Goal: Task Accomplishment & Management: Use online tool/utility

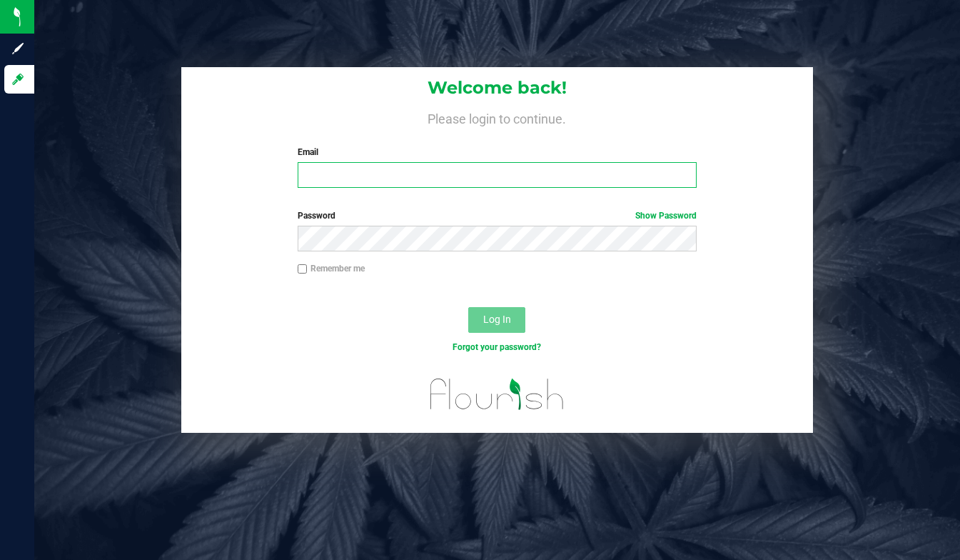
type input "lcousin@liveparallel.com"
click at [40, 78] on div "Welcome back! Please login to continue. Email lcousin@liveparallel.com Required…" at bounding box center [498, 250] width 948 height 366
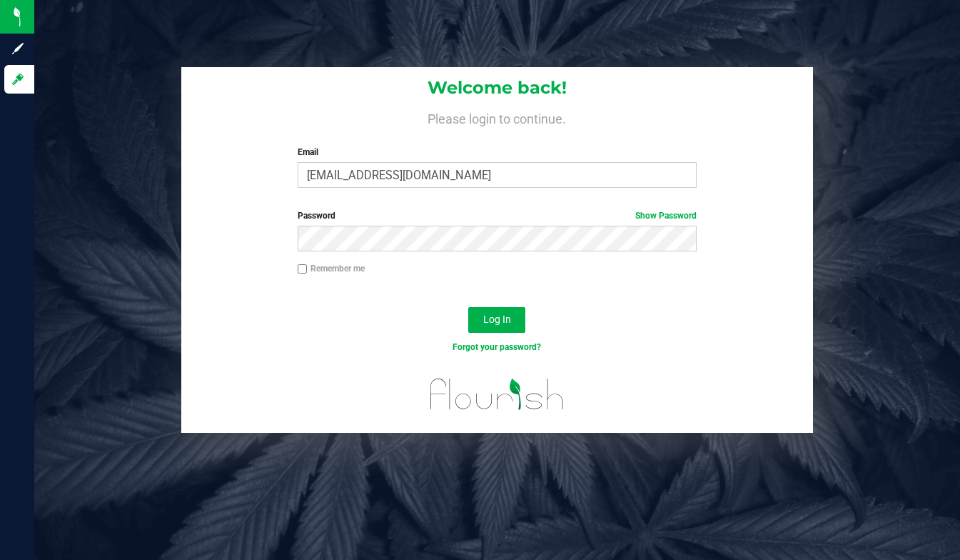
click at [381, 161] on div "Email lcousin@liveparallel.com Required Please format your email correctly." at bounding box center [497, 167] width 421 height 42
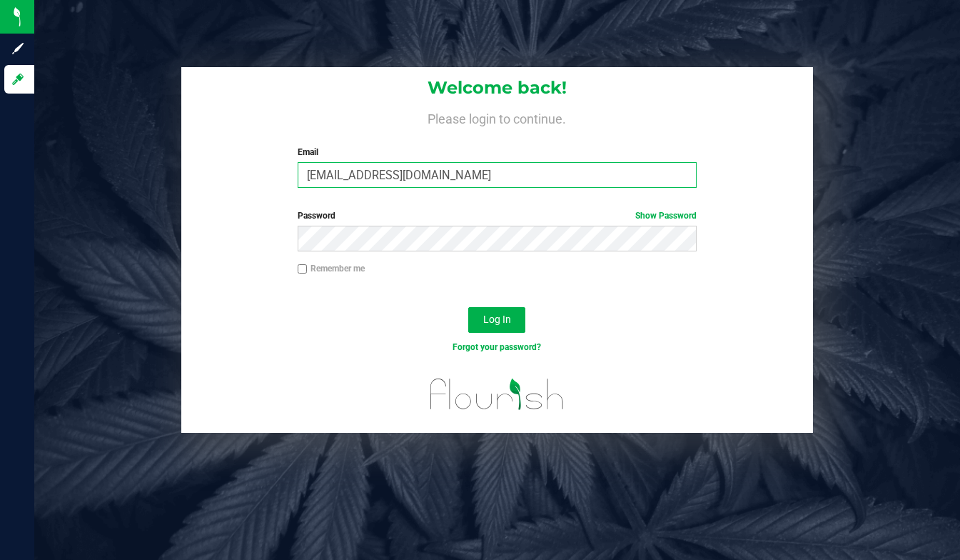
click at [382, 173] on input "lcousin@liveparallel.com" at bounding box center [498, 175] width 400 height 26
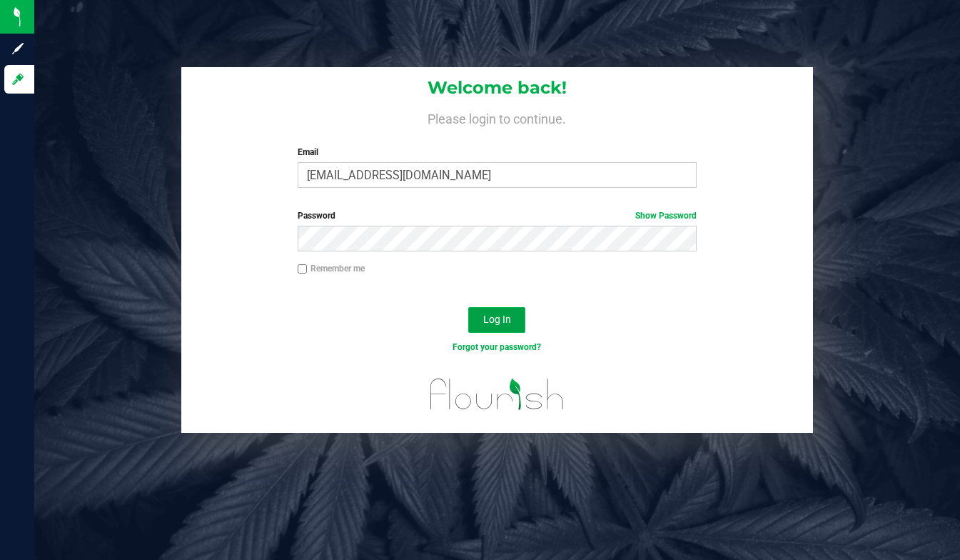
click at [491, 326] on button "Log In" at bounding box center [496, 320] width 57 height 26
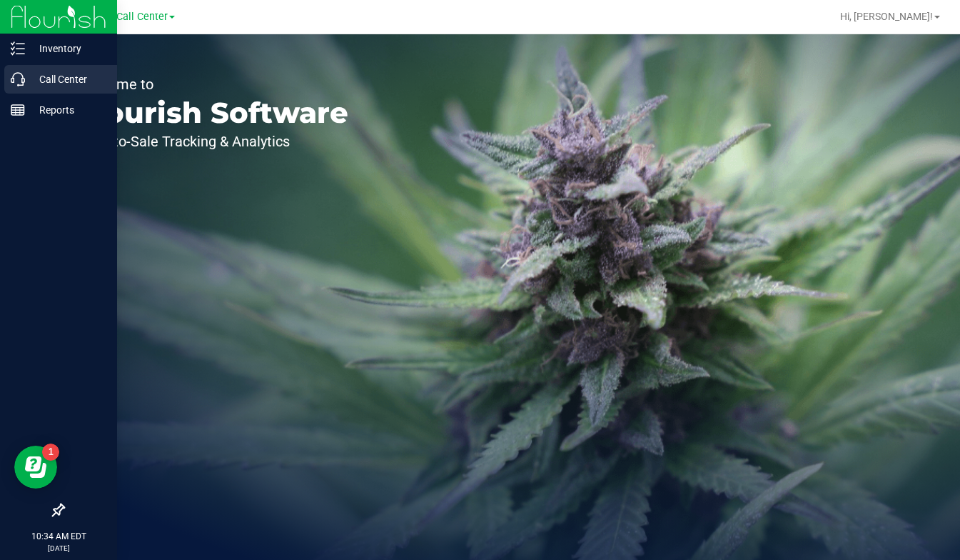
click at [59, 80] on p "Call Center" at bounding box center [68, 79] width 86 height 17
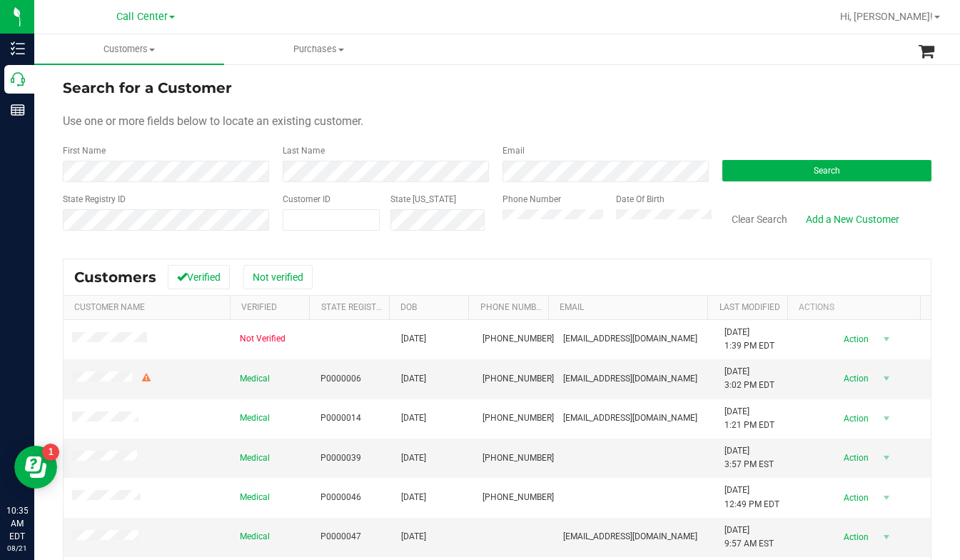
click at [730, 99] on form "Search for a Customer Use one or more fields below to locate an existing custom…" at bounding box center [497, 160] width 869 height 166
click at [325, 216] on span at bounding box center [331, 219] width 97 height 21
type input "316149"
click at [763, 169] on button "Search" at bounding box center [827, 170] width 209 height 21
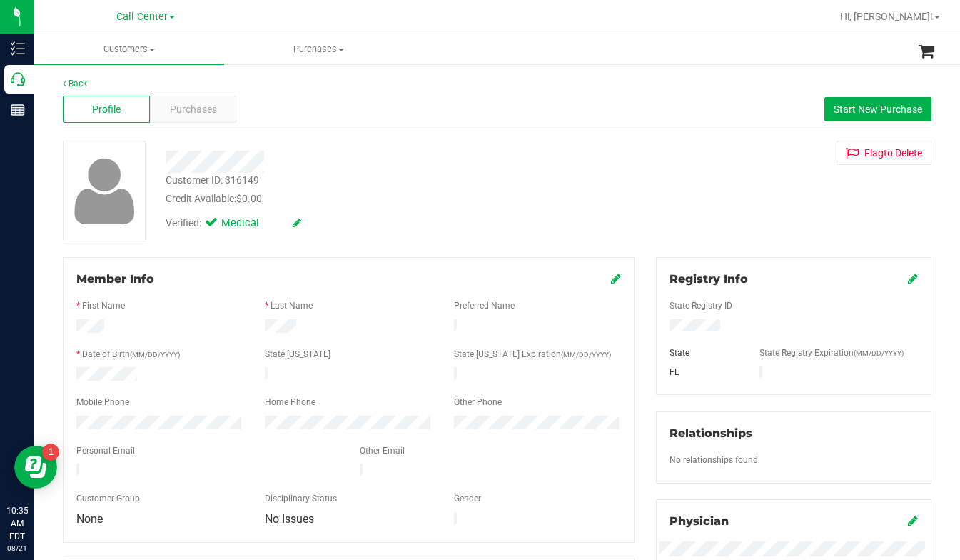
click at [755, 194] on div "Customer ID: 316149 Credit Available: $0.00 Verified: Medical Flag to Delete" at bounding box center [497, 191] width 891 height 101
click at [207, 114] on span "Purchases" at bounding box center [193, 109] width 47 height 15
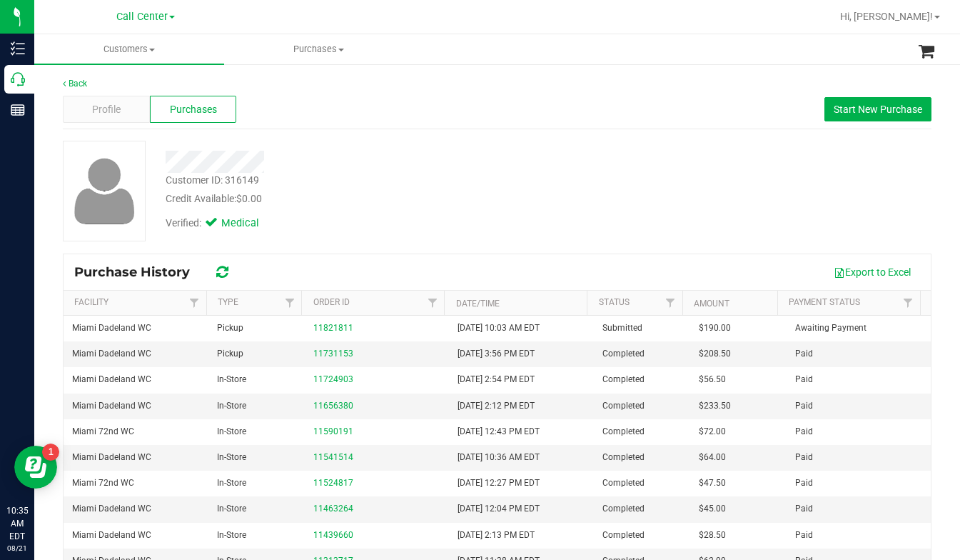
click at [736, 219] on div "Customer ID: 316149 Credit Available: $0.00 Verified: Medical" at bounding box center [497, 191] width 891 height 101
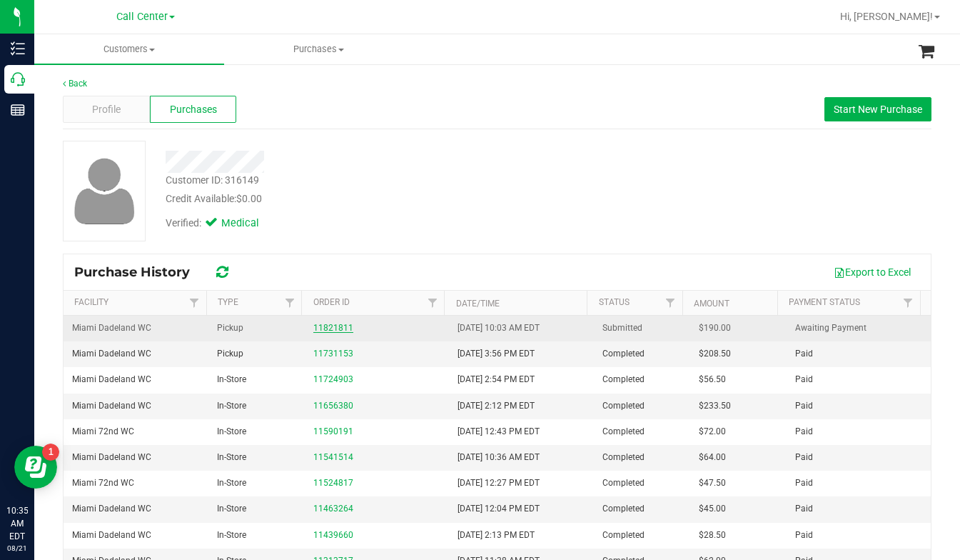
click at [323, 328] on link "11821811" at bounding box center [333, 328] width 40 height 10
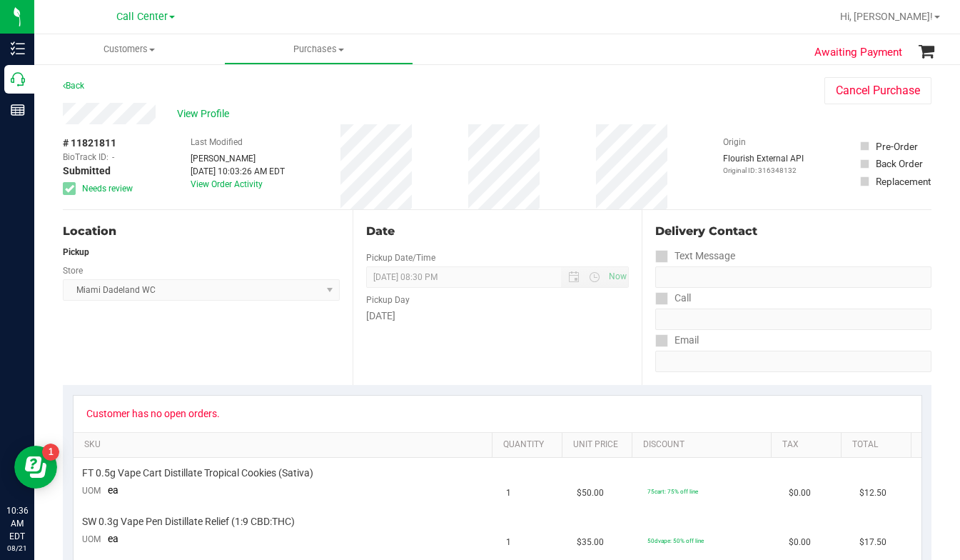
drag, startPoint x: 761, startPoint y: 107, endPoint x: 478, endPoint y: 213, distance: 302.6
click at [761, 107] on div "View Profile" at bounding box center [429, 113] width 733 height 21
click at [745, 86] on div "Back Cancel Purchase" at bounding box center [497, 90] width 869 height 26
click at [699, 139] on div "# 11821811 BioTrack ID: - Submitted Needs review Last Modified Shanquale Gardne…" at bounding box center [497, 166] width 869 height 85
click at [154, 51] on span at bounding box center [152, 50] width 6 height 3
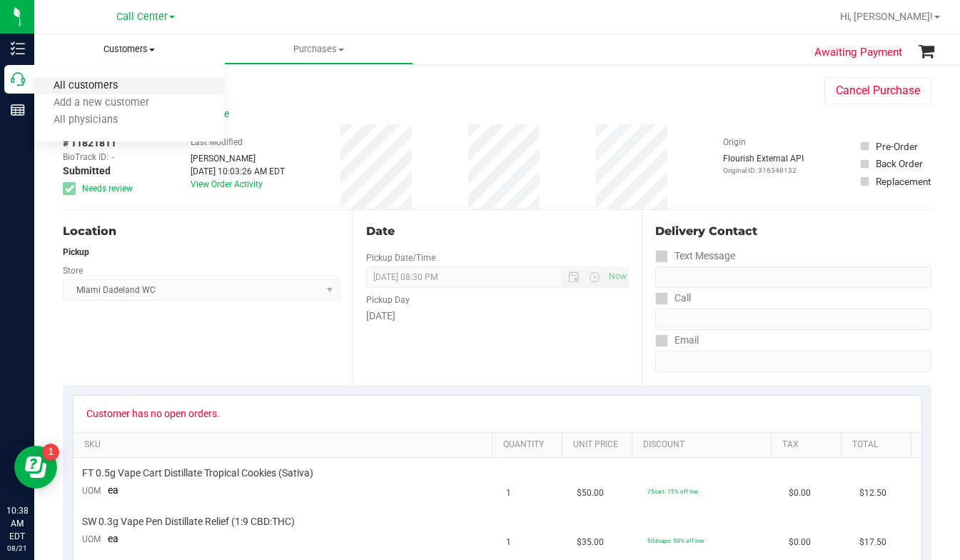
click at [122, 84] on span "All customers" at bounding box center [85, 86] width 103 height 12
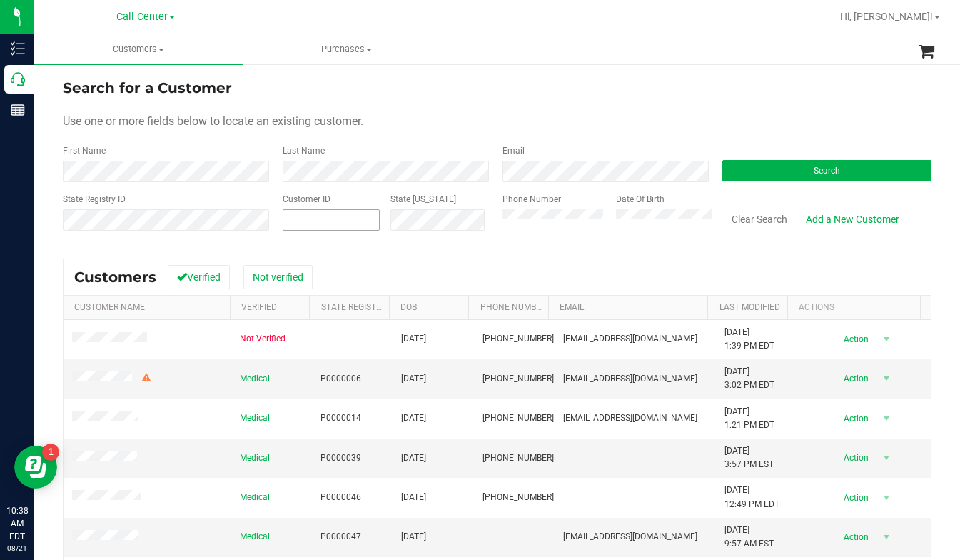
click at [330, 219] on span at bounding box center [331, 219] width 97 height 21
type input "79120"
click at [748, 169] on button "Search" at bounding box center [827, 170] width 209 height 21
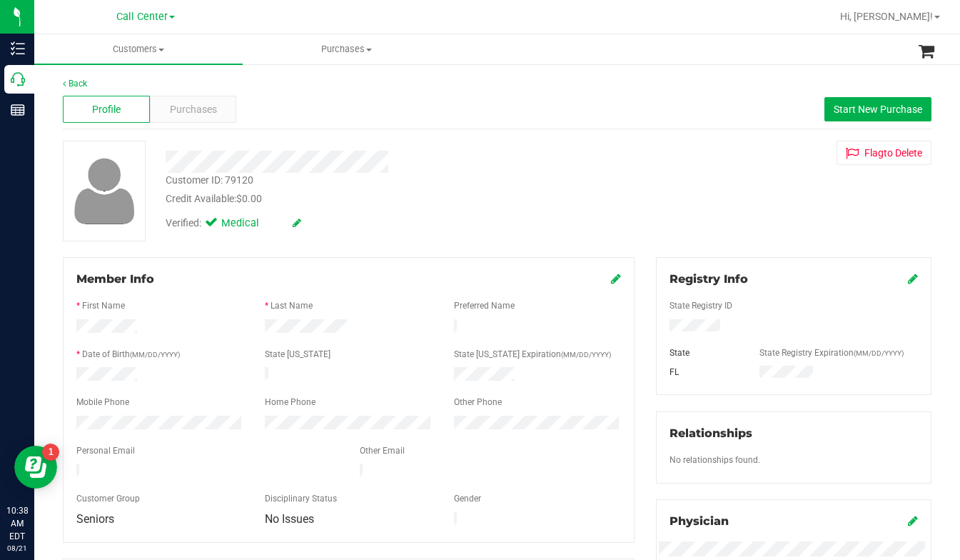
click at [746, 194] on div "Customer ID: 79120 Credit Available: $0.00 Verified: Medical Flag to Delete" at bounding box center [497, 191] width 891 height 101
click at [186, 121] on div "Purchases" at bounding box center [193, 109] width 87 height 27
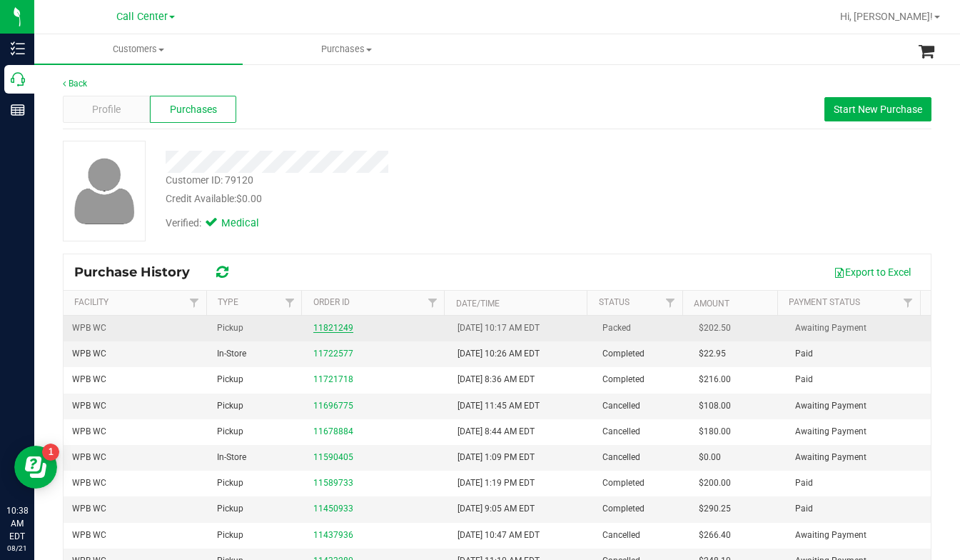
click at [333, 328] on link "11821249" at bounding box center [333, 328] width 40 height 10
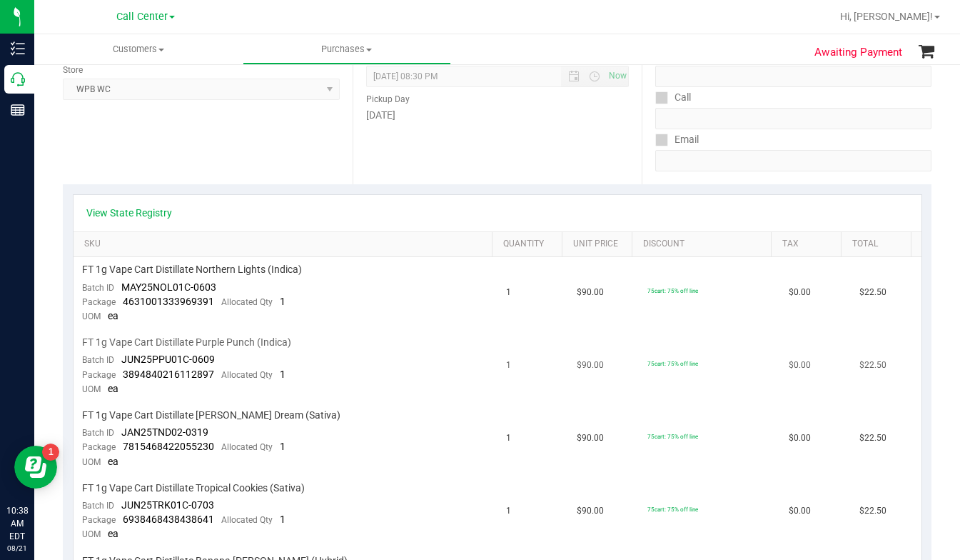
scroll to position [214, 0]
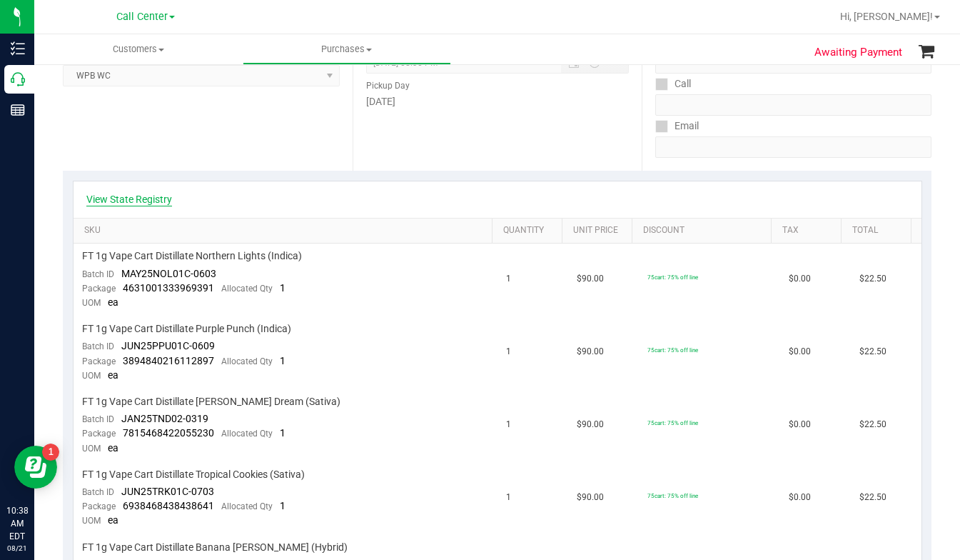
click at [145, 201] on link "View State Registry" at bounding box center [129, 199] width 86 height 14
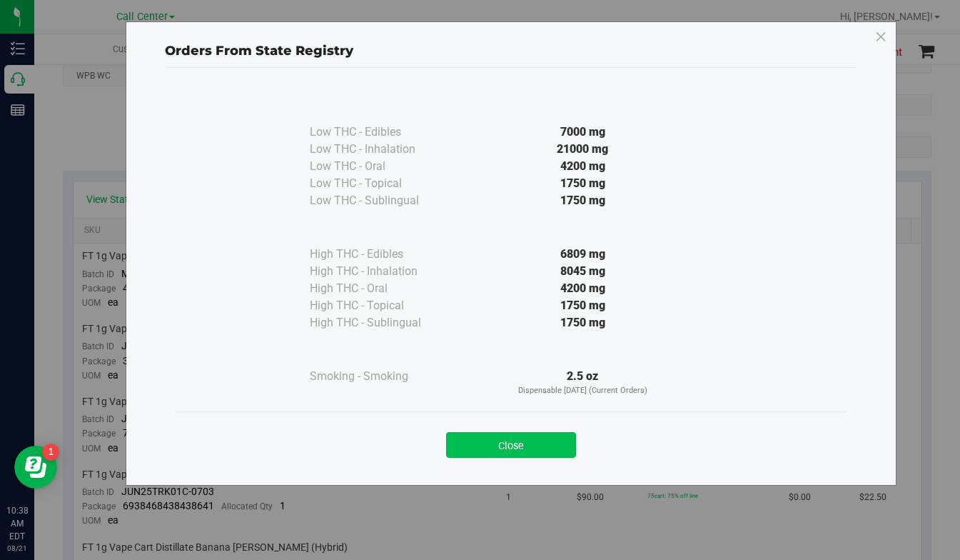
click at [491, 439] on button "Close" at bounding box center [511, 445] width 130 height 26
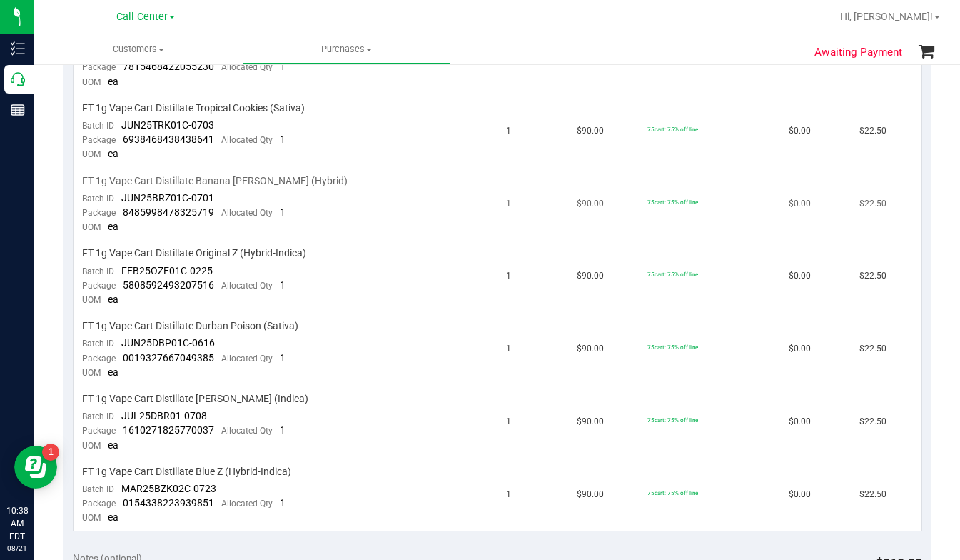
scroll to position [428, 0]
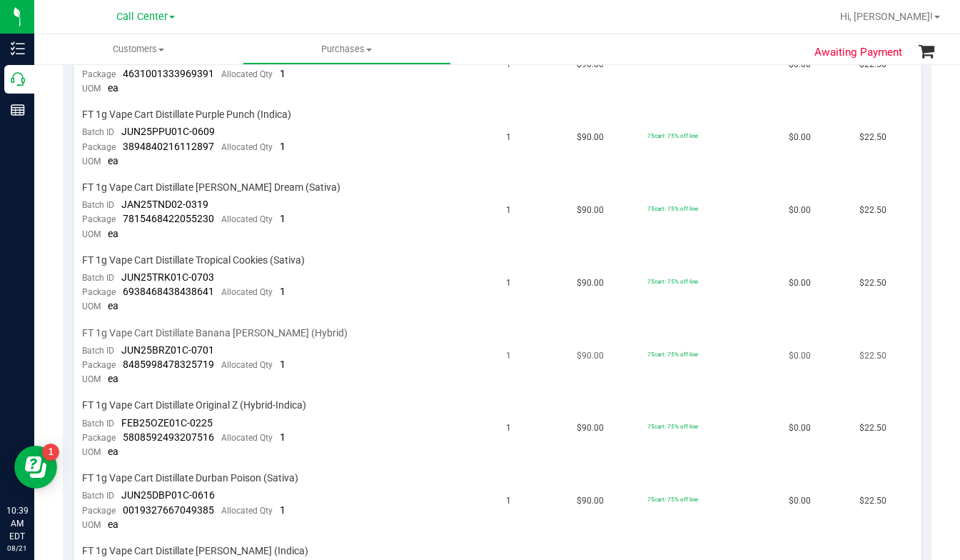
click at [740, 366] on td "75cart: 75% off line" at bounding box center [709, 357] width 141 height 73
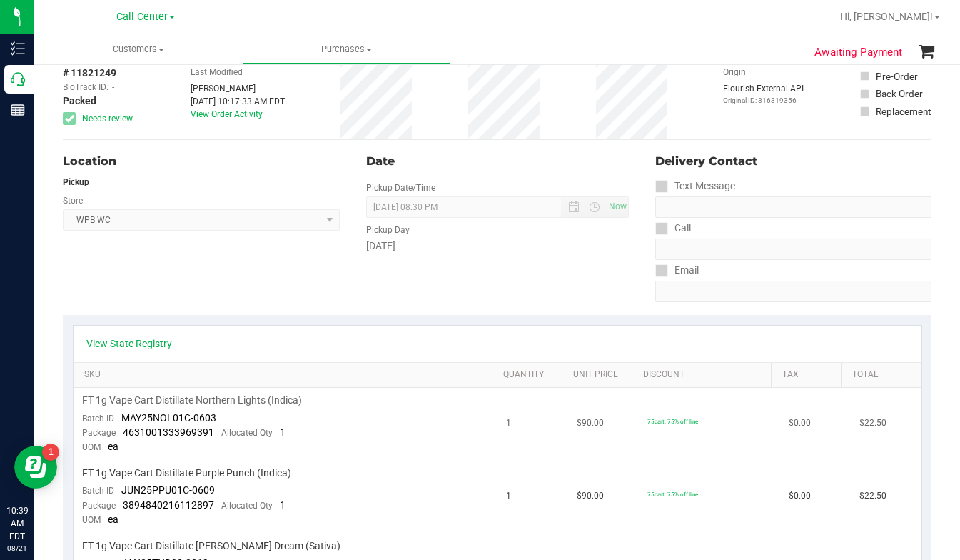
scroll to position [0, 0]
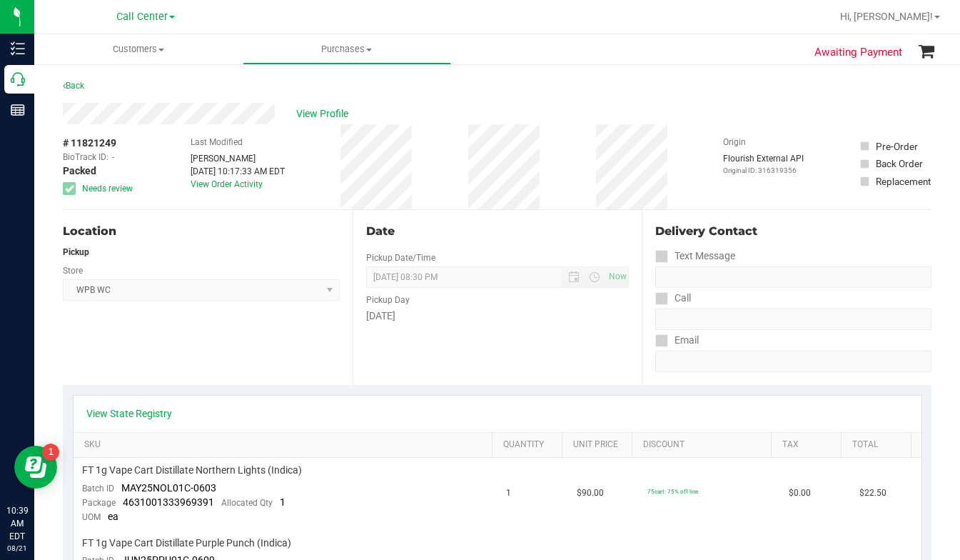
click at [228, 341] on div "Location Pickup Store WPB WC Select Store Bonita Springs WC Boynton Beach WC Br…" at bounding box center [208, 297] width 290 height 175
click at [711, 98] on div "Back" at bounding box center [497, 90] width 869 height 26
click at [762, 109] on div "View Profile" at bounding box center [497, 113] width 869 height 21
drag, startPoint x: 771, startPoint y: 100, endPoint x: 678, endPoint y: 120, distance: 95.0
click at [771, 100] on div "Back" at bounding box center [497, 90] width 869 height 26
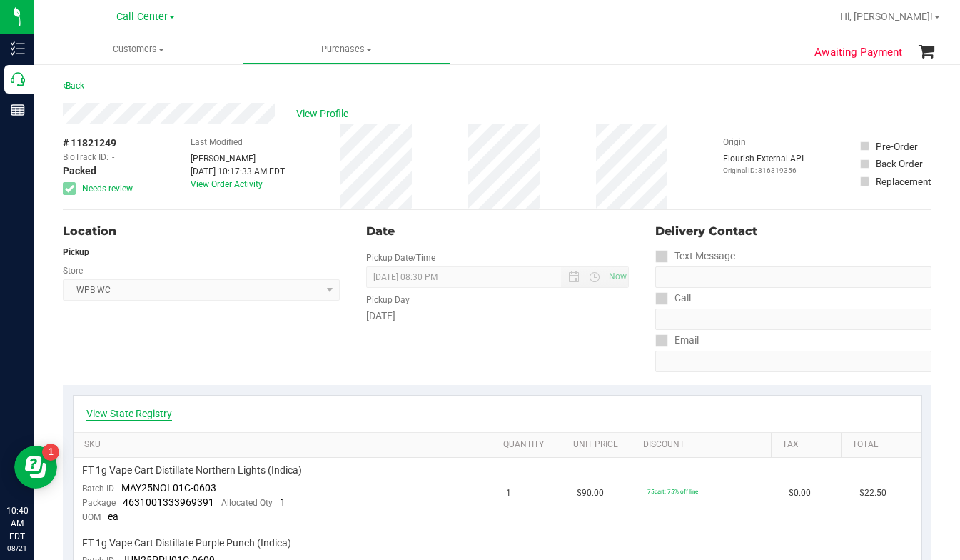
click at [151, 414] on link "View State Registry" at bounding box center [129, 413] width 86 height 14
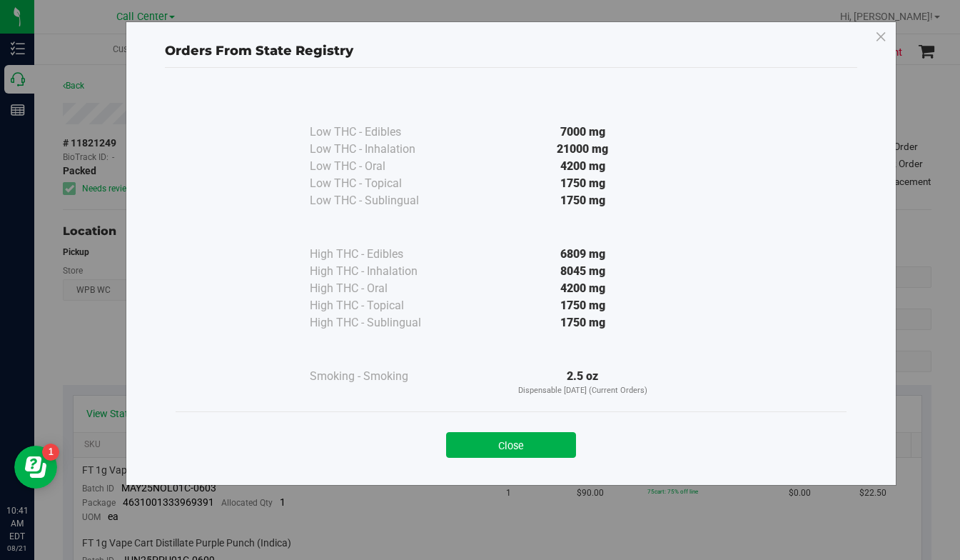
click at [881, 36] on icon at bounding box center [881, 37] width 13 height 23
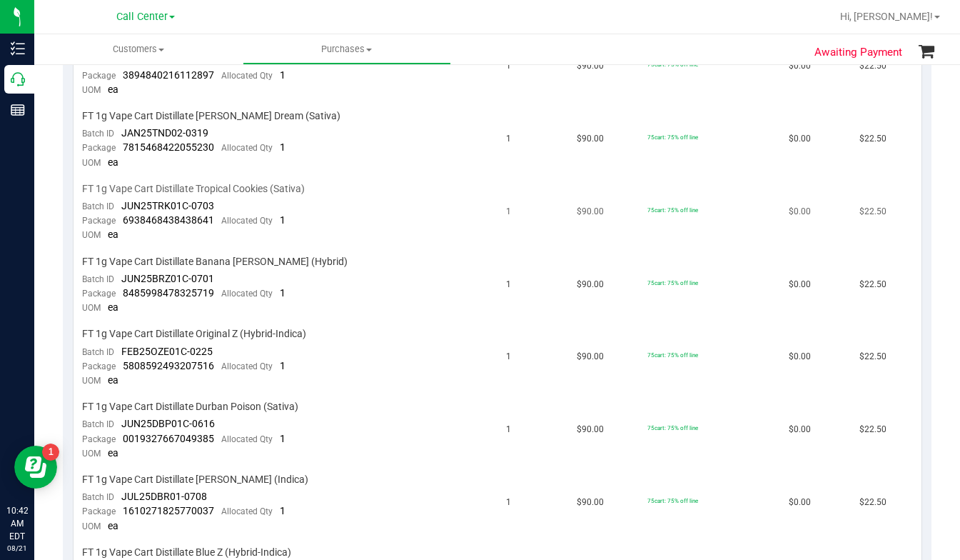
scroll to position [214, 0]
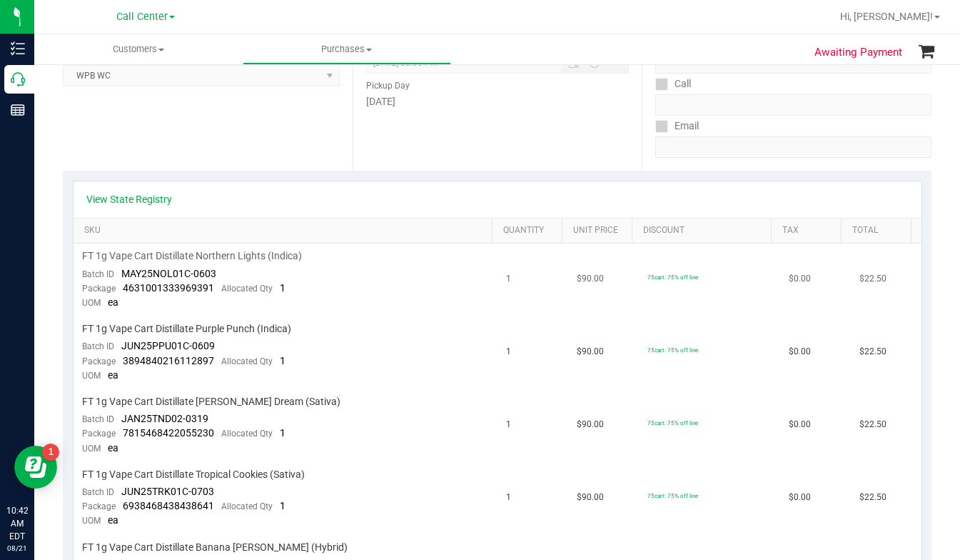
click at [741, 312] on td "75cart: 75% off line" at bounding box center [709, 280] width 141 height 73
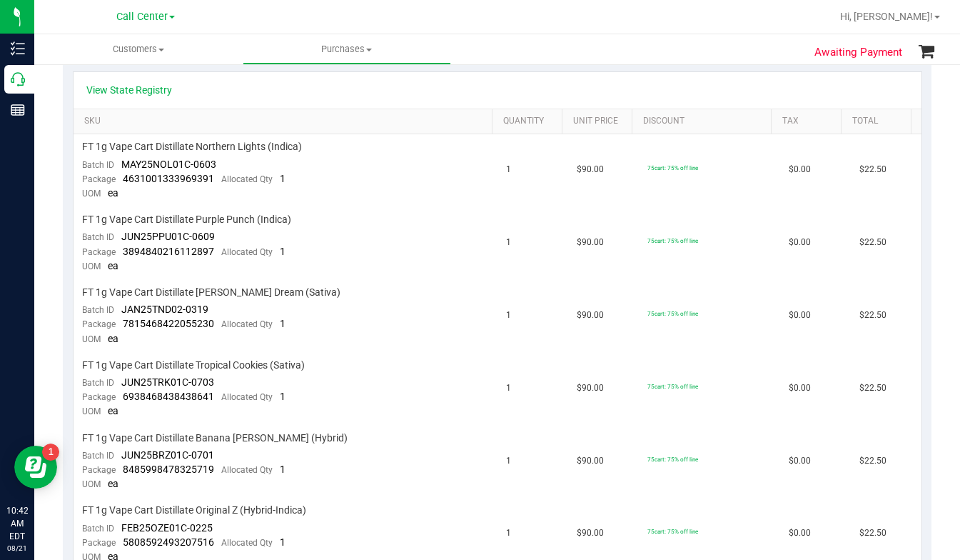
scroll to position [286, 0]
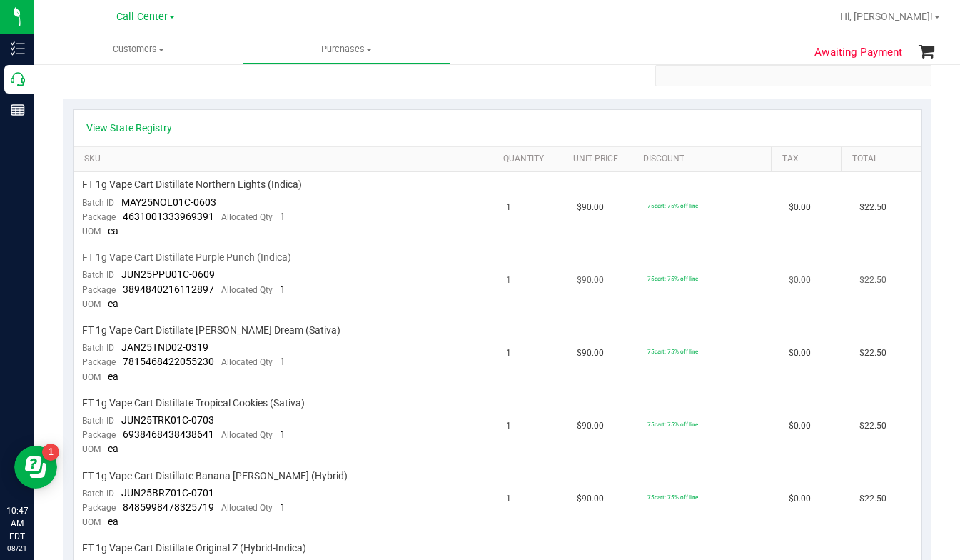
click at [752, 250] on td "75cart: 75% off line" at bounding box center [709, 281] width 141 height 73
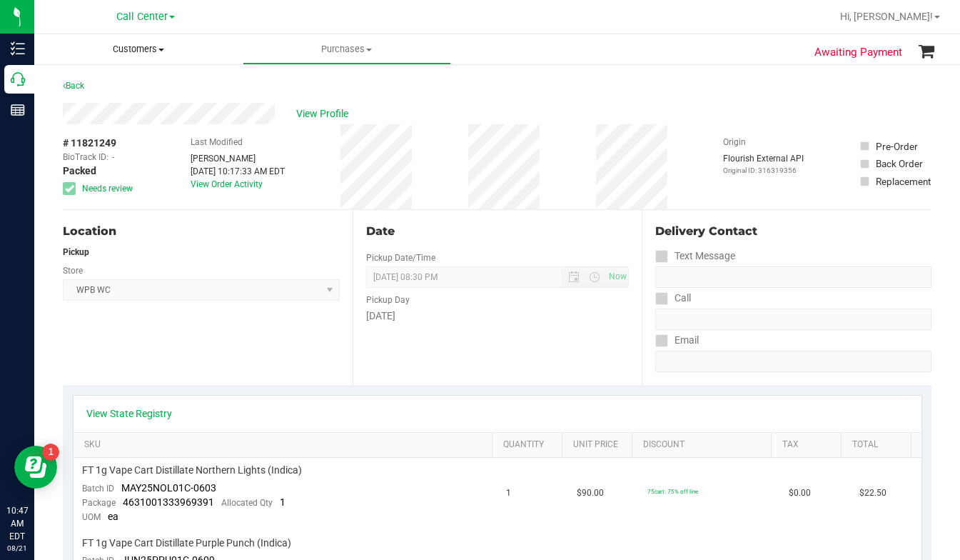
click at [162, 49] on span at bounding box center [162, 50] width 6 height 3
click at [111, 85] on span "All customers" at bounding box center [85, 86] width 103 height 12
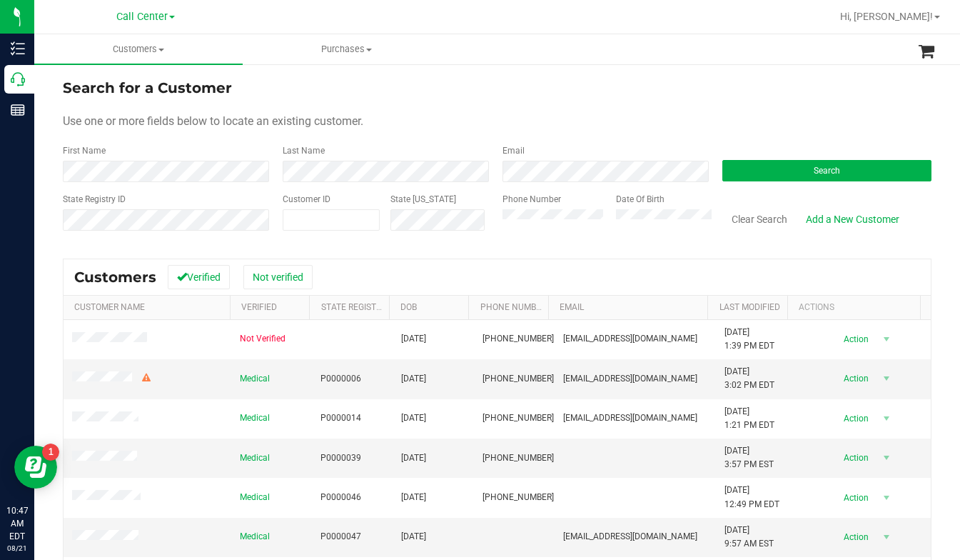
click at [798, 109] on form "Search for a Customer Use one or more fields below to locate an existing custom…" at bounding box center [497, 160] width 869 height 166
click at [772, 174] on button "Search" at bounding box center [827, 170] width 209 height 21
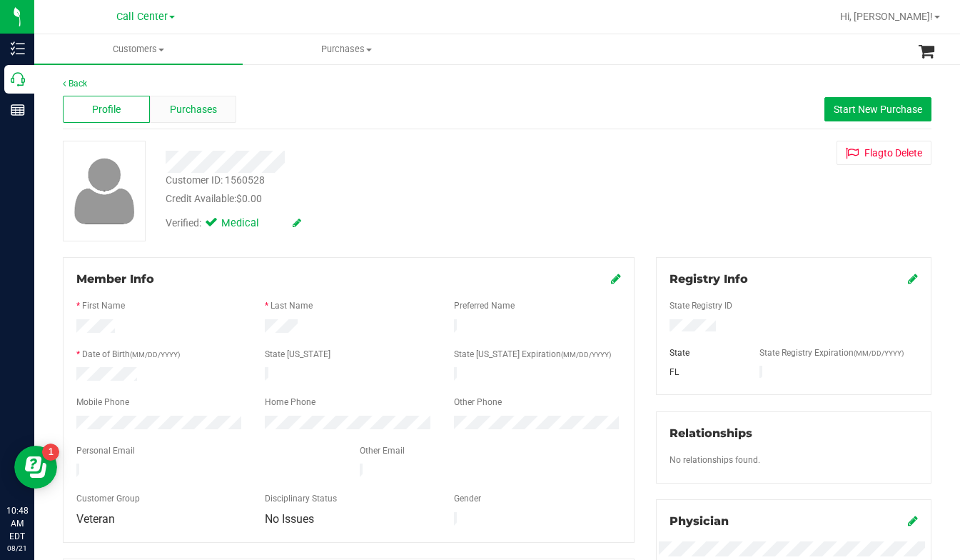
click at [190, 108] on span "Purchases" at bounding box center [193, 109] width 47 height 15
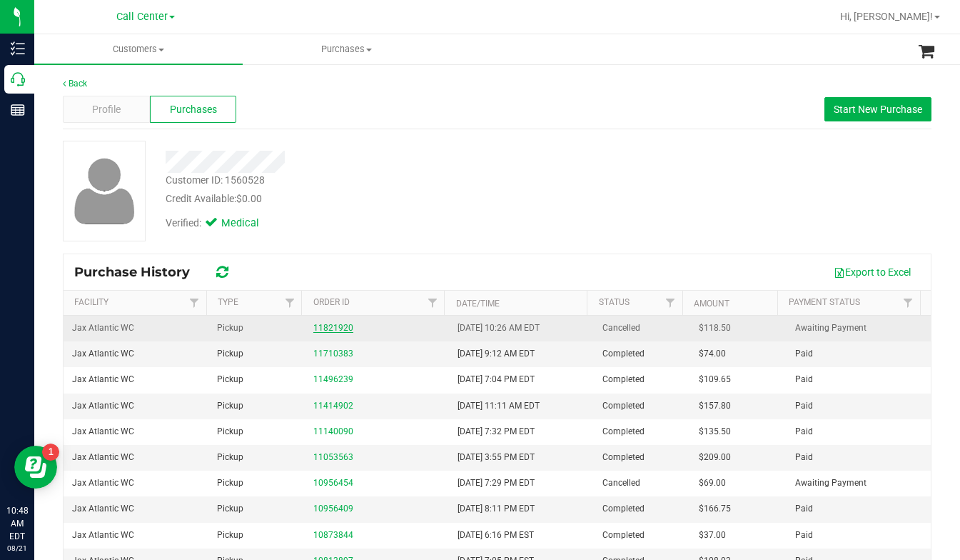
click at [327, 328] on link "11821920" at bounding box center [333, 328] width 40 height 10
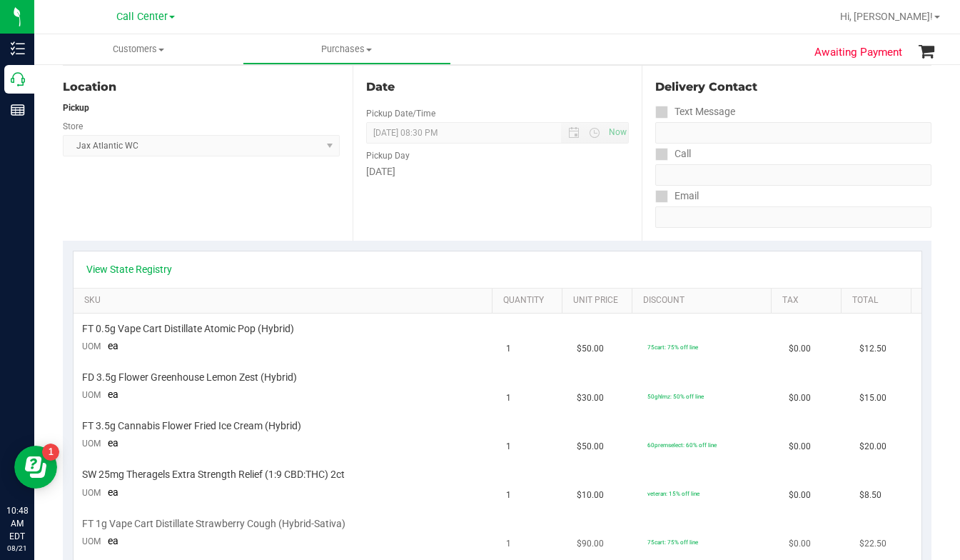
scroll to position [143, 0]
click at [148, 264] on link "View State Registry" at bounding box center [129, 271] width 86 height 14
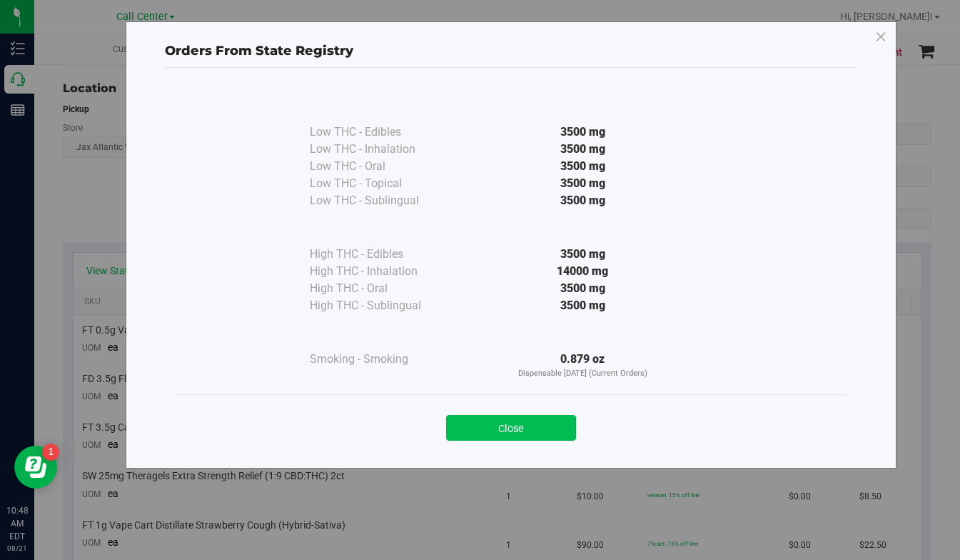
click at [478, 433] on button "Close" at bounding box center [511, 428] width 130 height 26
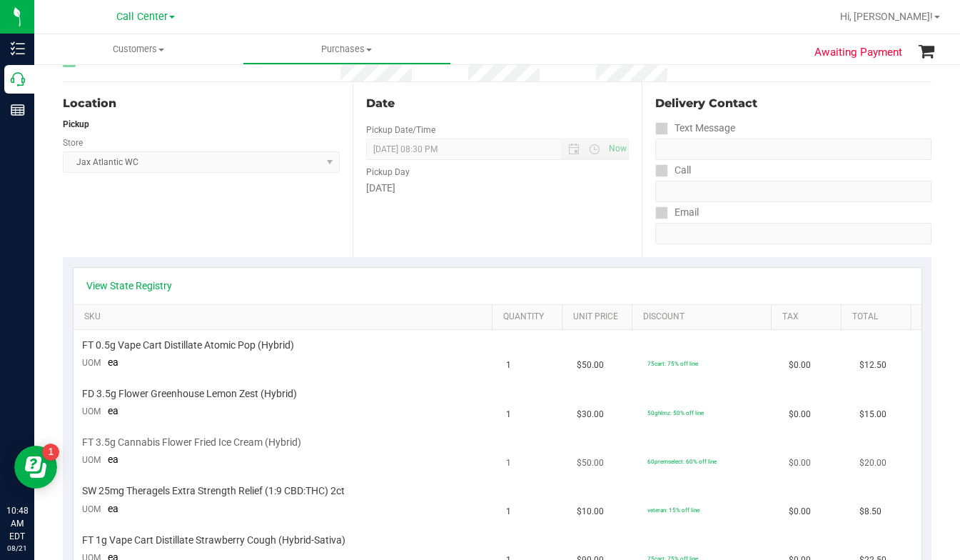
scroll to position [0, 0]
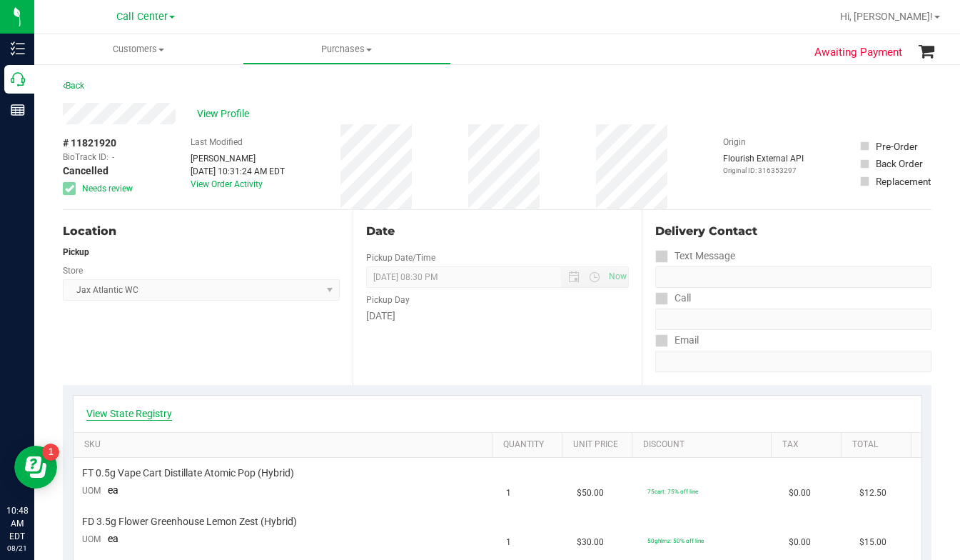
click at [140, 414] on link "View State Registry" at bounding box center [129, 413] width 86 height 14
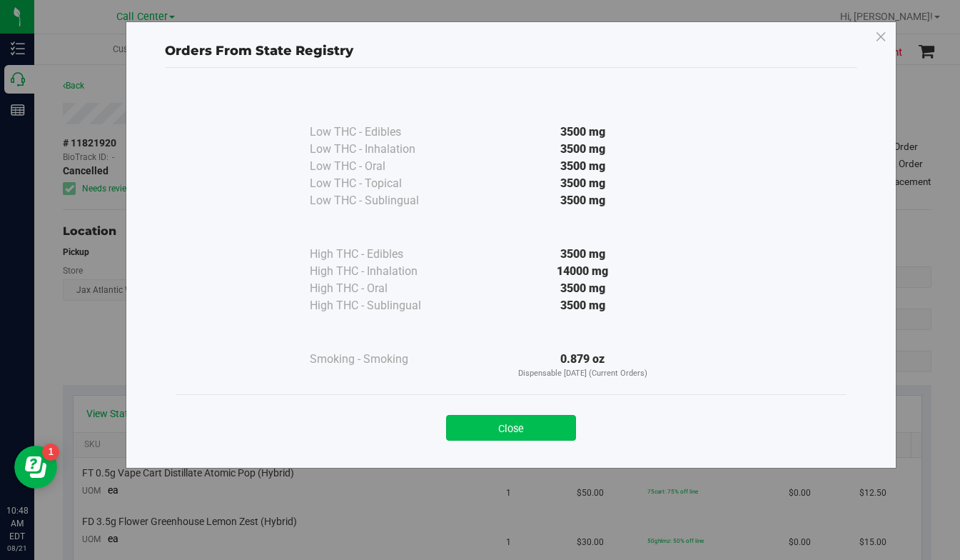
click at [493, 422] on button "Close" at bounding box center [511, 428] width 130 height 26
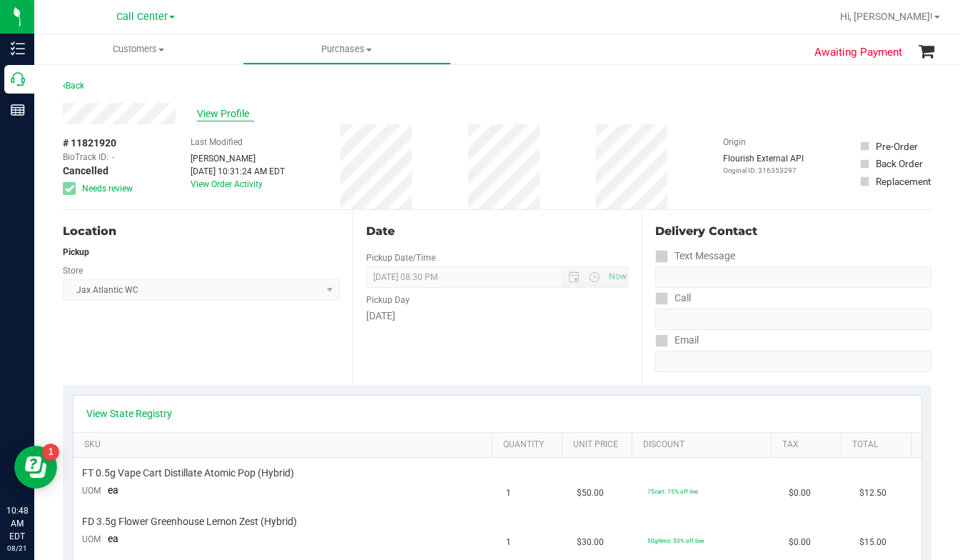
click at [217, 114] on span "View Profile" at bounding box center [225, 113] width 57 height 15
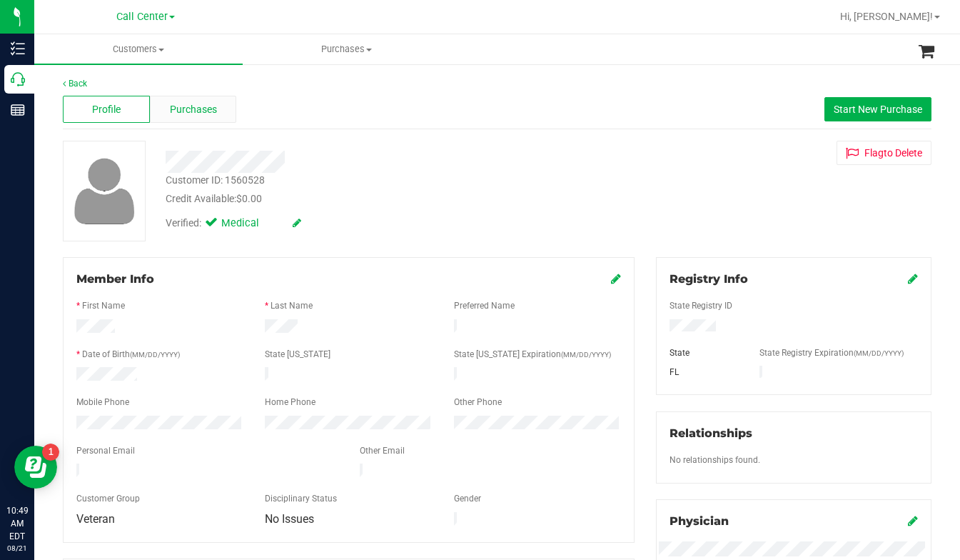
click at [208, 109] on span "Purchases" at bounding box center [193, 109] width 47 height 15
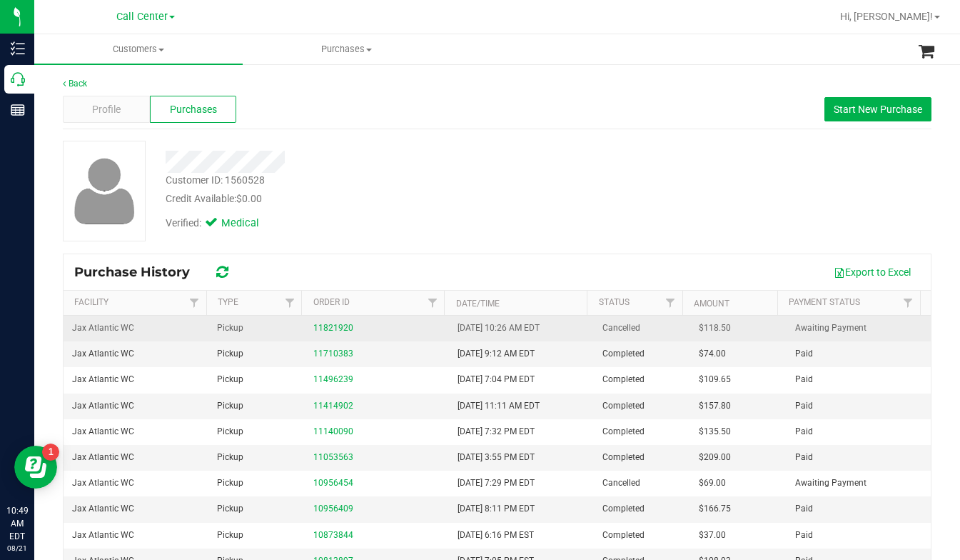
click at [335, 318] on td "11821920" at bounding box center [377, 329] width 145 height 26
click at [336, 322] on div "11821920" at bounding box center [377, 328] width 128 height 14
click at [333, 323] on link "11821920" at bounding box center [333, 328] width 40 height 10
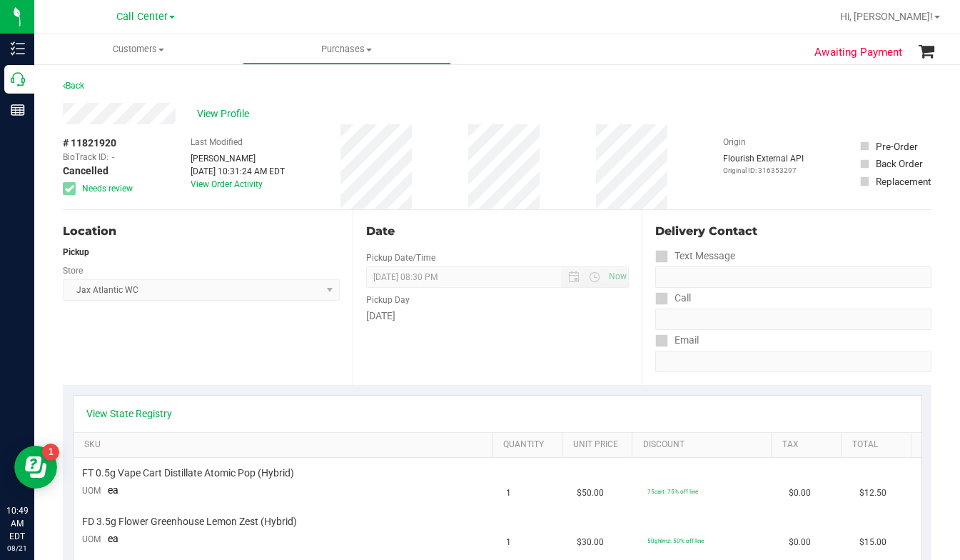
click at [191, 358] on div "Location Pickup Store Jax Atlantic WC Select Store Bonita Springs WC Boynton Be…" at bounding box center [208, 297] width 290 height 175
click at [191, 353] on div "Location Pickup Store Jax Atlantic WC Select Store Bonita Springs WC Boynton Be…" at bounding box center [208, 297] width 290 height 175
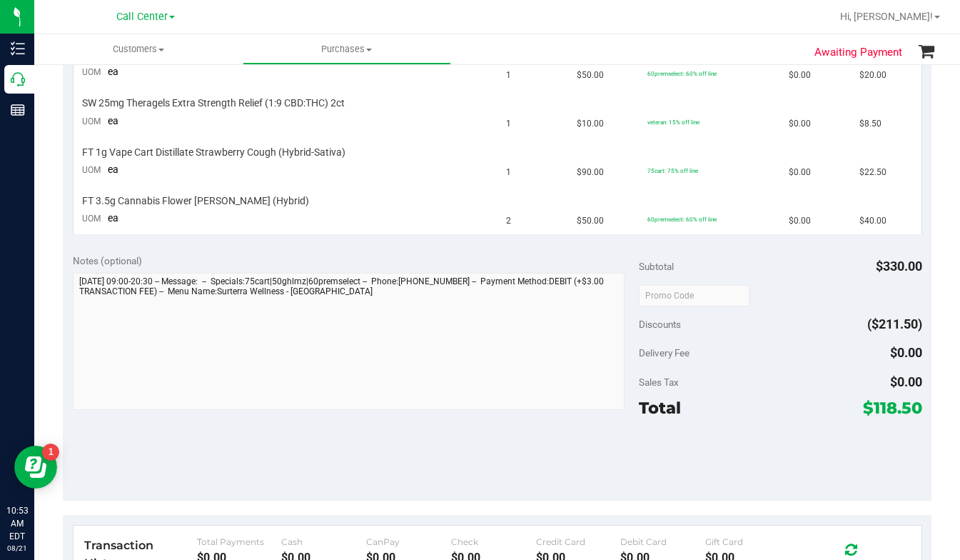
scroll to position [286, 0]
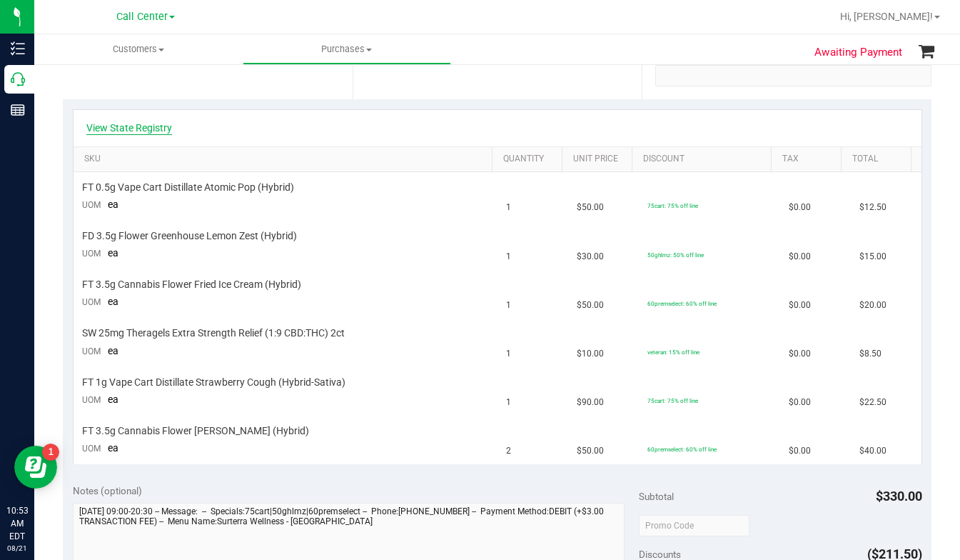
click at [114, 132] on link "View State Registry" at bounding box center [129, 128] width 86 height 14
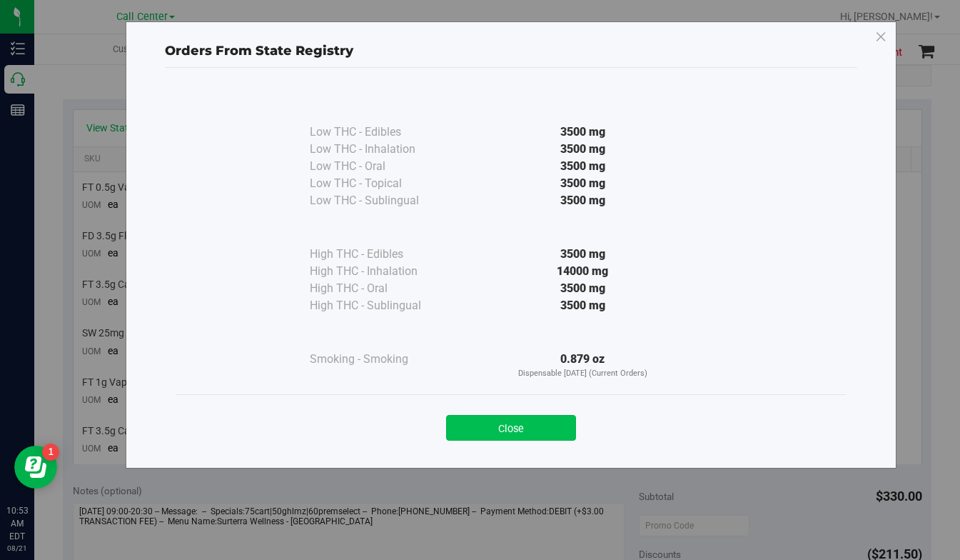
click at [462, 431] on button "Close" at bounding box center [511, 428] width 130 height 26
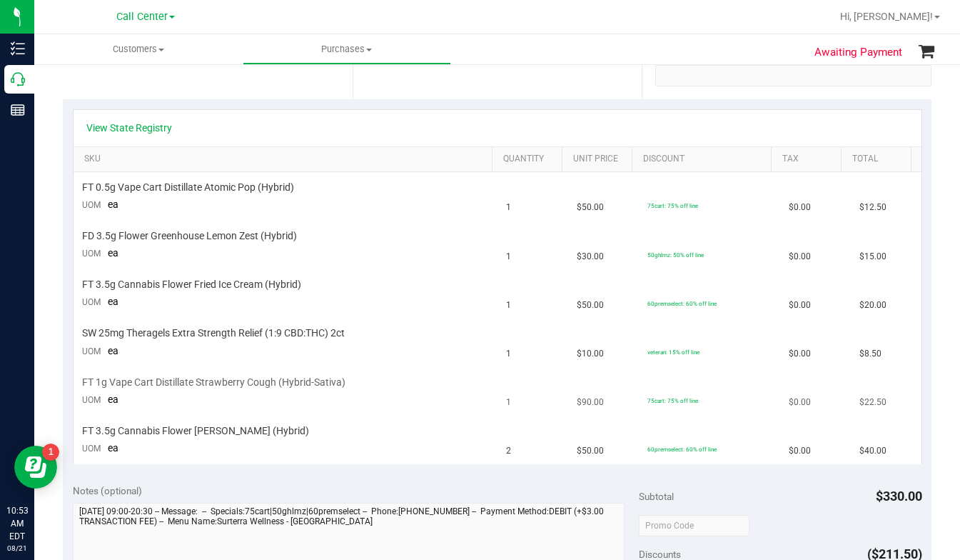
click at [701, 402] on td "75cart: 75% off line" at bounding box center [709, 391] width 141 height 49
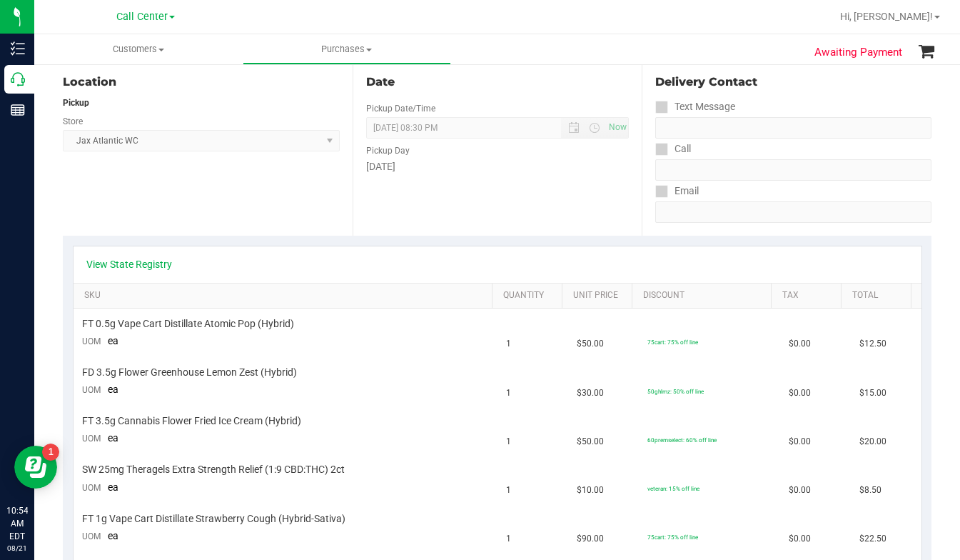
scroll to position [0, 0]
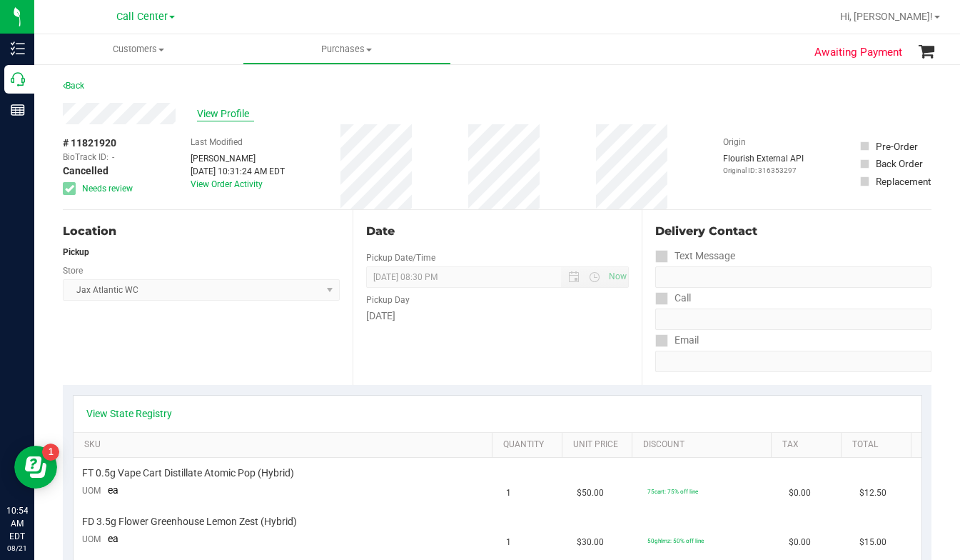
click at [212, 111] on span "View Profile" at bounding box center [225, 113] width 57 height 15
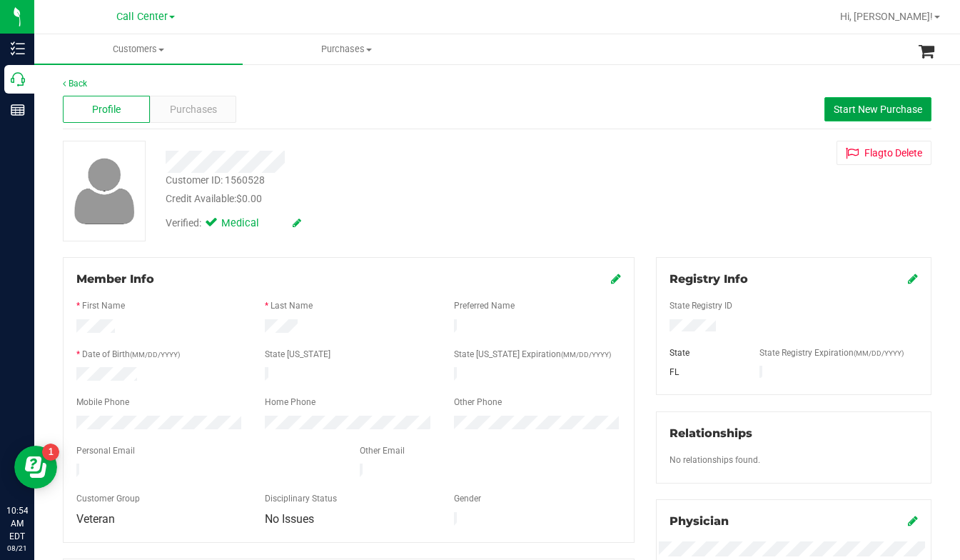
click at [834, 111] on span "Start New Purchase" at bounding box center [878, 109] width 89 height 11
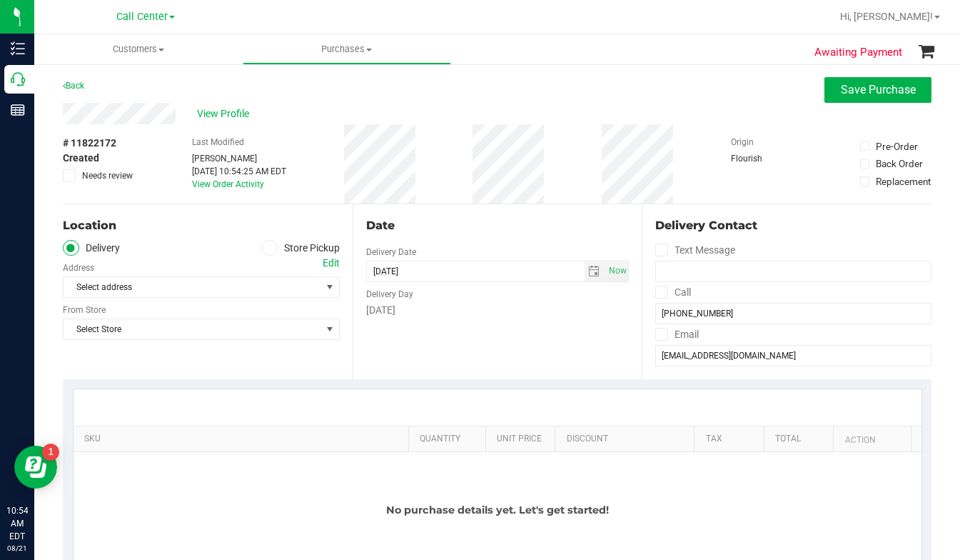
click at [265, 248] on icon at bounding box center [269, 248] width 9 height 0
click at [0, 0] on input "Store Pickup" at bounding box center [0, 0] width 0 height 0
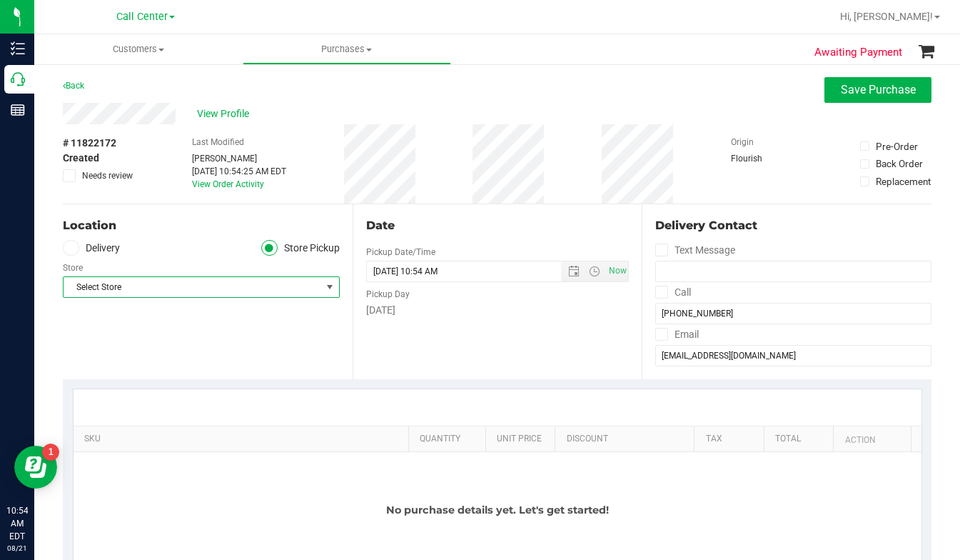
click at [227, 286] on span "Select Store" at bounding box center [193, 287] width 258 height 20
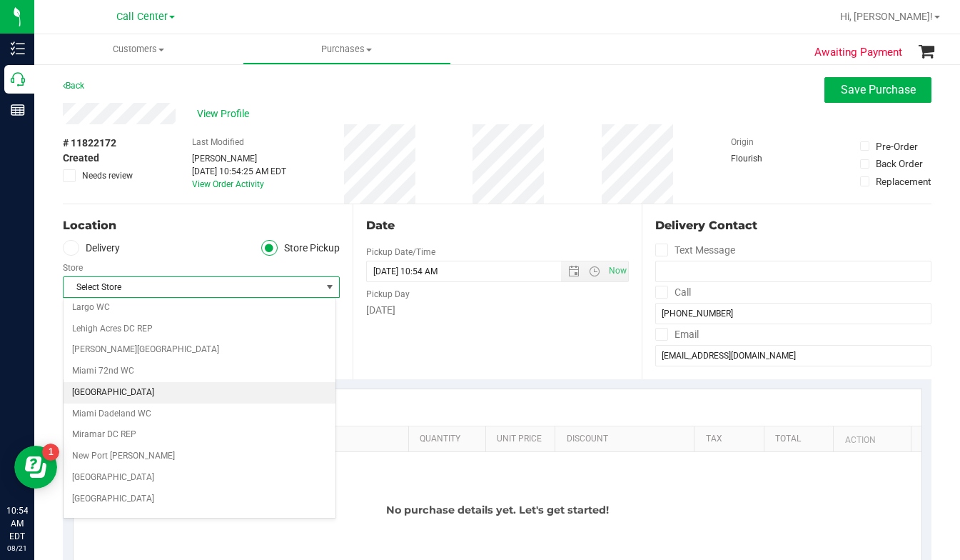
scroll to position [286, 0]
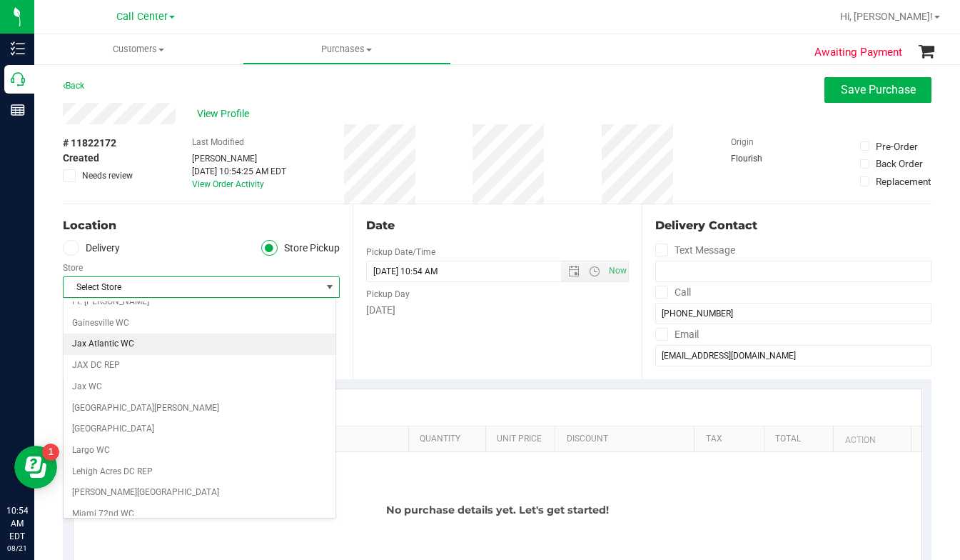
click at [124, 350] on li "Jax Atlantic WC" at bounding box center [200, 343] width 272 height 21
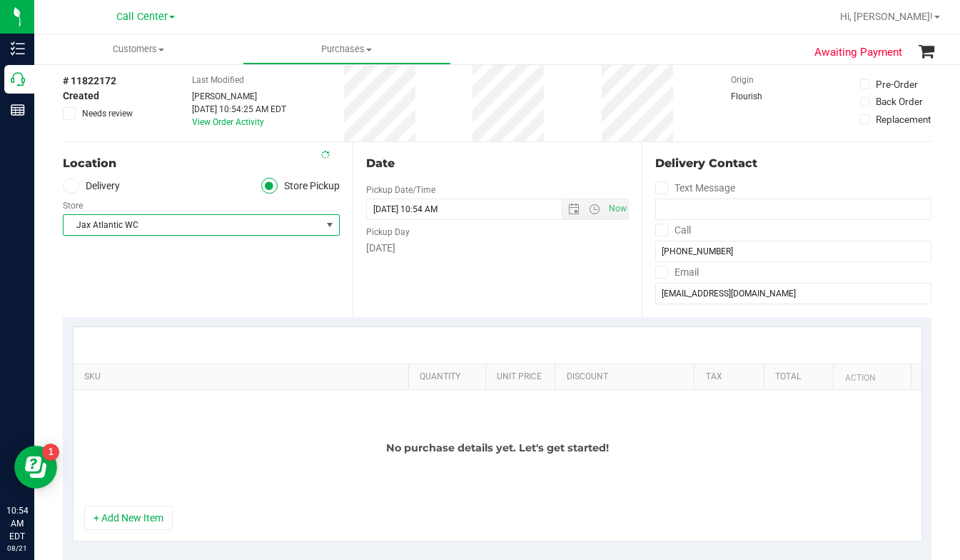
scroll to position [143, 0]
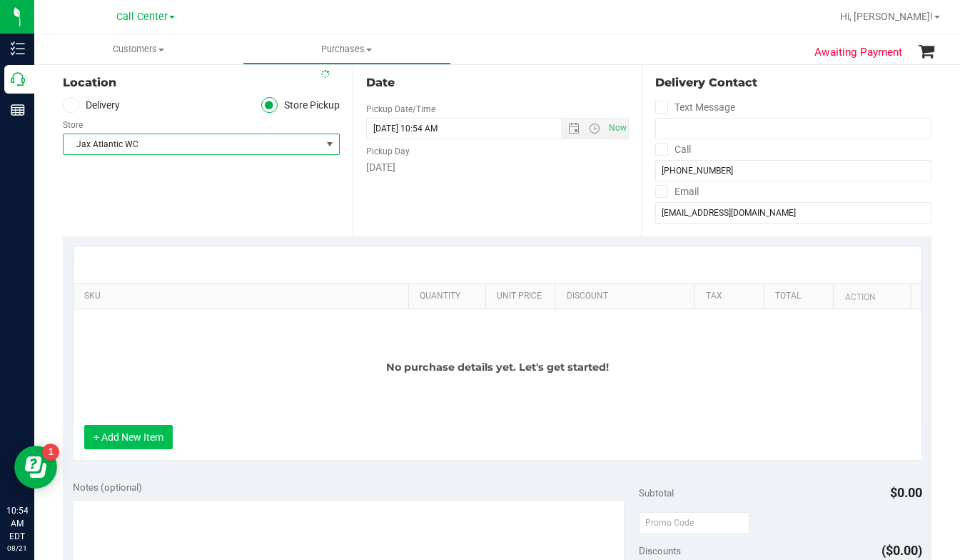
click at [134, 439] on button "+ Add New Item" at bounding box center [128, 437] width 89 height 24
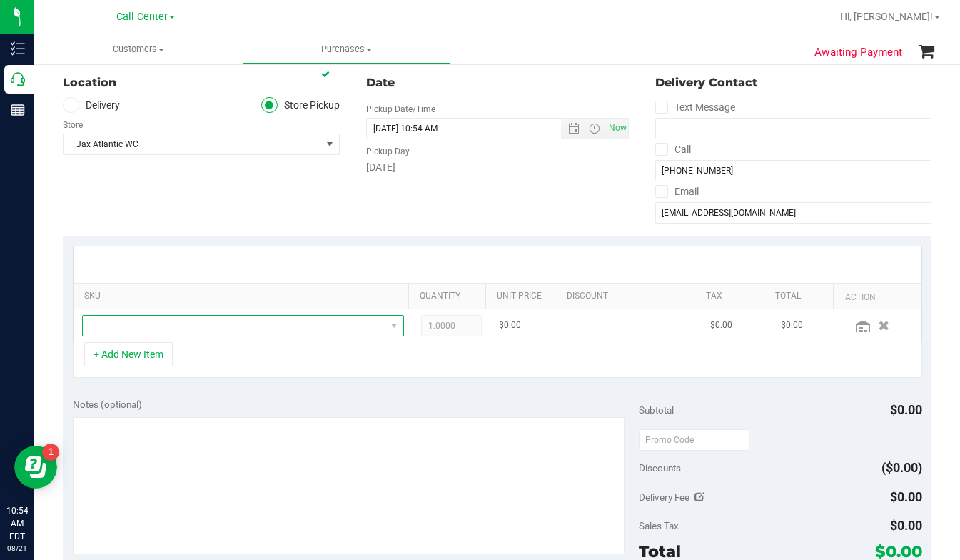
click at [123, 324] on span "NO DATA FOUND" at bounding box center [234, 326] width 303 height 20
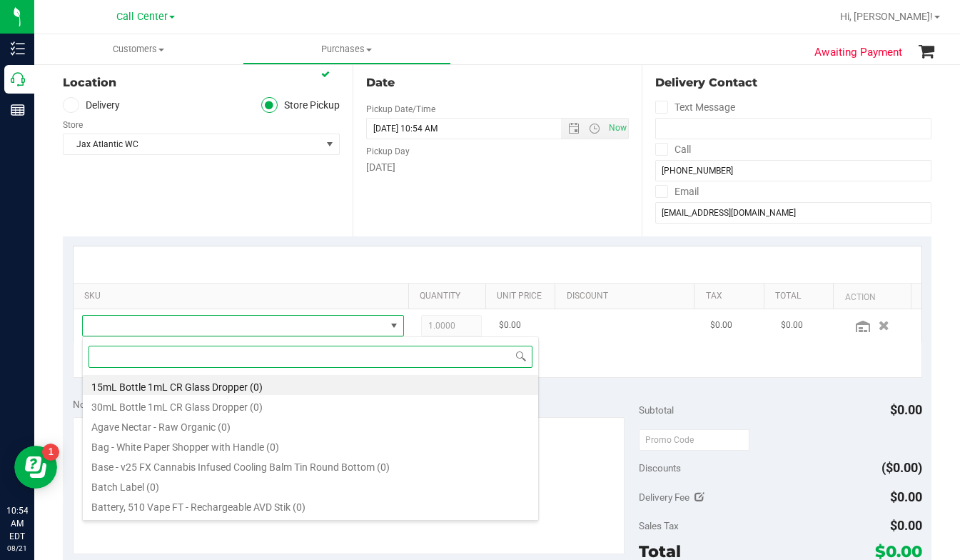
scroll to position [21, 309]
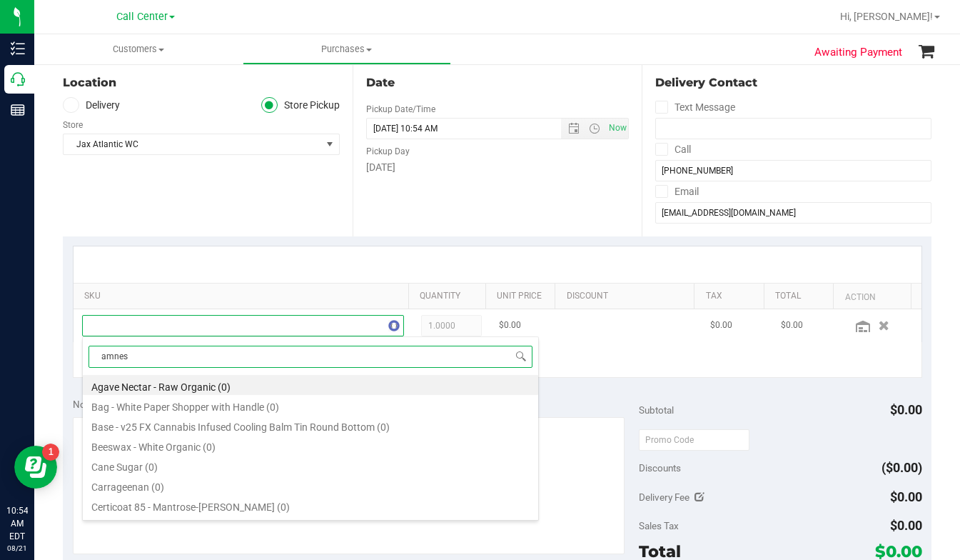
type input "amnesi"
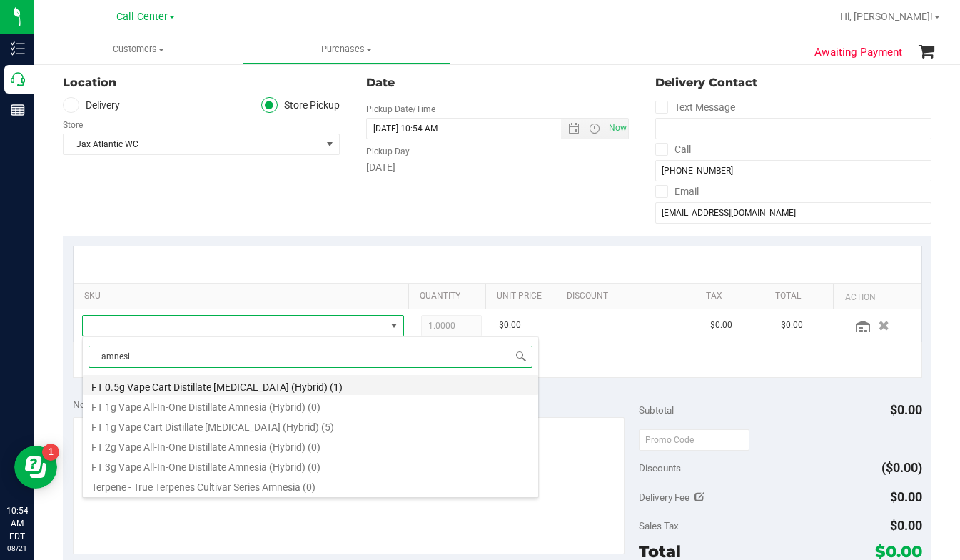
click at [147, 389] on li "FT 0.5g Vape Cart Distillate Amnesia (Hybrid) (1)" at bounding box center [311, 385] width 456 height 20
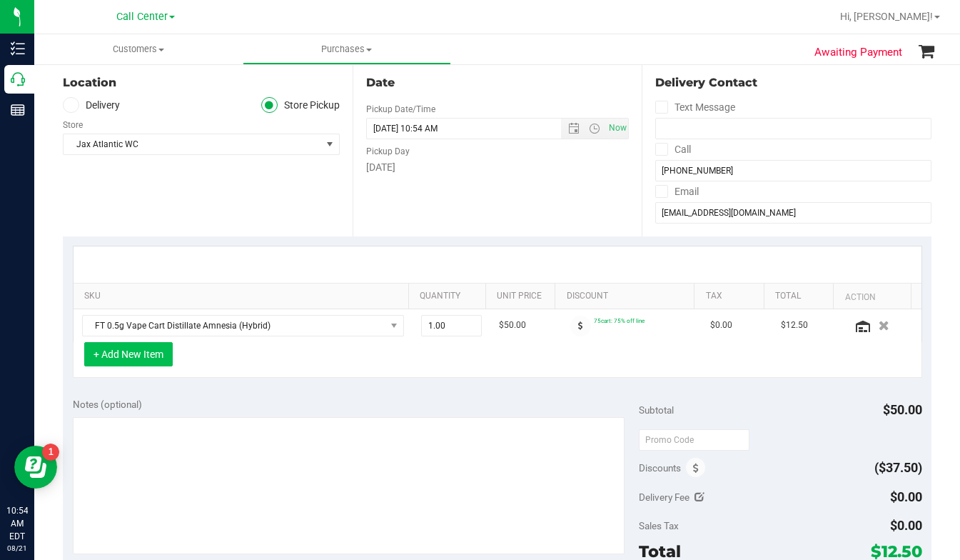
click at [138, 352] on button "+ Add New Item" at bounding box center [128, 354] width 89 height 24
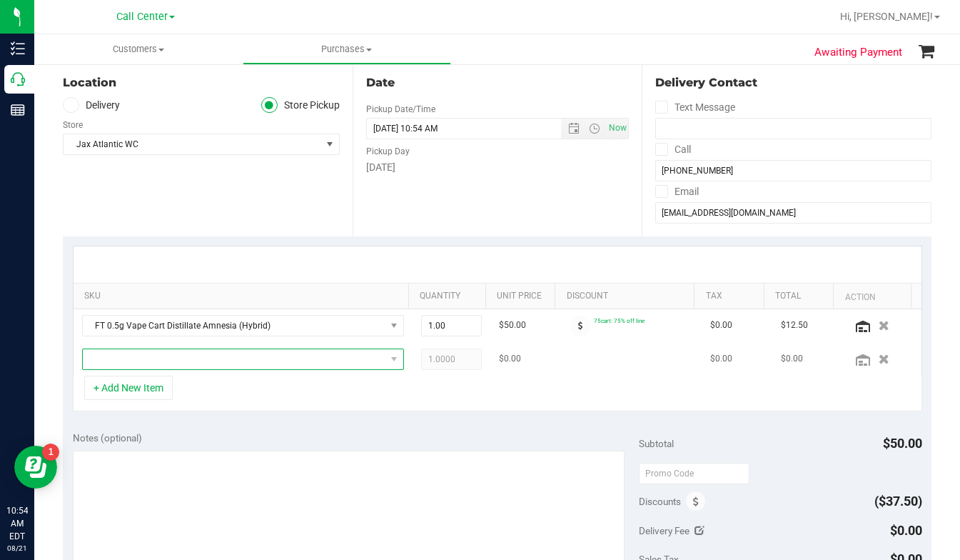
click at [141, 361] on span "NO DATA FOUND" at bounding box center [234, 359] width 303 height 20
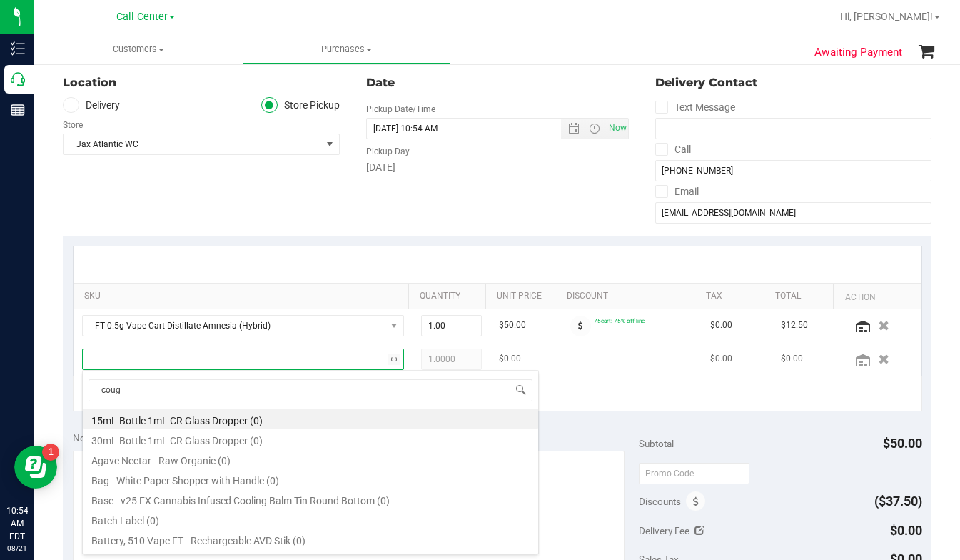
type input "cough"
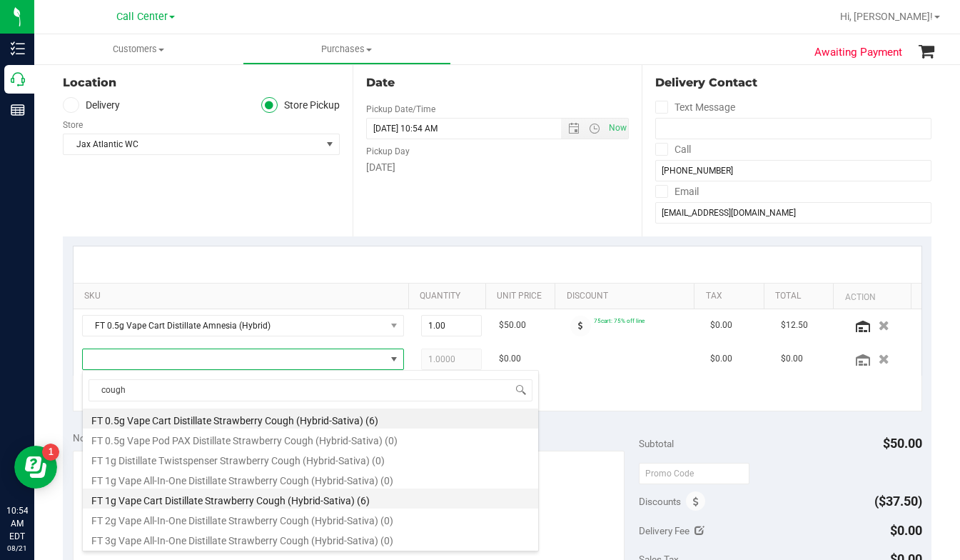
click at [247, 501] on li "FT 1g Vape Cart Distillate Strawberry Cough (Hybrid-Sativa) (6)" at bounding box center [311, 498] width 456 height 20
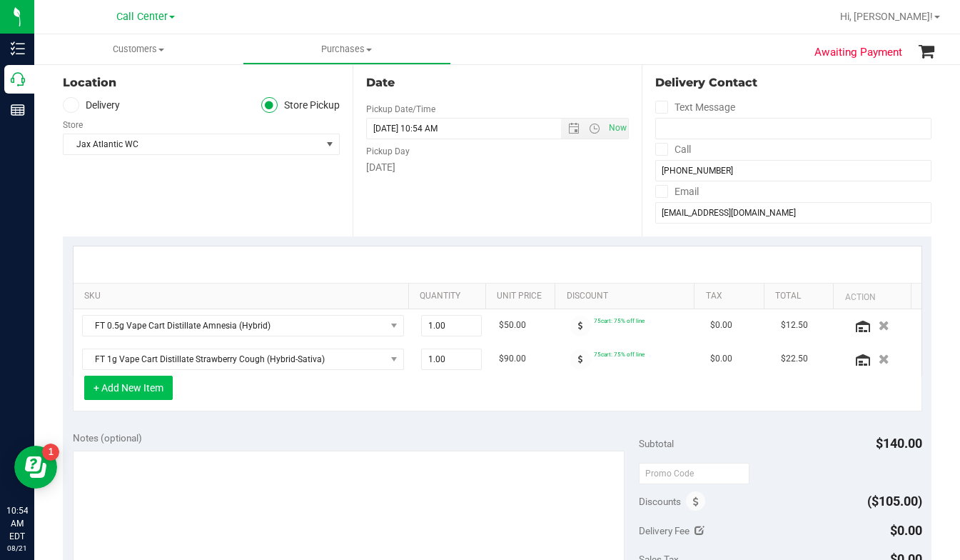
click at [146, 387] on button "+ Add New Item" at bounding box center [128, 388] width 89 height 24
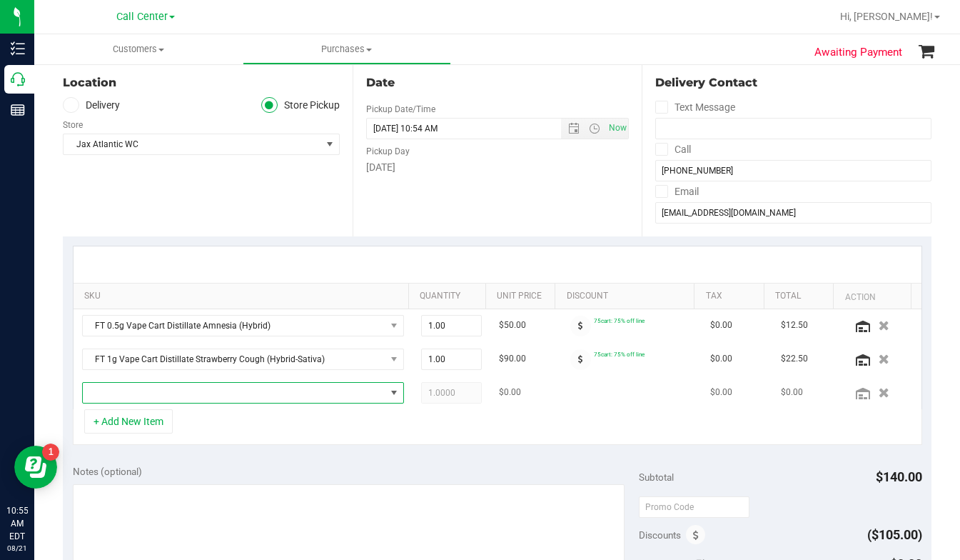
click at [149, 391] on span "NO DATA FOUND" at bounding box center [234, 393] width 303 height 20
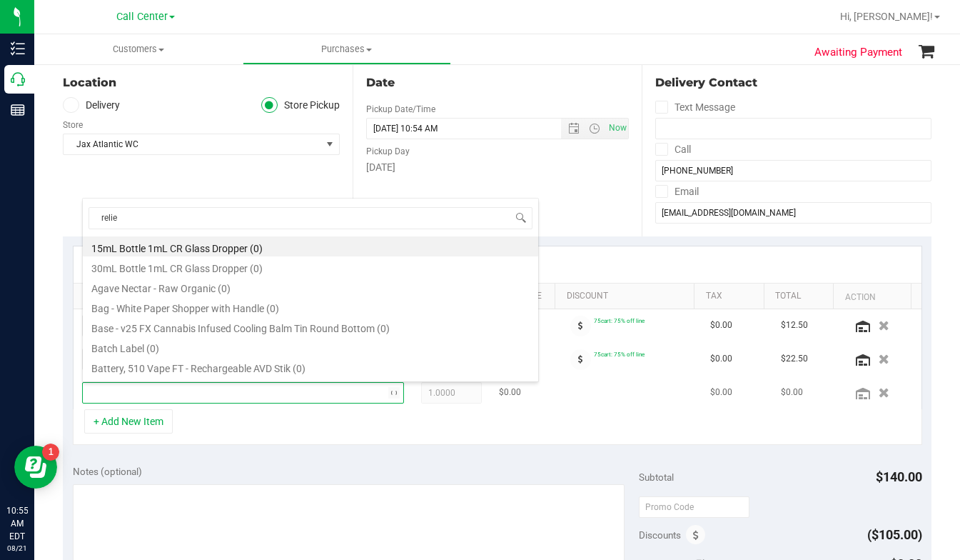
type input "relief"
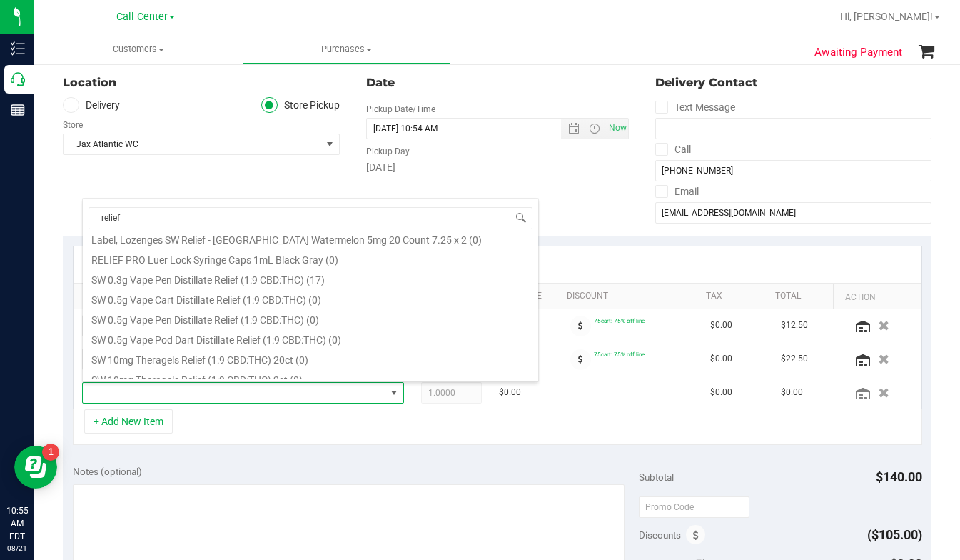
scroll to position [500, 0]
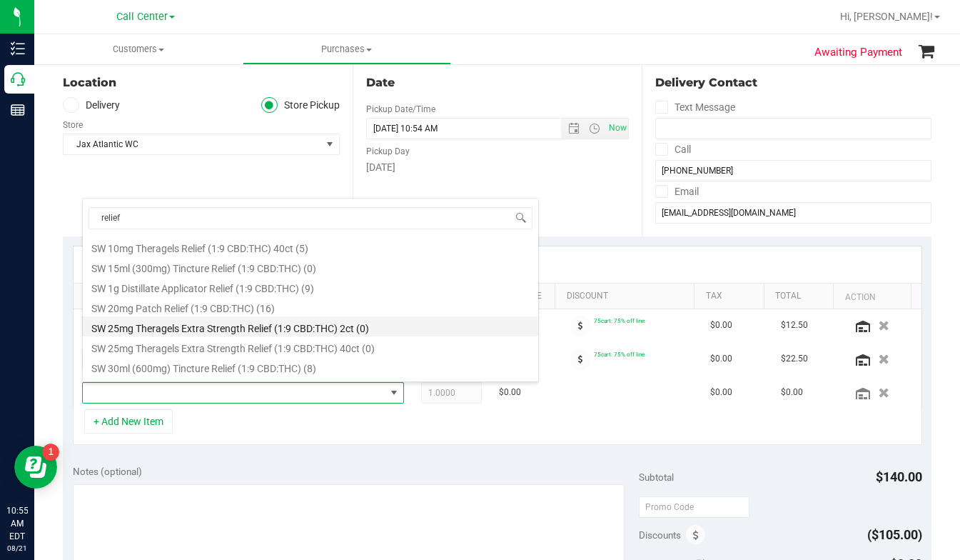
click at [184, 321] on li "SW 25mg Theragels Extra Strength Relief (1:9 CBD:THC) 2ct (0)" at bounding box center [311, 326] width 456 height 20
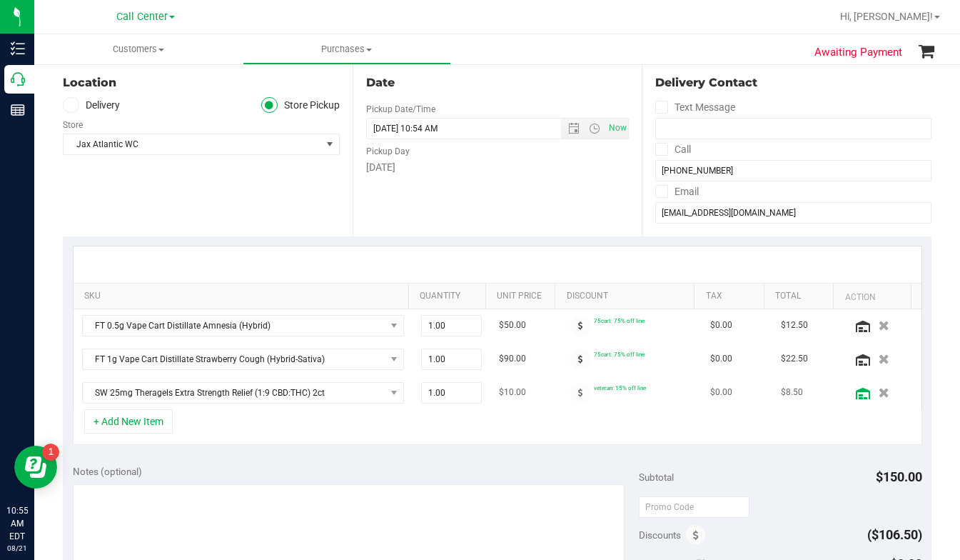
click at [856, 398] on icon at bounding box center [863, 393] width 14 height 11
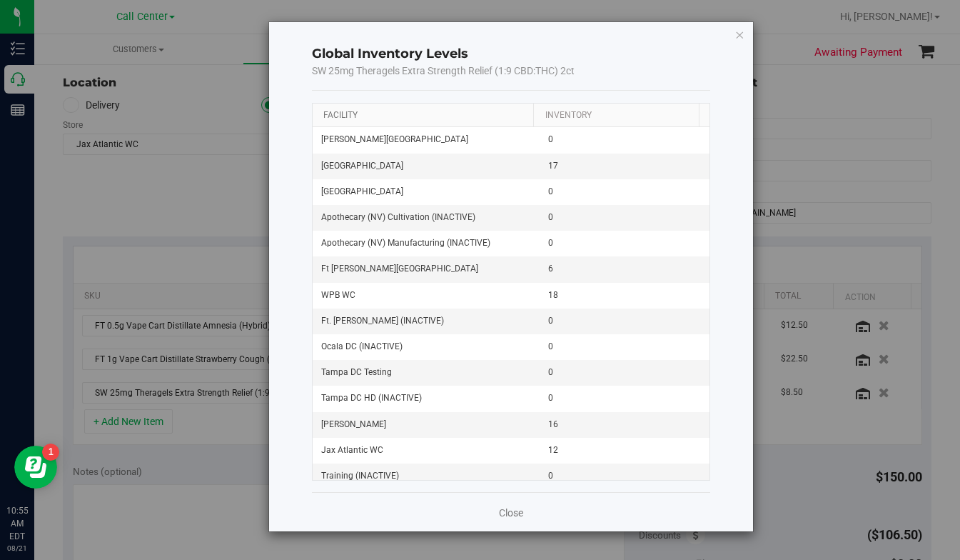
click at [352, 114] on link "Facility" at bounding box center [340, 115] width 34 height 10
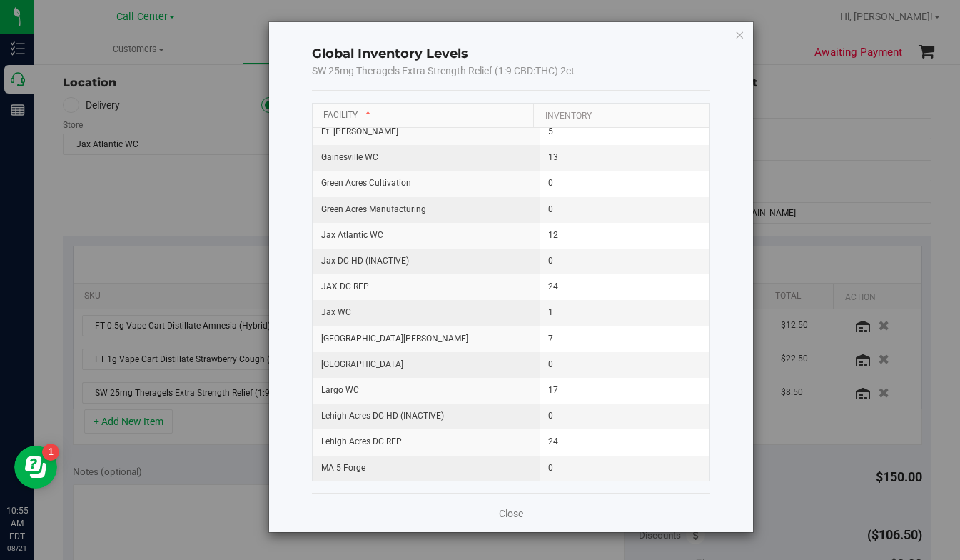
scroll to position [571, 0]
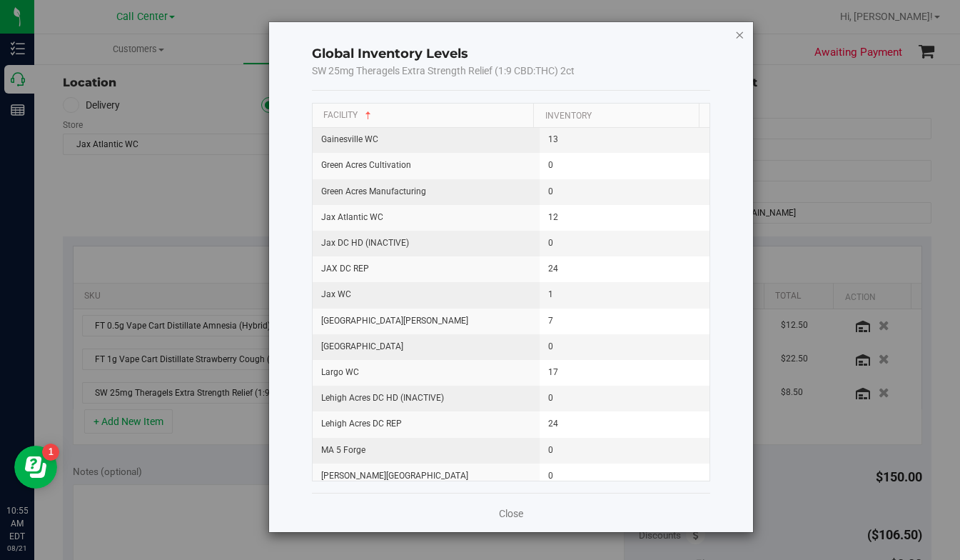
click at [743, 36] on icon "button" at bounding box center [740, 34] width 10 height 17
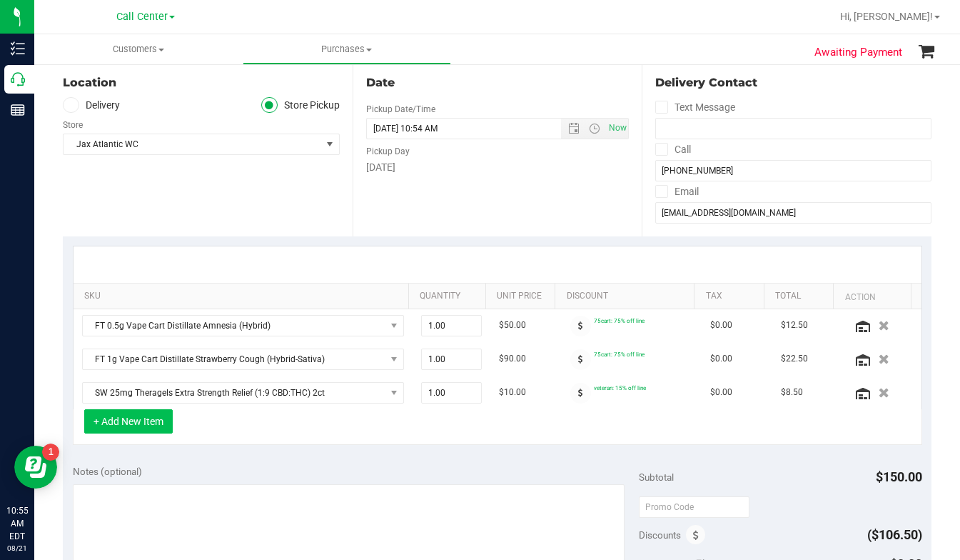
click at [134, 426] on button "+ Add New Item" at bounding box center [128, 421] width 89 height 24
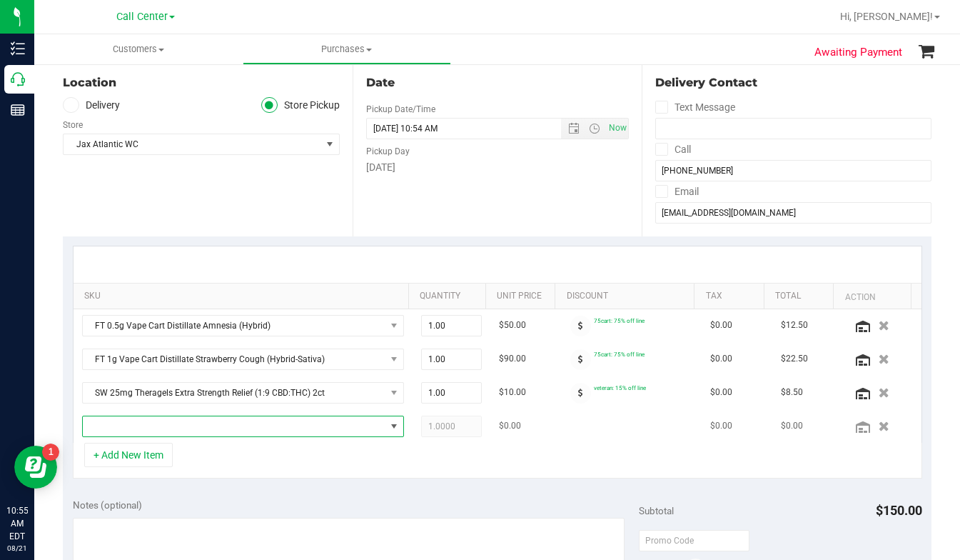
click at [143, 424] on span "NO DATA FOUND" at bounding box center [234, 426] width 303 height 20
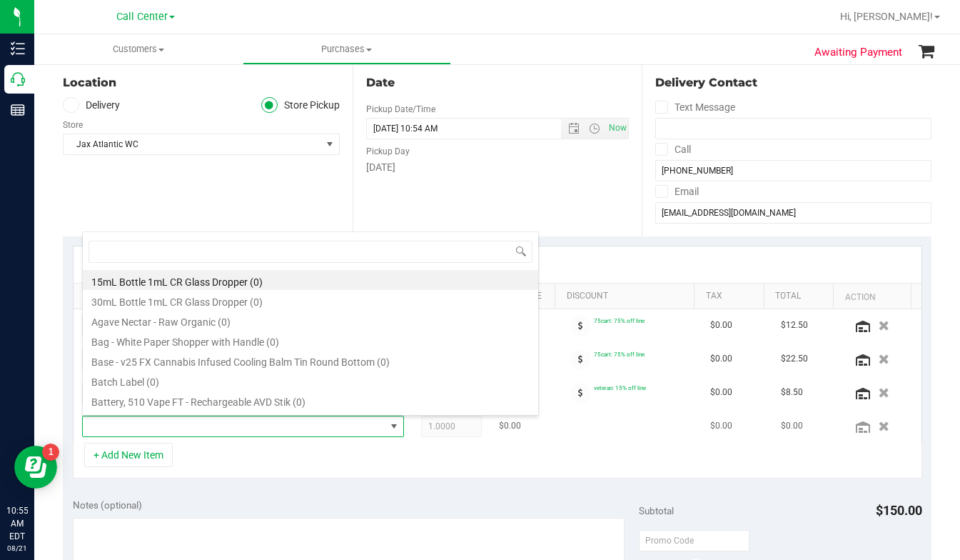
scroll to position [21, 309]
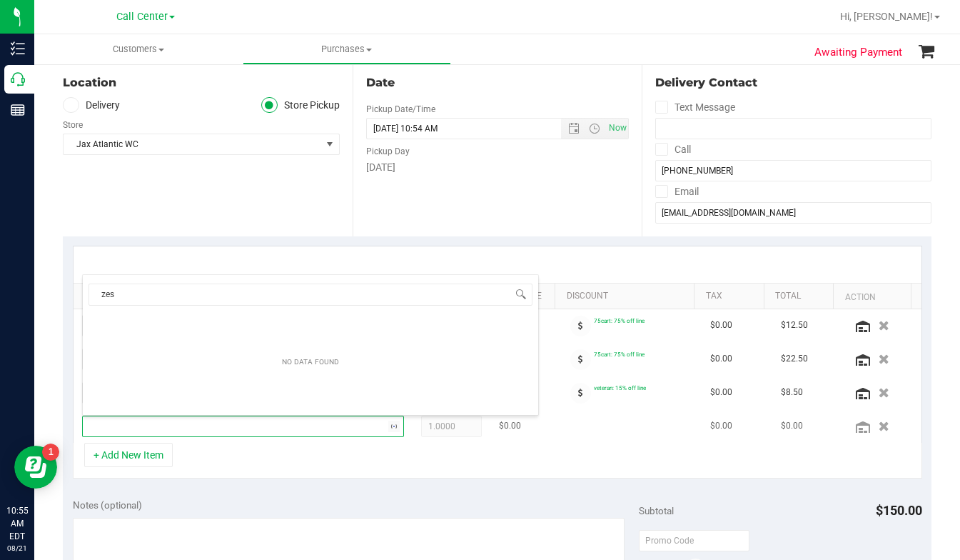
type input "zest"
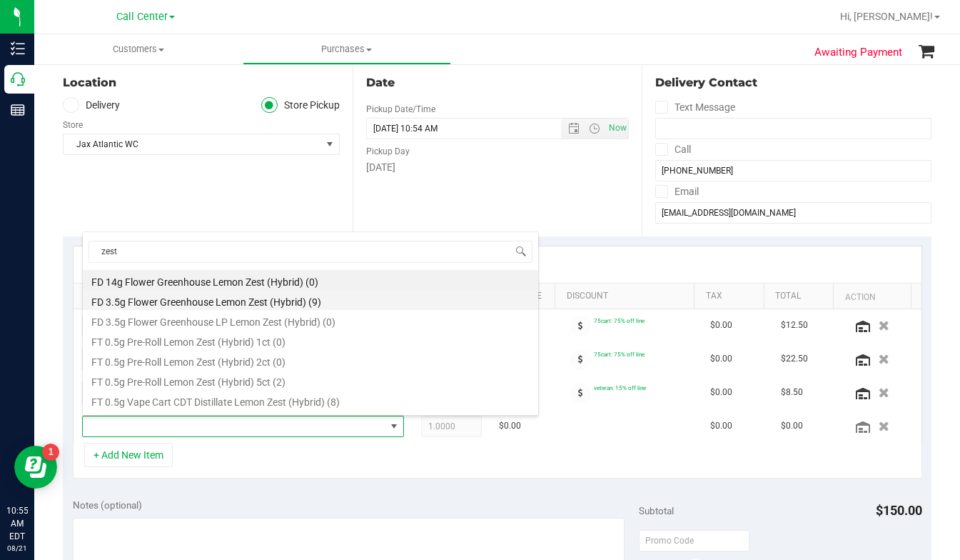
click at [161, 300] on li "FD 3.5g Flower Greenhouse Lemon Zest (Hybrid) (9)" at bounding box center [311, 300] width 456 height 20
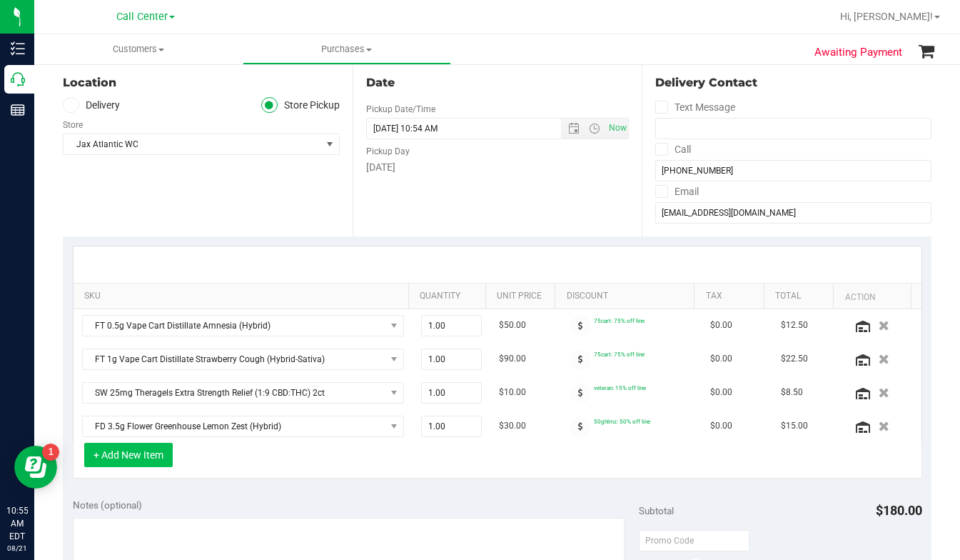
click at [121, 458] on button "+ Add New Item" at bounding box center [128, 455] width 89 height 24
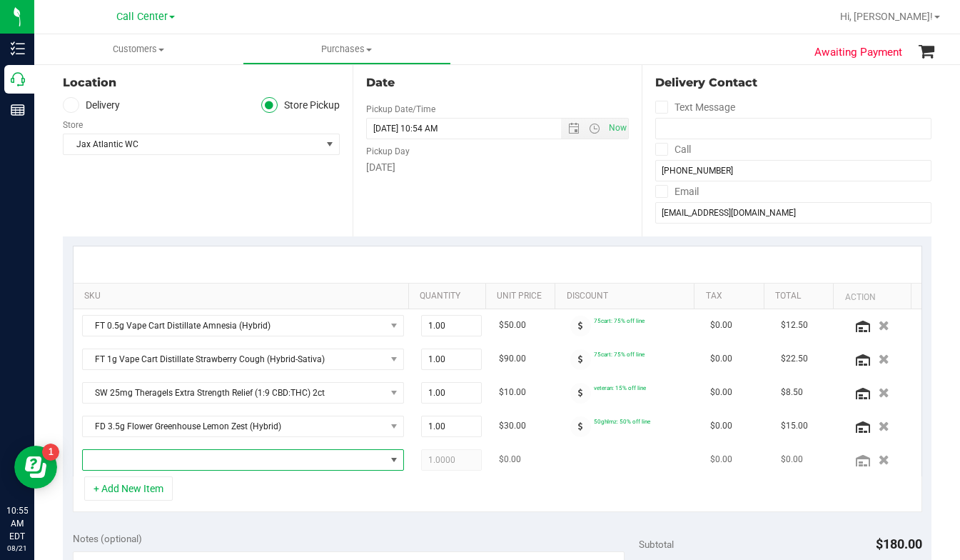
click at [114, 463] on span "NO DATA FOUND" at bounding box center [234, 460] width 303 height 20
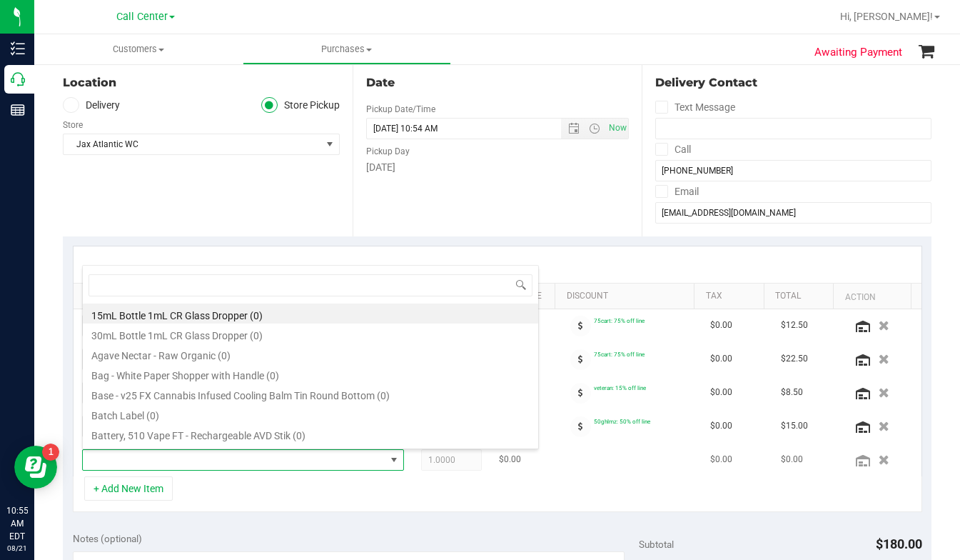
click at [123, 461] on span at bounding box center [234, 460] width 303 height 20
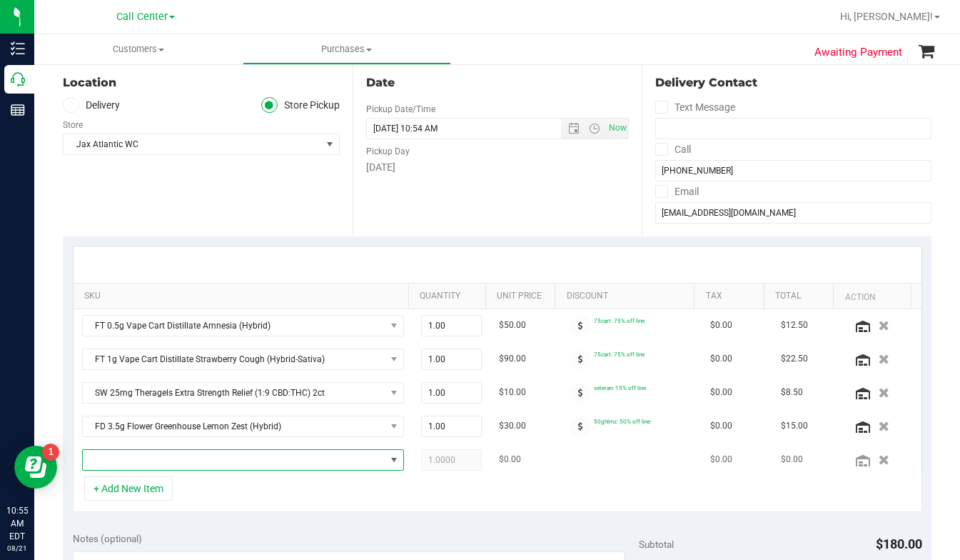
click at [124, 461] on span "NO DATA FOUND" at bounding box center [234, 460] width 303 height 20
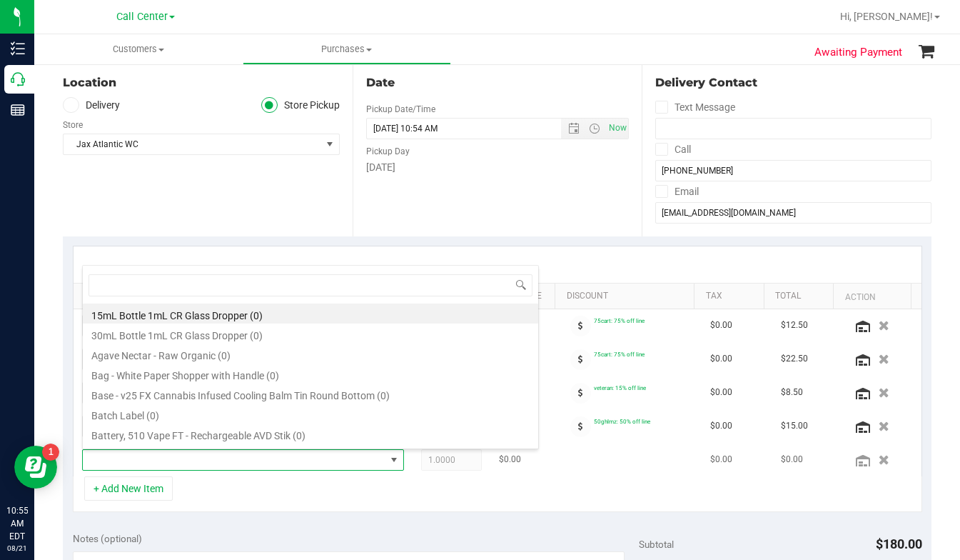
type input "r"
type input "fried"
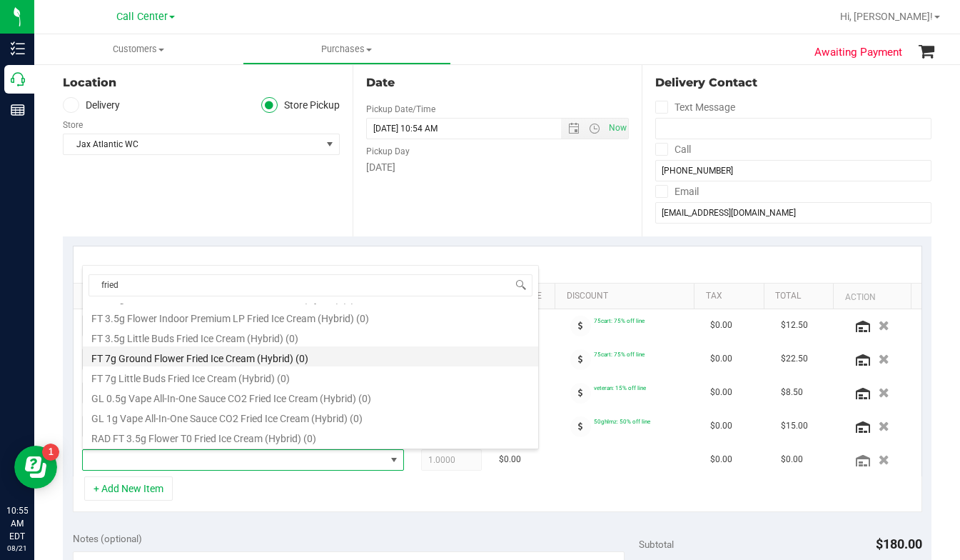
scroll to position [166, 0]
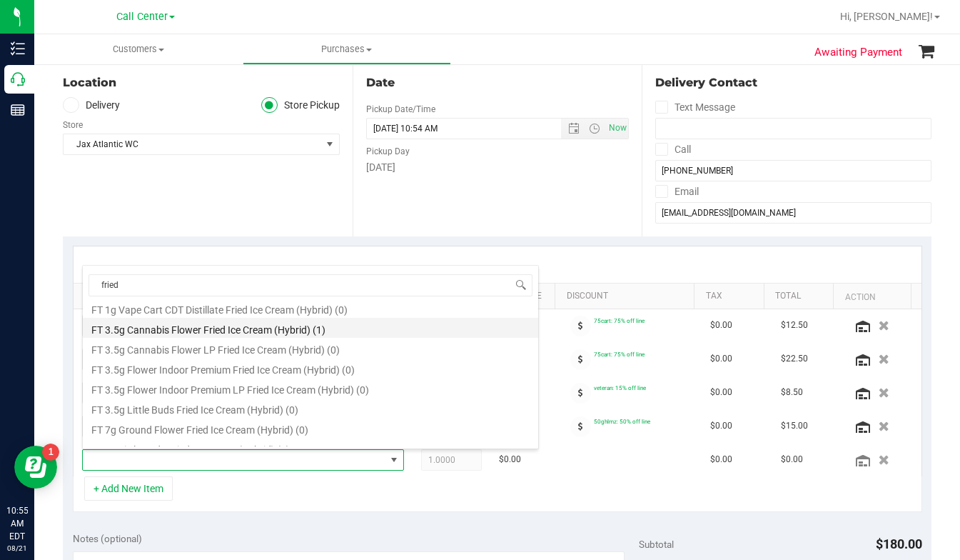
click at [223, 333] on li "FT 3.5g Cannabis Flower Fried Ice Cream (Hybrid) (1)" at bounding box center [311, 328] width 456 height 20
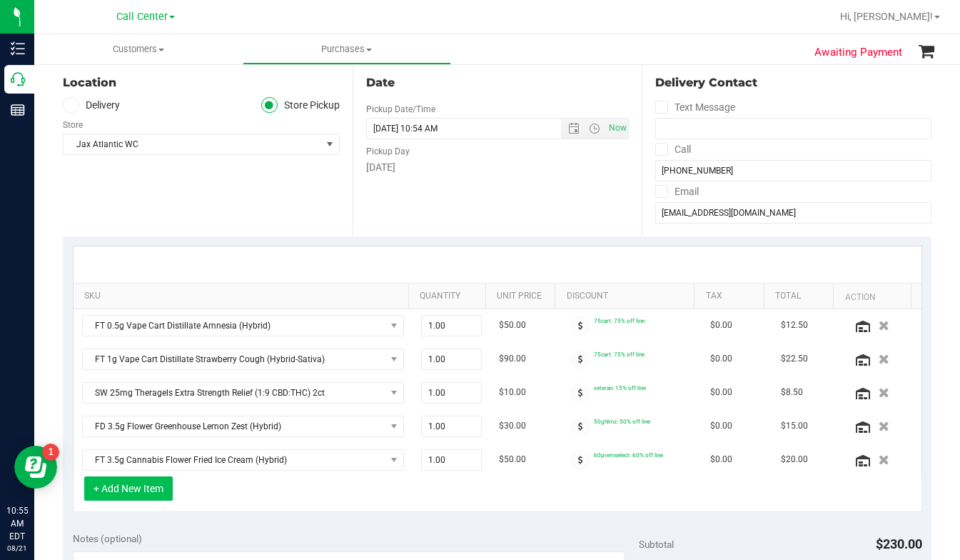
click at [113, 488] on button "+ Add New Item" at bounding box center [128, 488] width 89 height 24
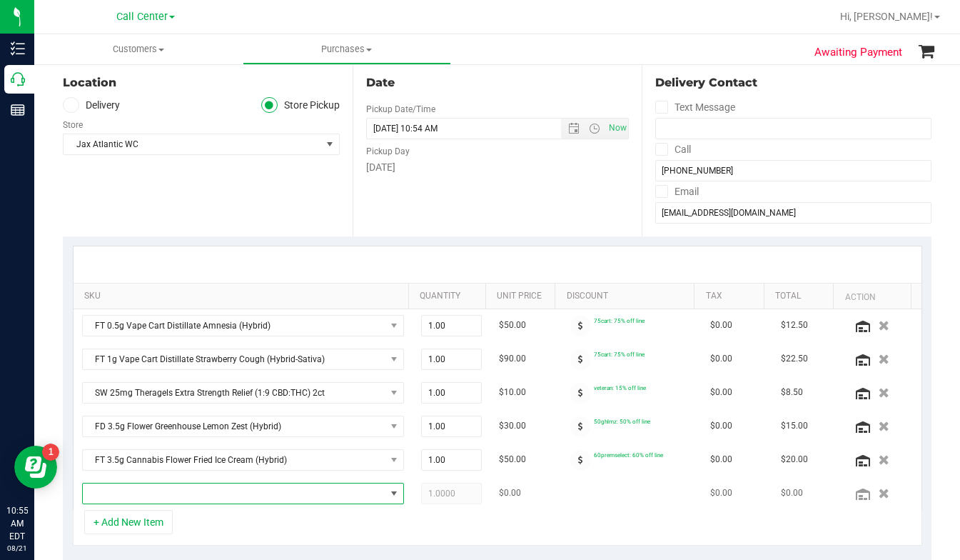
click at [124, 501] on span "NO DATA FOUND" at bounding box center [234, 493] width 303 height 20
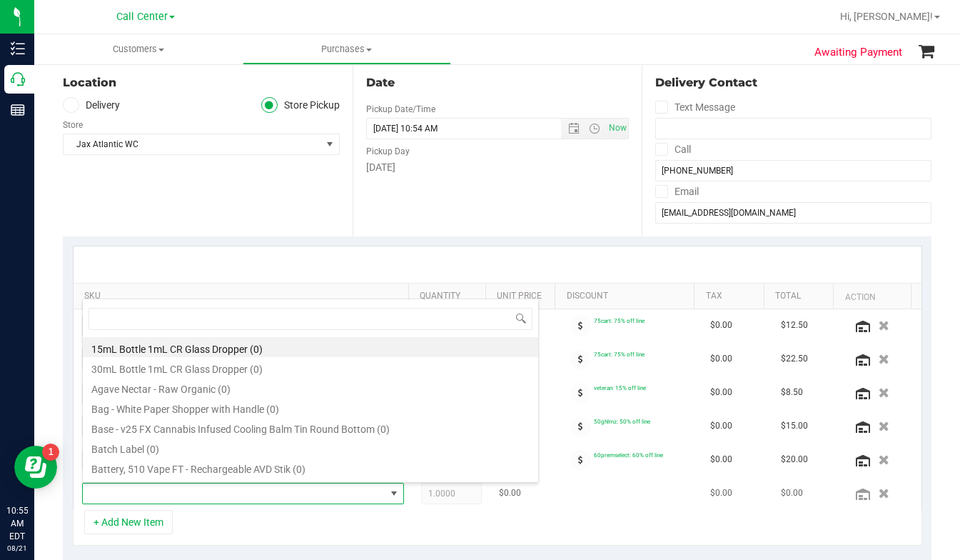
scroll to position [21, 309]
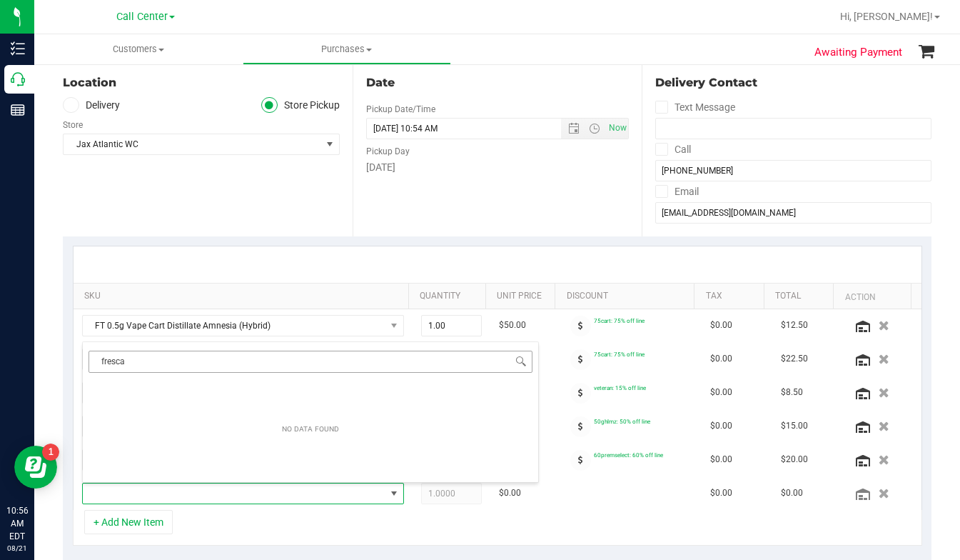
click at [126, 363] on input "fresca" at bounding box center [311, 362] width 444 height 22
type input "f"
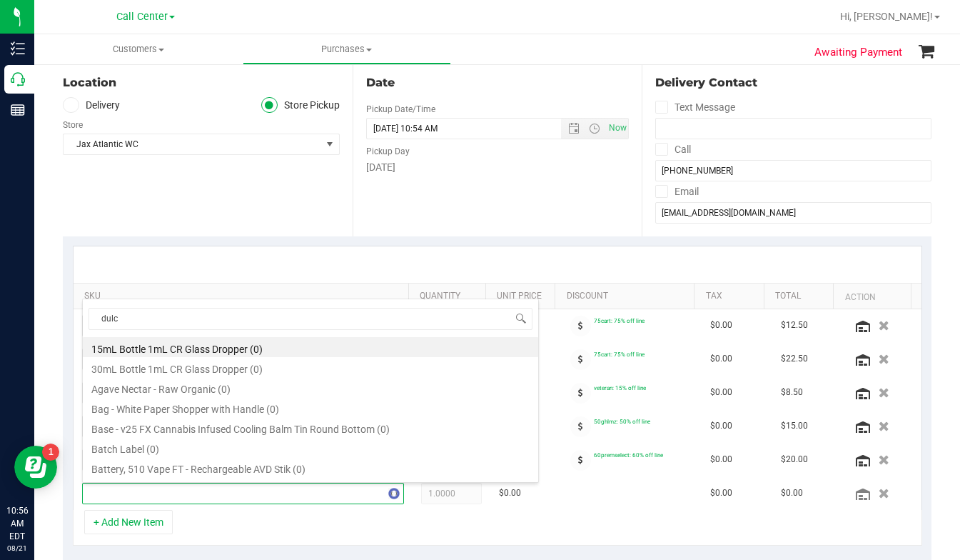
type input "dulce"
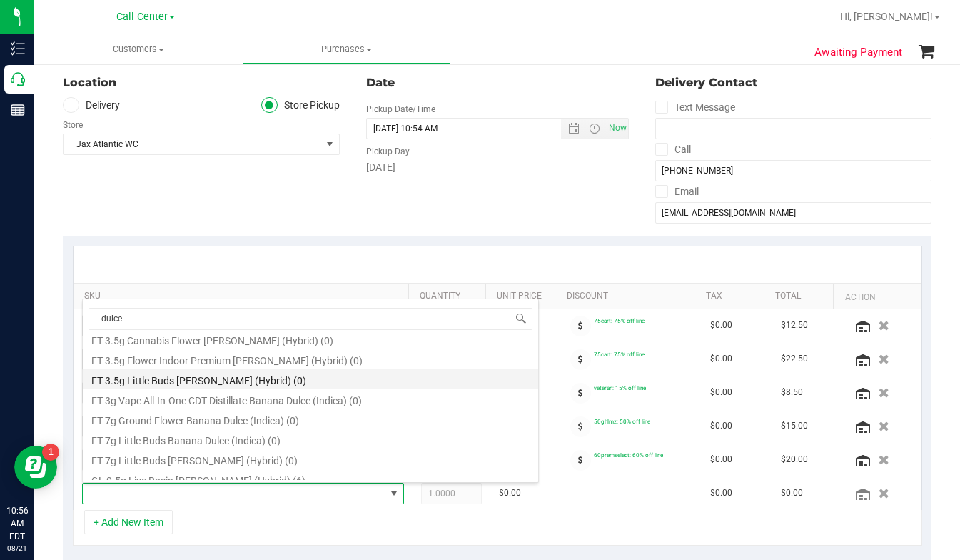
scroll to position [500, 0]
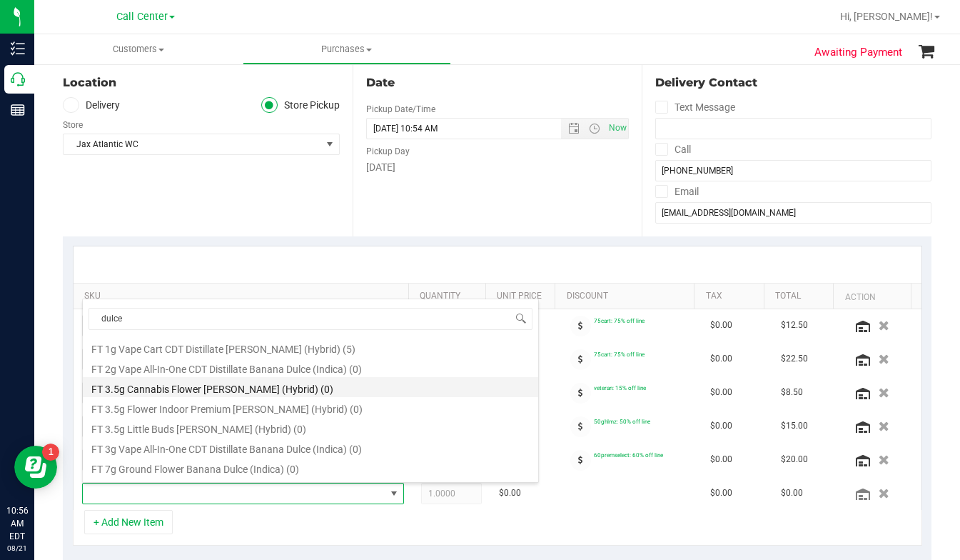
click at [183, 393] on li "FT 3.5g Cannabis Flower Dulce De Fresa (Hybrid) (0)" at bounding box center [311, 387] width 456 height 20
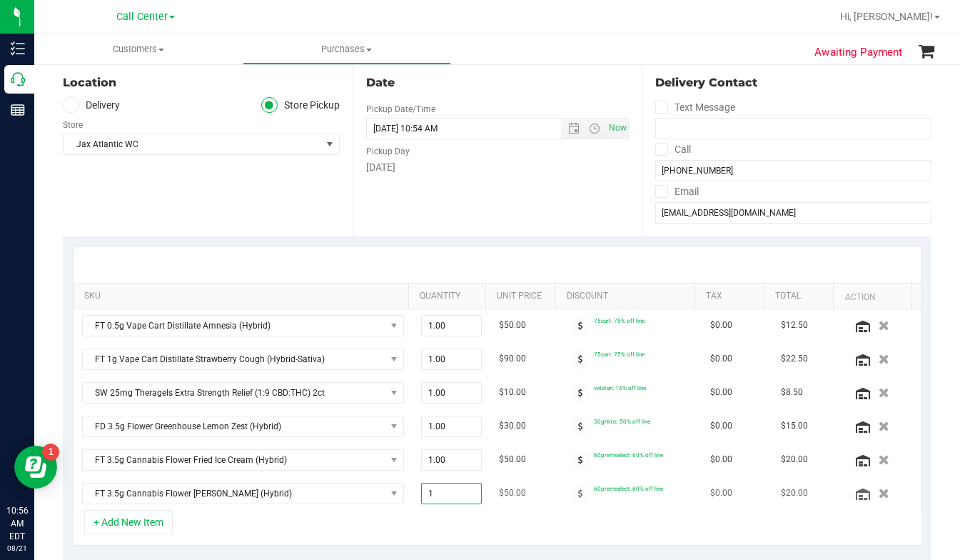
click at [421, 495] on span "1.00 1" at bounding box center [451, 493] width 61 height 21
click at [423, 496] on input "1" at bounding box center [452, 493] width 60 height 20
type input "2"
type input "2.00"
click at [856, 498] on icon at bounding box center [863, 493] width 14 height 11
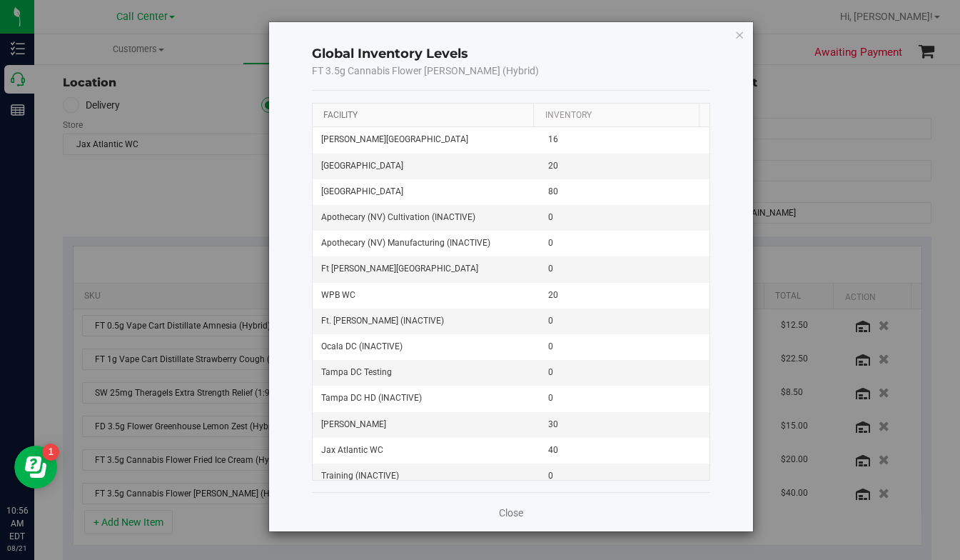
click at [338, 114] on link "Facility" at bounding box center [340, 115] width 34 height 10
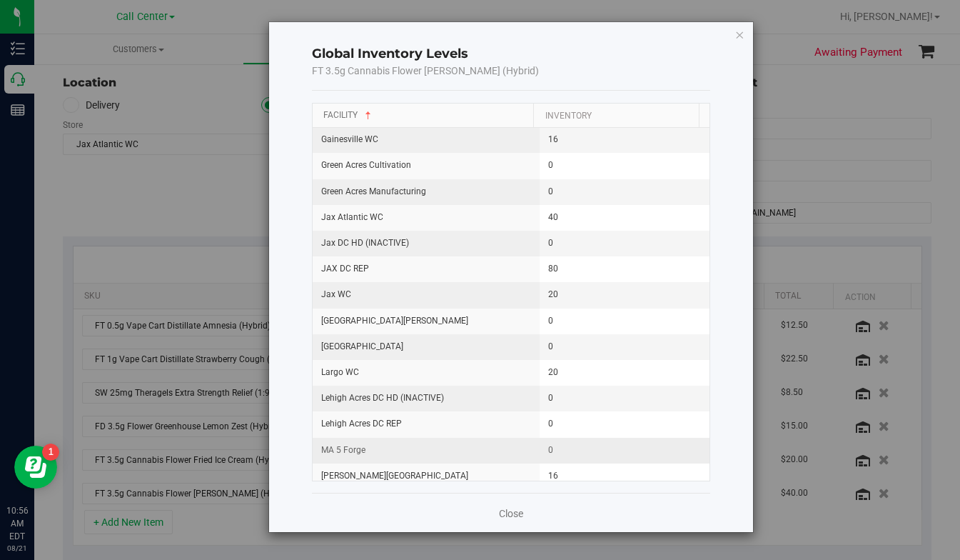
scroll to position [428, 0]
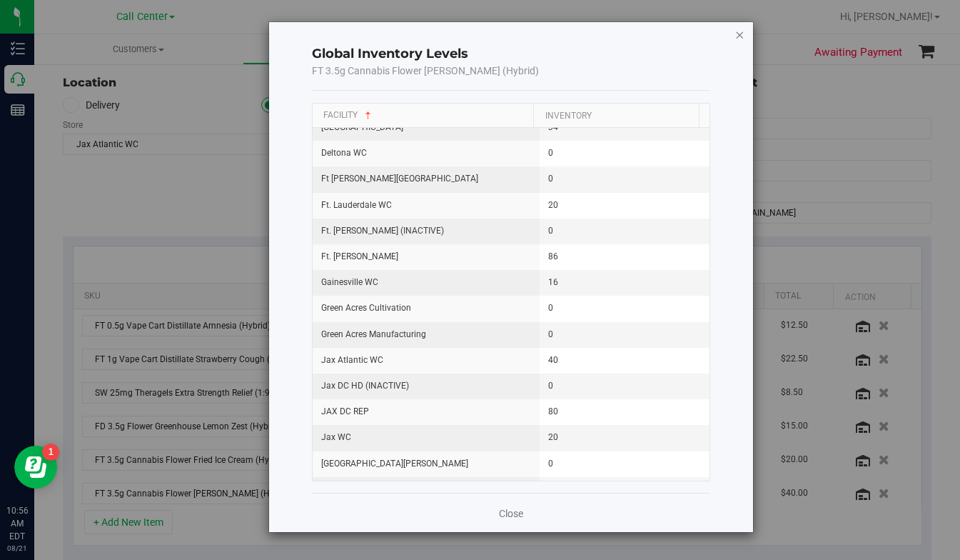
click at [742, 34] on icon "button" at bounding box center [740, 34] width 10 height 17
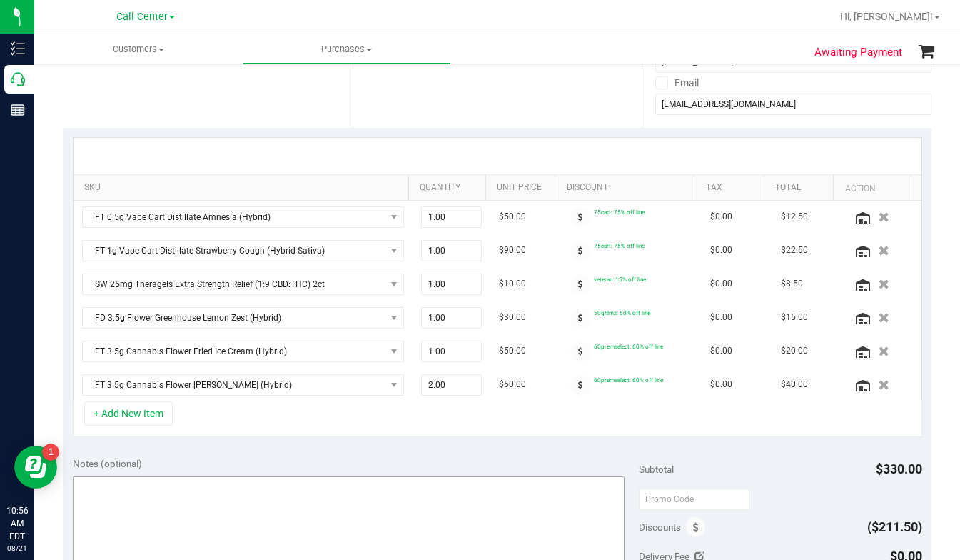
scroll to position [357, 0]
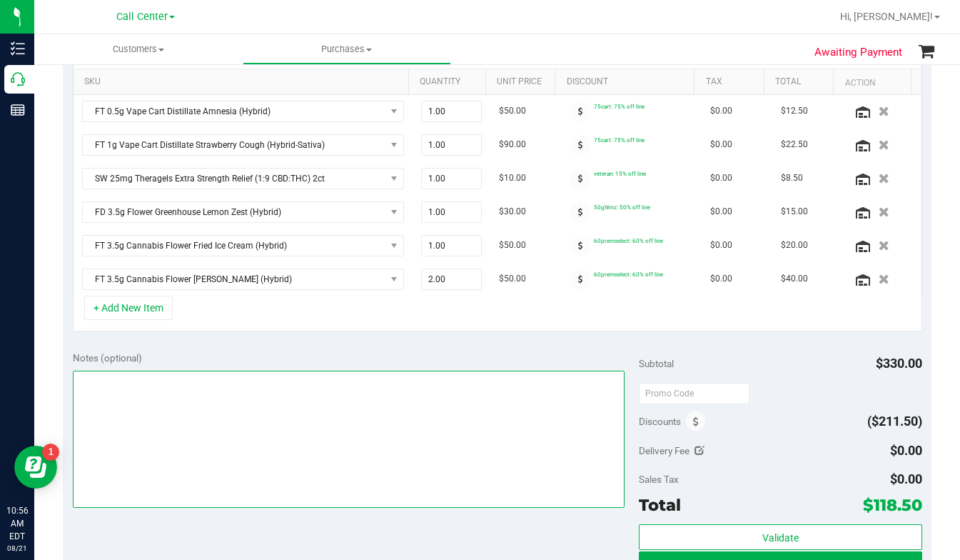
click at [188, 406] on textarea at bounding box center [349, 439] width 552 height 137
click at [173, 413] on textarea at bounding box center [349, 439] width 552 height 137
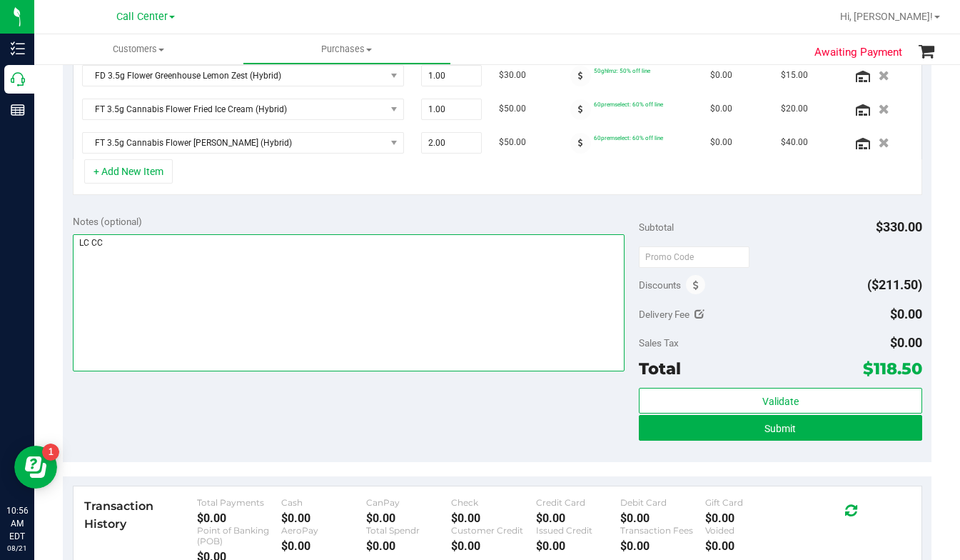
scroll to position [500, 0]
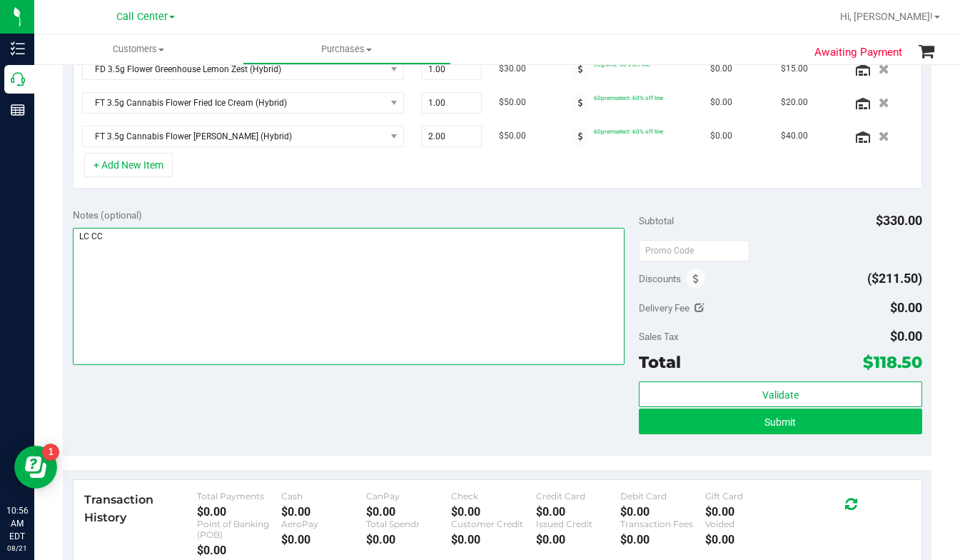
type textarea "LC CC"
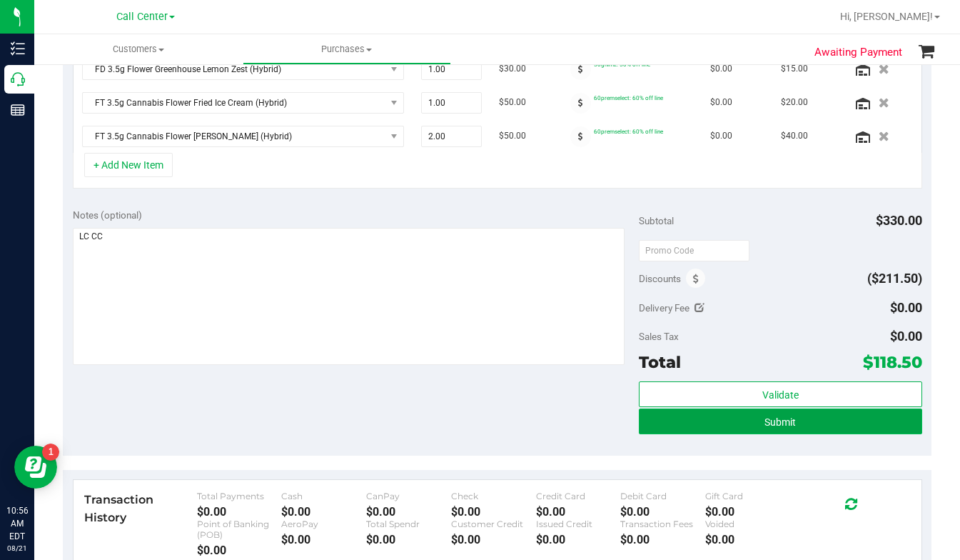
click at [701, 427] on button "Submit" at bounding box center [781, 421] width 284 height 26
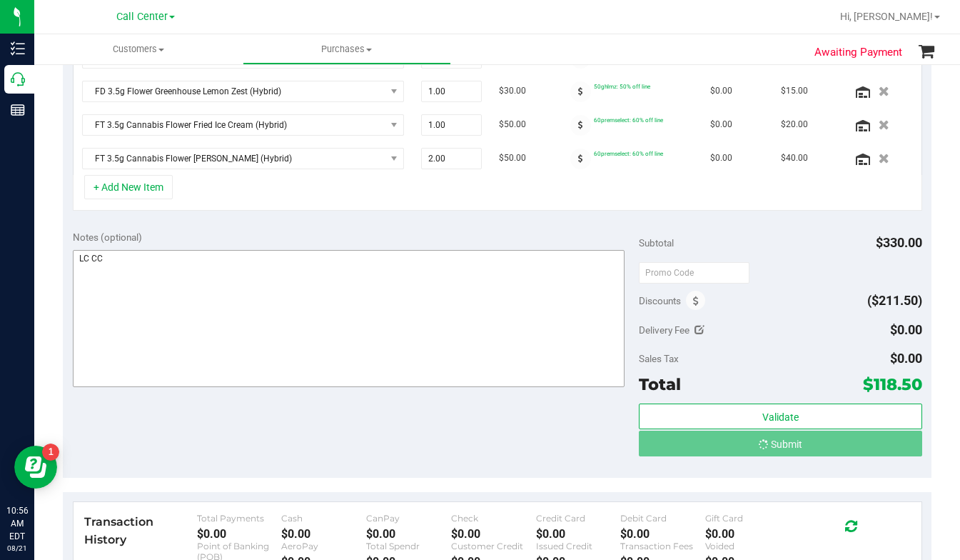
scroll to position [456, 0]
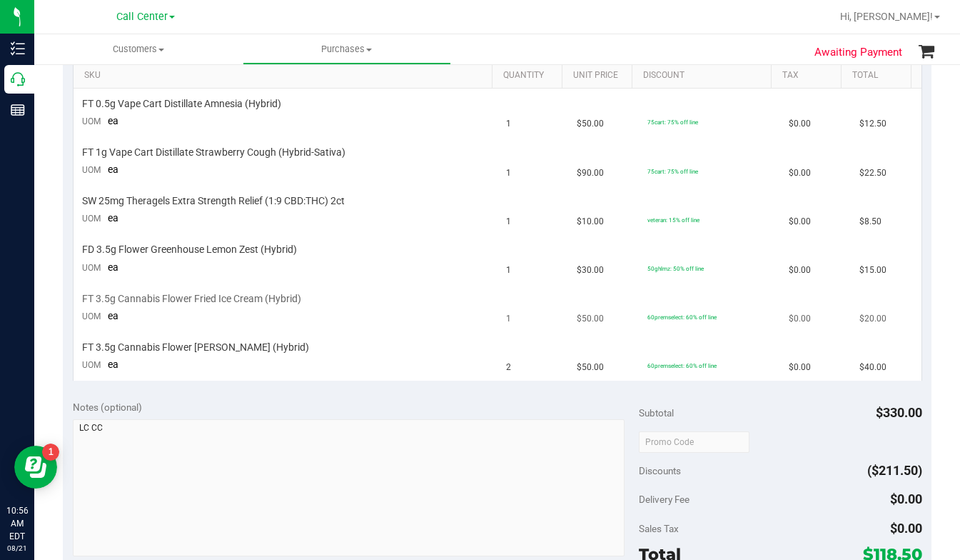
scroll to position [170, 0]
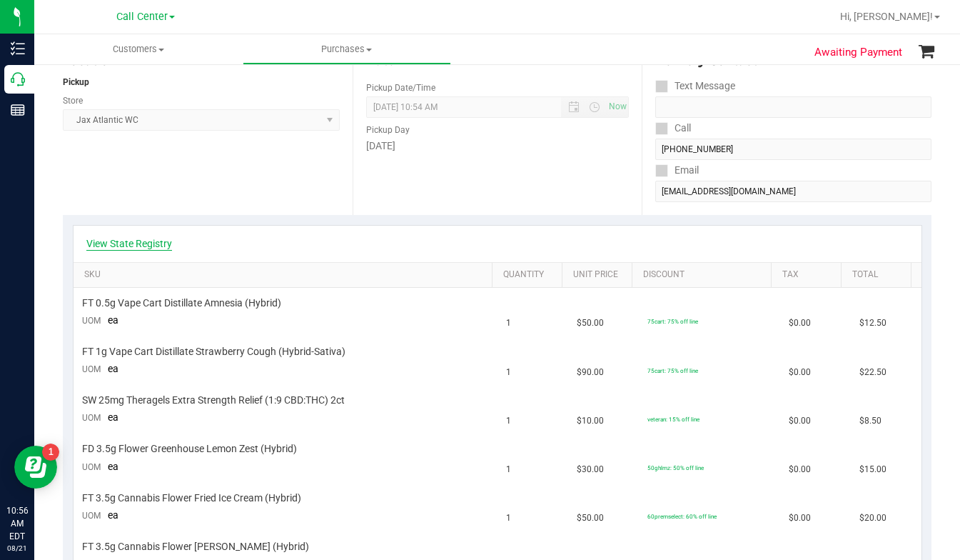
click at [158, 245] on link "View State Registry" at bounding box center [129, 243] width 86 height 14
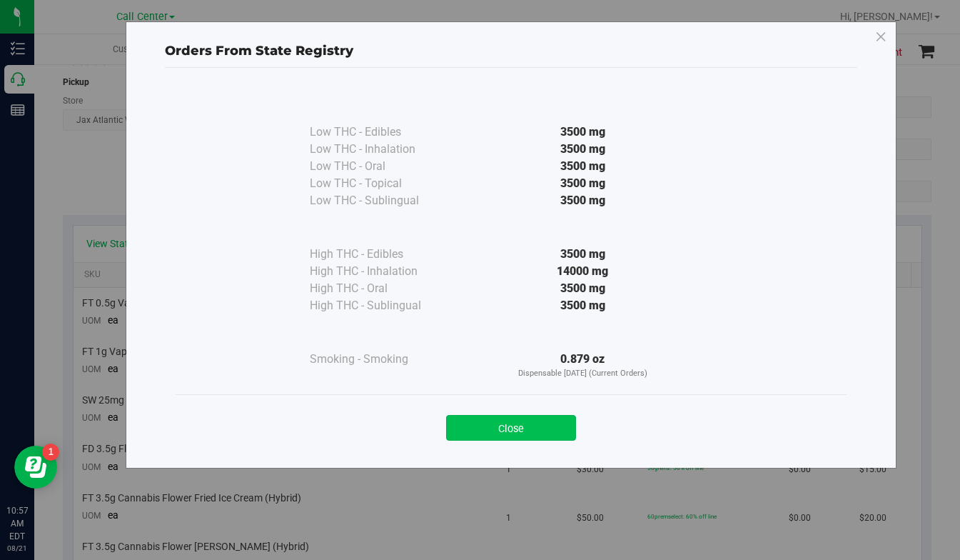
click at [486, 435] on button "Close" at bounding box center [511, 428] width 130 height 26
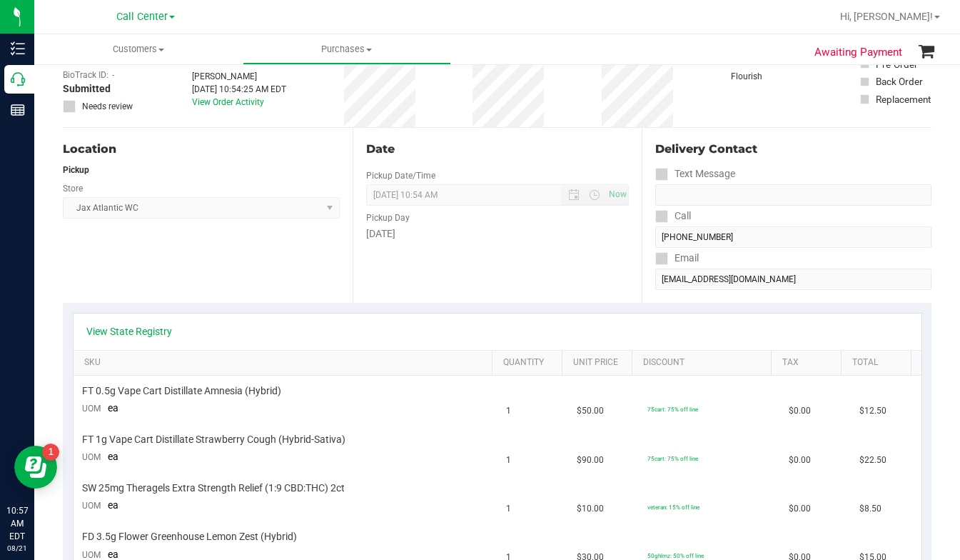
scroll to position [0, 0]
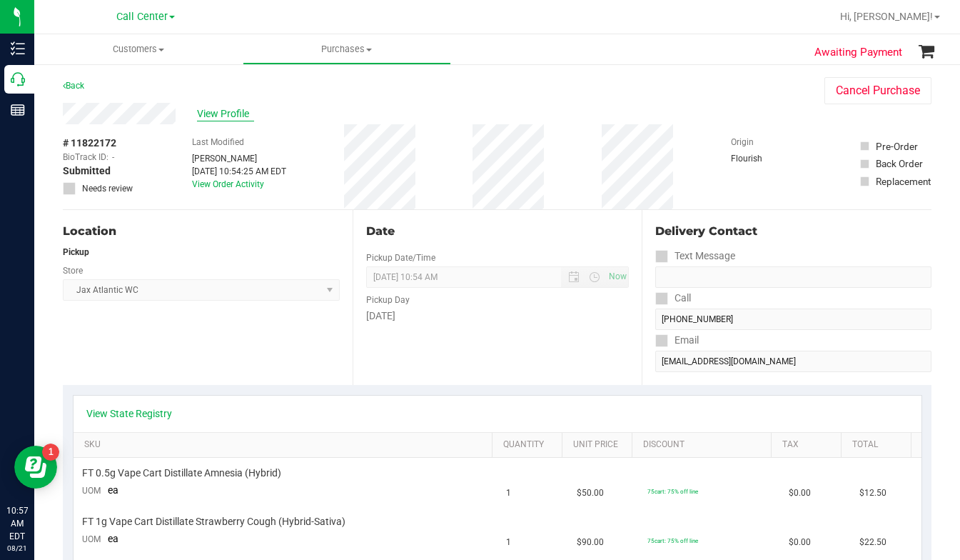
click at [220, 111] on span "View Profile" at bounding box center [225, 113] width 57 height 15
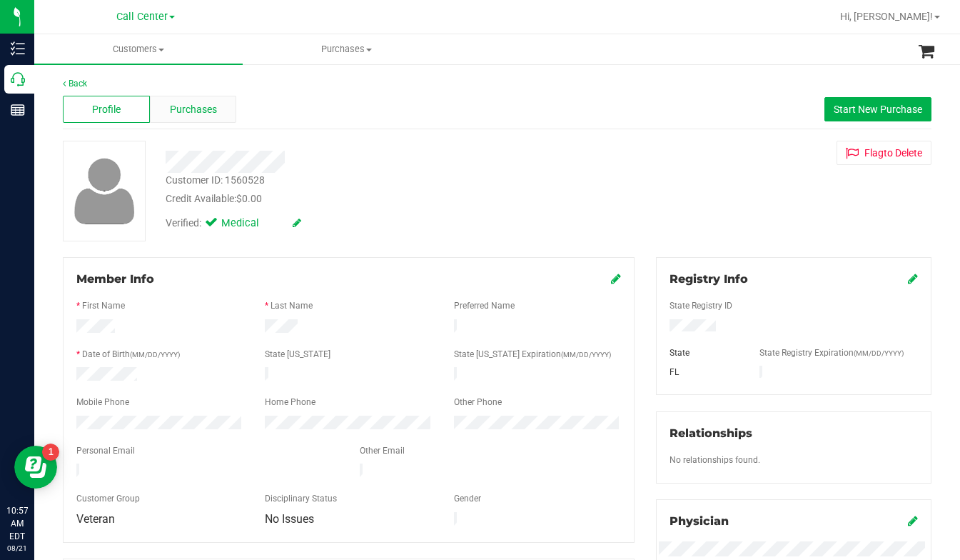
click at [196, 116] on span "Purchases" at bounding box center [193, 109] width 47 height 15
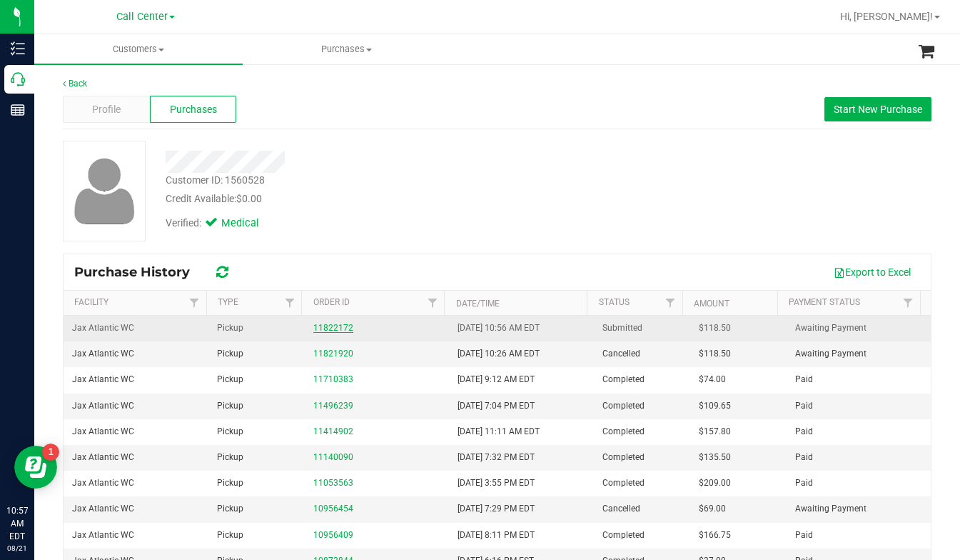
click at [321, 326] on link "11822172" at bounding box center [333, 328] width 40 height 10
click at [321, 327] on link "11822172" at bounding box center [333, 328] width 40 height 10
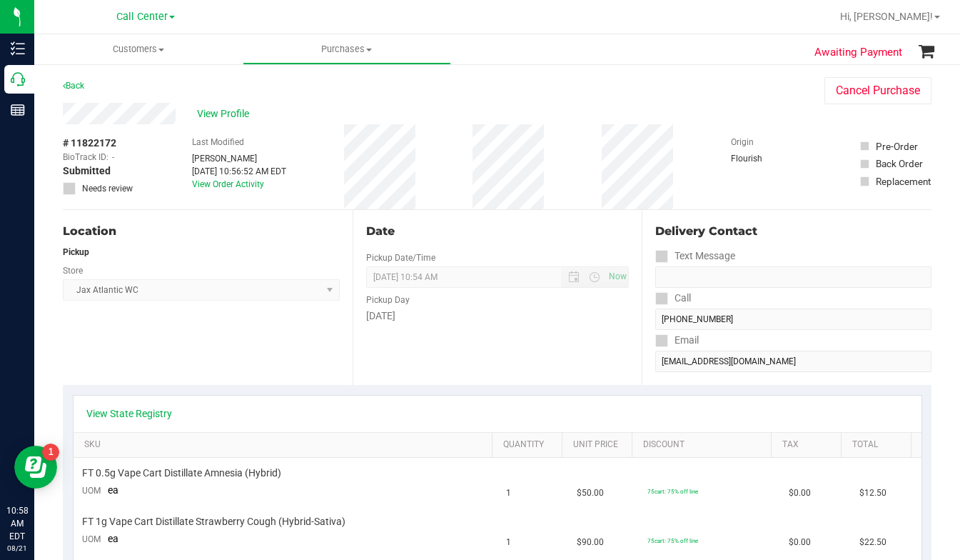
click at [93, 136] on span "# 11822172" at bounding box center [90, 143] width 54 height 15
copy div "# 11822172"
click at [220, 114] on span "View Profile" at bounding box center [225, 113] width 57 height 15
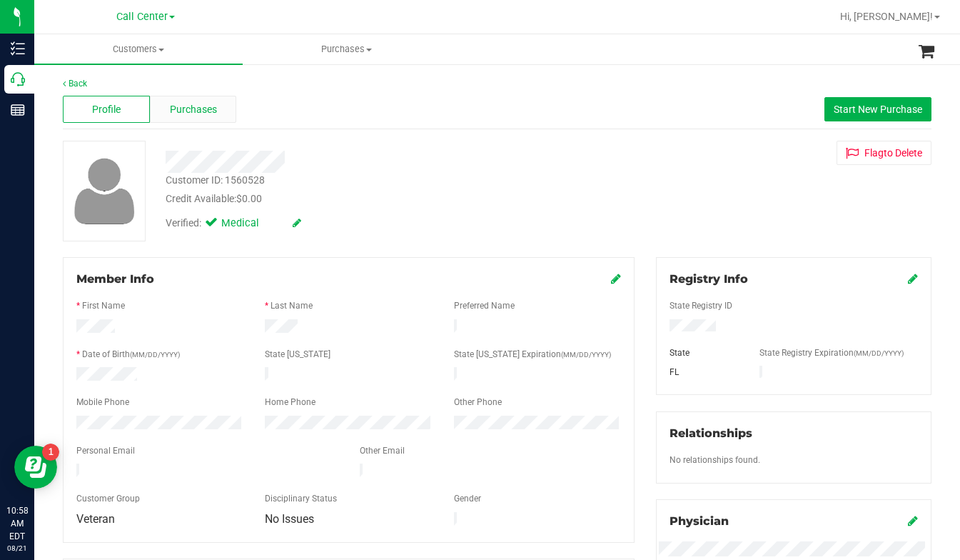
click at [211, 118] on div "Purchases" at bounding box center [193, 109] width 87 height 27
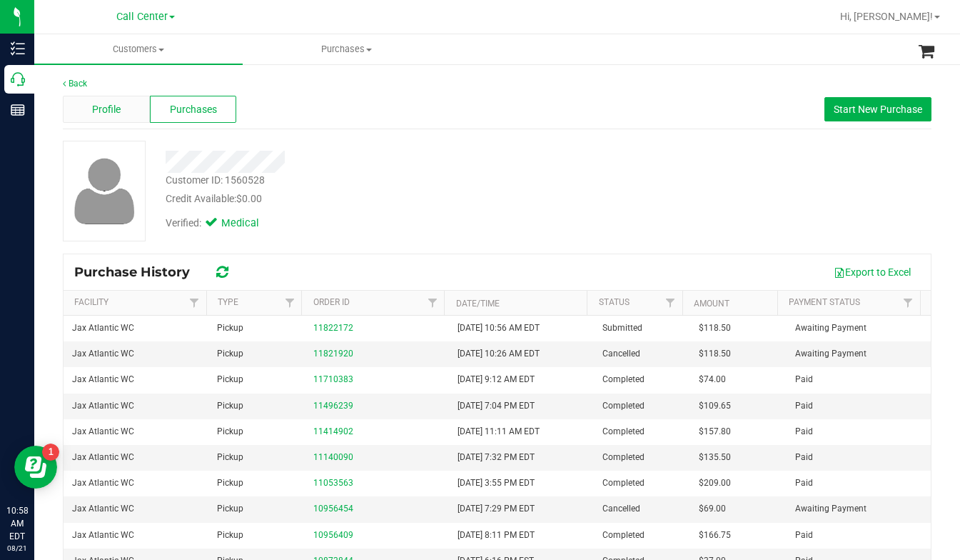
click at [114, 114] on span "Profile" at bounding box center [106, 109] width 29 height 15
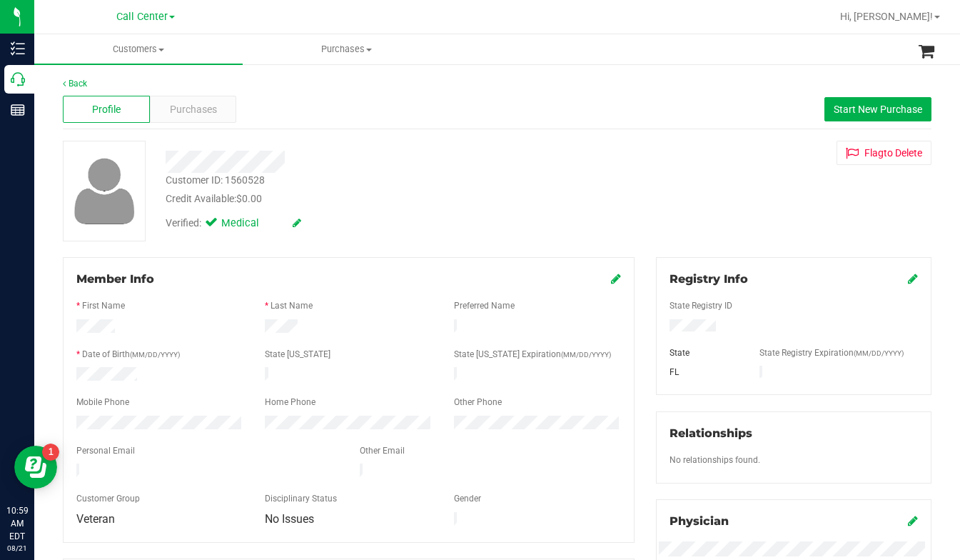
click at [771, 206] on div "Customer ID: 1560528 Credit Available: $0.00 Verified: Medical Flag to Delete" at bounding box center [497, 191] width 891 height 101
click at [182, 106] on span "Purchases" at bounding box center [193, 109] width 47 height 15
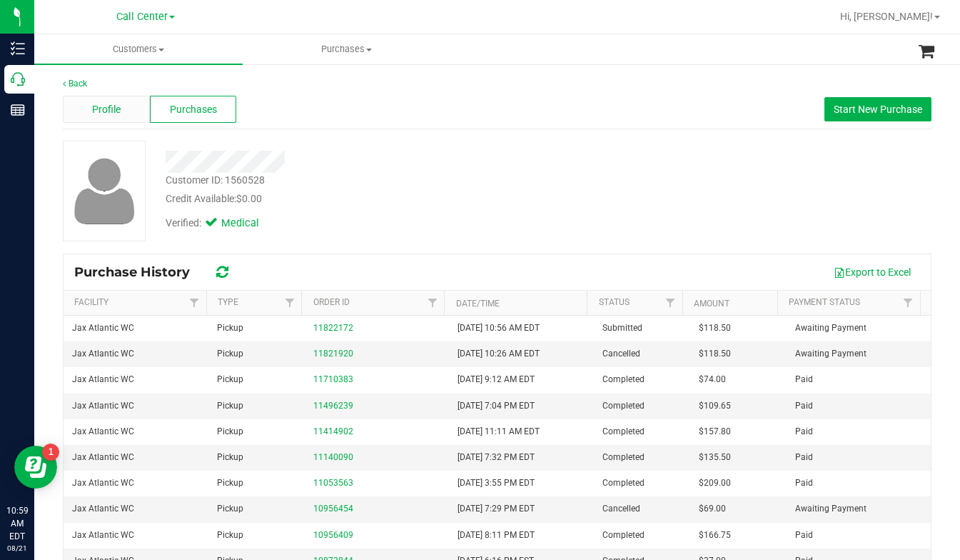
click at [124, 114] on div "Profile" at bounding box center [106, 109] width 87 height 27
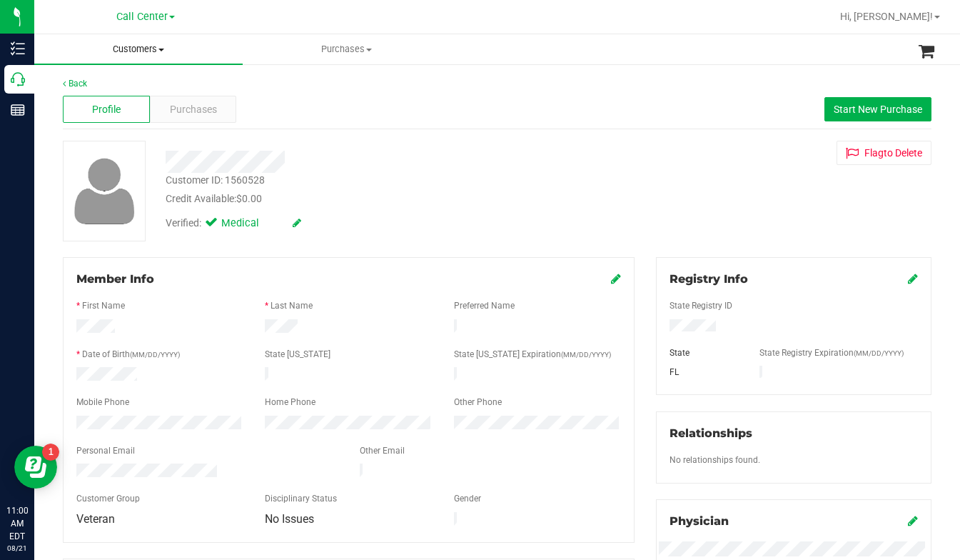
click at [160, 52] on span "Customers" at bounding box center [138, 49] width 209 height 13
click at [99, 89] on span "All customers" at bounding box center [85, 86] width 103 height 12
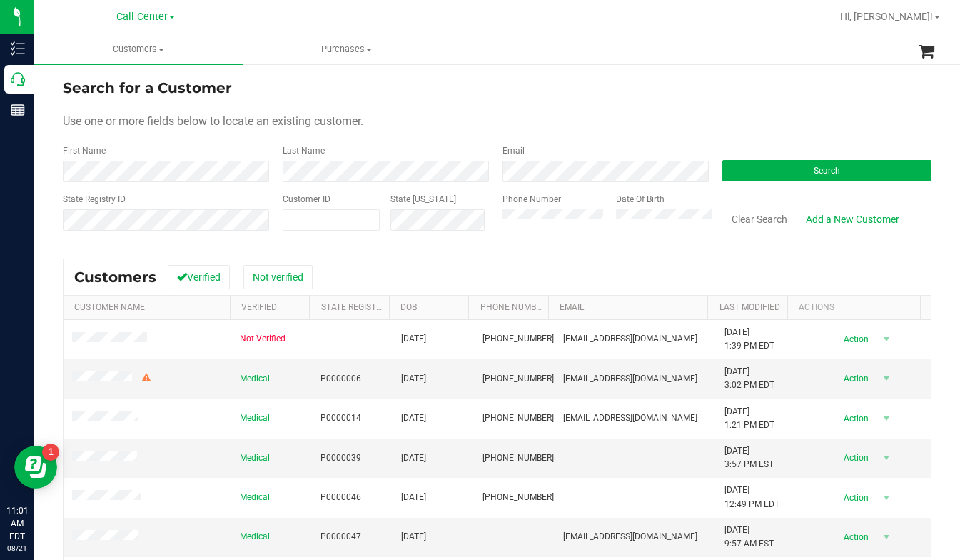
click at [806, 114] on div "Use one or more fields below to locate an existing customer." at bounding box center [497, 121] width 869 height 17
click at [773, 72] on div "Search for a Customer Use one or more fields below to locate an existing custom…" at bounding box center [497, 392] width 926 height 658
click at [346, 215] on span at bounding box center [331, 219] width 97 height 21
type input "301585"
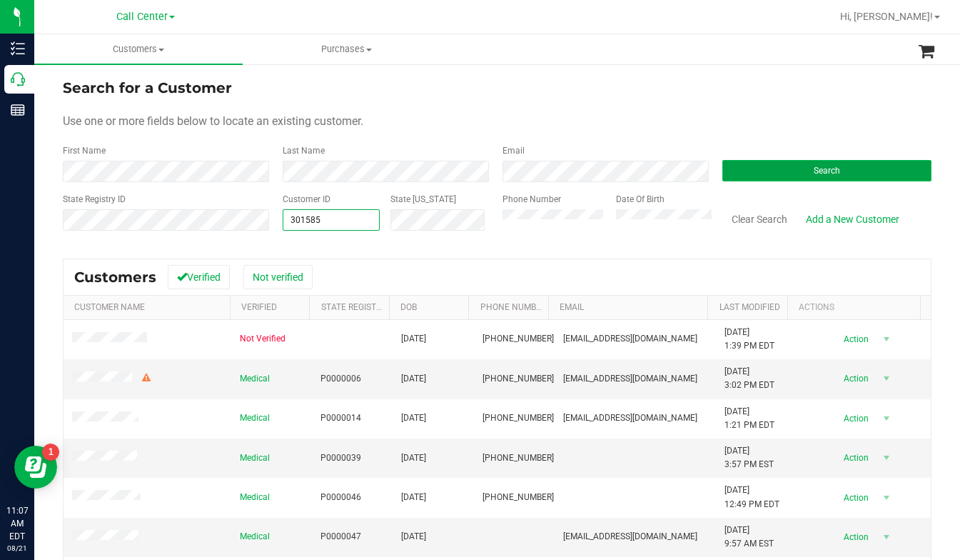
click at [793, 171] on button "Search" at bounding box center [827, 170] width 209 height 21
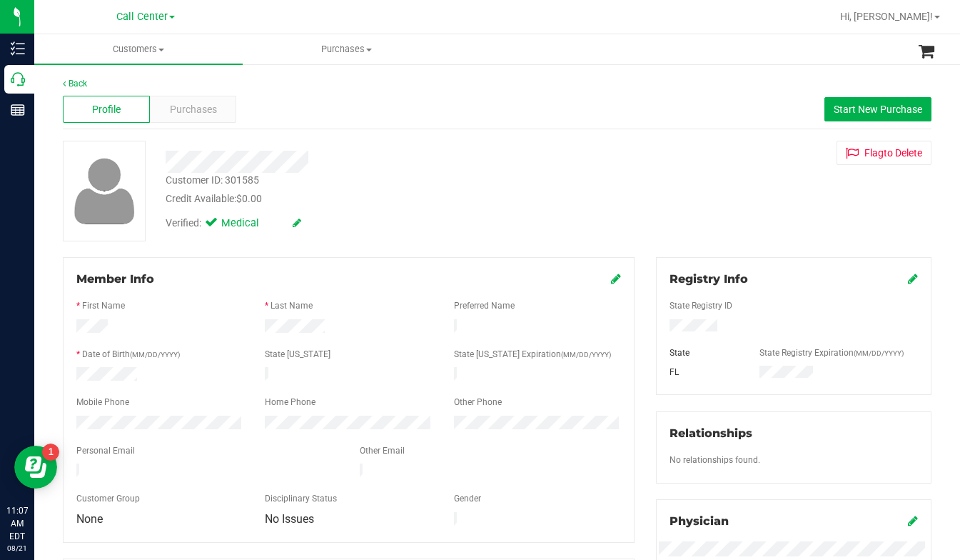
click at [748, 196] on div "Customer ID: 301585 Credit Available: $0.00 Verified: Medical Flag to Delete" at bounding box center [497, 191] width 891 height 101
click at [199, 106] on span "Purchases" at bounding box center [193, 109] width 47 height 15
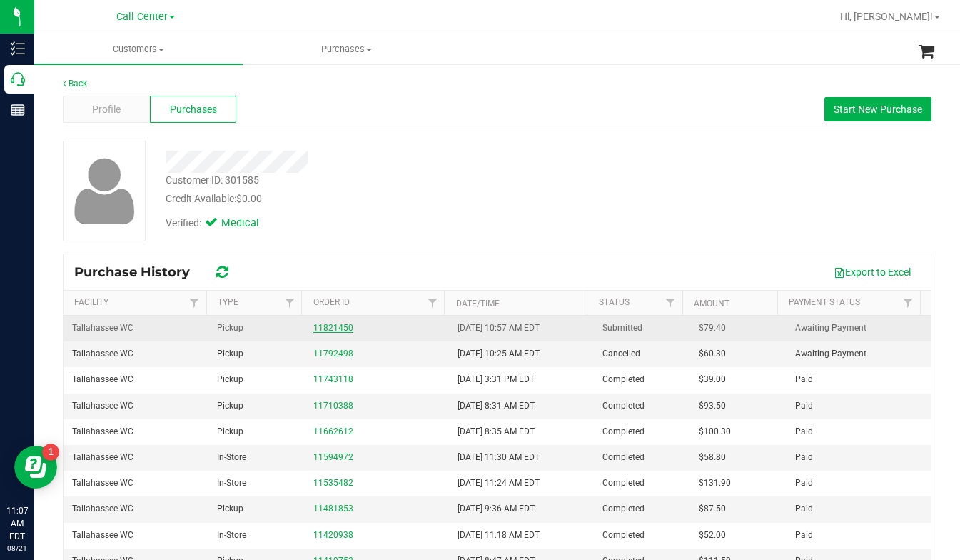
click at [319, 328] on link "11821450" at bounding box center [333, 328] width 40 height 10
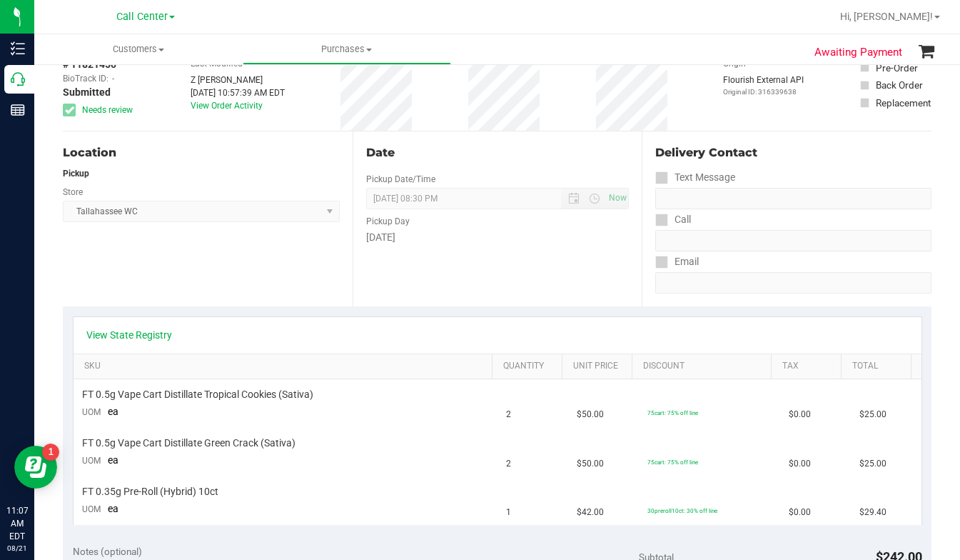
scroll to position [214, 0]
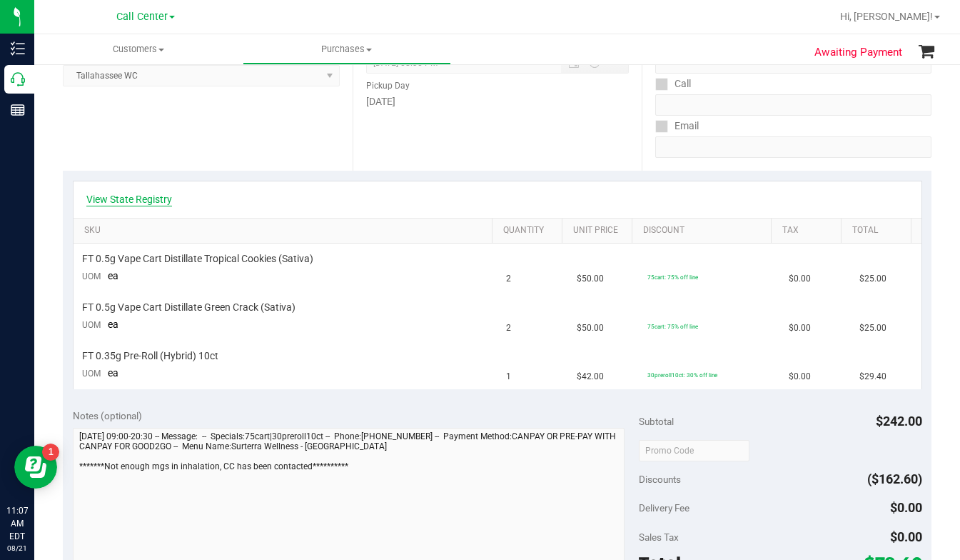
click at [138, 198] on link "View State Registry" at bounding box center [129, 199] width 86 height 14
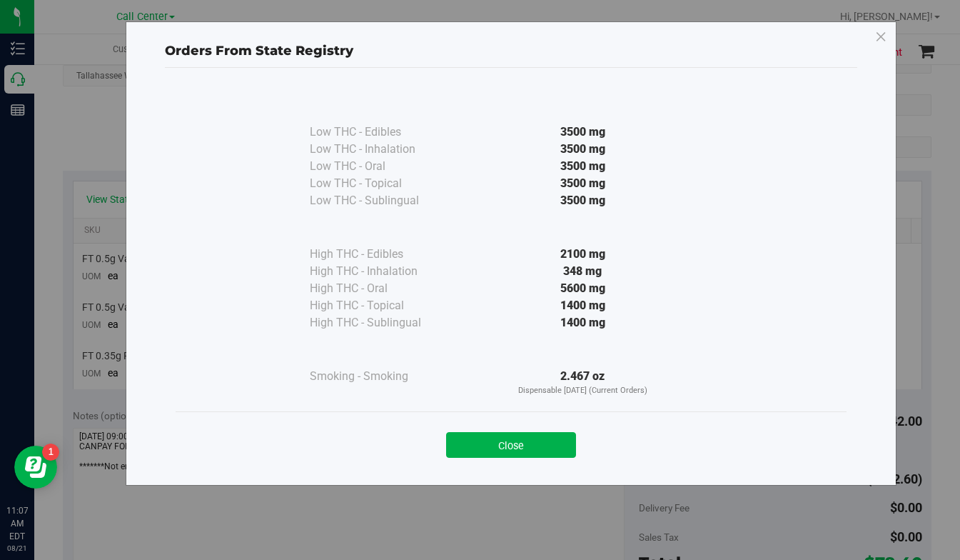
click at [492, 451] on button "Close" at bounding box center [511, 445] width 130 height 26
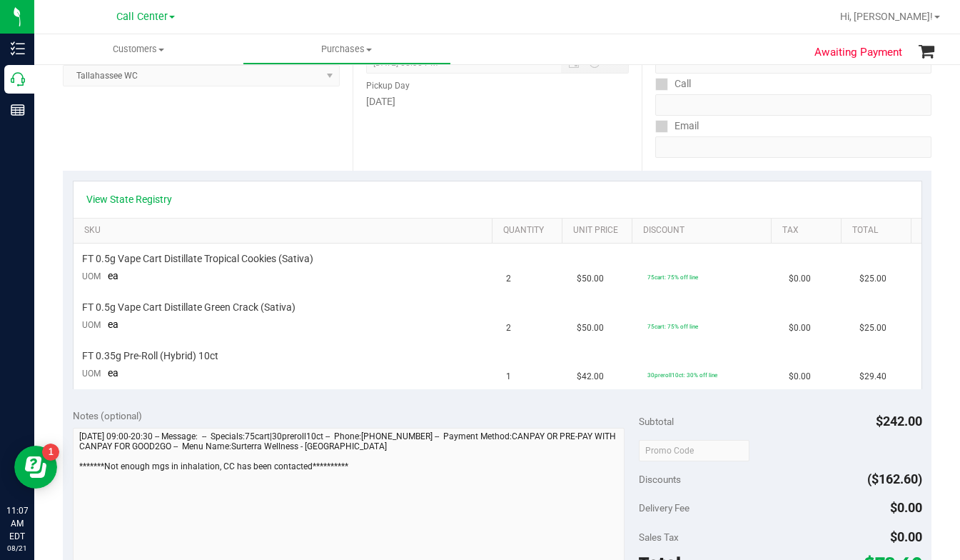
click at [739, 177] on div "View State Registry SKU Quantity Unit Price Discount Tax Total FT 0.5g Vape Car…" at bounding box center [497, 285] width 869 height 228
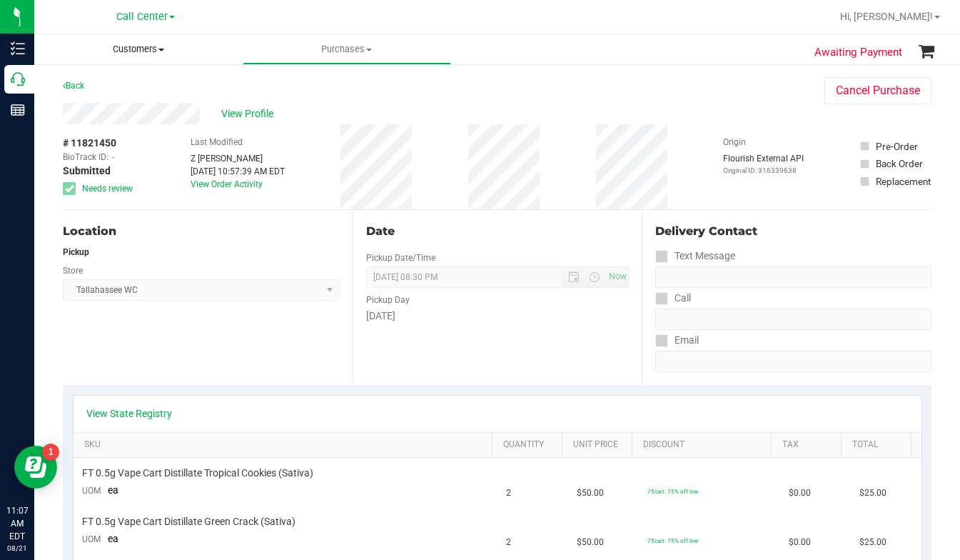
click at [159, 50] on span at bounding box center [162, 50] width 6 height 3
click at [109, 89] on span "All customers" at bounding box center [85, 86] width 103 height 12
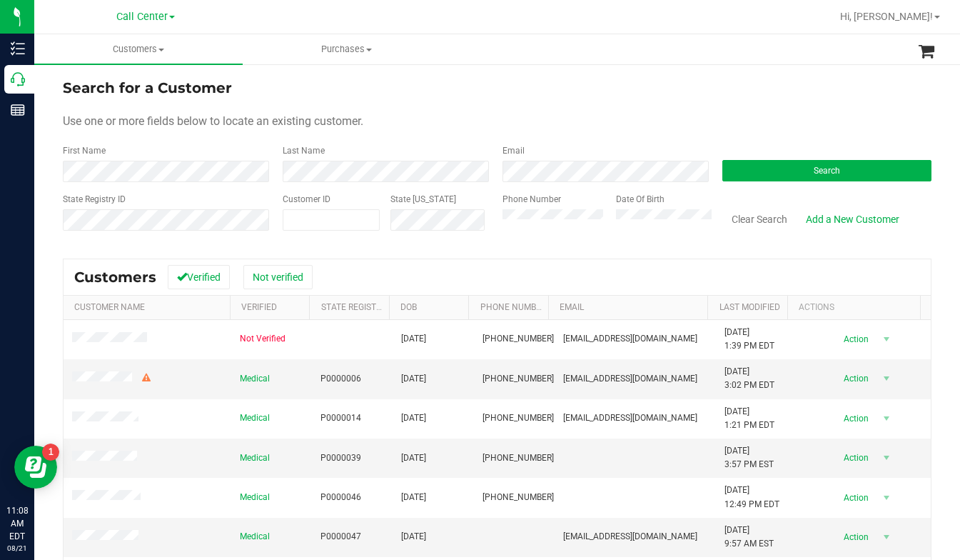
click at [730, 82] on div "Search for a Customer" at bounding box center [497, 87] width 869 height 21
click at [361, 211] on span at bounding box center [331, 219] width 97 height 21
type input "566472"
click at [741, 162] on button "Search" at bounding box center [827, 170] width 209 height 21
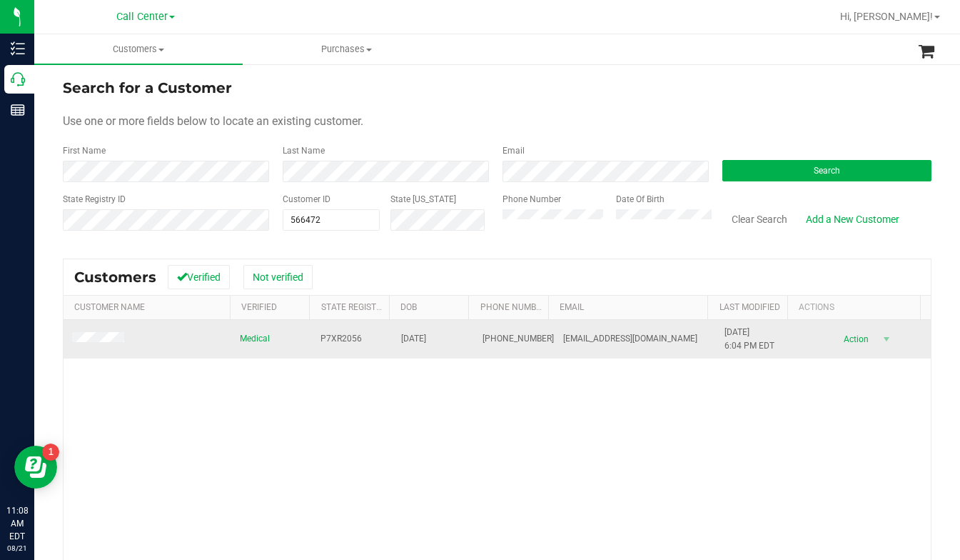
click at [91, 332] on span at bounding box center [100, 339] width 56 height 14
click at [93, 348] on td at bounding box center [148, 339] width 168 height 39
click at [95, 344] on span at bounding box center [100, 339] width 56 height 14
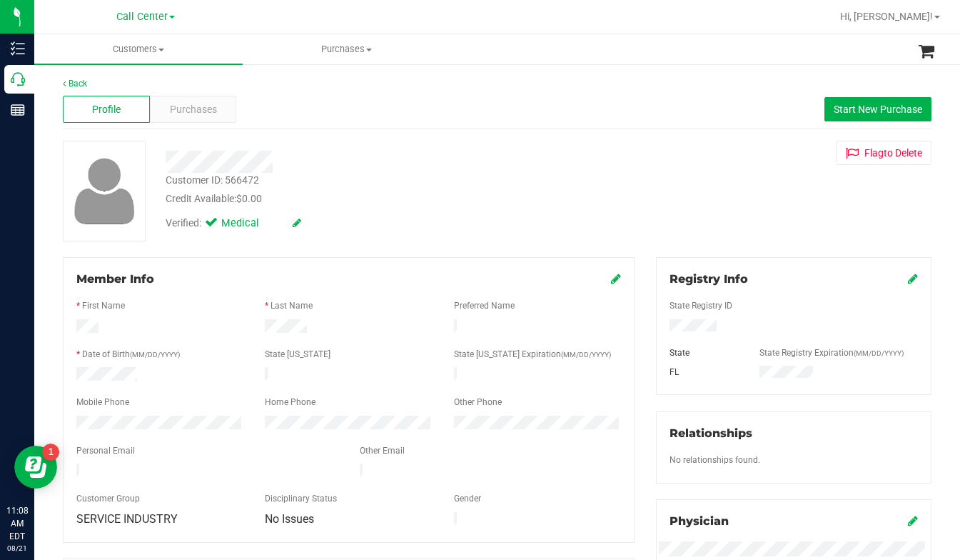
click at [774, 206] on div "Customer ID: 566472 Credit Available: $0.00 Verified: Medical Flag to Delete" at bounding box center [497, 191] width 891 height 101
click at [193, 109] on span "Purchases" at bounding box center [193, 109] width 47 height 15
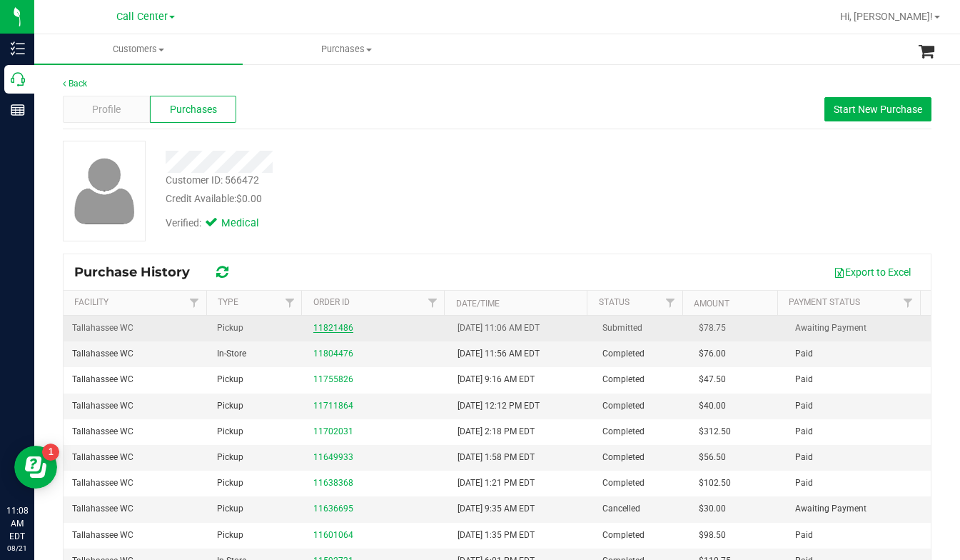
click at [331, 328] on link "11821486" at bounding box center [333, 328] width 40 height 10
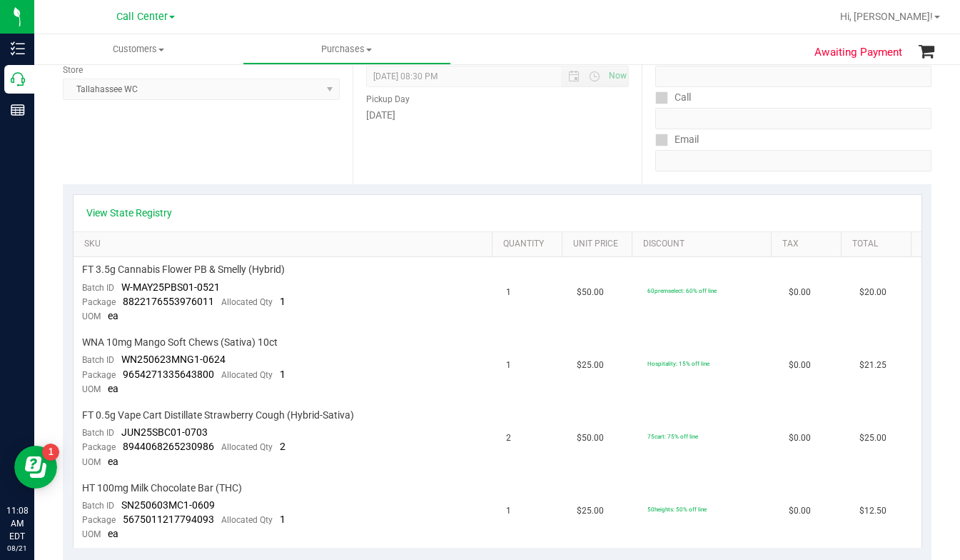
scroll to position [214, 0]
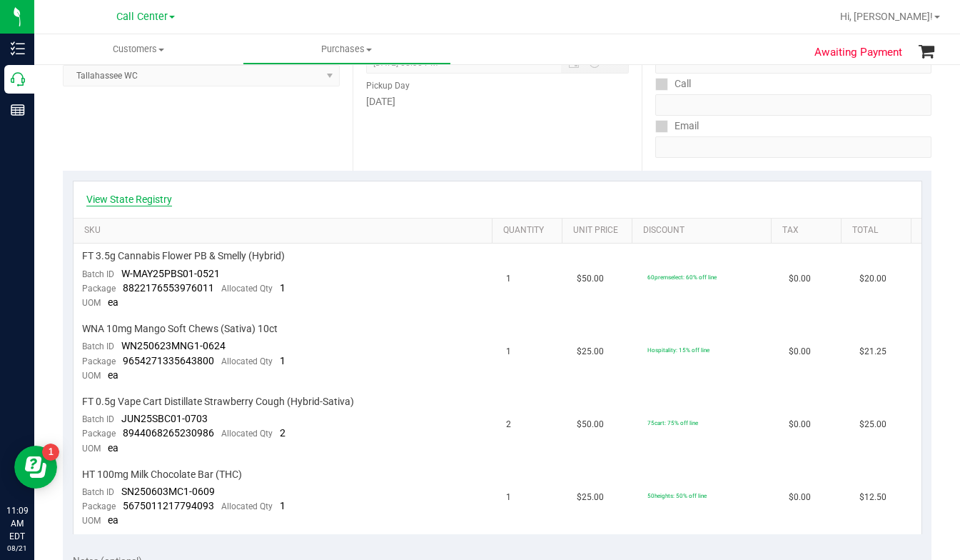
click at [142, 203] on link "View State Registry" at bounding box center [129, 199] width 86 height 14
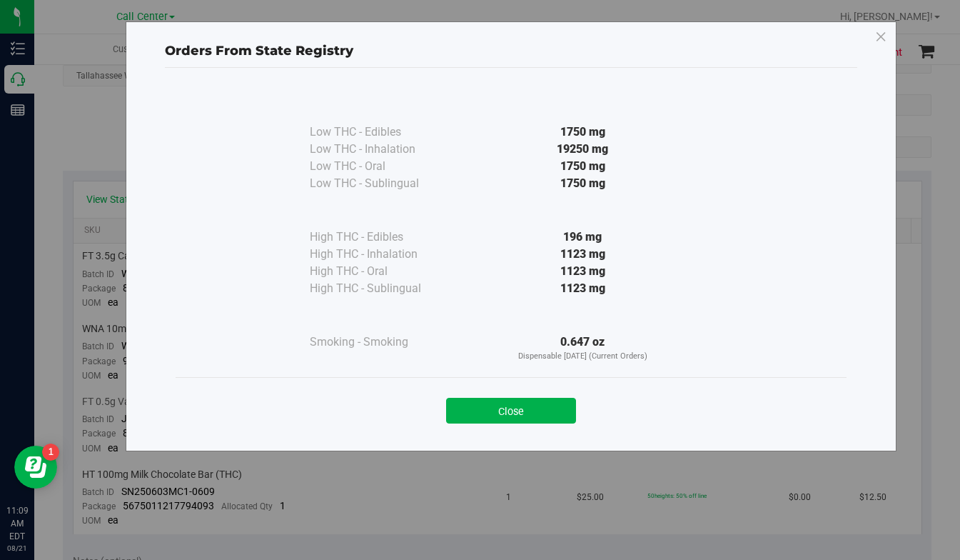
click at [471, 408] on button "Close" at bounding box center [511, 411] width 130 height 26
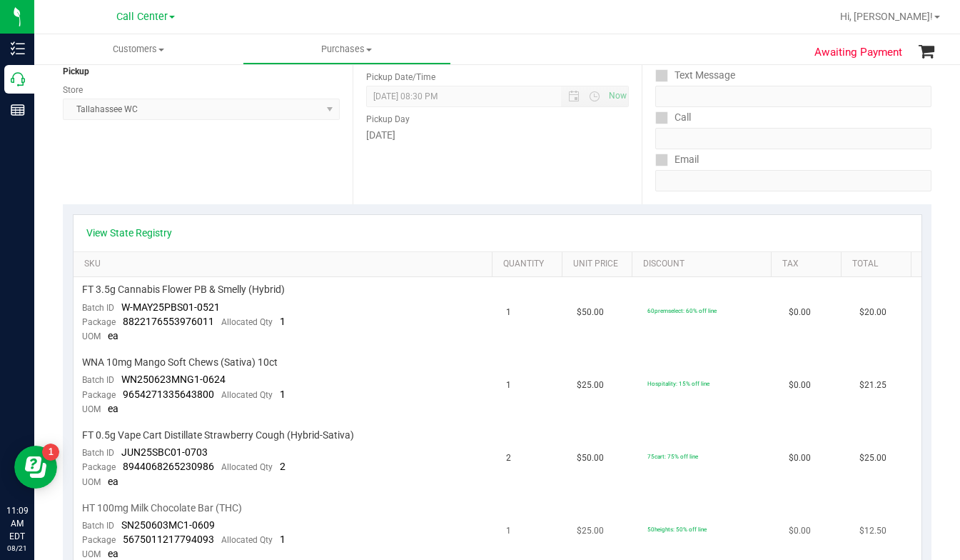
scroll to position [143, 0]
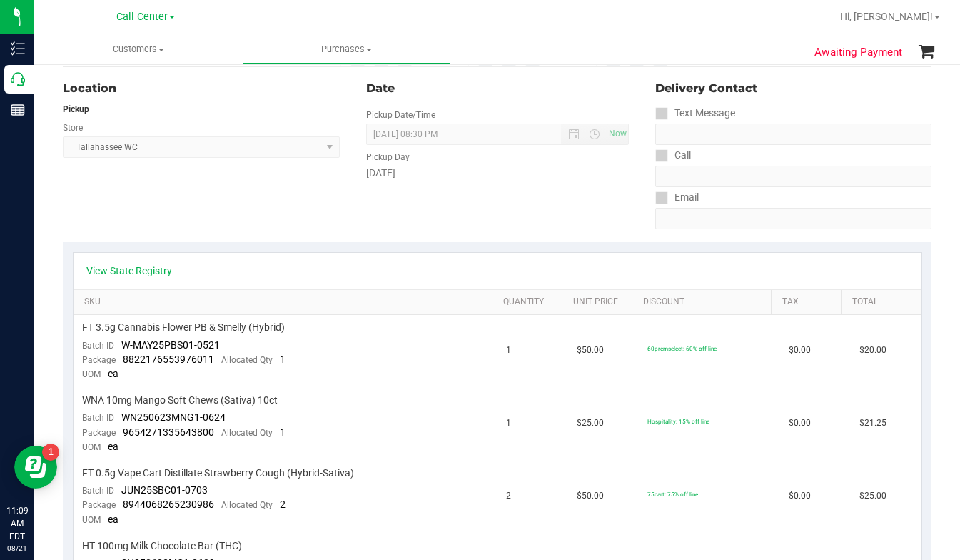
click at [788, 269] on div "View State Registry" at bounding box center [497, 271] width 823 height 14
click at [134, 272] on link "View State Registry" at bounding box center [129, 271] width 86 height 14
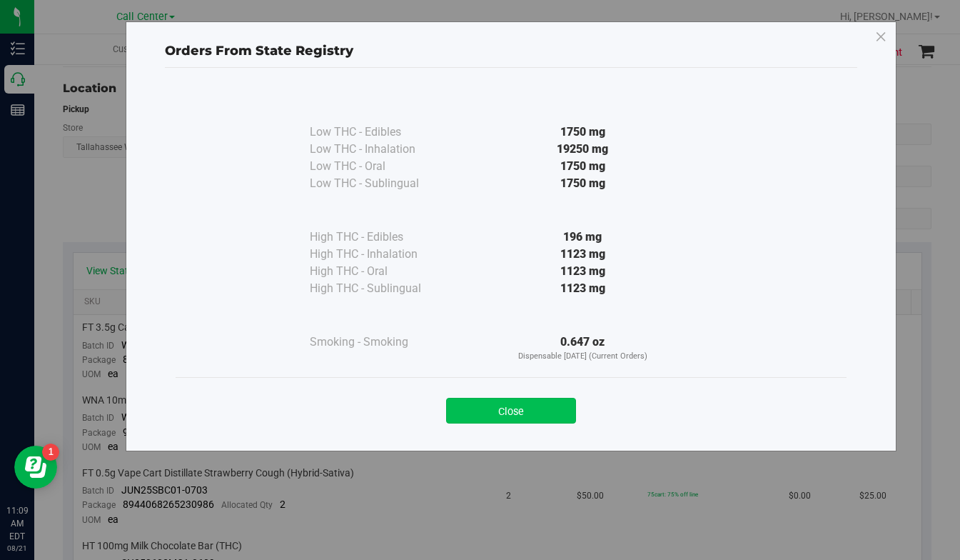
click at [510, 410] on button "Close" at bounding box center [511, 411] width 130 height 26
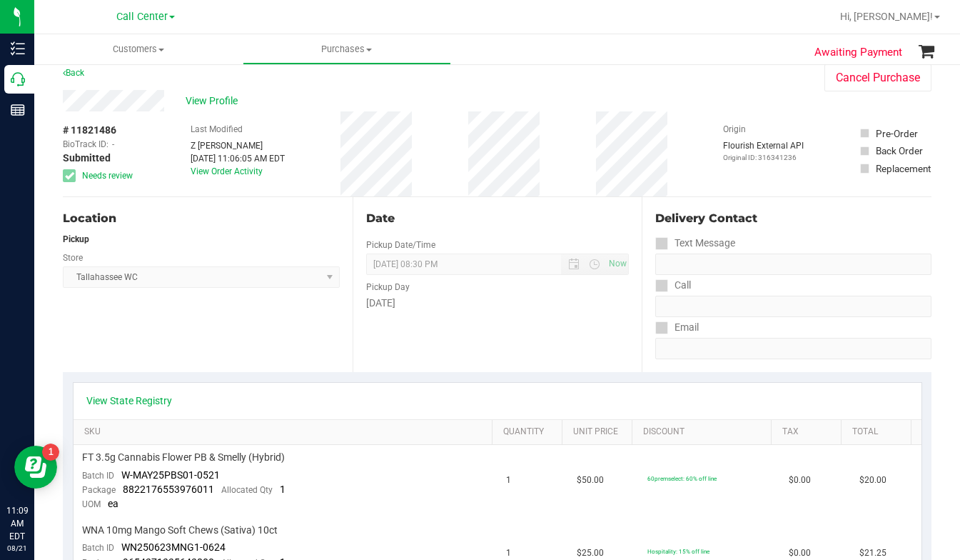
scroll to position [0, 0]
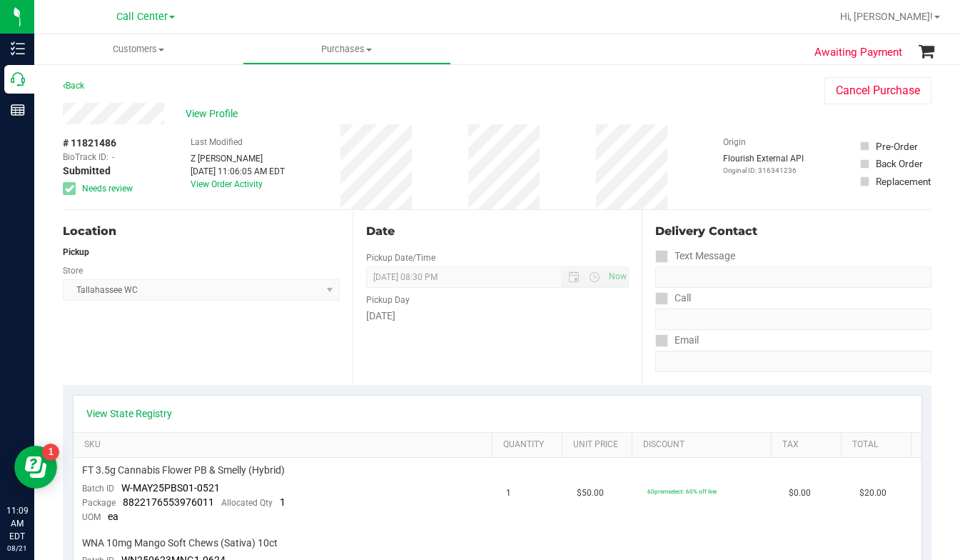
click at [232, 372] on div "Location Pickup Store Tallahassee WC Select Store Bonita Springs WC Boynton Bea…" at bounding box center [208, 297] width 290 height 175
click at [730, 86] on div "Back Cancel Purchase" at bounding box center [497, 90] width 869 height 26
click at [219, 350] on div "Location Pickup Store Tallahassee WC Select Store Bonita Springs WC Boynton Bea…" at bounding box center [208, 297] width 290 height 175
click at [767, 121] on div "View Profile" at bounding box center [429, 113] width 733 height 21
click at [734, 105] on div "View Profile" at bounding box center [429, 113] width 733 height 21
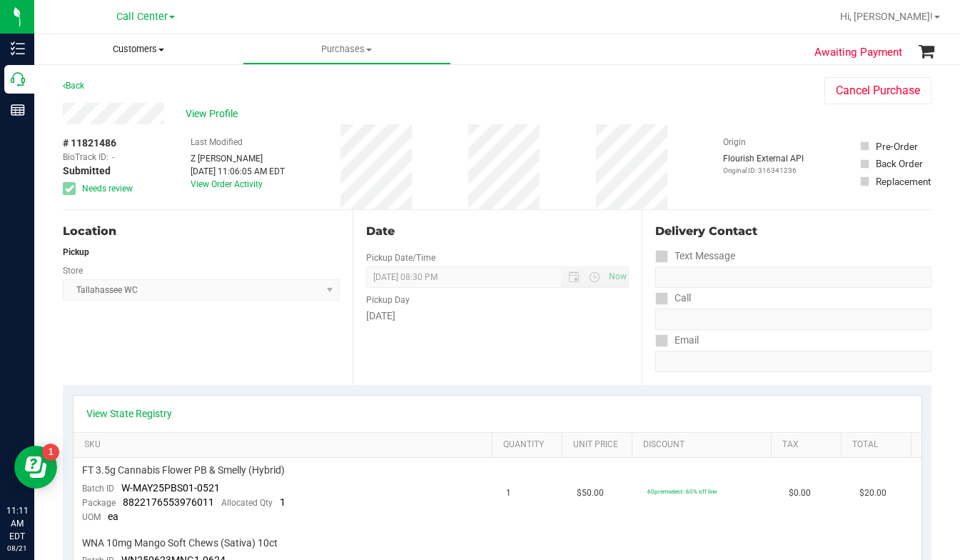
click at [161, 52] on span "Customers" at bounding box center [138, 49] width 209 height 13
click at [105, 88] on span "All customers" at bounding box center [85, 86] width 103 height 12
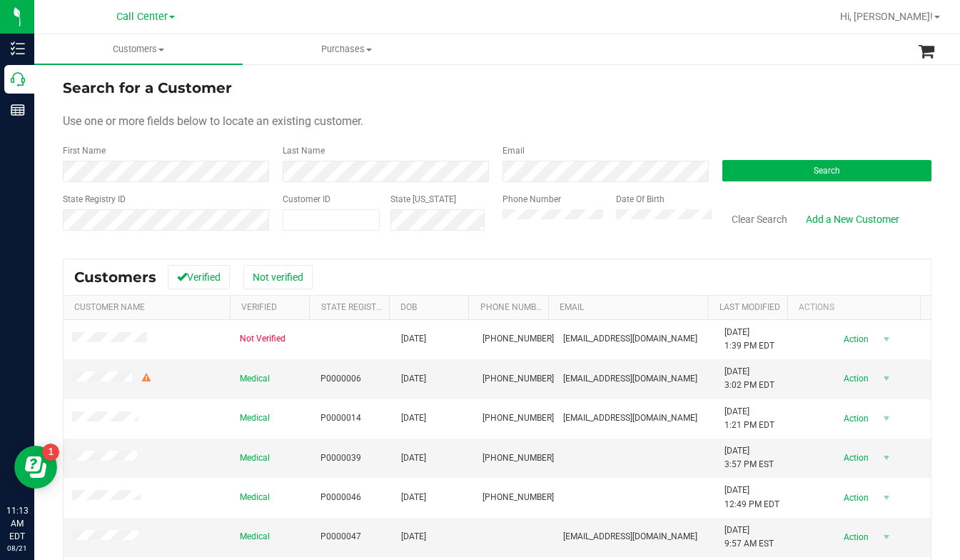
drag, startPoint x: 774, startPoint y: 79, endPoint x: 684, endPoint y: 134, distance: 105.5
click at [773, 79] on div "Search for a Customer" at bounding box center [497, 87] width 869 height 21
click at [768, 180] on button "Search" at bounding box center [827, 170] width 209 height 21
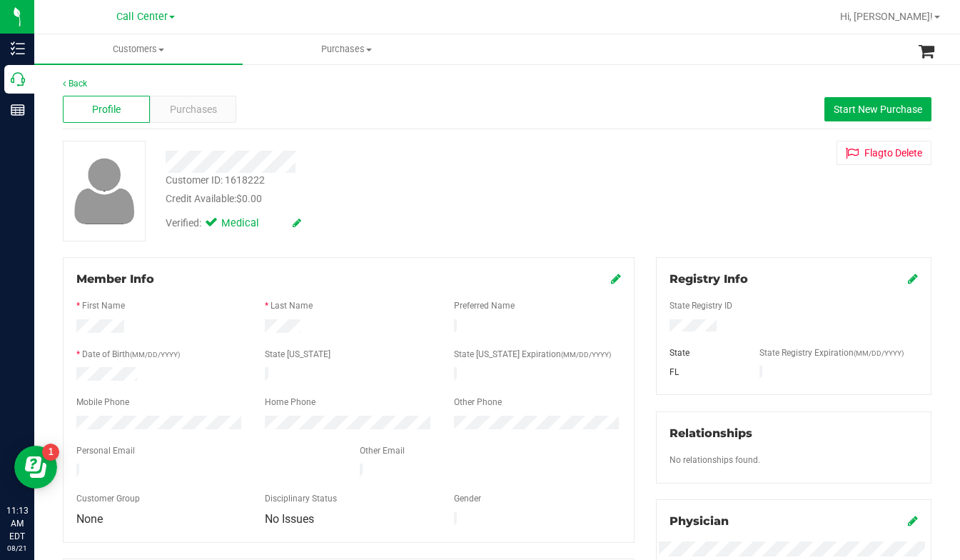
click at [611, 282] on icon at bounding box center [616, 278] width 10 height 11
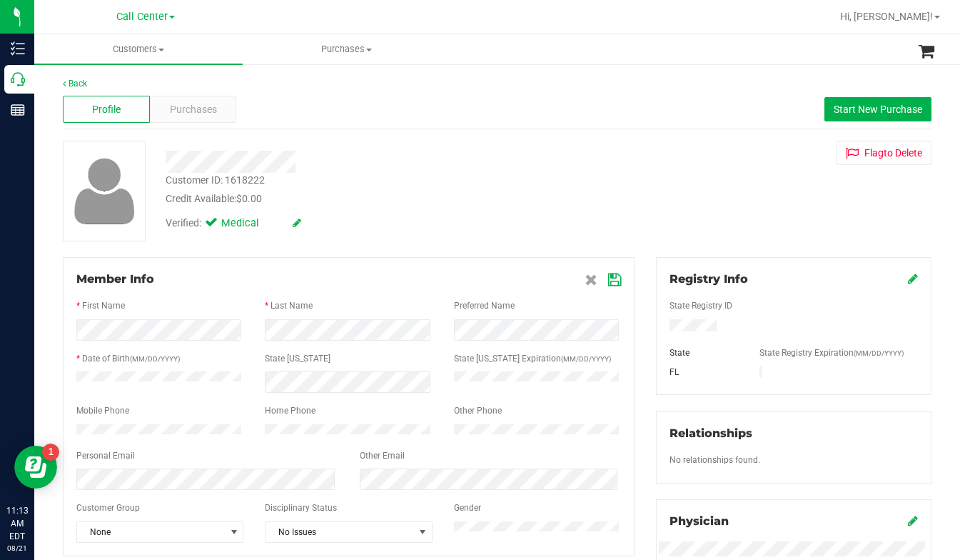
scroll to position [143, 0]
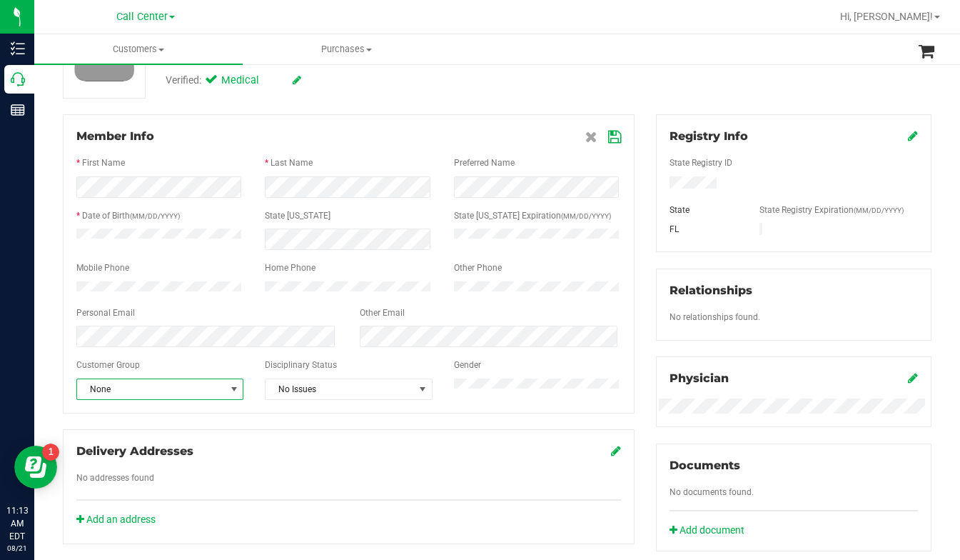
click at [229, 395] on span "select" at bounding box center [234, 388] width 11 height 11
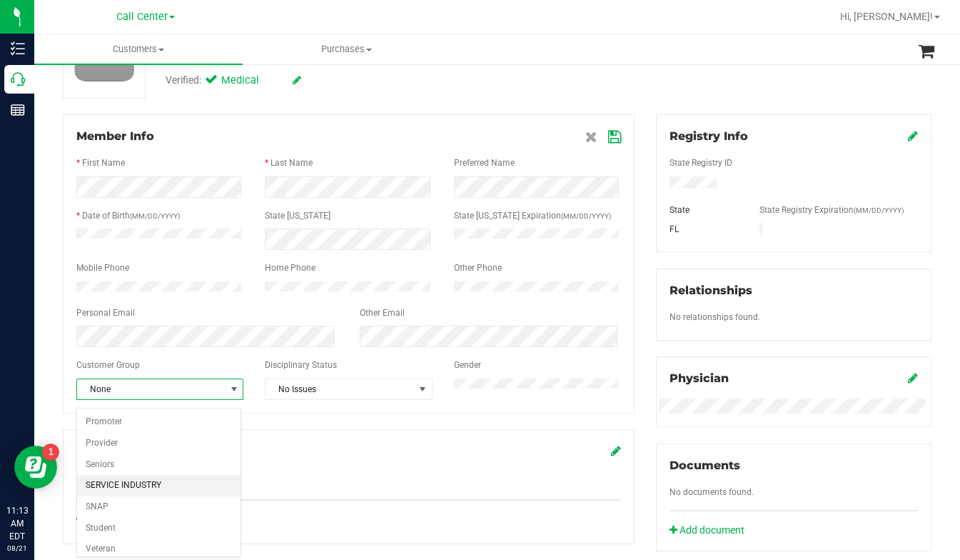
scroll to position [176, 0]
click at [99, 458] on li "Seniors" at bounding box center [159, 458] width 164 height 21
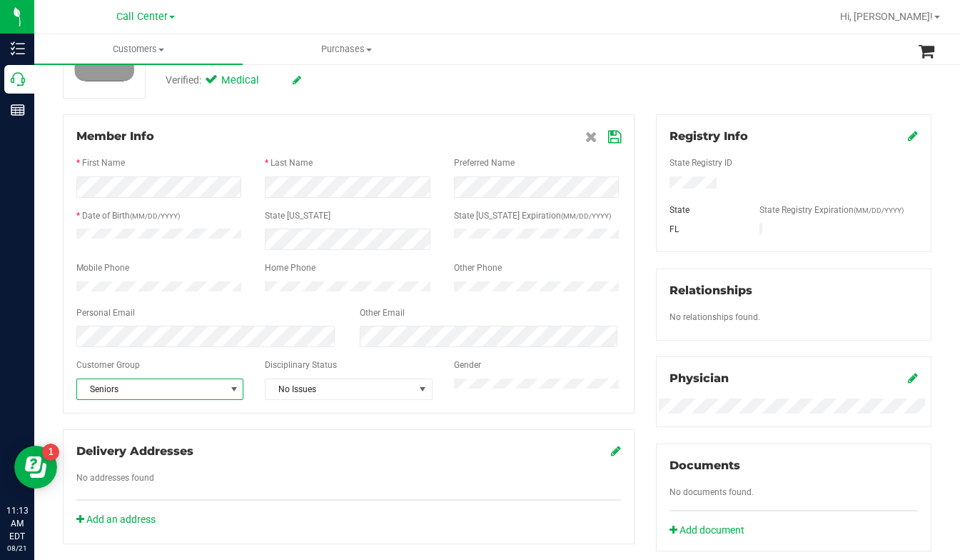
click at [610, 137] on icon at bounding box center [614, 136] width 13 height 11
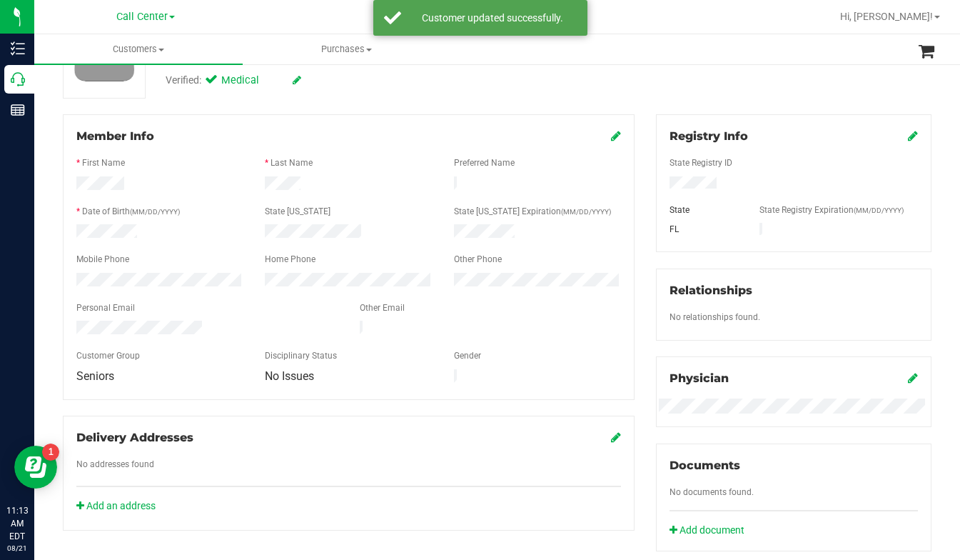
scroll to position [0, 0]
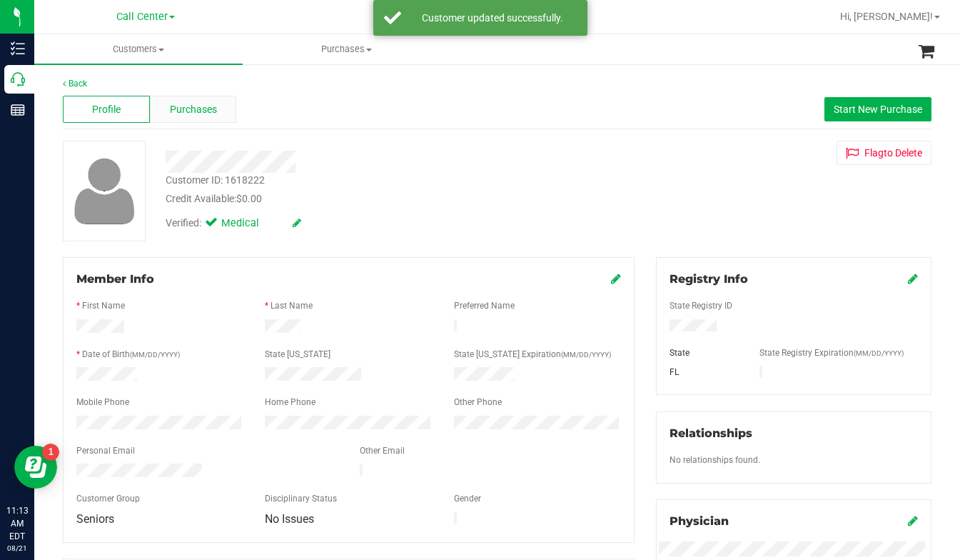
click at [207, 106] on span "Purchases" at bounding box center [193, 109] width 47 height 15
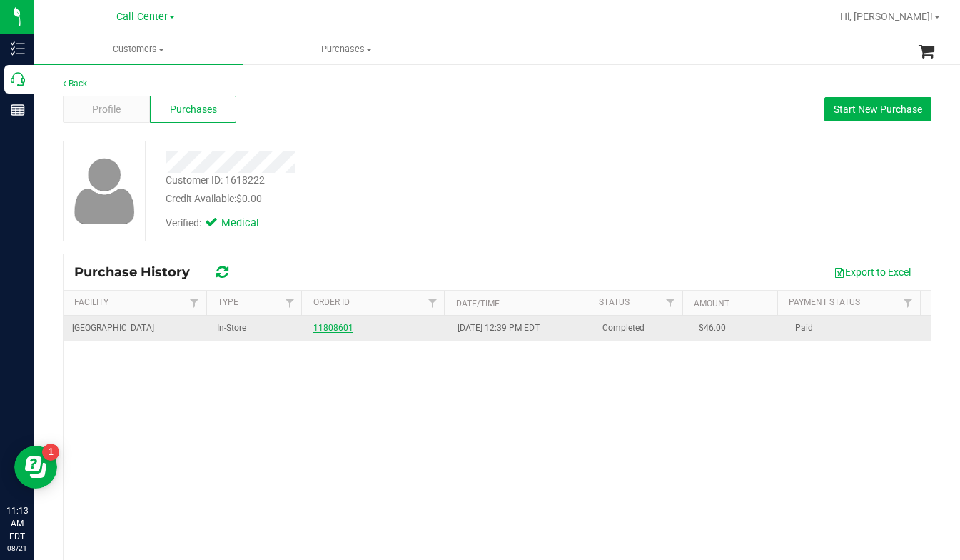
click at [334, 328] on link "11808601" at bounding box center [333, 328] width 40 height 10
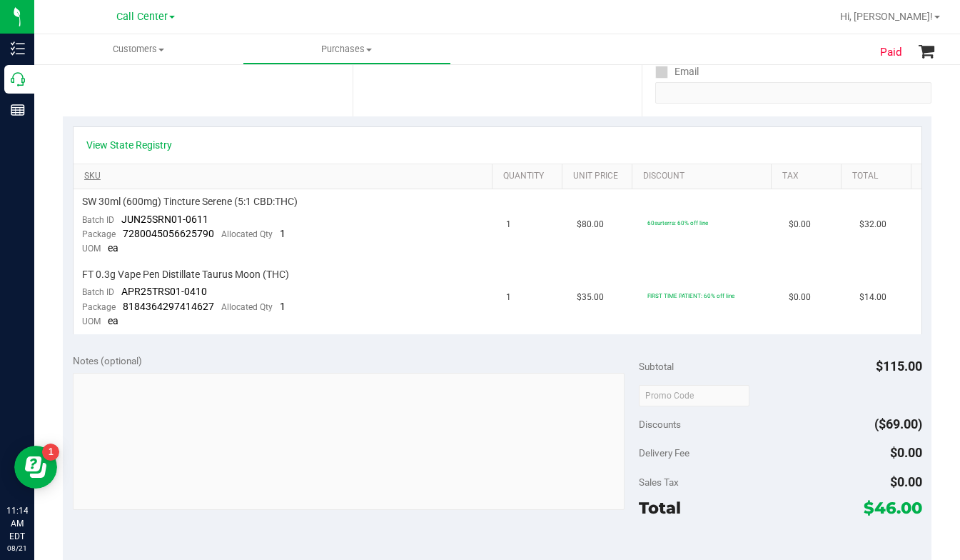
scroll to position [71, 0]
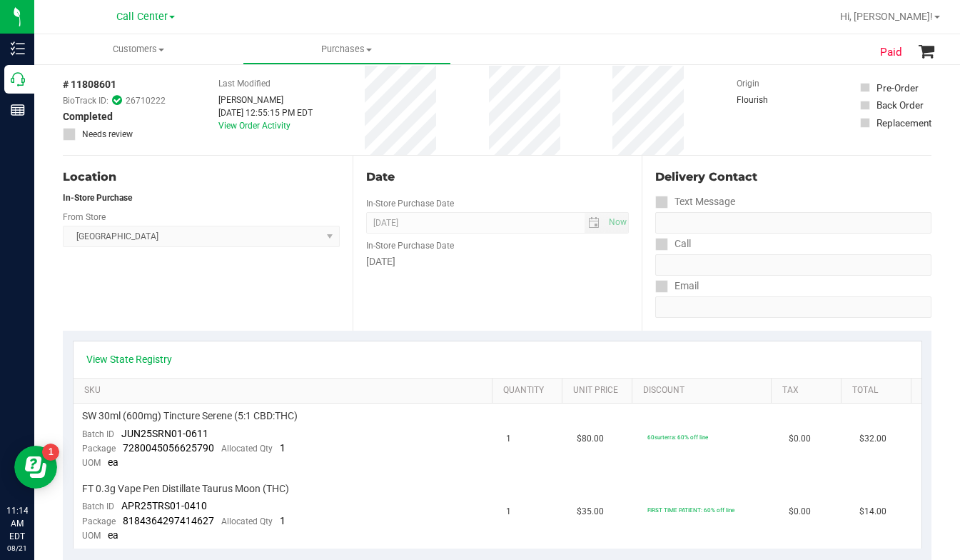
click at [198, 296] on div "Location In-Store Purchase From Store Delray Beach WC Select Store Bonita Sprin…" at bounding box center [208, 243] width 290 height 175
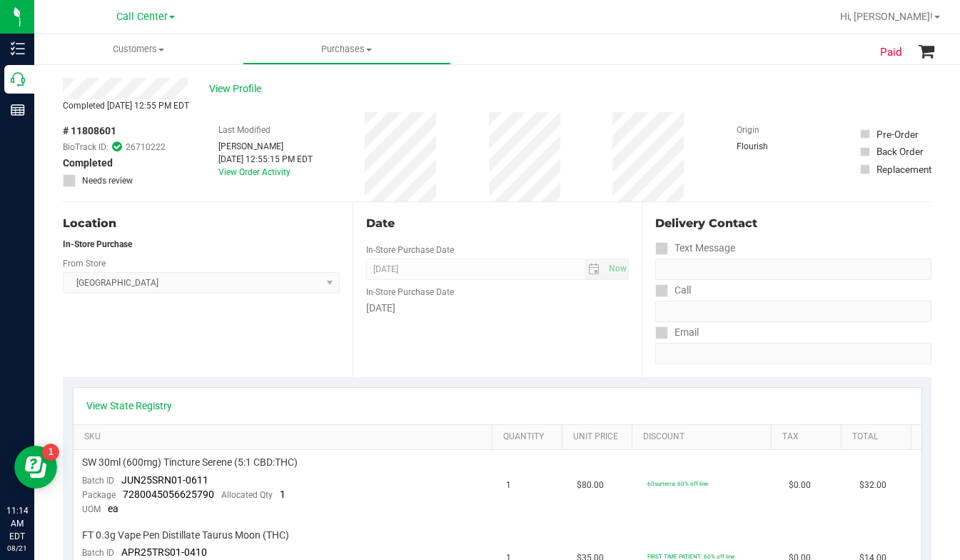
scroll to position [0, 0]
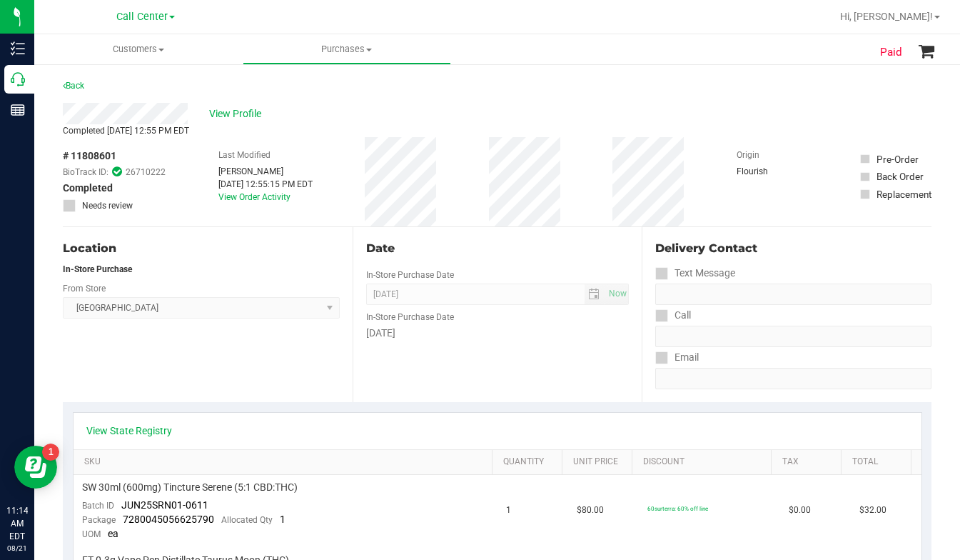
click at [193, 372] on div "Location In-Store Purchase From Store Delray Beach WC Select Store Bonita Sprin…" at bounding box center [208, 314] width 290 height 175
click at [225, 114] on span "View Profile" at bounding box center [237, 113] width 57 height 15
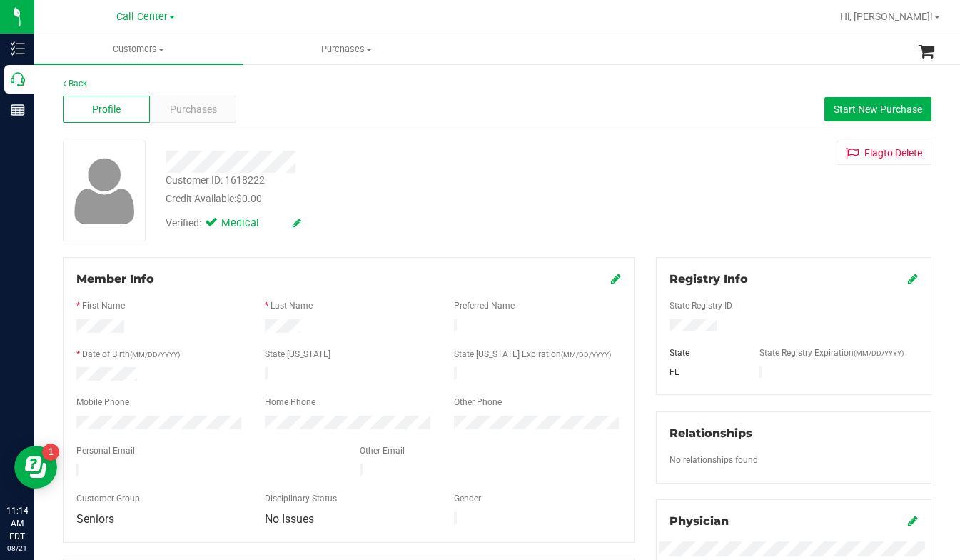
click at [377, 235] on div "Verified: Medical" at bounding box center [378, 221] width 446 height 31
click at [343, 248] on div "Back Profile Purchases Start New Purchase Customer ID: 1618222 Credit Available…" at bounding box center [497, 532] width 869 height 911
click at [197, 112] on span "Purchases" at bounding box center [193, 109] width 47 height 15
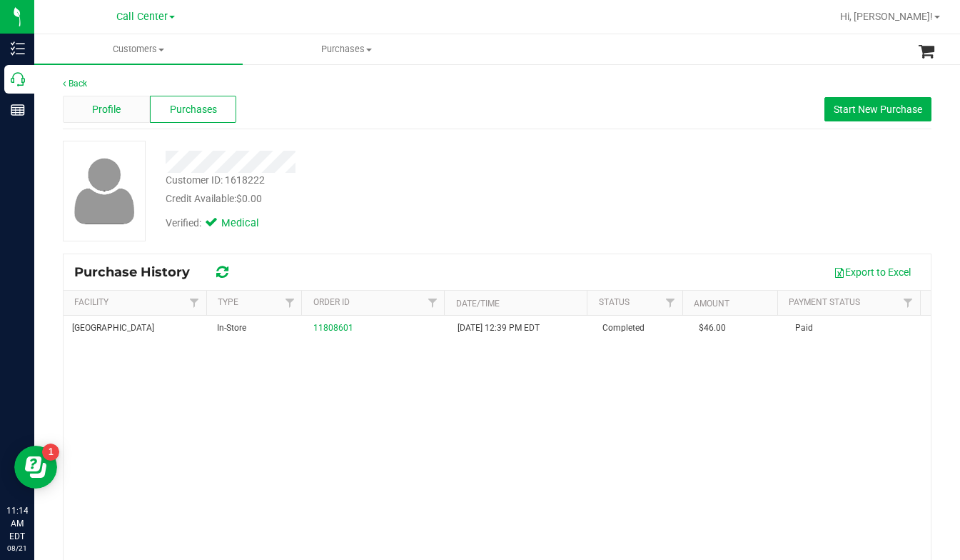
click at [111, 112] on span "Profile" at bounding box center [106, 109] width 29 height 15
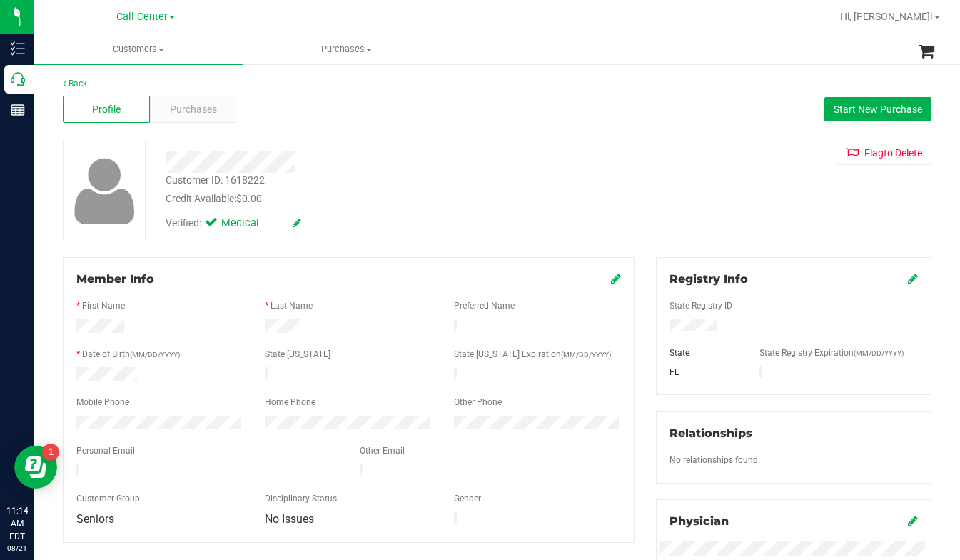
click at [503, 215] on div "Verified: Medical" at bounding box center [378, 221] width 446 height 31
click at [387, 206] on div "Credit Available: $0.00" at bounding box center [378, 198] width 424 height 15
click at [486, 251] on div "Back Profile Purchases Start New Purchase Customer ID: 1618222 Credit Available…" at bounding box center [497, 532] width 869 height 911
click at [501, 215] on div "Verified: Medical" at bounding box center [378, 221] width 446 height 31
click at [493, 187] on div "Customer ID: 1618222 Credit Available: $0.00" at bounding box center [378, 190] width 446 height 34
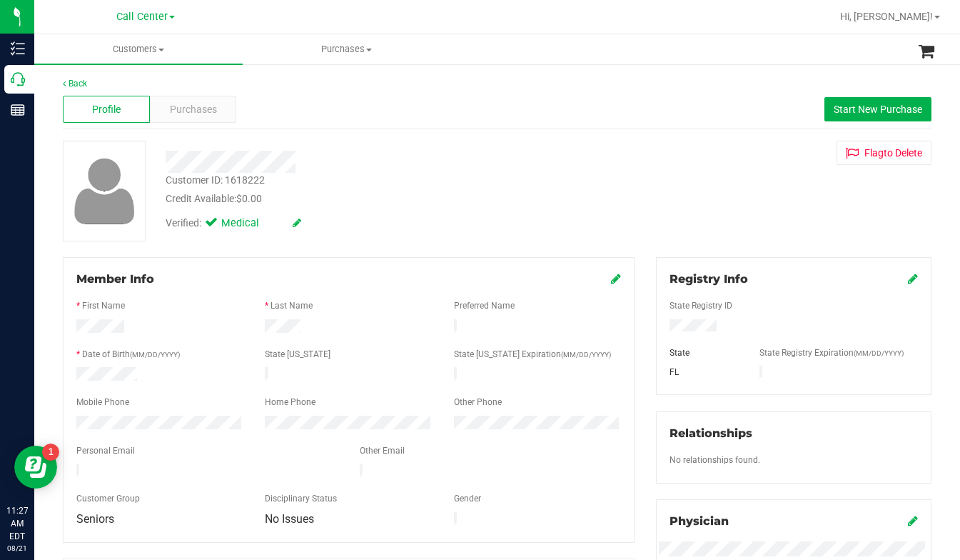
click at [772, 209] on div "Customer ID: 1618222 Credit Available: $0.00 Verified: Medical Flag to Delete" at bounding box center [497, 191] width 891 height 101
click at [185, 107] on span "Purchases" at bounding box center [193, 109] width 47 height 15
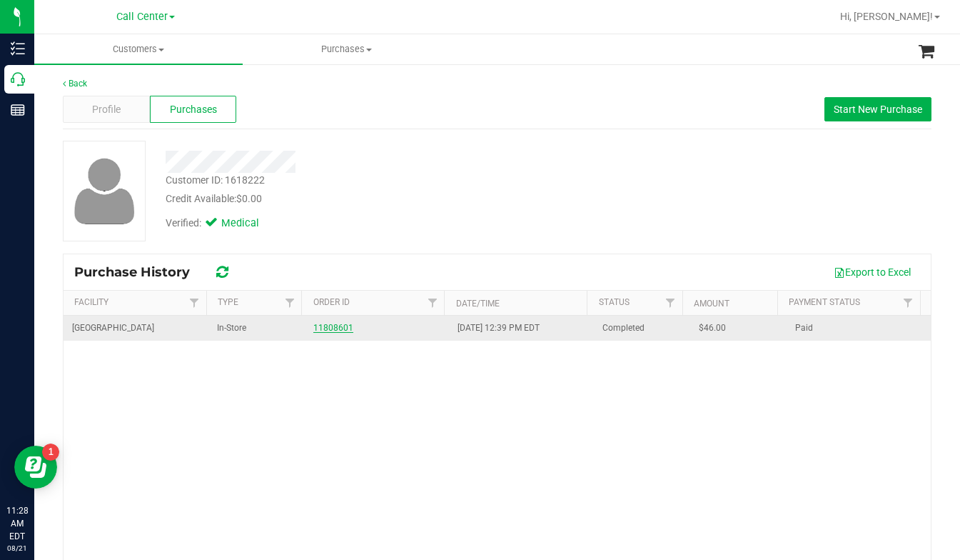
click at [328, 324] on link "11808601" at bounding box center [333, 328] width 40 height 10
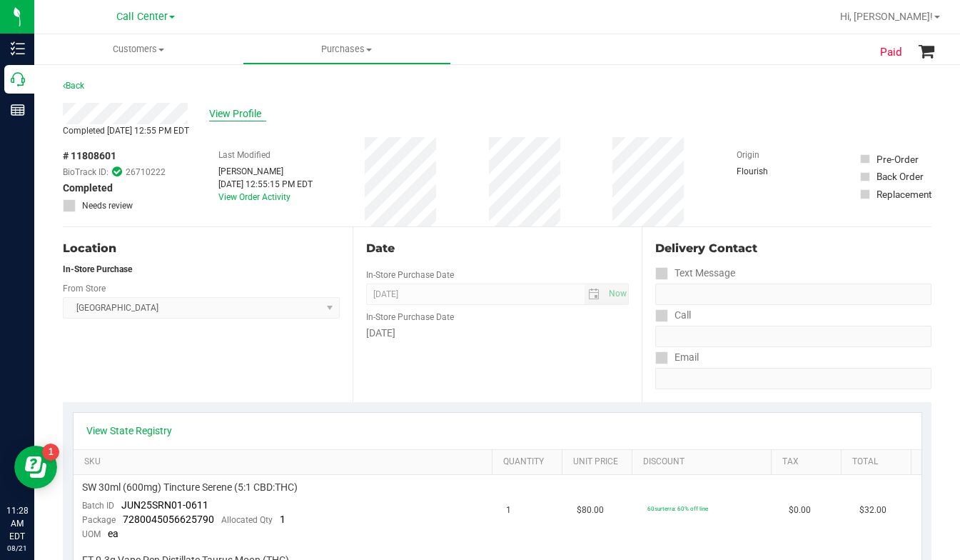
click at [240, 111] on span "View Profile" at bounding box center [237, 113] width 57 height 15
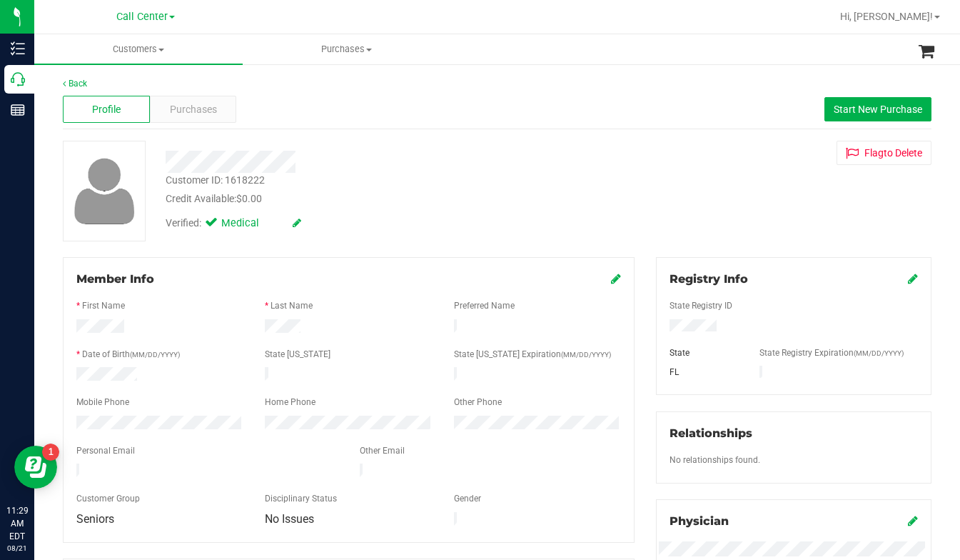
click at [738, 194] on div "Customer ID: 1618222 Credit Available: $0.00 Verified: Medical Flag to Delete" at bounding box center [497, 191] width 891 height 101
click at [199, 116] on span "Purchases" at bounding box center [193, 109] width 47 height 15
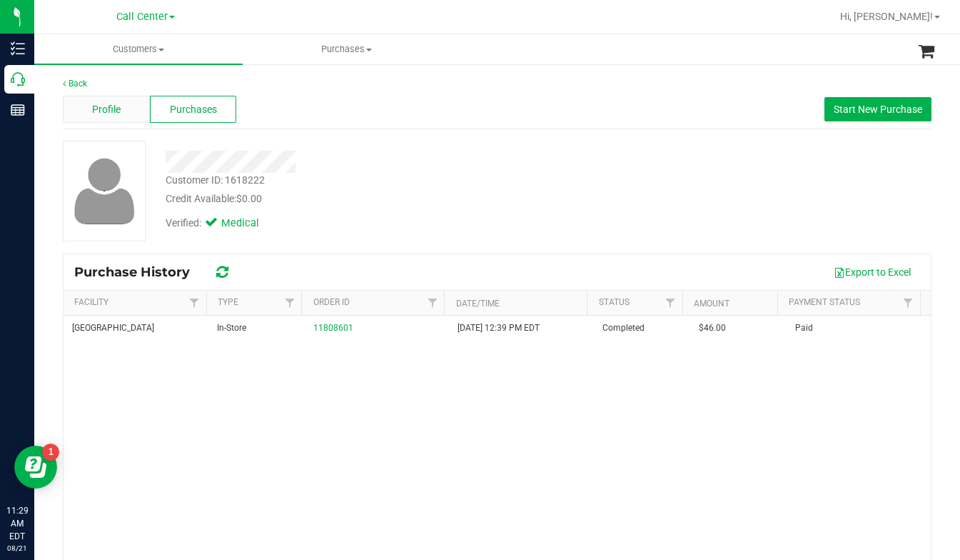
click at [91, 109] on div "Profile" at bounding box center [106, 109] width 87 height 27
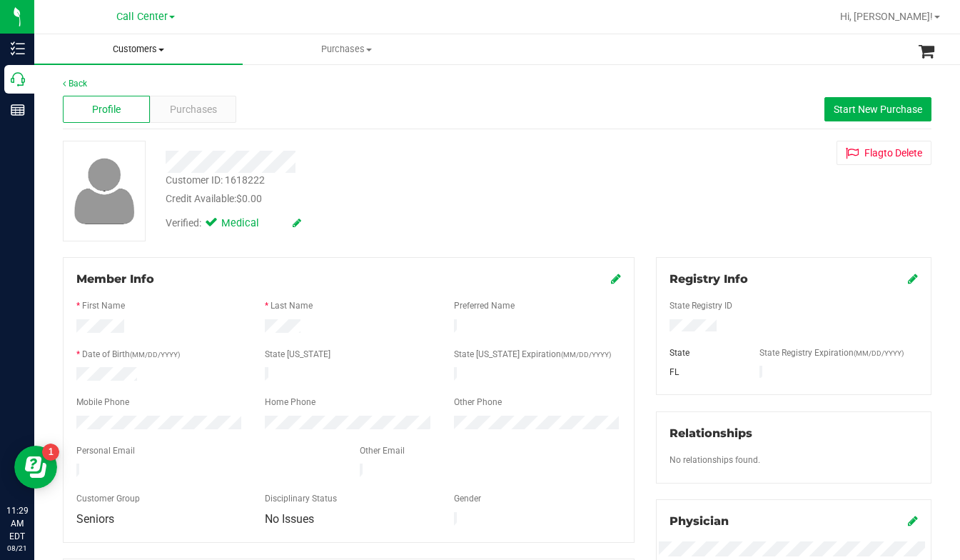
click at [162, 51] on span at bounding box center [162, 50] width 6 height 3
click at [100, 91] on span "All customers" at bounding box center [85, 86] width 103 height 12
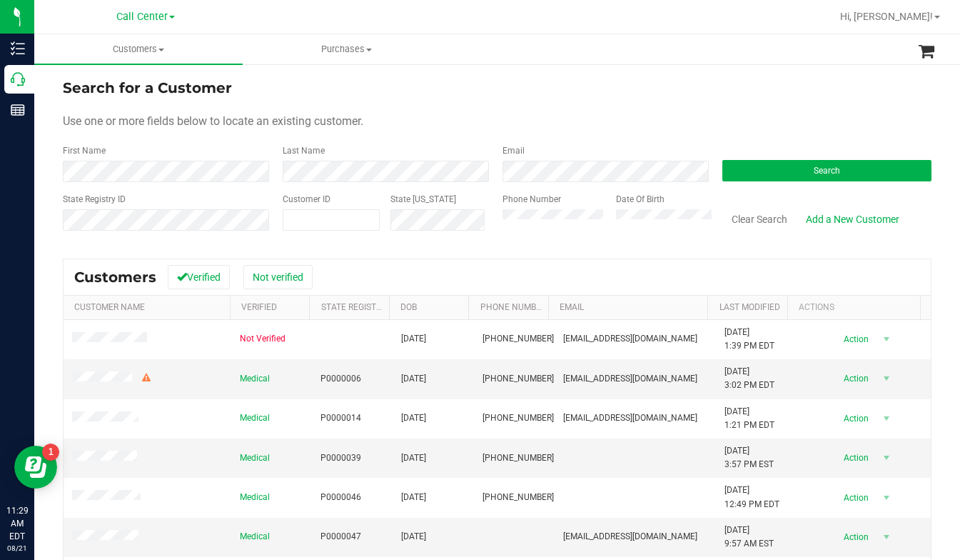
click at [381, 115] on div "Use one or more fields below to locate an existing customer." at bounding box center [497, 121] width 869 height 17
click at [716, 129] on div "Use one or more fields below to locate an existing customer." at bounding box center [497, 121] width 869 height 17
click at [315, 209] on span at bounding box center [331, 219] width 97 height 21
click at [317, 215] on span at bounding box center [331, 219] width 97 height 21
type input "1559628"
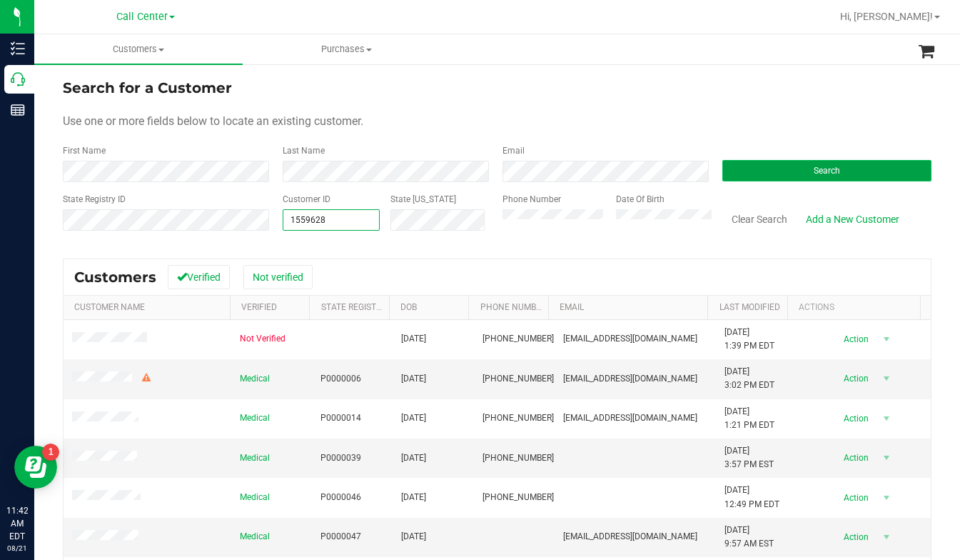
type input "1559628"
click at [796, 172] on button "Search" at bounding box center [827, 170] width 209 height 21
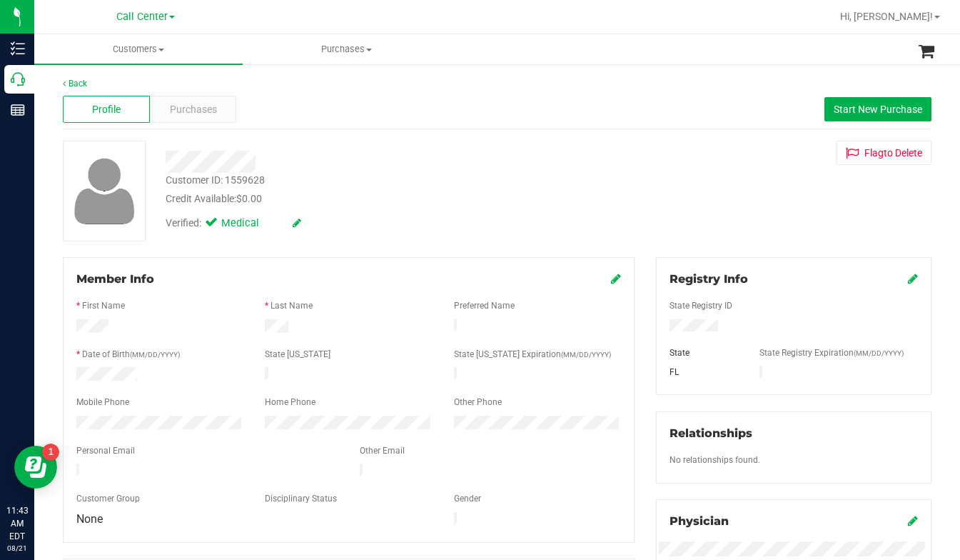
click at [744, 201] on div "Customer ID: 1559628 Credit Available: $0.00 Verified: Medical Flag to Delete" at bounding box center [497, 191] width 891 height 101
click at [197, 104] on span "Purchases" at bounding box center [193, 109] width 47 height 15
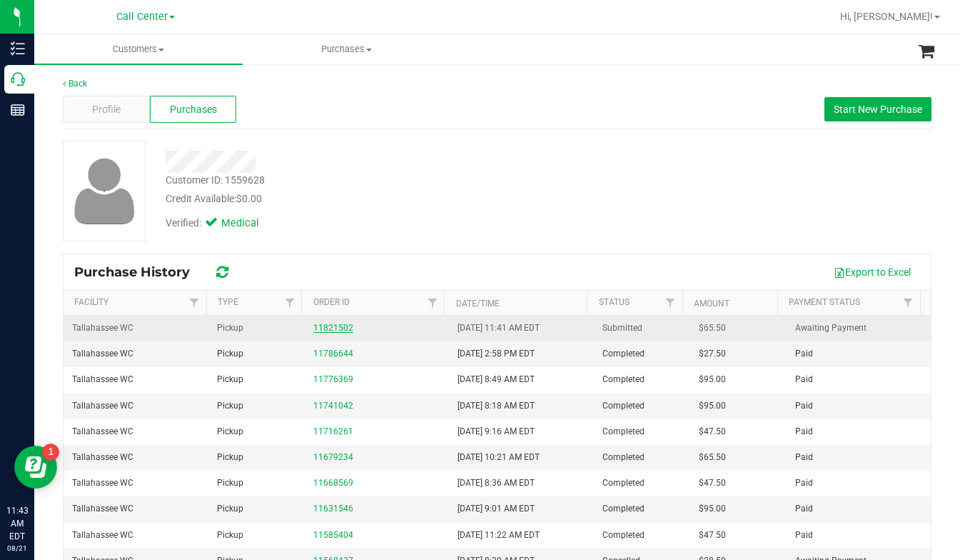
click at [337, 327] on link "11821502" at bounding box center [333, 328] width 40 height 10
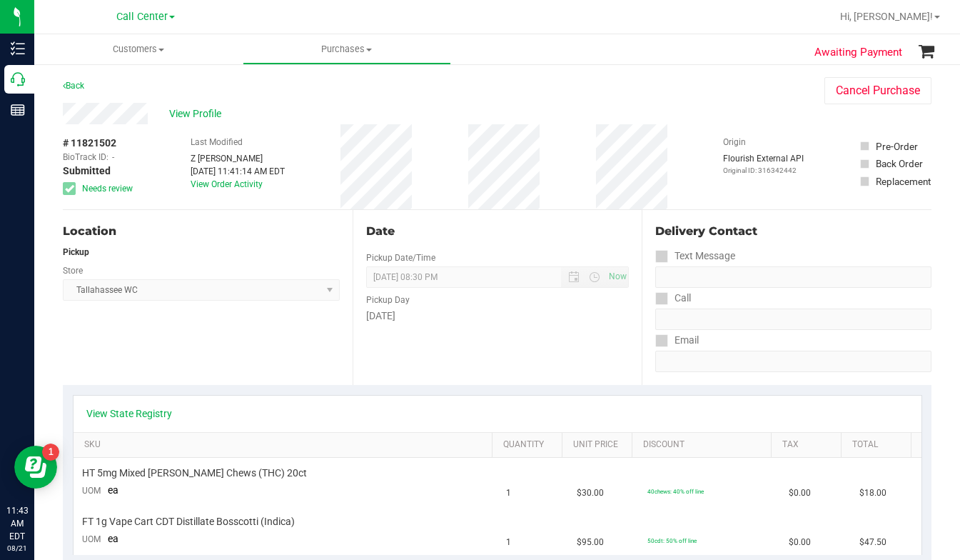
click at [147, 403] on div "View State Registry" at bounding box center [498, 414] width 848 height 36
click at [146, 413] on link "View State Registry" at bounding box center [129, 413] width 86 height 14
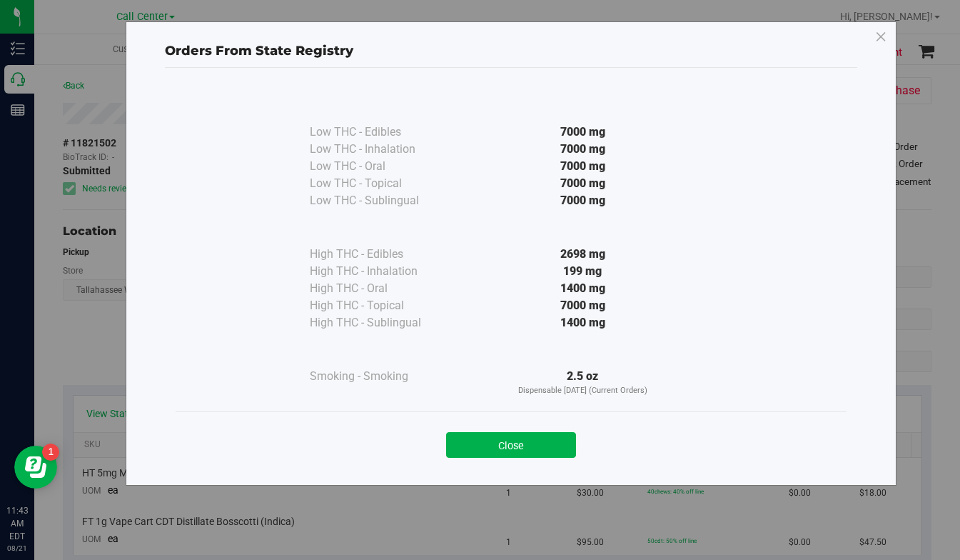
click at [466, 453] on button "Close" at bounding box center [511, 445] width 130 height 26
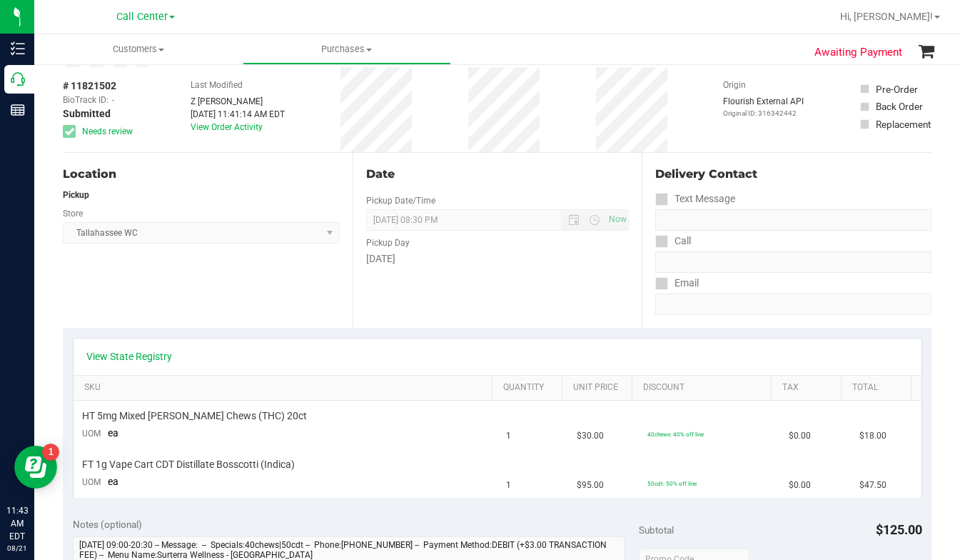
scroll to position [214, 0]
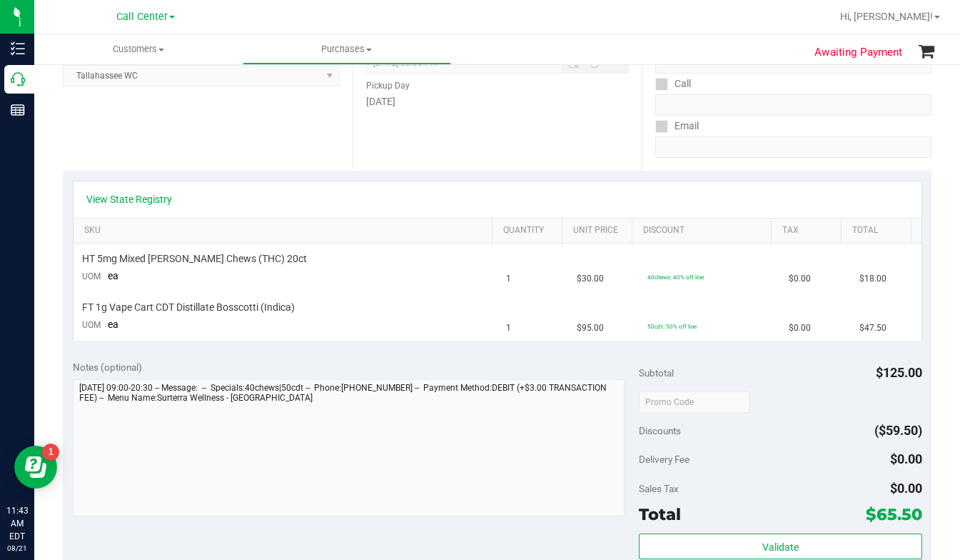
click at [778, 396] on div at bounding box center [781, 401] width 284 height 26
click at [833, 401] on div at bounding box center [781, 401] width 284 height 26
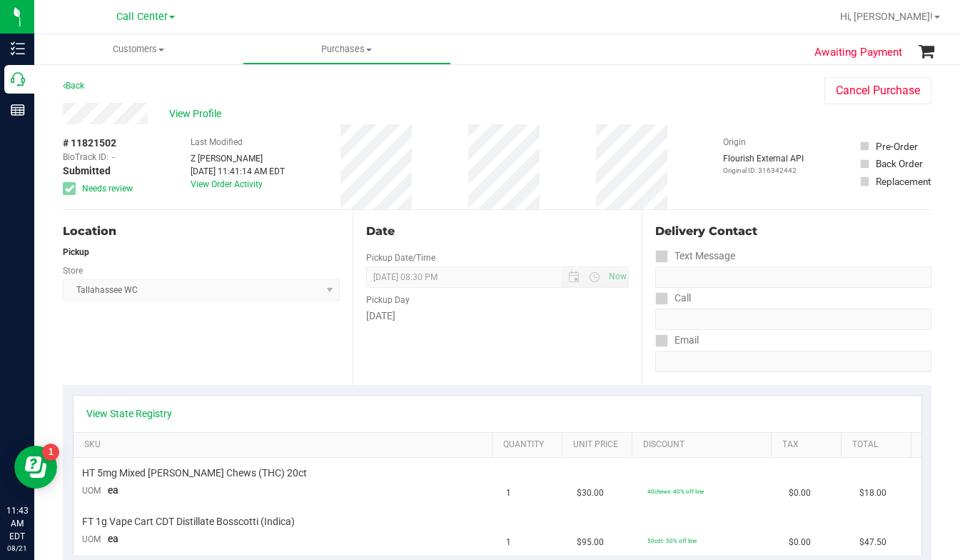
click at [744, 127] on div "Origin Flourish External API Original ID: 316342442" at bounding box center [763, 166] width 81 height 85
click at [201, 116] on span "View Profile" at bounding box center [197, 113] width 57 height 15
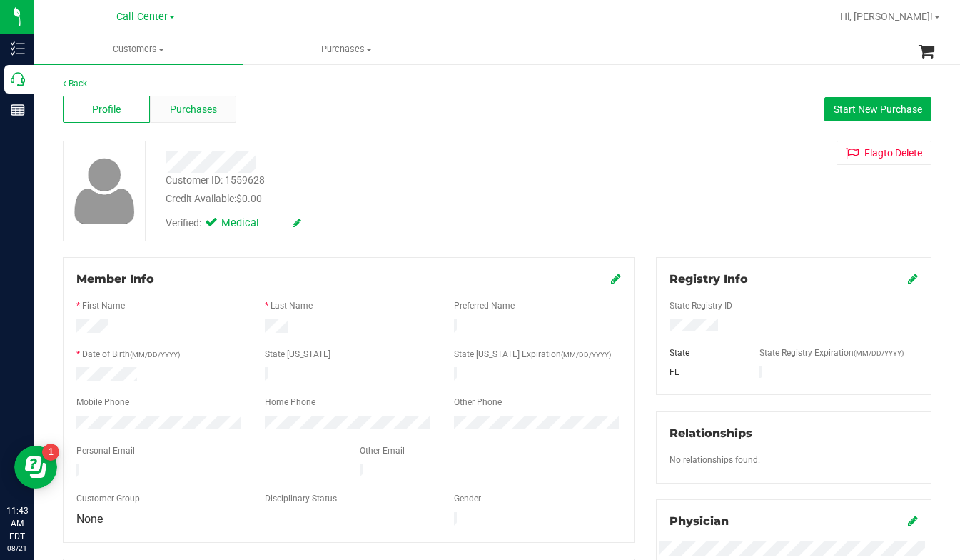
click at [203, 106] on span "Purchases" at bounding box center [193, 109] width 47 height 15
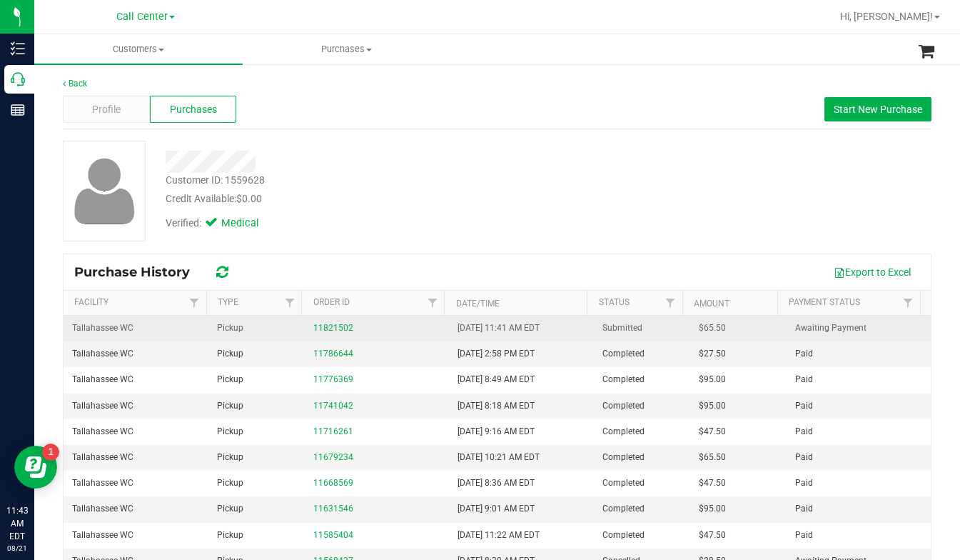
click at [348, 328] on div "11821502" at bounding box center [377, 328] width 128 height 14
click at [317, 329] on link "11821502" at bounding box center [333, 328] width 40 height 10
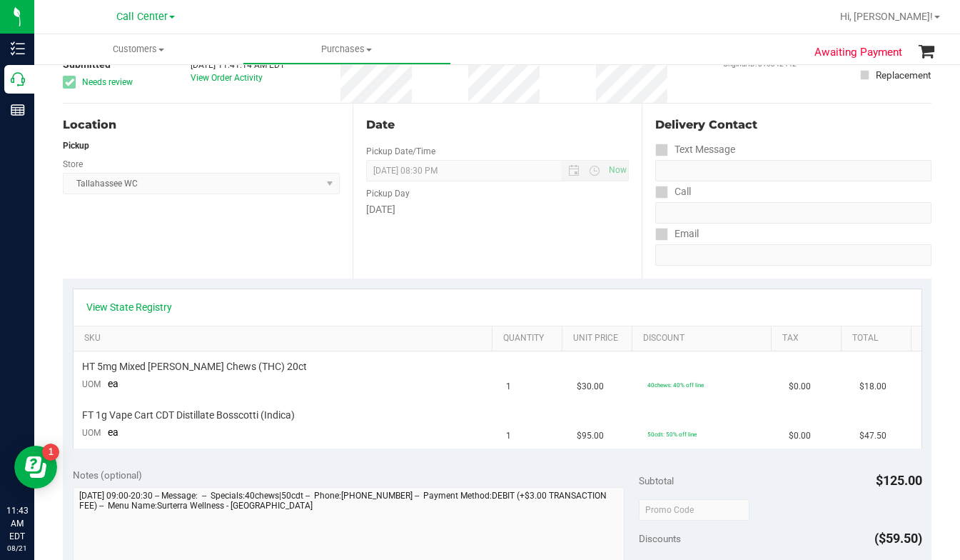
scroll to position [214, 0]
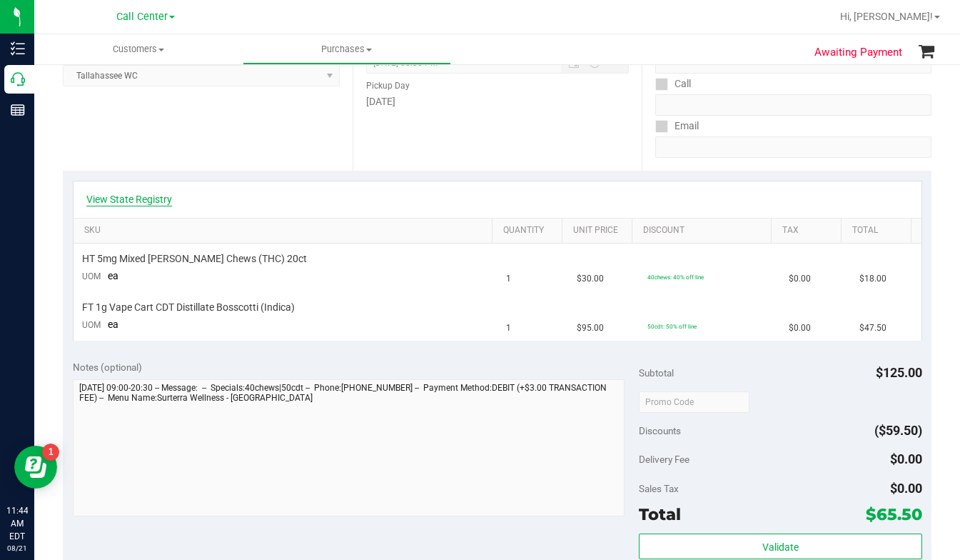
click at [114, 198] on link "View State Registry" at bounding box center [129, 199] width 86 height 14
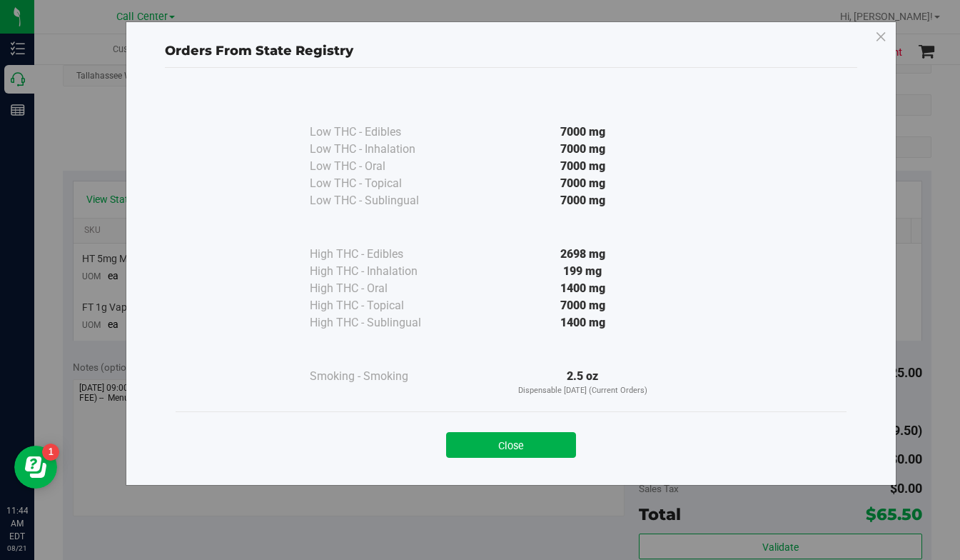
click at [724, 271] on div "Low THC - Edibles 7000 mg Low THC - Inhalation" at bounding box center [511, 249] width 671 height 324
click at [881, 43] on icon at bounding box center [881, 37] width 13 height 23
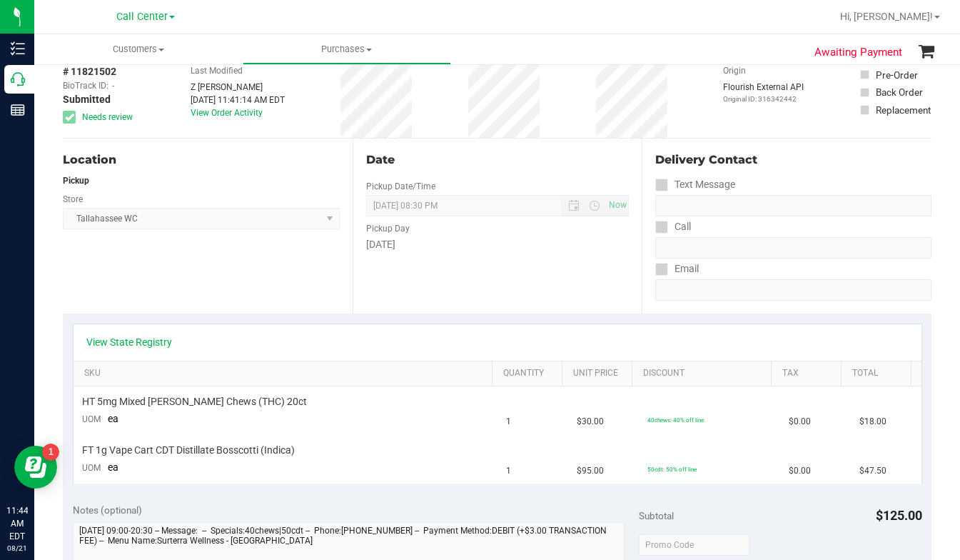
scroll to position [0, 0]
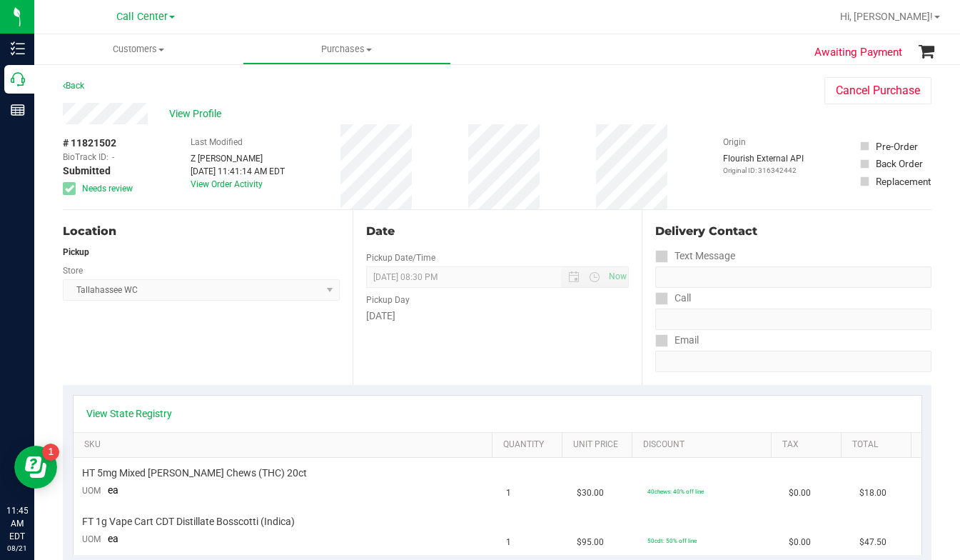
click at [716, 121] on div "View Profile" at bounding box center [429, 113] width 733 height 21
click at [164, 49] on span at bounding box center [162, 50] width 6 height 3
click at [120, 88] on span "All customers" at bounding box center [85, 86] width 103 height 12
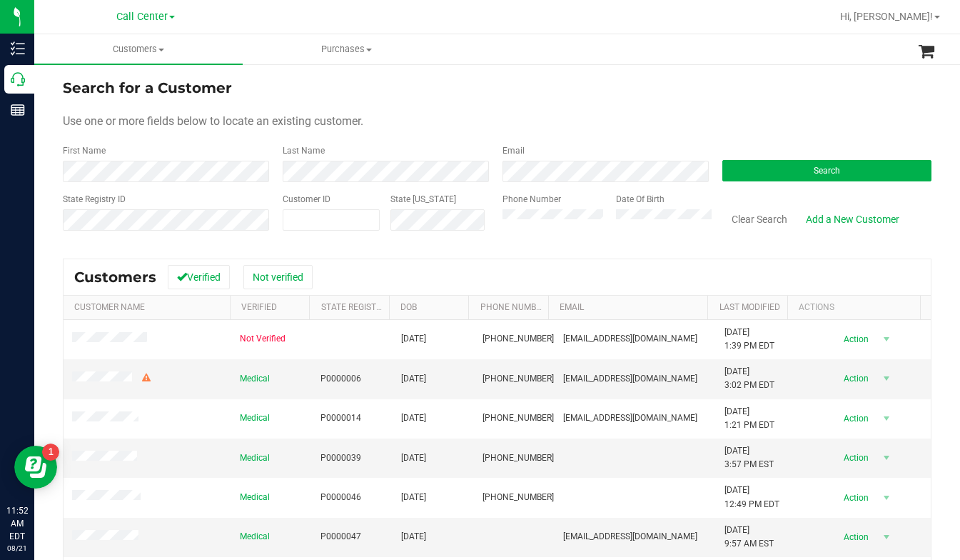
click at [811, 120] on div "Use one or more fields below to locate an existing customer." at bounding box center [497, 121] width 869 height 17
click at [744, 174] on button "Search" at bounding box center [827, 170] width 209 height 21
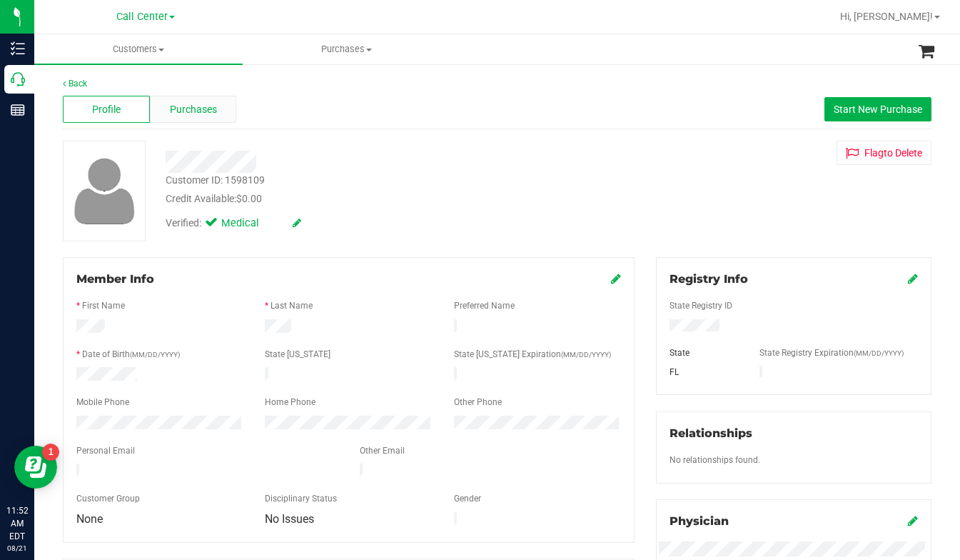
click at [211, 111] on span "Purchases" at bounding box center [193, 109] width 47 height 15
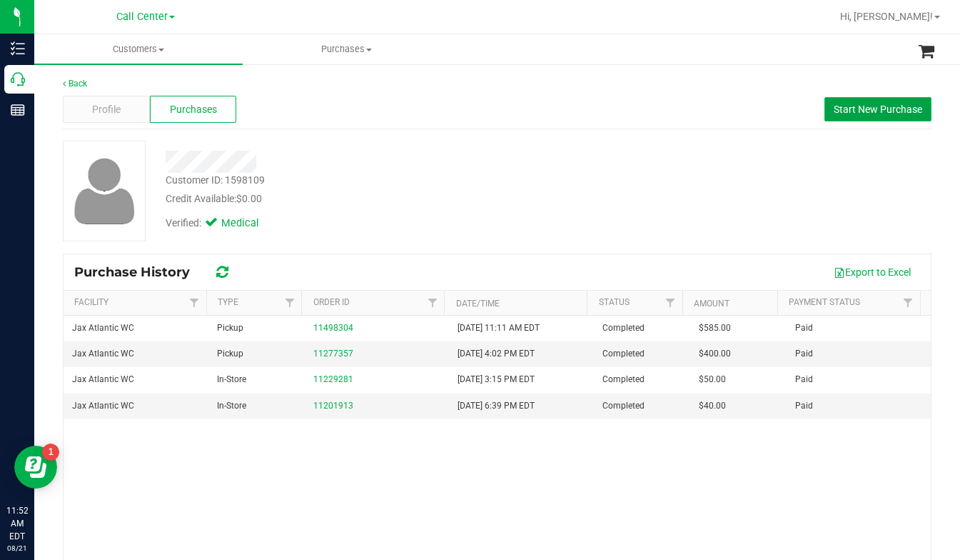
click at [845, 110] on span "Start New Purchase" at bounding box center [878, 109] width 89 height 11
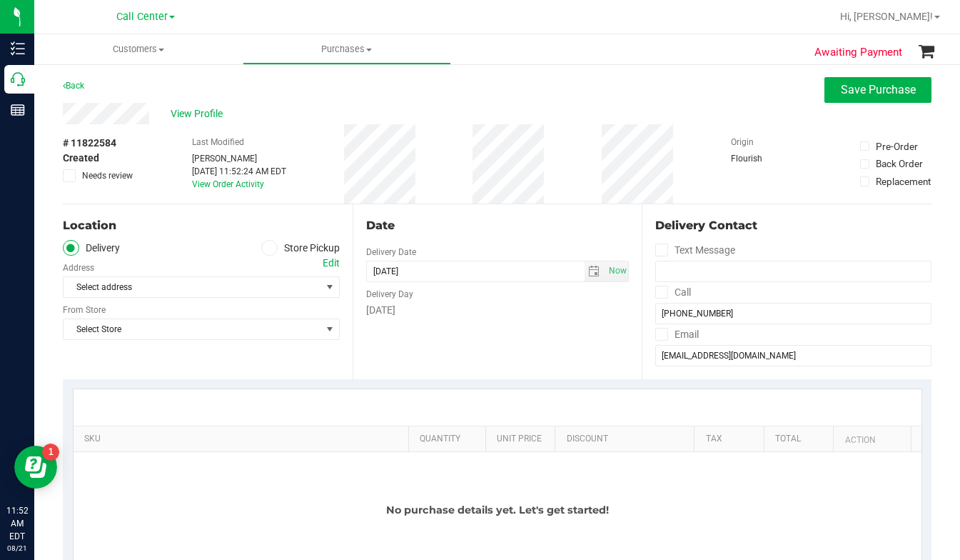
click at [265, 248] on icon at bounding box center [269, 248] width 9 height 0
click at [0, 0] on input "Store Pickup" at bounding box center [0, 0] width 0 height 0
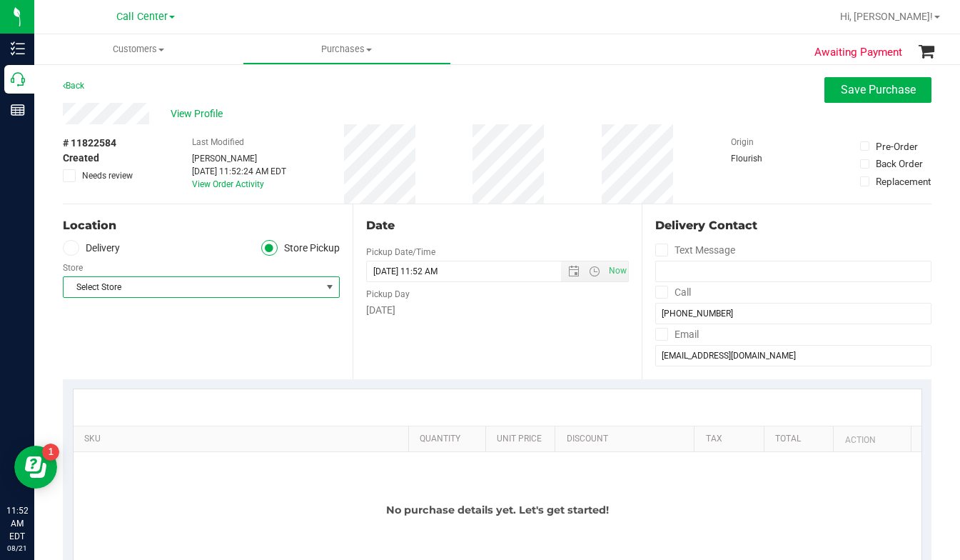
click at [113, 285] on span "Select Store" at bounding box center [193, 287] width 258 height 20
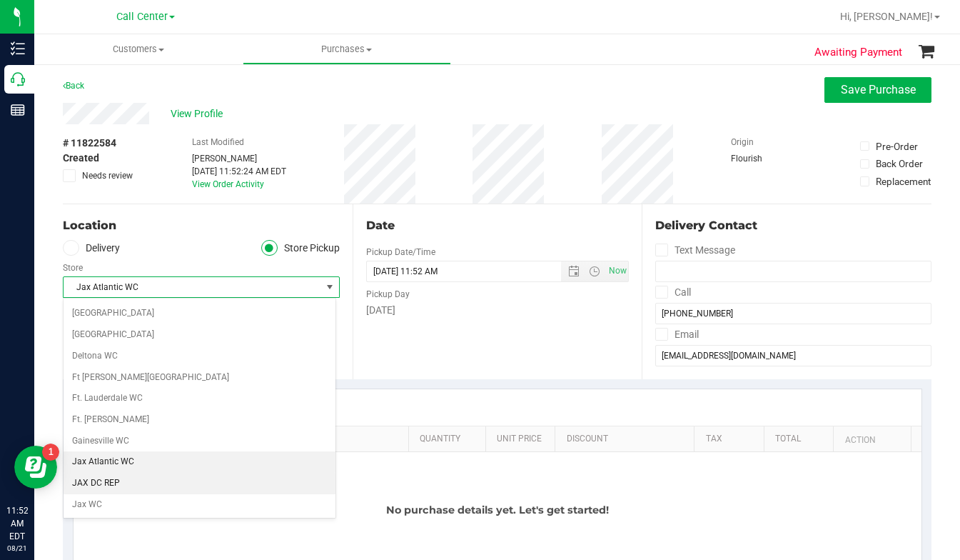
scroll to position [197, 0]
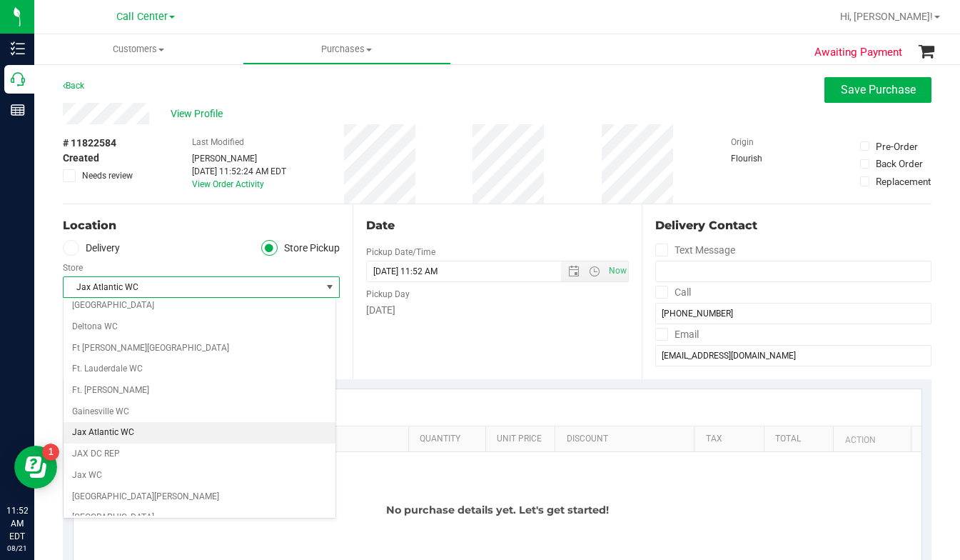
click at [95, 439] on li "Jax Atlantic WC" at bounding box center [200, 432] width 272 height 21
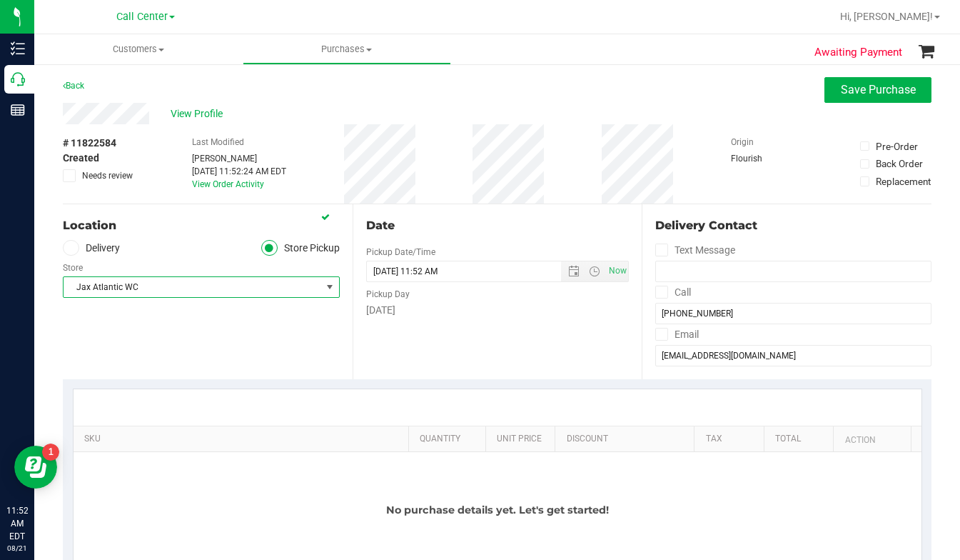
click at [173, 341] on div "Location Delivery Store Pickup Store Jax Atlantic WC Select Store Bonita Spring…" at bounding box center [208, 291] width 290 height 175
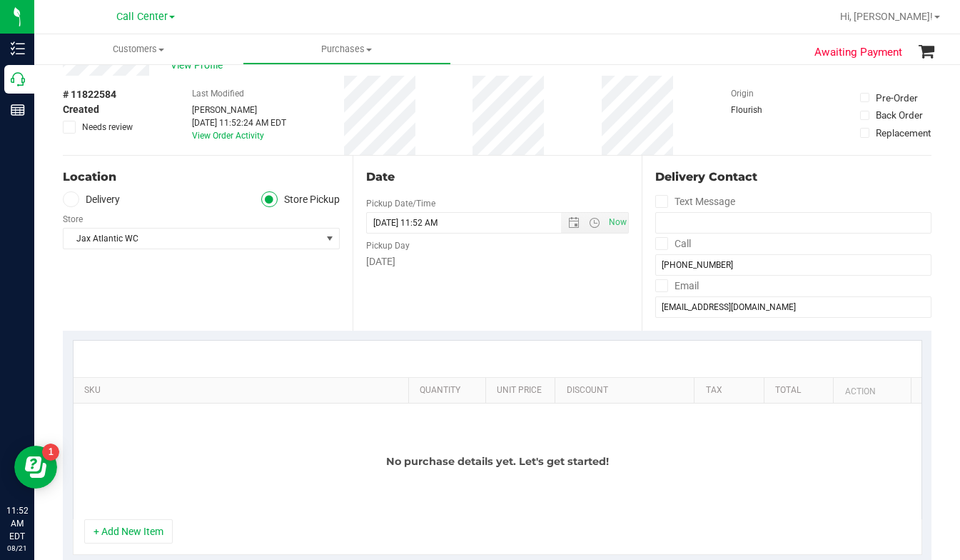
scroll to position [71, 0]
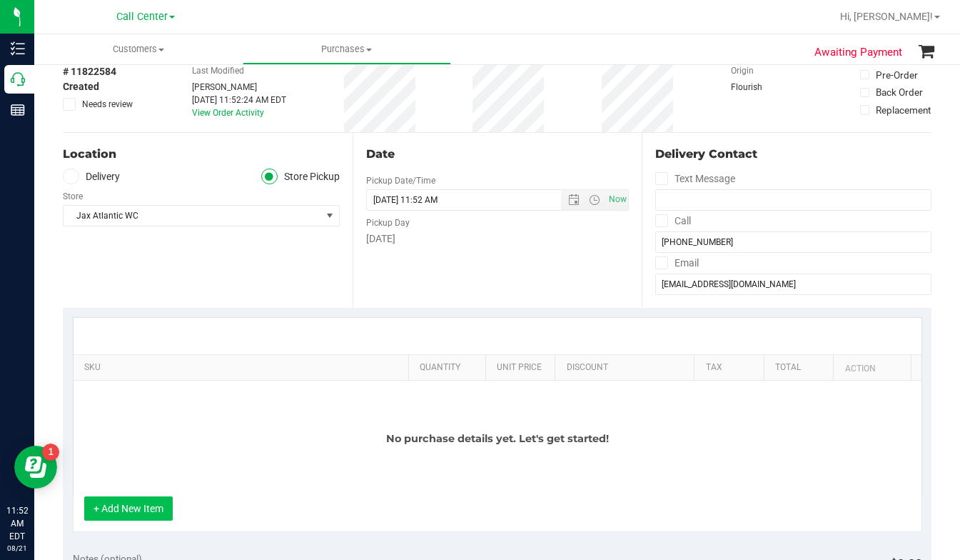
click at [151, 514] on button "+ Add New Item" at bounding box center [128, 508] width 89 height 24
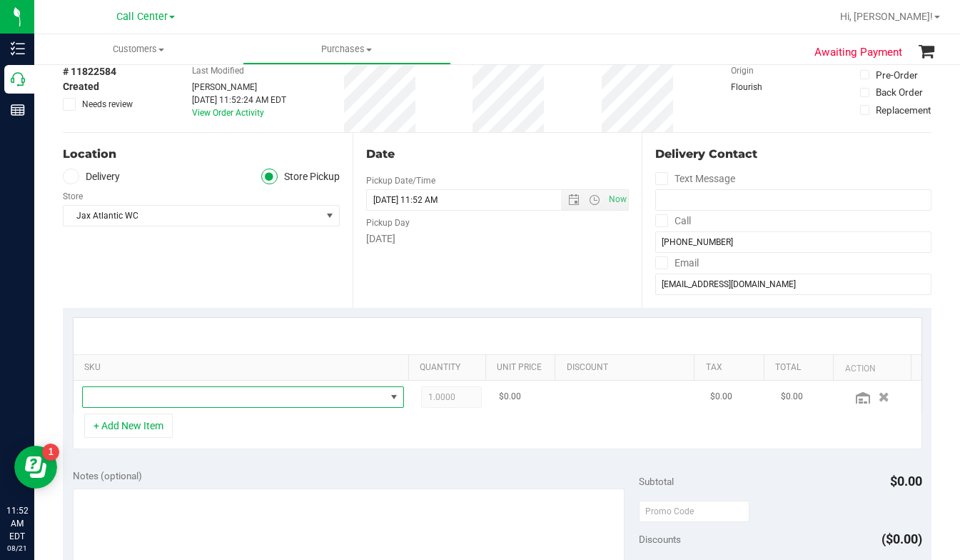
click at [148, 403] on span "NO DATA FOUND" at bounding box center [234, 397] width 303 height 20
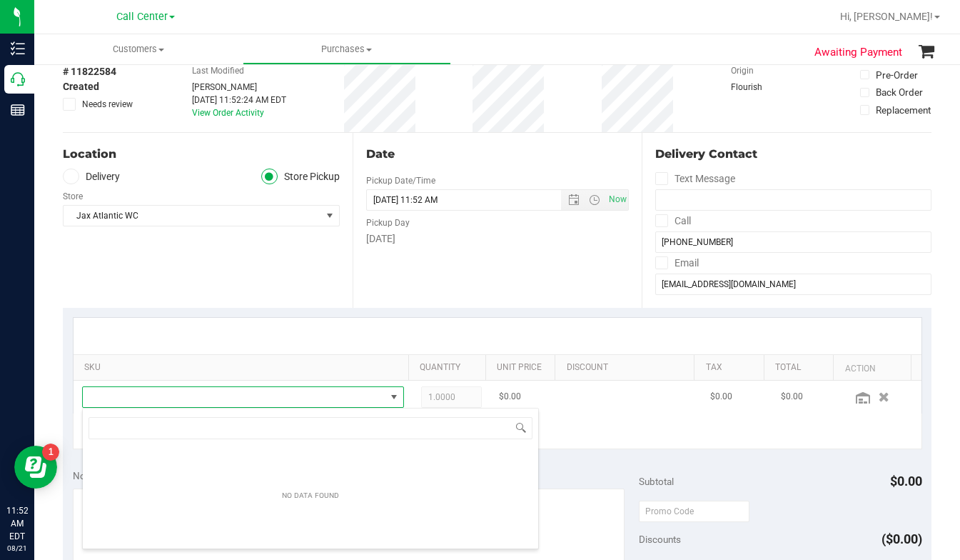
scroll to position [21, 309]
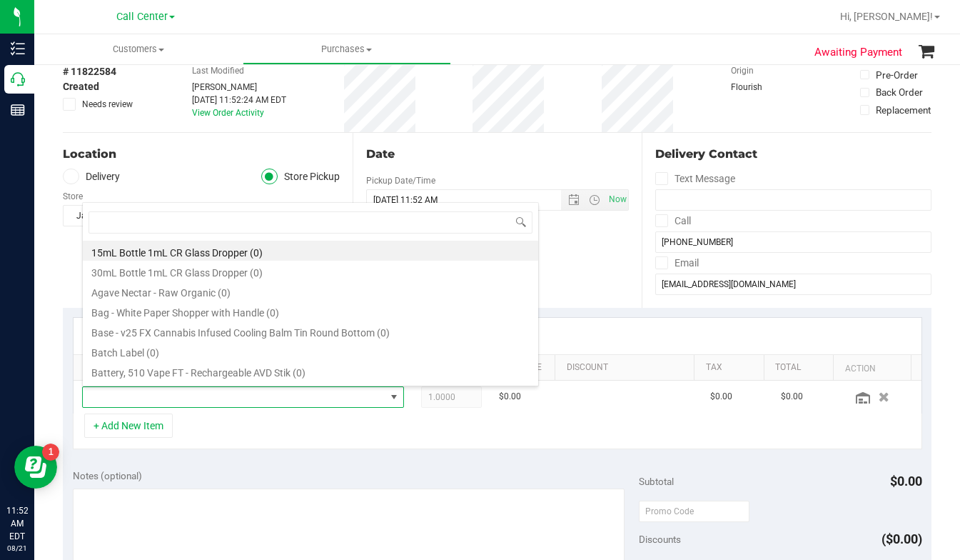
click at [200, 189] on div "Store" at bounding box center [201, 194] width 277 height 21
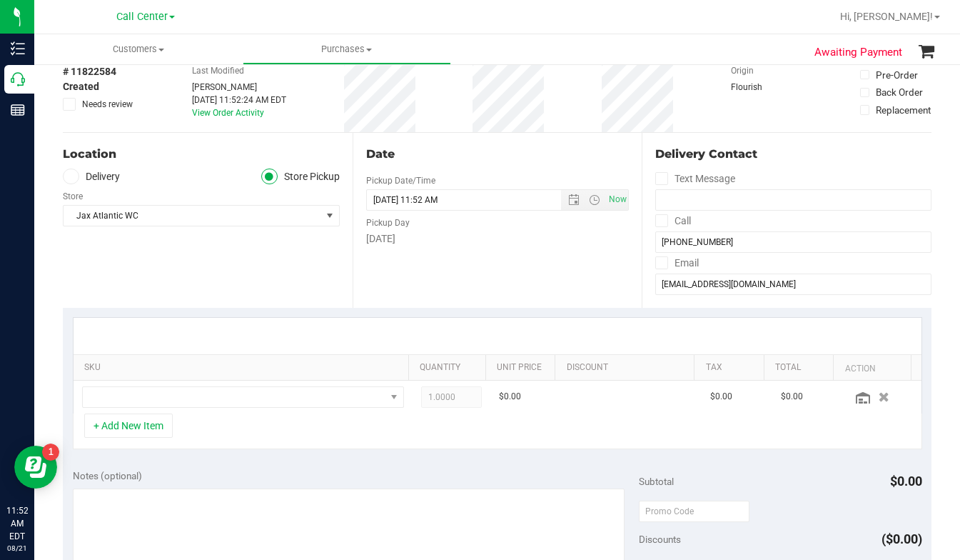
scroll to position [0, 0]
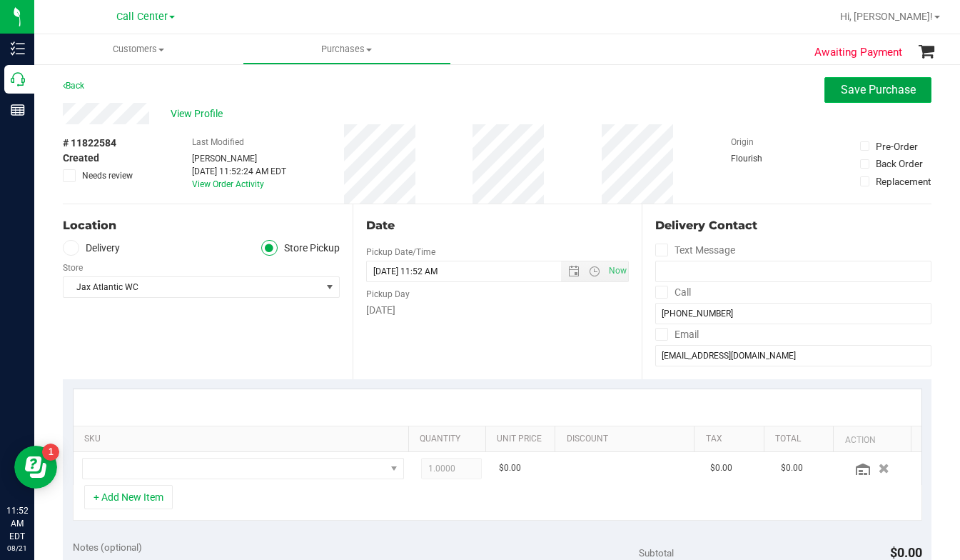
click at [841, 91] on span "Save Purchase" at bounding box center [878, 90] width 75 height 14
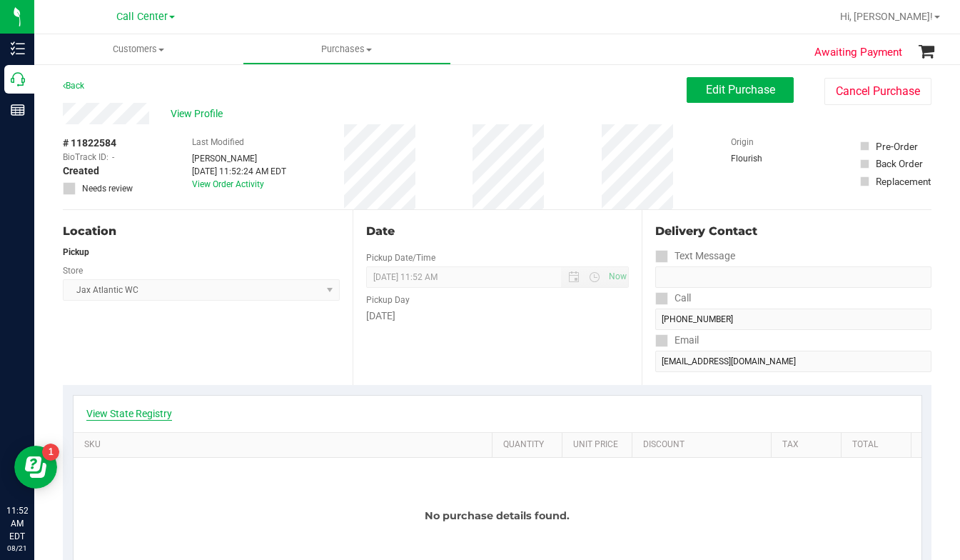
click at [123, 410] on link "View State Registry" at bounding box center [129, 413] width 86 height 14
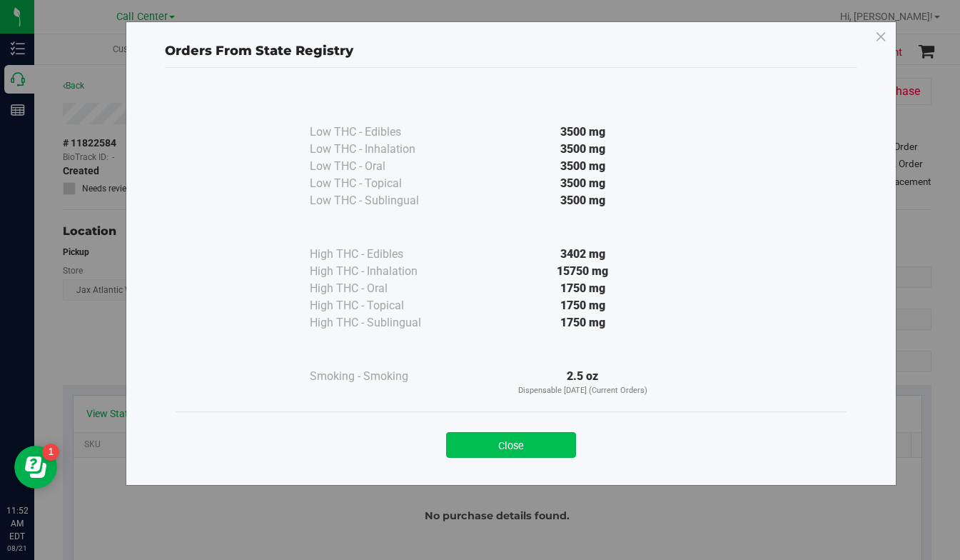
click at [514, 456] on button "Close" at bounding box center [511, 445] width 130 height 26
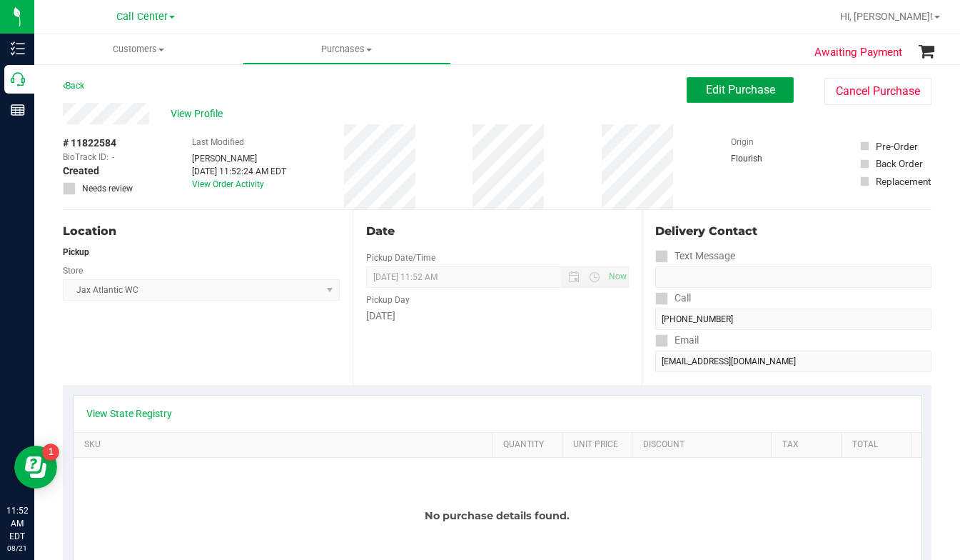
click at [721, 90] on span "Edit Purchase" at bounding box center [740, 90] width 69 height 14
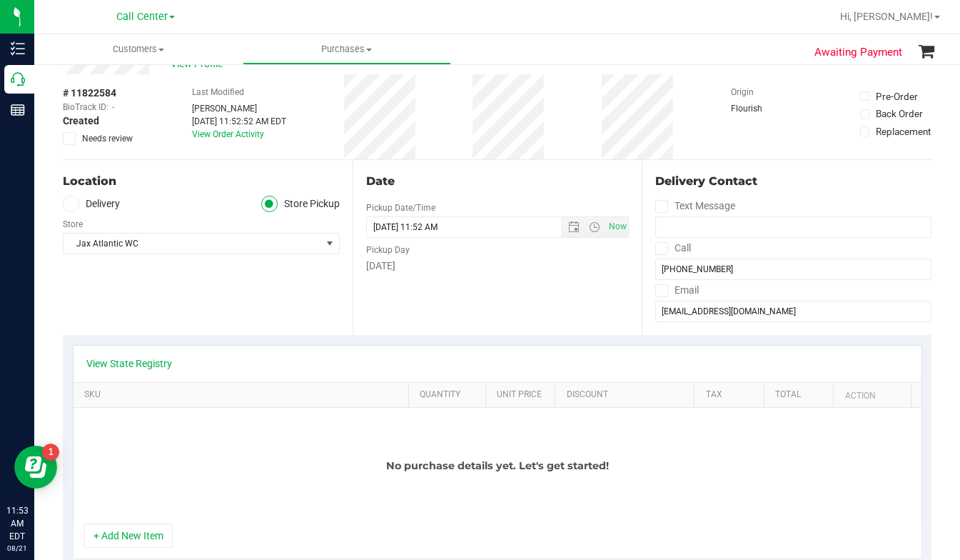
scroll to position [143, 0]
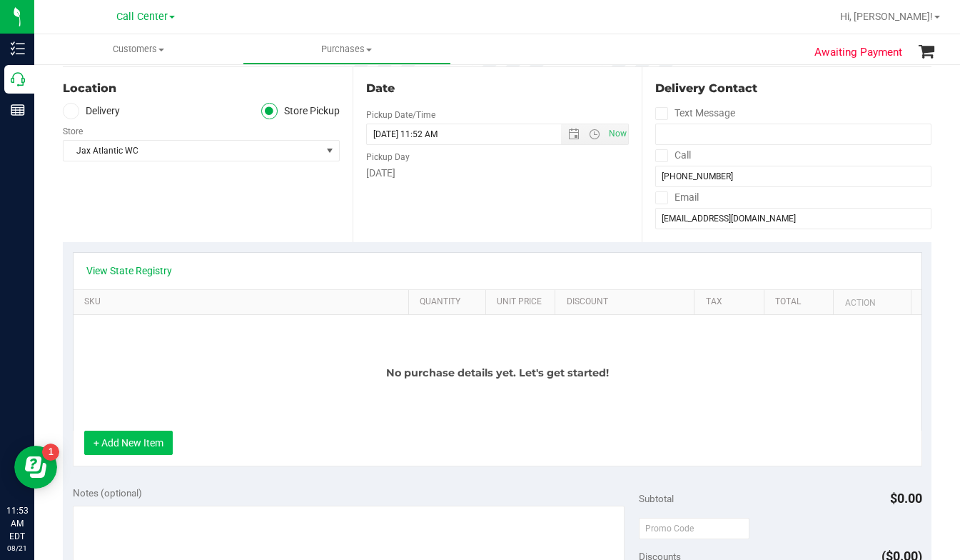
click at [139, 441] on button "+ Add New Item" at bounding box center [128, 443] width 89 height 24
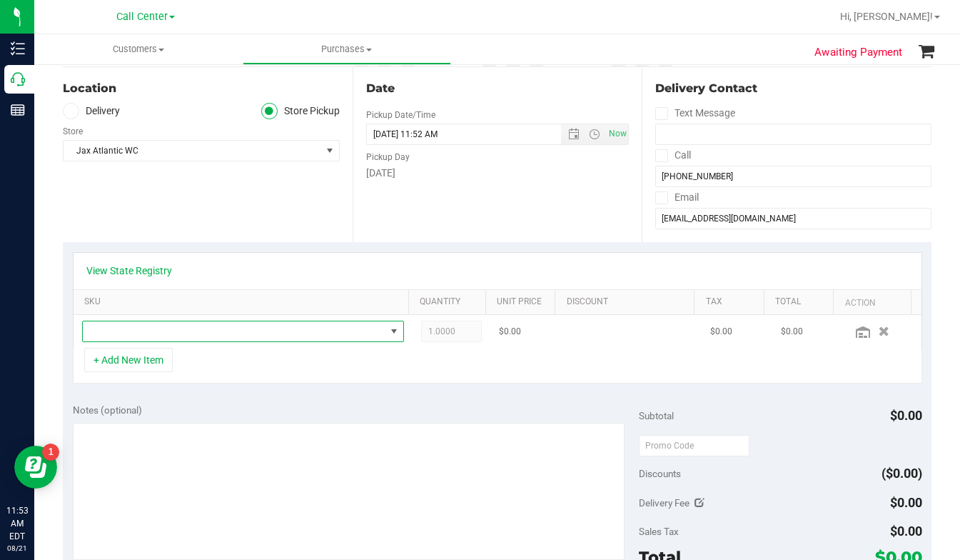
click at [131, 331] on span "NO DATA FOUND" at bounding box center [234, 331] width 303 height 20
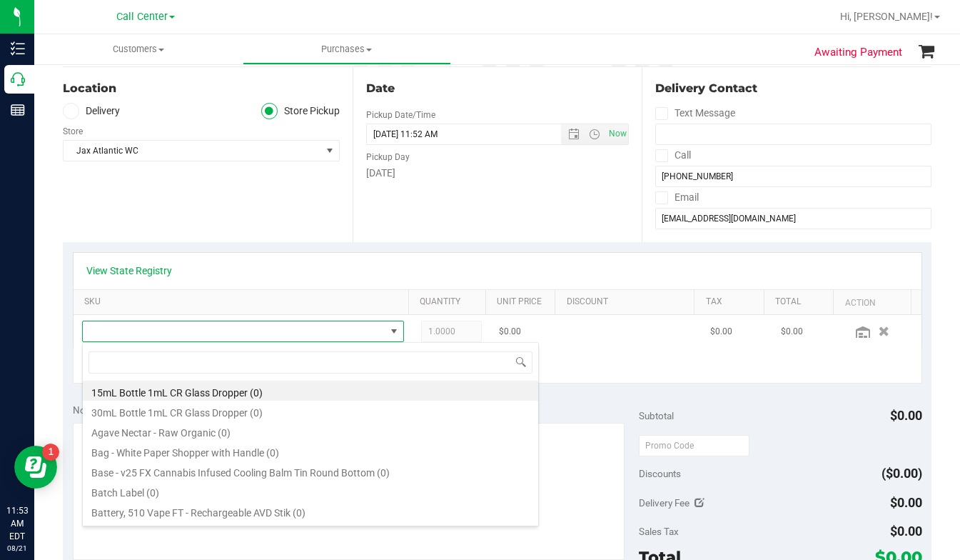
scroll to position [21, 309]
type input "zest"
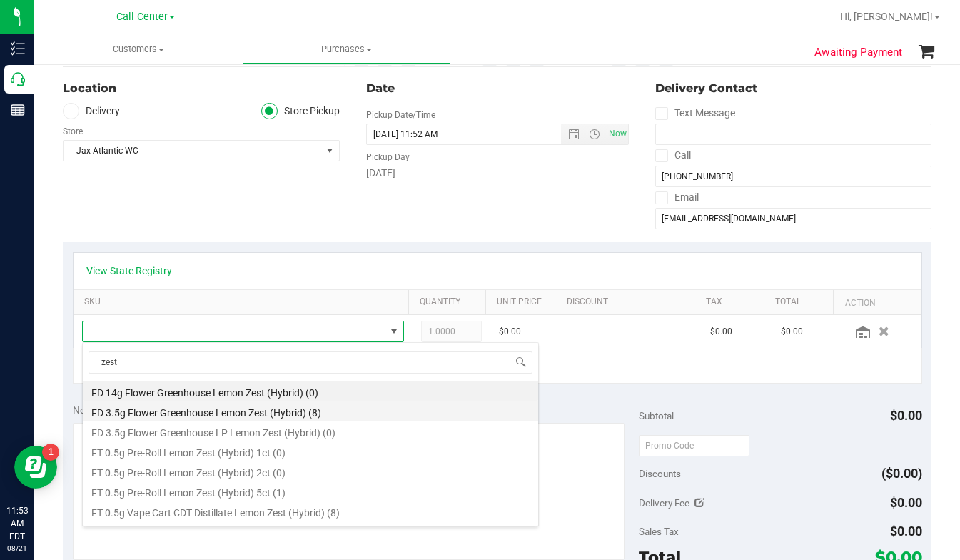
click at [140, 416] on li "FD 3.5g Flower Greenhouse Lemon Zest (Hybrid) (8)" at bounding box center [311, 411] width 456 height 20
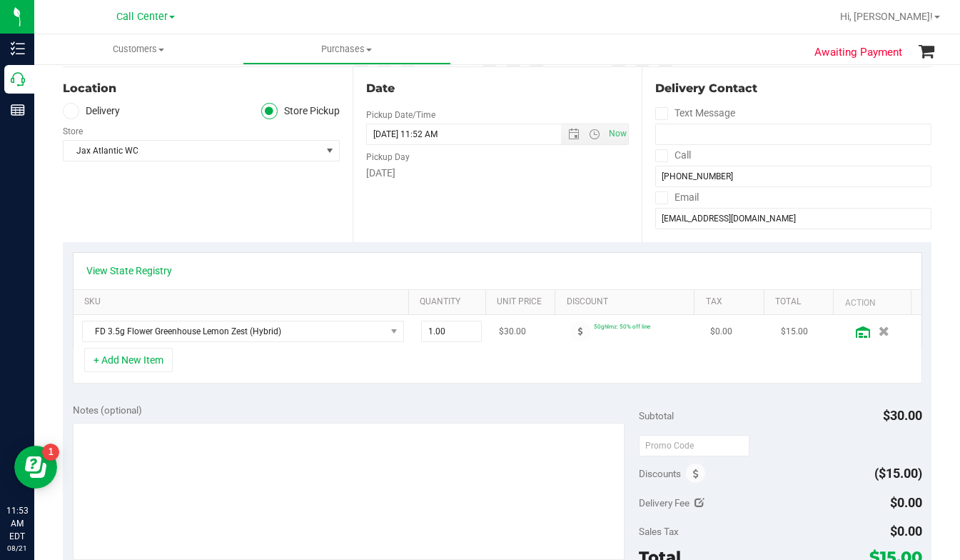
click at [856, 333] on icon at bounding box center [863, 331] width 14 height 11
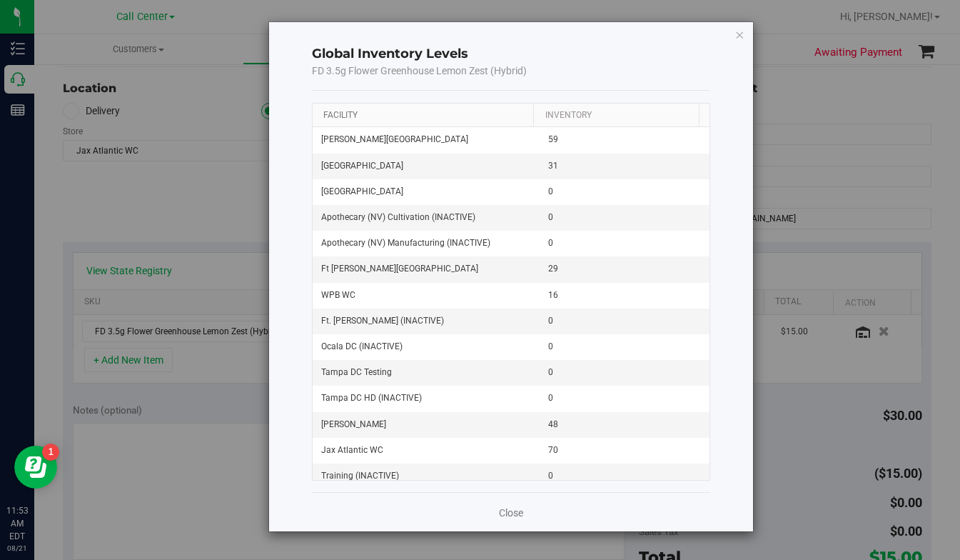
click at [337, 116] on link "Facility" at bounding box center [340, 115] width 34 height 10
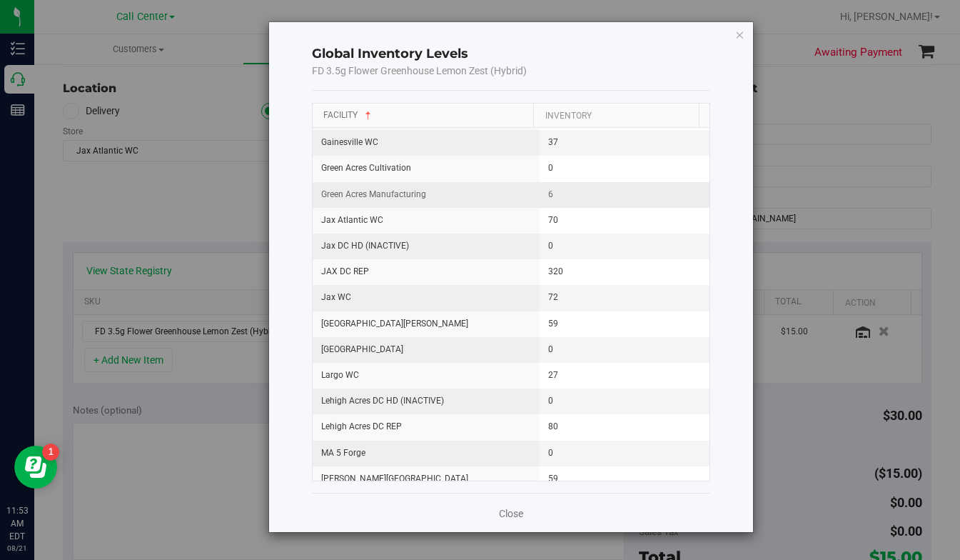
scroll to position [571, 0]
click at [742, 37] on icon "button" at bounding box center [740, 34] width 10 height 17
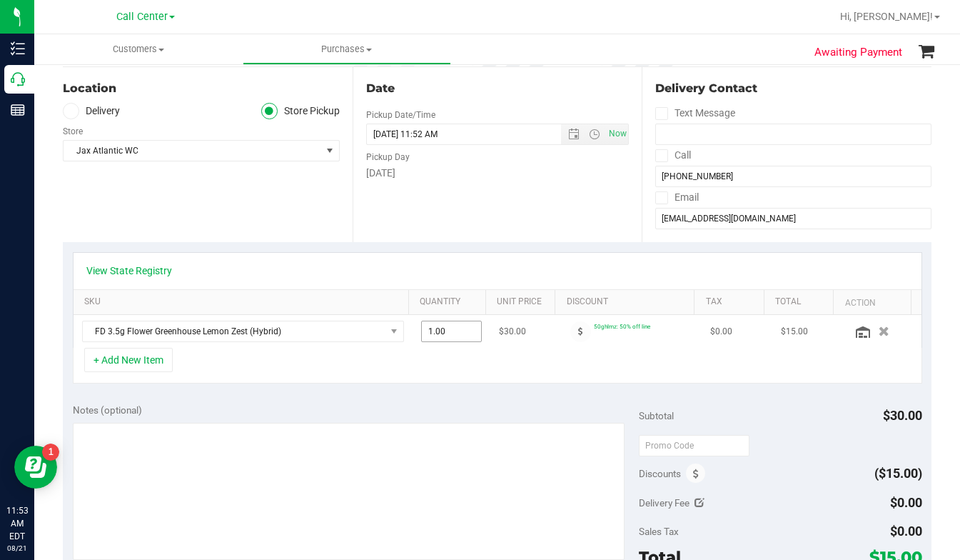
click at [423, 332] on span "1.00 1" at bounding box center [451, 331] width 61 height 21
type input "8"
type input "8.00"
click at [358, 346] on td "FD 3.5g Flower Greenhouse Lemon Zest (Hybrid)" at bounding box center [243, 331] width 339 height 33
click at [131, 362] on button "+ Add New Item" at bounding box center [128, 360] width 89 height 24
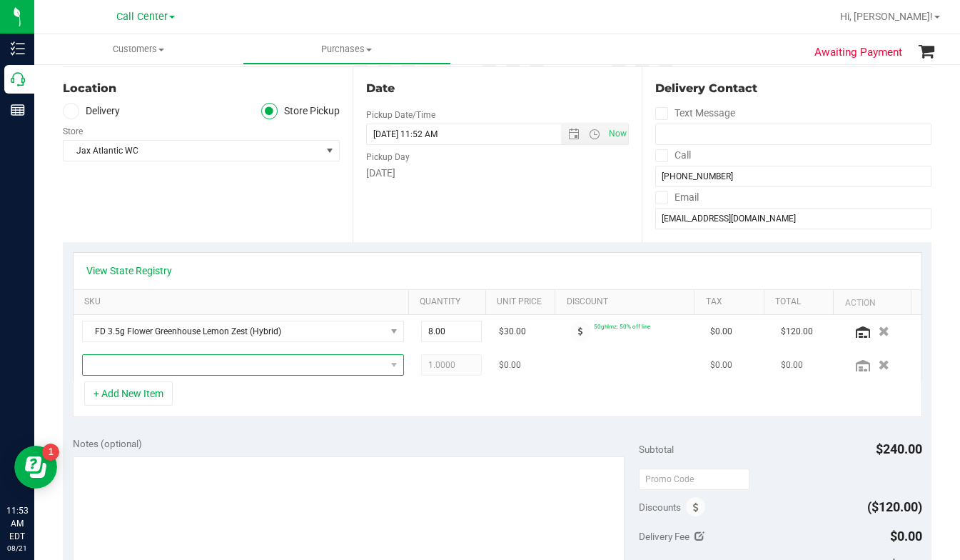
click at [136, 371] on span "NO DATA FOUND" at bounding box center [234, 365] width 303 height 20
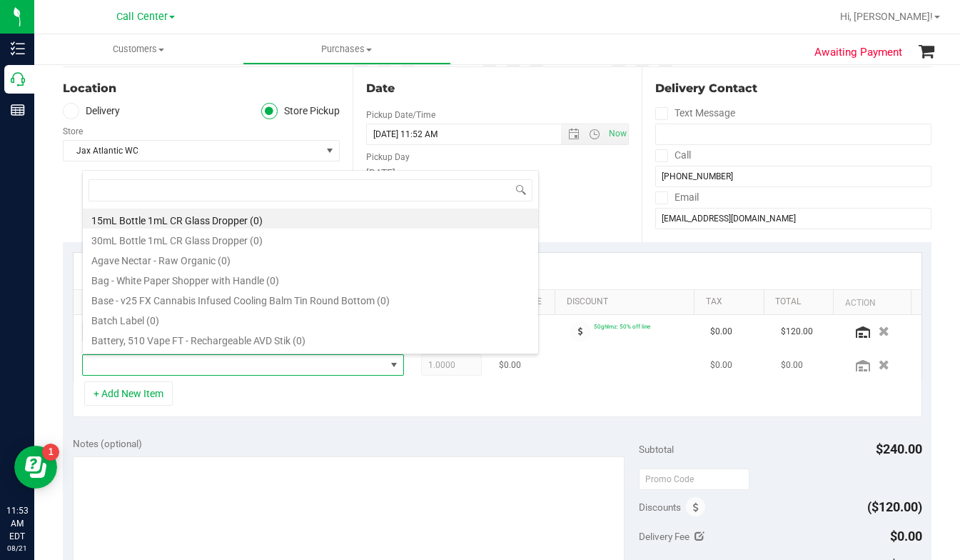
scroll to position [21, 309]
type input "dada"
click at [162, 222] on li "FD 3.5g Flower Greenhouse Don Dada (Hybrid) (17)" at bounding box center [311, 219] width 456 height 20
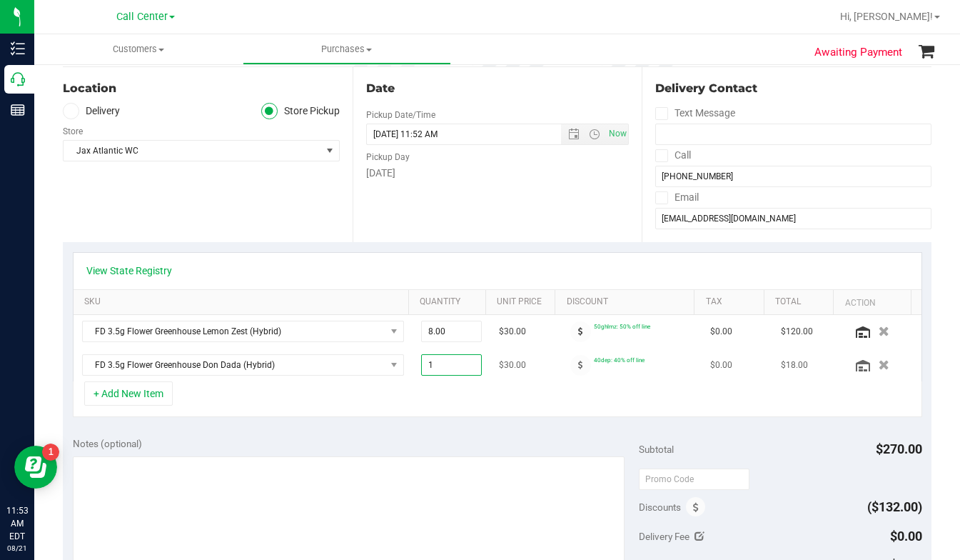
click at [425, 366] on span "1.00 1" at bounding box center [451, 364] width 61 height 21
type input "8"
type input "8.00"
click at [418, 396] on div "+ Add New Item" at bounding box center [498, 399] width 850 height 36
click at [154, 394] on button "+ Add New Item" at bounding box center [128, 393] width 89 height 24
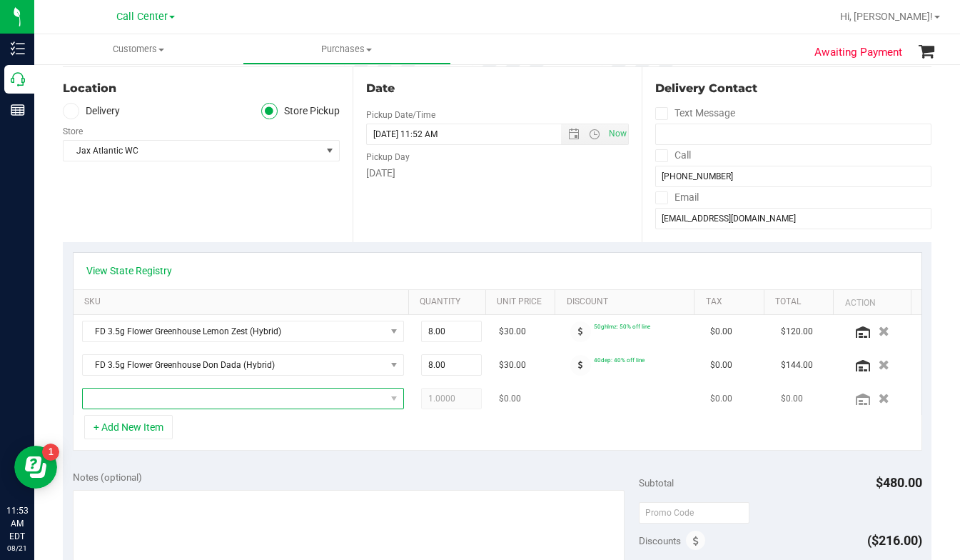
click at [139, 403] on span "NO DATA FOUND" at bounding box center [234, 398] width 303 height 20
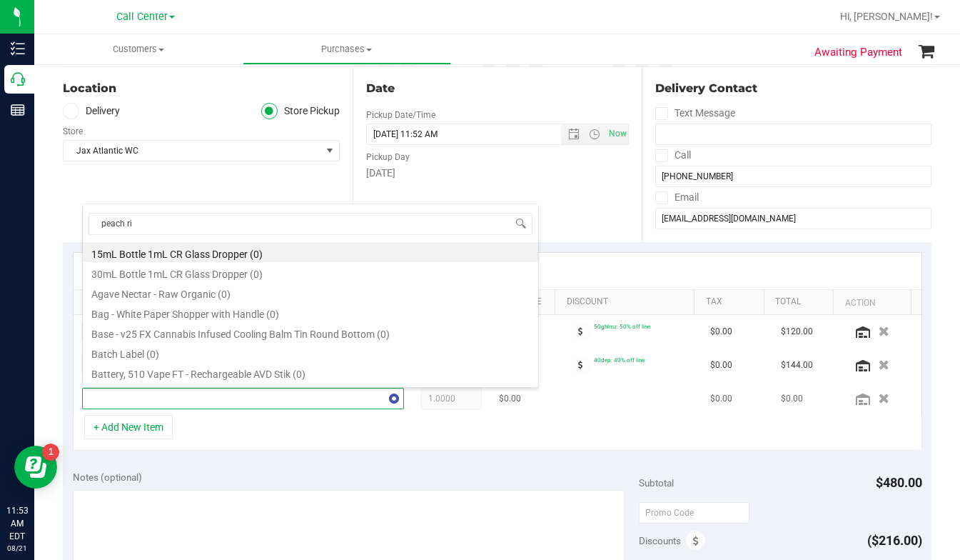
type input "peach rin"
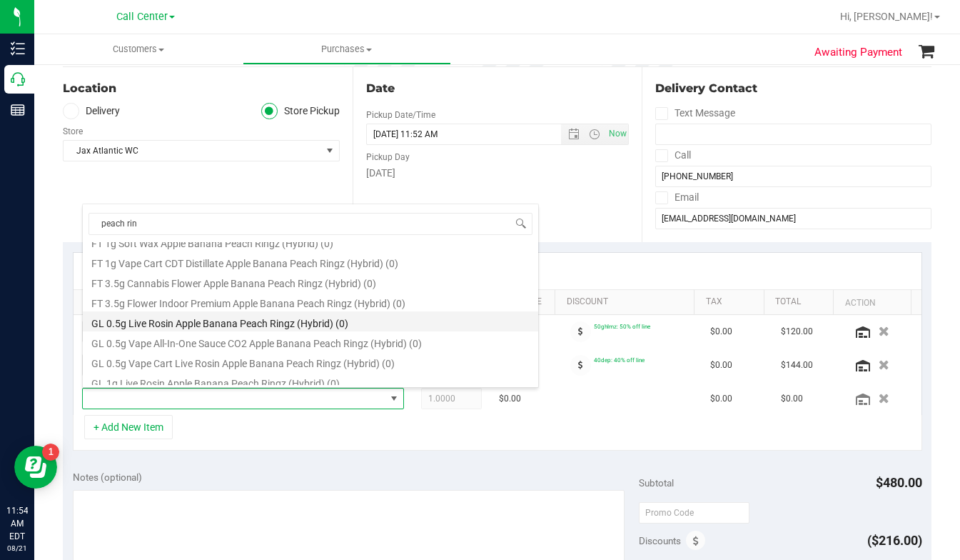
scroll to position [126, 0]
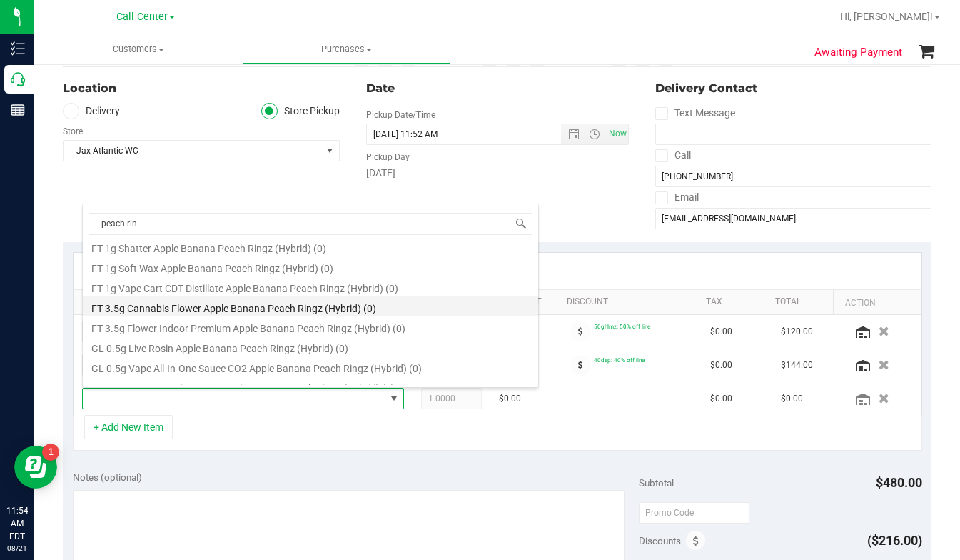
click at [191, 309] on li "FT 3.5g Cannabis Flower Apple Banana Peach Ringz (Hybrid) (0)" at bounding box center [311, 306] width 456 height 20
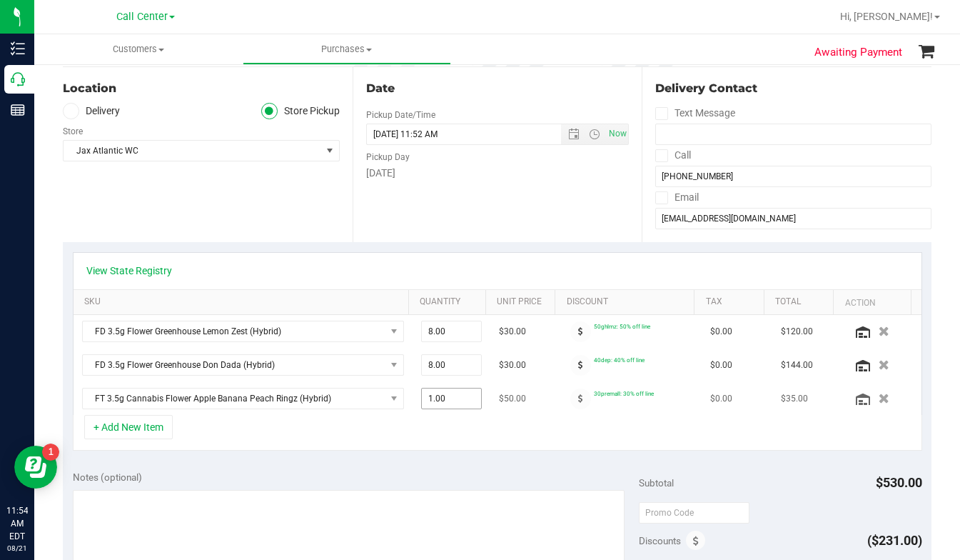
click at [430, 400] on span "1.00 1" at bounding box center [451, 398] width 61 height 21
type input "4"
type input "4.00"
click at [856, 402] on icon at bounding box center [863, 398] width 14 height 11
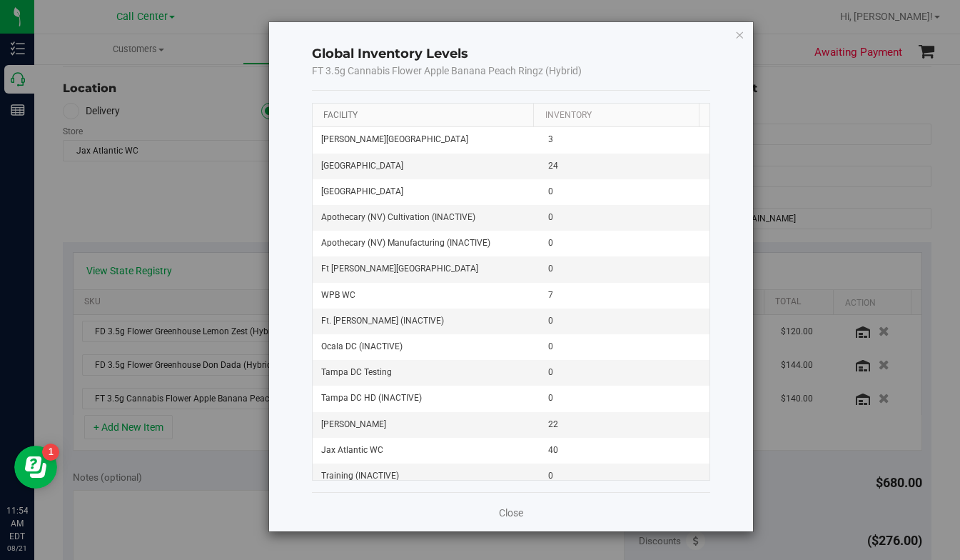
click at [348, 112] on link "Facility" at bounding box center [340, 115] width 34 height 10
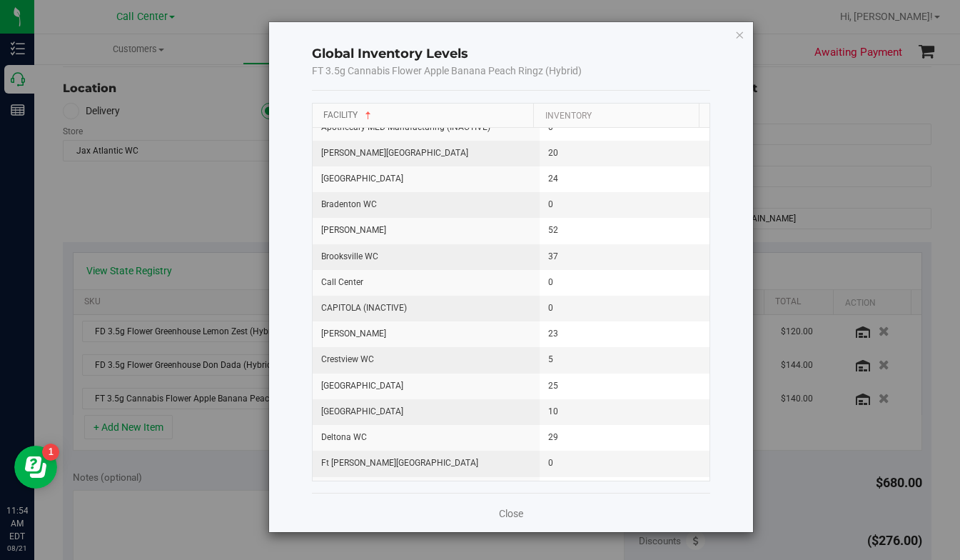
scroll to position [428, 0]
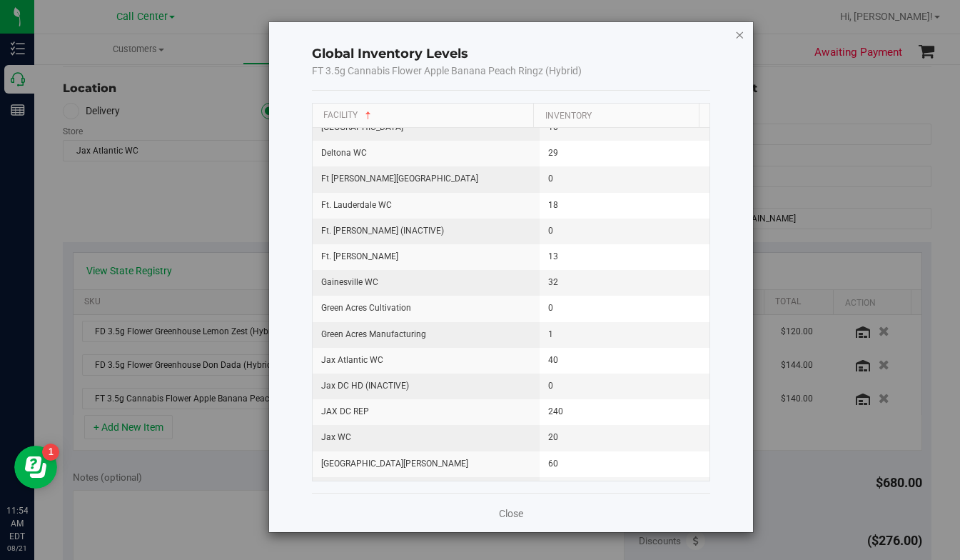
click at [737, 35] on icon "button" at bounding box center [740, 34] width 10 height 17
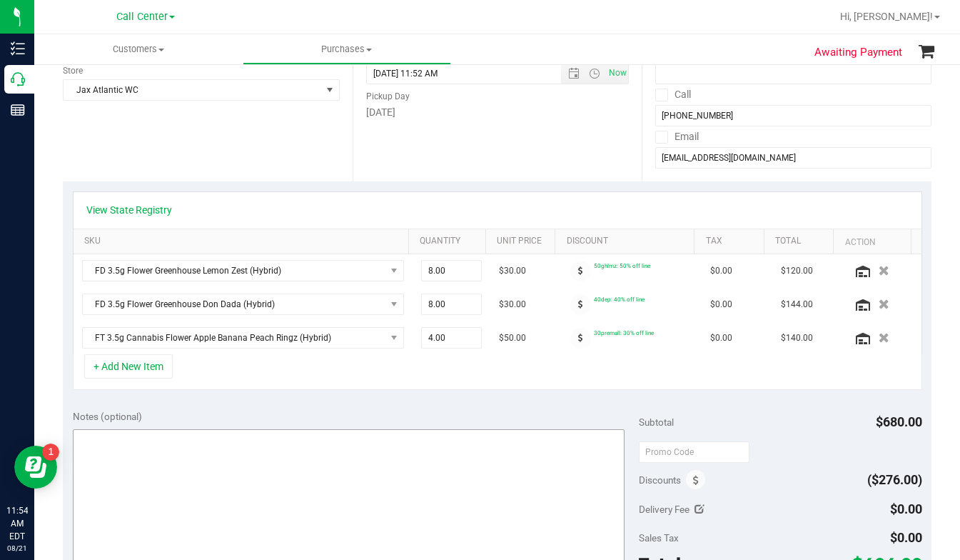
scroll to position [286, 0]
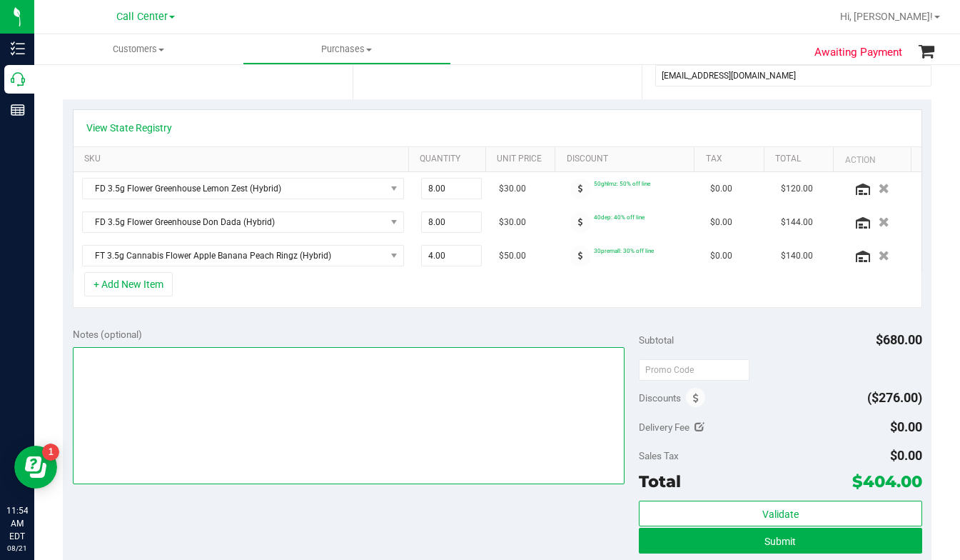
click at [126, 356] on textarea at bounding box center [349, 415] width 552 height 137
drag, startPoint x: 330, startPoint y: 382, endPoint x: 317, endPoint y: 388, distance: 14.4
click at [321, 386] on textarea at bounding box center [349, 415] width 552 height 137
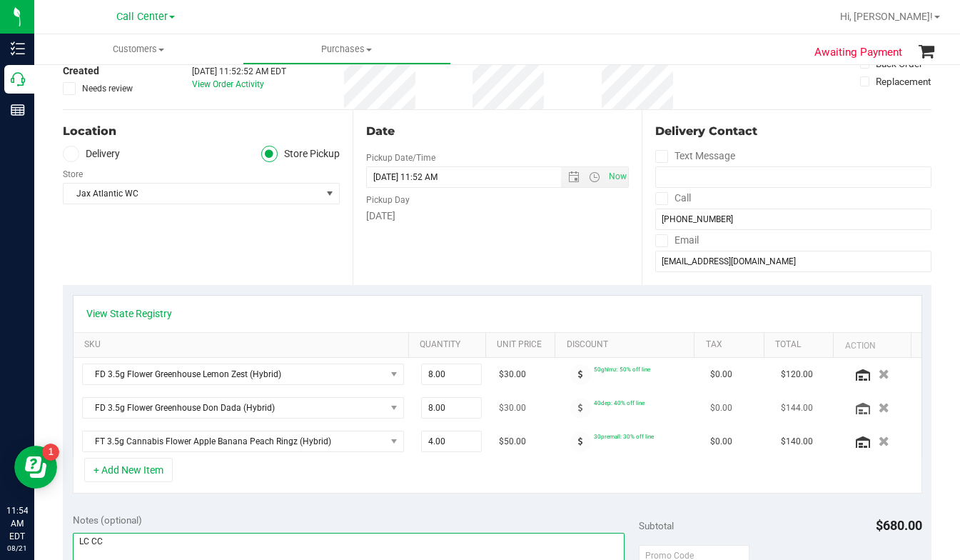
scroll to position [0, 0]
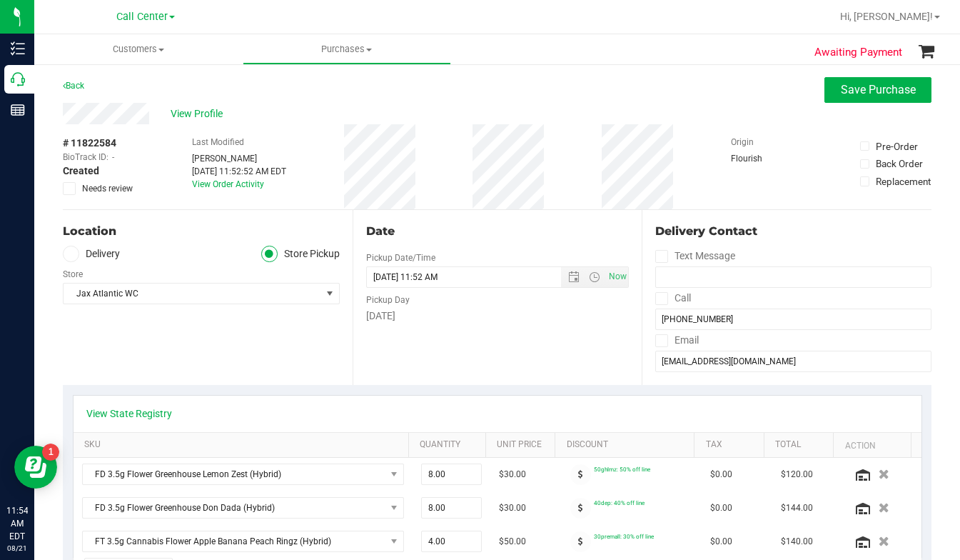
click at [234, 361] on div "Location Delivery Store Pickup Store Jax Atlantic WC Select Store Bonita Spring…" at bounding box center [208, 297] width 290 height 175
click at [214, 371] on div "Location Delivery Store Pickup Store Jax Atlantic WC Select Store Bonita Spring…" at bounding box center [208, 297] width 290 height 175
click at [703, 362] on input "boltsara04@gmail.com" at bounding box center [794, 361] width 276 height 21
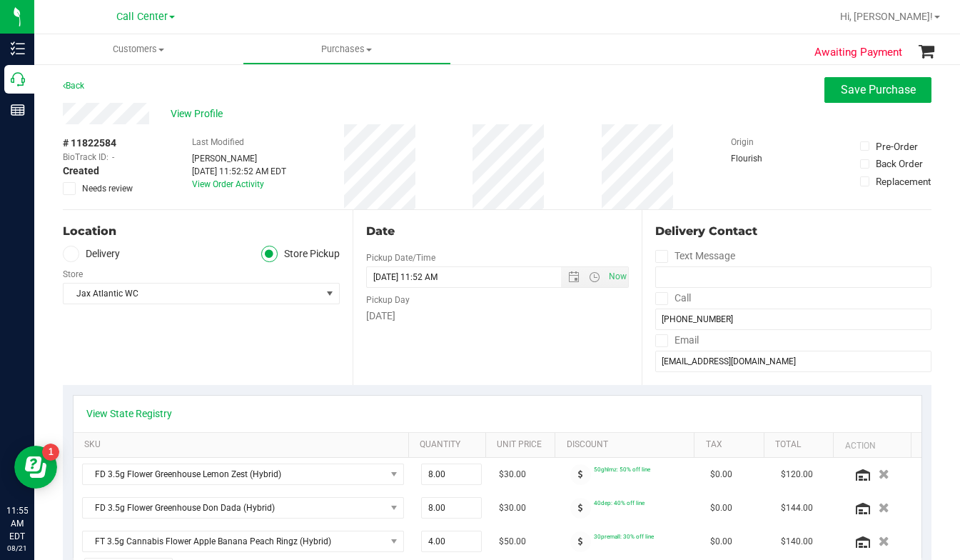
click at [826, 178] on div "# 11822584 BioTrack ID: - Created Needs review Last Modified Laura Cousin Aug 2…" at bounding box center [497, 166] width 869 height 85
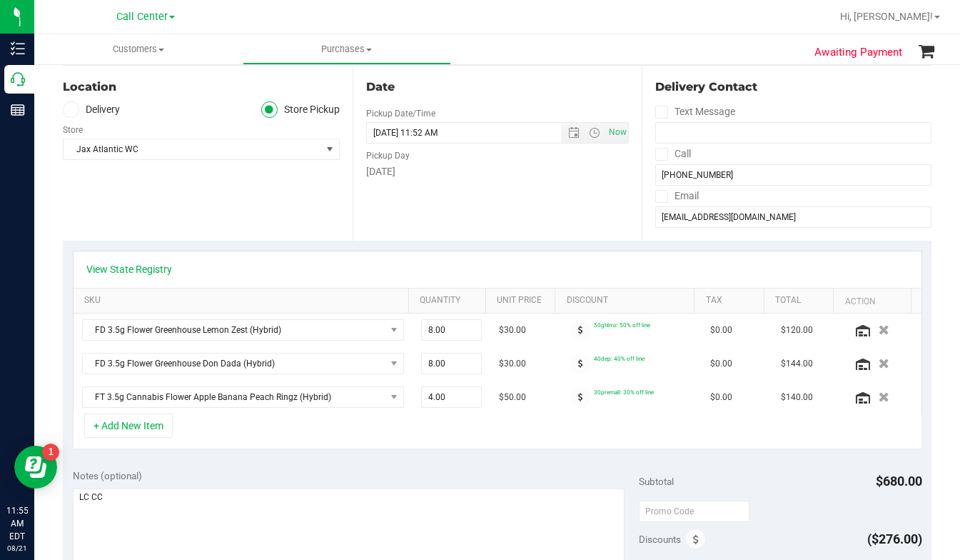
scroll to position [286, 0]
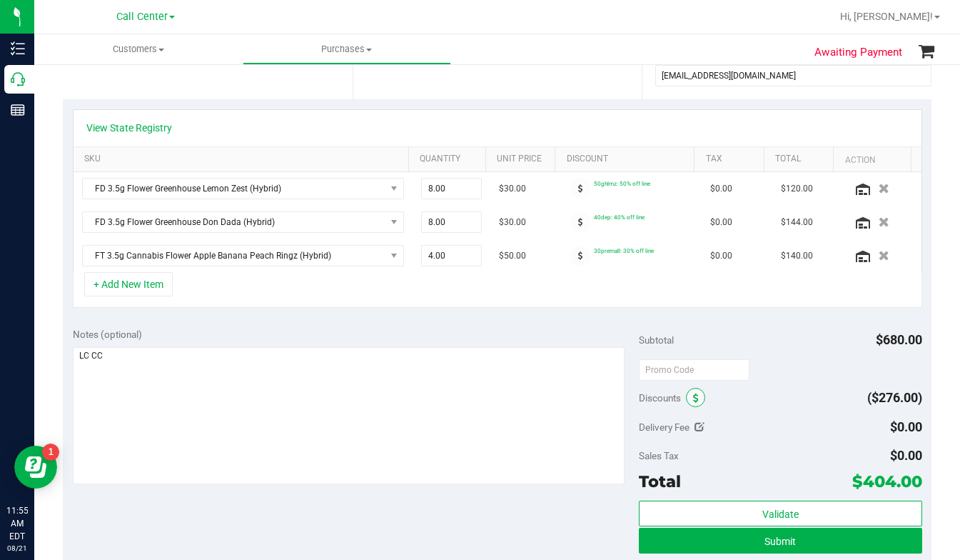
click at [693, 399] on icon at bounding box center [696, 398] width 6 height 10
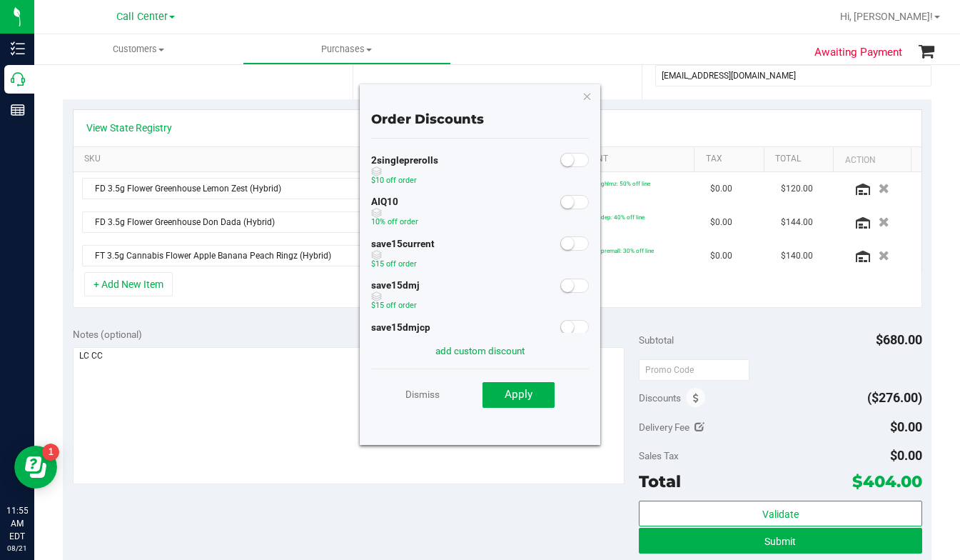
click at [562, 204] on small at bounding box center [567, 202] width 13 height 13
click at [532, 403] on button "Apply" at bounding box center [519, 395] width 72 height 26
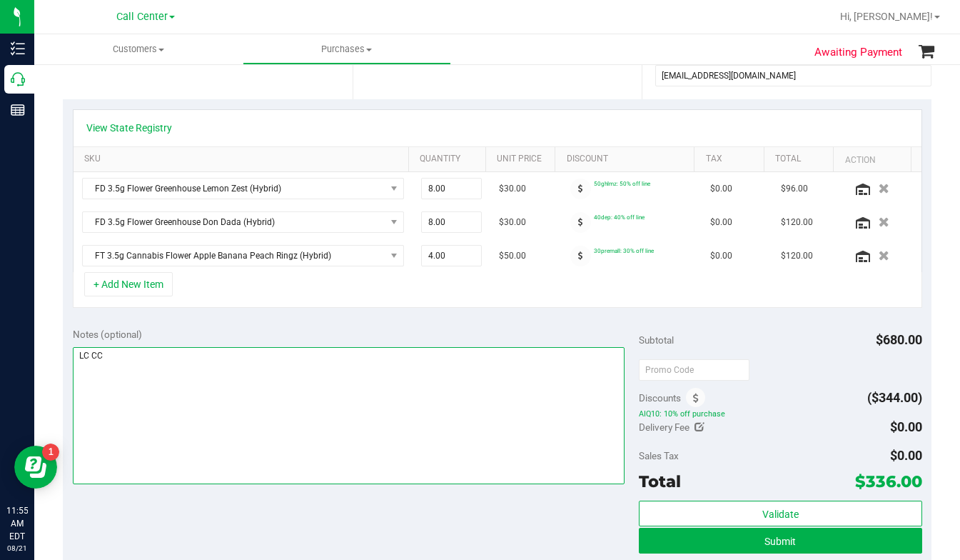
click at [152, 362] on textarea at bounding box center [349, 415] width 552 height 137
click at [166, 391] on textarea at bounding box center [349, 415] width 552 height 137
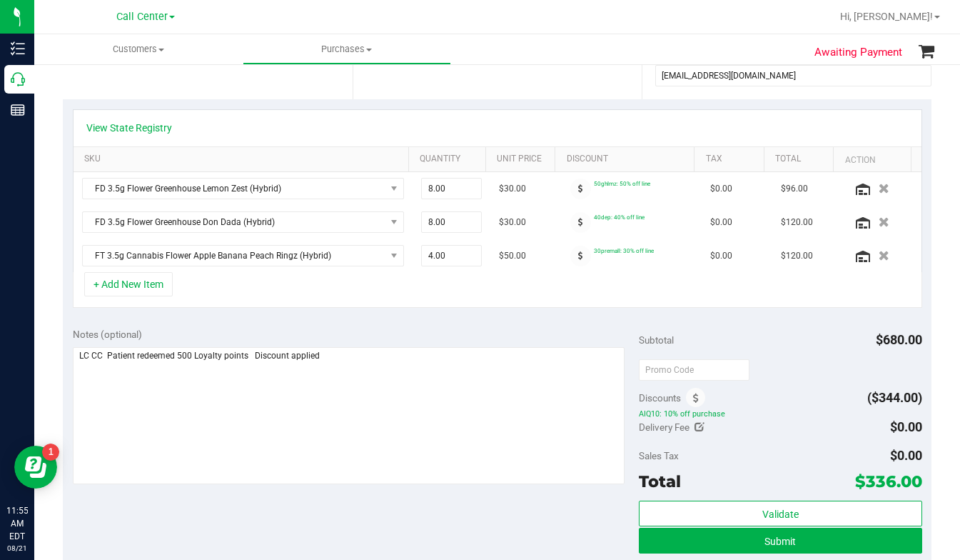
click at [808, 400] on div "Discounts ($344.00)" at bounding box center [781, 398] width 284 height 26
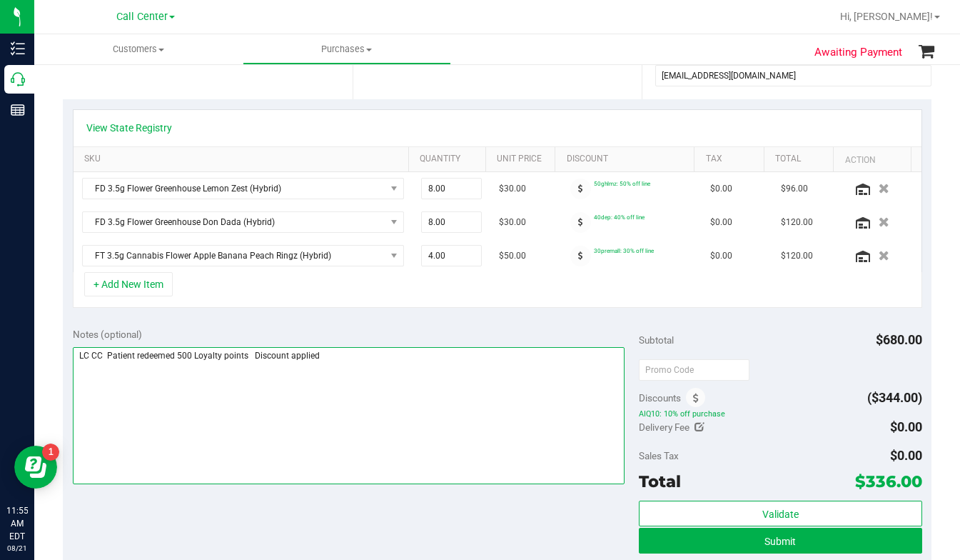
click at [344, 358] on textarea at bounding box center [349, 415] width 552 height 137
paste textarea "njoy 10% Off Discount last redeemed at: Today at 11:55 AM"
click at [316, 353] on textarea at bounding box center [349, 415] width 552 height 137
click at [322, 402] on textarea at bounding box center [349, 415] width 552 height 137
click at [304, 454] on textarea at bounding box center [349, 415] width 552 height 137
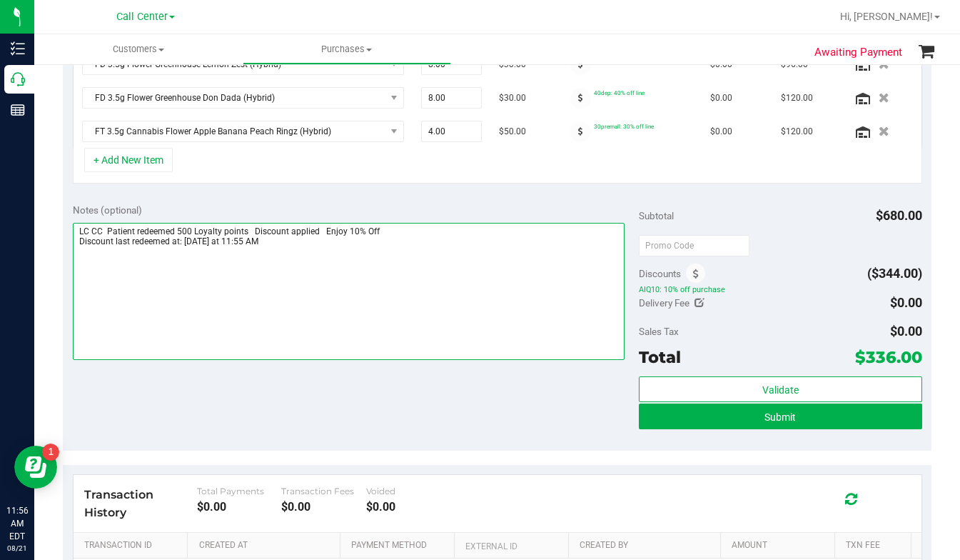
scroll to position [428, 0]
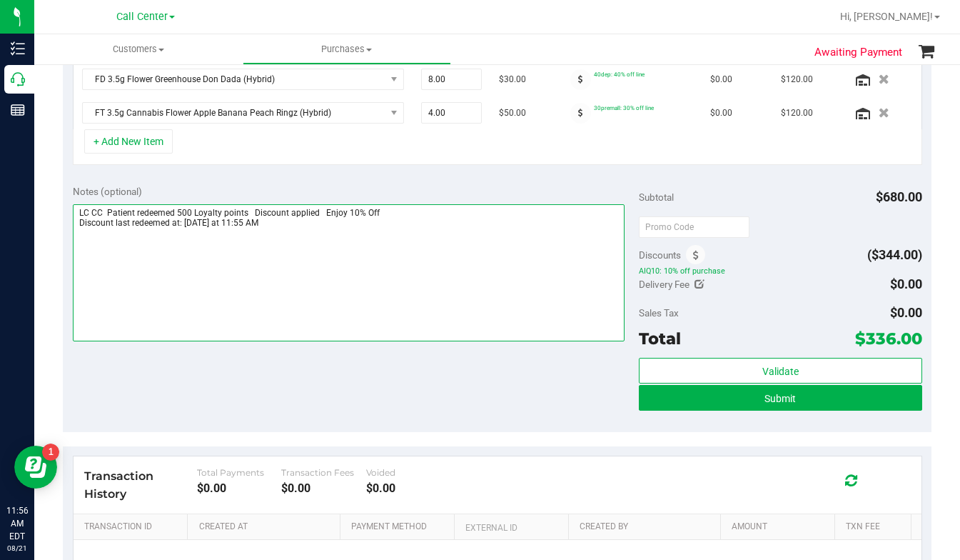
type textarea "LC CC Patient redeemed 500 Loyalty points Discount applied Enjoy 10% Off Discou…"
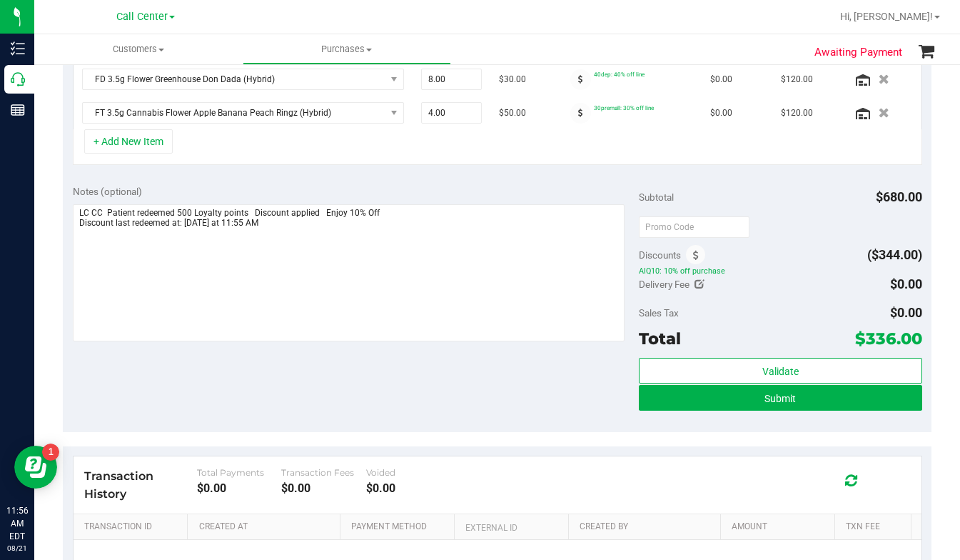
click at [543, 411] on div "Notes (optional) Subtotal $680.00 Discounts ($344.00) AIQ10: 10% off purchase D…" at bounding box center [497, 303] width 869 height 257
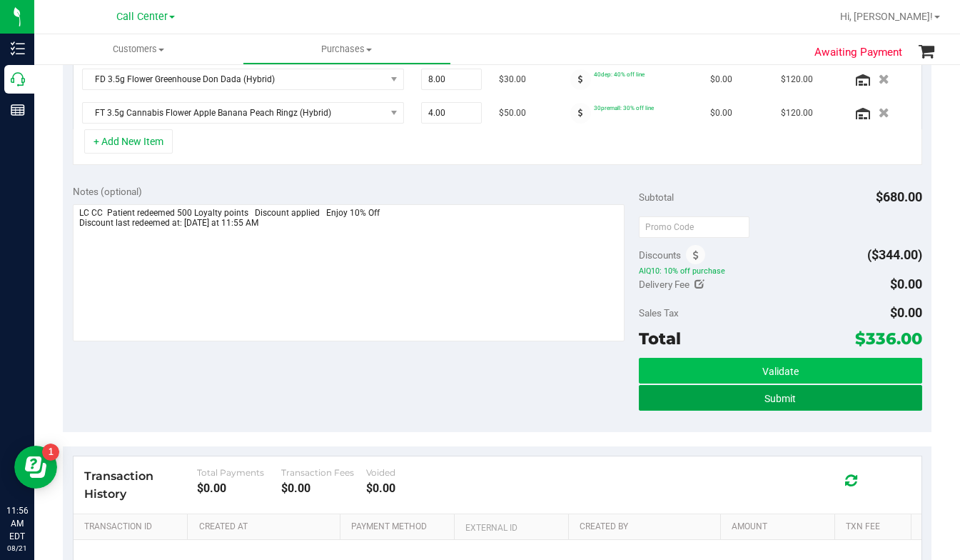
click at [686, 398] on button "Submit" at bounding box center [781, 398] width 284 height 26
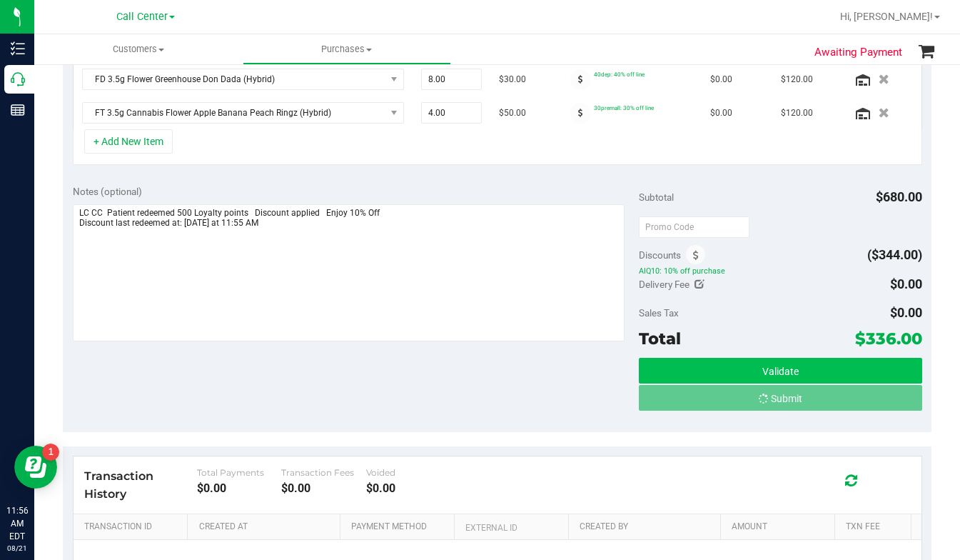
scroll to position [406, 0]
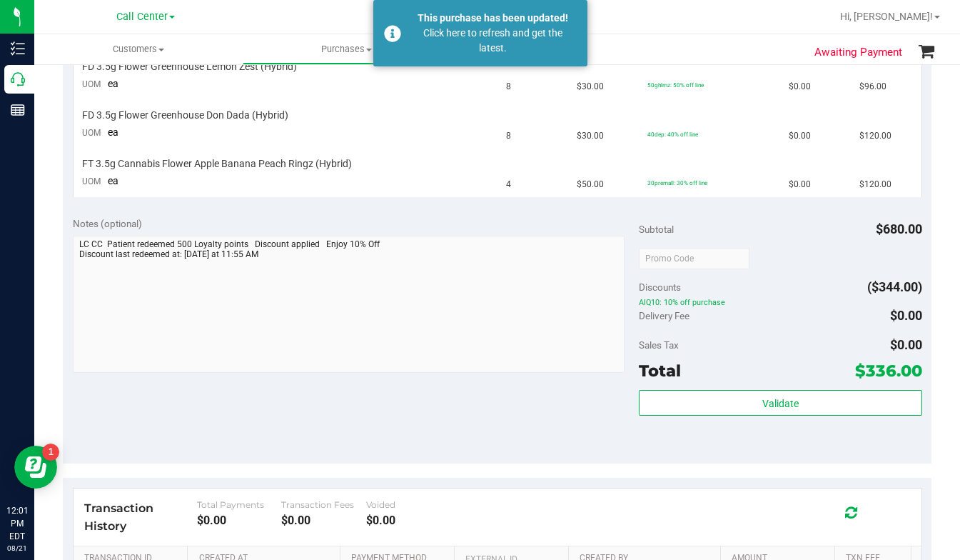
click at [755, 467] on purchase-details "Back Cancel Purchase View Profile # 11822584 BioTrack ID: - Submitted Needs rev…" at bounding box center [497, 198] width 869 height 1054
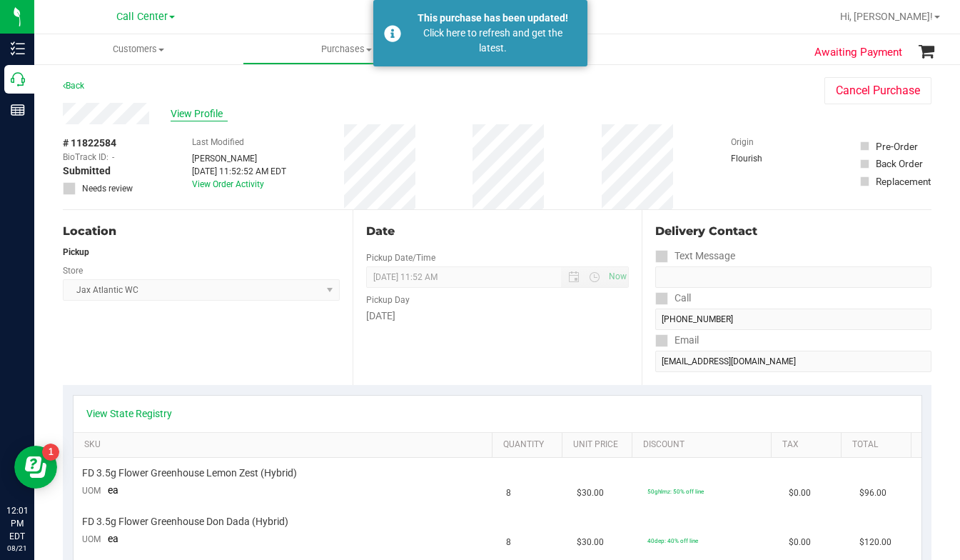
click at [199, 111] on span "View Profile" at bounding box center [199, 113] width 57 height 15
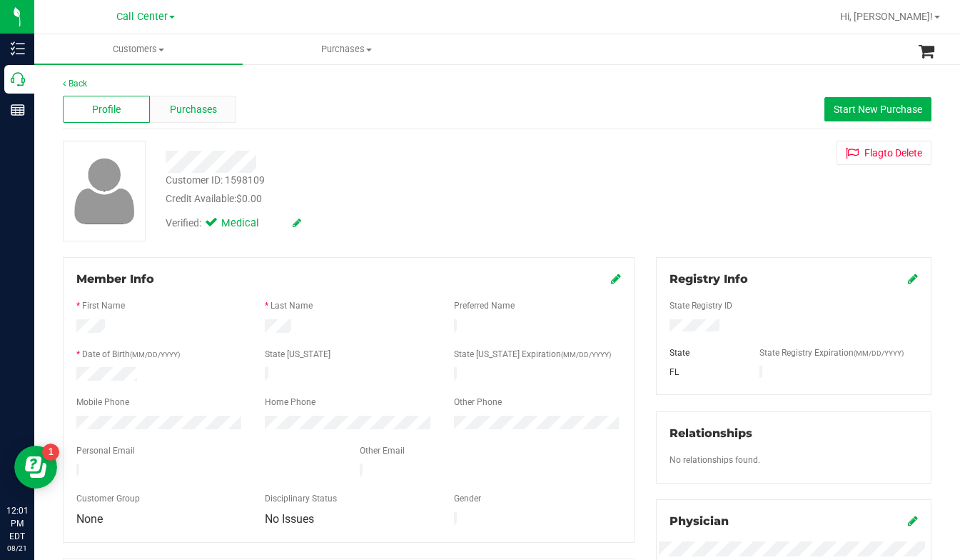
click at [191, 112] on span "Purchases" at bounding box center [193, 109] width 47 height 15
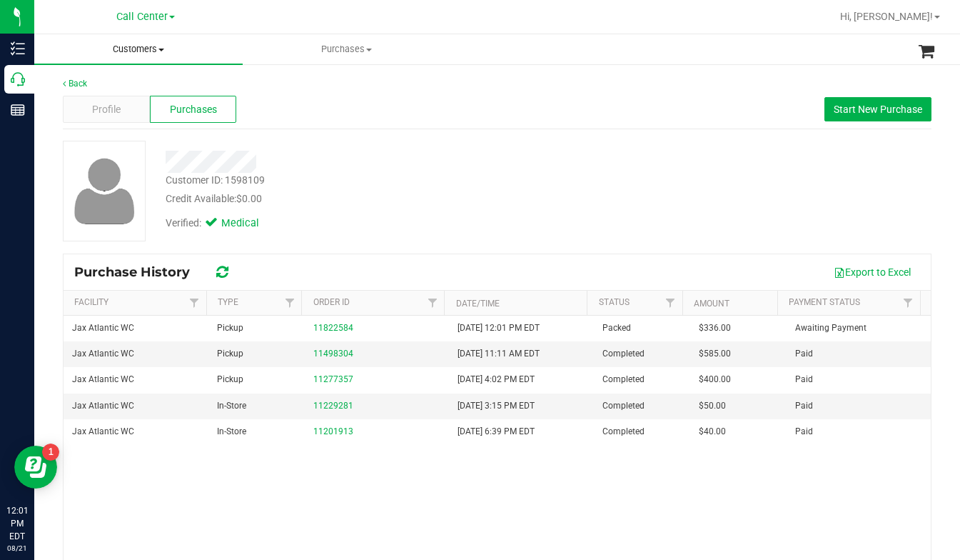
click at [161, 52] on span "Customers" at bounding box center [138, 49] width 209 height 13
click at [119, 89] on span "All customers" at bounding box center [85, 86] width 103 height 12
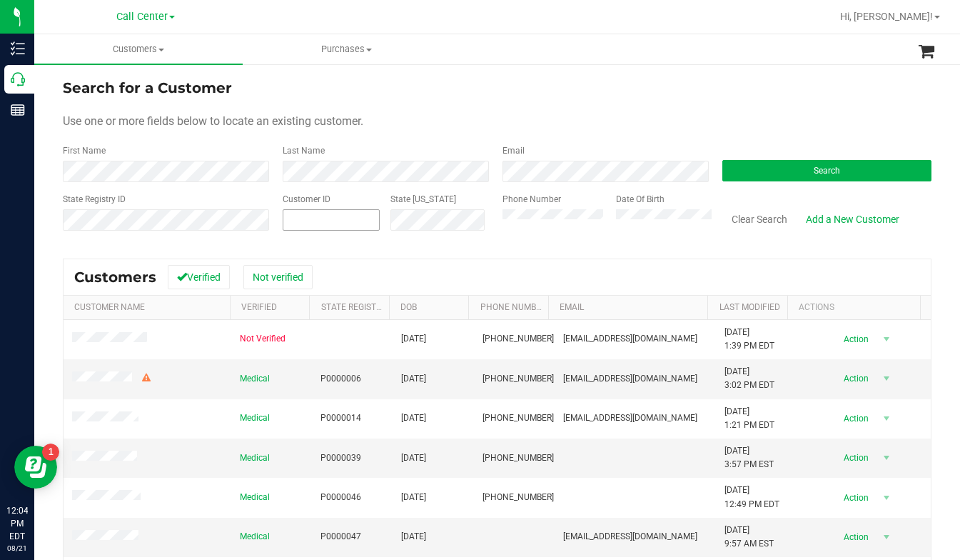
click at [329, 218] on span at bounding box center [331, 219] width 97 height 21
type input "410569"
click at [802, 173] on button "Search" at bounding box center [827, 170] width 209 height 21
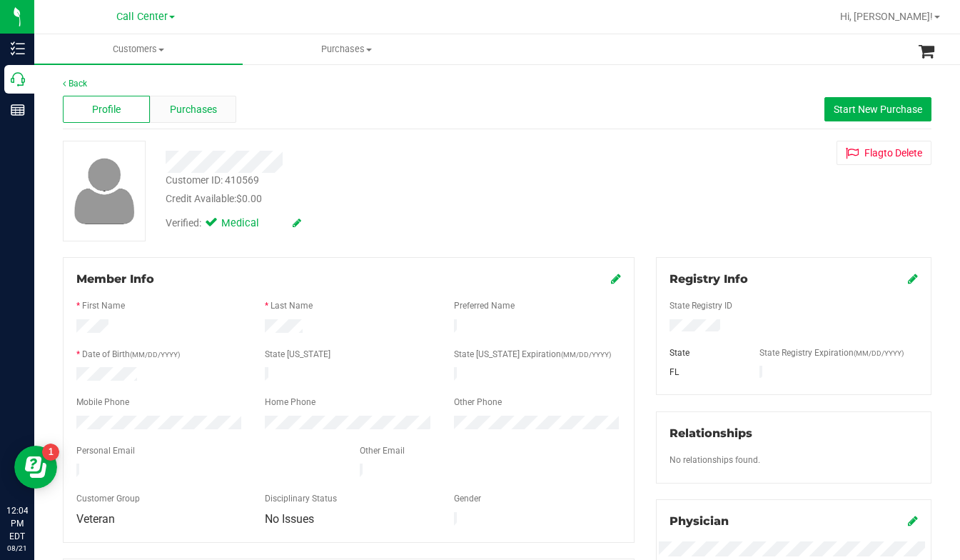
click at [201, 112] on span "Purchases" at bounding box center [193, 109] width 47 height 15
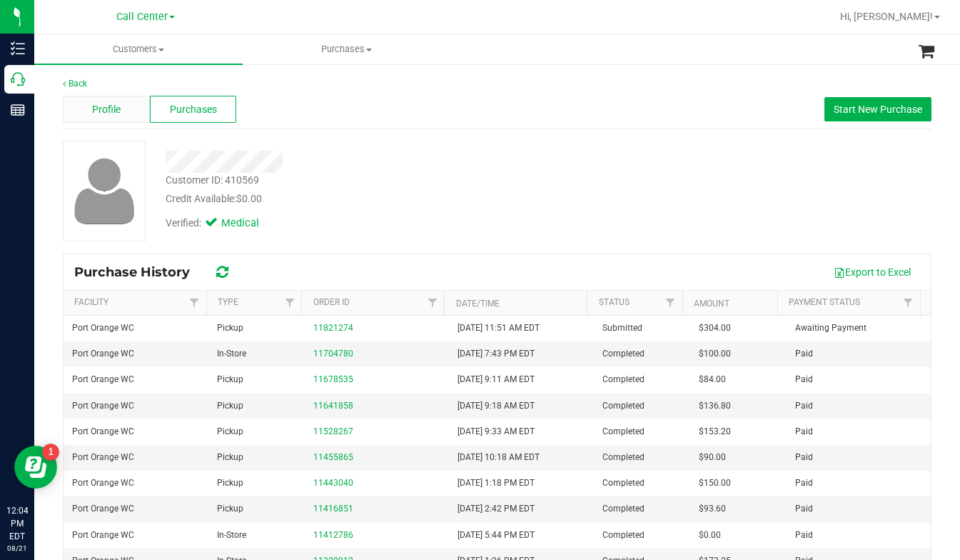
click at [101, 109] on span "Profile" at bounding box center [106, 109] width 29 height 15
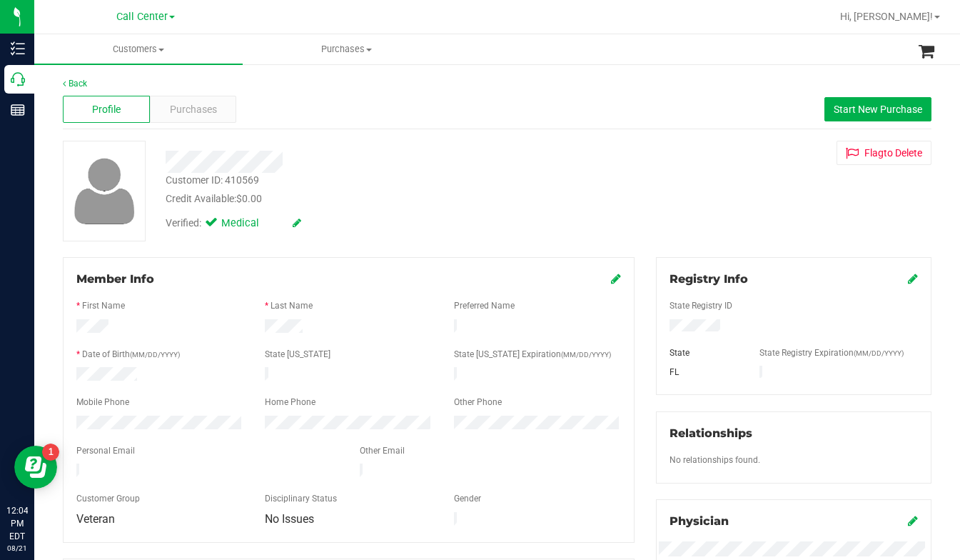
click at [738, 216] on div "Customer ID: 410569 Credit Available: $0.00 Verified: Medical Flag to Delete" at bounding box center [497, 191] width 891 height 101
click at [161, 51] on span at bounding box center [162, 50] width 6 height 3
click at [122, 87] on span "All customers" at bounding box center [85, 86] width 103 height 12
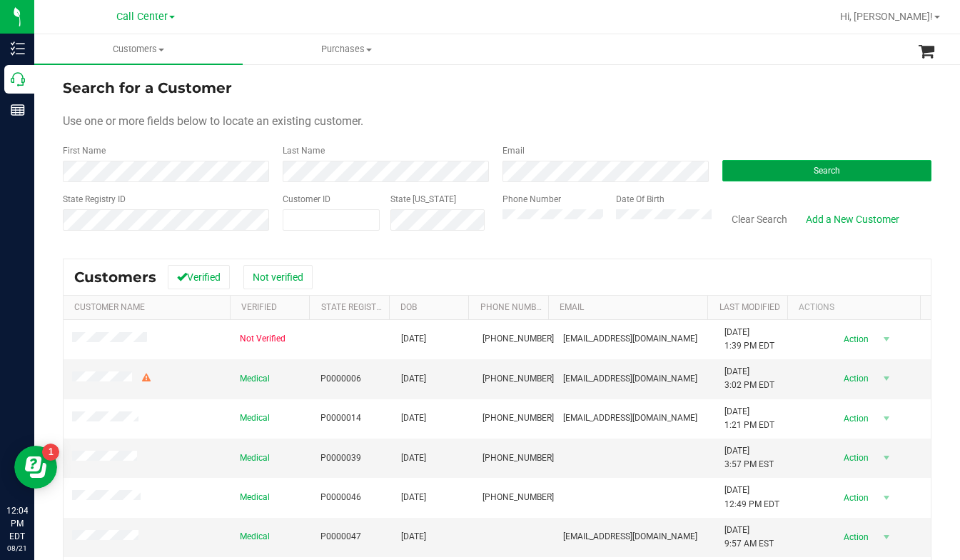
click at [760, 178] on button "Search" at bounding box center [827, 170] width 209 height 21
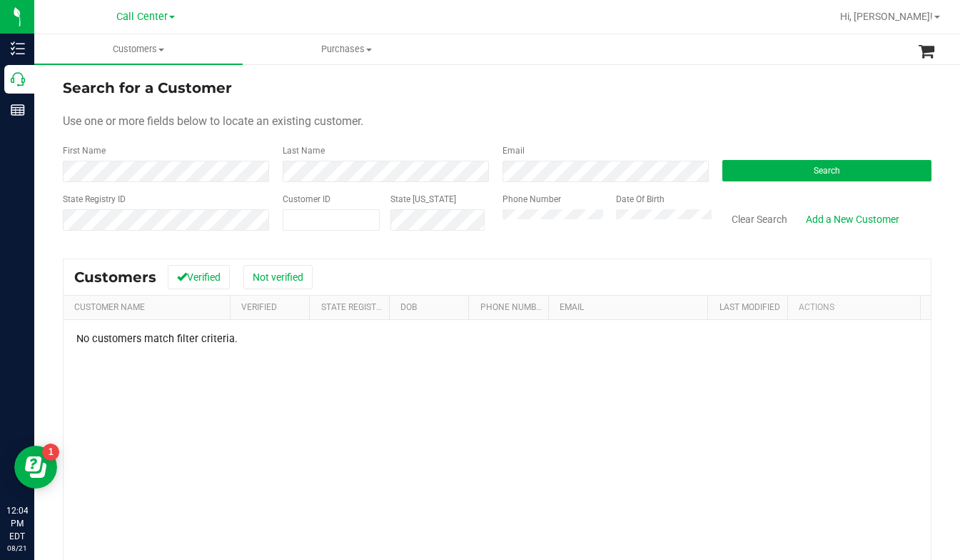
click at [463, 414] on div "No customers match filter criteria." at bounding box center [498, 503] width 868 height 366
click at [766, 167] on button "Search" at bounding box center [827, 170] width 209 height 21
click at [777, 171] on button "Search" at bounding box center [827, 170] width 209 height 21
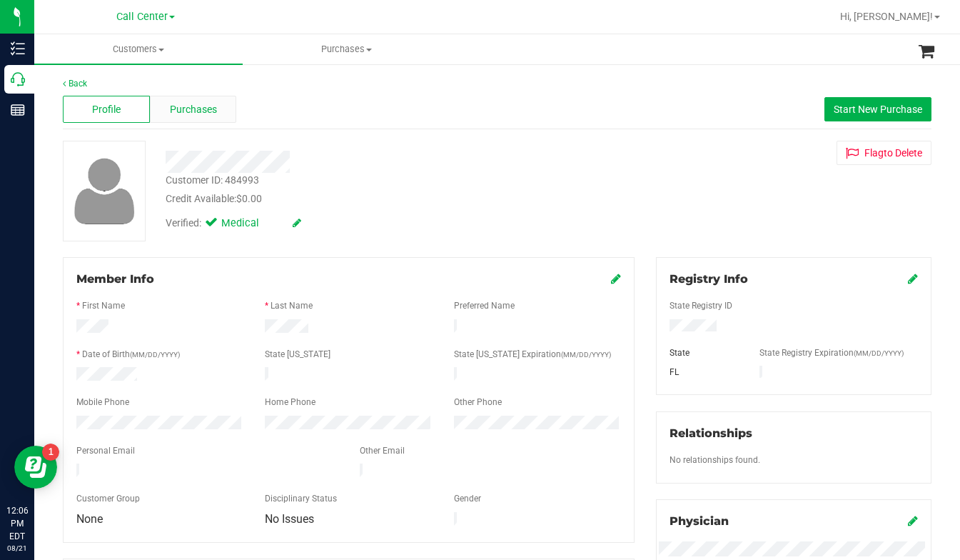
click at [180, 114] on span "Purchases" at bounding box center [193, 109] width 47 height 15
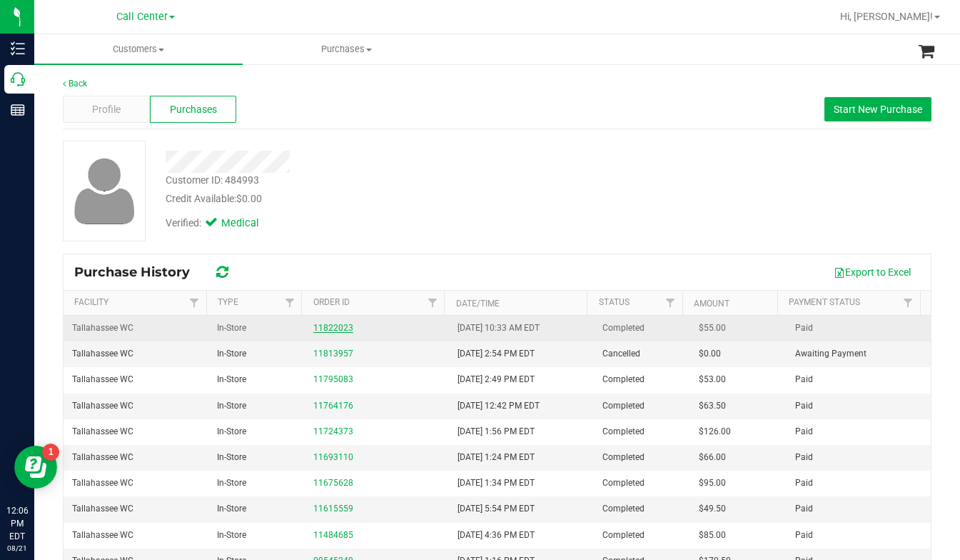
click at [317, 325] on link "11822023" at bounding box center [333, 328] width 40 height 10
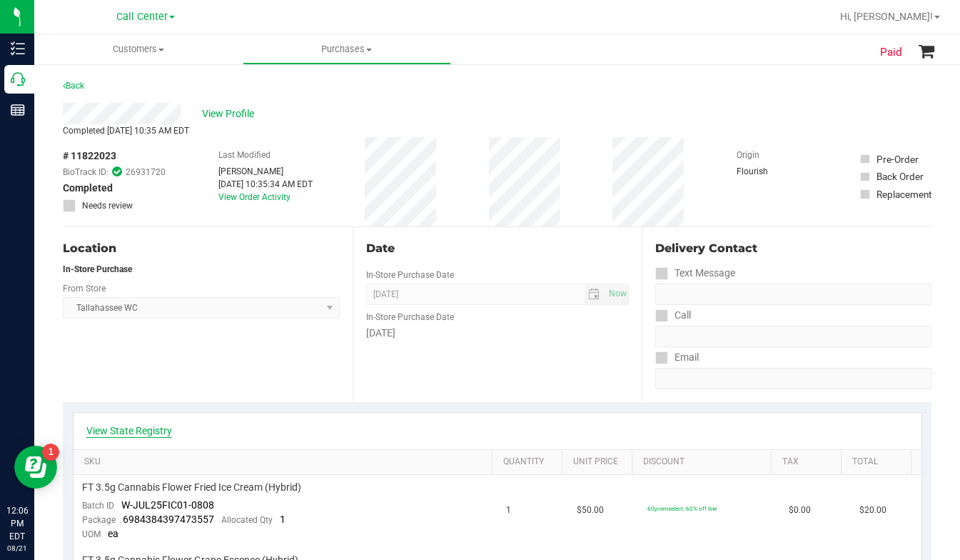
click at [138, 433] on link "View State Registry" at bounding box center [129, 430] width 86 height 14
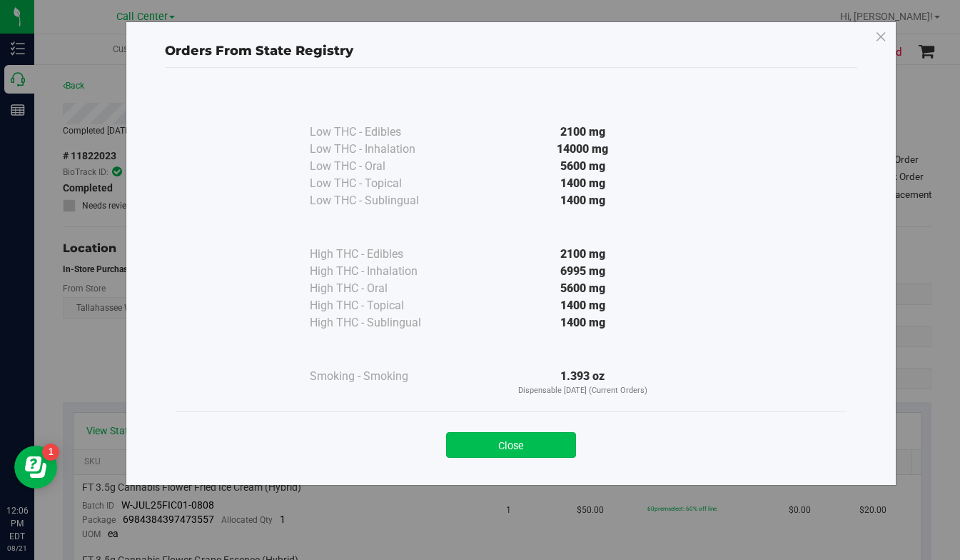
click at [487, 452] on button "Close" at bounding box center [511, 445] width 130 height 26
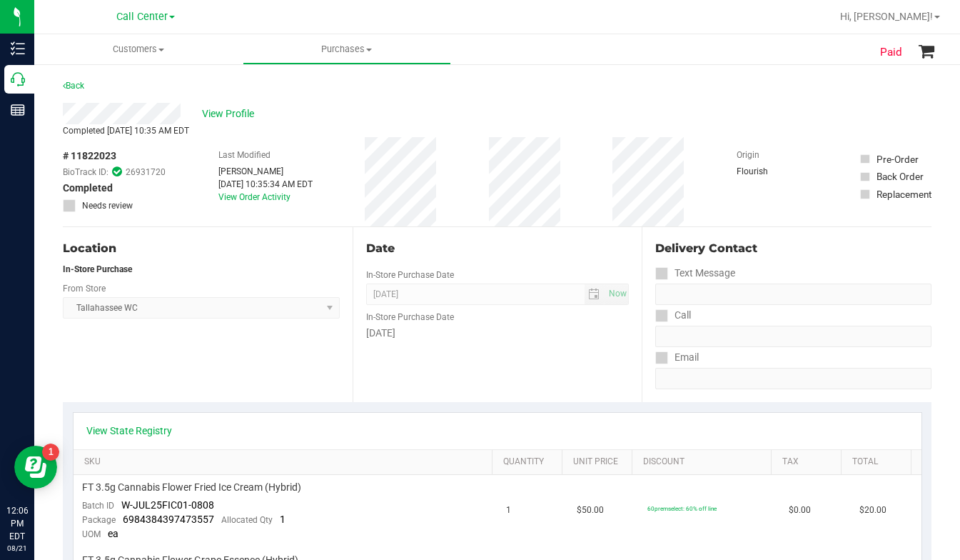
click at [251, 371] on div "Location In-Store Purchase From Store Tallahassee WC Select Store Bonita Spring…" at bounding box center [208, 314] width 290 height 175
click at [231, 363] on div "Location In-Store Purchase From Store Tallahassee WC Select Store Bonita Spring…" at bounding box center [208, 314] width 290 height 175
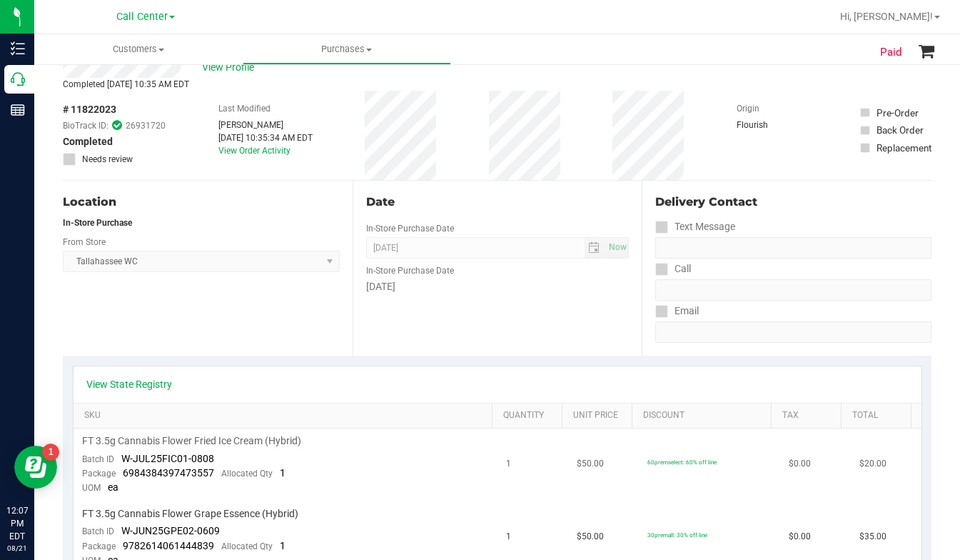
scroll to position [71, 0]
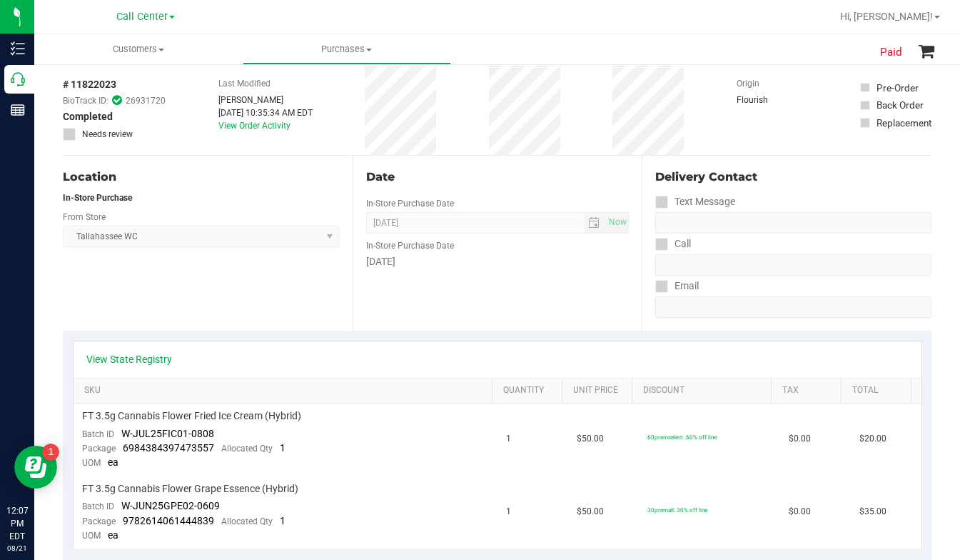
click at [116, 306] on div "Location In-Store Purchase From Store Tallahassee WC Select Store Bonita Spring…" at bounding box center [208, 243] width 290 height 175
click at [774, 124] on div "Origin Flourish" at bounding box center [772, 110] width 71 height 89
click at [796, 278] on div "Email" at bounding box center [794, 286] width 276 height 21
click at [271, 311] on div "Location In-Store Purchase From Store Tallahassee WC Select Store Bonita Spring…" at bounding box center [208, 243] width 290 height 175
click at [245, 307] on div "Location In-Store Purchase From Store Tallahassee WC Select Store Bonita Spring…" at bounding box center [208, 243] width 290 height 175
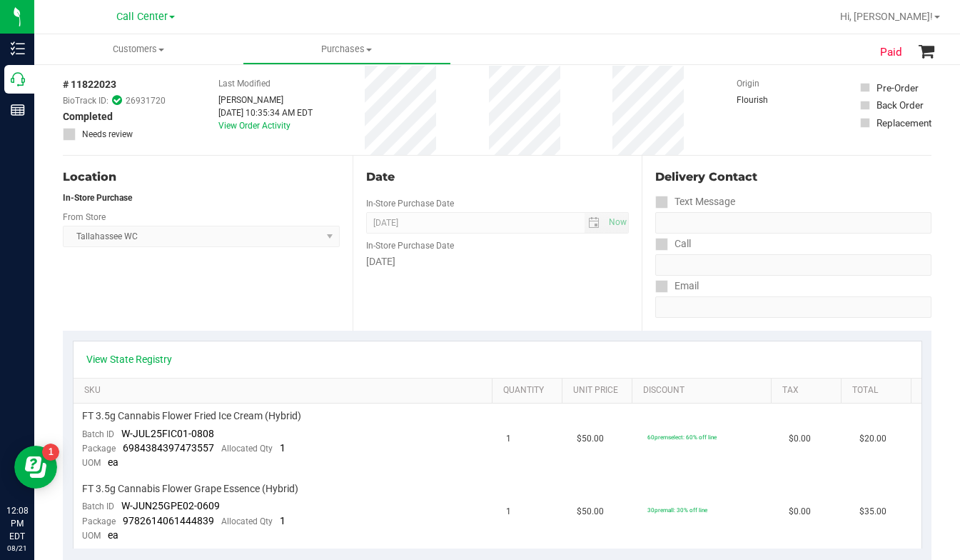
click at [796, 189] on div "Delivery Contact" at bounding box center [794, 180] width 276 height 23
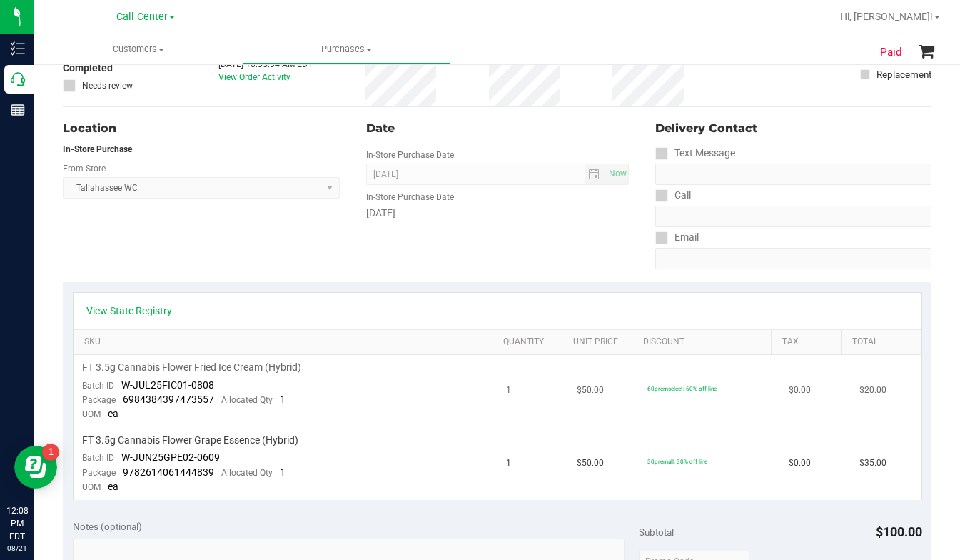
scroll to position [0, 0]
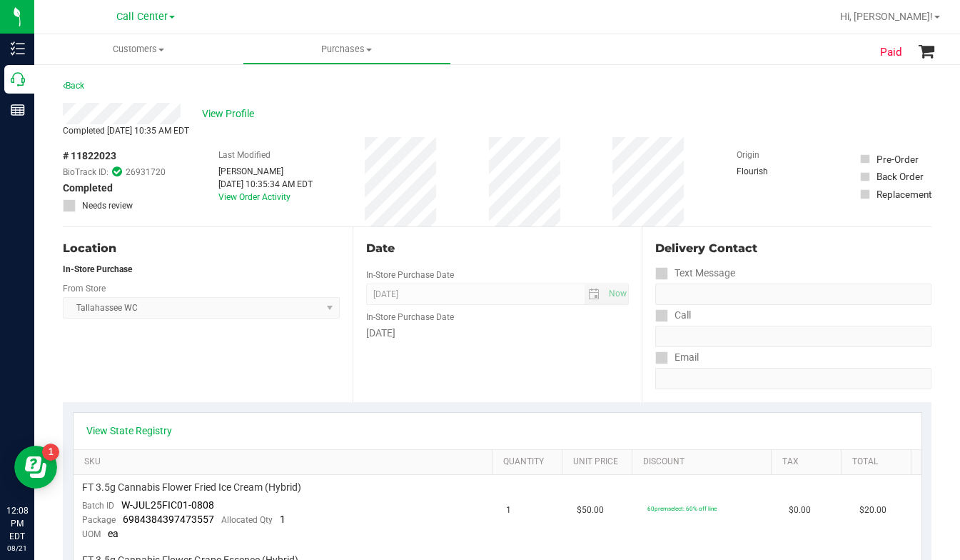
click at [198, 356] on div "Location In-Store Purchase From Store Tallahassee WC Select Store Bonita Spring…" at bounding box center [208, 314] width 290 height 175
click at [761, 104] on div "View Profile" at bounding box center [497, 113] width 869 height 21
click at [697, 212] on div "# 11822023 BioTrack ID: 26931720 Completed Needs review Last Modified Tadrae Mc…" at bounding box center [497, 181] width 869 height 89
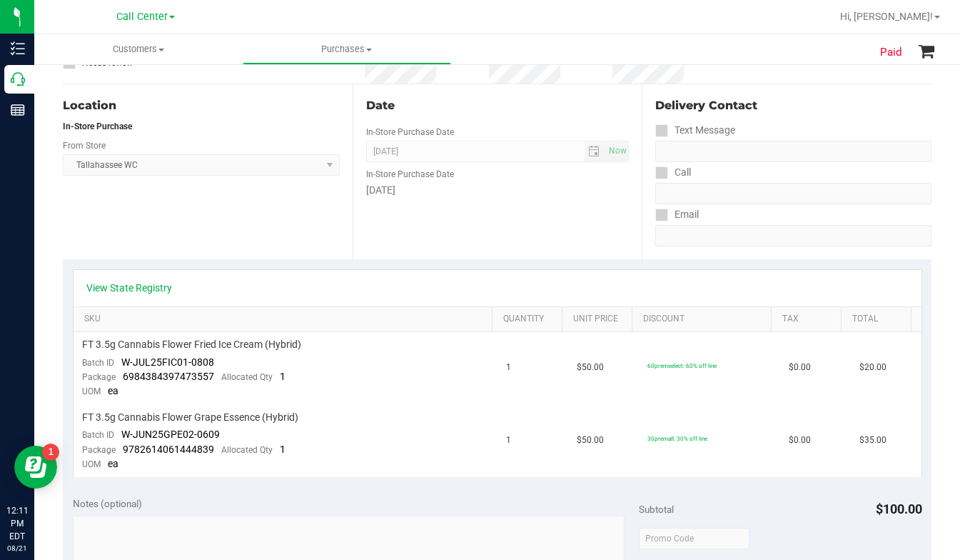
click at [820, 125] on div "Text Message" at bounding box center [794, 130] width 276 height 21
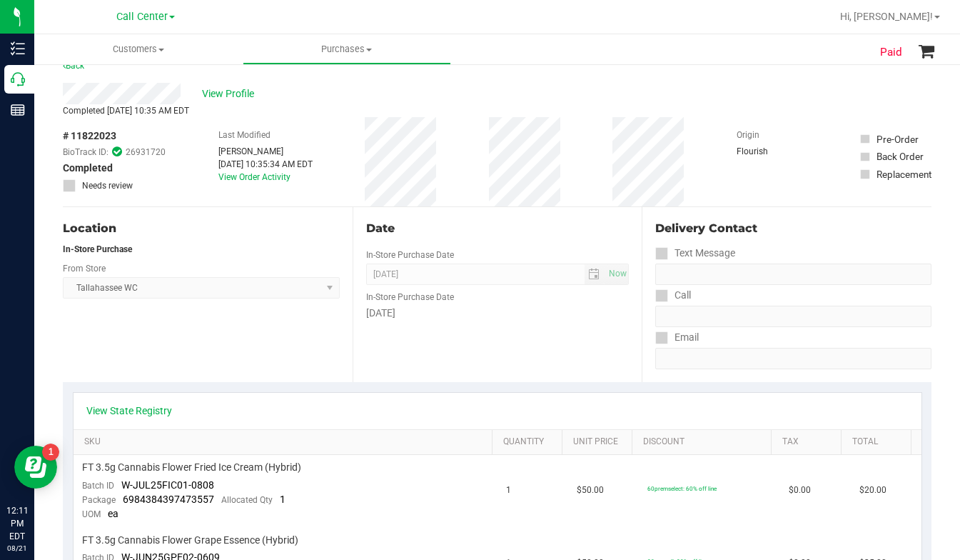
scroll to position [0, 0]
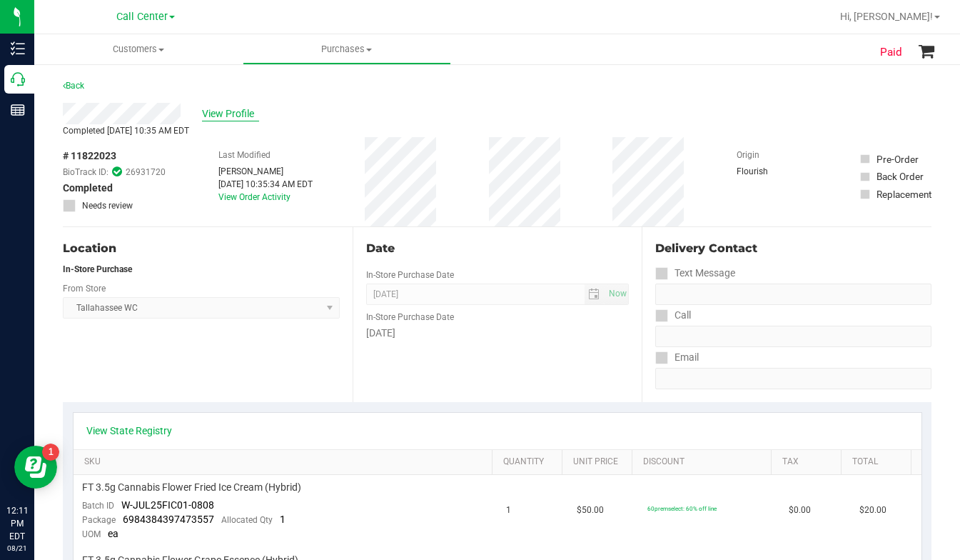
click at [226, 113] on span "View Profile" at bounding box center [230, 113] width 57 height 15
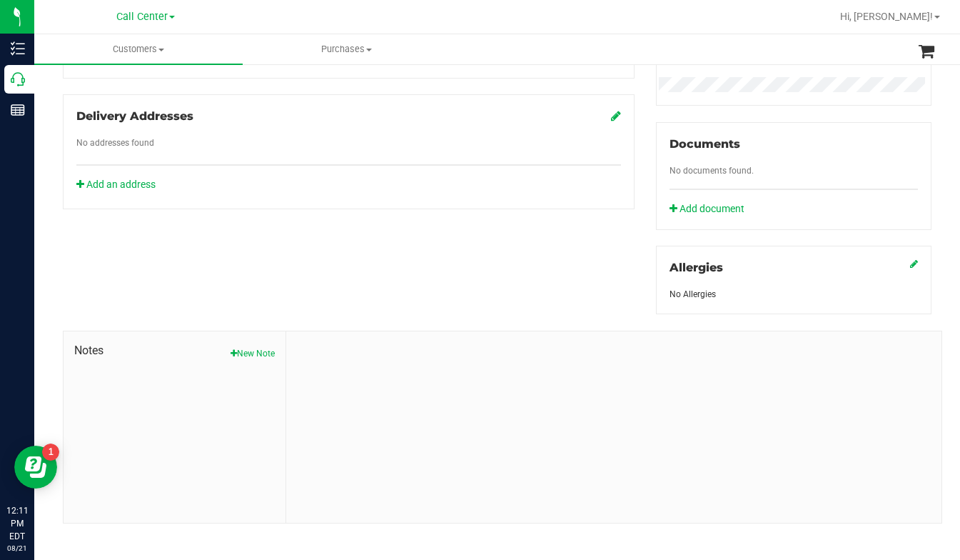
scroll to position [473, 0]
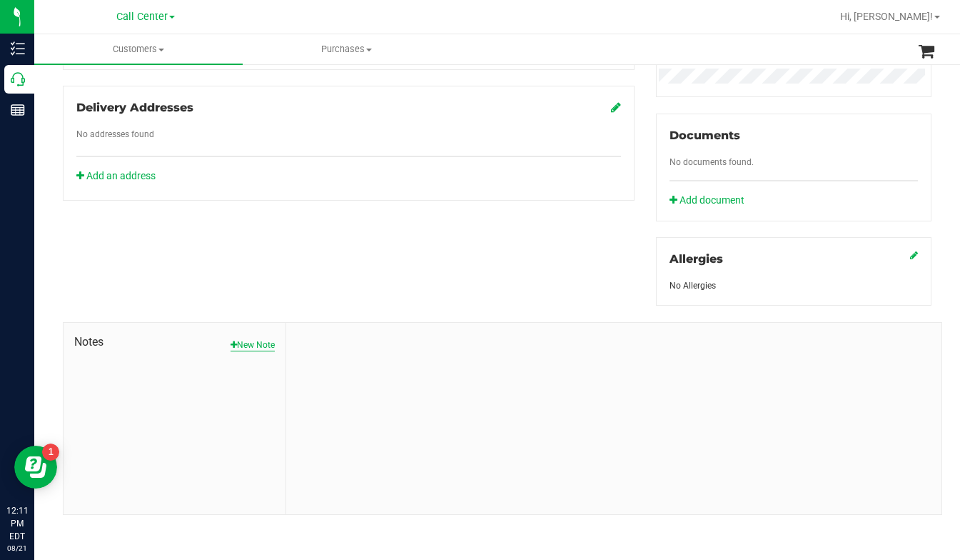
click at [234, 338] on button "New Note" at bounding box center [253, 344] width 44 height 13
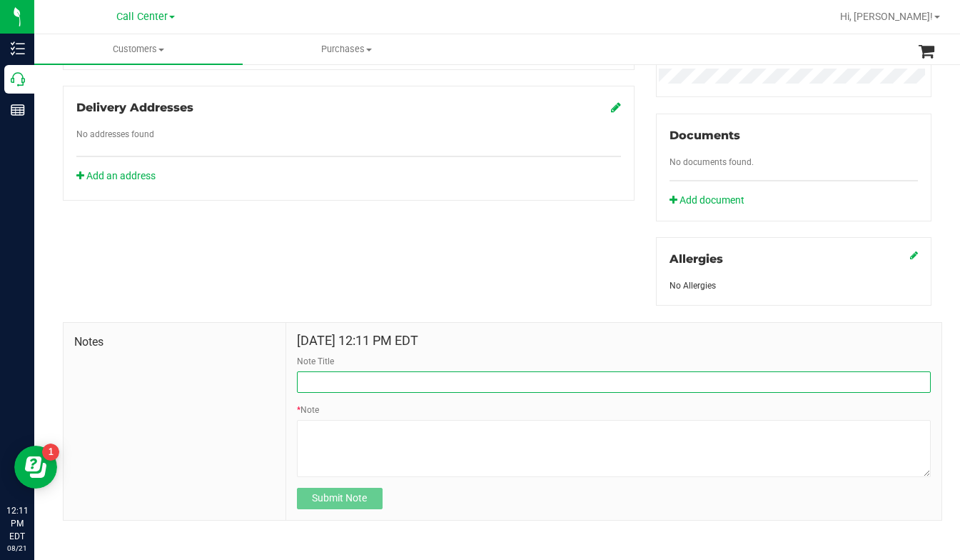
click at [322, 374] on input "Note Title" at bounding box center [614, 381] width 634 height 21
type input "Patient ordered a CDT cart received 3.5g Flower"
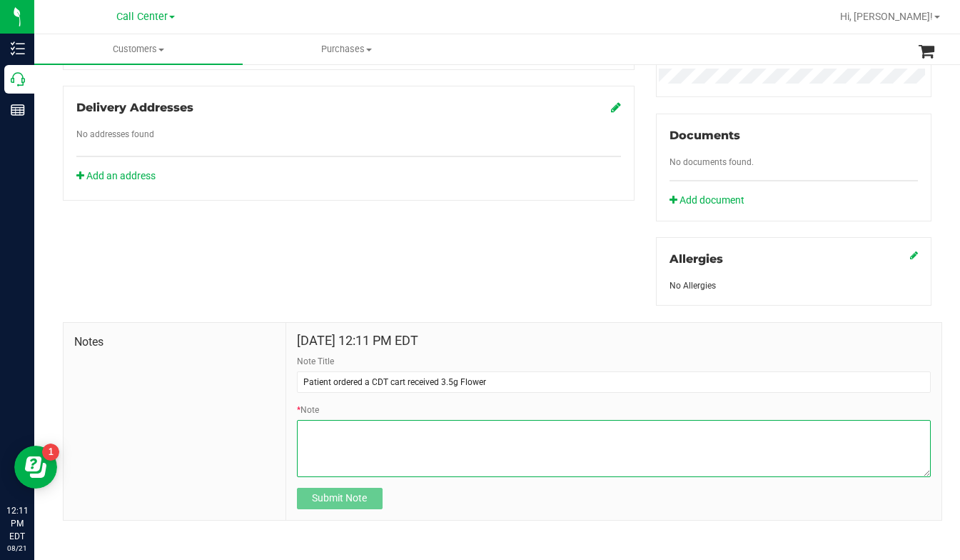
click at [312, 422] on textarea "* Note" at bounding box center [614, 448] width 634 height 57
click at [324, 446] on textarea "* Note" at bounding box center [614, 448] width 634 height 57
type textarea "Patient called CCare"
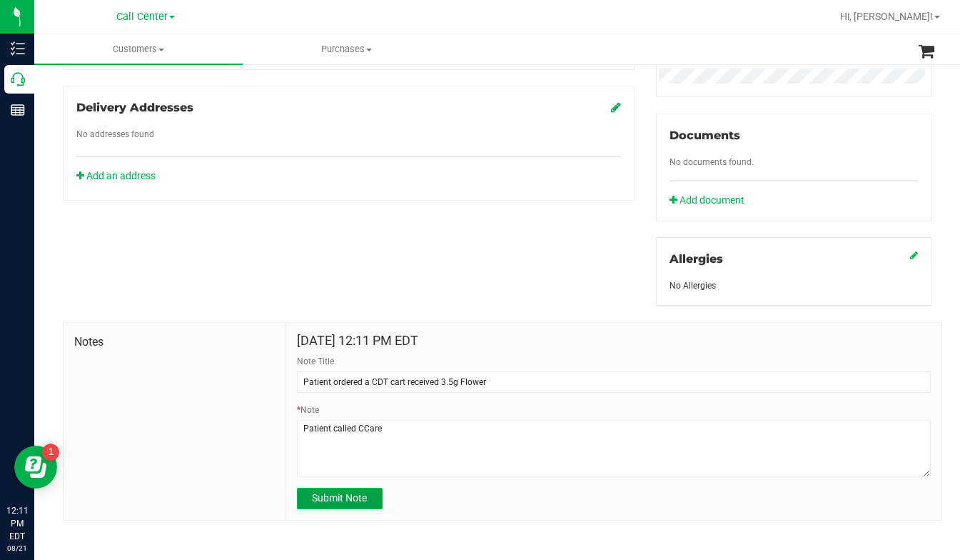
click at [354, 506] on button "Submit Note" at bounding box center [340, 498] width 86 height 21
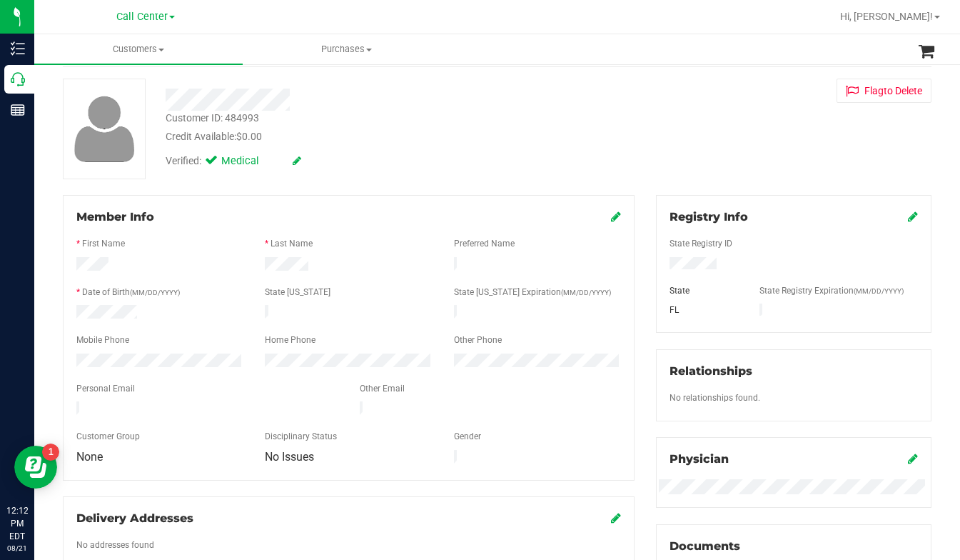
scroll to position [44, 0]
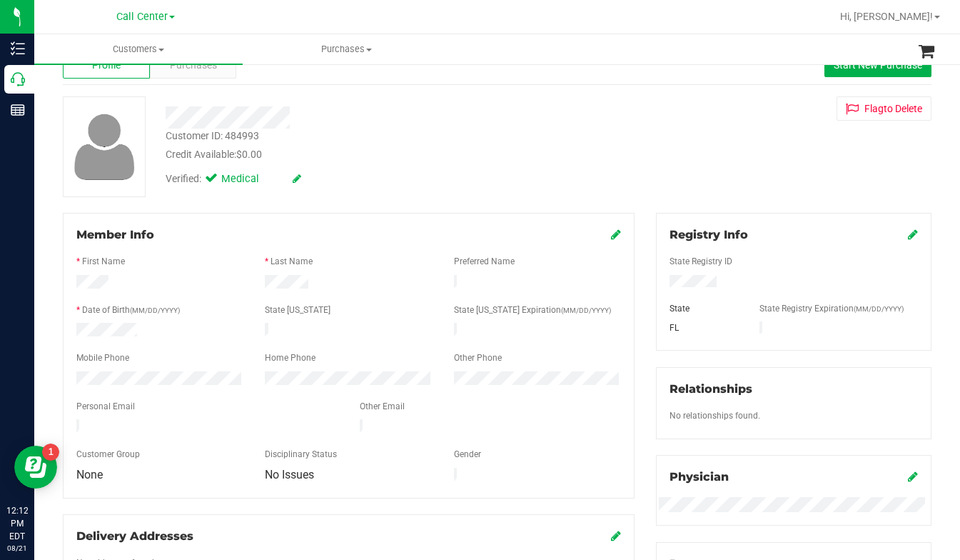
click at [782, 249] on div at bounding box center [794, 249] width 249 height 11
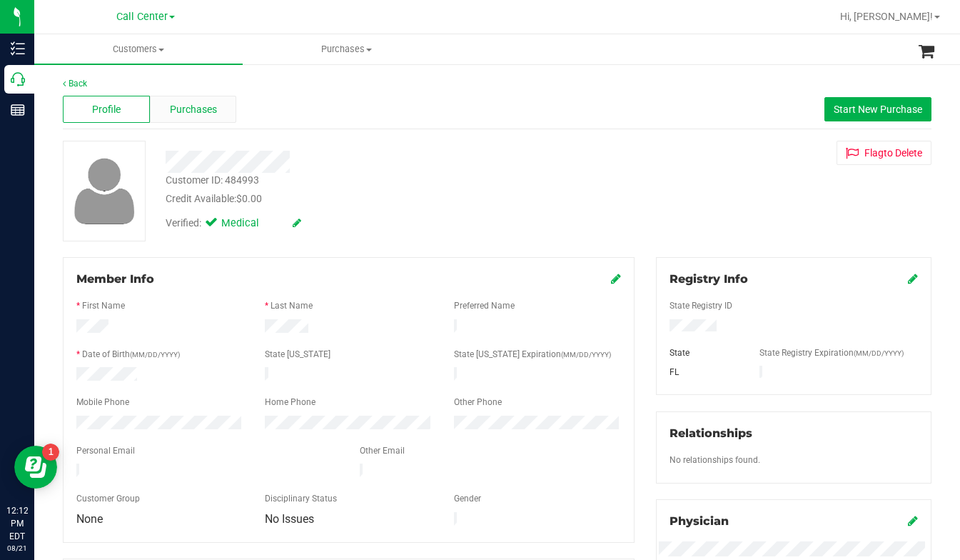
click at [186, 107] on span "Purchases" at bounding box center [193, 109] width 47 height 15
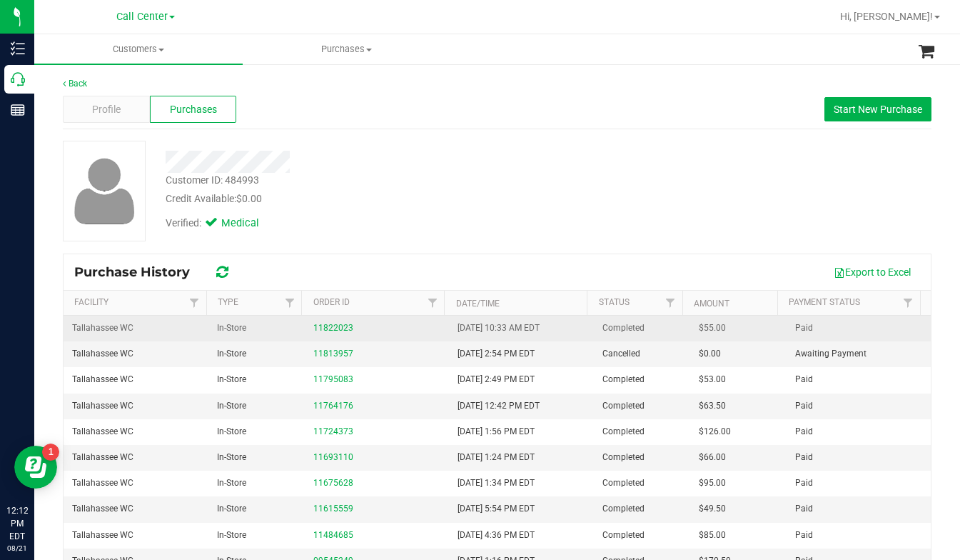
click at [328, 333] on div "11822023" at bounding box center [377, 328] width 128 height 14
click at [329, 322] on div "11822023" at bounding box center [377, 328] width 128 height 14
click at [329, 326] on link "11822023" at bounding box center [333, 328] width 40 height 10
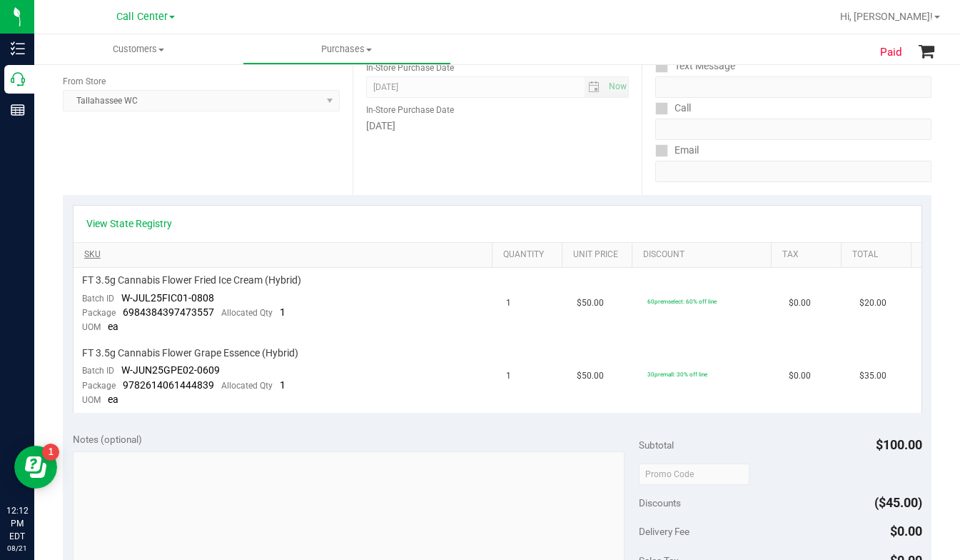
scroll to position [214, 0]
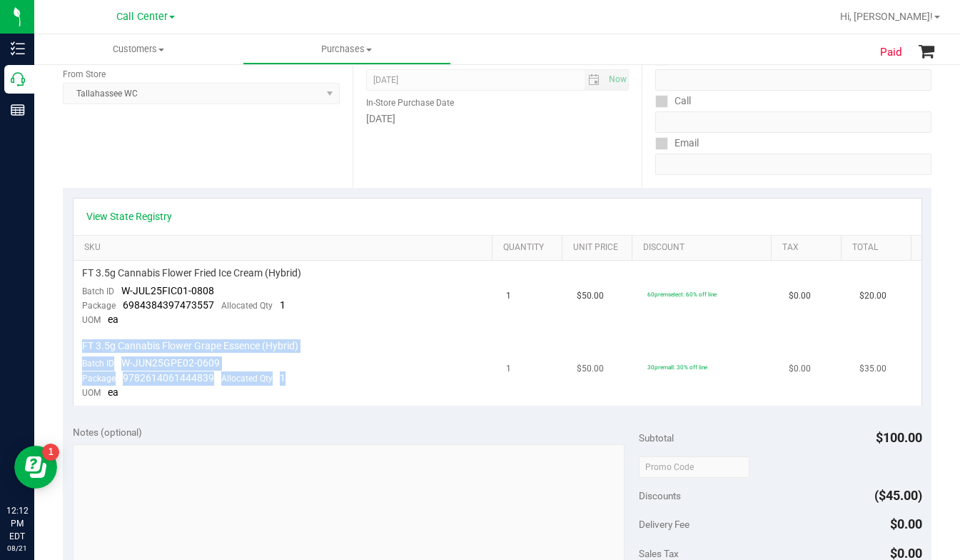
drag, startPoint x: 84, startPoint y: 344, endPoint x: 280, endPoint y: 383, distance: 199.6
click at [280, 383] on td "FT 3.5g Cannabis Flower Grape Essence (Hybrid) Batch ID W-JUN25GPE02-0609 Packa…" at bounding box center [286, 369] width 424 height 72
click at [155, 358] on span "W-JUN25GPE02-0609" at bounding box center [170, 362] width 99 height 11
drag, startPoint x: 82, startPoint y: 346, endPoint x: 279, endPoint y: 392, distance: 201.6
click at [279, 392] on td "FT 3.5g Cannabis Flower Grape Essence (Hybrid) Batch ID W-JUN25GPE02-0609 Packa…" at bounding box center [286, 369] width 424 height 72
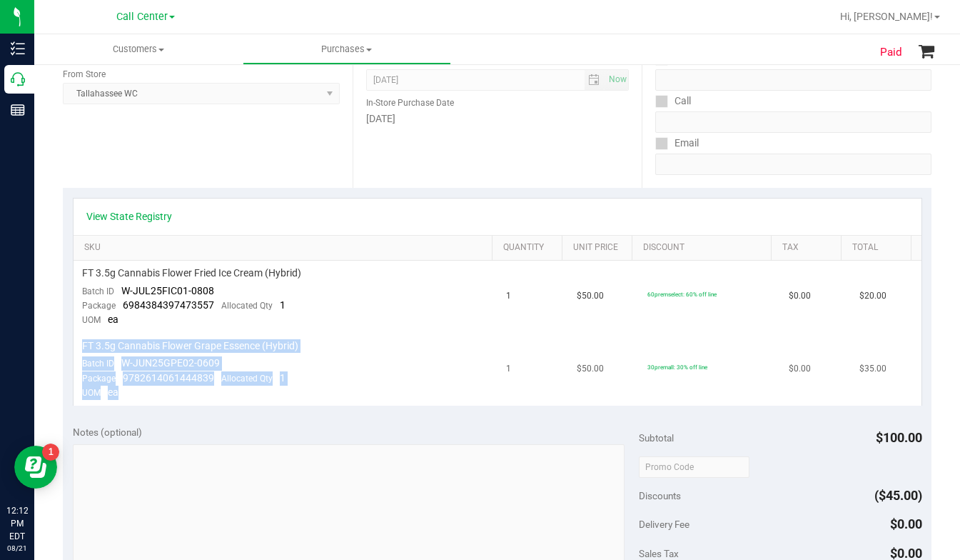
copy td "FT 3.5g Cannabis Flower Grape Essence (Hybrid) Batch ID W-JUN25GPE02-0609 Packa…"
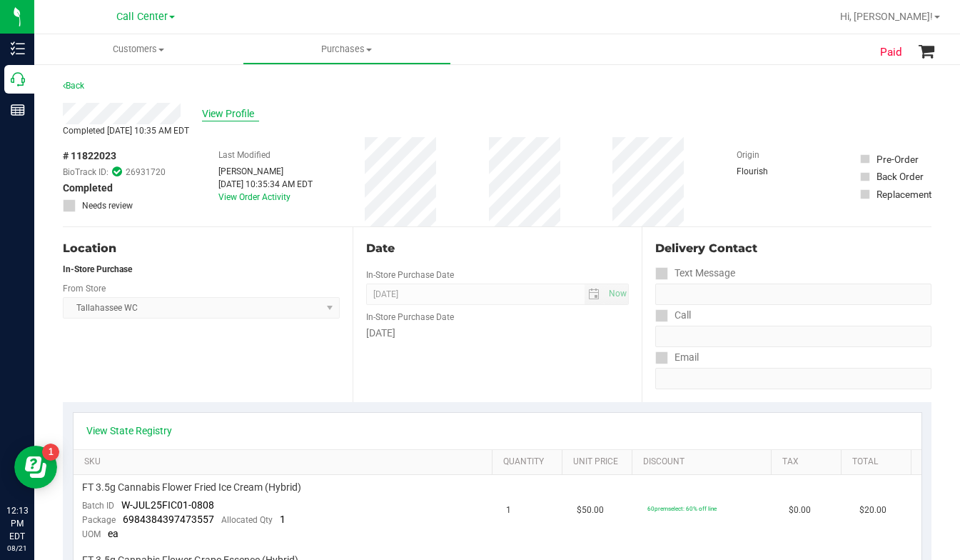
click at [228, 112] on span "View Profile" at bounding box center [230, 113] width 57 height 15
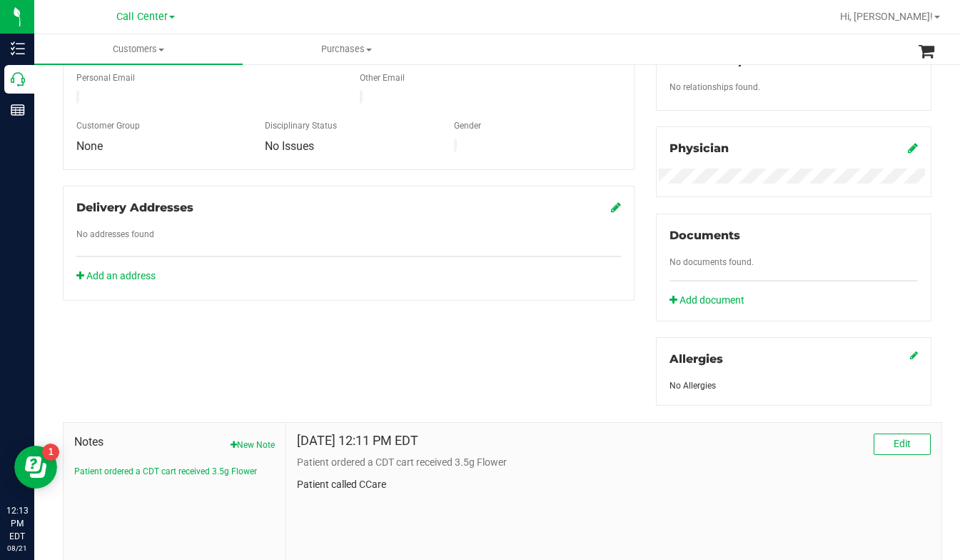
scroll to position [473, 0]
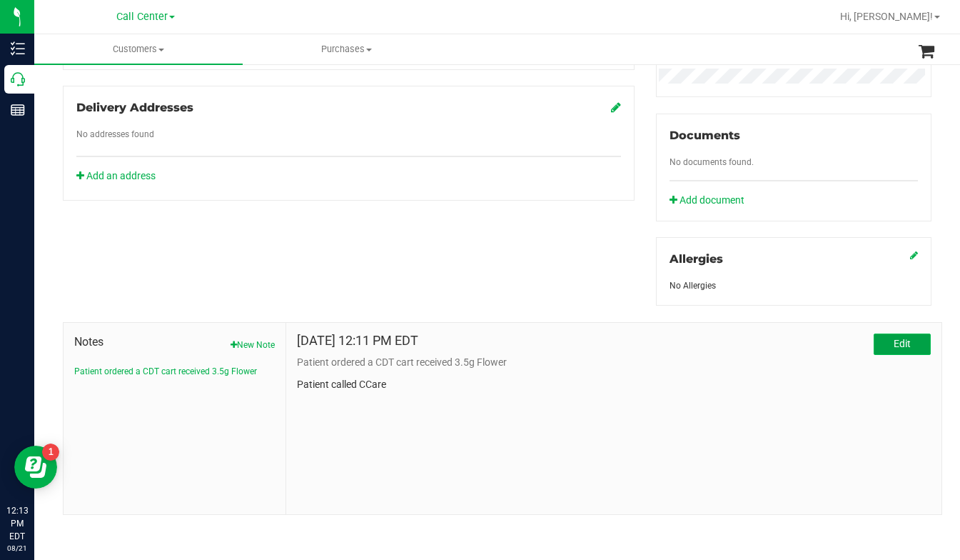
click at [906, 343] on button "Edit" at bounding box center [902, 343] width 57 height 21
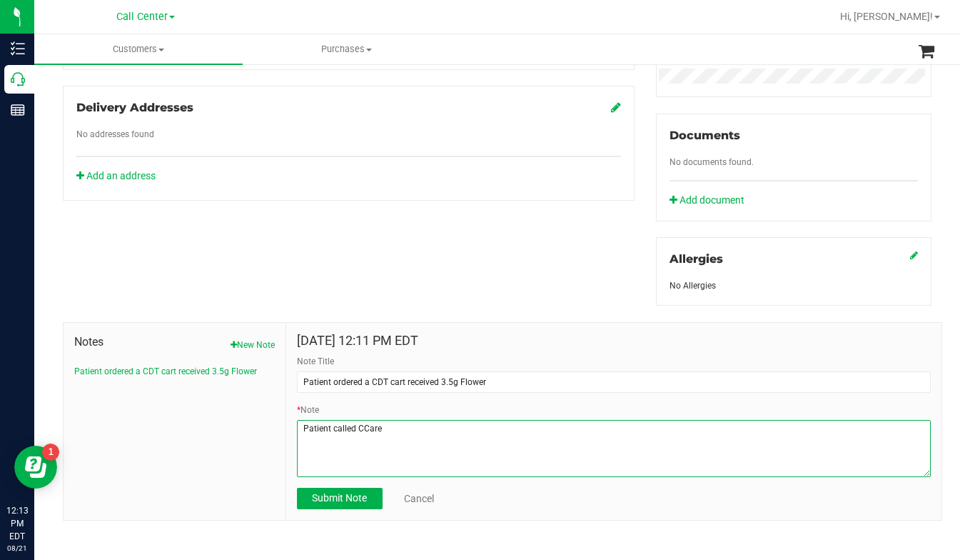
click at [391, 427] on textarea "* Note" at bounding box center [614, 448] width 634 height 57
click at [731, 428] on textarea "* Note" at bounding box center [614, 448] width 634 height 57
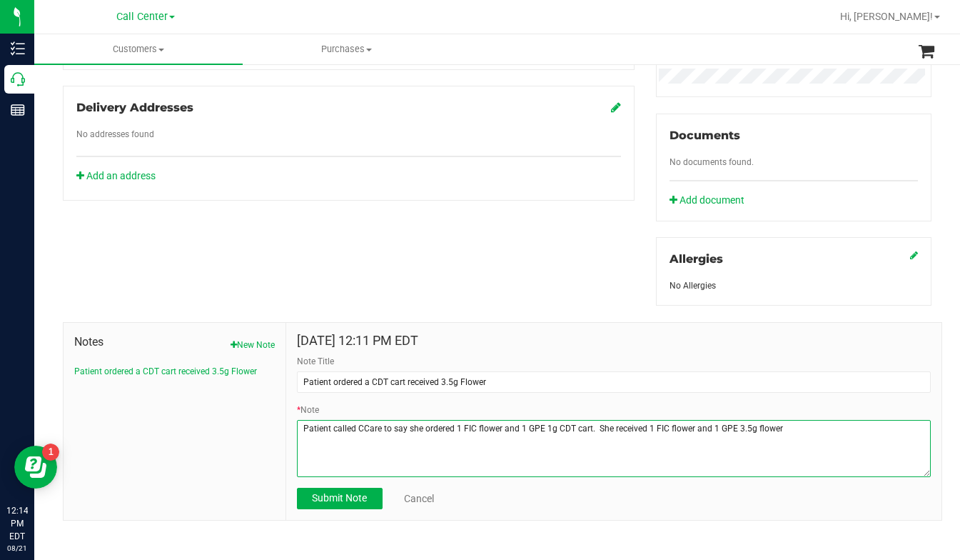
click at [473, 428] on textarea "* Note" at bounding box center [614, 448] width 634 height 57
click at [684, 425] on textarea "* Note" at bounding box center [614, 448] width 634 height 57
click at [820, 426] on textarea "* Note" at bounding box center [614, 448] width 634 height 57
click at [318, 462] on textarea "* Note" at bounding box center [614, 448] width 634 height 57
paste textarea "FT 3.5g Cannabis Flower Grape Essence (Hybrid) Batch IDW-JUN25GPE02-0609 Packag…"
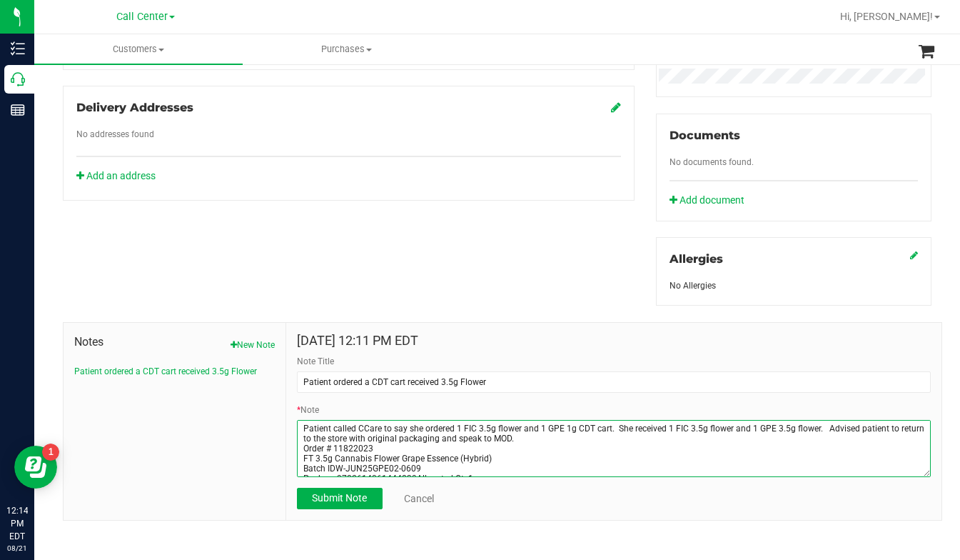
scroll to position [17, 0]
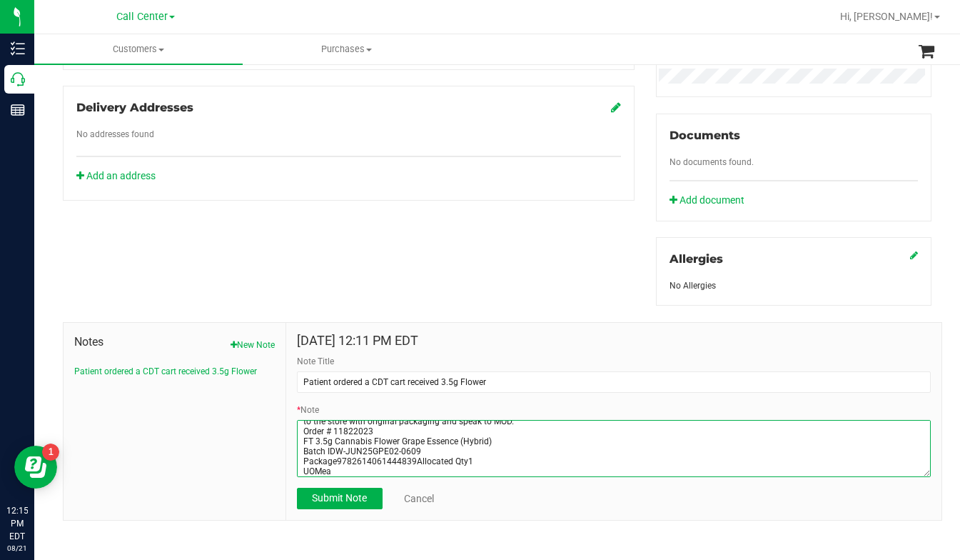
click at [413, 463] on textarea "* Note" at bounding box center [614, 448] width 634 height 57
click at [304, 472] on textarea "* Note" at bounding box center [614, 448] width 634 height 57
click at [299, 469] on textarea "* Note" at bounding box center [614, 448] width 634 height 57
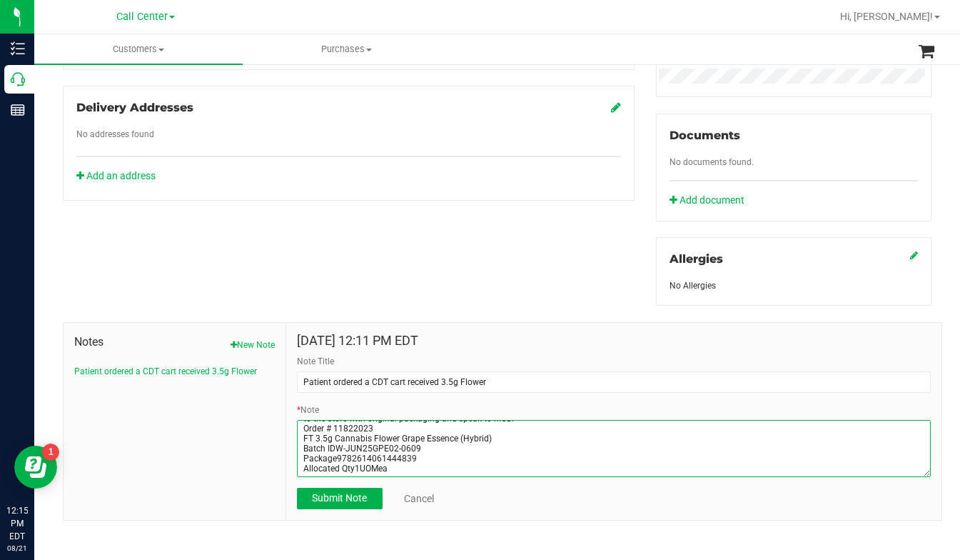
click at [436, 465] on textarea "* Note" at bounding box center [614, 448] width 634 height 57
click at [396, 456] on textarea "* Note" at bounding box center [614, 448] width 634 height 57
click at [323, 466] on textarea "* Note" at bounding box center [614, 448] width 634 height 57
type textarea "Patient called CCare to say she ordered 1 FIC 3.5g flower and 1 GPE 1g CDT cart…"
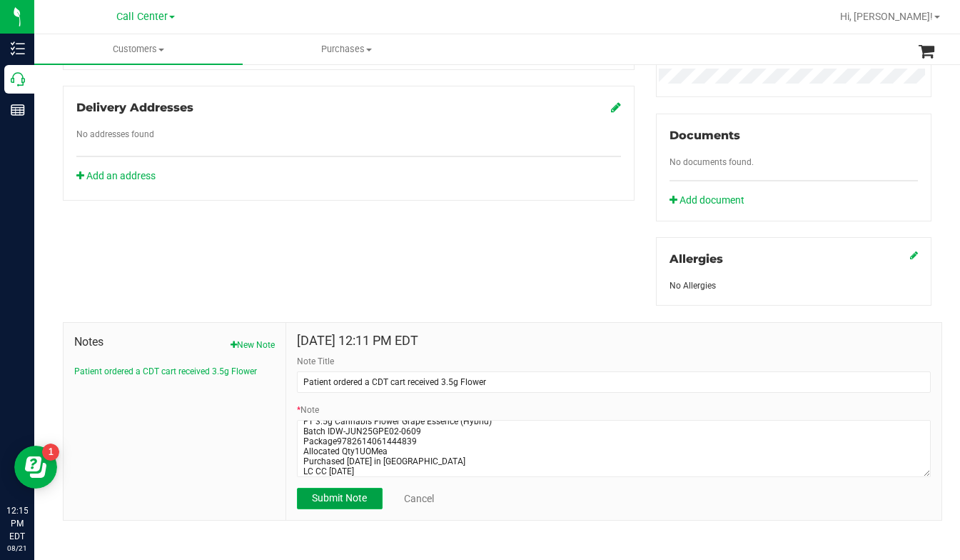
click at [326, 504] on button "Submit Note" at bounding box center [340, 498] width 86 height 21
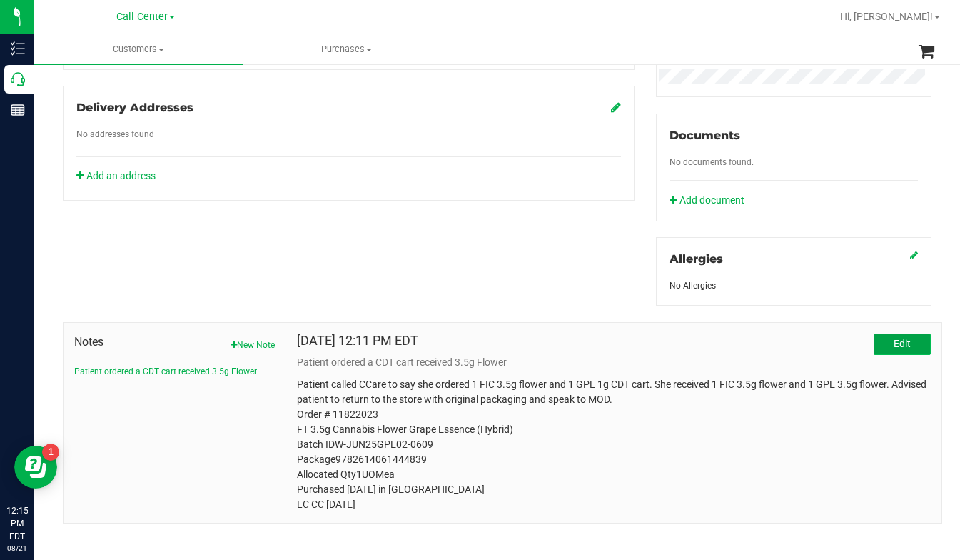
click at [894, 341] on span "Edit" at bounding box center [902, 343] width 17 height 11
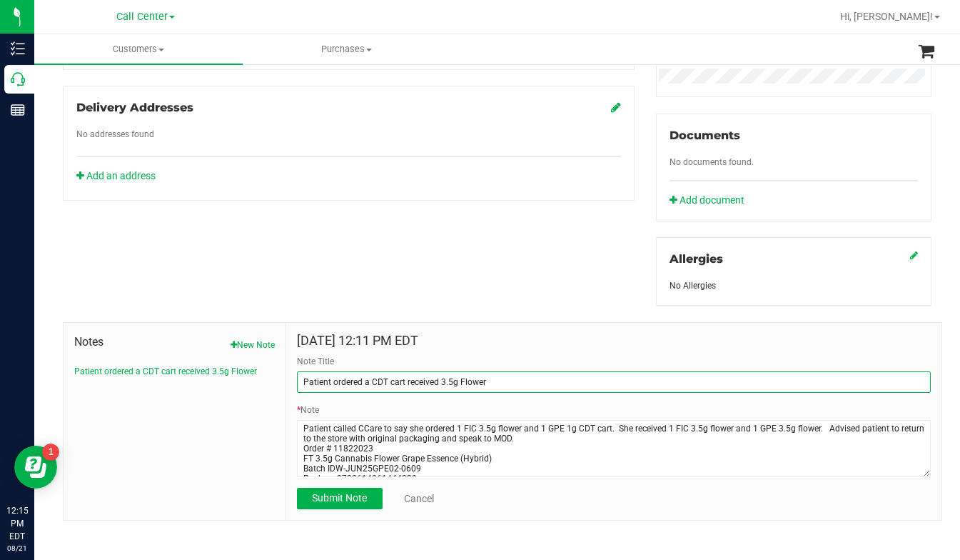
click at [368, 379] on input "Patient ordered a CDT cart received 3.5g Flower" at bounding box center [614, 381] width 634 height 21
type input "Patient ordered a 1g CDT cart received 3.5g Flower"
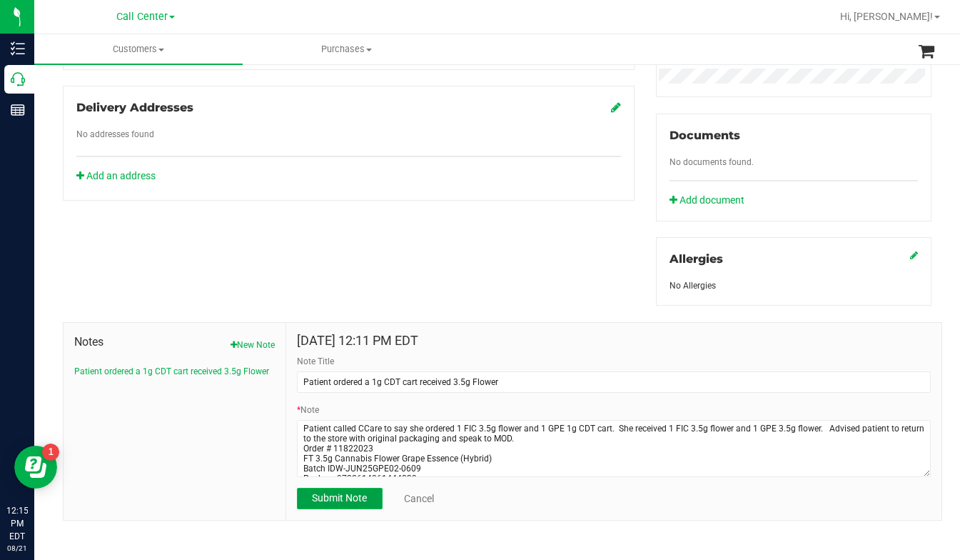
click at [363, 496] on span "Submit Note" at bounding box center [339, 497] width 55 height 11
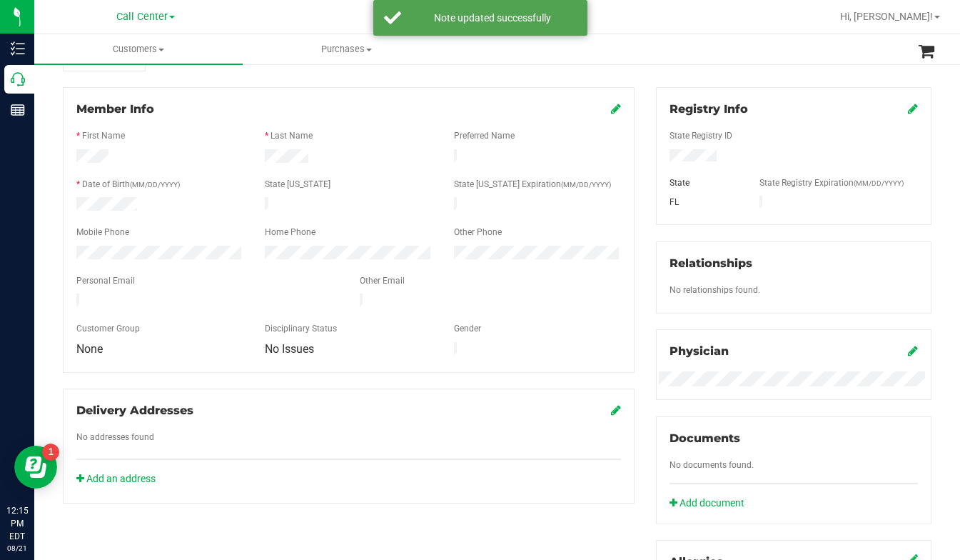
scroll to position [0, 0]
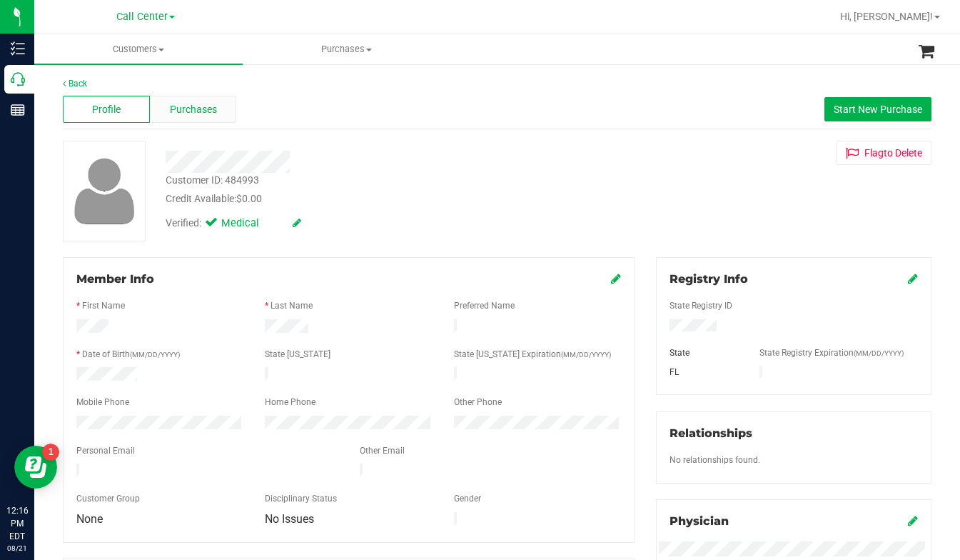
click at [203, 109] on span "Purchases" at bounding box center [193, 109] width 47 height 15
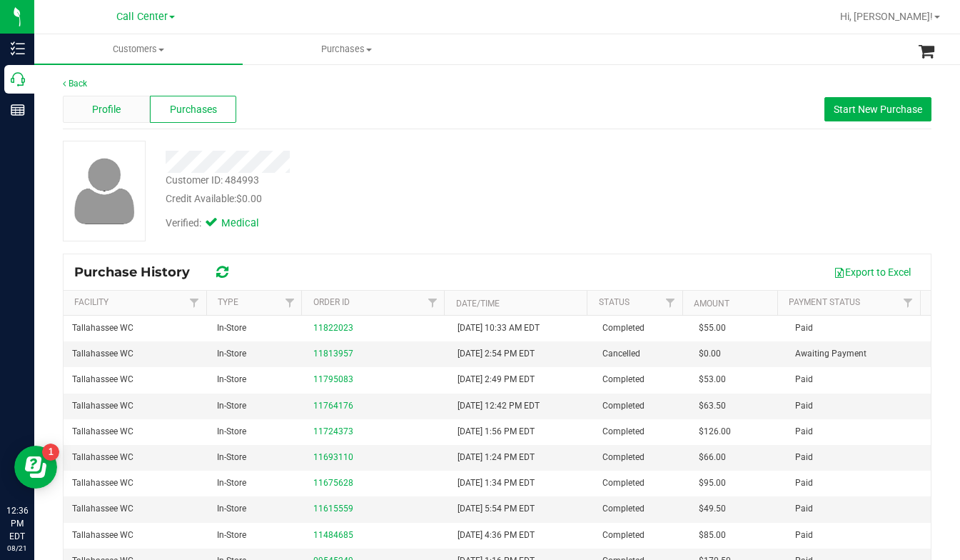
click at [121, 100] on div "Profile" at bounding box center [106, 109] width 87 height 27
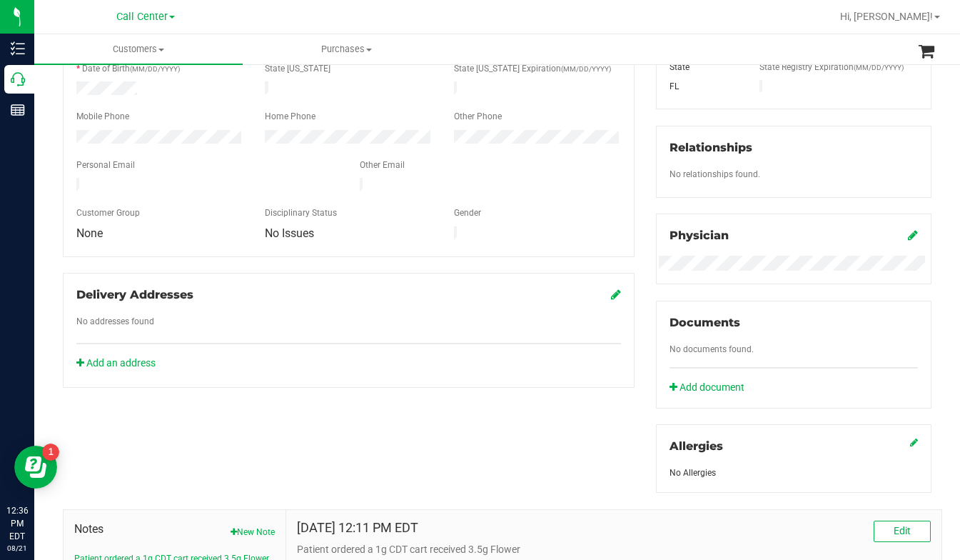
scroll to position [481, 0]
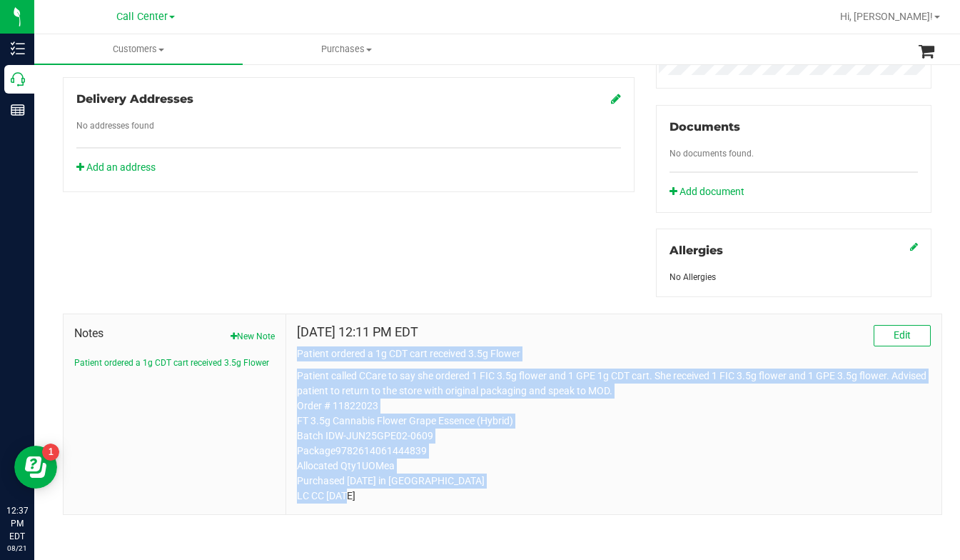
drag, startPoint x: 296, startPoint y: 354, endPoint x: 434, endPoint y: 456, distance: 171.1
click at [497, 497] on div "Aug 21, 2025 12:11 PM EDT Edit Patient ordered a 1g CDT cart received 3.5g Flow…" at bounding box center [614, 414] width 634 height 179
copy div "Patient ordered a 1g CDT cart received 3.5g Flower Patient called CCare to say …"
drag, startPoint x: 856, startPoint y: 437, endPoint x: 699, endPoint y: 450, distance: 156.9
click at [856, 437] on p "Patient called CCare to say she ordered 1 FIC 3.5g flower and 1 GPE 1g CDT cart…" at bounding box center [614, 435] width 634 height 135
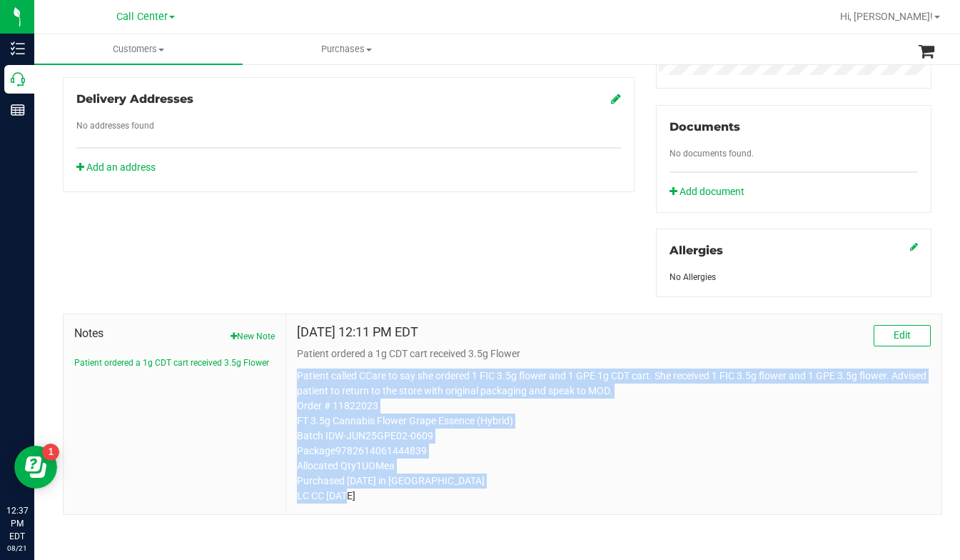
drag, startPoint x: 296, startPoint y: 376, endPoint x: 453, endPoint y: 506, distance: 204.4
click at [453, 507] on div "Aug 21, 2025 12:11 PM EDT Edit Patient ordered a 1g CDT cart received 3.5g Flow…" at bounding box center [614, 414] width 656 height 200
copy p "Patient called CCare to say she ordered 1 FIC 3.5g flower and 1 GPE 1g CDT cart…"
click at [751, 428] on p "Patient called CCare to say she ordered 1 FIC 3.5g flower and 1 GPE 1g CDT cart…" at bounding box center [614, 435] width 634 height 135
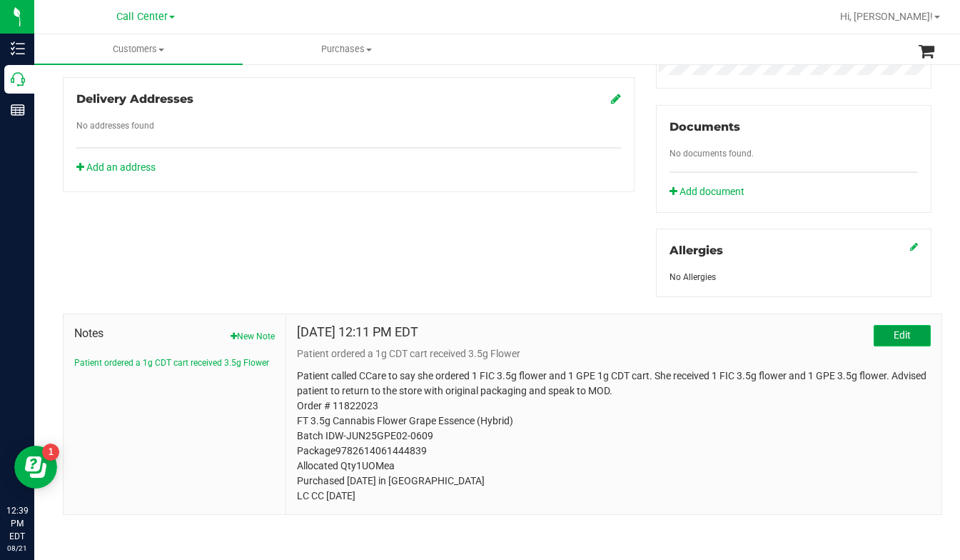
click at [874, 336] on button "Edit" at bounding box center [902, 335] width 57 height 21
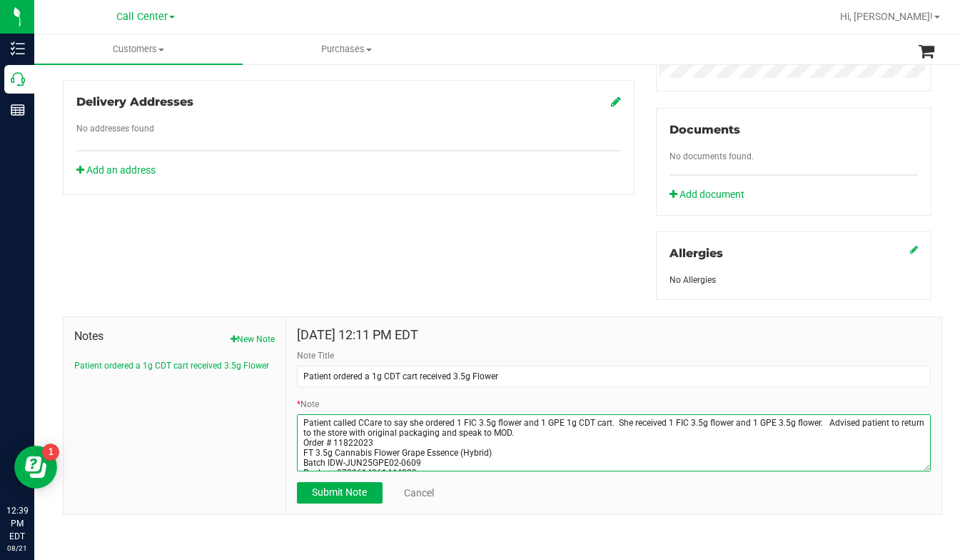
click at [551, 430] on textarea "* Note" at bounding box center [614, 442] width 634 height 57
paste textarea "Note: Noticed that there does not appear to be GPE CDT carts in stock today?"
click at [568, 435] on textarea "* Note" at bounding box center [614, 442] width 634 height 57
type textarea "Patient called CCare to say she ordered 1 FIC 3.5g flower and 1 GPE 1g CDT cart…"
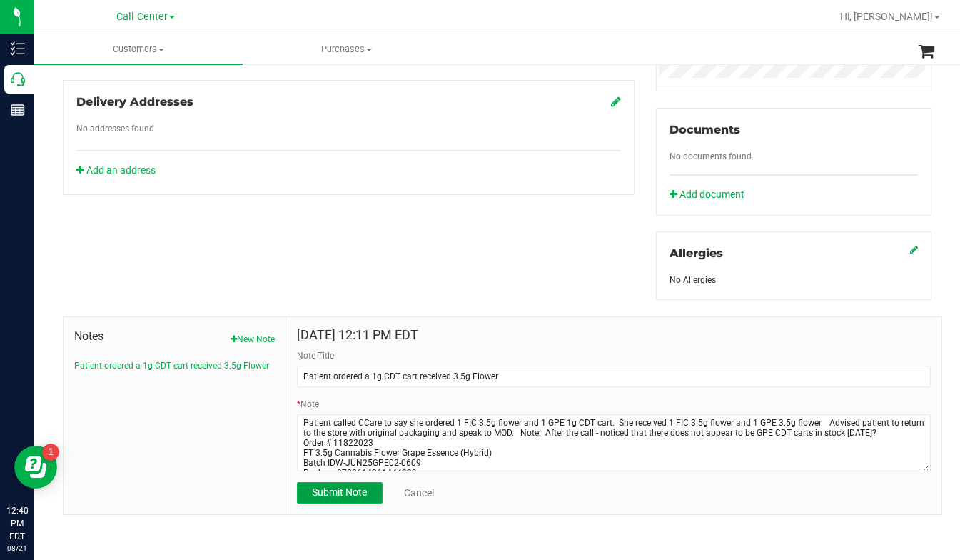
click at [318, 487] on span "Submit Note" at bounding box center [339, 491] width 55 height 11
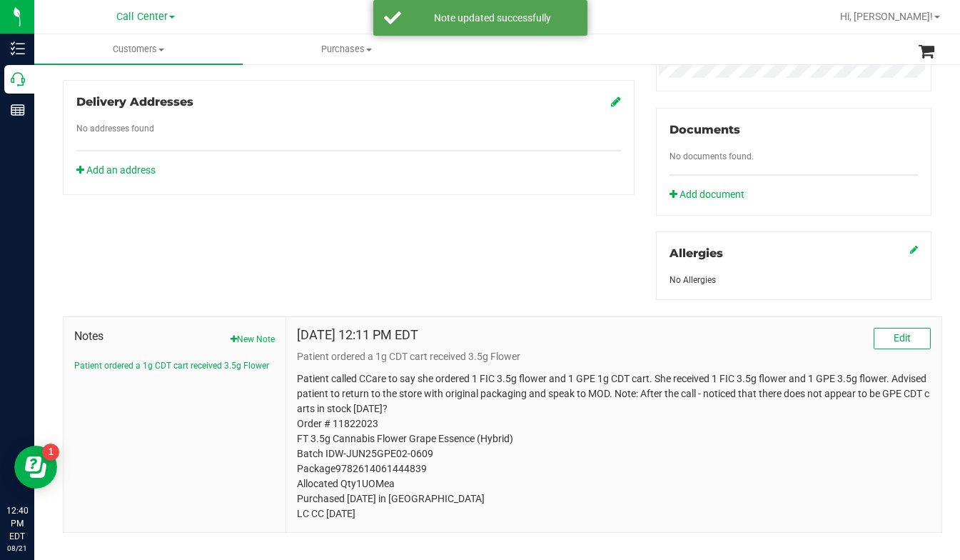
scroll to position [496, 0]
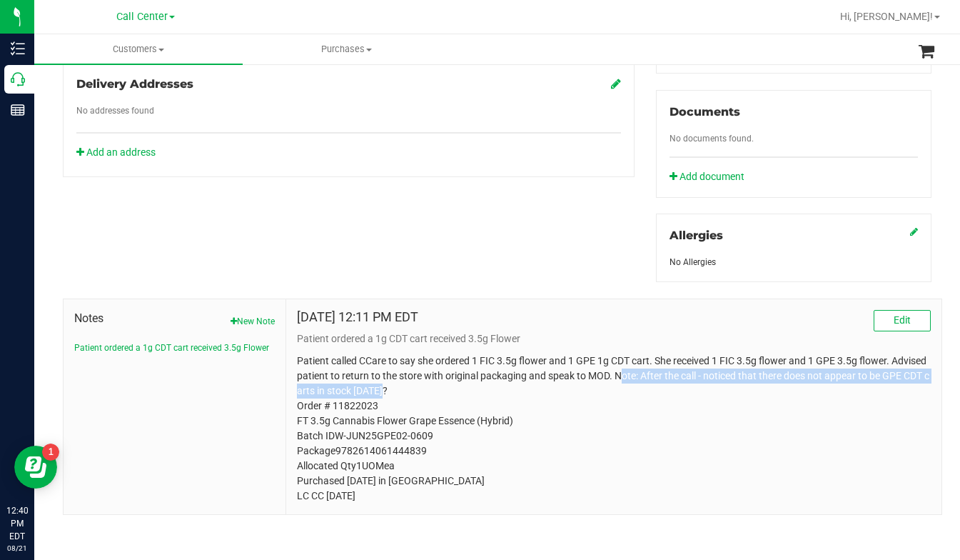
drag, startPoint x: 631, startPoint y: 373, endPoint x: 671, endPoint y: 386, distance: 42.7
click at [671, 386] on p "Patient called CCare to say she ordered 1 FIC 3.5g flower and 1 GPE 1g CDT cart…" at bounding box center [614, 428] width 634 height 150
click at [894, 319] on span "Edit" at bounding box center [902, 319] width 17 height 11
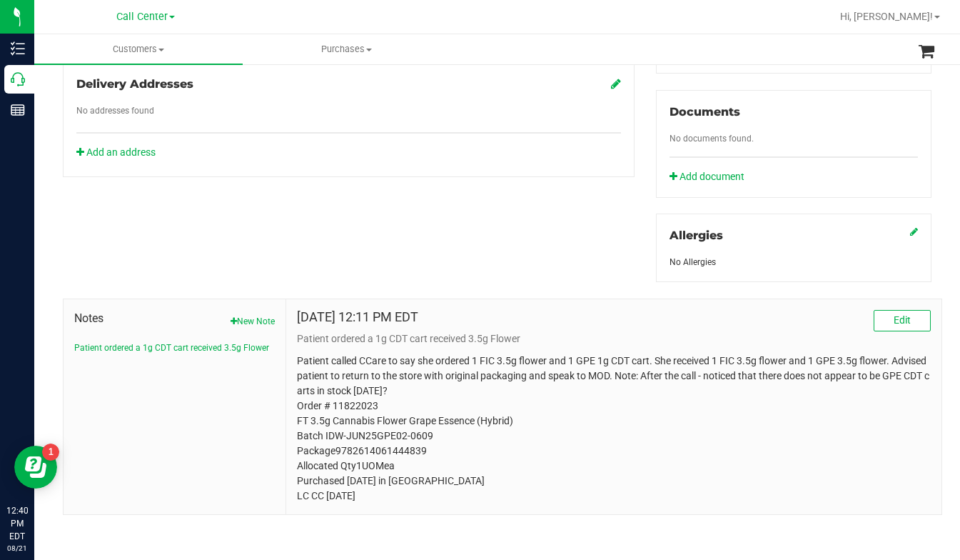
scroll to position [478, 0]
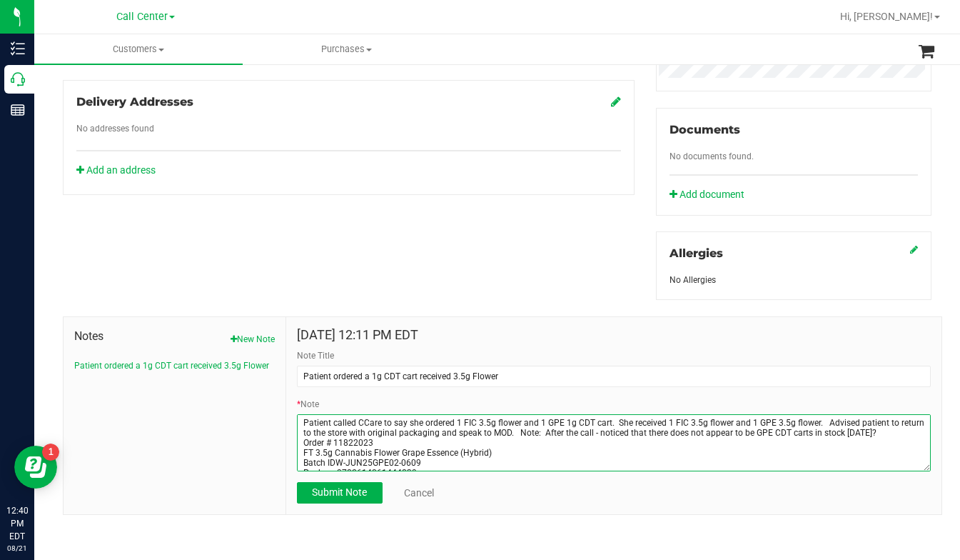
drag, startPoint x: 539, startPoint y: 430, endPoint x: 554, endPoint y: 438, distance: 16.9
click at [554, 438] on textarea "* Note" at bounding box center [614, 442] width 634 height 57
click at [501, 436] on textarea "* Note" at bounding box center [614, 442] width 634 height 57
drag, startPoint x: 539, startPoint y: 431, endPoint x: 887, endPoint y: 432, distance: 347.8
click at [887, 432] on textarea "* Note" at bounding box center [614, 442] width 634 height 57
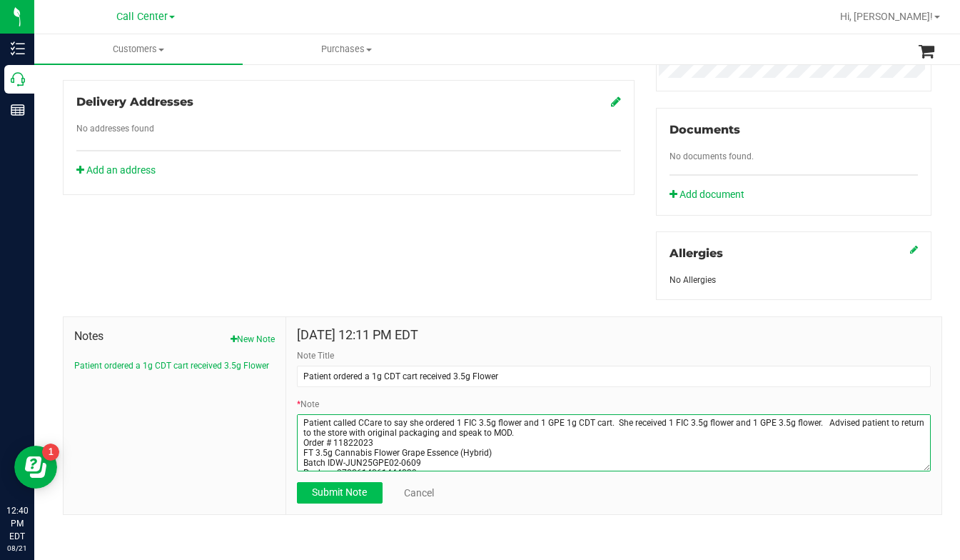
type textarea "Patient called CCare to say she ordered 1 FIC 3.5g flower and 1 GPE 1g CDT cart…"
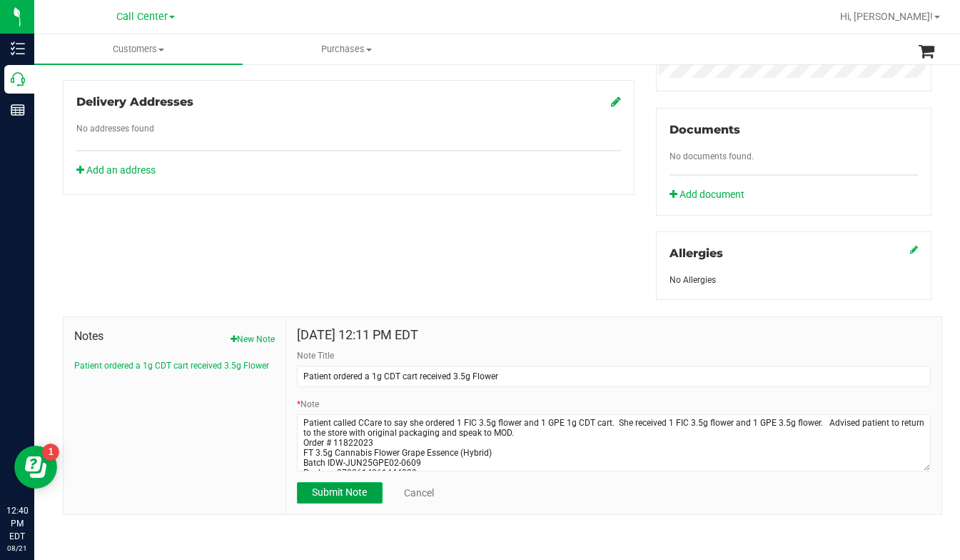
click at [354, 493] on span "Submit Note" at bounding box center [339, 491] width 55 height 11
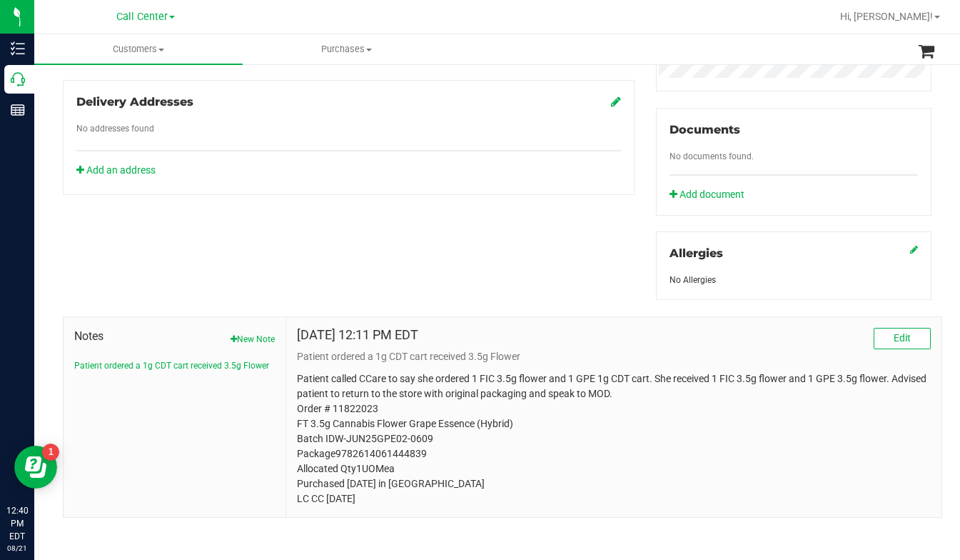
click at [751, 477] on p "Patient called CCare to say she ordered 1 FIC 3.5g flower and 1 GPE 1g CDT cart…" at bounding box center [614, 438] width 634 height 135
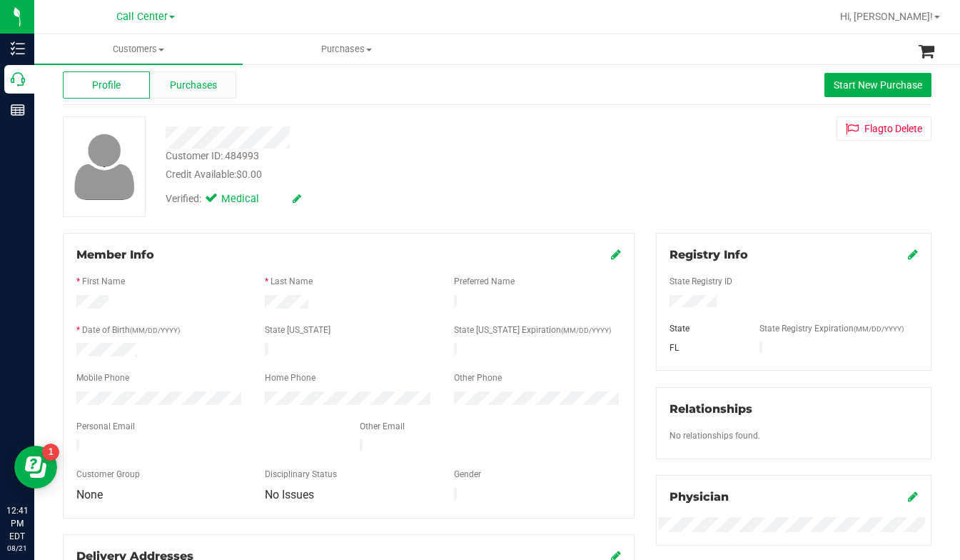
scroll to position [0, 0]
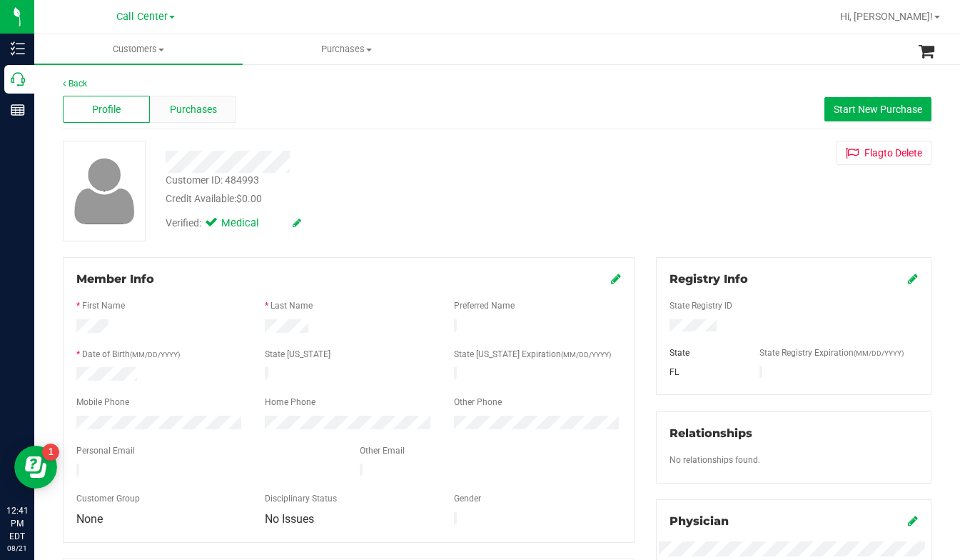
click at [174, 109] on span "Purchases" at bounding box center [193, 109] width 47 height 15
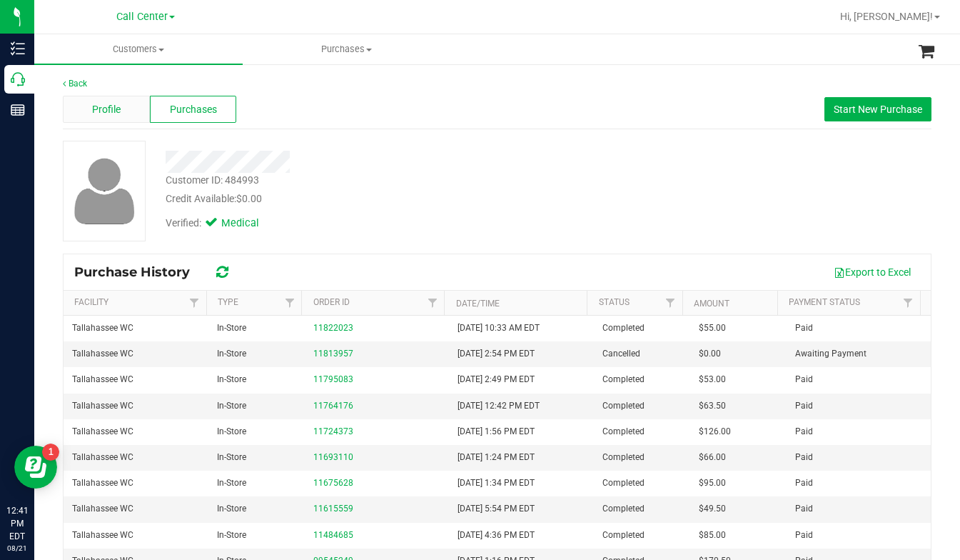
click at [127, 103] on div "Profile" at bounding box center [106, 109] width 87 height 27
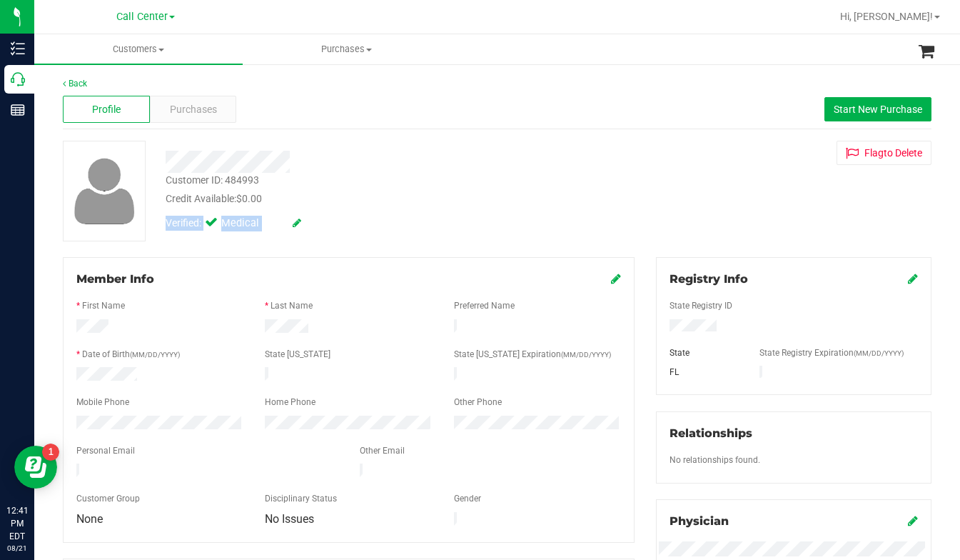
click at [330, 206] on div "Customer ID: 484993 Credit Available: $0.00 Verified: Medical" at bounding box center [378, 189] width 446 height 97
click at [781, 209] on div "Customer ID: 484993 Credit Available: $0.00 Verified: Medical Flag to Delete" at bounding box center [497, 191] width 891 height 101
click at [182, 112] on span "Purchases" at bounding box center [193, 109] width 47 height 15
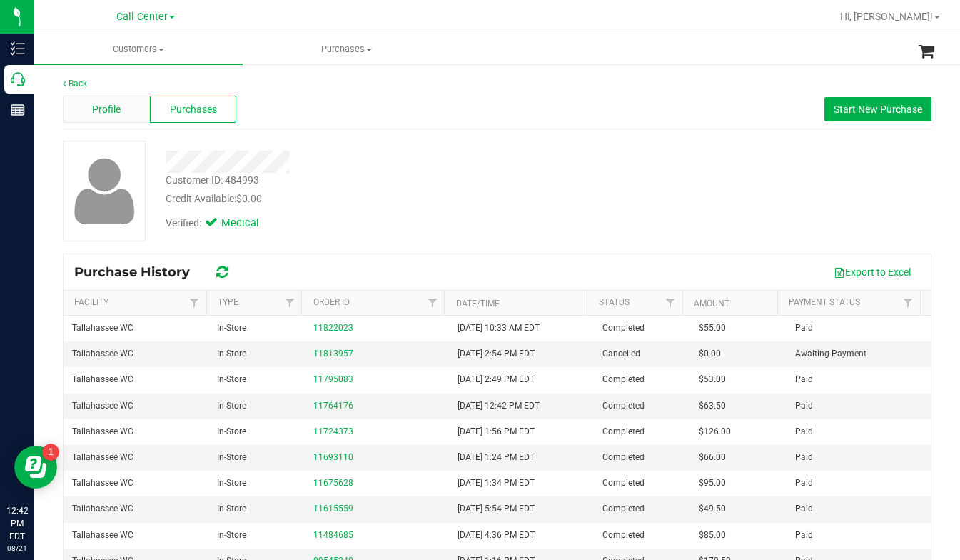
click at [126, 106] on div "Profile" at bounding box center [106, 109] width 87 height 27
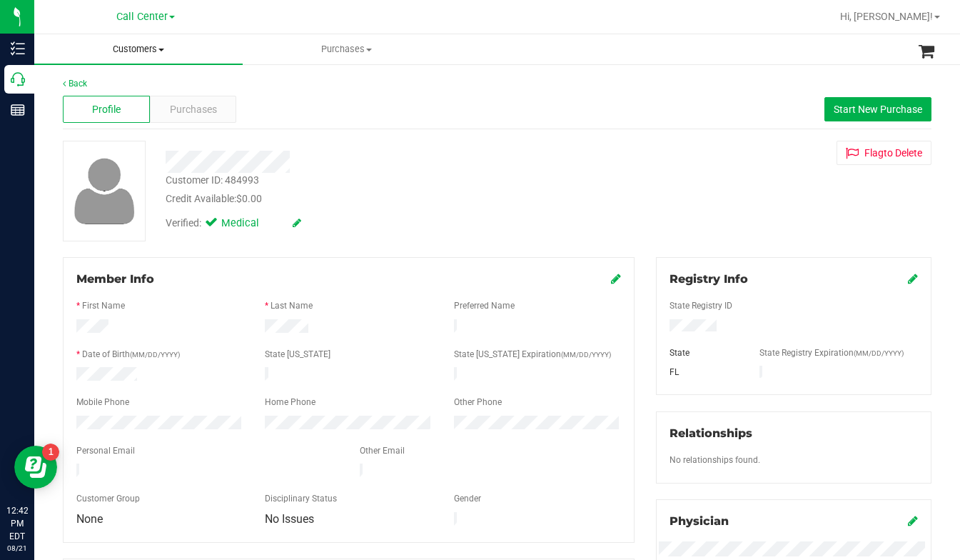
click at [161, 47] on span "Customers" at bounding box center [138, 49] width 209 height 13
click at [103, 88] on span "All customers" at bounding box center [85, 86] width 103 height 12
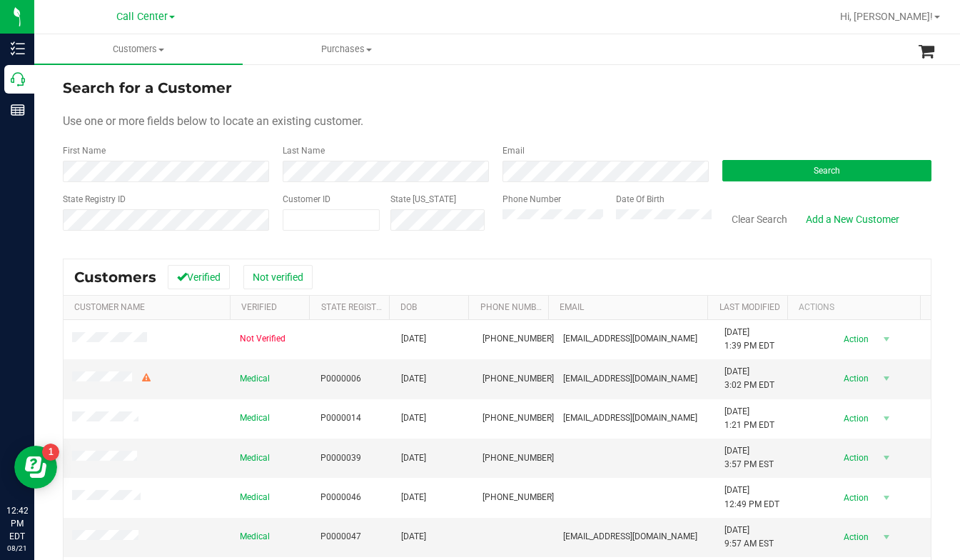
click at [408, 128] on div "Use one or more fields below to locate an existing customer." at bounding box center [497, 121] width 869 height 17
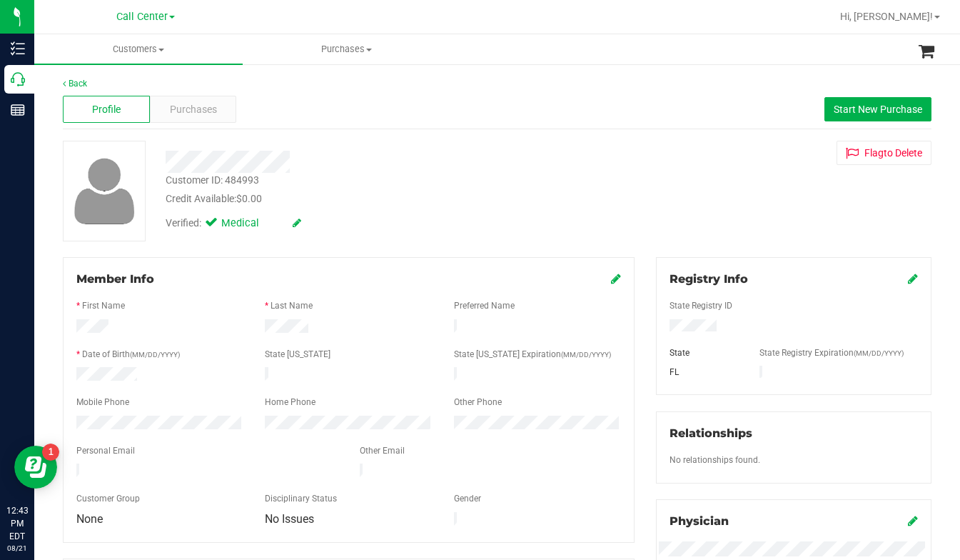
click at [728, 209] on div "Customer ID: 484993 Credit Available: $0.00 Verified: Medical Flag to Delete" at bounding box center [497, 191] width 891 height 101
click at [738, 237] on div "Customer ID: 484993 Credit Available: $0.00 Verified: Medical Flag to Delete" at bounding box center [497, 191] width 891 height 101
click at [161, 51] on span at bounding box center [162, 50] width 6 height 3
click at [91, 84] on span "All customers" at bounding box center [85, 86] width 103 height 12
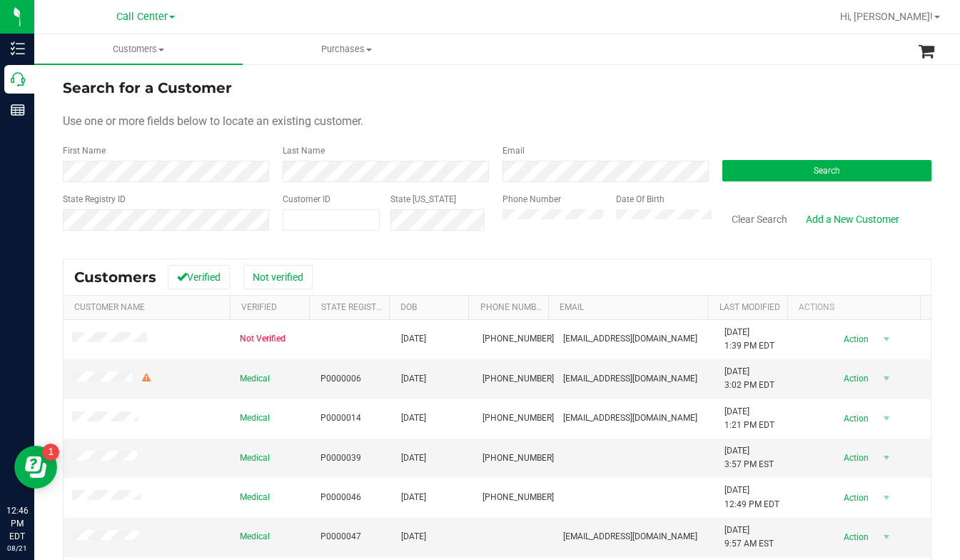
click at [742, 114] on div "Use one or more fields below to locate an existing customer." at bounding box center [497, 121] width 869 height 17
click at [748, 117] on div "Use one or more fields below to locate an existing customer." at bounding box center [497, 121] width 869 height 17
click at [753, 169] on button "Search" at bounding box center [827, 170] width 209 height 21
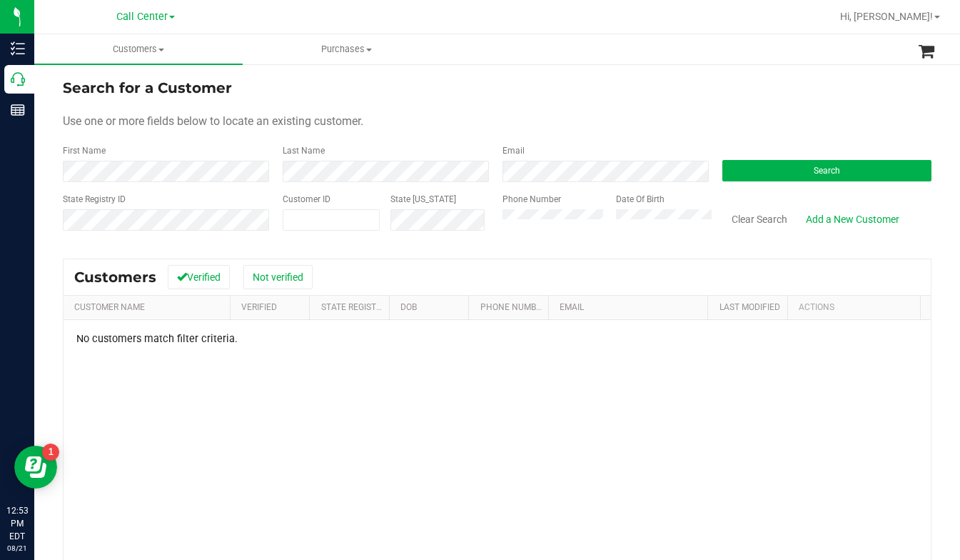
click at [729, 105] on form "Search for a Customer Use one or more fields below to locate an existing custom…" at bounding box center [497, 160] width 869 height 166
click at [346, 216] on span at bounding box center [331, 219] width 97 height 21
click at [329, 219] on span at bounding box center [331, 219] width 97 height 21
type input "1618708"
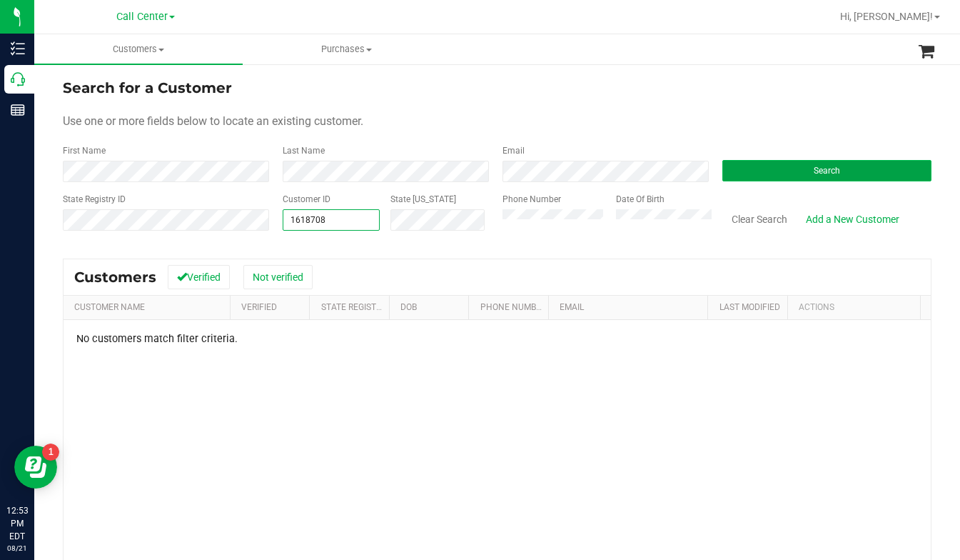
click at [783, 174] on button "Search" at bounding box center [827, 170] width 209 height 21
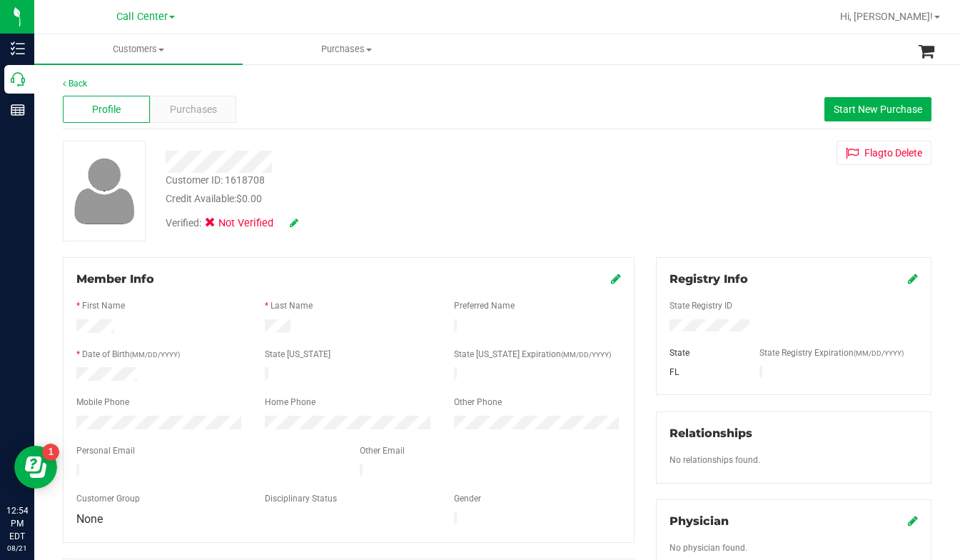
click at [745, 209] on div "Customer ID: 1618708 Credit Available: $0.00 Verified: Not Verified Flag to Del…" at bounding box center [497, 191] width 891 height 101
click at [786, 234] on div "Customer ID: 1618708 Credit Available: $0.00 Verified: Not Verified Flag to Del…" at bounding box center [497, 191] width 891 height 101
click at [733, 226] on div "Customer ID: 1618708 Credit Available: $0.00 Verified: Not Verified Flag to Del…" at bounding box center [497, 191] width 891 height 101
click at [731, 189] on div "Customer ID: 1618708 Credit Available: $0.00 Verified: Not Verified Flag to Del…" at bounding box center [497, 191] width 891 height 101
click at [726, 216] on div "Customer ID: 1618708 Credit Available: $0.00 Verified: Not Verified Flag to Del…" at bounding box center [497, 191] width 891 height 101
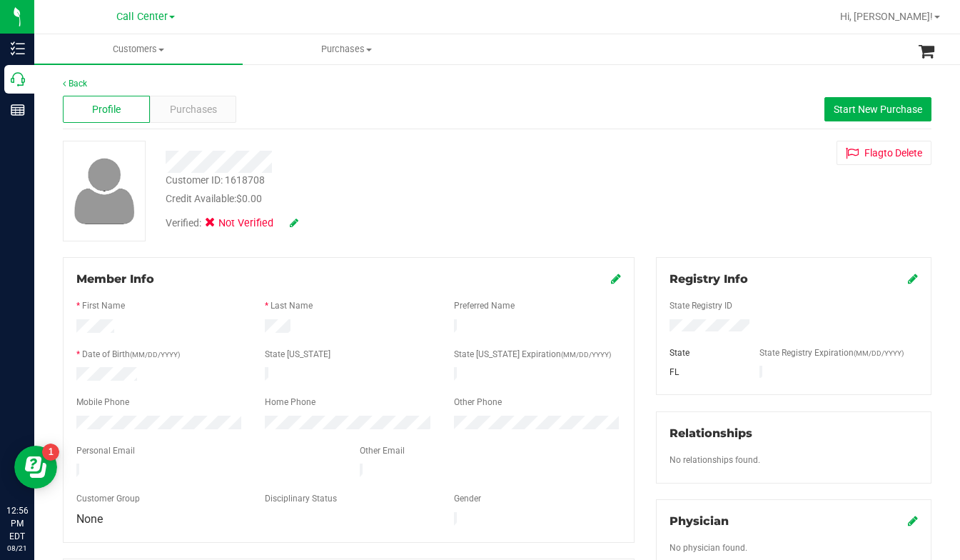
click at [667, 202] on div "Customer ID: 1618708 Credit Available: $0.00 Verified: Not Verified Flag to Del…" at bounding box center [497, 191] width 891 height 101
click at [529, 228] on div "Verified: Not Verified" at bounding box center [378, 221] width 446 height 31
drag, startPoint x: 759, startPoint y: 224, endPoint x: 718, endPoint y: 227, distance: 40.8
click at [758, 225] on div "Customer ID: 1618708 Credit Available: $0.00 Verified: Not Verified Flag to Del…" at bounding box center [497, 191] width 891 height 101
click at [162, 46] on span "Customers" at bounding box center [138, 49] width 209 height 13
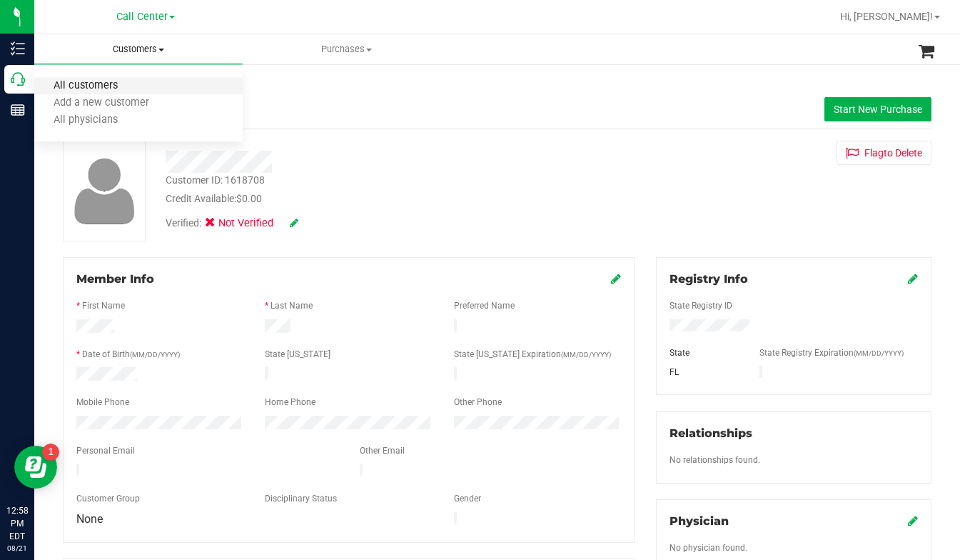
click at [101, 86] on span "All customers" at bounding box center [85, 86] width 103 height 12
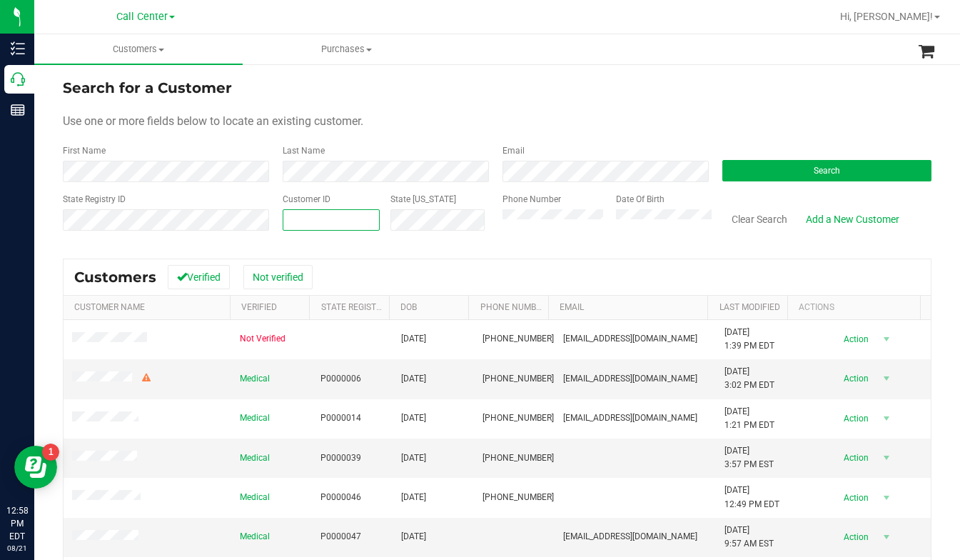
click at [328, 227] on span at bounding box center [331, 219] width 97 height 21
type input "346079"
click at [793, 170] on button "Search" at bounding box center [827, 170] width 209 height 21
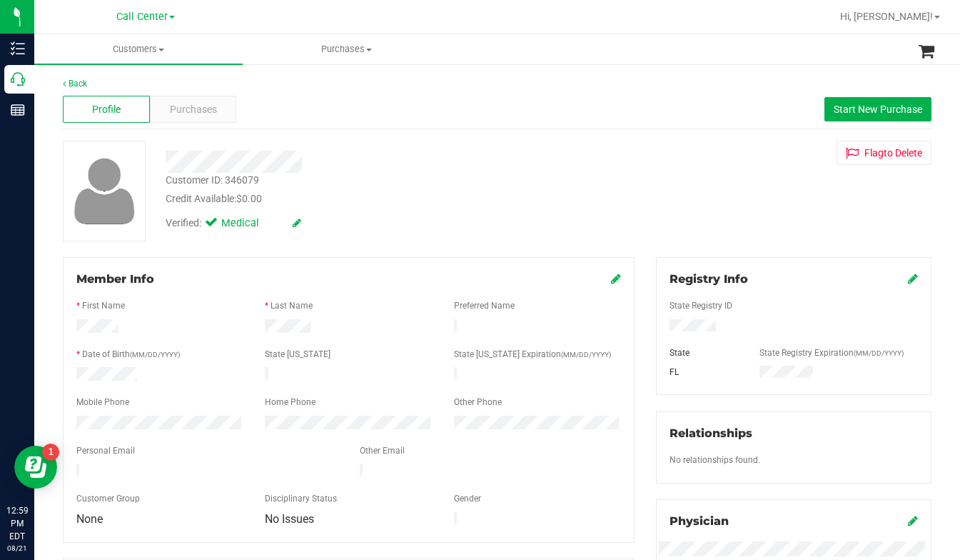
click at [736, 214] on div "Customer ID: 346079 Credit Available: $0.00 Verified: Medical Flag to Delete" at bounding box center [497, 191] width 891 height 101
click at [176, 105] on span "Purchases" at bounding box center [193, 109] width 47 height 15
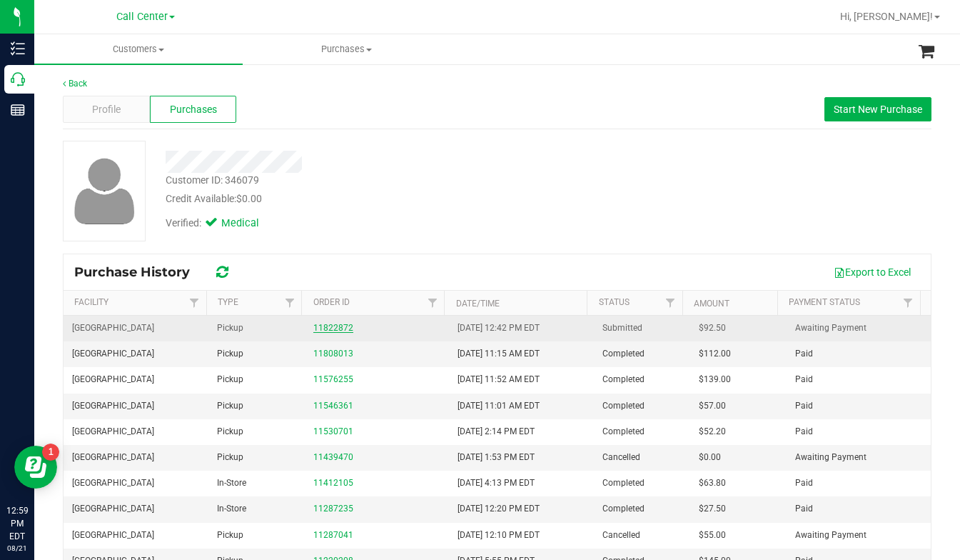
click at [332, 326] on link "11822872" at bounding box center [333, 328] width 40 height 10
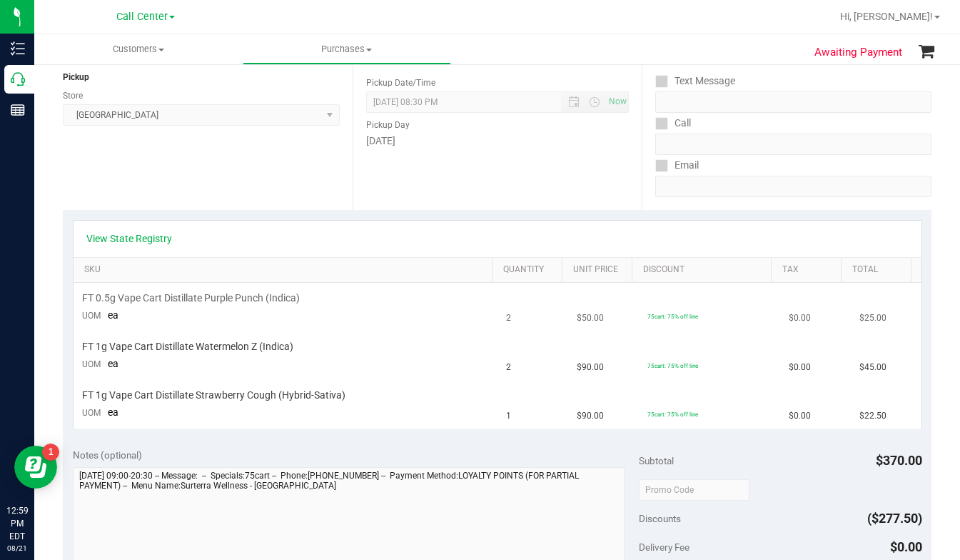
scroll to position [143, 0]
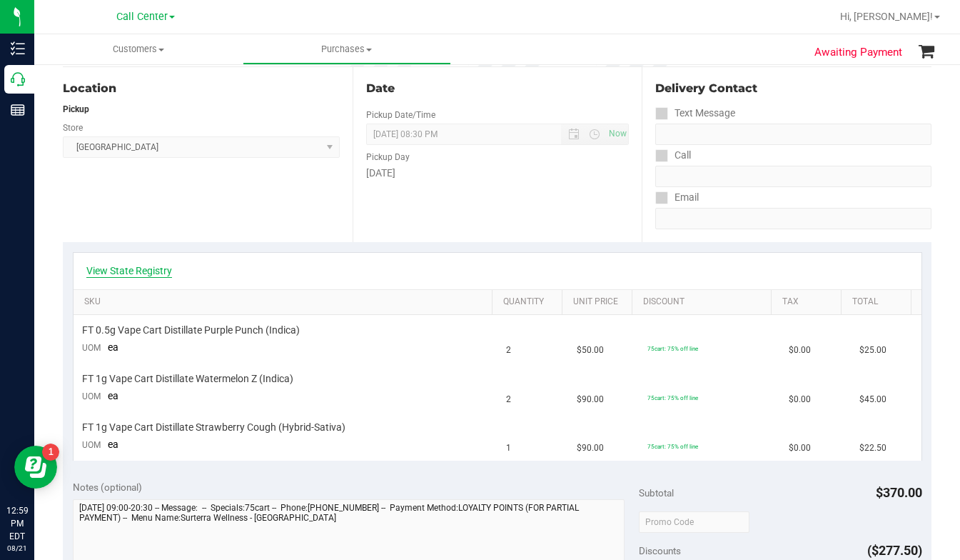
click at [121, 275] on link "View State Registry" at bounding box center [129, 271] width 86 height 14
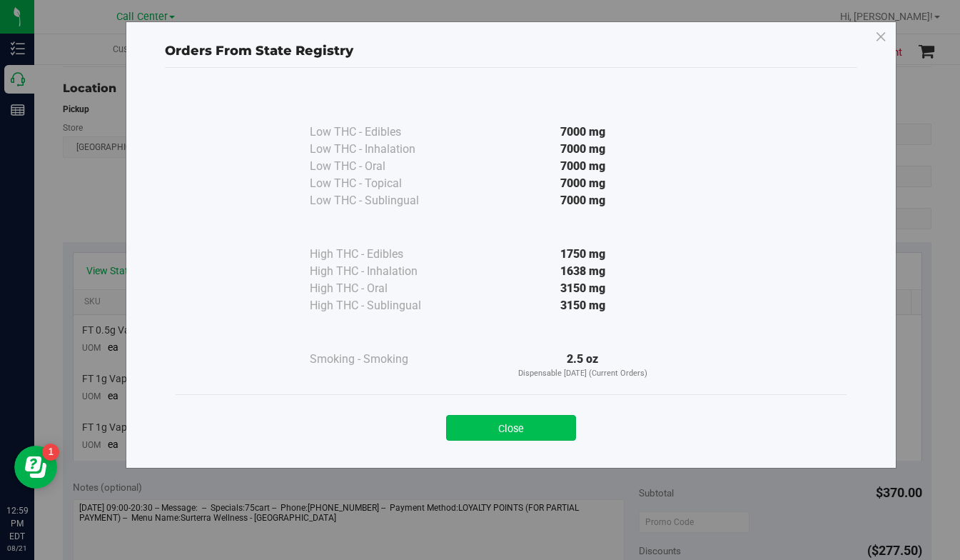
click at [496, 430] on button "Close" at bounding box center [511, 428] width 130 height 26
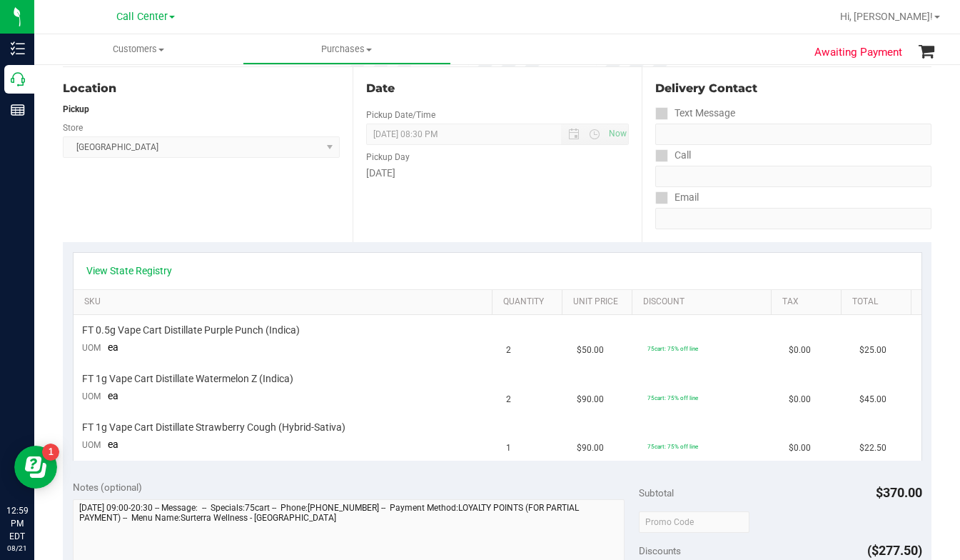
click at [719, 246] on div "View State Registry SKU Quantity Unit Price Discount Tax Total FT 0.5g Vape Car…" at bounding box center [497, 356] width 869 height 228
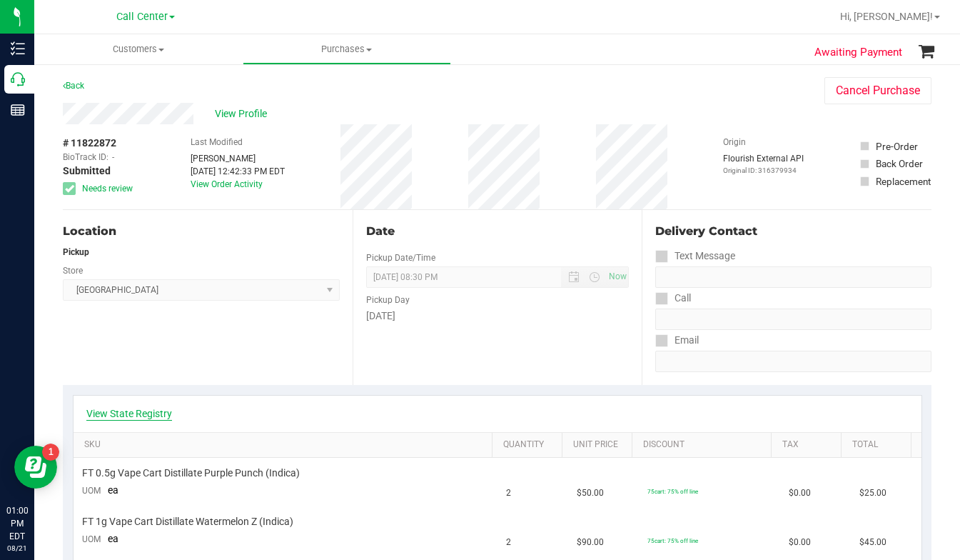
click at [131, 411] on link "View State Registry" at bounding box center [129, 413] width 86 height 14
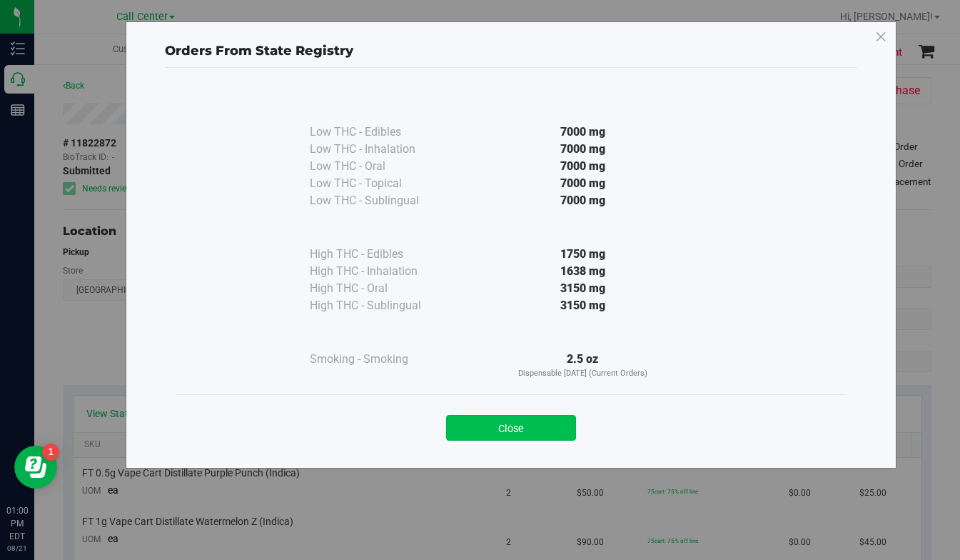
click at [472, 436] on button "Close" at bounding box center [511, 428] width 130 height 26
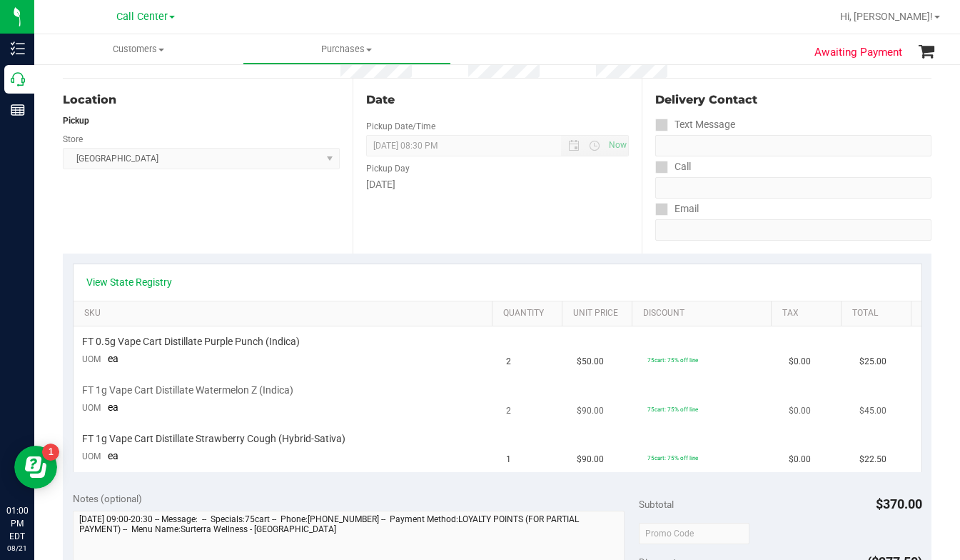
scroll to position [143, 0]
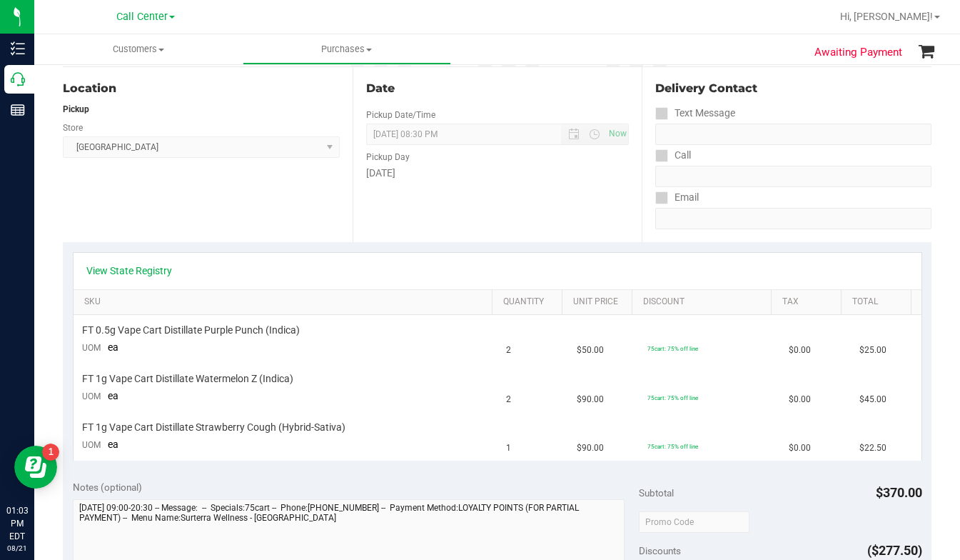
drag, startPoint x: 781, startPoint y: 231, endPoint x: 706, endPoint y: 231, distance: 75.0
click at [781, 231] on div "Delivery Contact Text Message Call Email" at bounding box center [787, 154] width 290 height 175
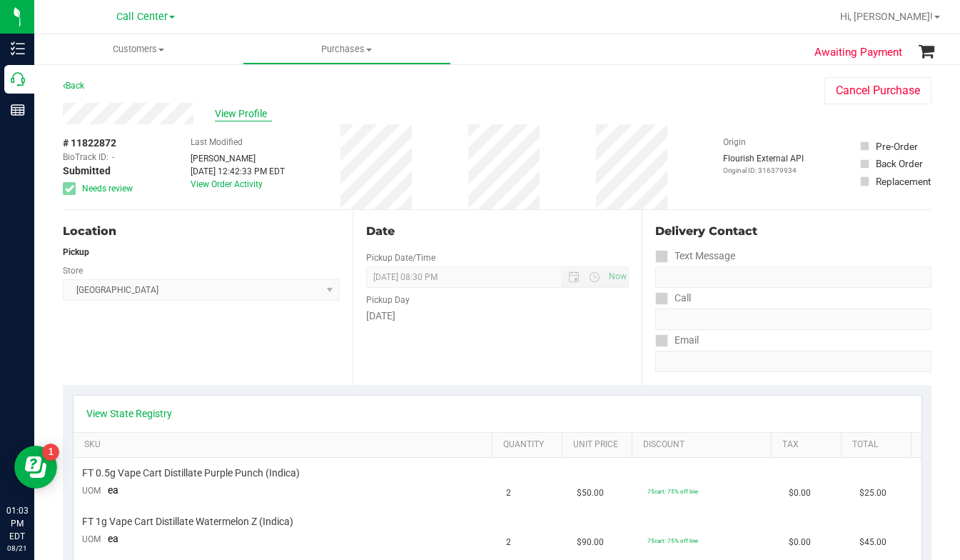
click at [219, 119] on span "View Profile" at bounding box center [243, 113] width 57 height 15
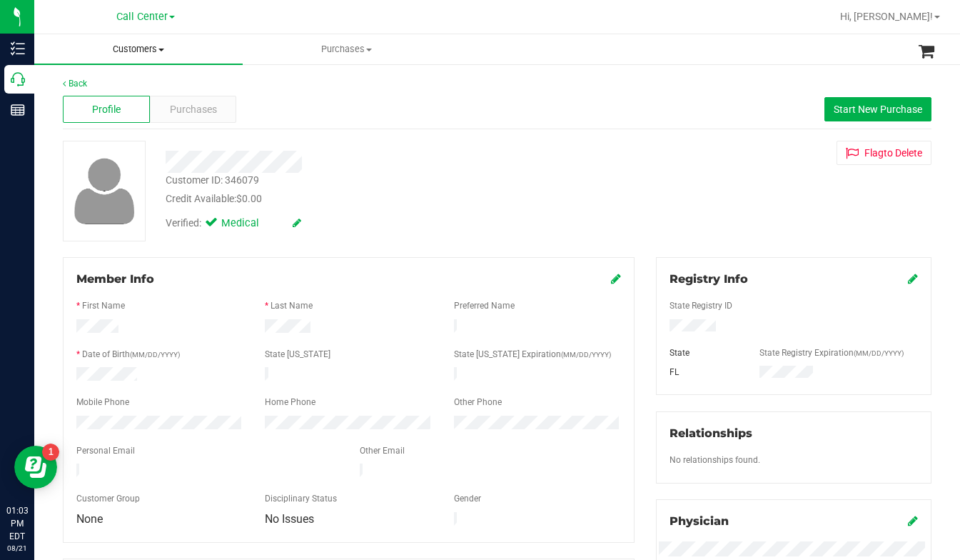
click at [163, 52] on span "Customers" at bounding box center [138, 49] width 209 height 13
click at [104, 91] on span "All customers" at bounding box center [85, 86] width 103 height 12
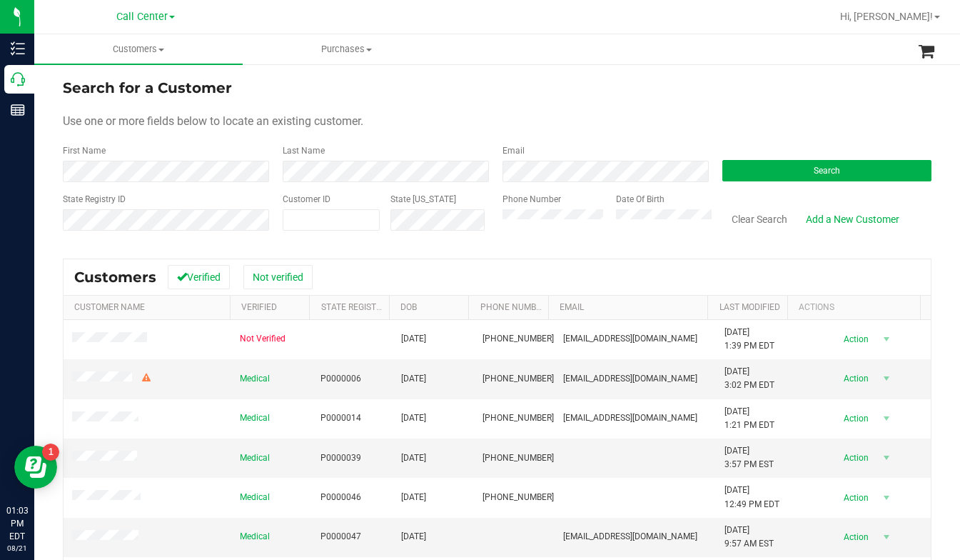
click at [725, 108] on form "Search for a Customer Use one or more fields below to locate an existing custom…" at bounding box center [497, 160] width 869 height 166
click at [722, 131] on form "Search for a Customer Use one or more fields below to locate an existing custom…" at bounding box center [497, 160] width 869 height 166
click at [741, 175] on button "Search" at bounding box center [827, 170] width 209 height 21
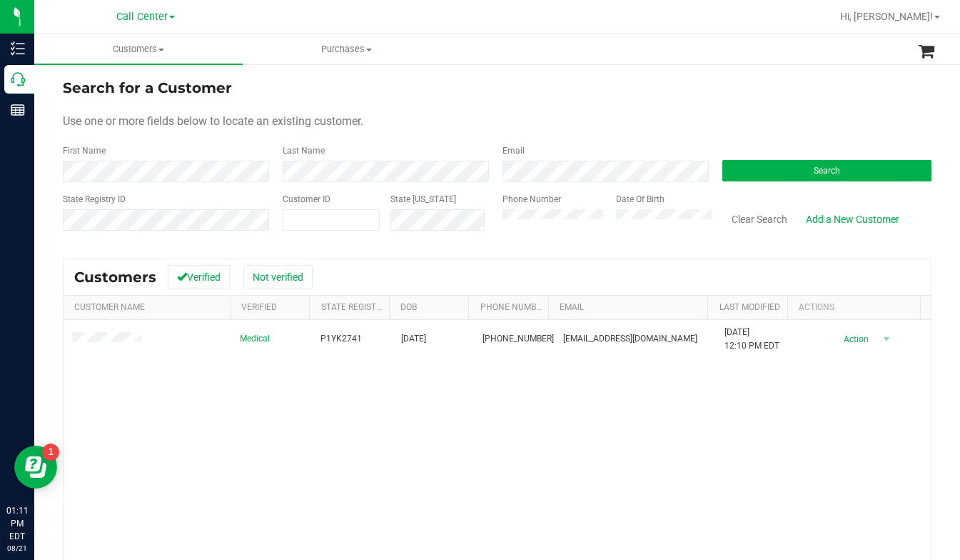
click at [789, 399] on div "Medical P1YK2741 04/29/1976 (904) 622-8708 alcidescortes@icloud.com 7/25/2025 1…" at bounding box center [498, 496] width 868 height 353
click at [471, 126] on div "Use one or more fields below to locate an existing customer." at bounding box center [497, 121] width 869 height 17
drag, startPoint x: 819, startPoint y: 117, endPoint x: 793, endPoint y: 126, distance: 27.3
click at [816, 119] on div "Use one or more fields below to locate an existing customer." at bounding box center [497, 121] width 869 height 17
click at [742, 172] on button "Search" at bounding box center [827, 170] width 209 height 21
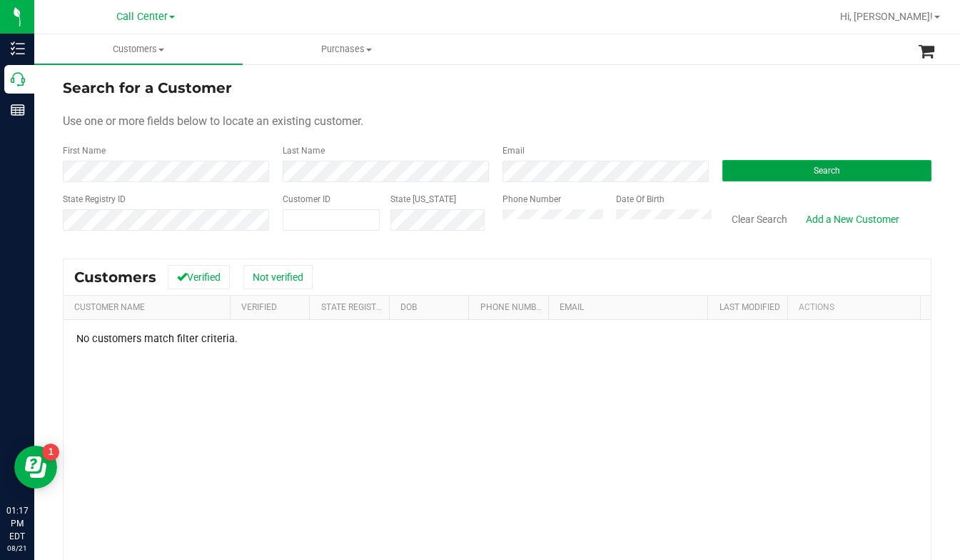
click at [742, 171] on button "Search" at bounding box center [827, 170] width 209 height 21
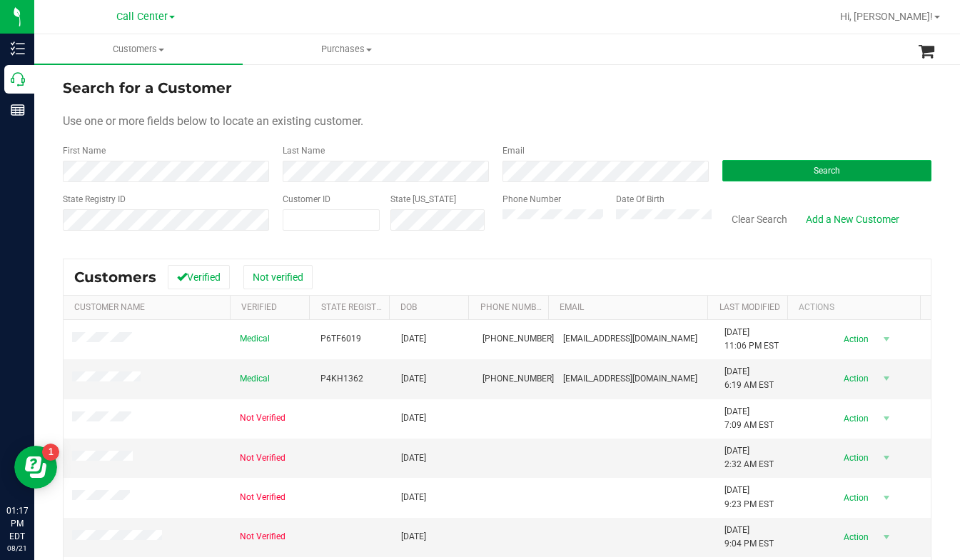
click at [741, 168] on button "Search" at bounding box center [827, 170] width 209 height 21
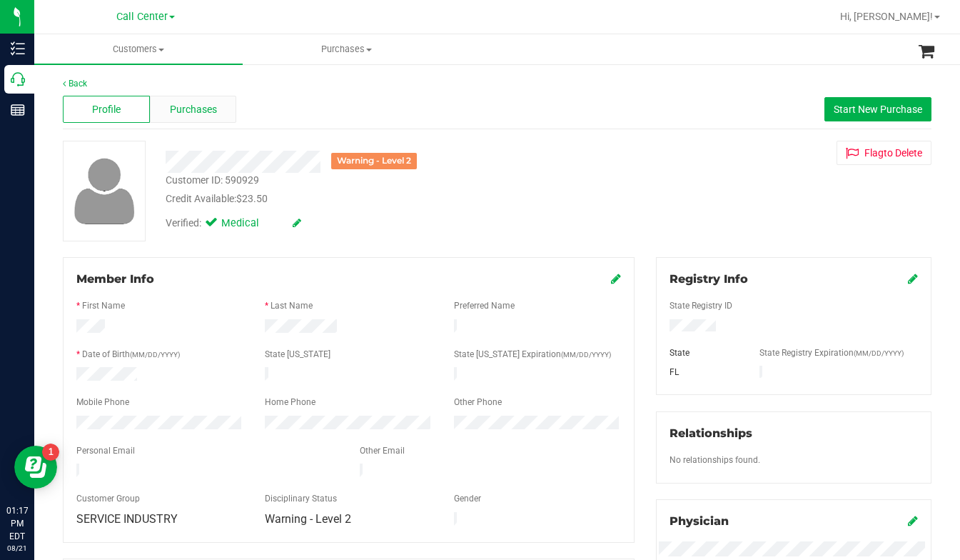
click at [195, 109] on span "Purchases" at bounding box center [193, 109] width 47 height 15
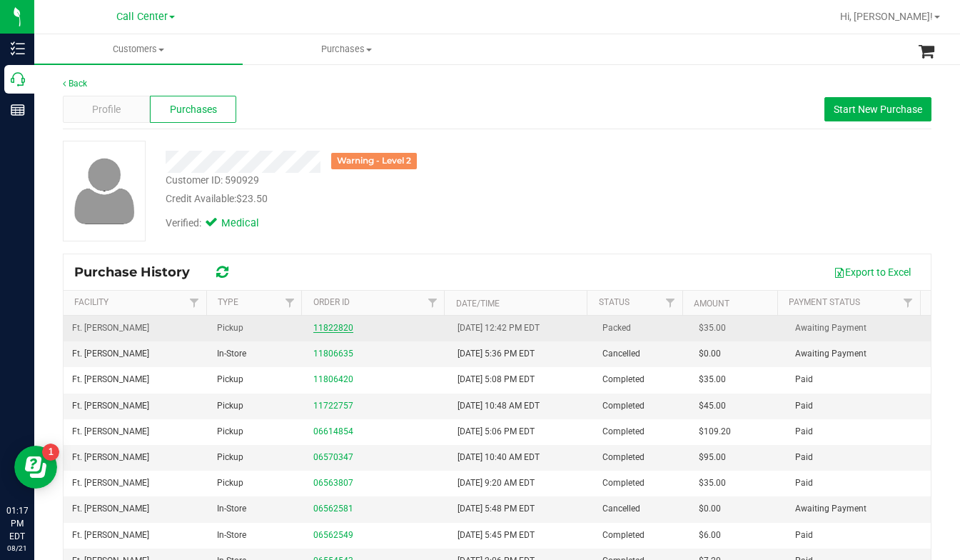
click at [323, 331] on link "11822820" at bounding box center [333, 328] width 40 height 10
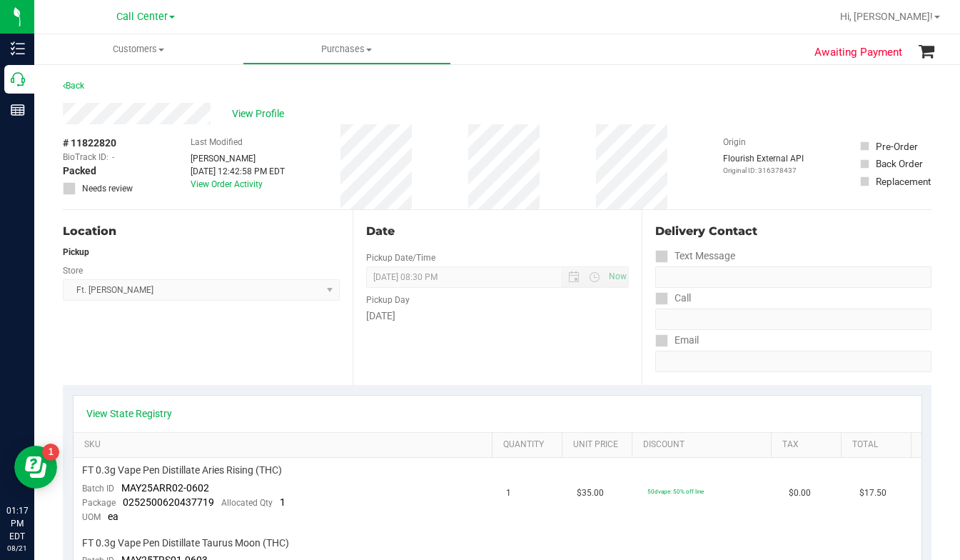
click at [256, 349] on div "Location Pickup Store Ft. Myers WC Select Store Bonita Springs WC Boynton Beach…" at bounding box center [208, 297] width 290 height 175
click at [183, 341] on div "Location Pickup Store Ft. Myers WC Select Store Bonita Springs WC Boynton Beach…" at bounding box center [208, 297] width 290 height 175
click at [160, 348] on div "Location Pickup Store Ft. Myers WC Select Store Bonita Springs WC Boynton Beach…" at bounding box center [208, 297] width 290 height 175
click at [141, 346] on div "Location Pickup Store Ft. Myers WC Select Store Bonita Springs WC Boynton Beach…" at bounding box center [208, 297] width 290 height 175
click at [211, 337] on div "Location Pickup Store Ft. Myers WC Select Store Bonita Springs WC Boynton Beach…" at bounding box center [208, 297] width 290 height 175
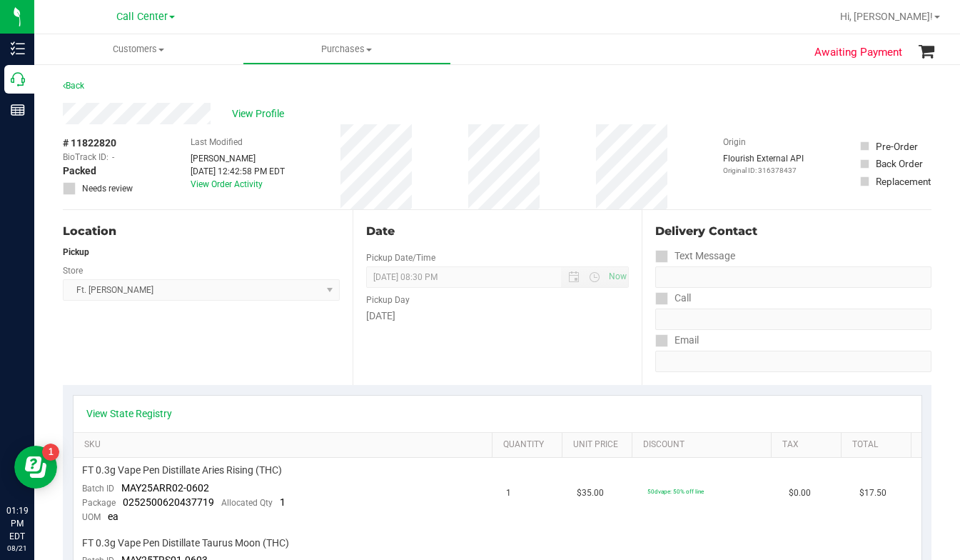
drag, startPoint x: 64, startPoint y: 142, endPoint x: 119, endPoint y: 143, distance: 55.0
click at [119, 143] on div "# 11822820 BioTrack ID: - Packed Needs review" at bounding box center [98, 165] width 71 height 59
copy div "# 11822820"
click at [248, 114] on span "View Profile" at bounding box center [260, 113] width 57 height 15
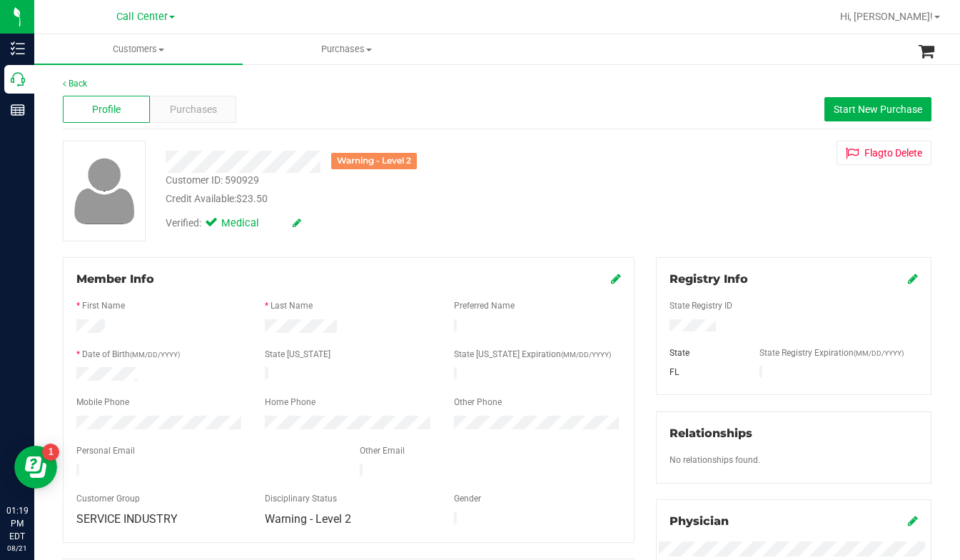
click at [238, 181] on div "Customer ID: 590929" at bounding box center [213, 180] width 94 height 15
copy div "Customer ID: 590929"
click at [772, 214] on div "Warning - Level 2 Customer ID: 590929 Credit Available: $23.50 Verified: Medica…" at bounding box center [497, 191] width 891 height 101
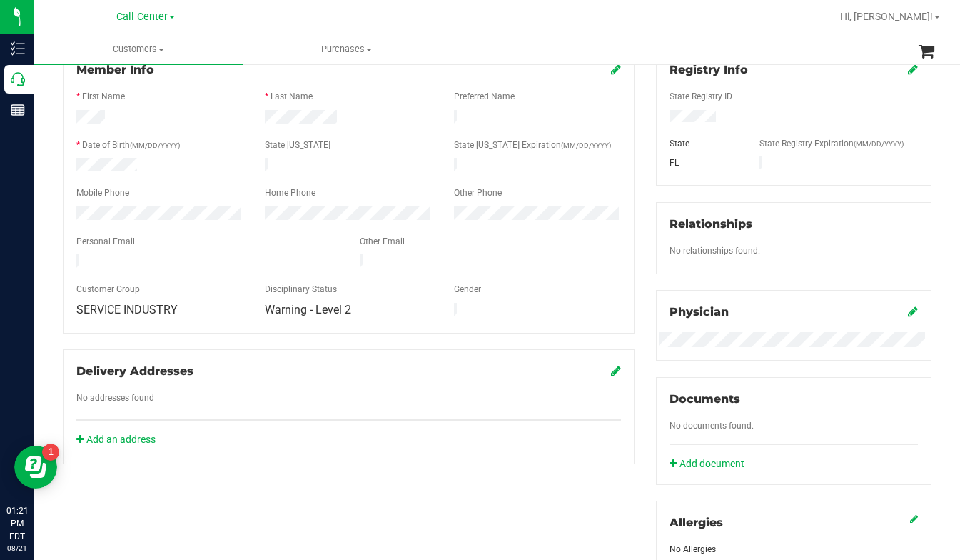
scroll to position [428, 0]
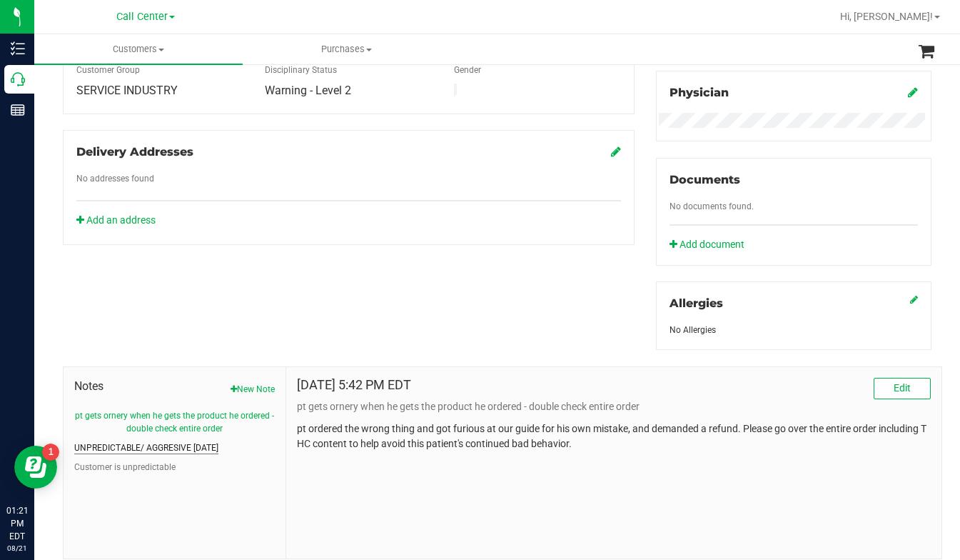
click at [144, 450] on button "UNPREDICTABLE/ AGGRESIVE 8/1/25" at bounding box center [146, 447] width 144 height 13
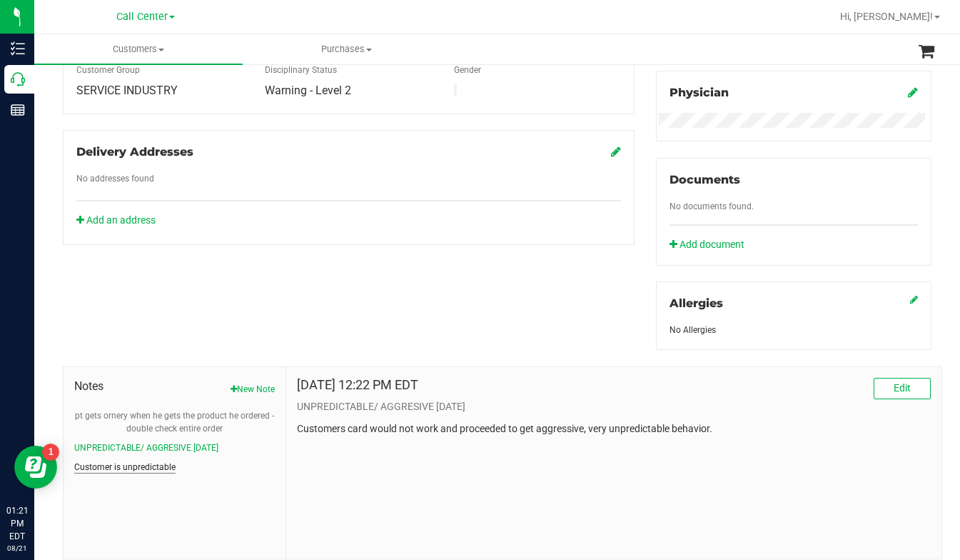
click at [132, 462] on button "Customer is unpredictable" at bounding box center [124, 467] width 101 height 13
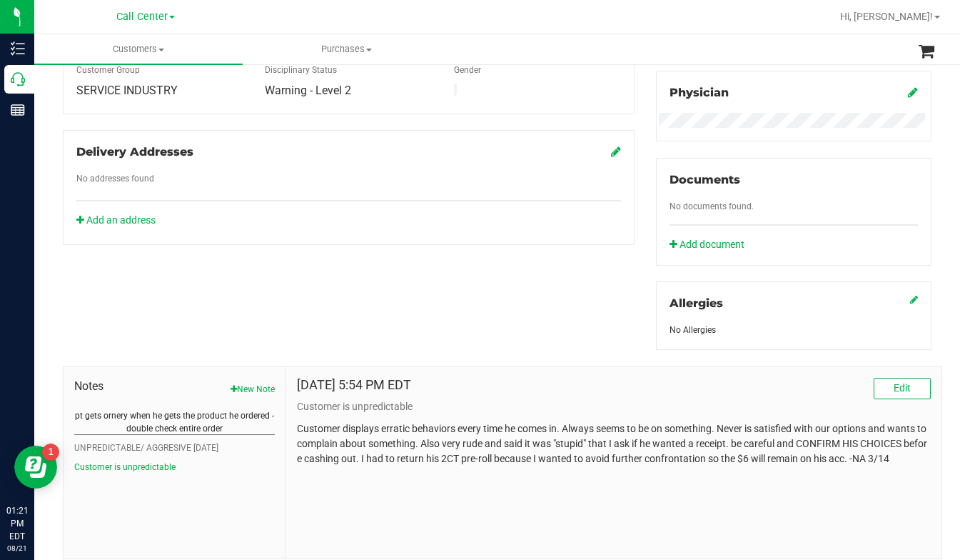
click at [134, 415] on button "pt gets ornery when he gets the product he ordered - double check entire order" at bounding box center [174, 422] width 201 height 26
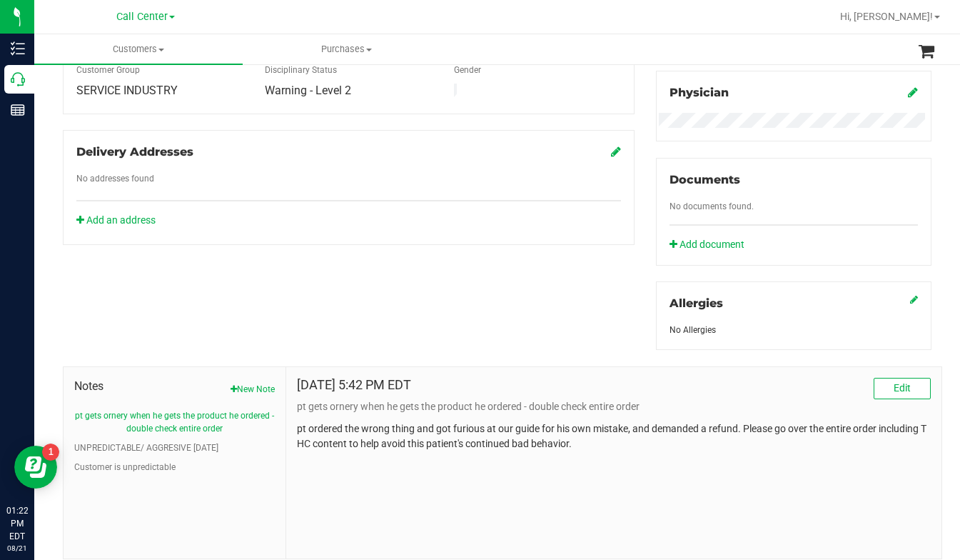
click at [780, 391] on div "Aug 17, 2025 5:42 PM EDT Edit" at bounding box center [614, 388] width 634 height 21
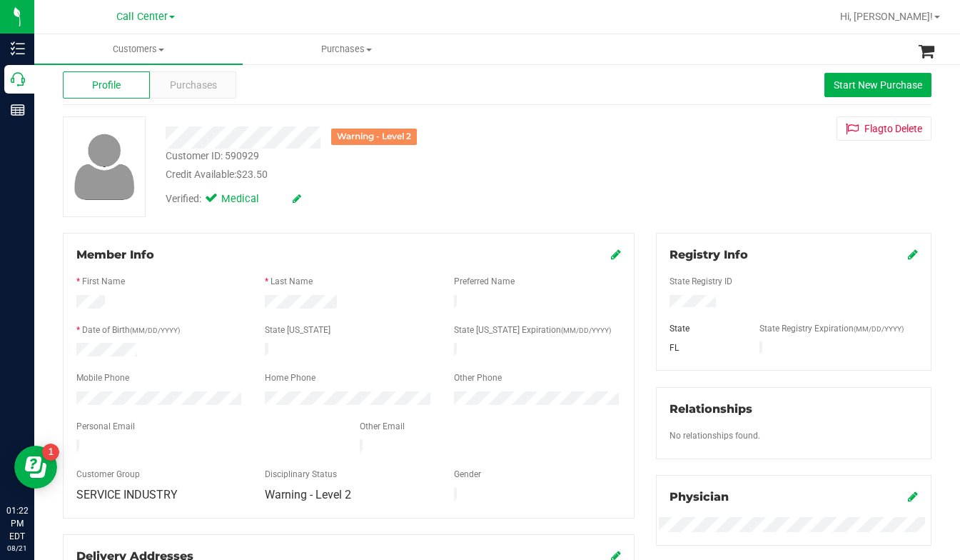
scroll to position [0, 0]
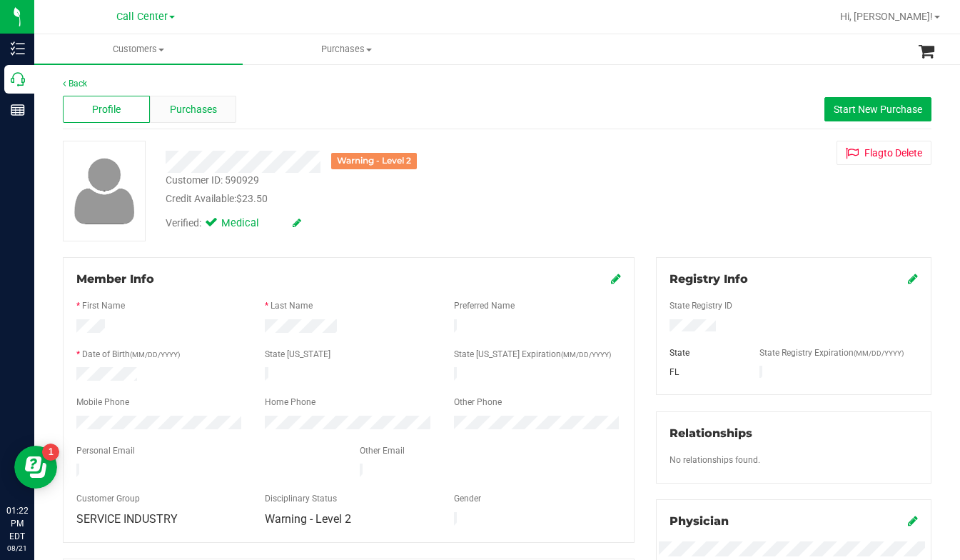
click at [196, 113] on span "Purchases" at bounding box center [193, 109] width 47 height 15
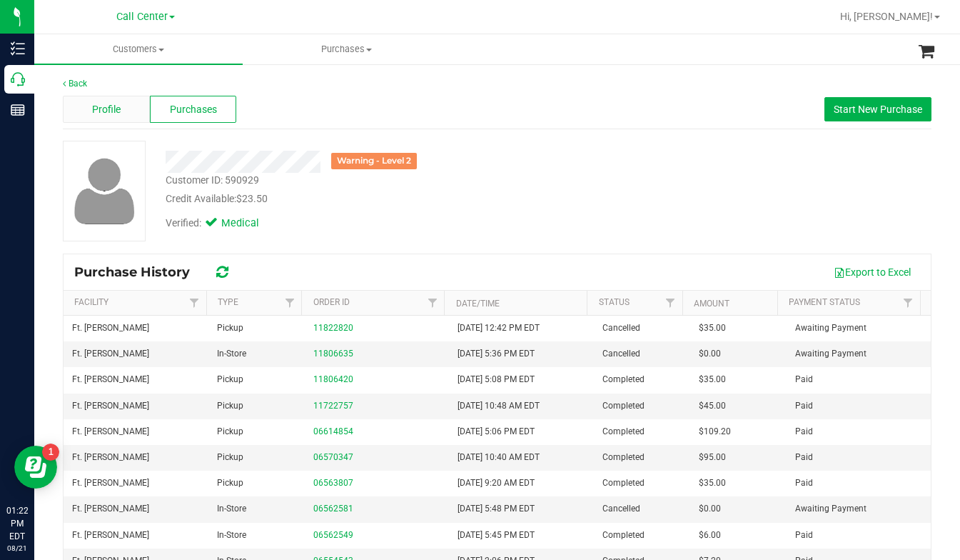
click at [101, 111] on span "Profile" at bounding box center [106, 109] width 29 height 15
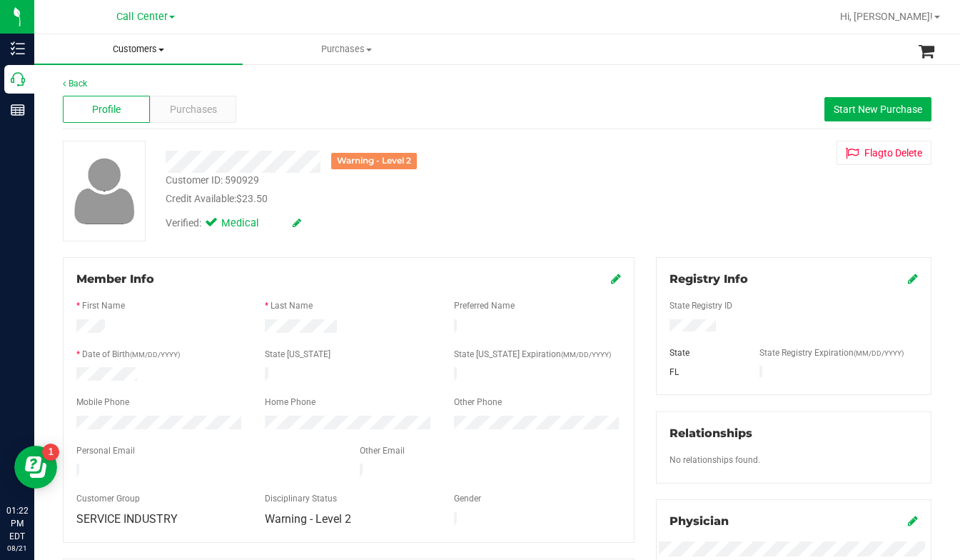
click at [161, 51] on span "Customers" at bounding box center [138, 49] width 209 height 13
click at [120, 87] on span "All customers" at bounding box center [85, 86] width 103 height 12
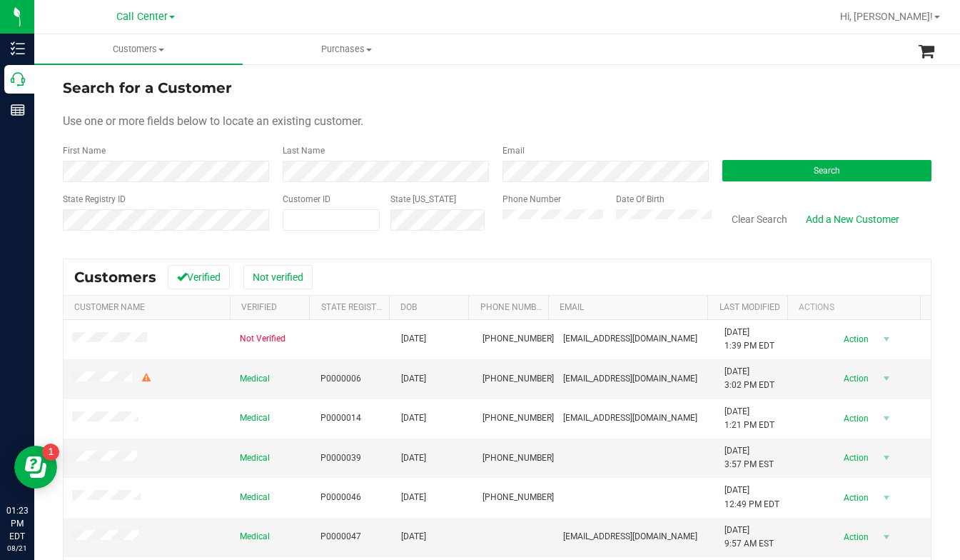
click at [545, 129] on form "Search for a Customer Use one or more fields below to locate an existing custom…" at bounding box center [497, 160] width 869 height 166
click at [816, 136] on form "Search for a Customer Use one or more fields below to locate an existing custom…" at bounding box center [497, 160] width 869 height 166
click at [337, 221] on span at bounding box center [331, 219] width 97 height 21
type input "590929"
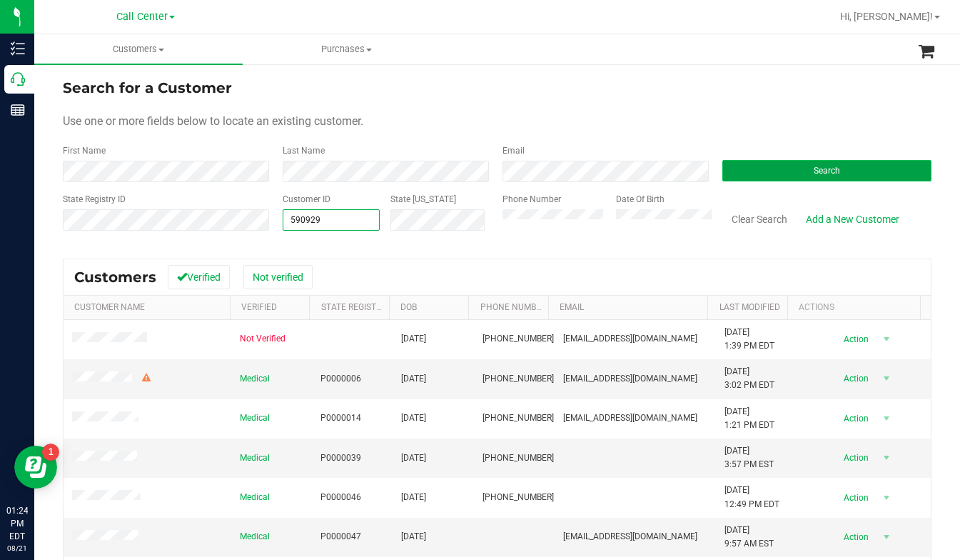
click at [746, 171] on button "Search" at bounding box center [827, 170] width 209 height 21
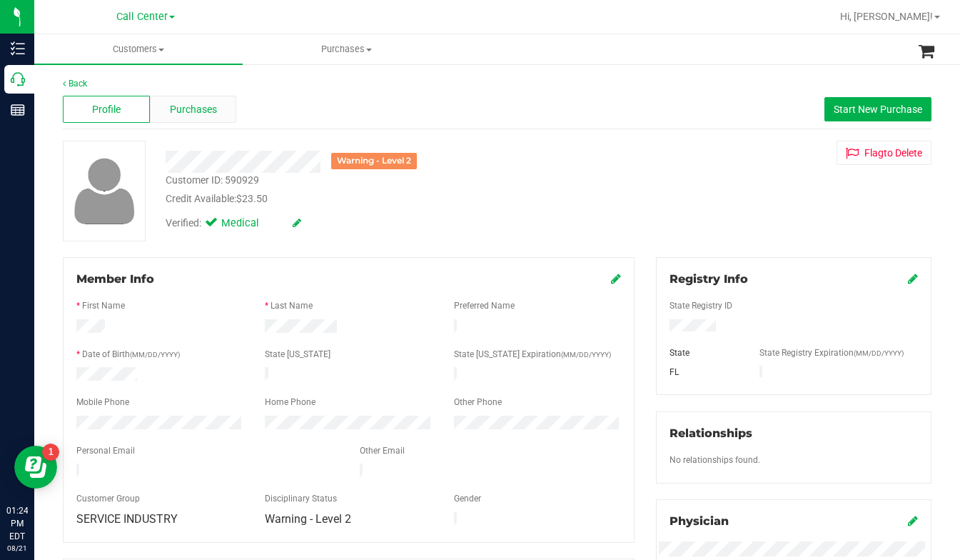
click at [171, 121] on div "Purchases" at bounding box center [193, 109] width 87 height 27
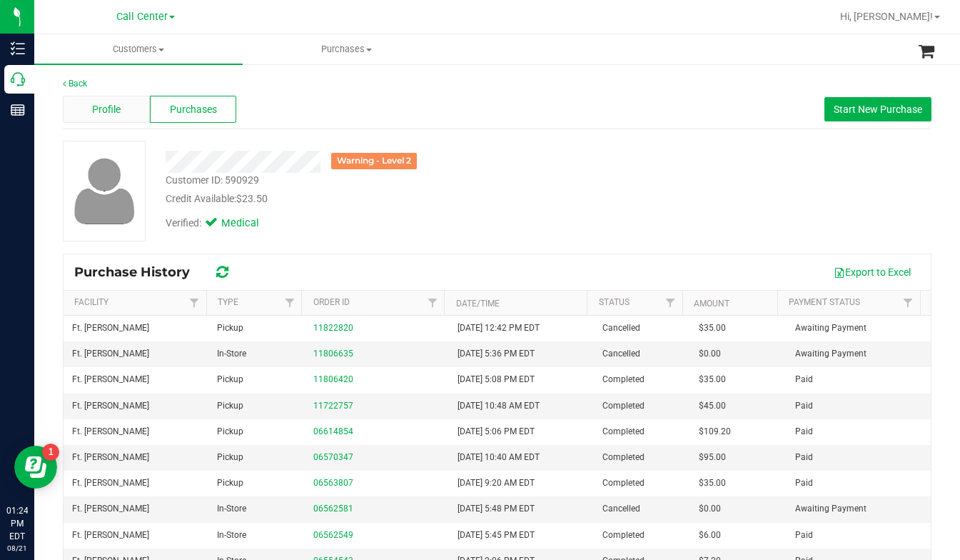
click at [114, 114] on span "Profile" at bounding box center [106, 109] width 29 height 15
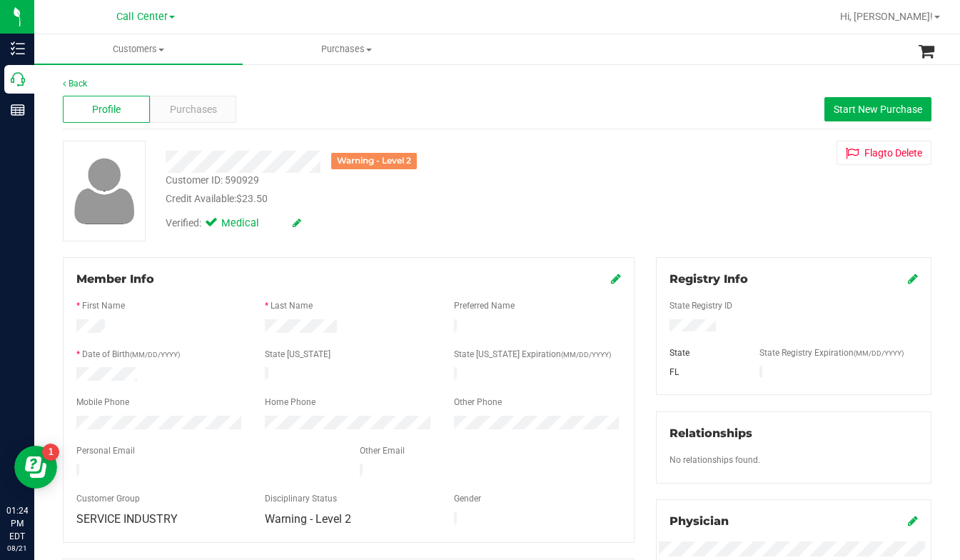
click at [738, 231] on div "Warning - Level 2 Customer ID: 590929 Credit Available: $23.50 Verified: Medica…" at bounding box center [497, 191] width 891 height 101
click at [741, 228] on div "Warning - Level 2 Customer ID: 590929 Credit Available: $23.50 Verified: Medica…" at bounding box center [497, 191] width 891 height 101
click at [741, 231] on div "Warning - Level 2 Customer ID: 590929 Credit Available: $23.50 Verified: Medica…" at bounding box center [497, 191] width 891 height 101
click at [163, 47] on span "Customers" at bounding box center [138, 49] width 209 height 13
click at [122, 92] on span "All customers" at bounding box center [85, 86] width 103 height 12
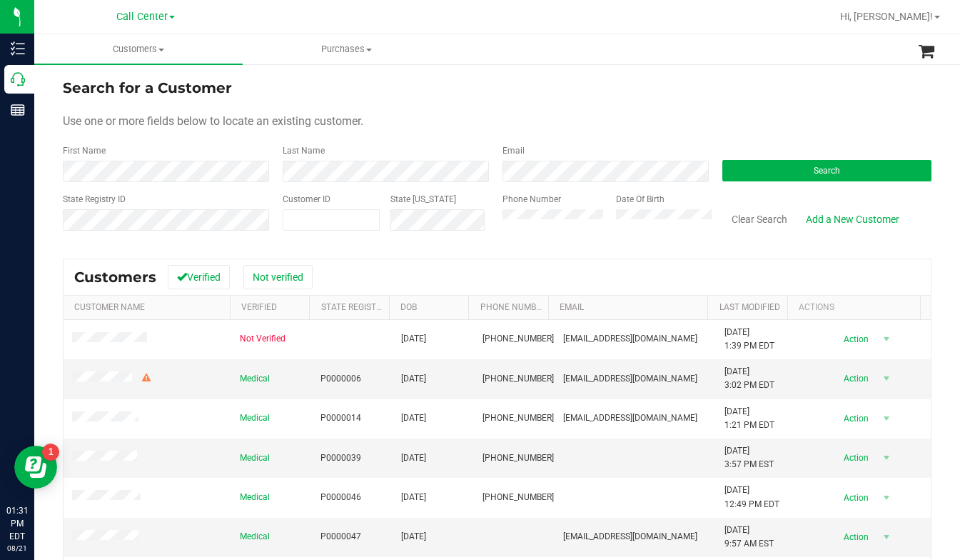
click at [790, 105] on form "Search for a Customer Use one or more fields below to locate an existing custom…" at bounding box center [497, 160] width 869 height 166
click at [791, 169] on button "Search" at bounding box center [827, 170] width 209 height 21
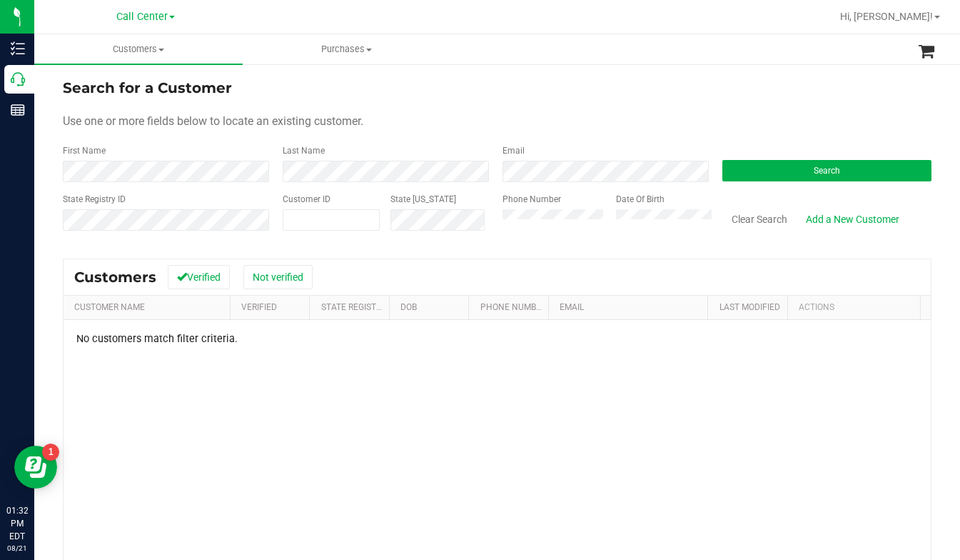
click at [638, 120] on div "Use one or more fields below to locate an existing customer." at bounding box center [497, 121] width 869 height 17
click at [618, 116] on div "Use one or more fields below to locate an existing customer." at bounding box center [497, 121] width 869 height 17
click at [522, 131] on form "Search for a Customer Use one or more fields below to locate an existing custom…" at bounding box center [497, 160] width 869 height 166
click at [398, 449] on div "No customers match filter criteria." at bounding box center [498, 503] width 868 height 366
click at [554, 133] on form "Search for a Customer Use one or more fields below to locate an existing custom…" at bounding box center [497, 160] width 869 height 166
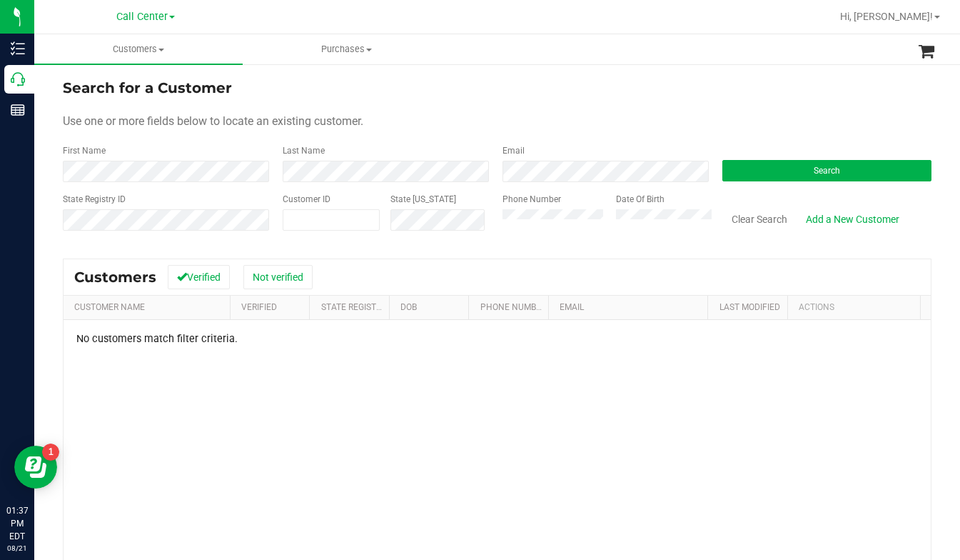
click at [390, 149] on div "Last Name" at bounding box center [382, 163] width 220 height 38
click at [480, 139] on form "Search for a Customer Use one or more fields below to locate an existing custom…" at bounding box center [497, 160] width 869 height 166
click at [547, 104] on form "Search for a Customer Use one or more fields below to locate an existing custom…" at bounding box center [497, 160] width 869 height 166
click at [537, 122] on div "Use one or more fields below to locate an existing customer." at bounding box center [497, 121] width 869 height 17
click at [480, 104] on form "Search for a Customer Use one or more fields below to locate an existing custom…" at bounding box center [497, 160] width 869 height 166
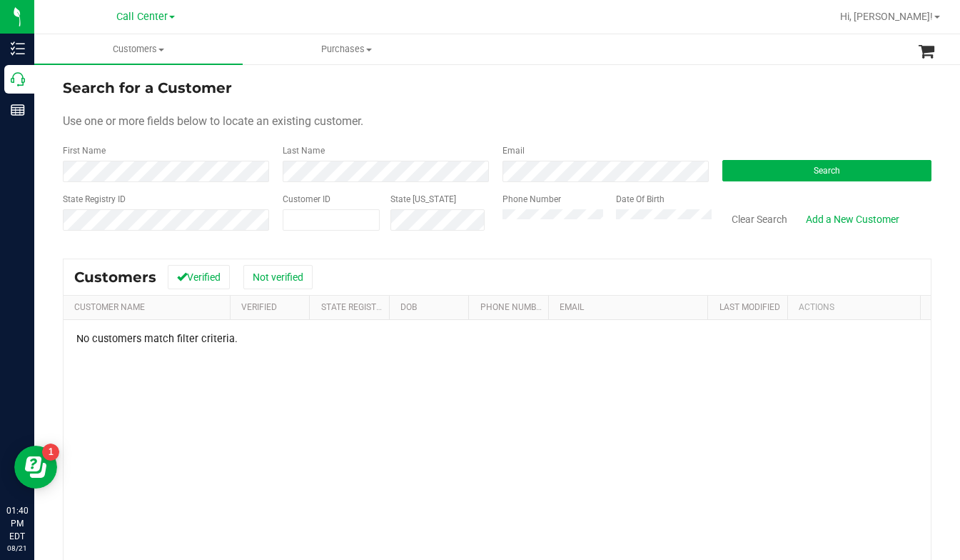
click at [480, 100] on form "Search for a Customer Use one or more fields below to locate an existing custom…" at bounding box center [497, 160] width 869 height 166
click at [569, 119] on div "Use one or more fields below to locate an existing customer." at bounding box center [497, 121] width 869 height 17
click at [576, 126] on div "Use one or more fields below to locate an existing customer." at bounding box center [497, 121] width 869 height 17
click at [525, 130] on form "Search for a Customer Use one or more fields below to locate an existing custom…" at bounding box center [497, 160] width 869 height 166
click at [607, 409] on div "No customers match filter criteria." at bounding box center [498, 503] width 868 height 366
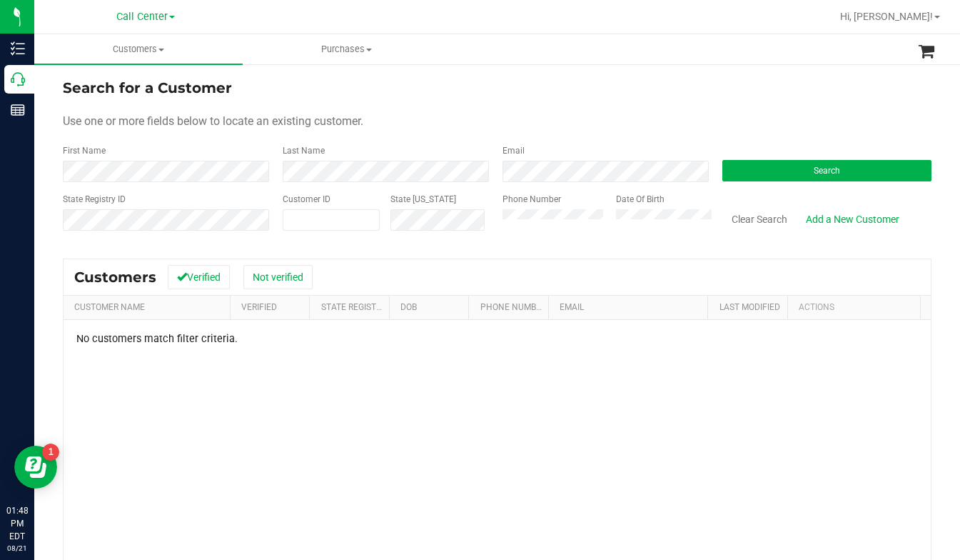
click at [767, 127] on div "Use one or more fields below to locate an existing customer." at bounding box center [497, 121] width 869 height 17
click at [786, 170] on button "Search" at bounding box center [827, 170] width 209 height 21
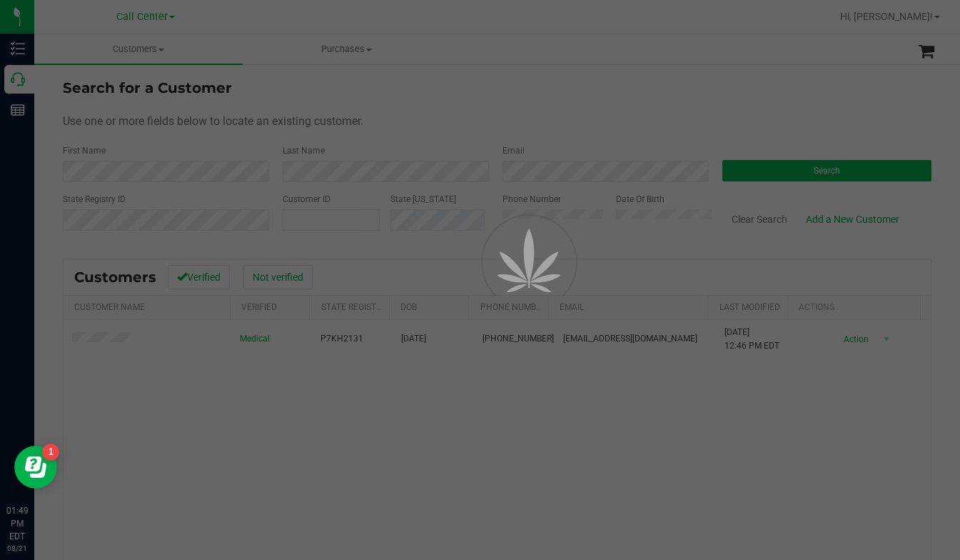
click at [89, 342] on div at bounding box center [480, 280] width 960 height 560
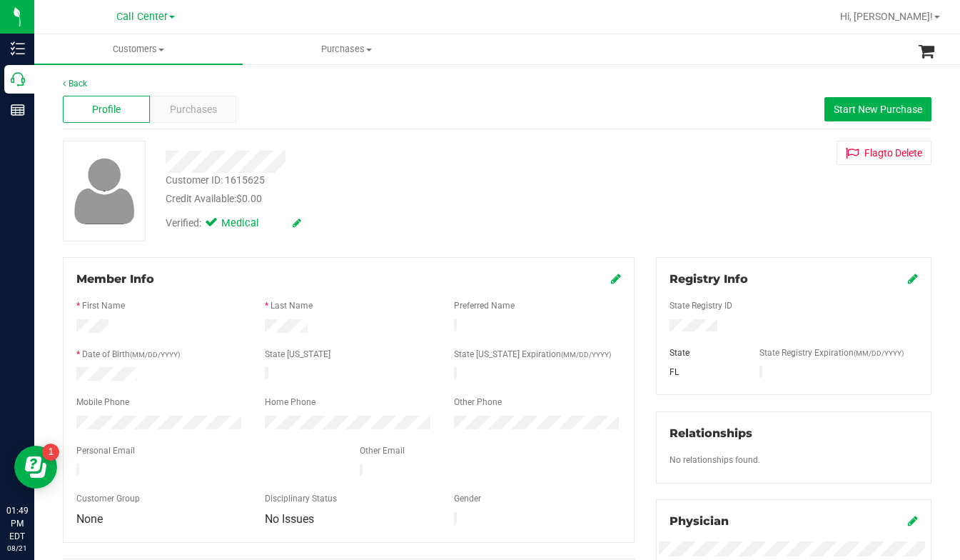
click at [355, 239] on div "Customer ID: 1615625 Credit Available: $0.00 Verified: Medical Flag to Delete" at bounding box center [497, 191] width 891 height 101
click at [756, 198] on div "Customer ID: 1615625 Credit Available: $0.00 Verified: Medical Flag to Delete" at bounding box center [497, 191] width 891 height 101
drag, startPoint x: 725, startPoint y: 216, endPoint x: 721, endPoint y: 230, distance: 14.7
click at [726, 216] on div "Customer ID: 1615625 Credit Available: $0.00 Verified: Medical Flag to Delete" at bounding box center [497, 191] width 891 height 101
drag, startPoint x: 774, startPoint y: 198, endPoint x: 769, endPoint y: 205, distance: 8.7
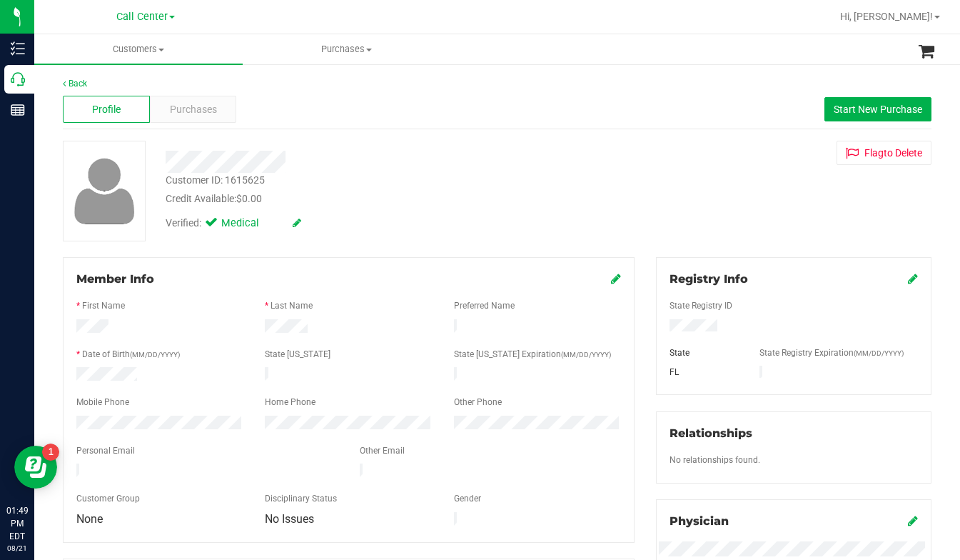
click at [774, 198] on div "Customer ID: 1615625 Credit Available: $0.00 Verified: Medical Flag to Delete" at bounding box center [497, 191] width 891 height 101
drag, startPoint x: 756, startPoint y: 231, endPoint x: 573, endPoint y: 213, distance: 183.8
click at [753, 231] on div "Customer ID: 1615625 Credit Available: $0.00 Verified: Medical Flag to Delete" at bounding box center [497, 191] width 891 height 101
click at [199, 108] on span "Purchases" at bounding box center [193, 109] width 47 height 15
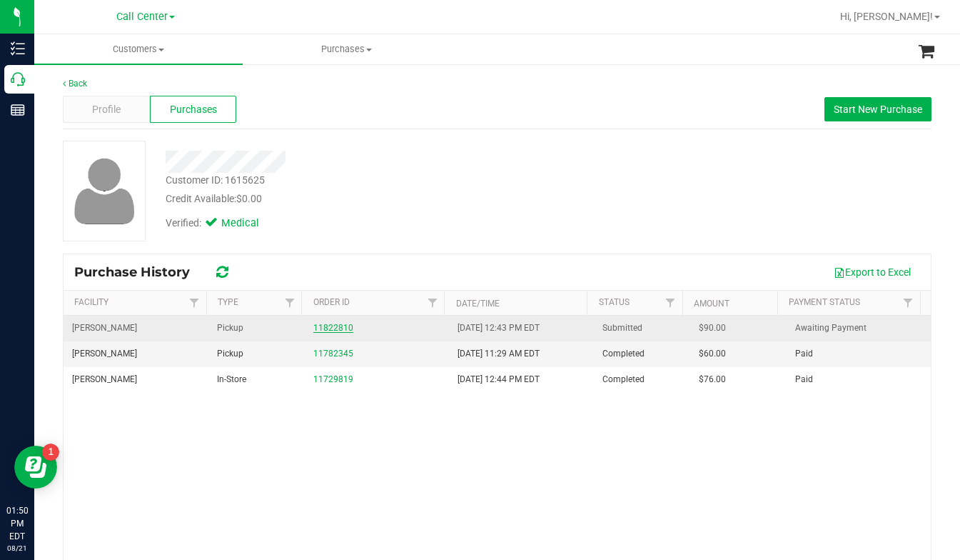
click at [323, 331] on link "11822810" at bounding box center [333, 328] width 40 height 10
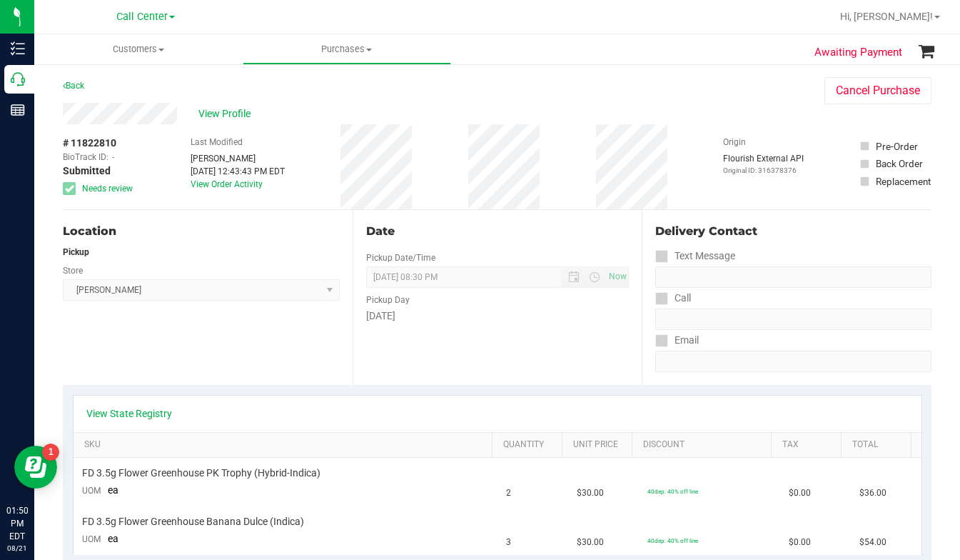
click at [207, 336] on div "Location Pickup Store Brandon WC Select Store Bonita Springs WC Boynton Beach W…" at bounding box center [208, 297] width 290 height 175
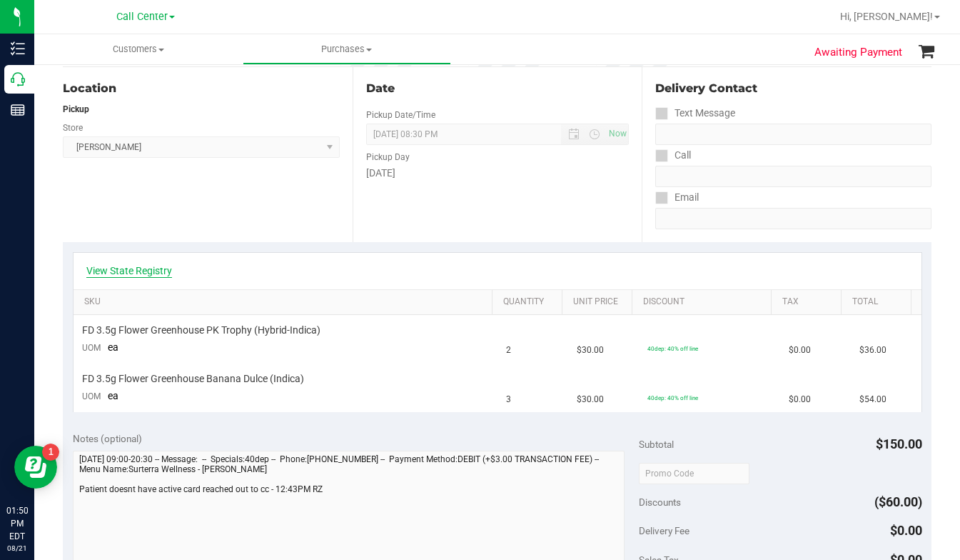
click at [123, 275] on link "View State Registry" at bounding box center [129, 271] width 86 height 14
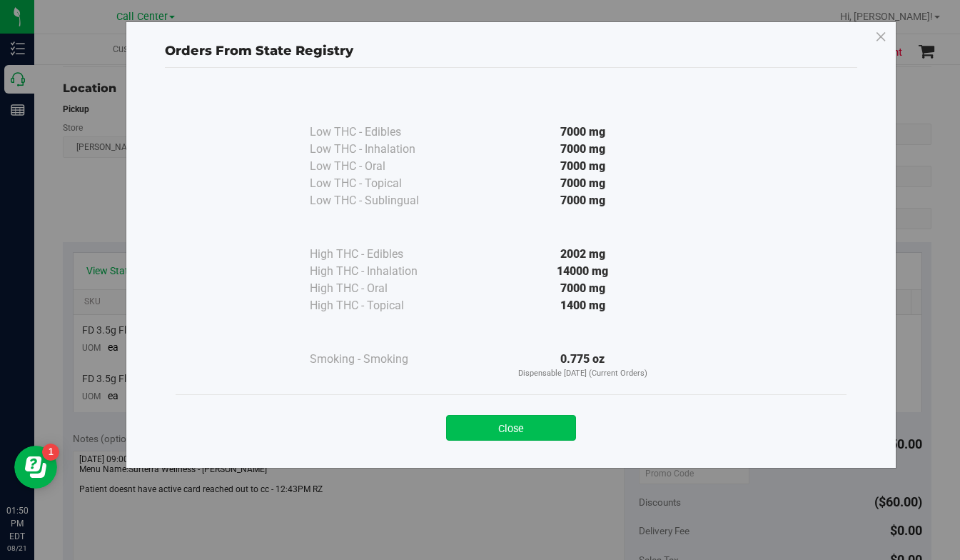
click at [482, 431] on button "Close" at bounding box center [511, 428] width 130 height 26
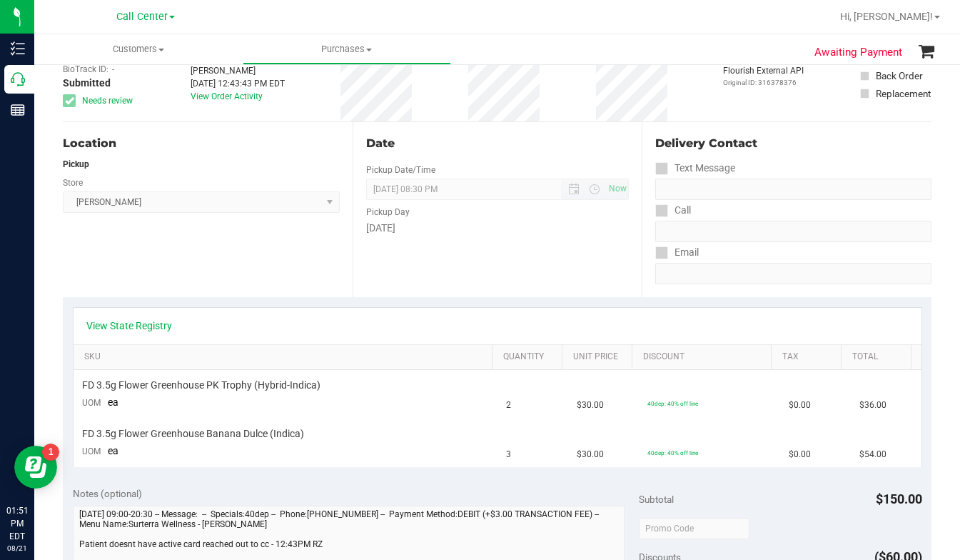
scroll to position [0, 0]
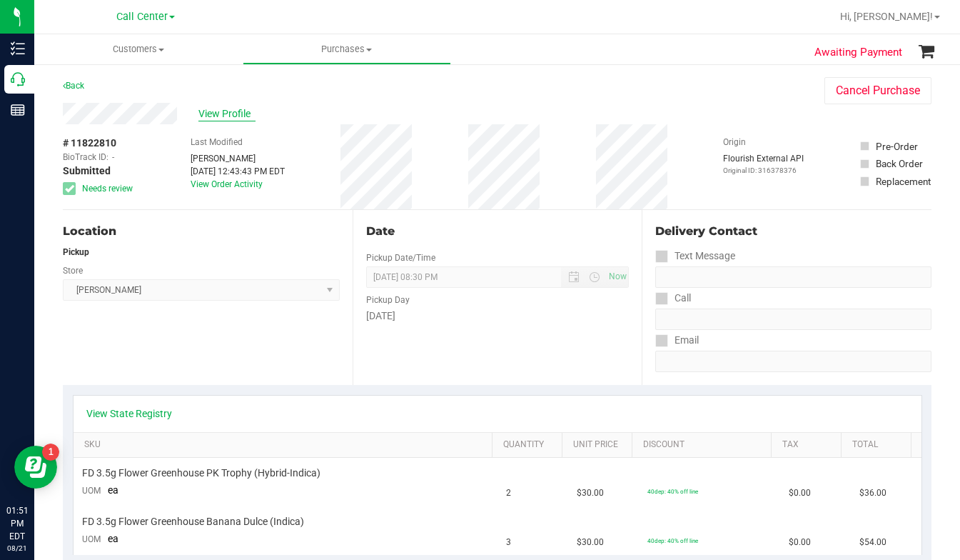
click at [232, 113] on span "View Profile" at bounding box center [227, 113] width 57 height 15
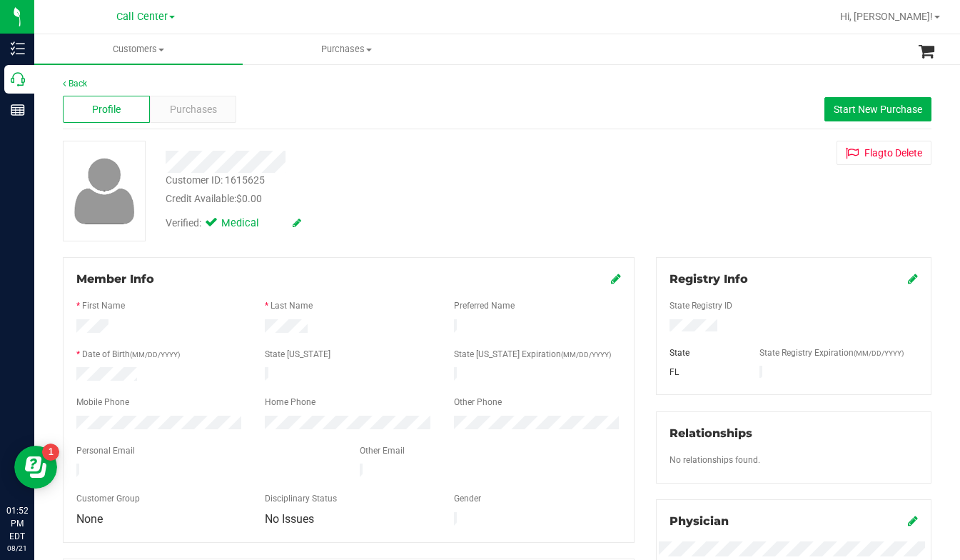
click at [723, 199] on div "Customer ID: 1615625 Credit Available: $0.00 Verified: Medical Flag to Delete" at bounding box center [497, 191] width 891 height 101
click at [160, 51] on span "Customers" at bounding box center [138, 49] width 209 height 13
click at [101, 85] on span "All customers" at bounding box center [85, 86] width 103 height 12
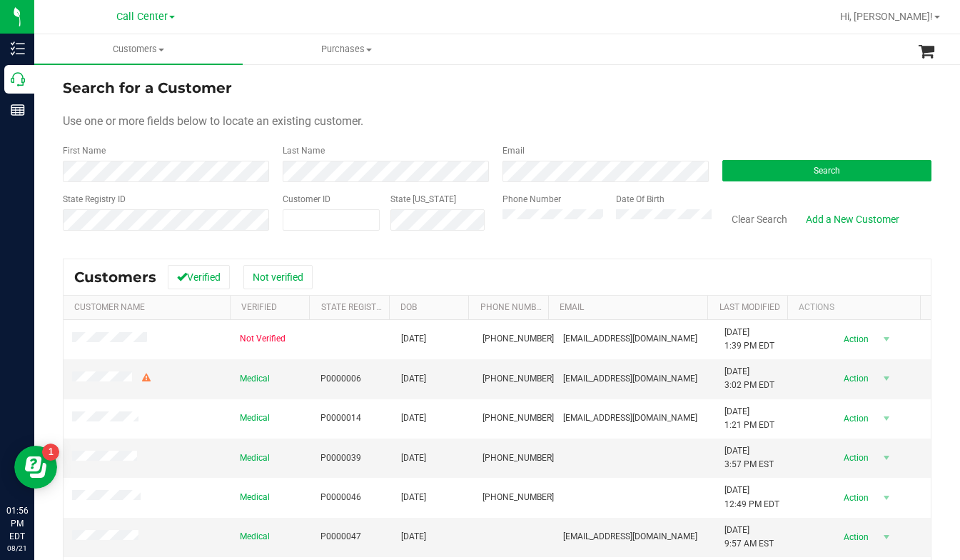
click at [836, 105] on form "Search for a Customer Use one or more fields below to locate an existing custom…" at bounding box center [497, 160] width 869 height 166
click at [772, 131] on form "Search for a Customer Use one or more fields below to locate an existing custom…" at bounding box center [497, 160] width 869 height 166
drag, startPoint x: 746, startPoint y: 177, endPoint x: 735, endPoint y: 174, distance: 11.3
click at [744, 176] on button "Search" at bounding box center [827, 170] width 209 height 21
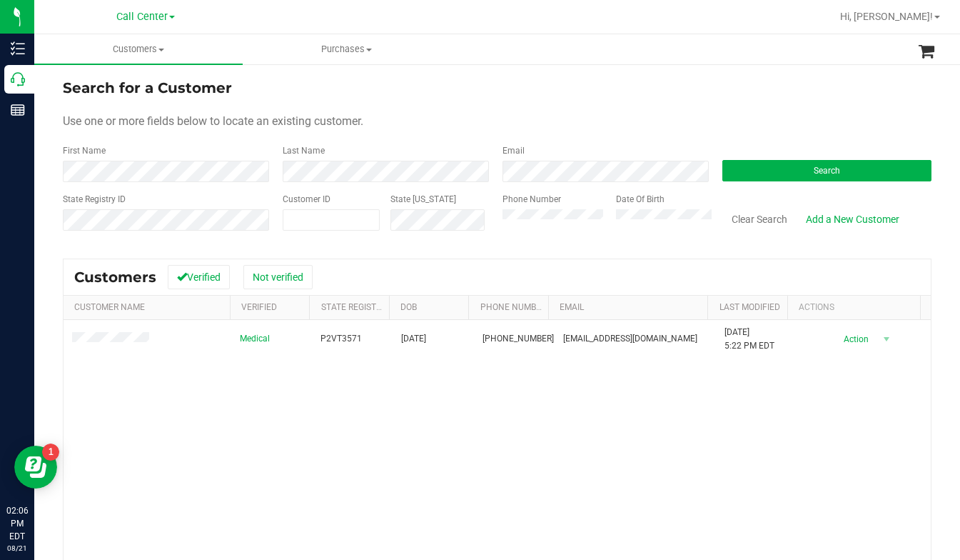
click at [743, 140] on form "Search for a Customer Use one or more fields below to locate an existing custom…" at bounding box center [497, 160] width 869 height 166
click at [739, 111] on form "Search for a Customer Use one or more fields below to locate an existing custom…" at bounding box center [497, 160] width 869 height 166
click at [755, 174] on button "Search" at bounding box center [827, 170] width 209 height 21
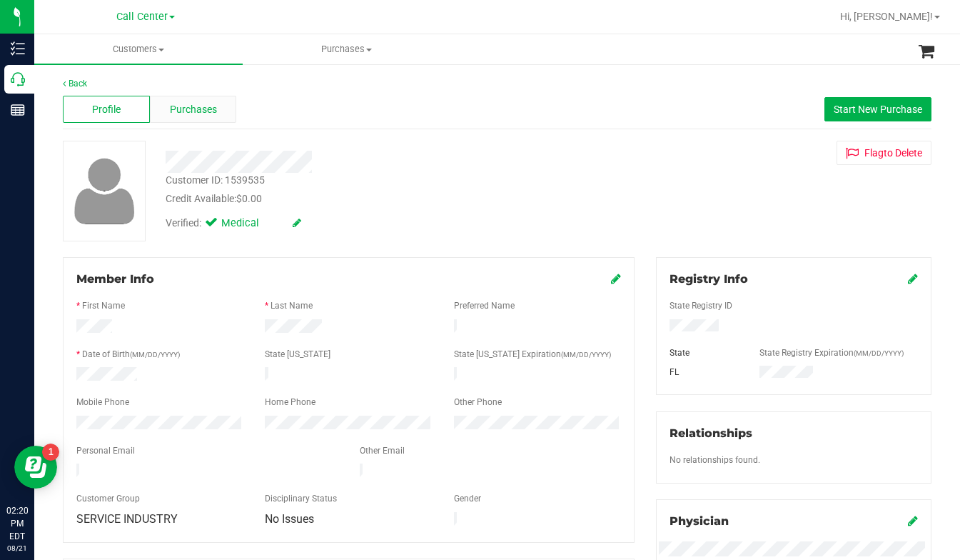
click at [214, 111] on span "Purchases" at bounding box center [193, 109] width 47 height 15
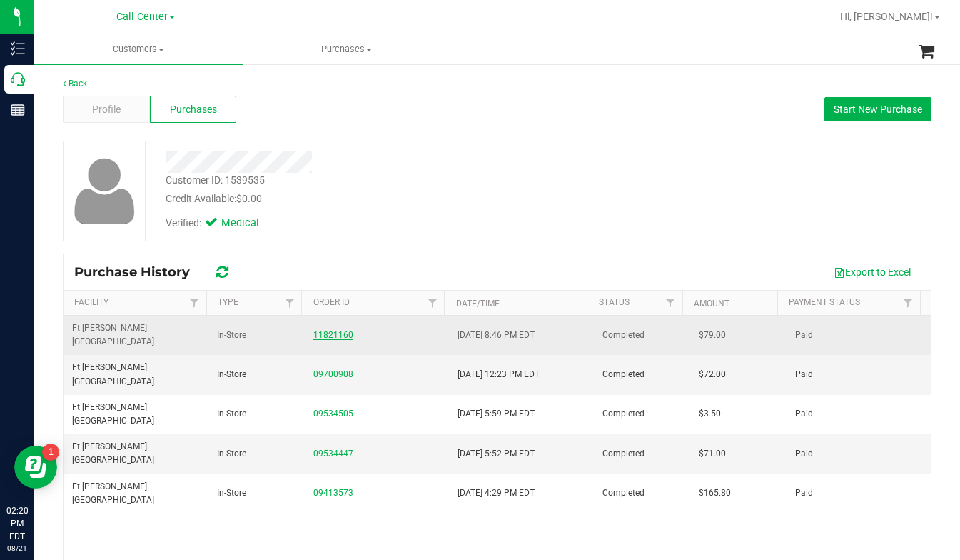
click at [323, 330] on link "11821160" at bounding box center [333, 335] width 40 height 10
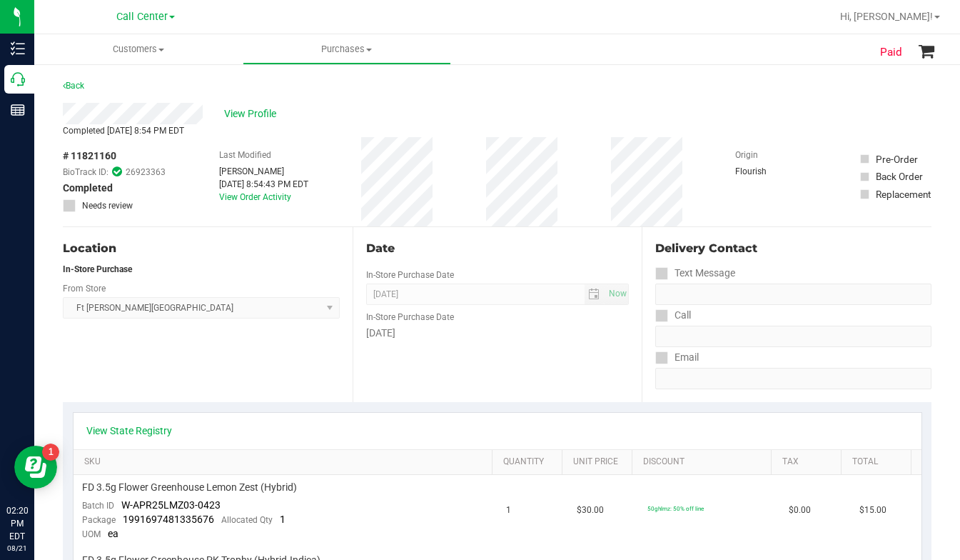
click at [283, 368] on div "Location In-Store Purchase From Store Ft Walton Beach WC Select Store Bonita Sp…" at bounding box center [208, 314] width 290 height 175
click at [274, 378] on div "Location In-Store Purchase From Store Ft Walton Beach WC Select Store Bonita Sp…" at bounding box center [208, 314] width 290 height 175
click at [260, 378] on div "Location In-Store Purchase From Store Ft Walton Beach WC Select Store Bonita Sp…" at bounding box center [208, 314] width 290 height 175
click at [246, 386] on div "Location In-Store Purchase From Store Ft Walton Beach WC Select Store Bonita Sp…" at bounding box center [208, 314] width 290 height 175
click at [783, 206] on div "Origin Flourish" at bounding box center [771, 181] width 71 height 89
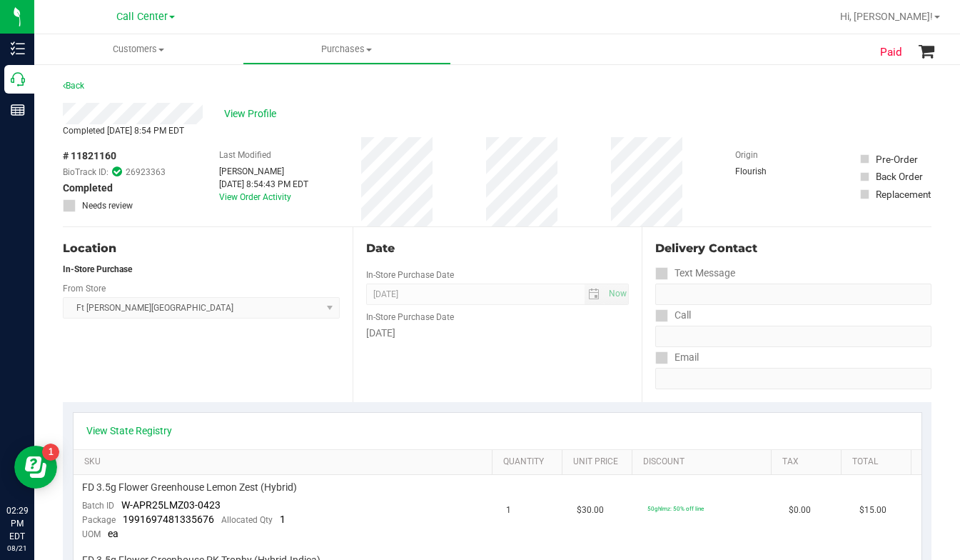
click at [715, 161] on div "# 11821160 BioTrack ID: 26923363 Completed Needs review Last Modified Stanley H…" at bounding box center [497, 181] width 869 height 89
click at [241, 113] on span "View Profile" at bounding box center [252, 113] width 57 height 15
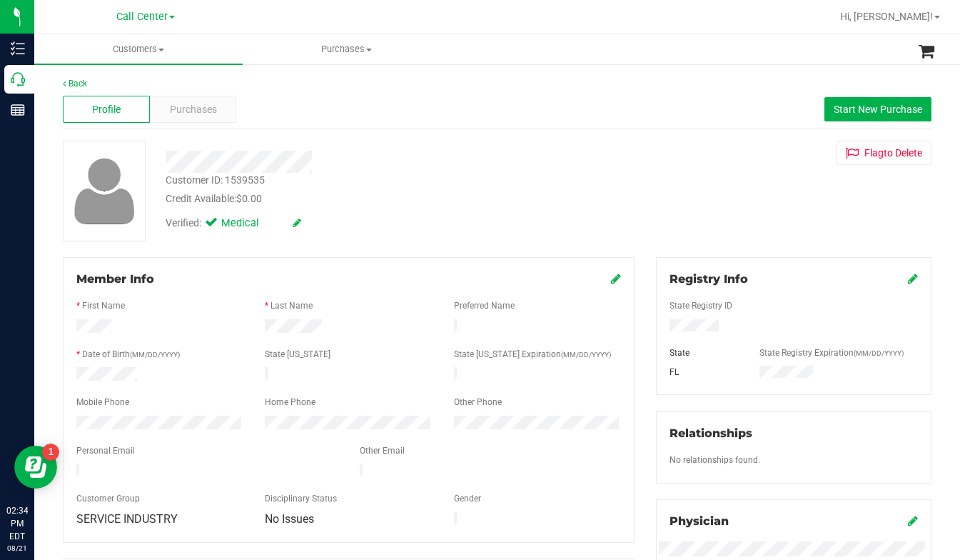
click at [698, 221] on div "Customer ID: 1539535 Credit Available: $0.00 Verified: Medical Flag to Delete" at bounding box center [497, 191] width 891 height 101
click at [719, 201] on div "Customer ID: 1539535 Credit Available: $0.00 Verified: Medical Flag to Delete" at bounding box center [497, 191] width 891 height 101
click at [161, 50] on span at bounding box center [162, 50] width 6 height 3
click at [88, 90] on span "All customers" at bounding box center [85, 86] width 103 height 12
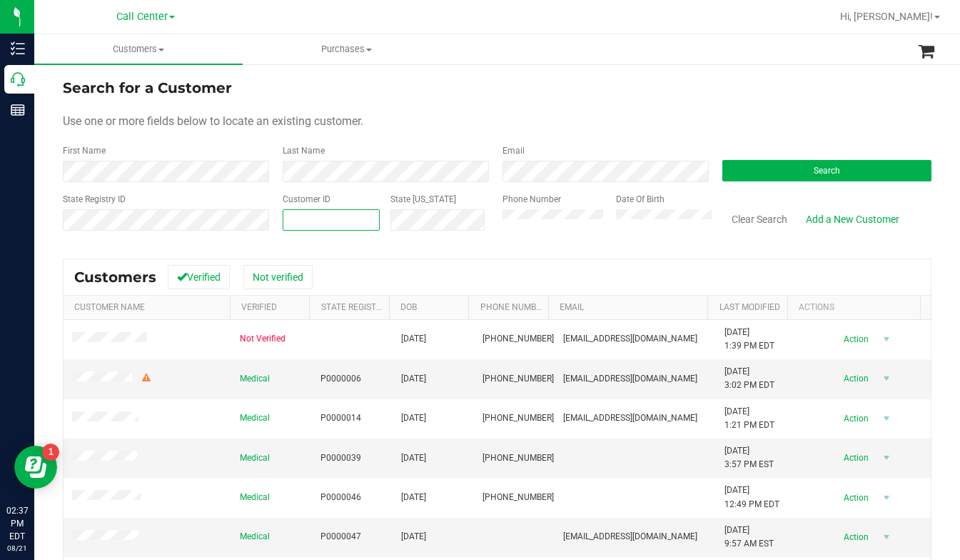
click at [318, 211] on span at bounding box center [331, 219] width 97 height 21
type input "1615625"
click at [767, 172] on button "Search" at bounding box center [827, 170] width 209 height 21
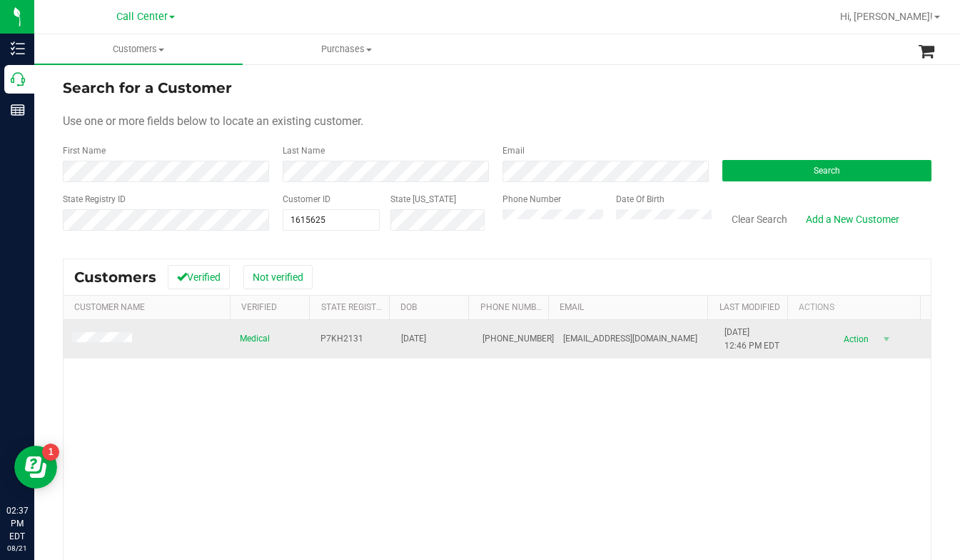
click at [109, 344] on span at bounding box center [104, 339] width 64 height 14
click at [107, 346] on td at bounding box center [148, 339] width 168 height 39
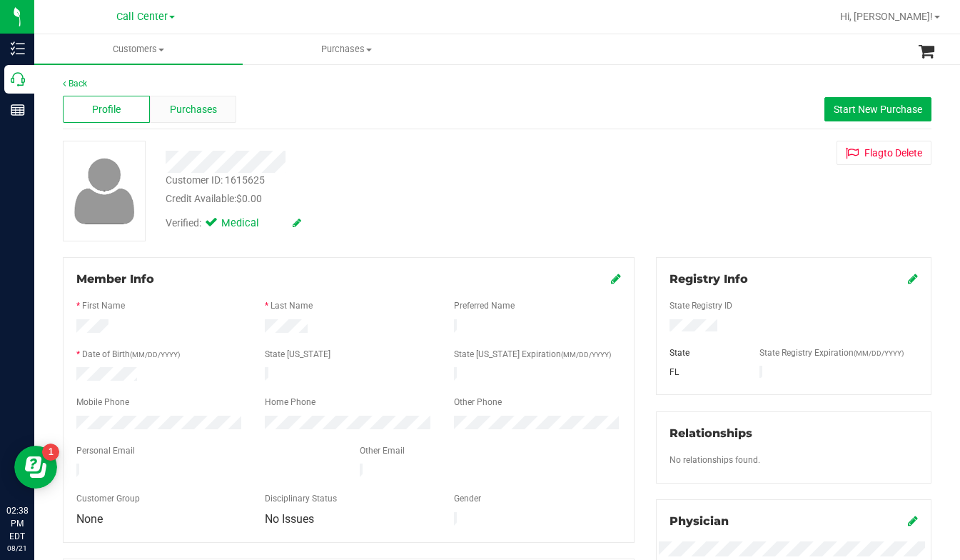
click at [188, 104] on span "Purchases" at bounding box center [193, 109] width 47 height 15
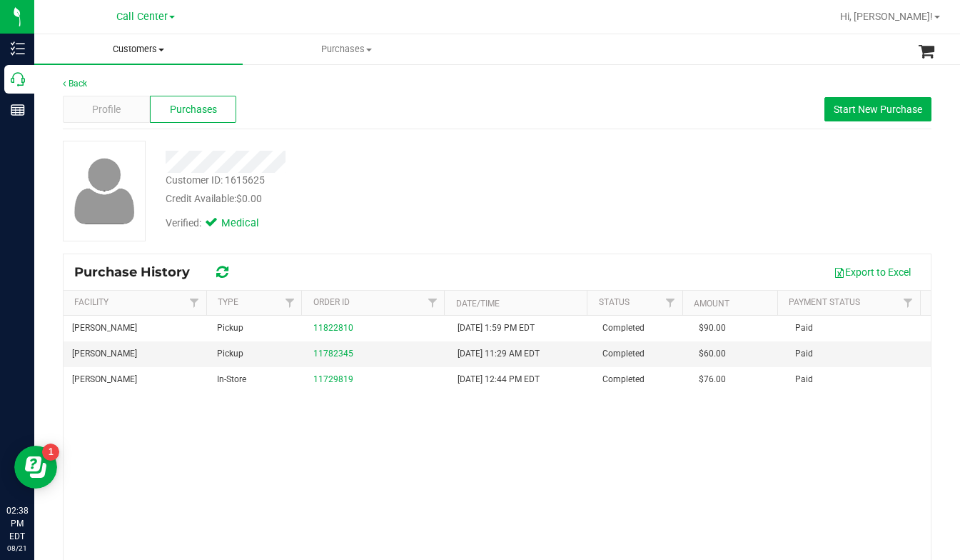
click at [164, 51] on span "Customers" at bounding box center [138, 49] width 209 height 13
click at [95, 84] on span "All customers" at bounding box center [85, 86] width 103 height 12
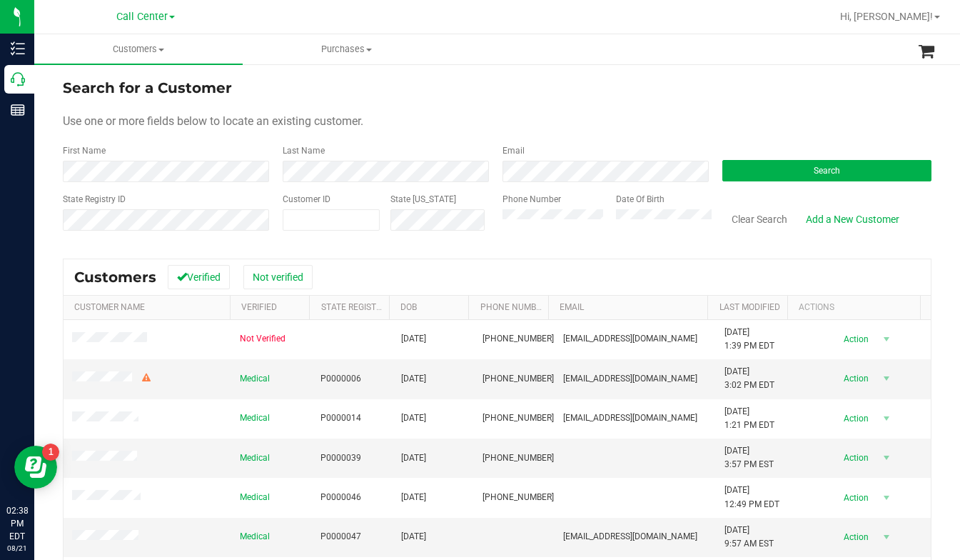
click at [778, 110] on form "Search for a Customer Use one or more fields below to locate an existing custom…" at bounding box center [497, 160] width 869 height 166
click at [313, 214] on span at bounding box center [331, 219] width 97 height 21
type input "1448247"
click at [731, 179] on button "Search" at bounding box center [827, 170] width 209 height 21
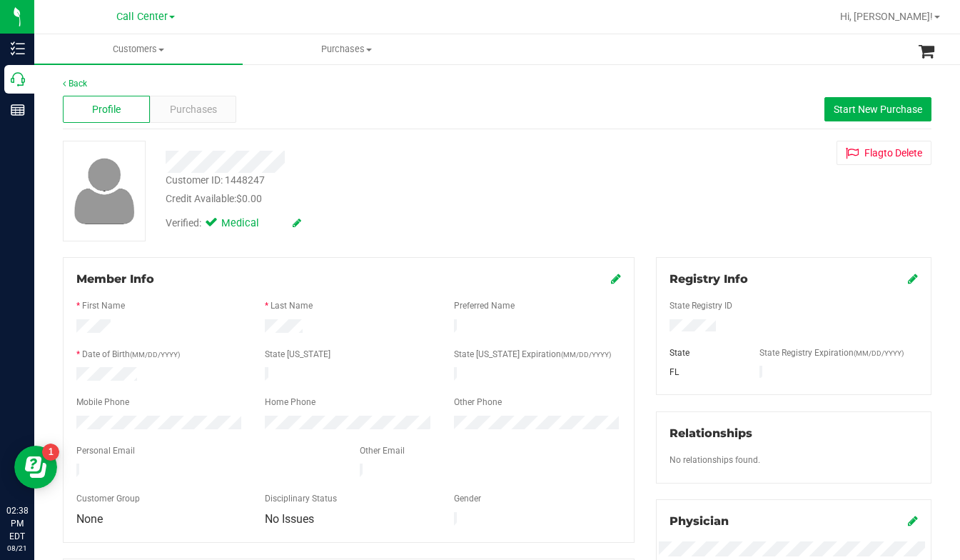
click at [723, 196] on div "Customer ID: 1448247 Credit Available: $0.00 Verified: Medical Flag to Delete" at bounding box center [497, 191] width 891 height 101
click at [183, 101] on div "Purchases" at bounding box center [193, 109] width 87 height 27
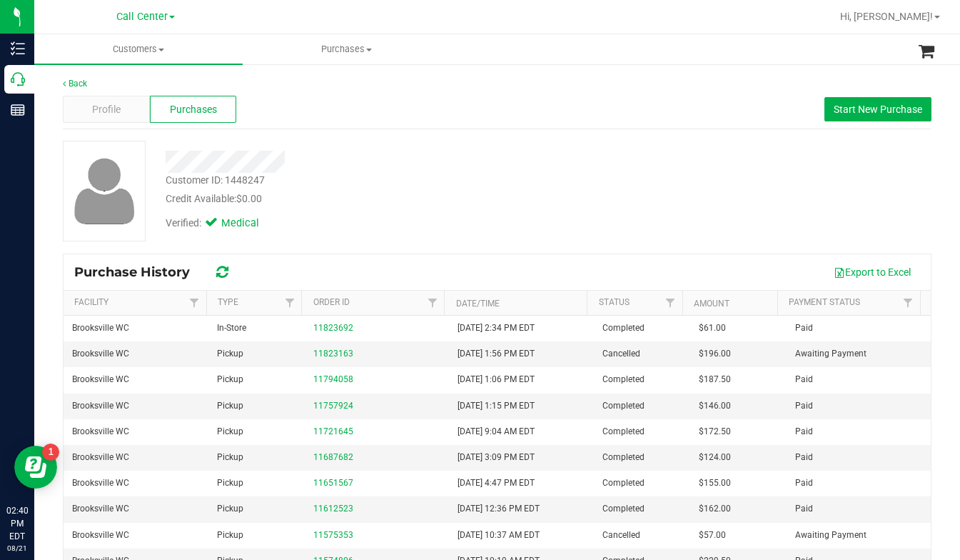
click at [731, 200] on div "Customer ID: 1448247 Credit Available: $0.00 Verified: Medical" at bounding box center [497, 191] width 891 height 101
click at [162, 50] on span at bounding box center [162, 50] width 6 height 3
click at [74, 91] on span "All customers" at bounding box center [85, 86] width 103 height 12
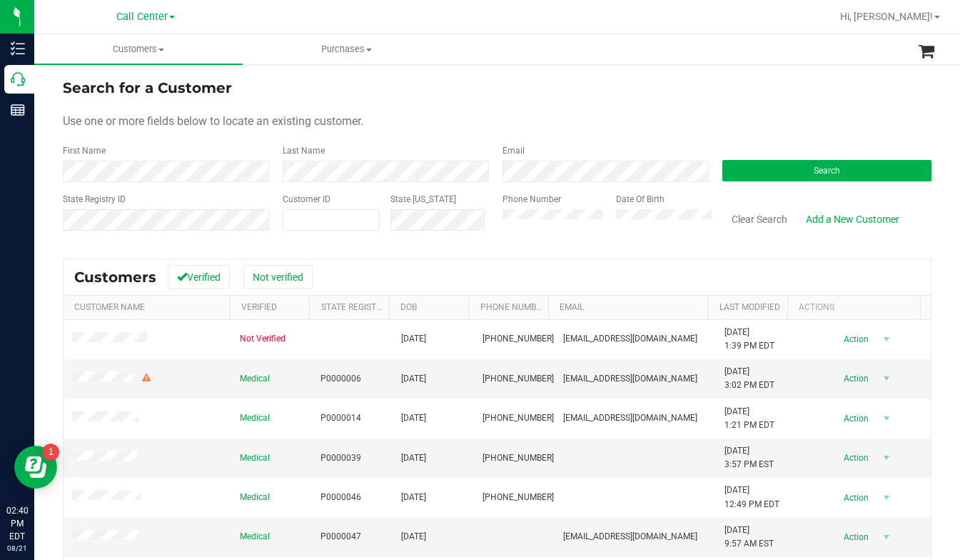
click at [501, 297] on th "Phone Number" at bounding box center [508, 308] width 80 height 24
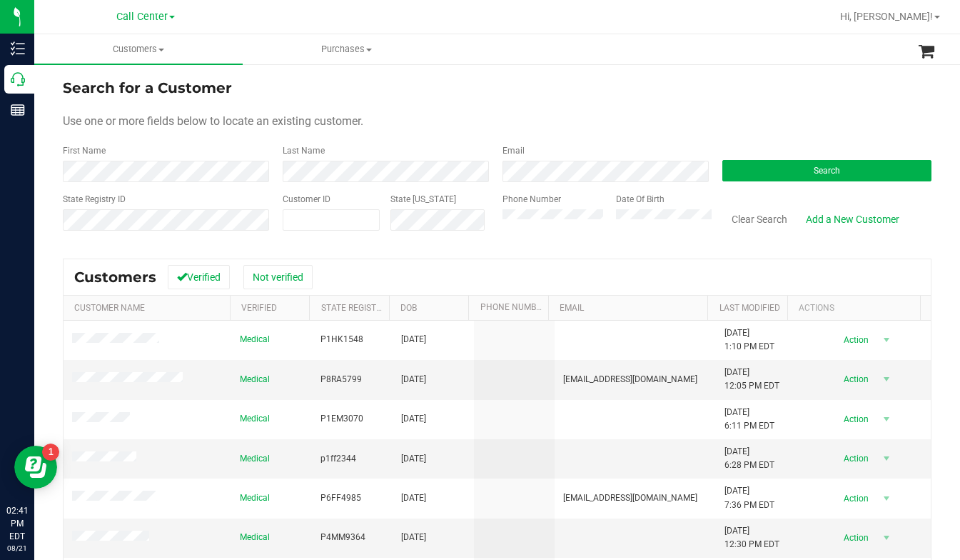
click at [349, 269] on div "Customers Verified Not verified" at bounding box center [498, 277] width 868 height 36
click at [721, 105] on form "Search for a Customer Use one or more fields below to locate an existing custom…" at bounding box center [497, 160] width 869 height 166
click at [333, 224] on span at bounding box center [331, 219] width 97 height 21
type input "144524"
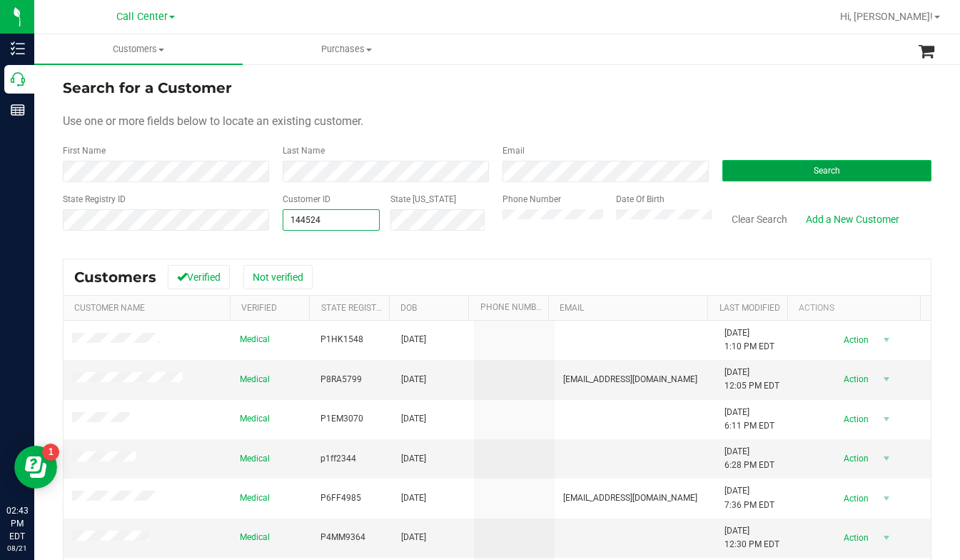
click at [741, 178] on button "Search" at bounding box center [827, 170] width 209 height 21
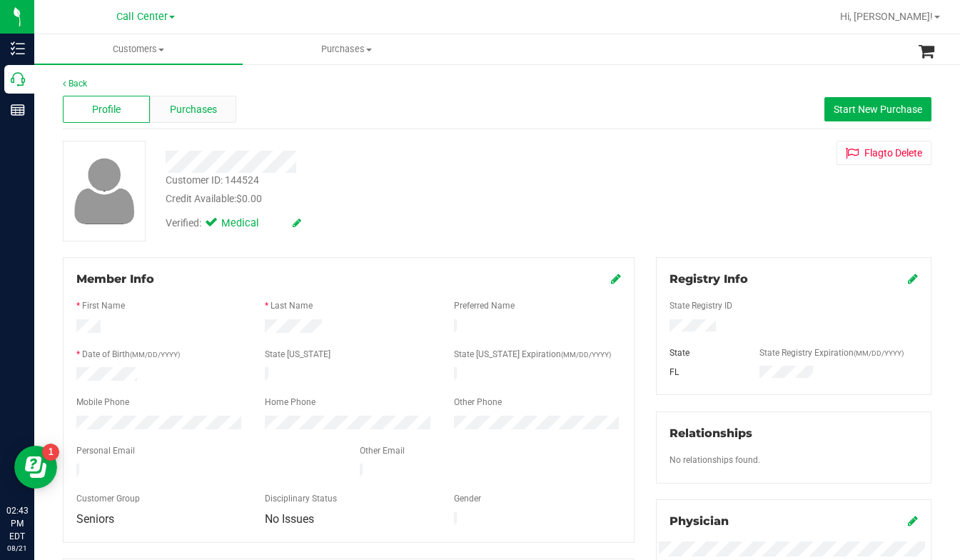
click at [184, 110] on span "Purchases" at bounding box center [193, 109] width 47 height 15
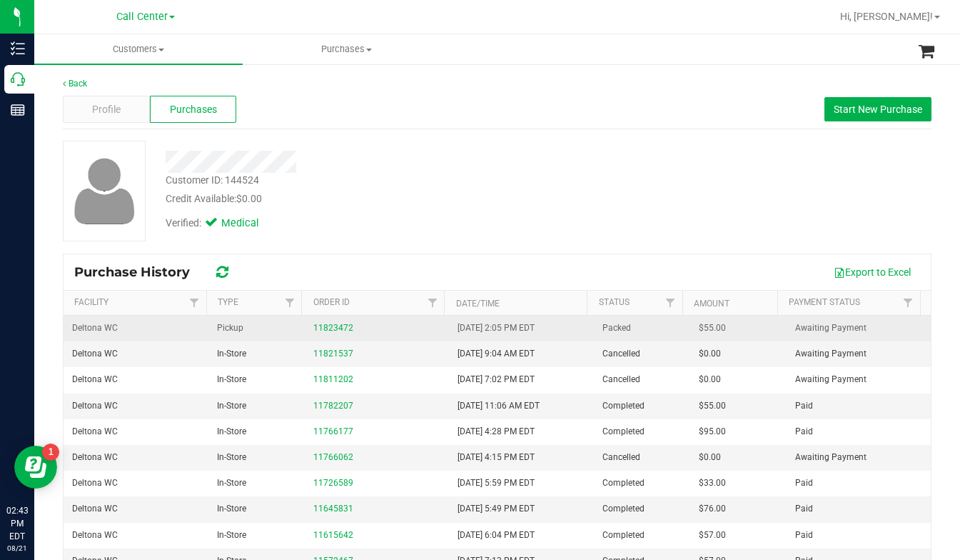
click at [330, 321] on div "11823472" at bounding box center [377, 328] width 128 height 14
click at [326, 321] on div "11823472" at bounding box center [377, 328] width 128 height 14
click at [324, 321] on div "11823472" at bounding box center [377, 328] width 128 height 14
click at [317, 331] on link "11823472" at bounding box center [333, 328] width 40 height 10
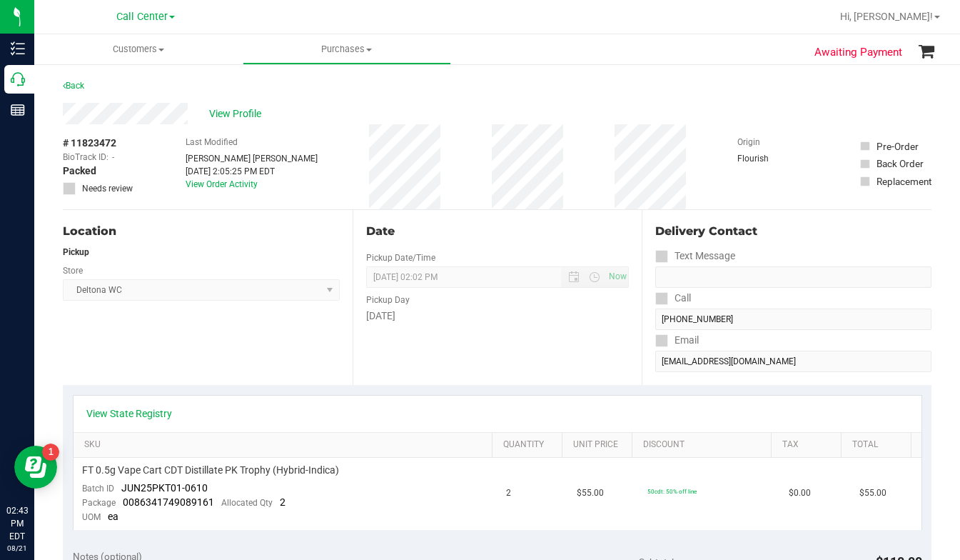
click at [738, 117] on div "View Profile" at bounding box center [497, 113] width 869 height 21
click at [223, 112] on span "View Profile" at bounding box center [237, 113] width 57 height 15
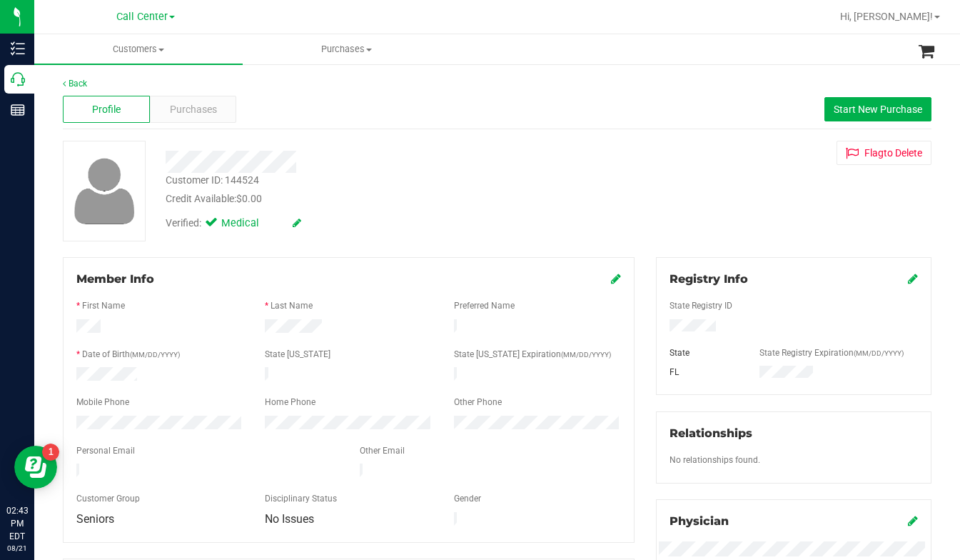
click at [723, 213] on div "Customer ID: 144524 Credit Available: $0.00 Verified: Medical Flag to Delete" at bounding box center [497, 191] width 891 height 101
click at [755, 226] on div "Customer ID: 144524 Credit Available: $0.00 Verified: Medical Flag to Delete" at bounding box center [497, 191] width 891 height 101
click at [726, 210] on div "Customer ID: 144524 Credit Available: $0.00 Verified: Medical Flag to Delete" at bounding box center [497, 191] width 891 height 101
drag, startPoint x: 753, startPoint y: 227, endPoint x: 743, endPoint y: 227, distance: 9.3
click at [753, 227] on div "Customer ID: 144524 Credit Available: $0.00 Verified: Medical Flag to Delete" at bounding box center [497, 191] width 891 height 101
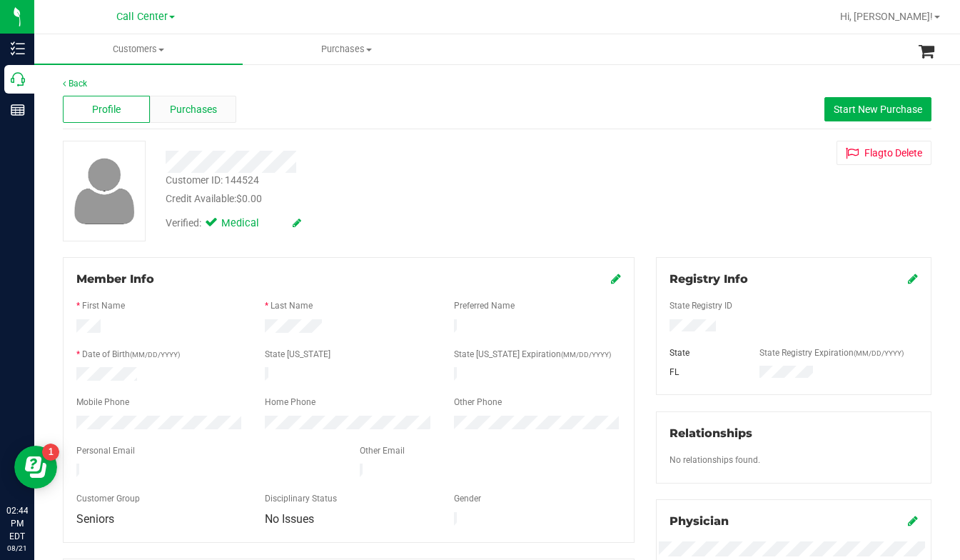
click at [189, 109] on span "Purchases" at bounding box center [193, 109] width 47 height 15
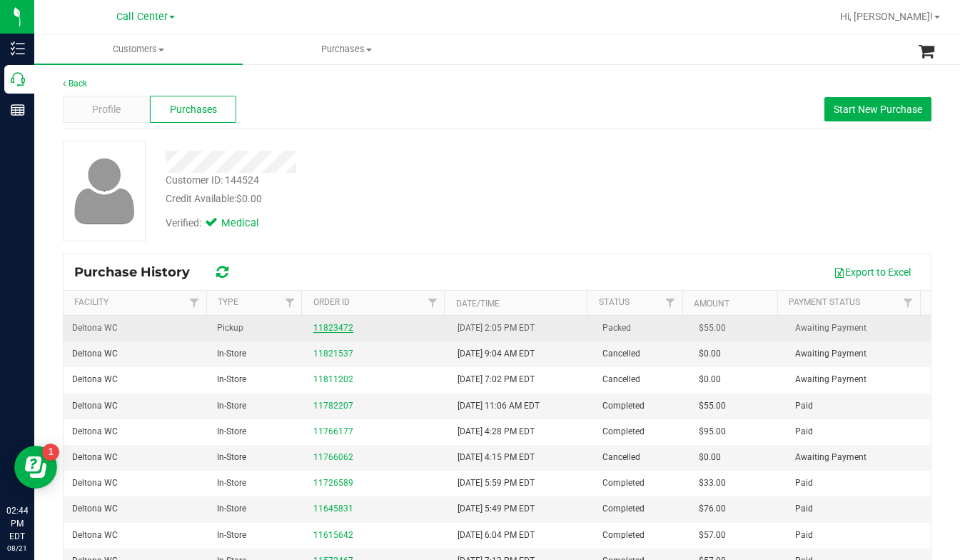
click at [333, 329] on link "11823472" at bounding box center [333, 328] width 40 height 10
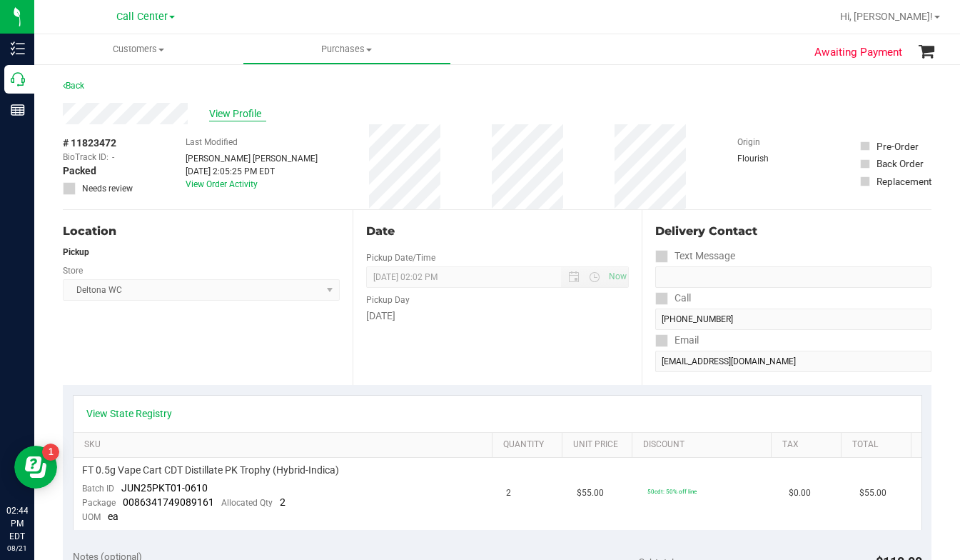
click at [228, 117] on span "View Profile" at bounding box center [237, 113] width 57 height 15
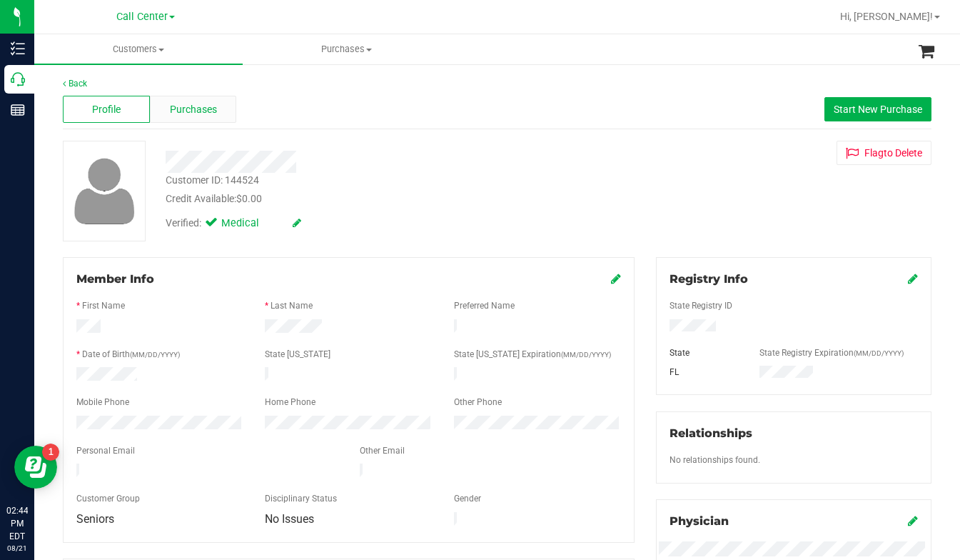
click at [183, 110] on span "Purchases" at bounding box center [193, 109] width 47 height 15
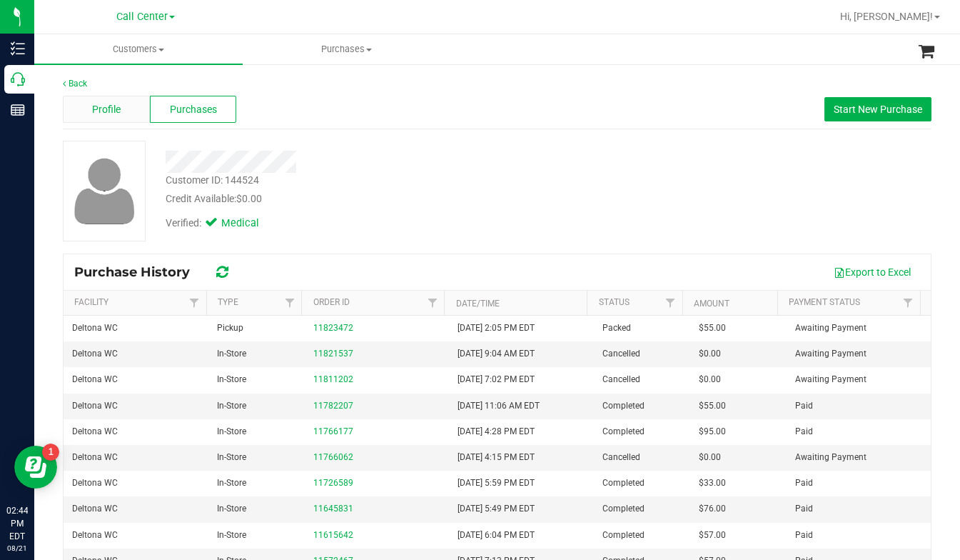
click at [119, 114] on span "Profile" at bounding box center [106, 109] width 29 height 15
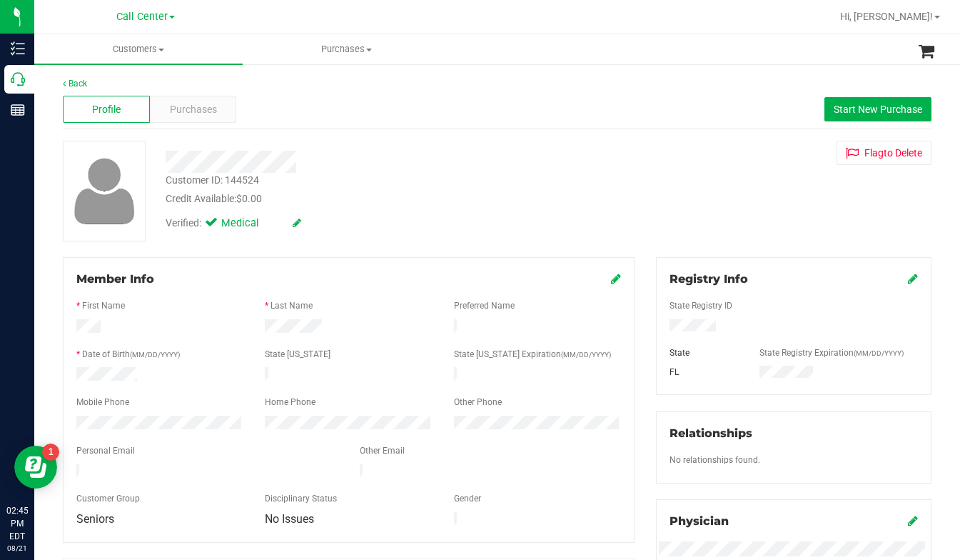
click at [743, 196] on div "Customer ID: 144524 Credit Available: $0.00 Verified: Medical Flag to Delete" at bounding box center [497, 191] width 891 height 101
click at [702, 236] on div "Customer ID: 144524 Credit Available: $0.00 Verified: Medical Flag to Delete" at bounding box center [497, 191] width 891 height 101
click at [699, 210] on div "Customer ID: 144524 Credit Available: $0.00 Verified: Medical Flag to Delete" at bounding box center [497, 191] width 891 height 101
click at [758, 199] on div "Customer ID: 144524 Credit Available: $0.00 Verified: Medical Flag to Delete" at bounding box center [497, 191] width 891 height 101
click at [161, 46] on span "Customers" at bounding box center [138, 49] width 209 height 13
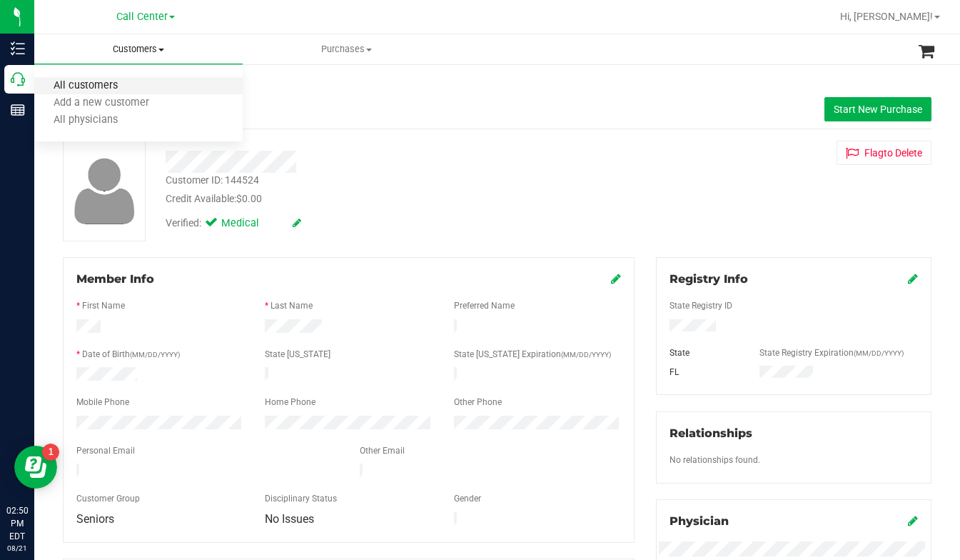
click at [108, 90] on span "All customers" at bounding box center [85, 86] width 103 height 12
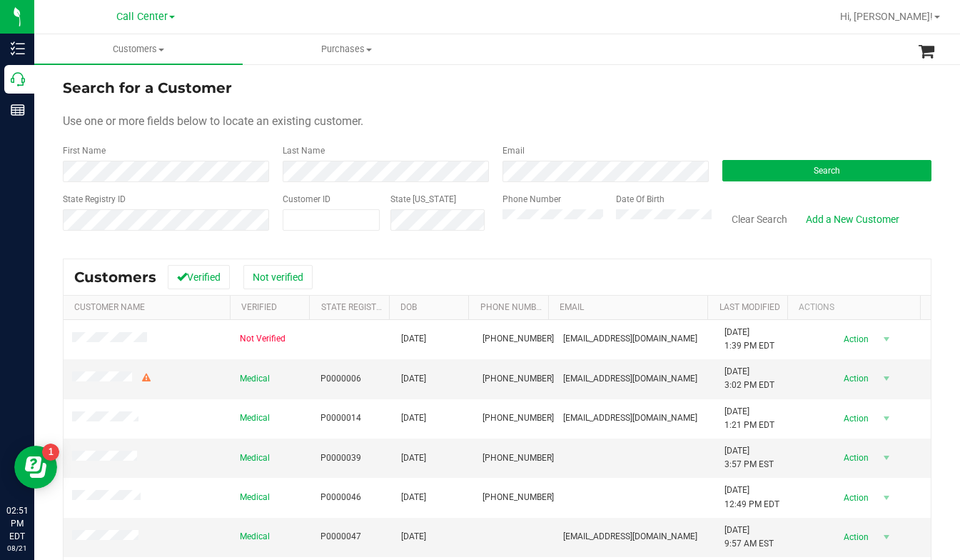
drag, startPoint x: 758, startPoint y: 106, endPoint x: 748, endPoint y: 114, distance: 12.2
click at [758, 106] on form "Search for a Customer Use one or more fields below to locate an existing custom…" at bounding box center [497, 160] width 869 height 166
click at [796, 104] on form "Search for a Customer Use one or more fields below to locate an existing custom…" at bounding box center [497, 160] width 869 height 166
click at [510, 206] on div "Phone Number" at bounding box center [554, 218] width 103 height 51
click at [742, 176] on button "Search" at bounding box center [827, 170] width 209 height 21
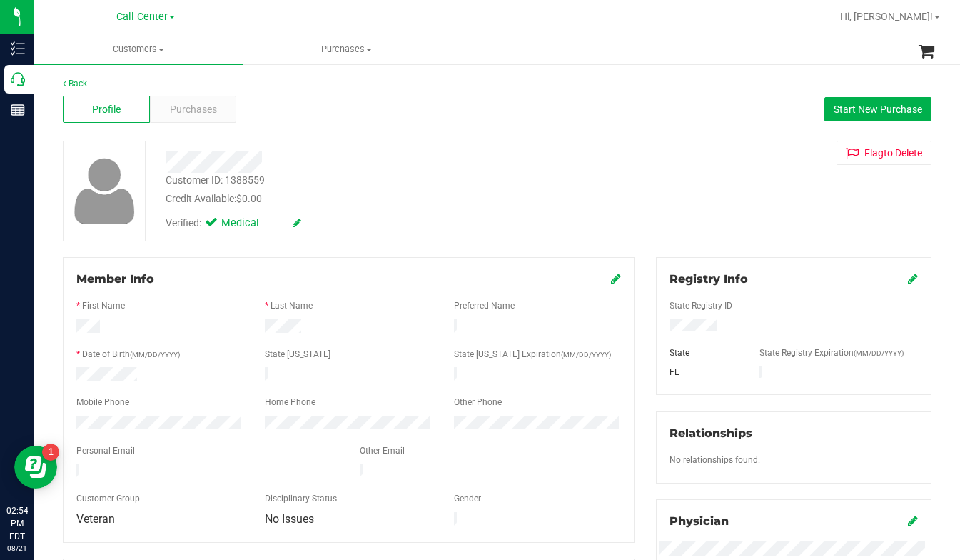
click at [368, 226] on div "Verified: Medical" at bounding box center [378, 221] width 446 height 31
click at [778, 212] on div "Customer ID: 1388559 Credit Available: $0.00 Verified: Medical Flag to Delete" at bounding box center [497, 191] width 891 height 101
click at [691, 333] on div at bounding box center [794, 327] width 270 height 16
click at [785, 196] on div "Customer ID: 1388559 Credit Available: $0.00 Verified: Medical Flag to Delete" at bounding box center [497, 191] width 891 height 101
click at [751, 199] on div "Customer ID: 1388559 Credit Available: $0.00 Verified: Medical Flag to Delete" at bounding box center [497, 191] width 891 height 101
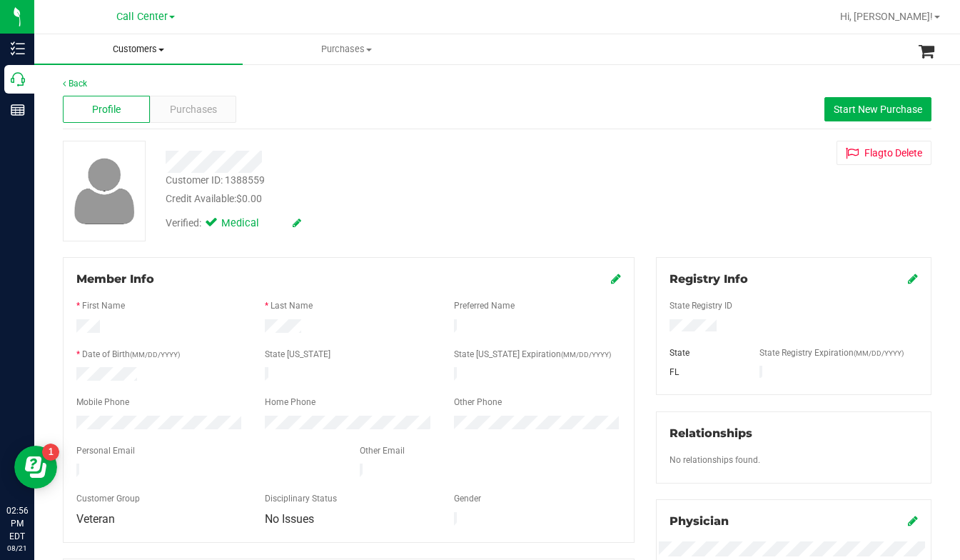
click at [163, 47] on span "Customers" at bounding box center [138, 49] width 209 height 13
click at [104, 89] on span "All customers" at bounding box center [85, 86] width 103 height 12
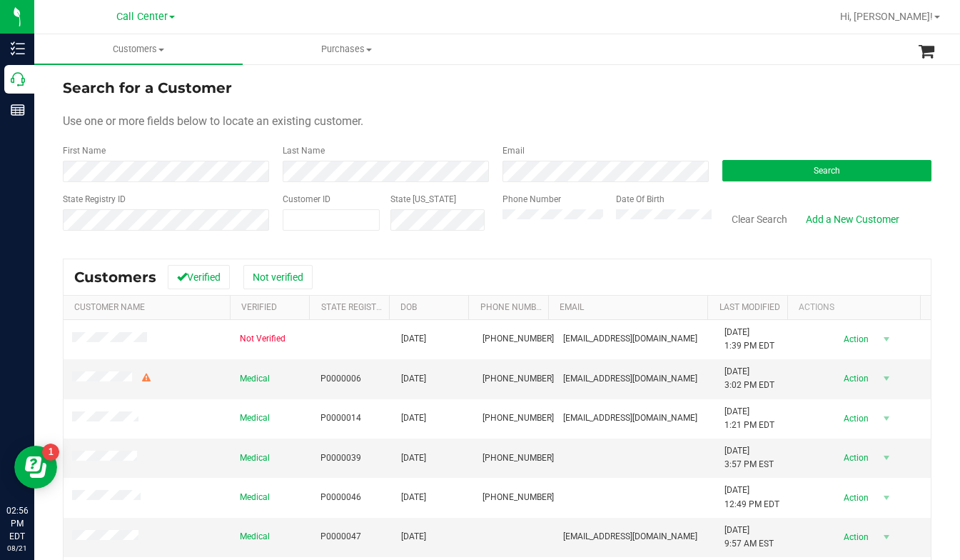
click at [757, 109] on form "Search for a Customer Use one or more fields below to locate an existing custom…" at bounding box center [497, 160] width 869 height 166
click at [528, 206] on div "Phone Number" at bounding box center [554, 218] width 103 height 51
click at [743, 166] on button "Search" at bounding box center [827, 170] width 209 height 21
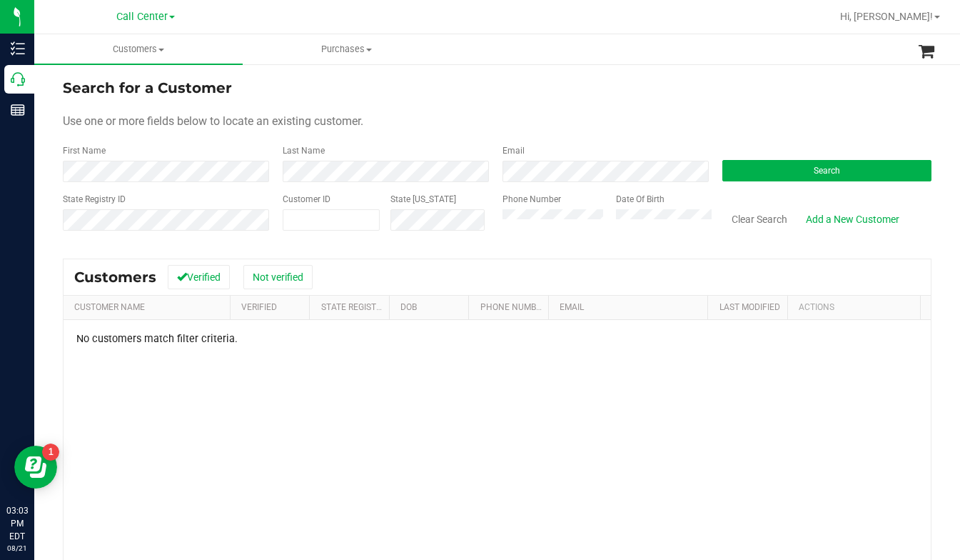
click at [765, 119] on div "Use one or more fields below to locate an existing customer." at bounding box center [497, 121] width 869 height 17
click at [812, 115] on div "Use one or more fields below to locate an existing customer." at bounding box center [497, 121] width 869 height 17
click at [171, 149] on div "First Name" at bounding box center [167, 163] width 209 height 38
click at [771, 178] on button "Search" at bounding box center [827, 170] width 209 height 21
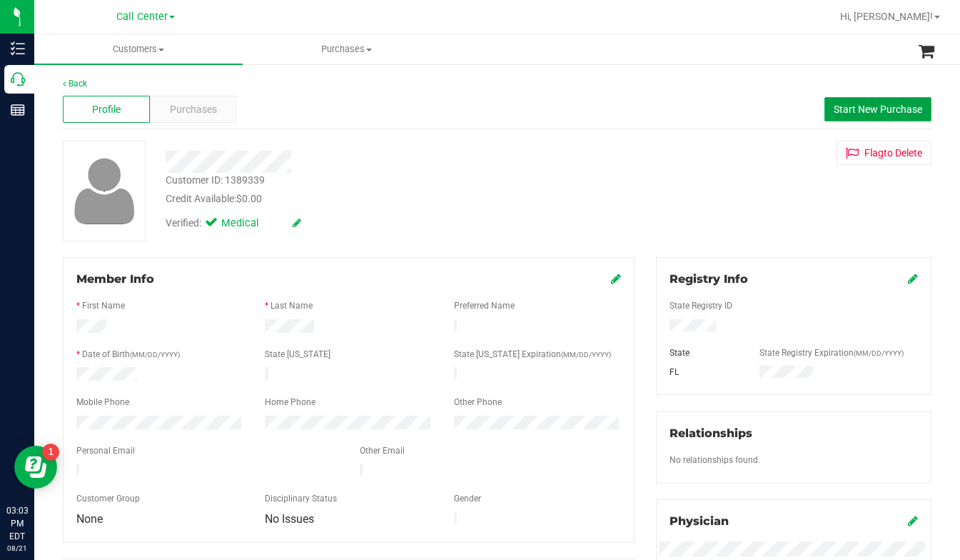
drag, startPoint x: 840, startPoint y: 111, endPoint x: 829, endPoint y: 109, distance: 10.8
click at [840, 110] on span "Start New Purchase" at bounding box center [878, 109] width 89 height 11
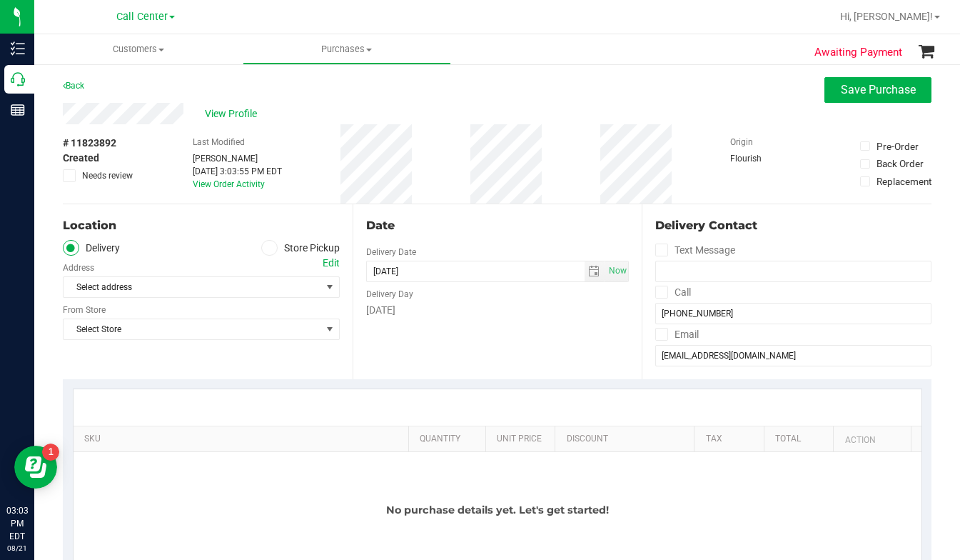
click at [270, 248] on span at bounding box center [269, 248] width 16 height 16
click at [0, 0] on input "Store Pickup" at bounding box center [0, 0] width 0 height 0
click at [142, 289] on span "Select Store" at bounding box center [193, 287] width 258 height 20
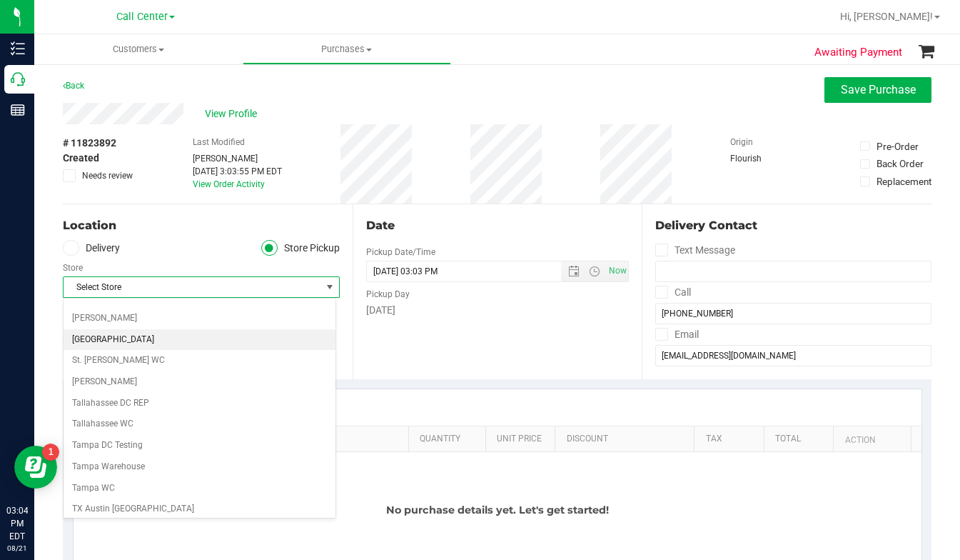
scroll to position [1038, 0]
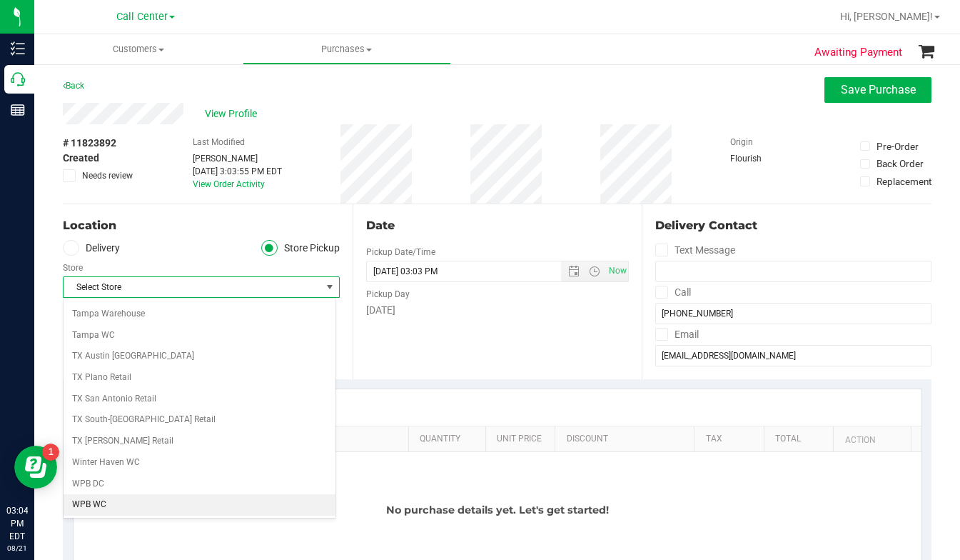
click at [96, 509] on li "WPB WC" at bounding box center [200, 504] width 272 height 21
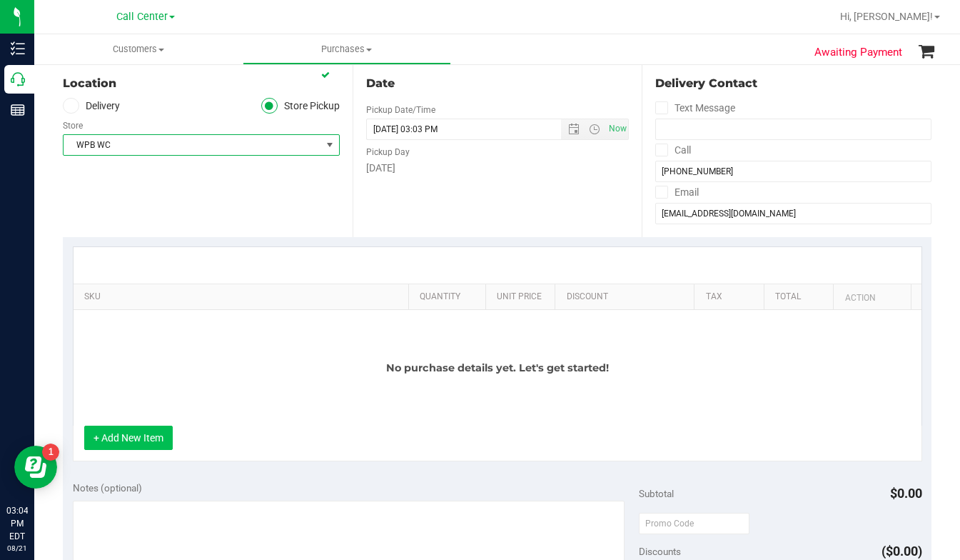
scroll to position [143, 0]
click at [131, 439] on button "+ Add New Item" at bounding box center [128, 437] width 89 height 24
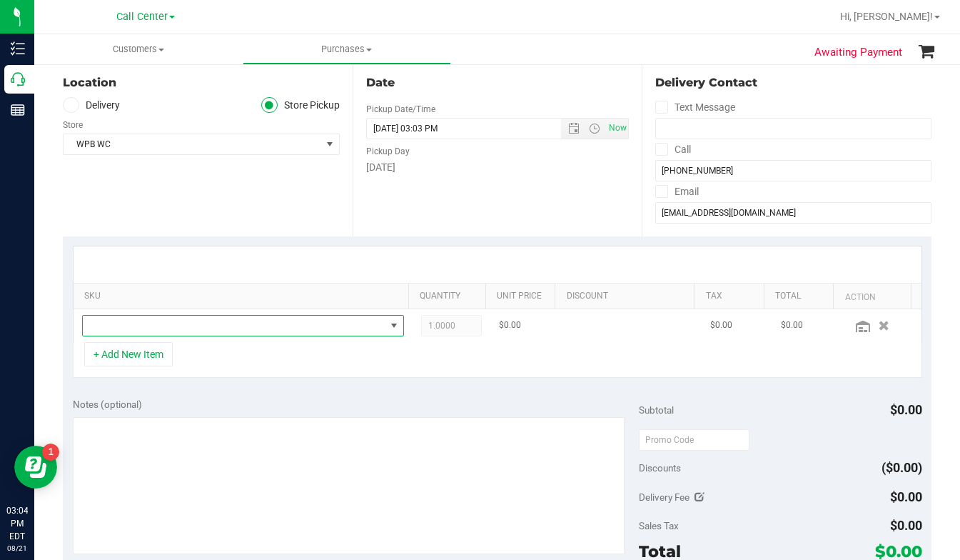
click at [113, 326] on span "NO DATA FOUND" at bounding box center [234, 326] width 303 height 20
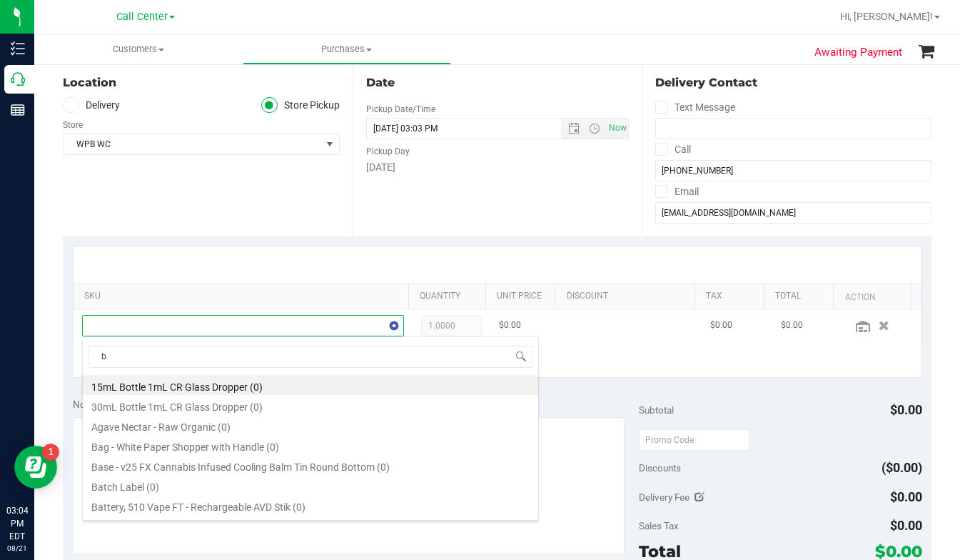
scroll to position [21, 309]
type input "balm"
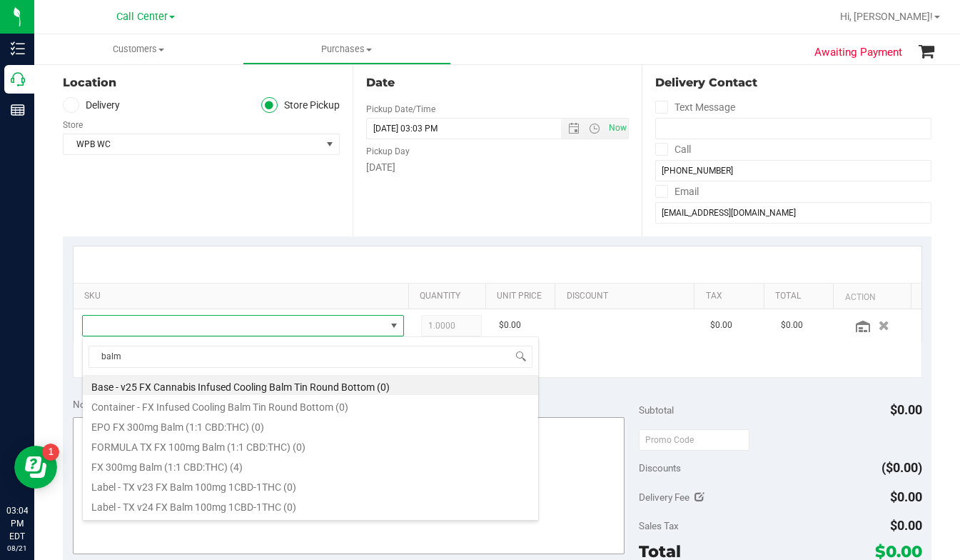
click at [98, 468] on li "FX 300mg Balm (1:1 CBD:THC) (4)" at bounding box center [311, 465] width 456 height 20
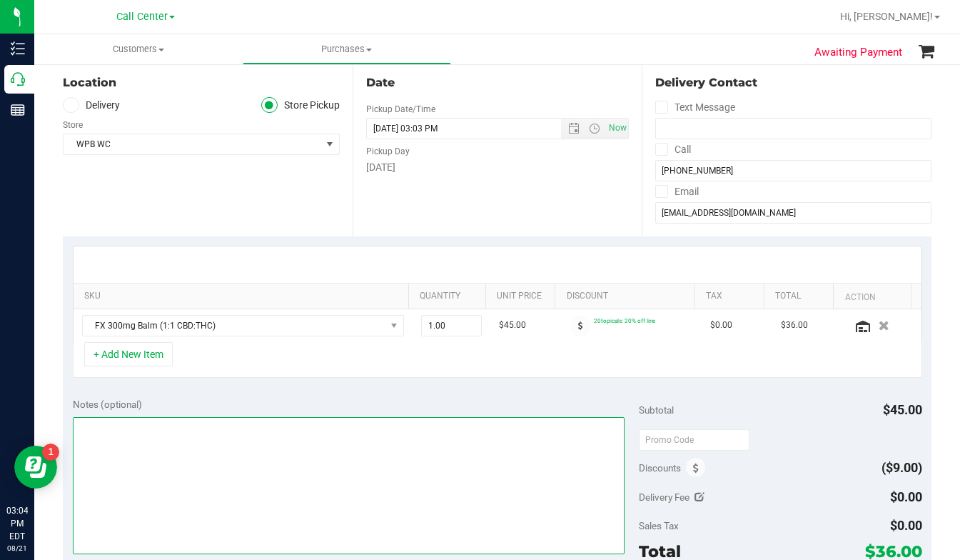
click at [100, 437] on textarea at bounding box center [349, 485] width 552 height 137
click at [343, 479] on textarea at bounding box center [349, 485] width 552 height 137
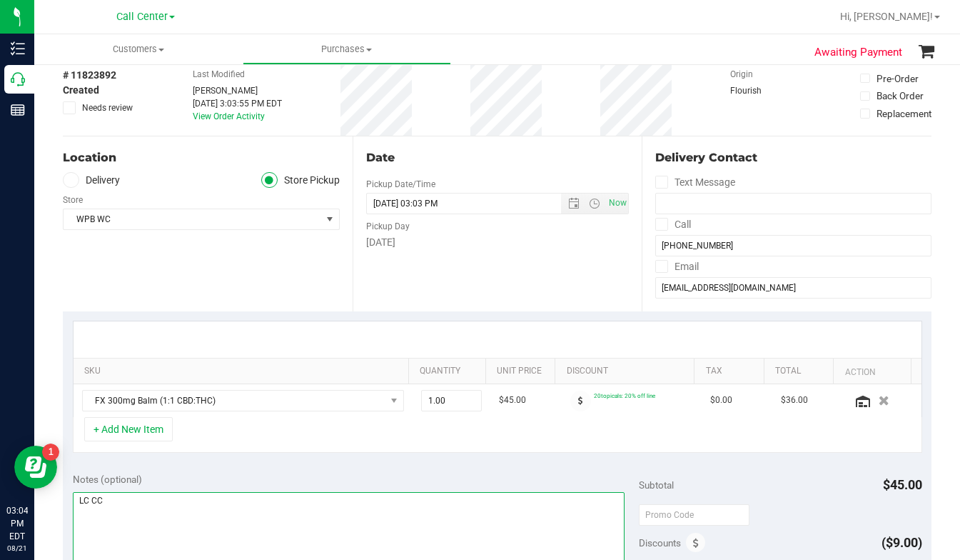
scroll to position [0, 0]
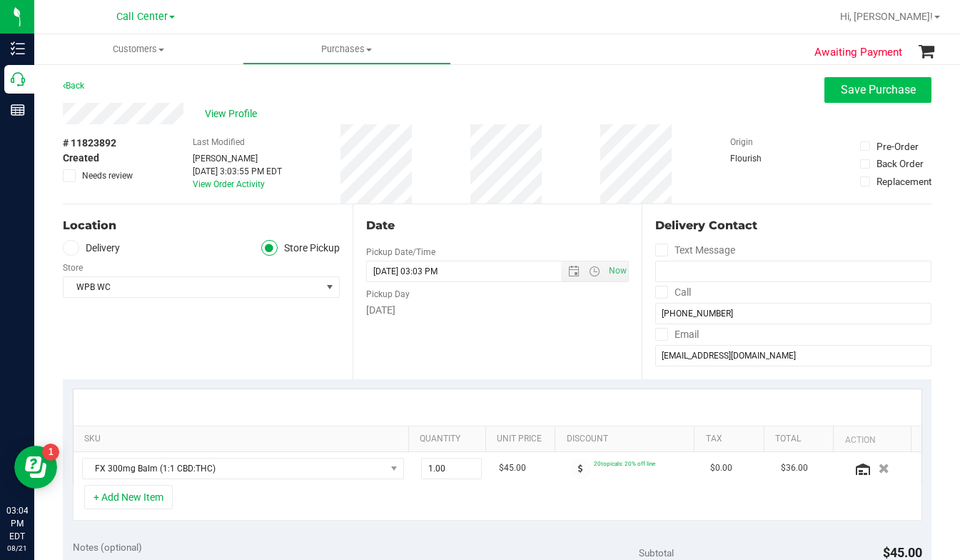
type textarea "LC CC"
click at [846, 94] on span "Save Purchase" at bounding box center [878, 90] width 75 height 14
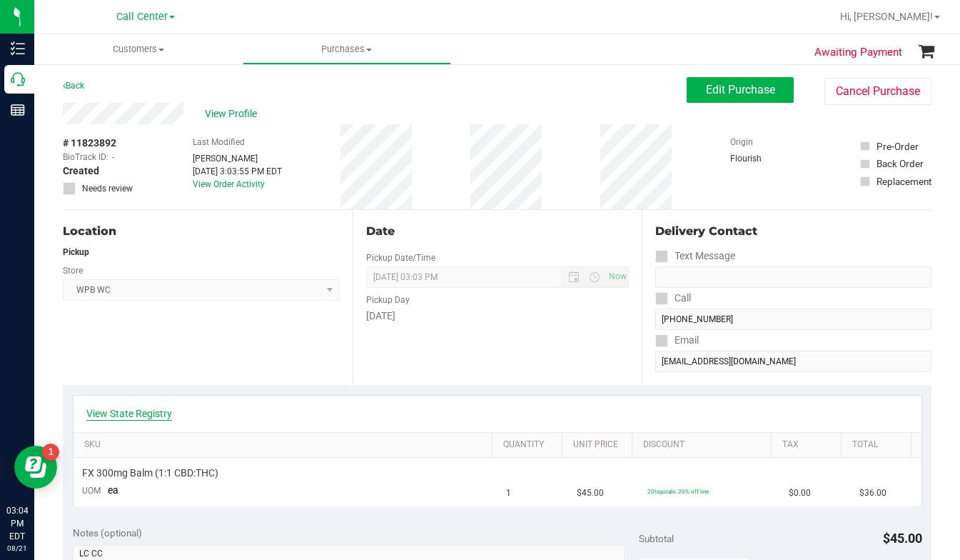
click at [118, 408] on link "View State Registry" at bounding box center [129, 413] width 86 height 14
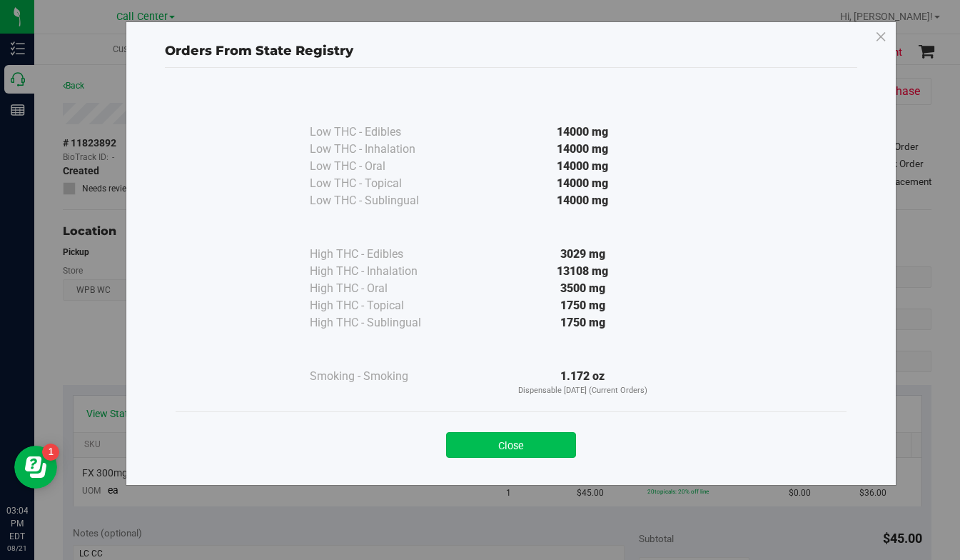
click at [473, 443] on button "Close" at bounding box center [511, 445] width 130 height 26
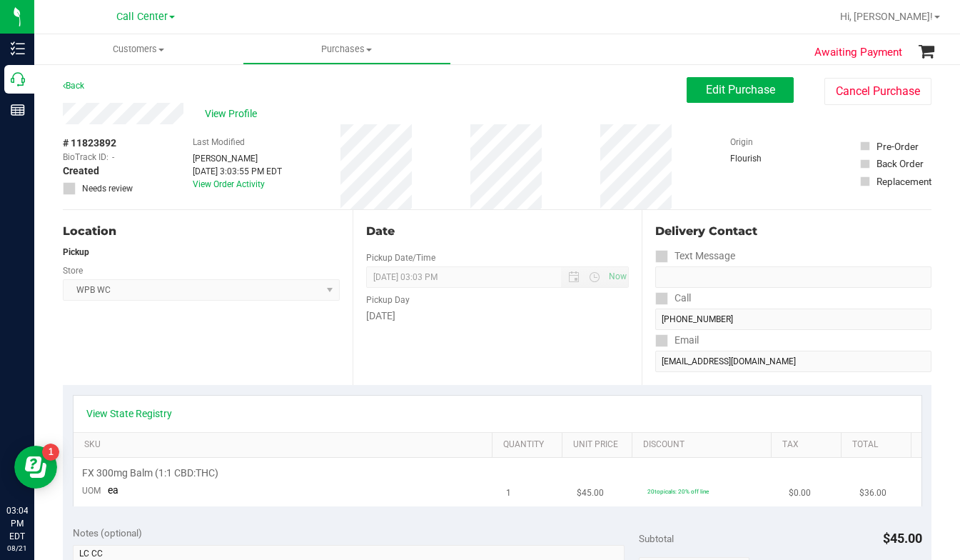
click at [281, 475] on div "FX 300mg Balm (1:1 CBD:THC)" at bounding box center [285, 473] width 407 height 14
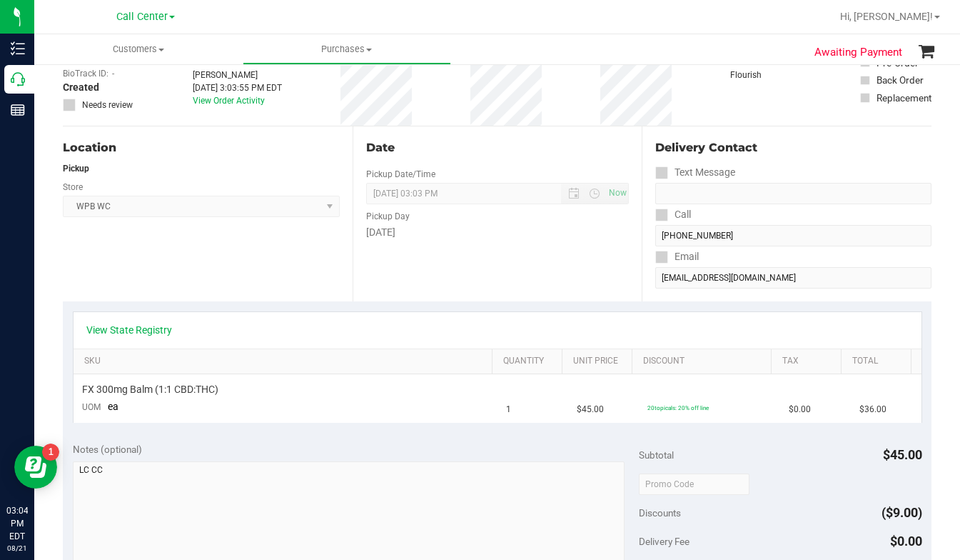
scroll to position [214, 0]
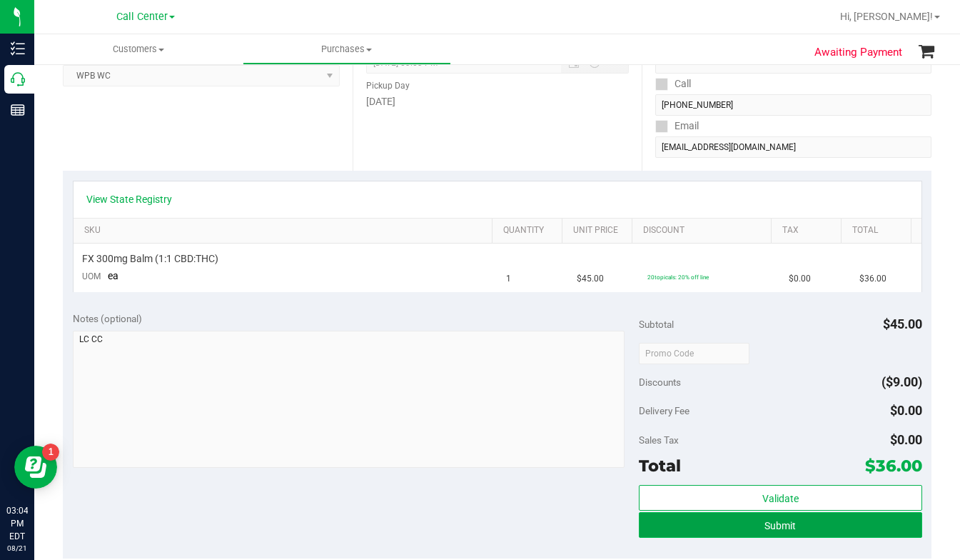
click at [700, 523] on button "Submit" at bounding box center [781, 525] width 284 height 26
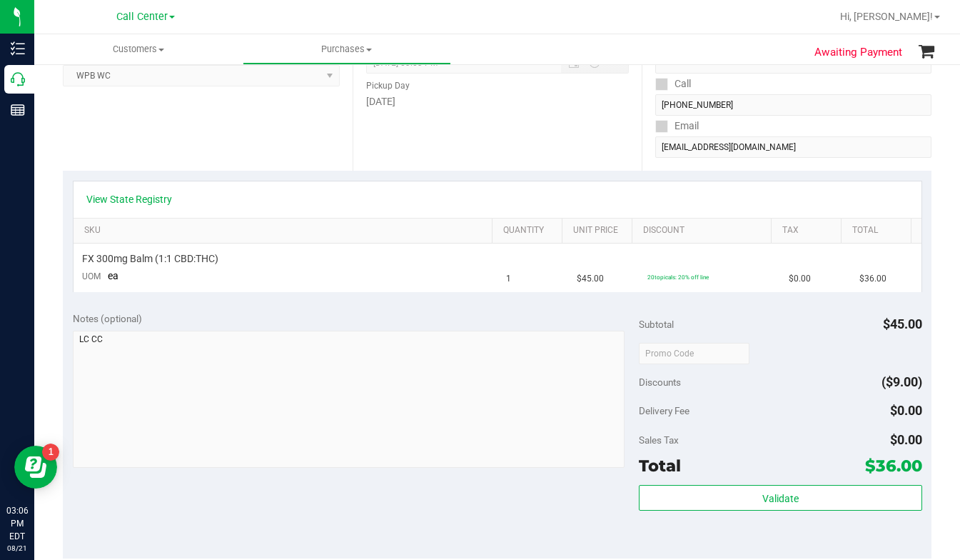
click at [758, 392] on div "Discounts ($9.00)" at bounding box center [781, 382] width 284 height 26
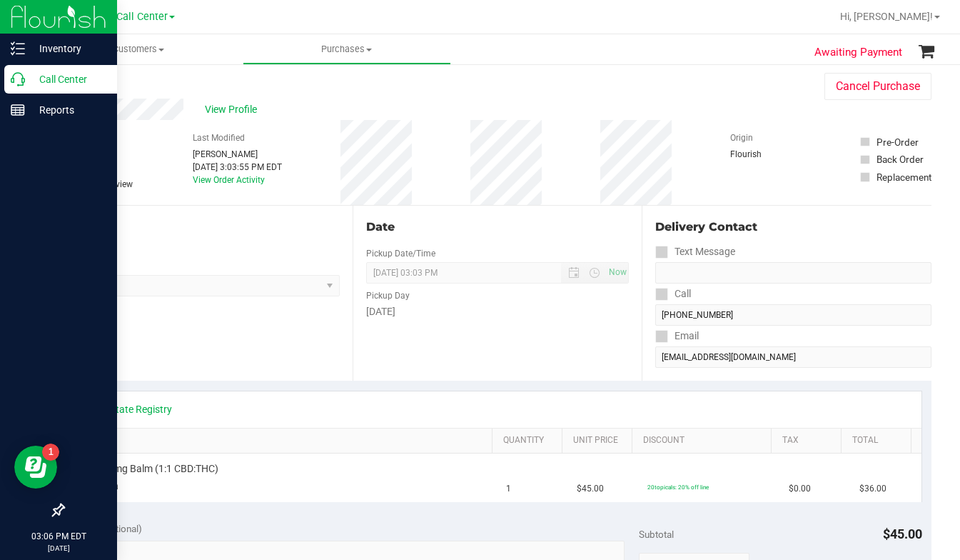
scroll to position [0, 0]
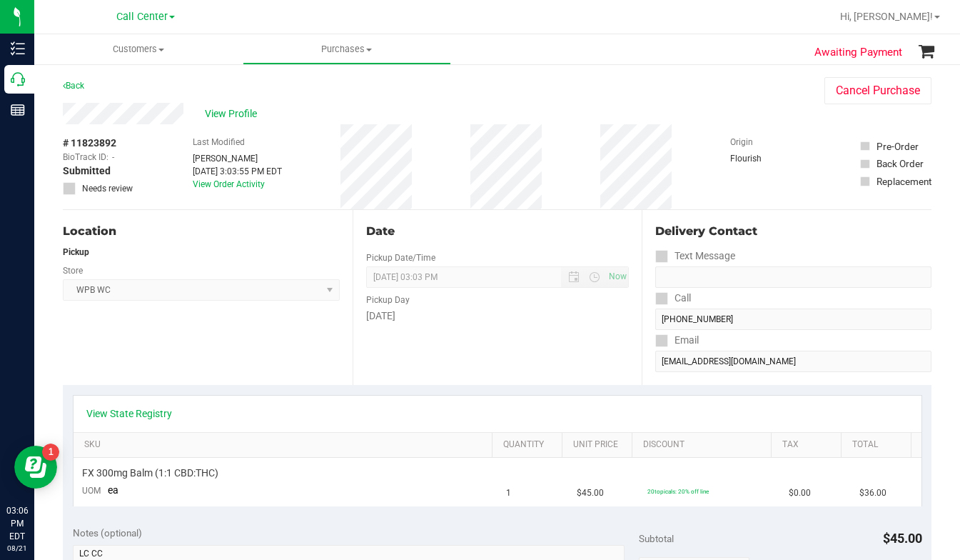
click at [699, 91] on div "Back Cancel Purchase" at bounding box center [497, 90] width 869 height 26
click at [220, 112] on span "View Profile" at bounding box center [233, 113] width 57 height 15
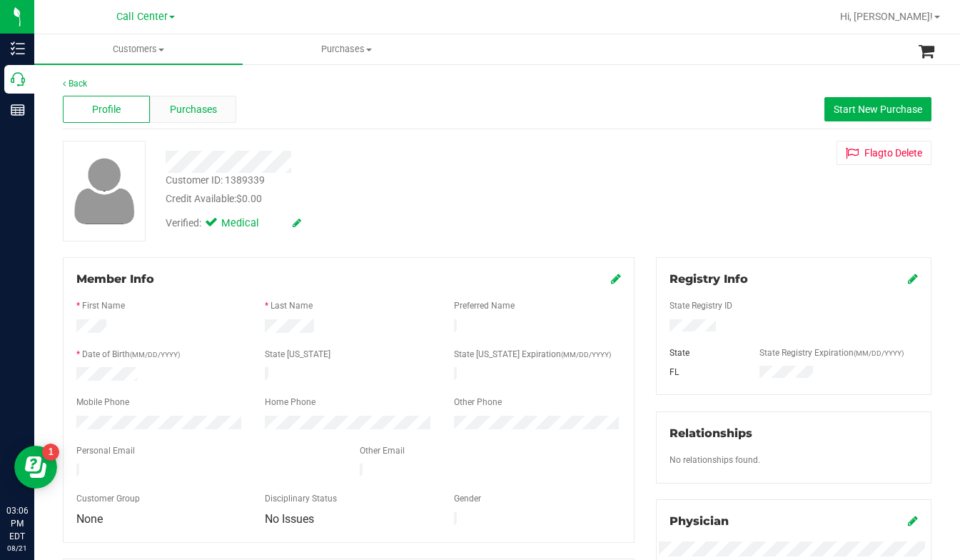
click at [189, 108] on span "Purchases" at bounding box center [193, 109] width 47 height 15
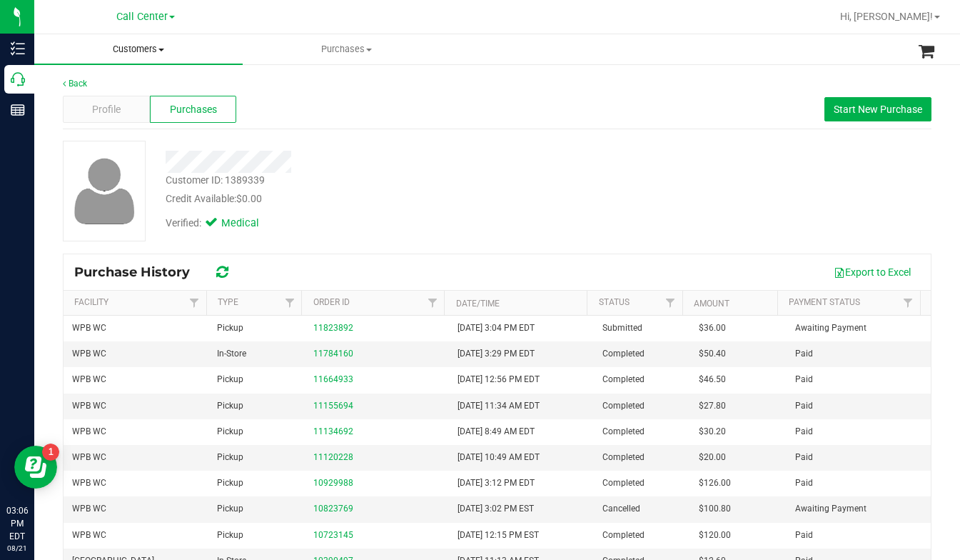
click at [161, 49] on span at bounding box center [162, 50] width 6 height 3
click at [116, 86] on span "All customers" at bounding box center [85, 86] width 103 height 12
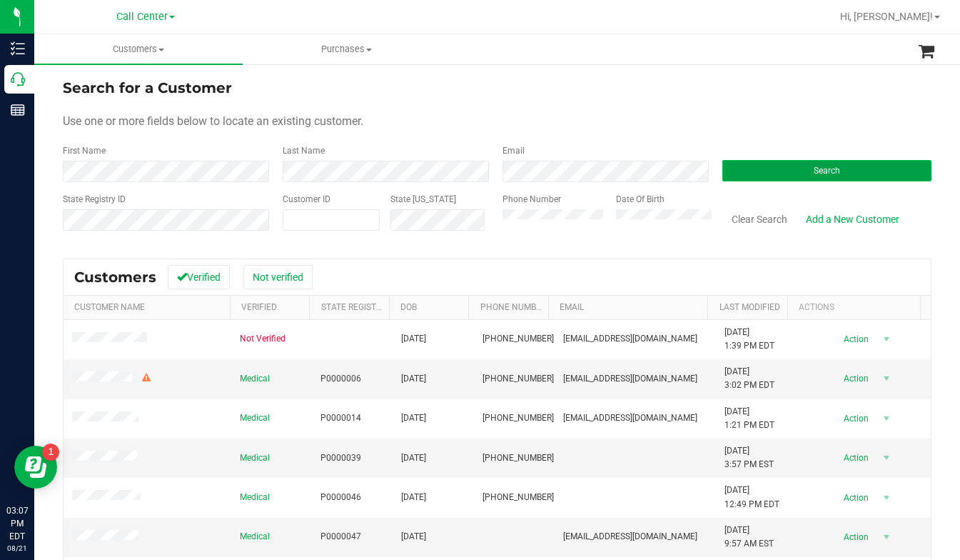
click at [750, 173] on button "Search" at bounding box center [827, 170] width 209 height 21
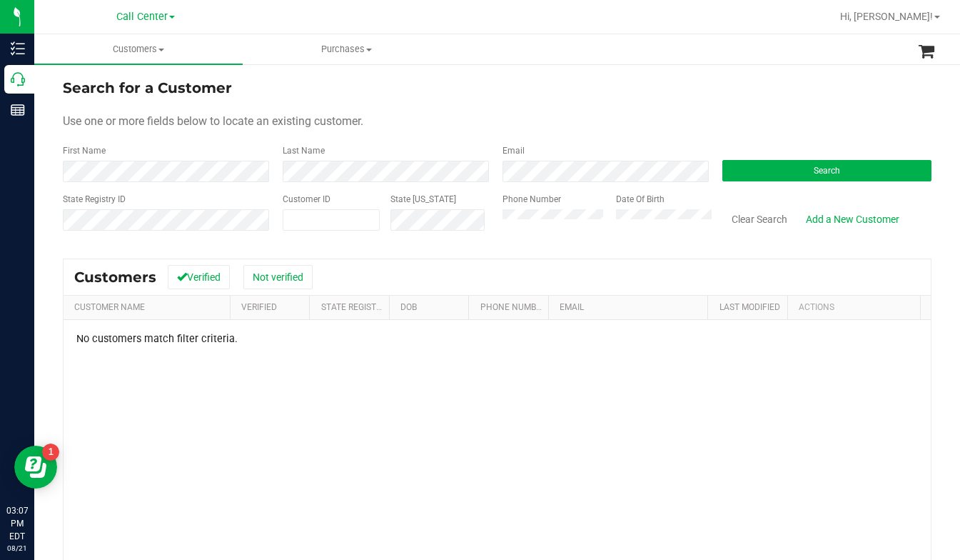
click at [326, 158] on div "Last Name" at bounding box center [382, 163] width 220 height 38
click at [786, 169] on button "Search" at bounding box center [827, 170] width 209 height 21
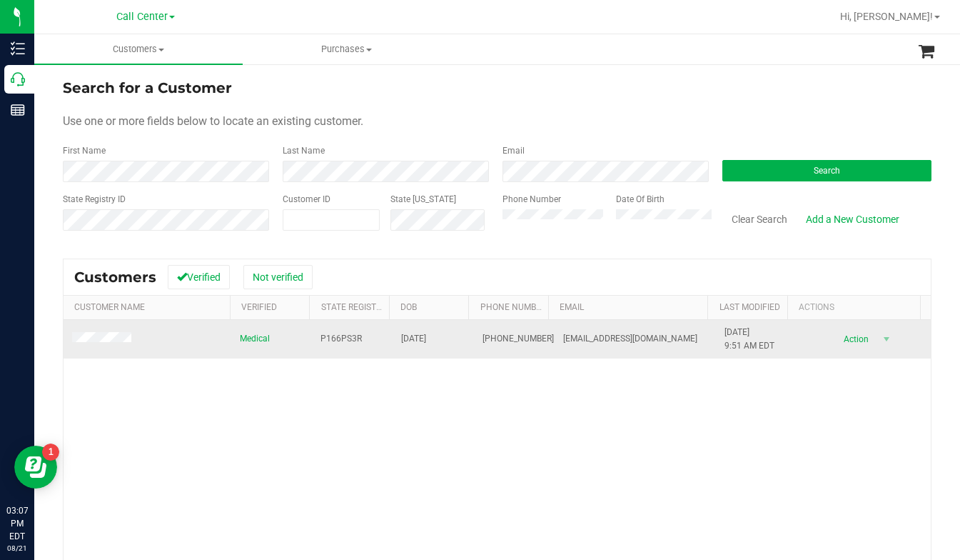
click at [123, 346] on span at bounding box center [104, 339] width 64 height 14
click at [101, 330] on td at bounding box center [148, 339] width 168 height 39
click at [96, 333] on span at bounding box center [104, 339] width 64 height 14
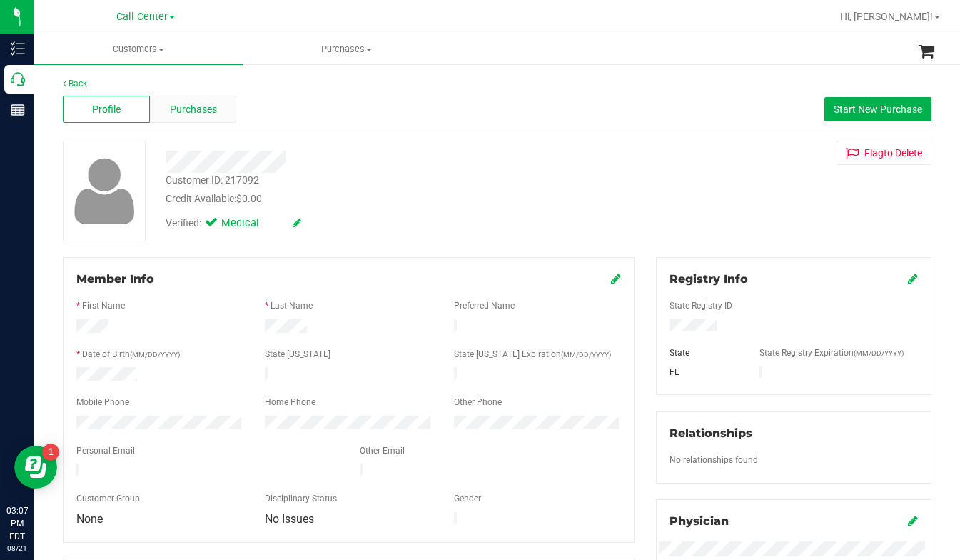
click at [187, 114] on span "Purchases" at bounding box center [193, 109] width 47 height 15
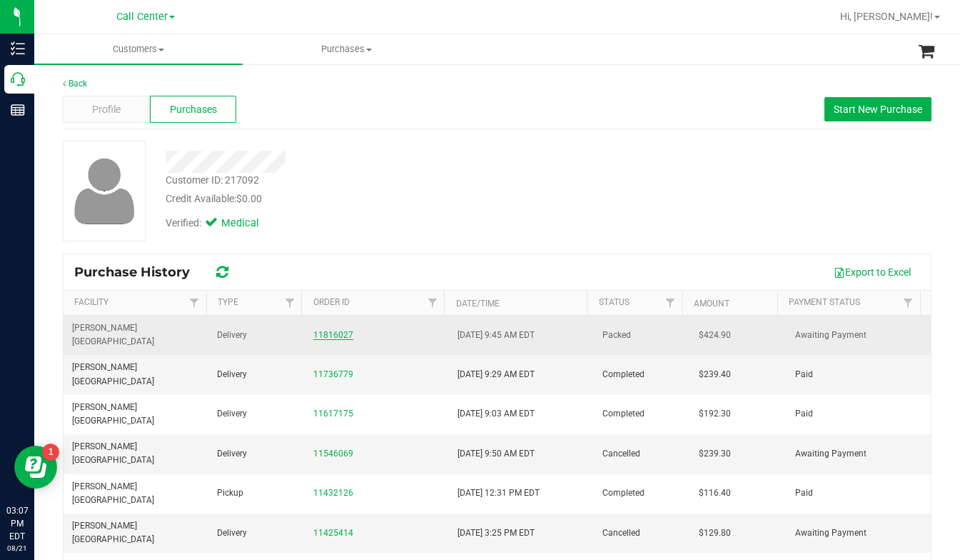
click at [328, 330] on link "11816027" at bounding box center [333, 335] width 40 height 10
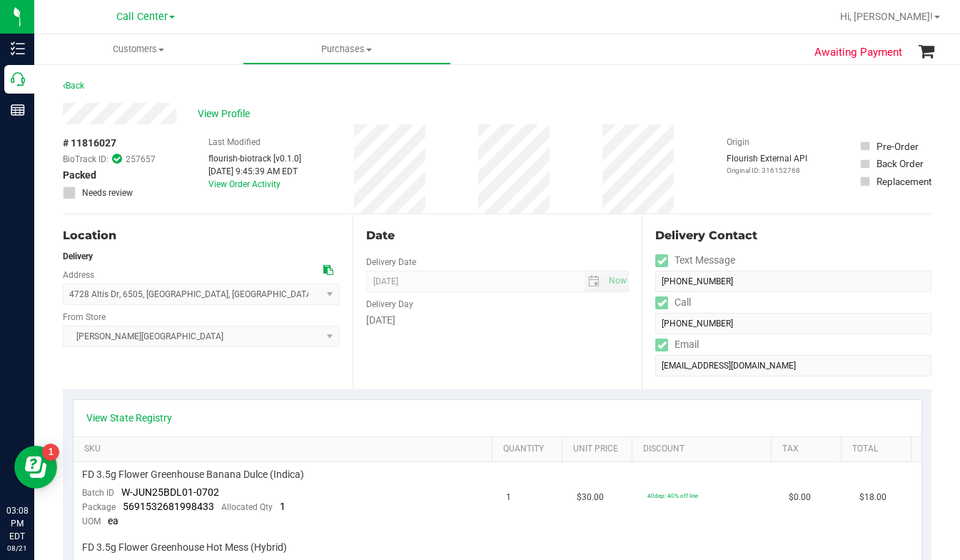
click at [323, 106] on div "View Profile" at bounding box center [497, 113] width 869 height 21
click at [339, 111] on div "View Profile" at bounding box center [497, 113] width 869 height 21
click at [756, 95] on div "Back" at bounding box center [497, 90] width 869 height 26
click at [751, 80] on div "Back" at bounding box center [497, 90] width 869 height 26
click at [771, 126] on div "Origin Flourish External API Original ID: 316152768" at bounding box center [767, 168] width 81 height 89
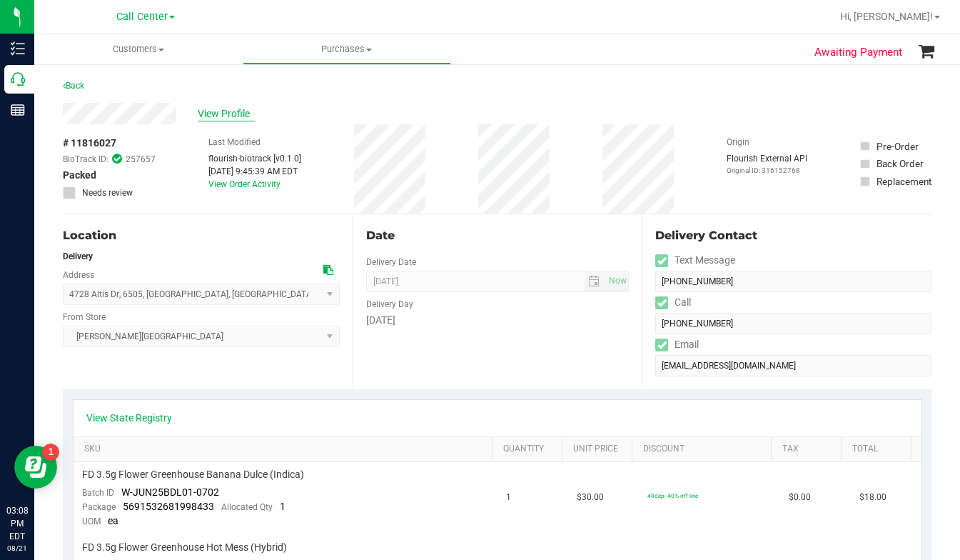
click at [224, 116] on span "View Profile" at bounding box center [226, 113] width 57 height 15
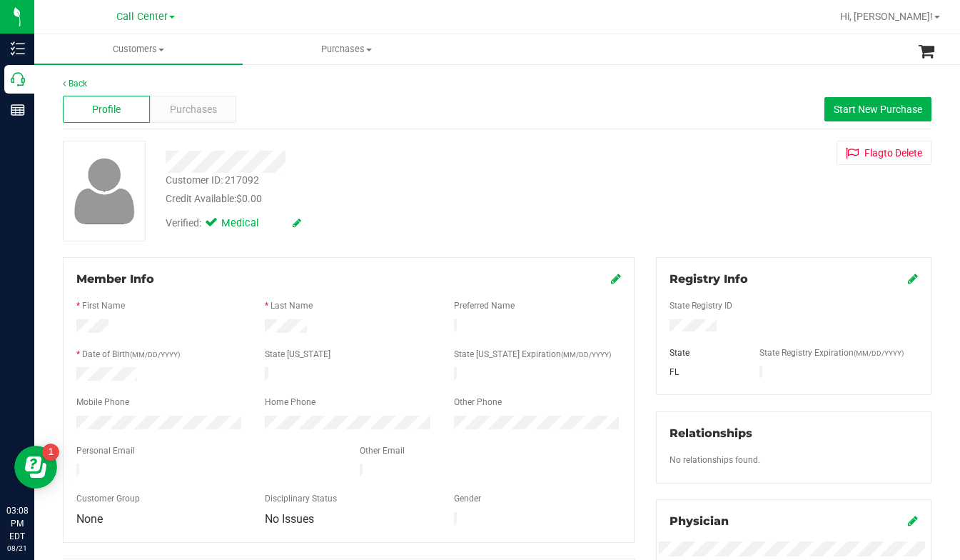
click at [721, 236] on div "Customer ID: 217092 Credit Available: $0.00 Verified: Medical Flag to Delete" at bounding box center [497, 191] width 891 height 101
click at [184, 113] on span "Purchases" at bounding box center [193, 109] width 47 height 15
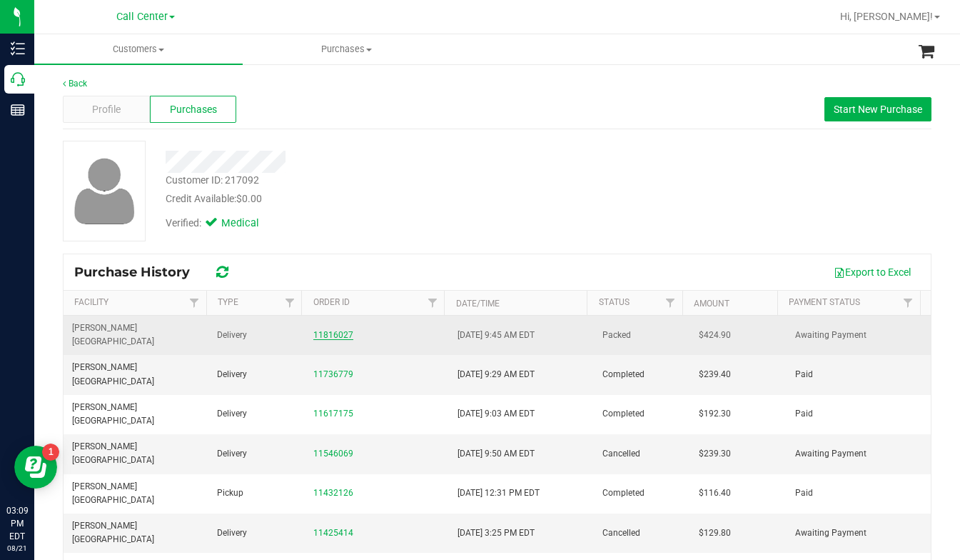
click at [323, 330] on link "11816027" at bounding box center [333, 335] width 40 height 10
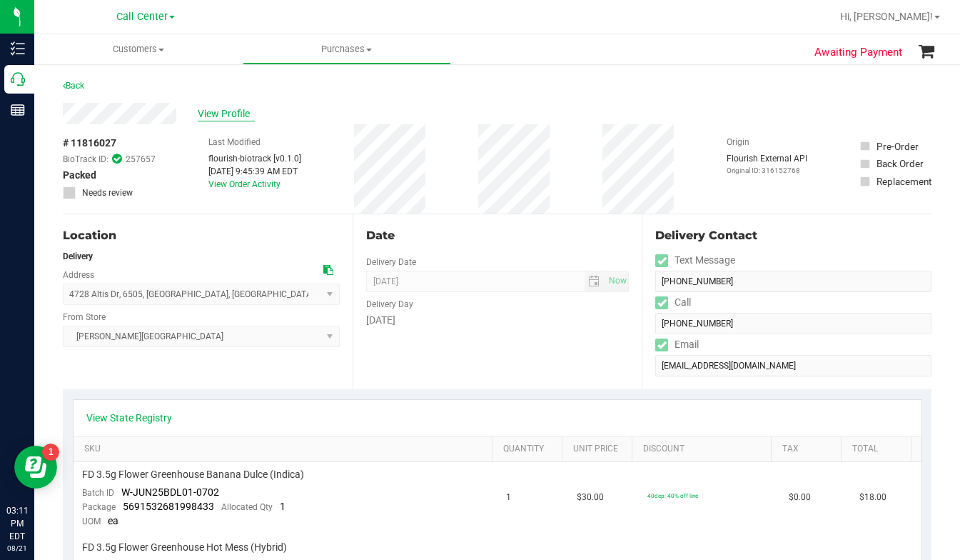
click at [221, 119] on span "View Profile" at bounding box center [226, 113] width 57 height 15
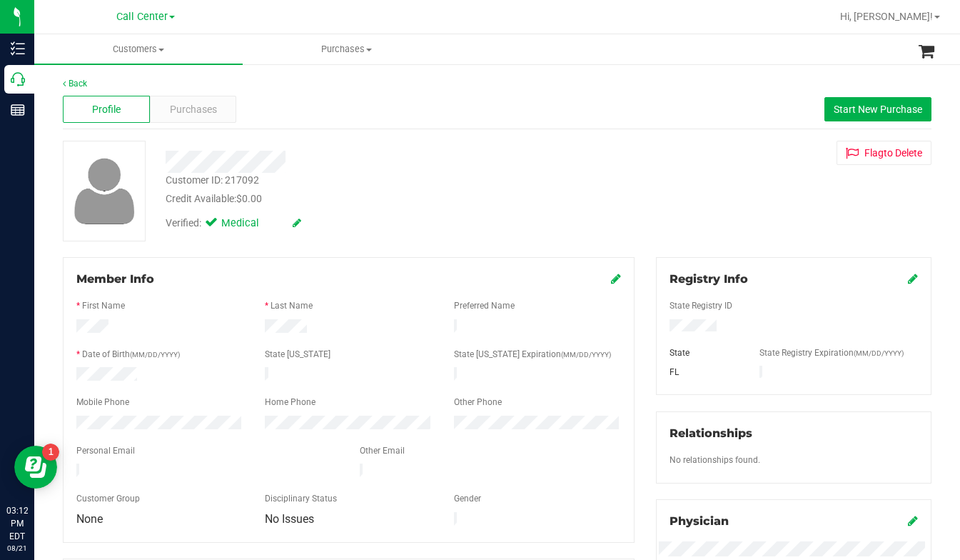
click at [793, 222] on div "Customer ID: 217092 Credit Available: $0.00 Verified: Medical Flag to Delete" at bounding box center [497, 191] width 891 height 101
click at [611, 282] on icon at bounding box center [616, 278] width 10 height 11
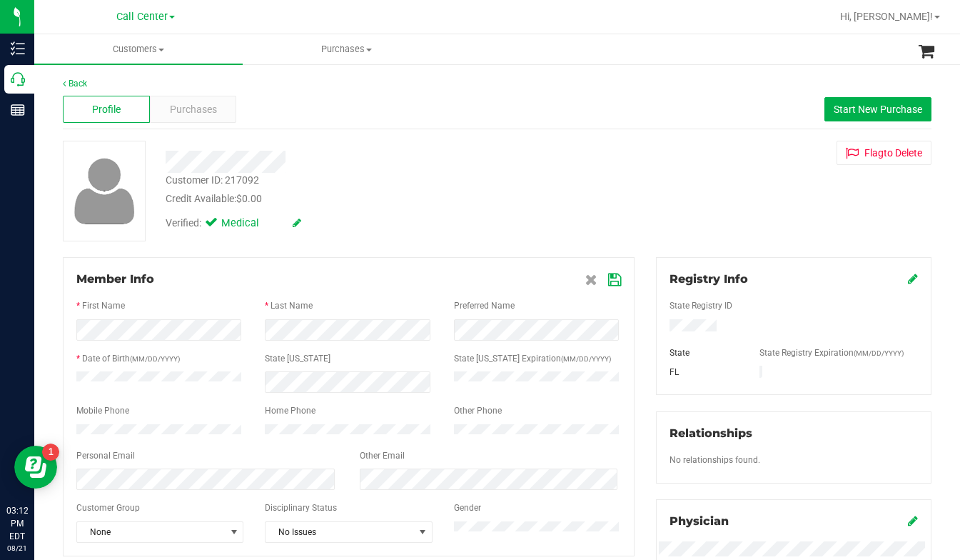
click at [608, 281] on icon at bounding box center [614, 279] width 13 height 11
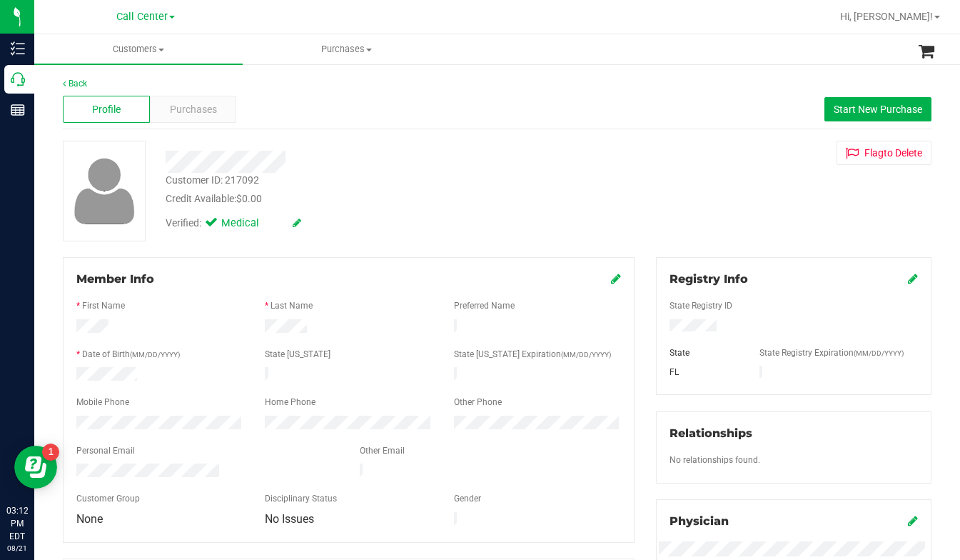
click at [532, 219] on div "Verified: Medical" at bounding box center [378, 221] width 446 height 31
click at [536, 208] on div "Verified: Medical" at bounding box center [378, 221] width 446 height 31
click at [702, 235] on div "Customer ID: 217092 Credit Available: $0.00 Verified: Medical Flag to Delete" at bounding box center [497, 191] width 891 height 101
click at [211, 179] on div "Customer ID: 217092" at bounding box center [213, 180] width 94 height 15
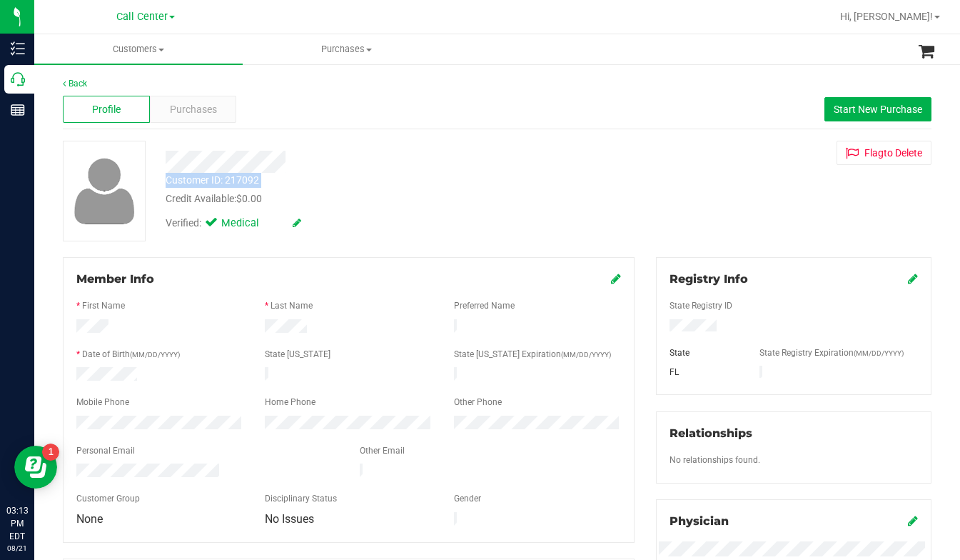
click at [211, 179] on div "Customer ID: 217092" at bounding box center [213, 180] width 94 height 15
copy div "Customer ID: 217092"
click at [767, 211] on div "Customer ID: 217092 Credit Available: $0.00 Verified: Medical Flag to Delete" at bounding box center [497, 191] width 891 height 101
click at [220, 183] on div "Customer ID: 217092" at bounding box center [213, 180] width 94 height 15
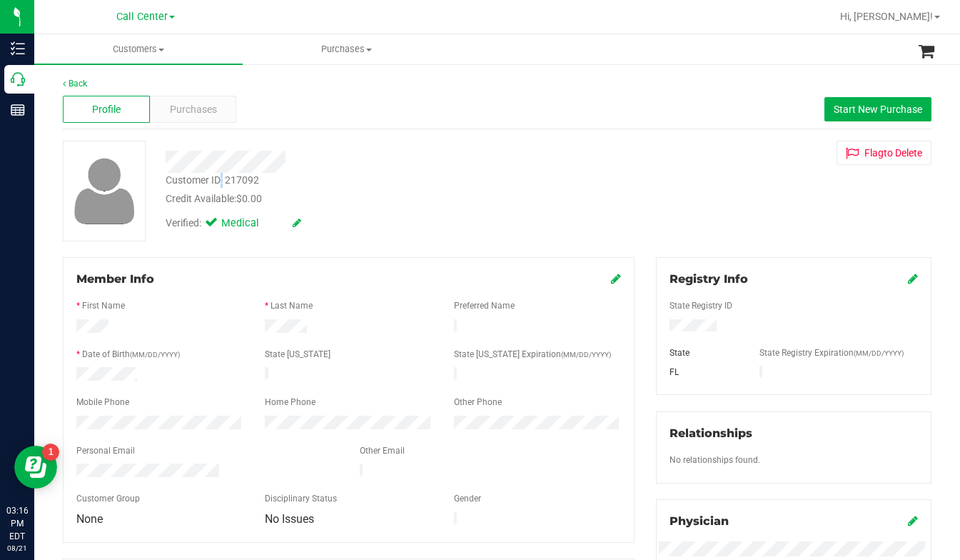
click at [220, 181] on div "Customer ID: 217092" at bounding box center [213, 180] width 94 height 15
copy div "Customer ID: 217092"
click at [736, 180] on div "Customer ID: 217092 Credit Available: $0.00 Verified: Medical Flag to Delete" at bounding box center [497, 191] width 891 height 101
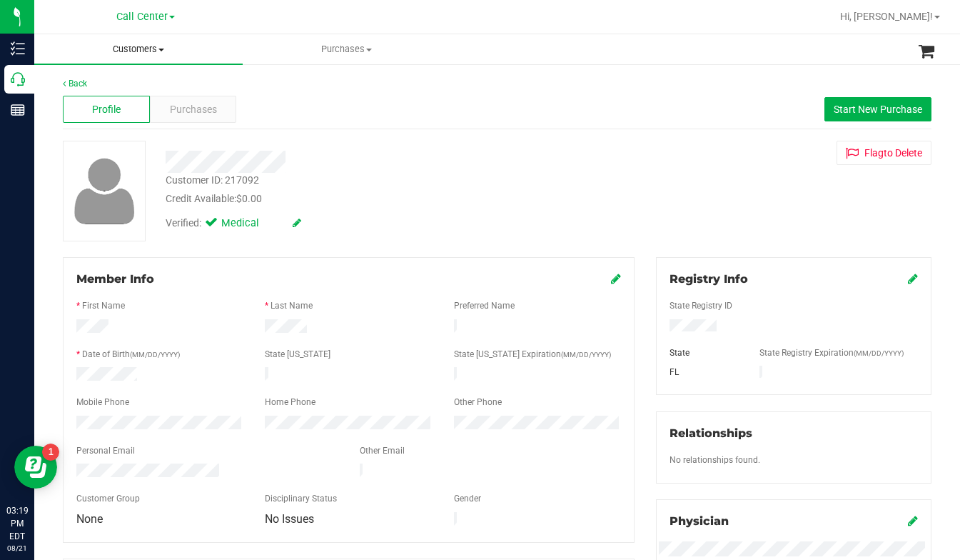
click at [163, 49] on span at bounding box center [162, 50] width 6 height 3
click at [119, 83] on span "All customers" at bounding box center [85, 86] width 103 height 12
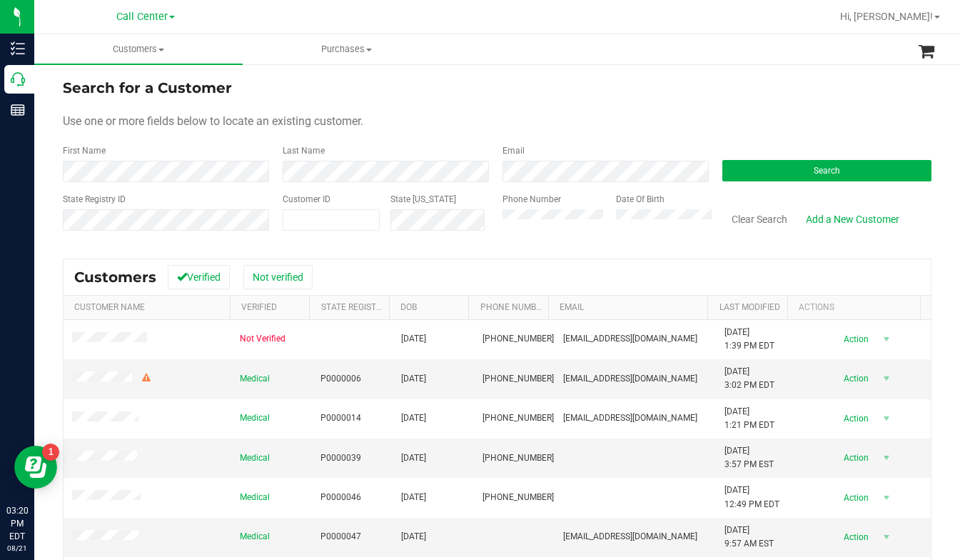
click at [760, 103] on form "Search for a Customer Use one or more fields below to locate an existing custom…" at bounding box center [497, 160] width 869 height 166
click at [776, 109] on form "Search for a Customer Use one or more fields below to locate an existing custom…" at bounding box center [497, 160] width 869 height 166
click at [739, 176] on button "Search" at bounding box center [827, 170] width 209 height 21
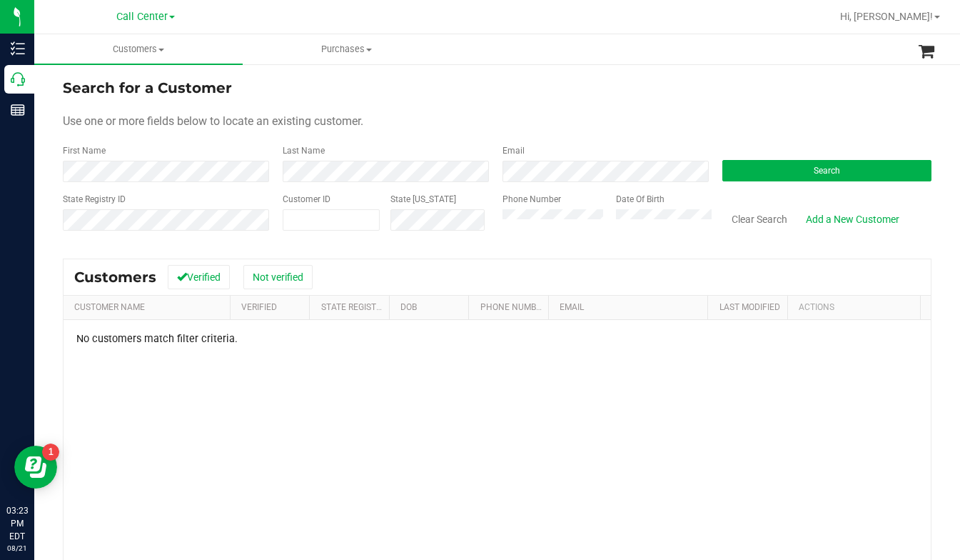
click at [618, 122] on div "Use one or more fields below to locate an existing customer." at bounding box center [497, 121] width 869 height 17
click at [461, 350] on div "No customers match filter criteria." at bounding box center [498, 503] width 868 height 366
click at [752, 123] on div "Use one or more fields below to locate an existing customer." at bounding box center [497, 121] width 869 height 17
click at [738, 171] on button "Search" at bounding box center [827, 170] width 209 height 21
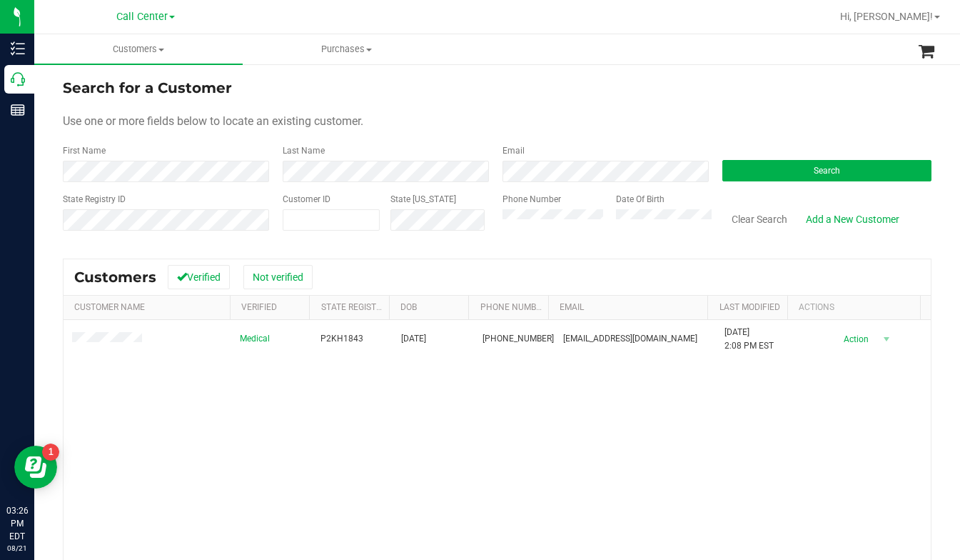
click at [246, 376] on div "Medical P2KH1843 08/02/1984 (850) 384-1552 andrewbibona@gmail.com 1/17/2025 2:0…" at bounding box center [498, 496] width 868 height 353
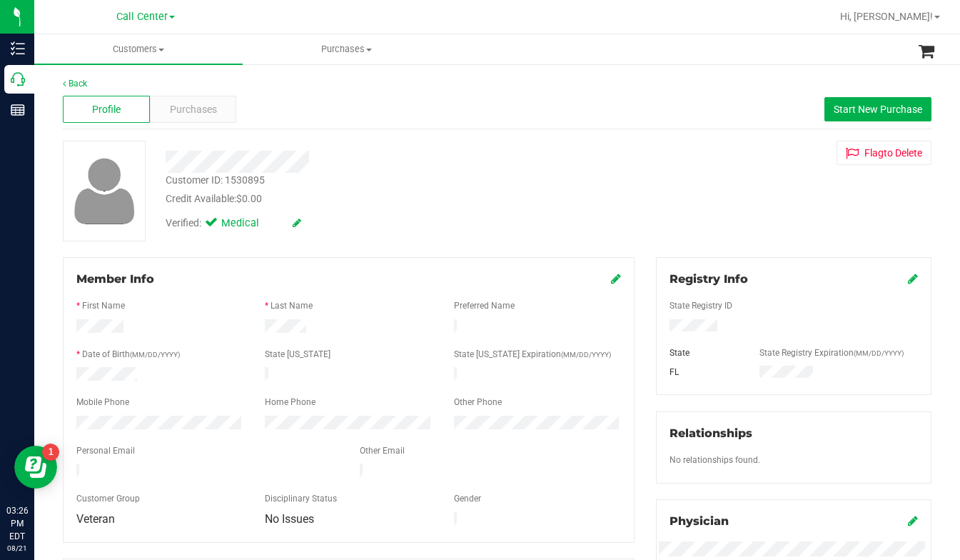
click at [321, 236] on div "Verified: Medical" at bounding box center [378, 221] width 446 height 31
drag, startPoint x: 748, startPoint y: 221, endPoint x: 697, endPoint y: 214, distance: 51.2
click at [748, 221] on div "Customer ID: 1530895 Credit Available: $0.00 Verified: Medical Flag to Delete" at bounding box center [497, 191] width 891 height 101
click at [164, 50] on span at bounding box center [162, 50] width 6 height 3
click at [104, 88] on span "All customers" at bounding box center [85, 86] width 103 height 12
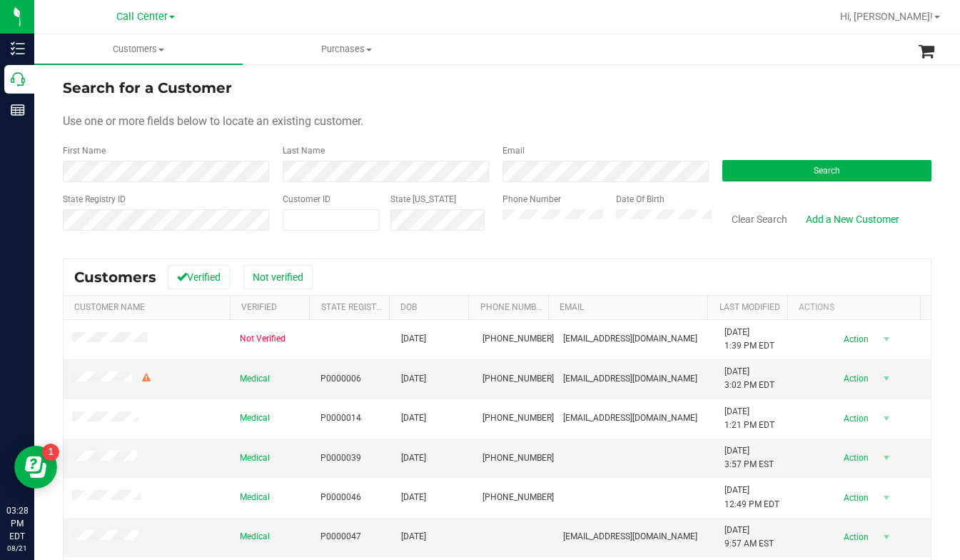
click at [461, 129] on form "Search for a Customer Use one or more fields below to locate an existing custom…" at bounding box center [497, 160] width 869 height 166
click at [796, 97] on div "Search for a Customer" at bounding box center [497, 87] width 869 height 21
click at [825, 124] on div "Use one or more fields below to locate an existing customer." at bounding box center [497, 121] width 869 height 17
click at [793, 116] on div "Use one or more fields below to locate an existing customer." at bounding box center [497, 121] width 869 height 17
click at [815, 177] on button "Search" at bounding box center [827, 170] width 209 height 21
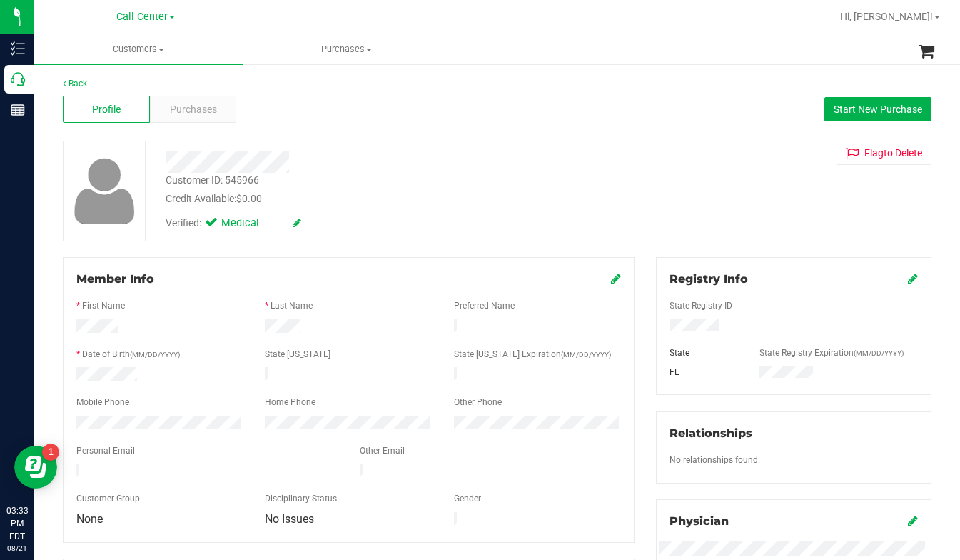
click at [762, 214] on div "Customer ID: 545966 Credit Available: $0.00 Verified: Medical Flag to Delete" at bounding box center [497, 191] width 891 height 101
click at [756, 217] on div "Customer ID: 545966 Credit Available: $0.00 Verified: Medical Flag to Delete" at bounding box center [497, 191] width 891 height 101
click at [796, 222] on div "Customer ID: 545966 Credit Available: $0.00 Verified: Medical Flag to Delete" at bounding box center [497, 191] width 891 height 101
click at [161, 50] on span at bounding box center [162, 50] width 6 height 3
click at [106, 84] on span "All customers" at bounding box center [85, 86] width 103 height 12
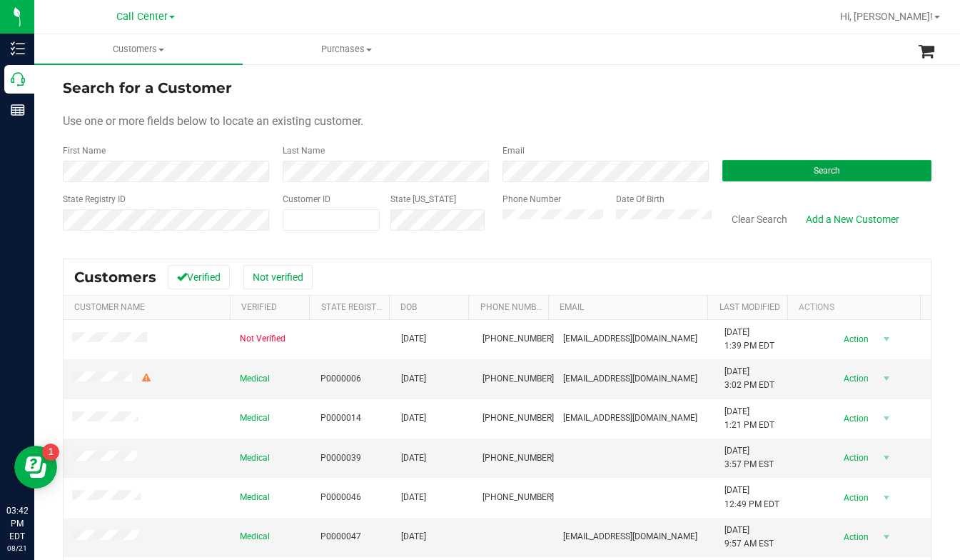
click at [790, 171] on button "Search" at bounding box center [827, 170] width 209 height 21
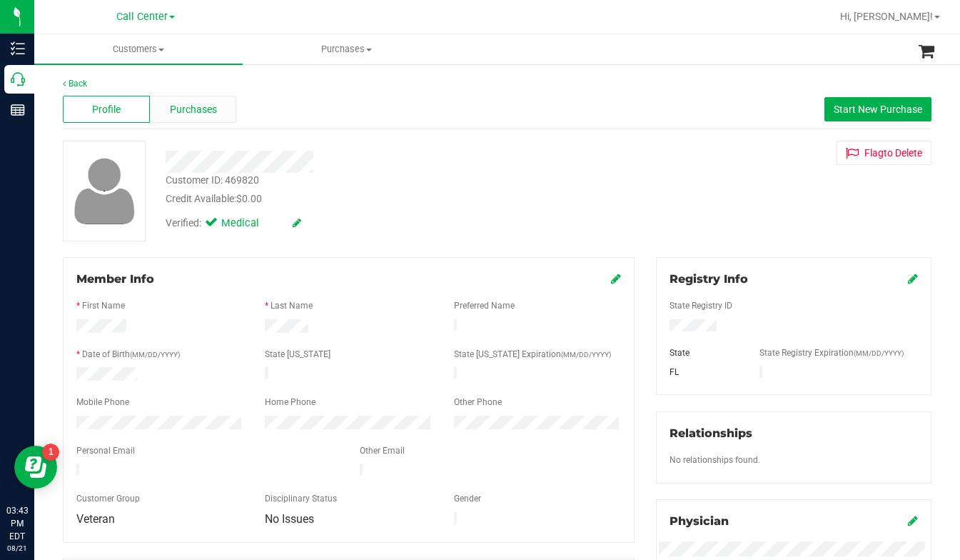
click at [176, 110] on span "Purchases" at bounding box center [193, 109] width 47 height 15
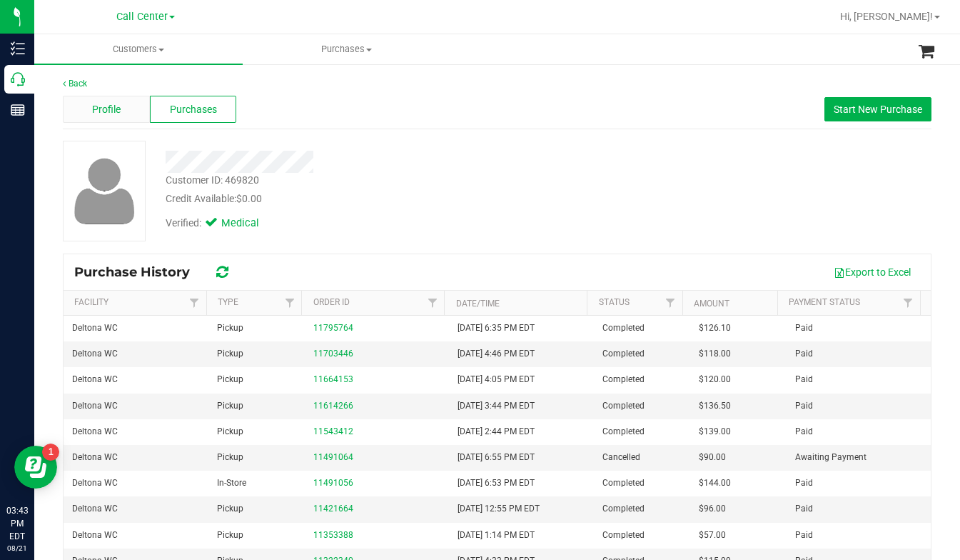
click at [114, 116] on div "Profile" at bounding box center [106, 109] width 87 height 27
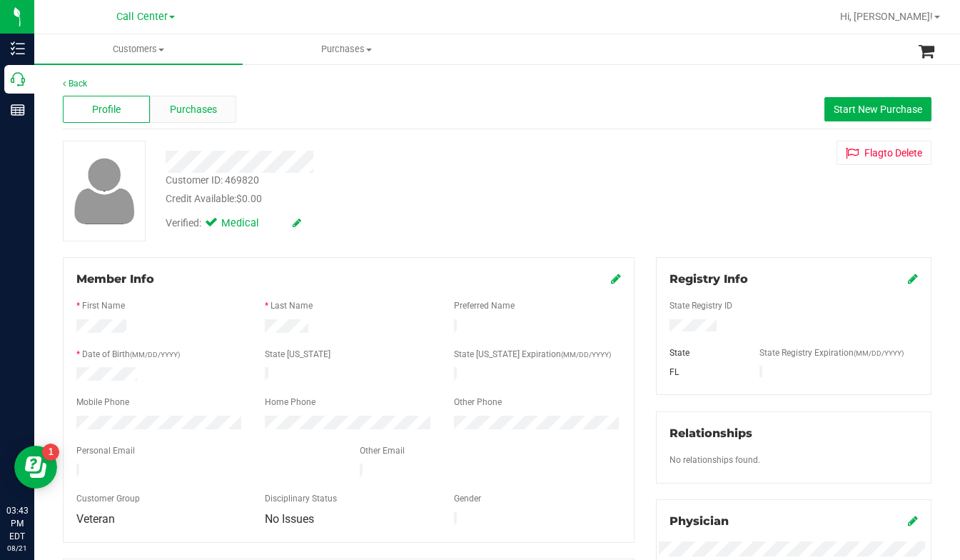
click at [181, 104] on span "Purchases" at bounding box center [193, 109] width 47 height 15
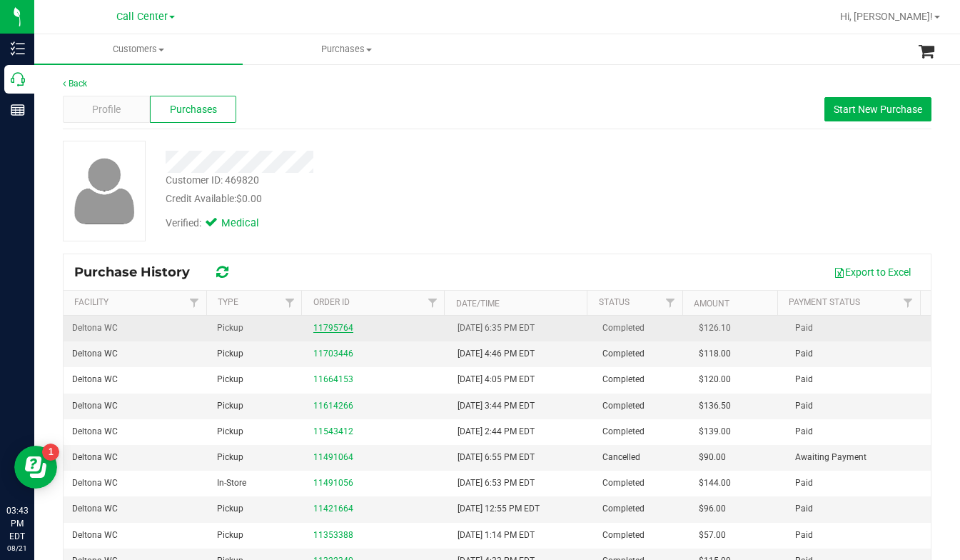
click at [324, 326] on link "11795764" at bounding box center [333, 328] width 40 height 10
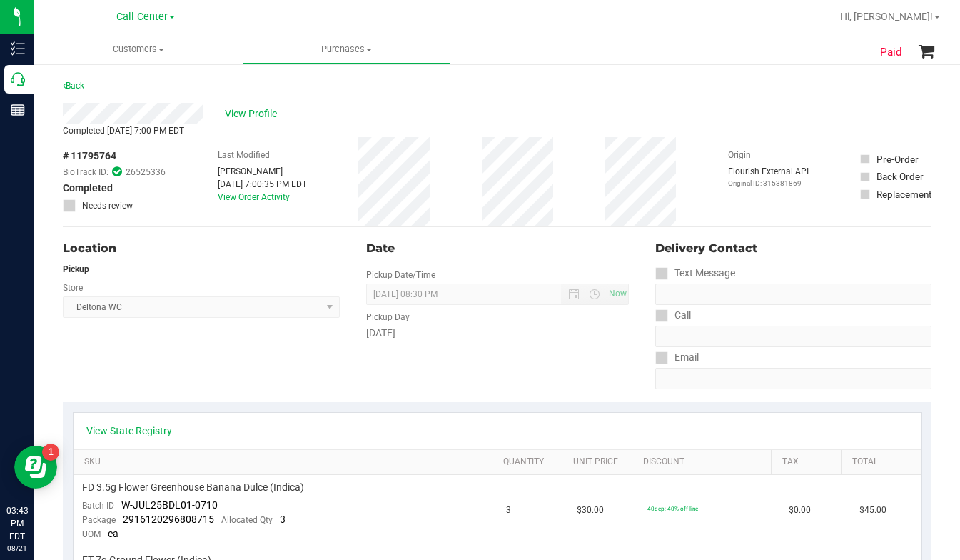
click at [237, 117] on span "View Profile" at bounding box center [253, 113] width 57 height 15
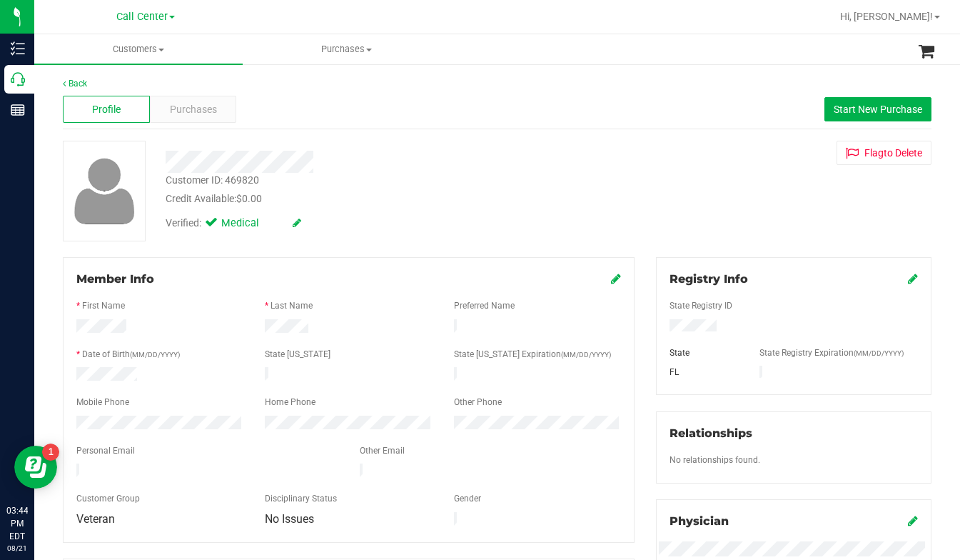
click at [342, 244] on div "Back Profile Purchases Start New Purchase Customer ID: 469820 Credit Available:…" at bounding box center [497, 532] width 869 height 911
click at [748, 218] on div "Customer ID: 469820 Credit Available: $0.00 Verified: Medical Flag to Delete" at bounding box center [497, 191] width 891 height 101
click at [161, 49] on span at bounding box center [162, 50] width 6 height 3
click at [116, 86] on span "All customers" at bounding box center [85, 86] width 103 height 12
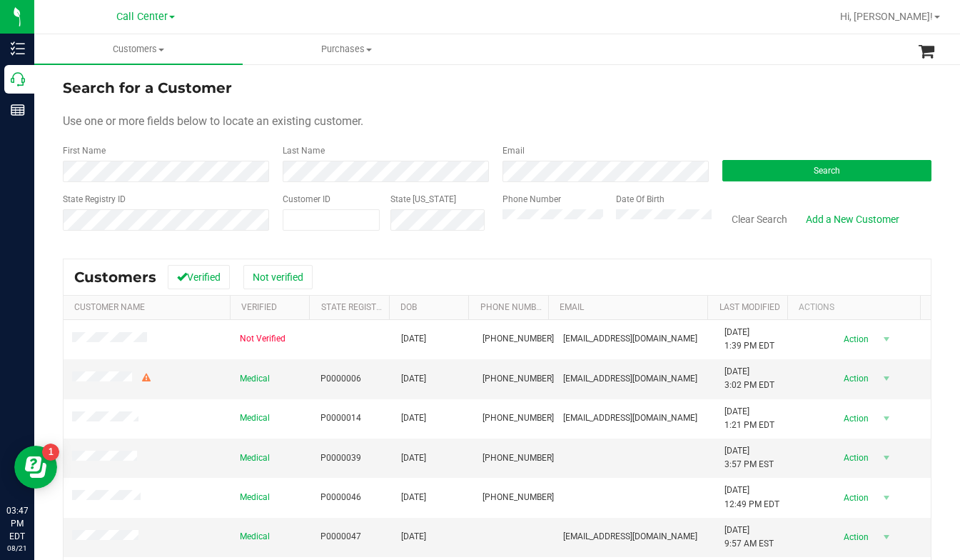
click at [793, 118] on div "Use one or more fields below to locate an existing customer." at bounding box center [497, 121] width 869 height 17
click at [778, 141] on form "Search for a Customer Use one or more fields below to locate an existing custom…" at bounding box center [497, 160] width 869 height 166
click at [318, 220] on span at bounding box center [331, 219] width 97 height 21
type input "217092"
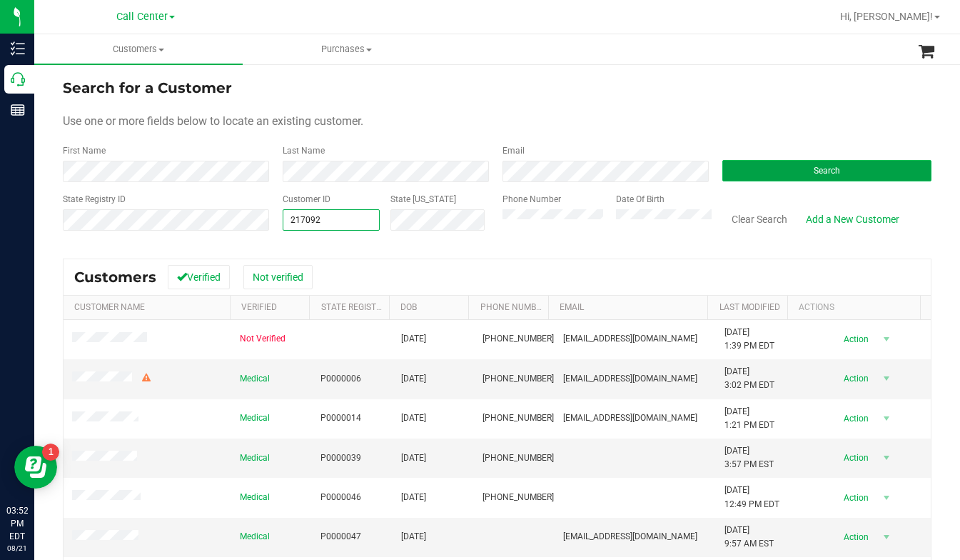
click at [752, 171] on button "Search" at bounding box center [827, 170] width 209 height 21
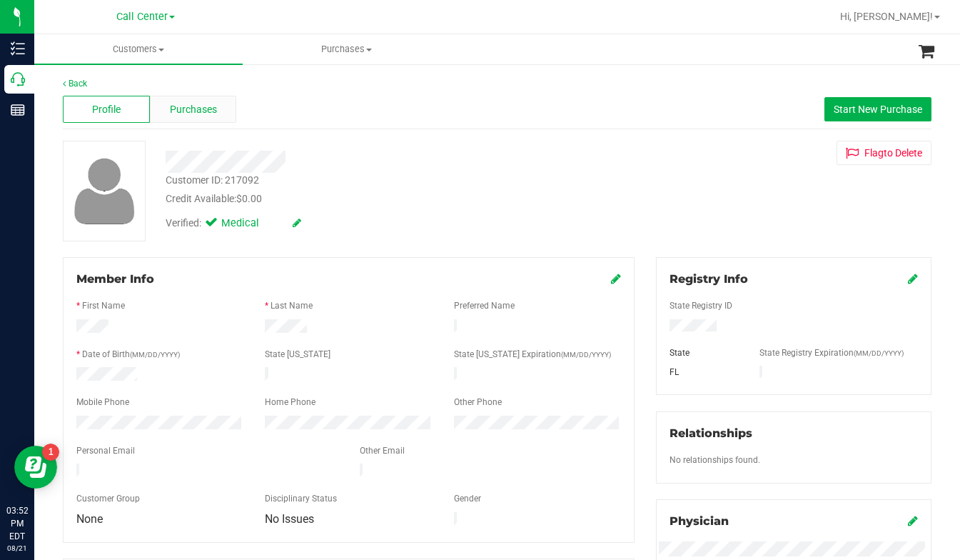
click at [176, 114] on span "Purchases" at bounding box center [193, 109] width 47 height 15
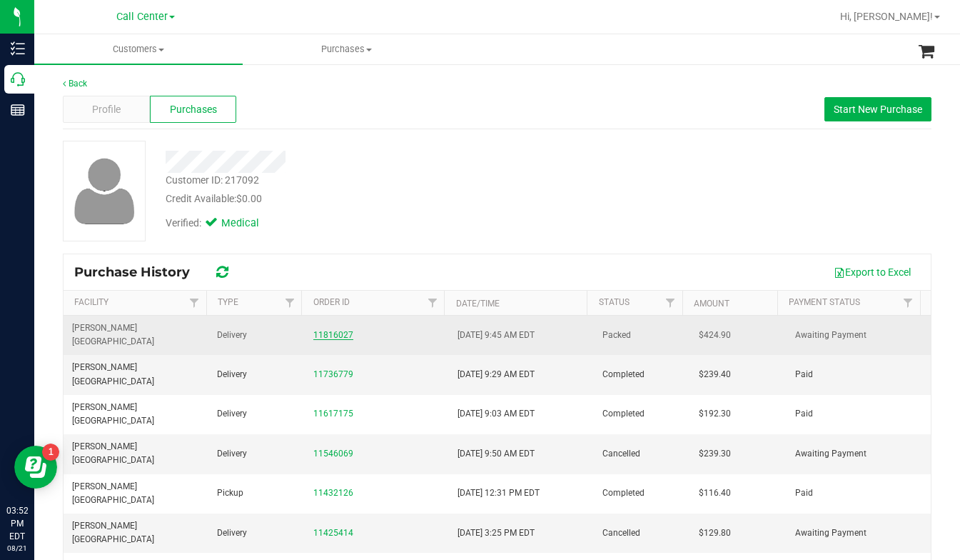
click at [327, 330] on link "11816027" at bounding box center [333, 335] width 40 height 10
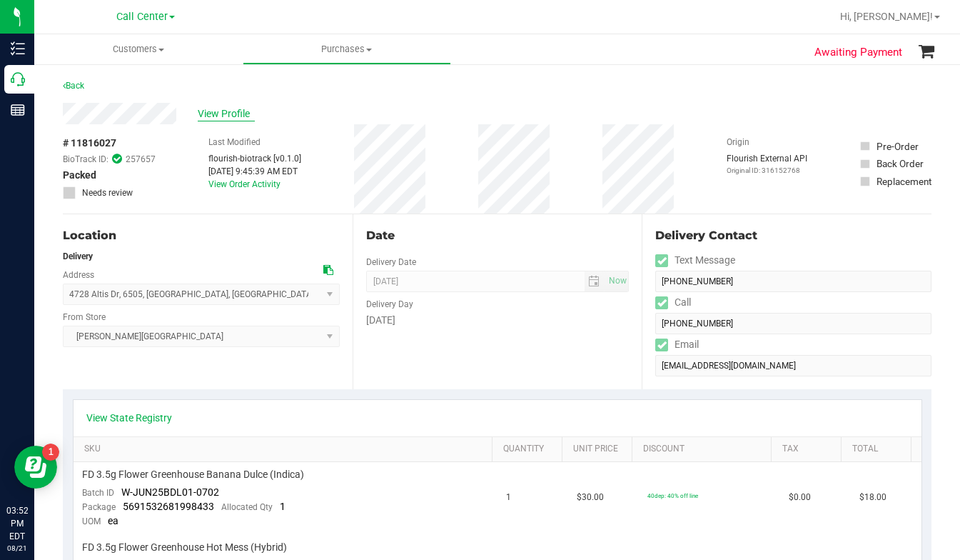
click at [214, 111] on span "View Profile" at bounding box center [226, 113] width 57 height 15
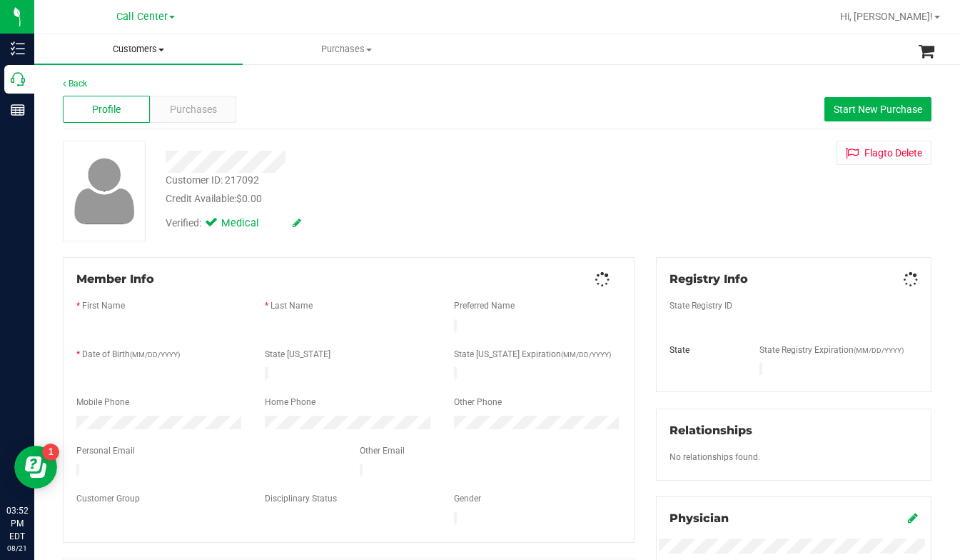
click at [161, 51] on span "Customers" at bounding box center [138, 49] width 209 height 13
click at [114, 87] on span "All customers" at bounding box center [85, 86] width 103 height 12
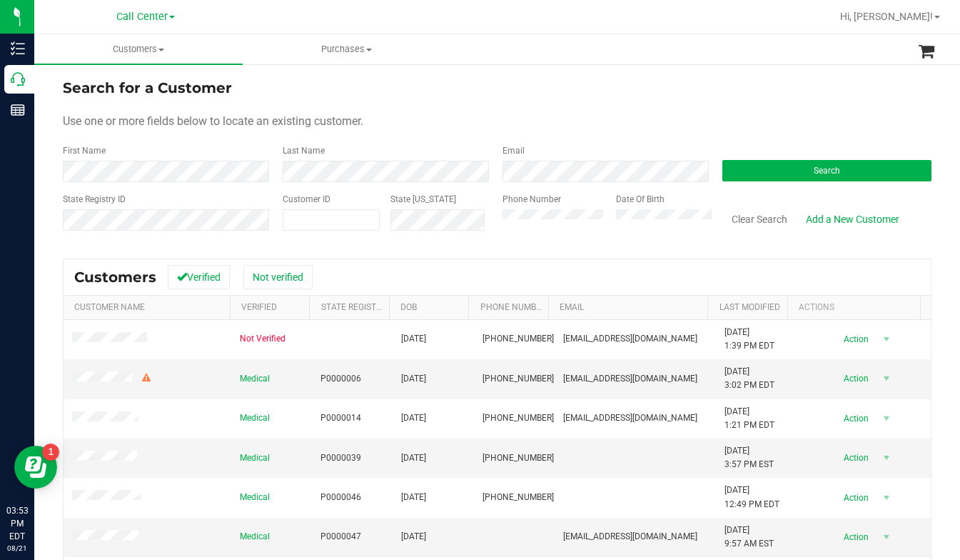
click at [746, 132] on form "Search for a Customer Use one or more fields below to locate an existing custom…" at bounding box center [497, 160] width 869 height 166
click at [745, 161] on button "Search" at bounding box center [827, 170] width 209 height 21
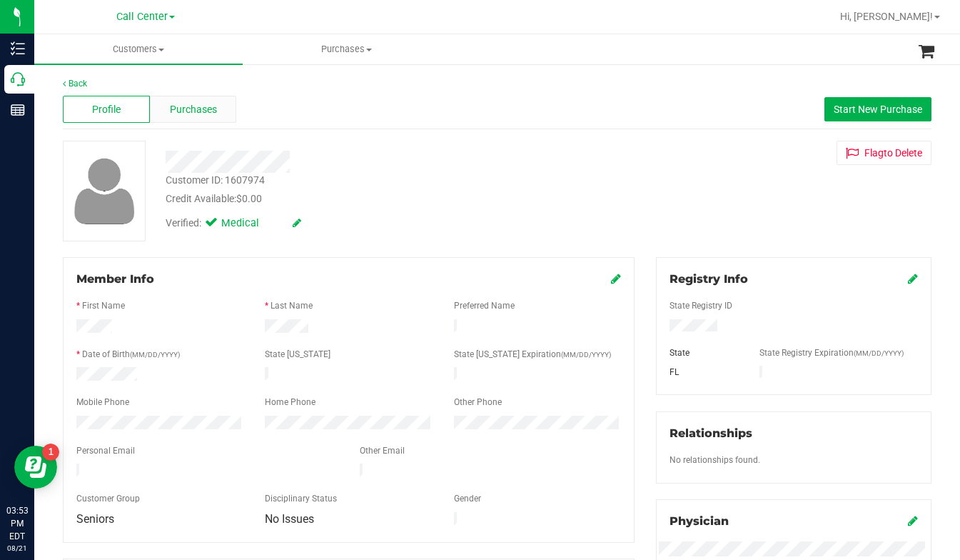
click at [199, 106] on span "Purchases" at bounding box center [193, 109] width 47 height 15
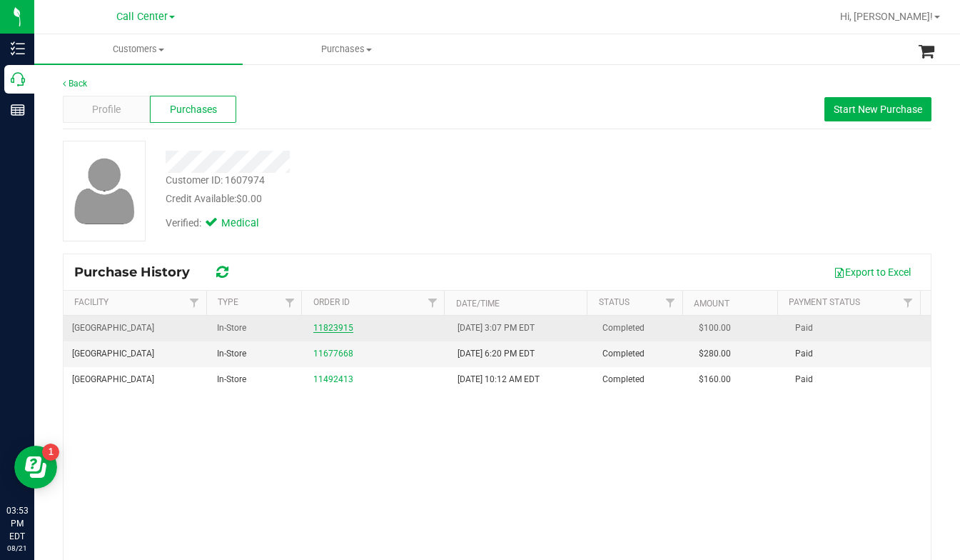
click at [326, 326] on link "11823915" at bounding box center [333, 328] width 40 height 10
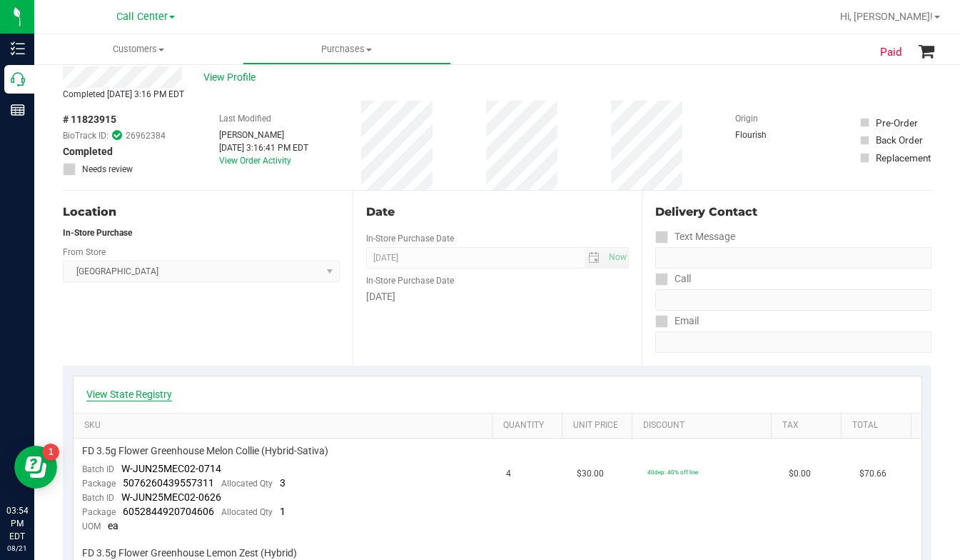
scroll to position [71, 0]
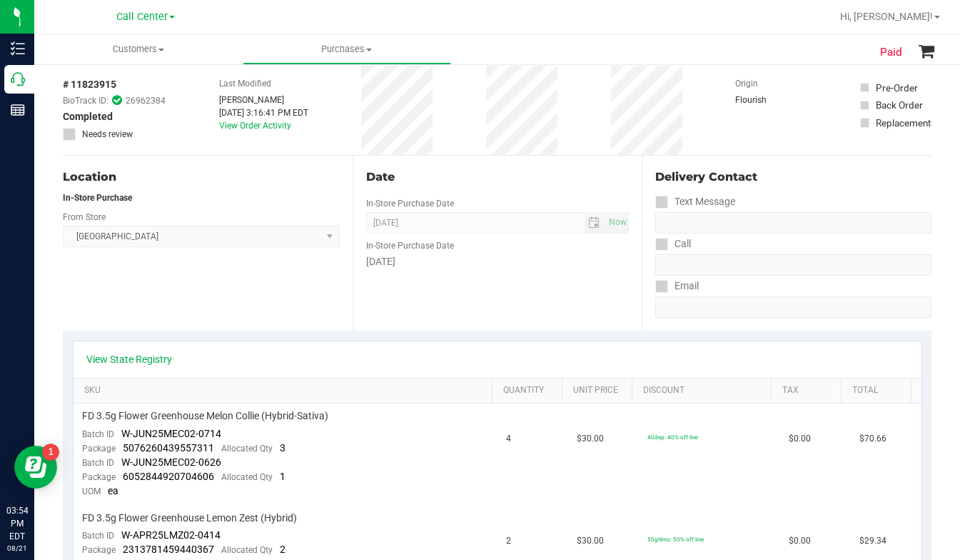
click at [131, 326] on div "Location In-Store Purchase From Store Palm Bay WC Select Store Bonita Springs W…" at bounding box center [208, 243] width 290 height 175
click at [164, 316] on div "Location In-Store Purchase From Store Palm Bay WC Select Store Bonita Springs W…" at bounding box center [208, 243] width 290 height 175
click at [121, 321] on div "Location In-Store Purchase From Store Palm Bay WC Select Store Bonita Springs W…" at bounding box center [208, 243] width 290 height 175
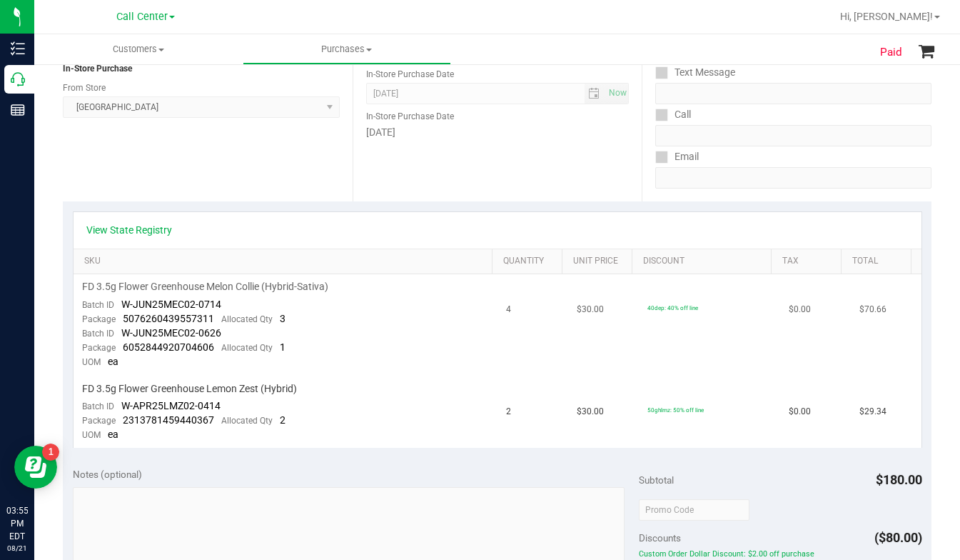
scroll to position [214, 0]
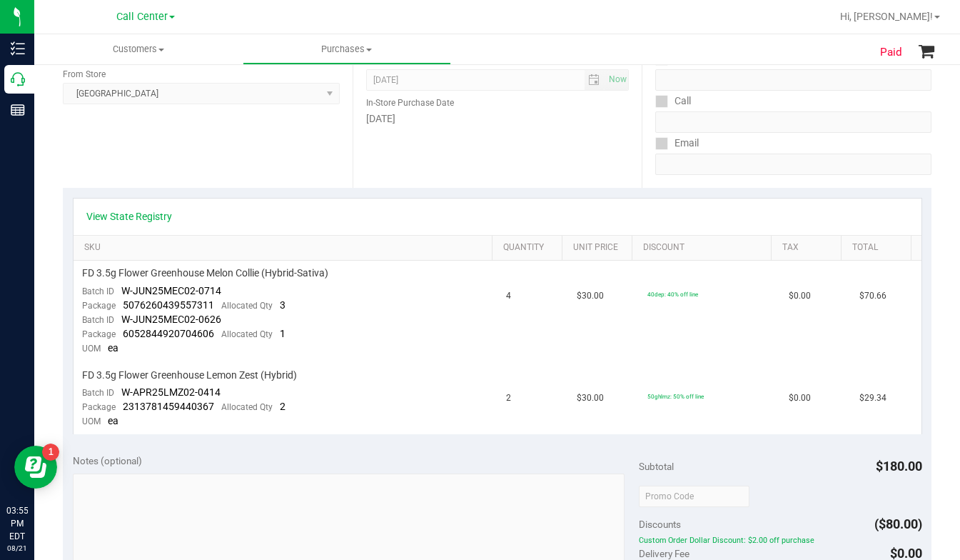
click at [98, 189] on div "View State Registry SKU Quantity Unit Price Discount Tax Total FD 3.5g Flower G…" at bounding box center [497, 316] width 869 height 256
click at [734, 176] on div "Delivery Contact Text Message Call Email" at bounding box center [787, 100] width 290 height 175
click at [453, 360] on td "FD 3.5g Flower Greenhouse Melon Collie (Hybrid-Sativa) Batch ID W-JUN25MEC02-07…" at bounding box center [286, 311] width 424 height 101
click at [715, 330] on td "40dep: 40% off line" at bounding box center [709, 311] width 141 height 101
click at [162, 159] on div "Location In-Store Purchase From Store Palm Bay WC Select Store Bonita Springs W…" at bounding box center [208, 100] width 290 height 175
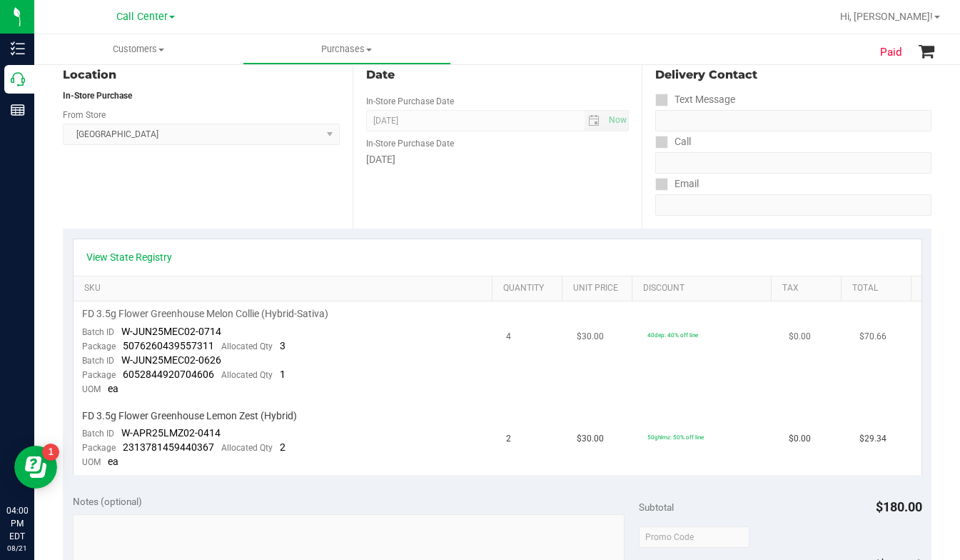
scroll to position [71, 0]
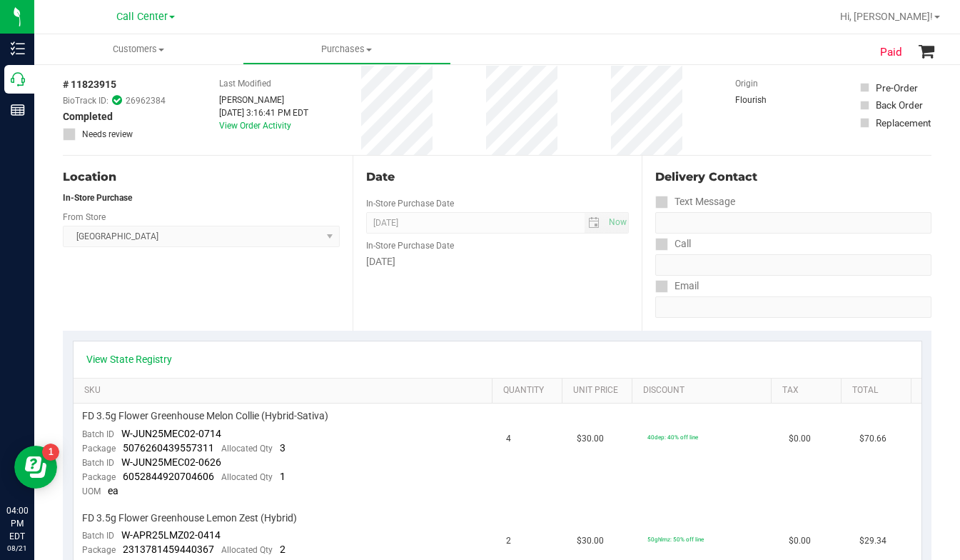
click at [176, 297] on div "Location In-Store Purchase From Store Palm Bay WC Select Store Bonita Springs W…" at bounding box center [208, 243] width 290 height 175
click at [808, 179] on div "Delivery Contact" at bounding box center [794, 177] width 276 height 17
drag, startPoint x: 810, startPoint y: 198, endPoint x: 787, endPoint y: 201, distance: 23.1
click at [810, 198] on div "Text Message" at bounding box center [794, 201] width 276 height 21
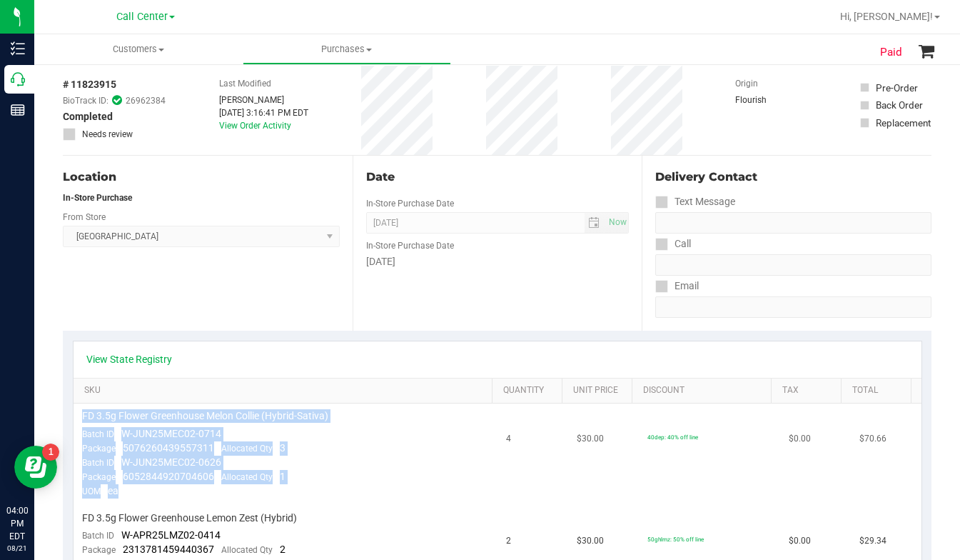
drag, startPoint x: 83, startPoint y: 415, endPoint x: 251, endPoint y: 500, distance: 188.7
click at [251, 500] on td "FD 3.5g Flower Greenhouse Melon Collie (Hybrid-Sativa) Batch ID W-JUN25MEC02-07…" at bounding box center [286, 453] width 424 height 101
copy td "FD 3.5g Flower Greenhouse Melon Collie (Hybrid-Sativa) Batch ID W-JUN25MEC02-07…"
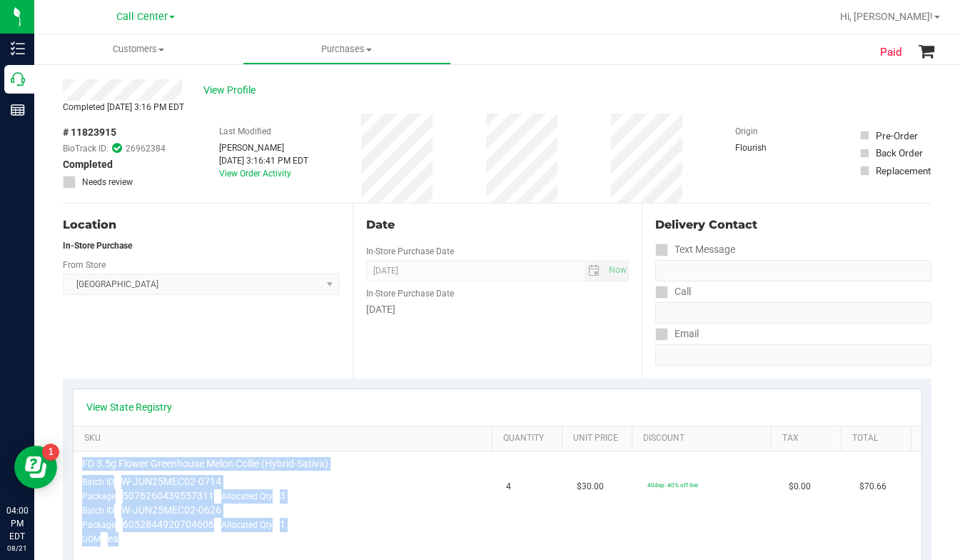
scroll to position [0, 0]
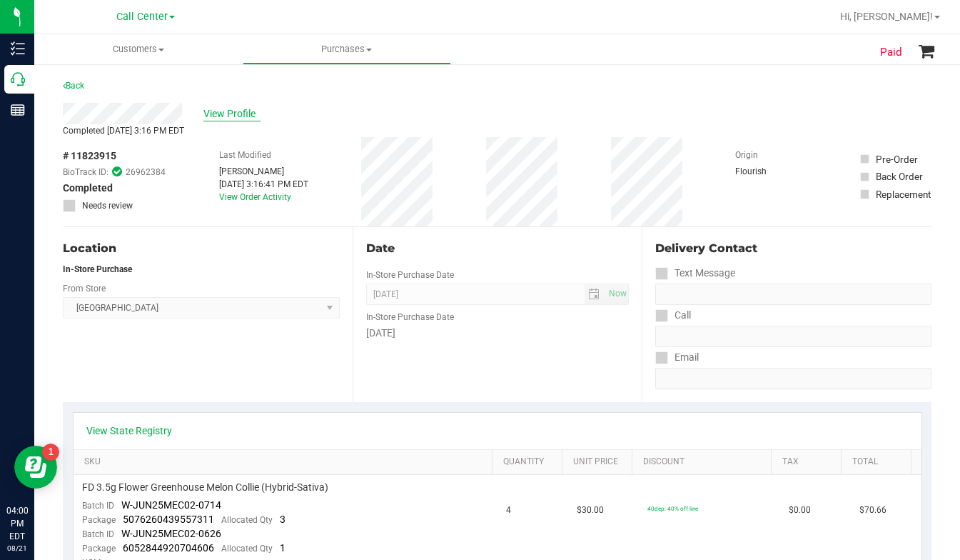
click at [241, 109] on span "View Profile" at bounding box center [232, 113] width 57 height 15
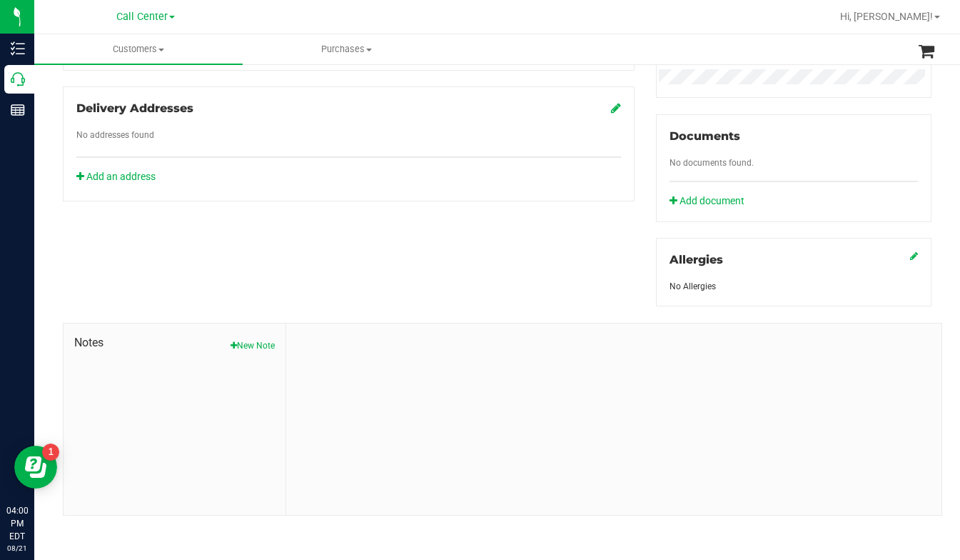
scroll to position [473, 0]
click at [247, 351] on div "Notes New Note" at bounding box center [175, 418] width 223 height 191
click at [261, 341] on button "New Note" at bounding box center [253, 344] width 44 height 13
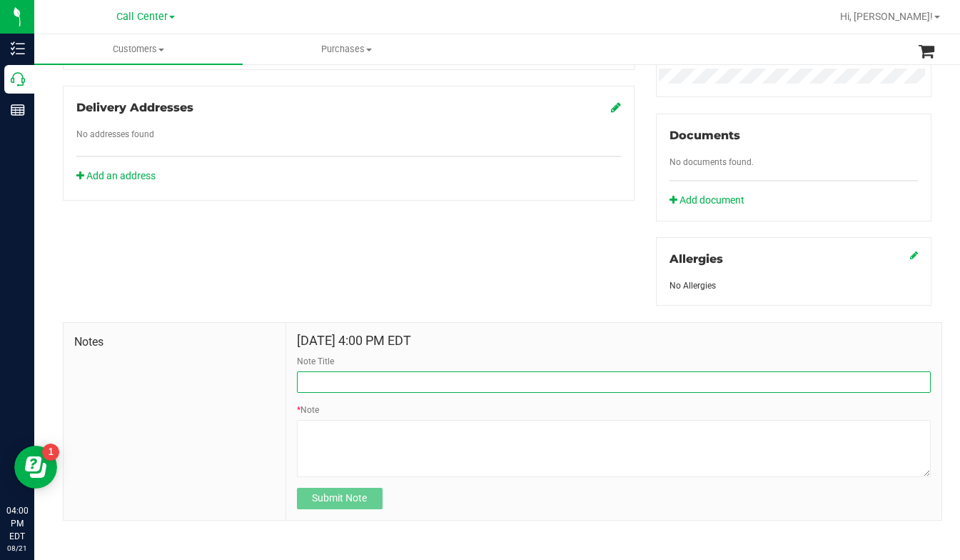
click at [333, 376] on input "Note Title" at bounding box center [614, 381] width 634 height 21
type input "Product complaint"
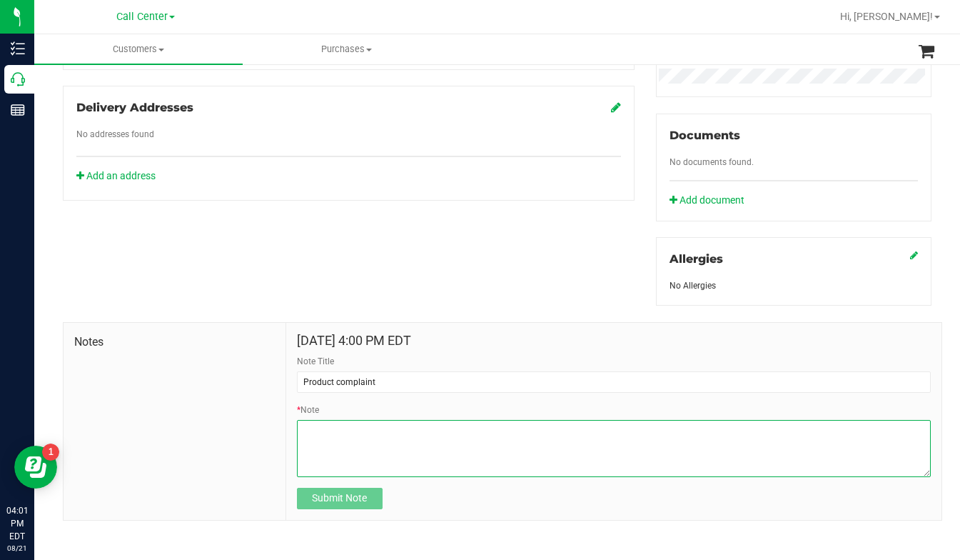
click at [312, 425] on textarea "* Note" at bounding box center [614, 448] width 634 height 57
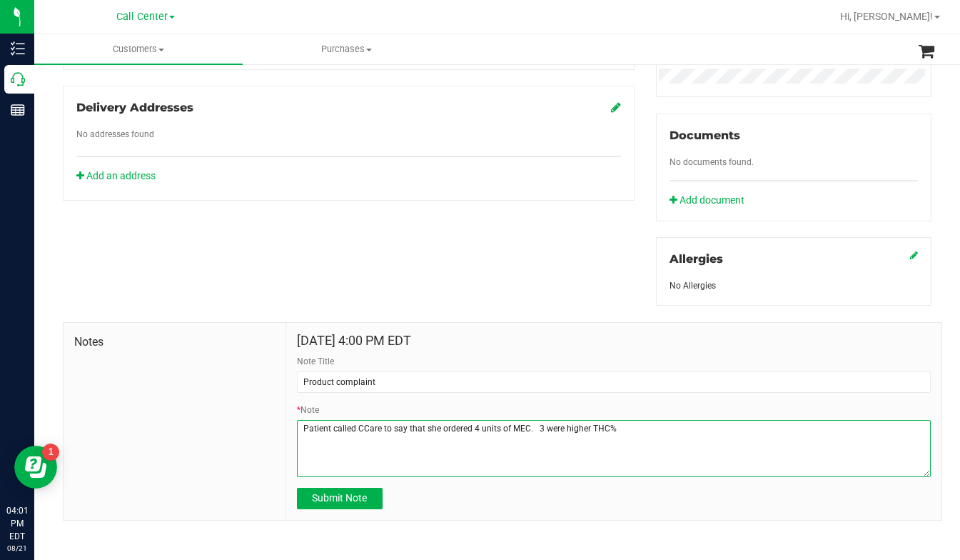
drag, startPoint x: 563, startPoint y: 426, endPoint x: 584, endPoint y: 426, distance: 21.4
click at [584, 426] on textarea "* Note" at bounding box center [614, 448] width 634 height 57
click at [566, 428] on textarea "* Note" at bounding box center [614, 448] width 634 height 57
click at [561, 426] on textarea "* Note" at bounding box center [614, 448] width 634 height 57
click at [613, 431] on textarea "* Note" at bounding box center [614, 448] width 634 height 57
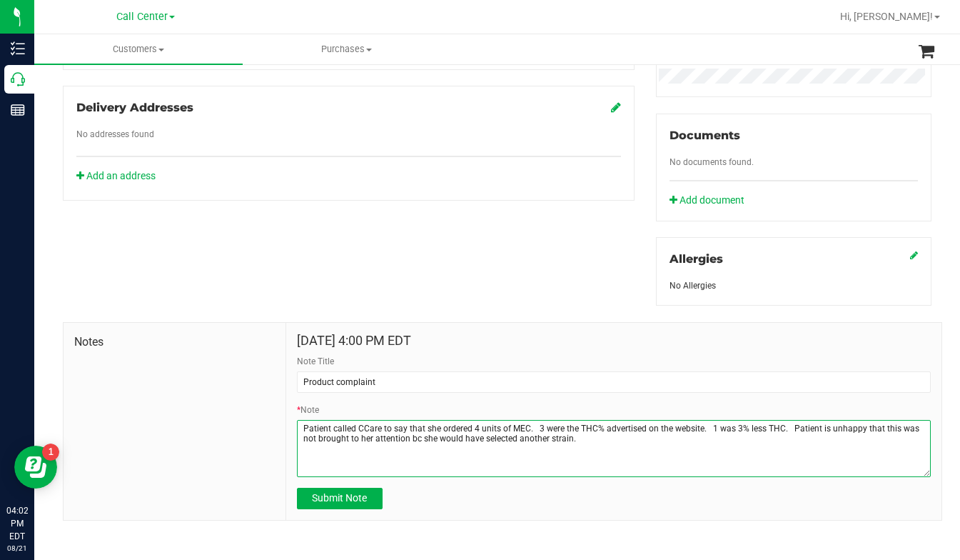
click at [587, 437] on textarea "* Note" at bounding box center [614, 448] width 634 height 57
paste textarea "FD 3.5g Flower Greenhouse Melon Collie (Hybrid-Sativa) Batch IDW-JUN25MEC02-071…"
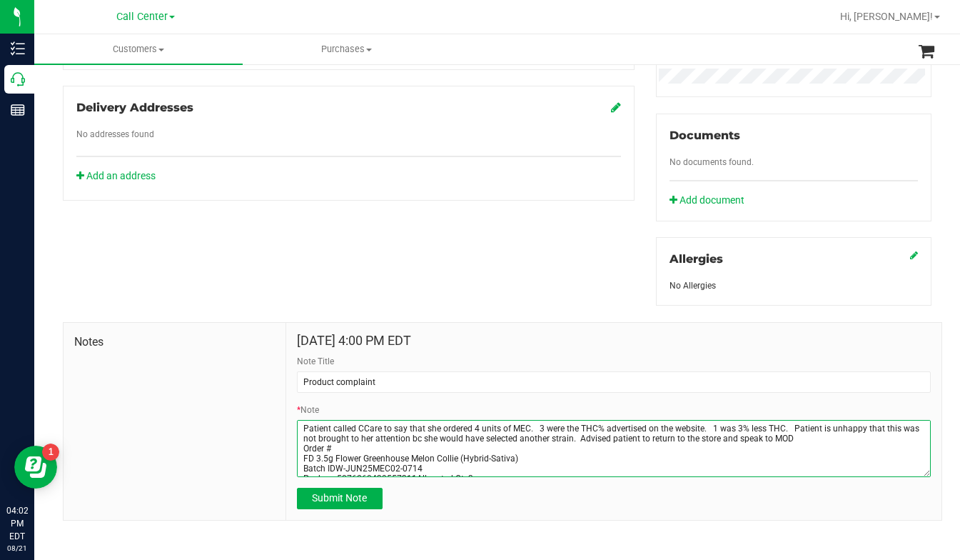
scroll to position [37, 0]
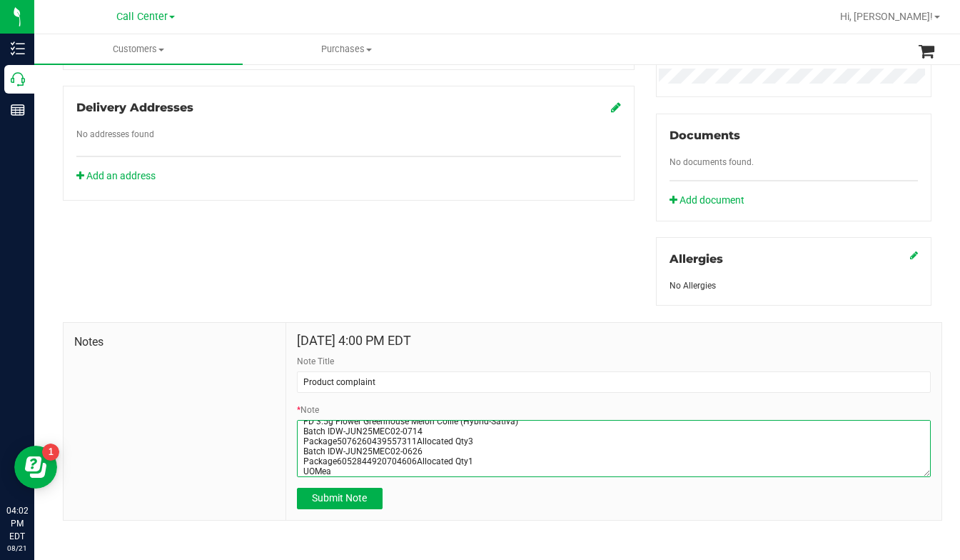
click at [342, 470] on textarea "* Note" at bounding box center [614, 448] width 634 height 57
click at [489, 463] on textarea "* Note" at bounding box center [614, 448] width 634 height 57
click at [324, 460] on textarea "* Note" at bounding box center [614, 448] width 634 height 57
click at [311, 470] on textarea "* Note" at bounding box center [614, 448] width 634 height 57
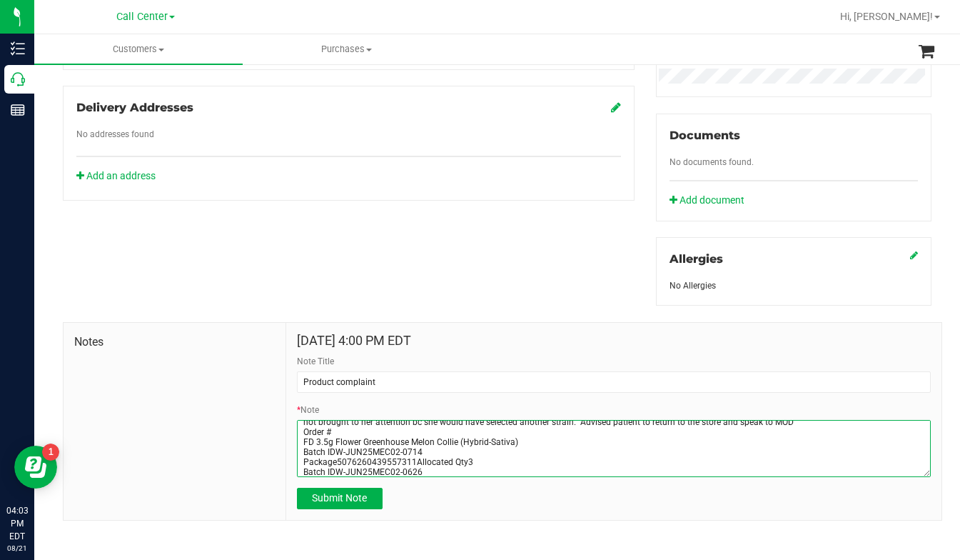
scroll to position [0, 0]
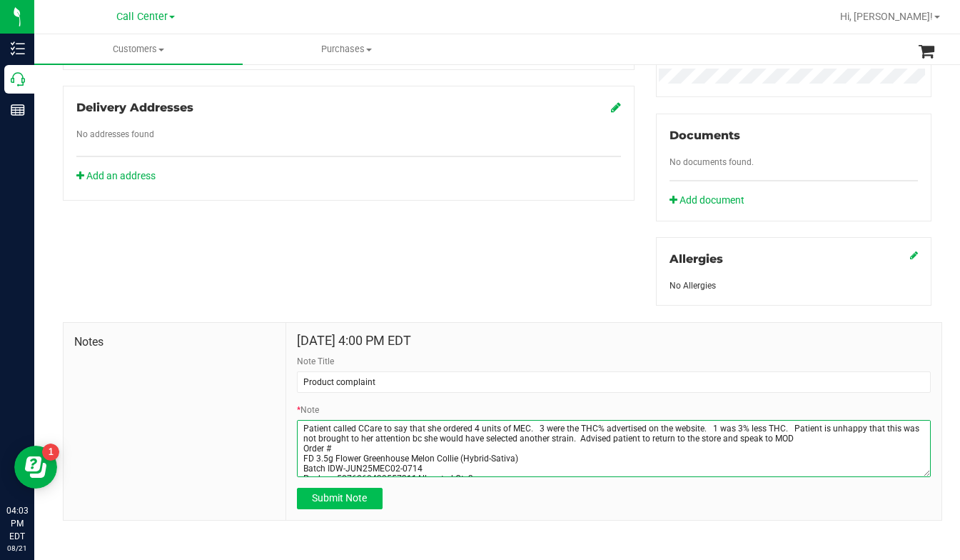
type textarea "Patient called CCare to say that she ordered 4 units of MEC. 3 were the THC% ad…"
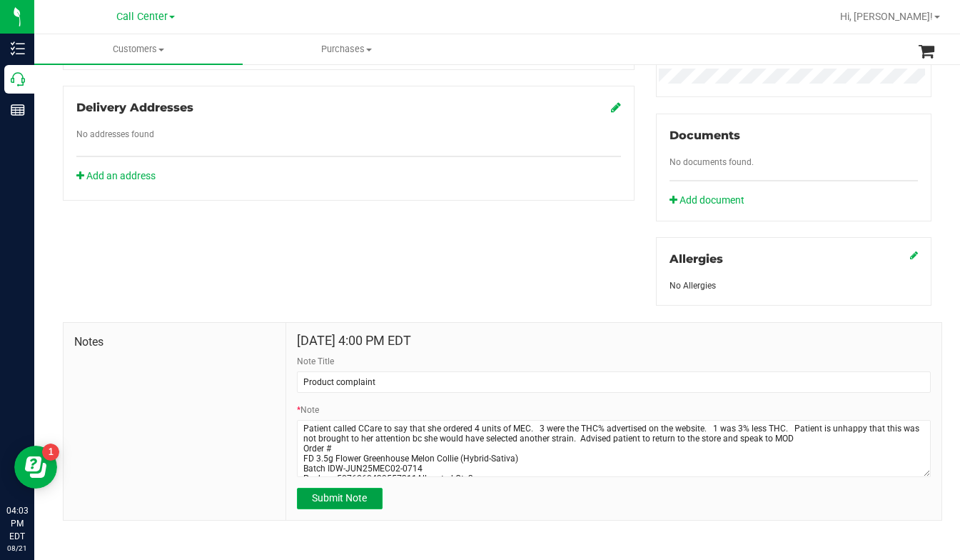
click at [321, 501] on span "Submit Note" at bounding box center [339, 497] width 55 height 11
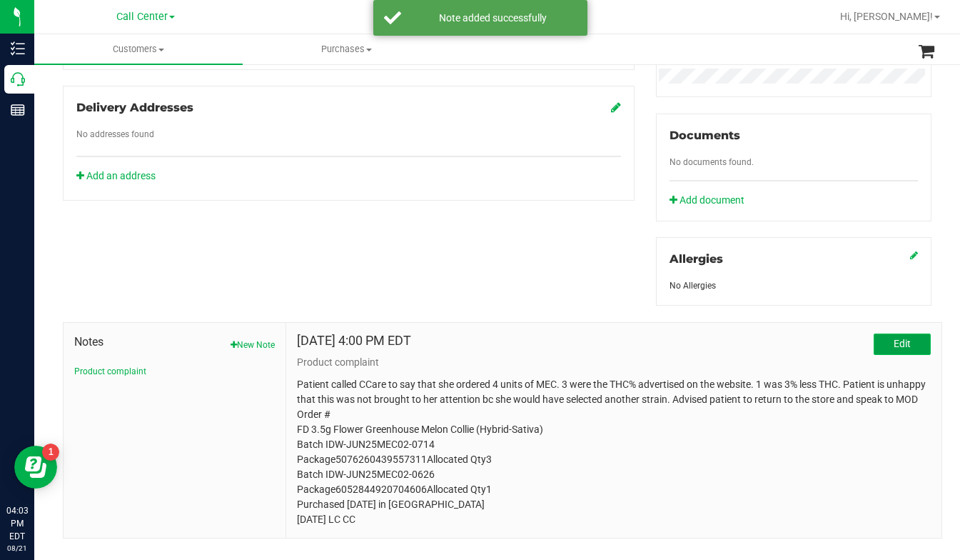
click at [894, 348] on span "Edit" at bounding box center [902, 343] width 17 height 11
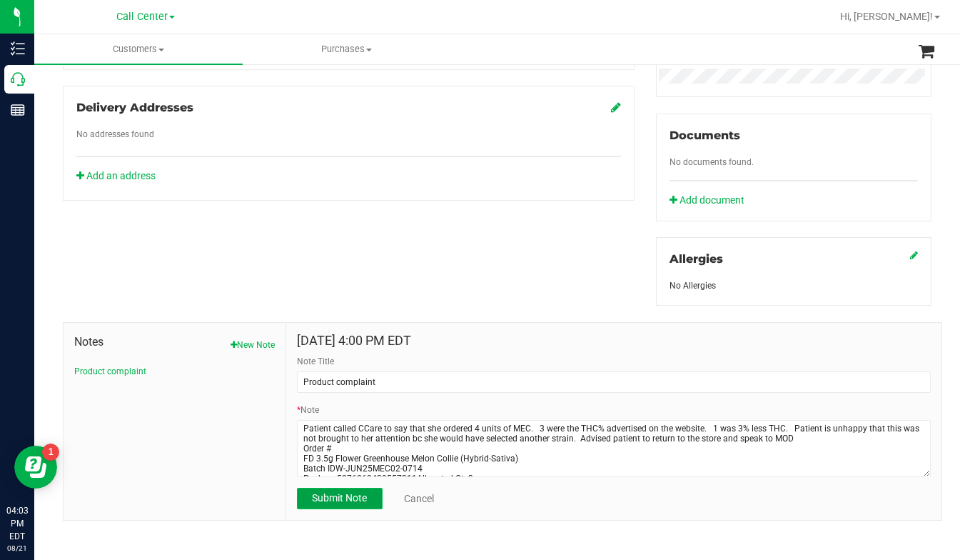
click at [351, 501] on span "Submit Note" at bounding box center [339, 497] width 55 height 11
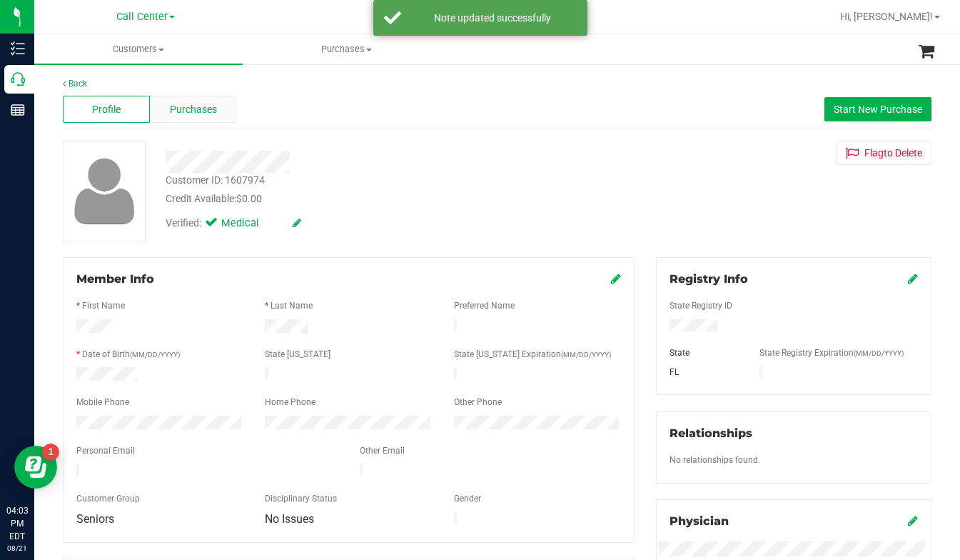
click at [185, 107] on span "Purchases" at bounding box center [193, 109] width 47 height 15
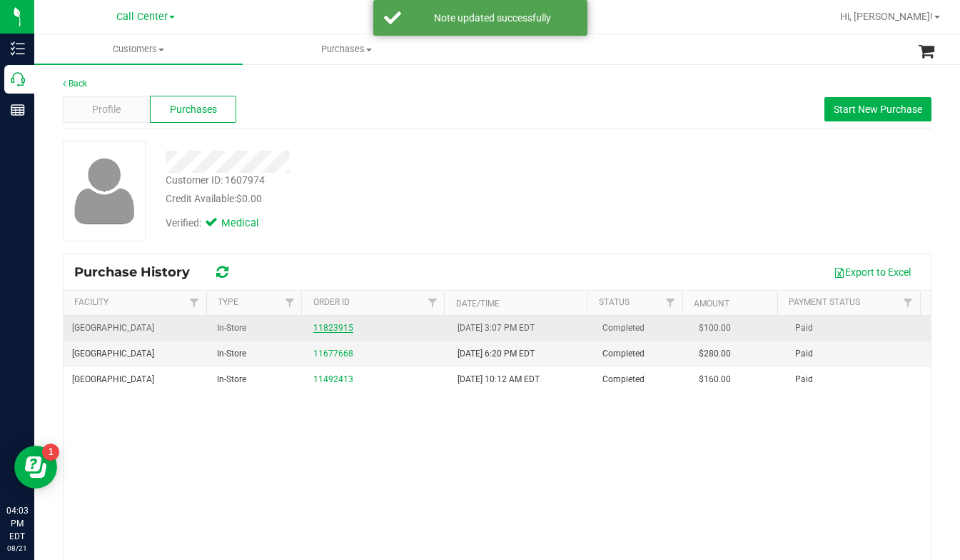
click at [328, 332] on link "11823915" at bounding box center [333, 328] width 40 height 10
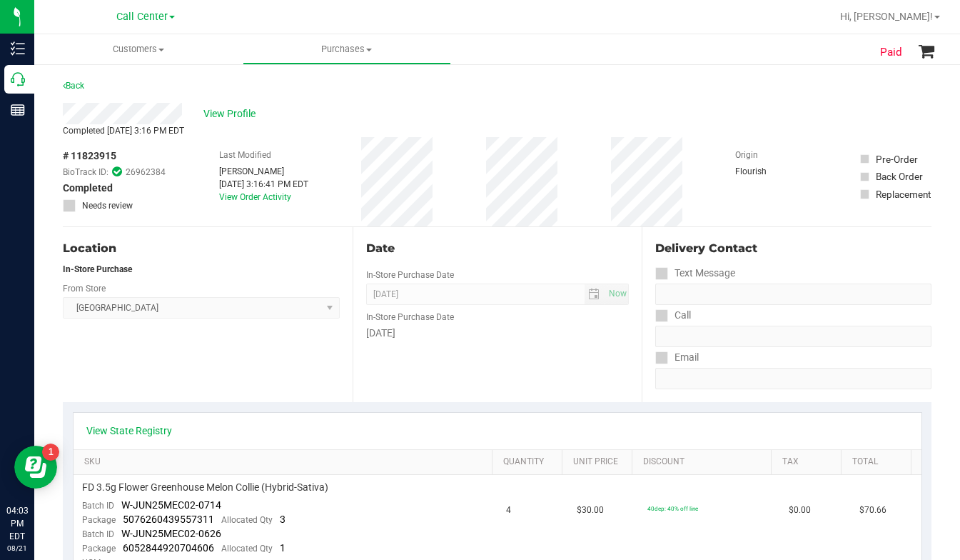
click at [80, 156] on span "# 11823915" at bounding box center [90, 156] width 54 height 15
click at [227, 116] on span "View Profile" at bounding box center [232, 113] width 57 height 15
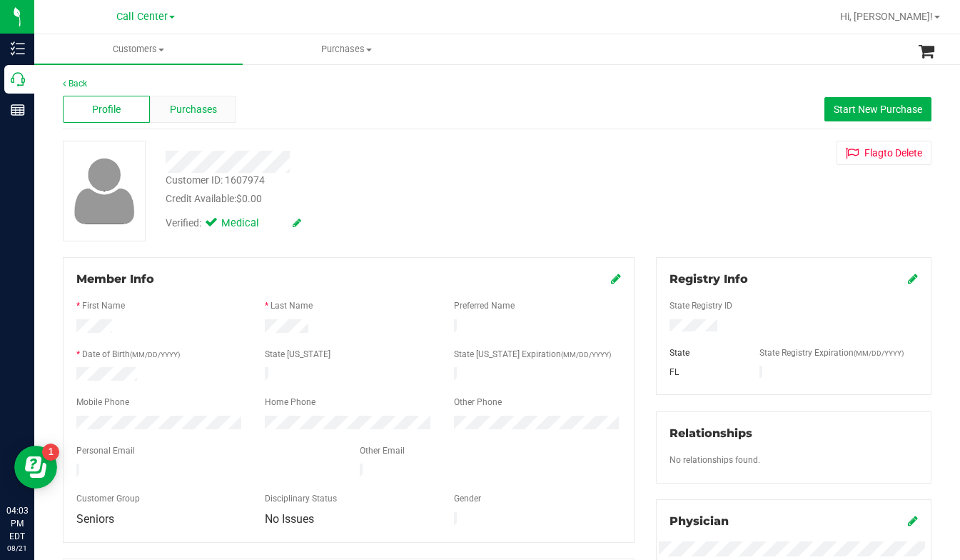
click at [199, 118] on div "Purchases" at bounding box center [193, 109] width 87 height 27
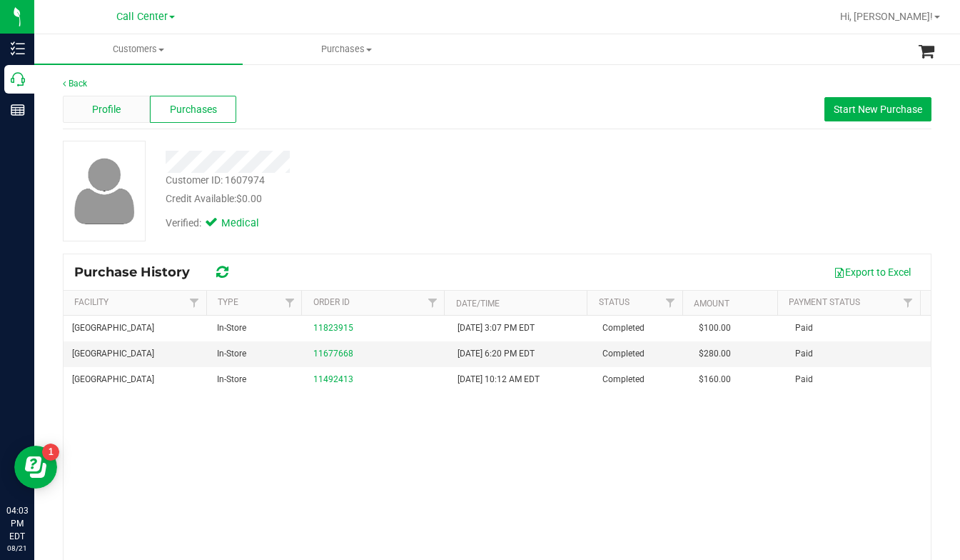
click at [126, 106] on div "Profile" at bounding box center [106, 109] width 87 height 27
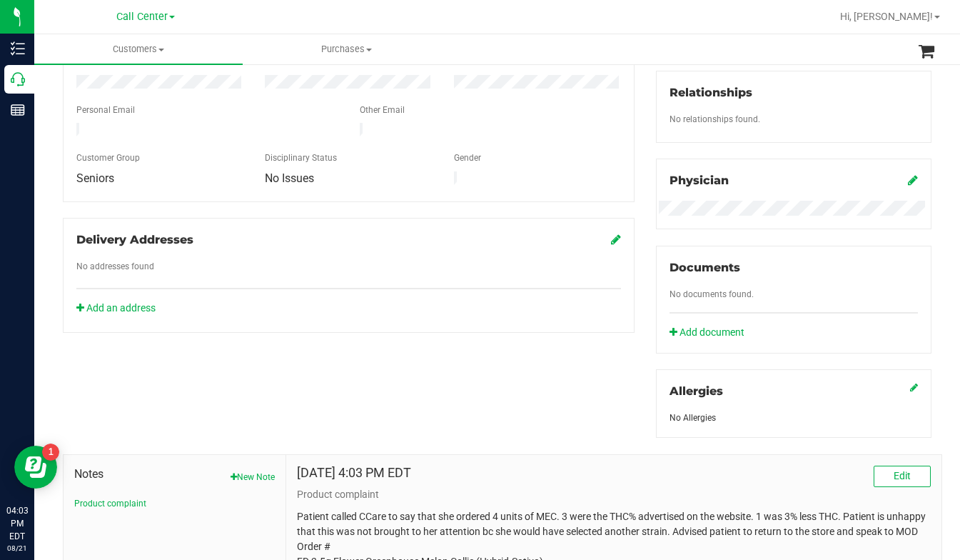
scroll to position [428, 0]
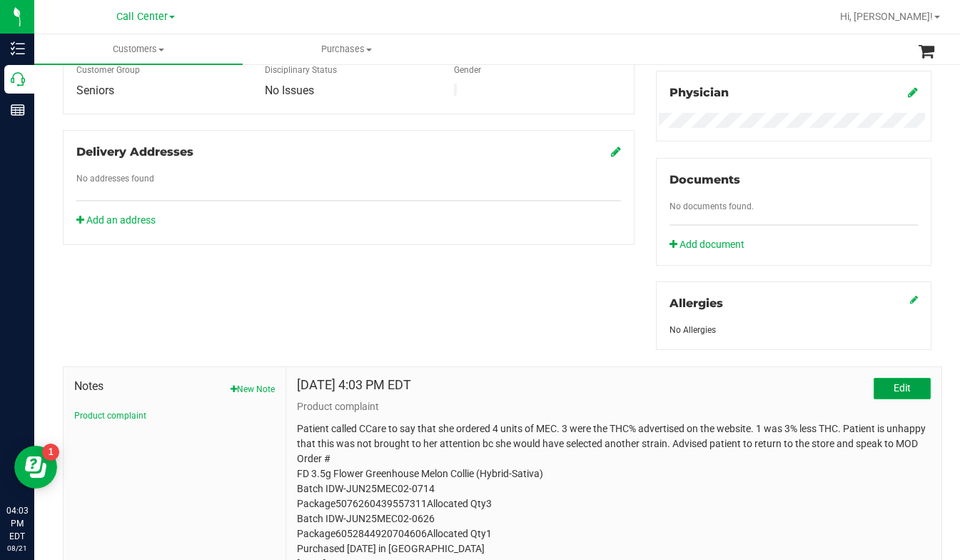
click at [880, 393] on button "Edit" at bounding box center [902, 388] width 57 height 21
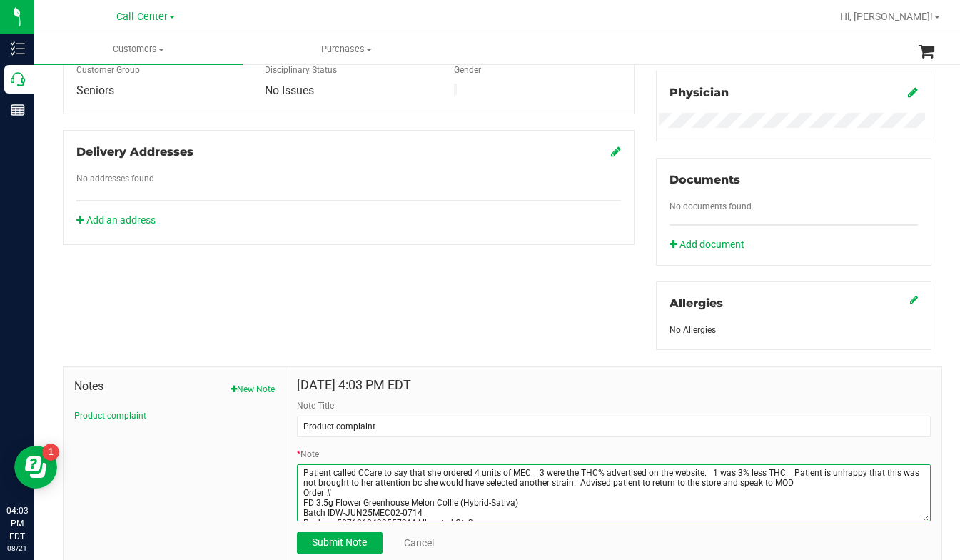
click at [338, 496] on textarea "* Note" at bounding box center [614, 492] width 634 height 57
paste textarea "# 11823915"
click at [304, 513] on textarea "* Note" at bounding box center [614, 492] width 634 height 57
click at [299, 510] on textarea "* Note" at bounding box center [614, 492] width 634 height 57
type textarea "Patient called CCare to say that she ordered 4 units of MEC. 3 were the THC% ad…"
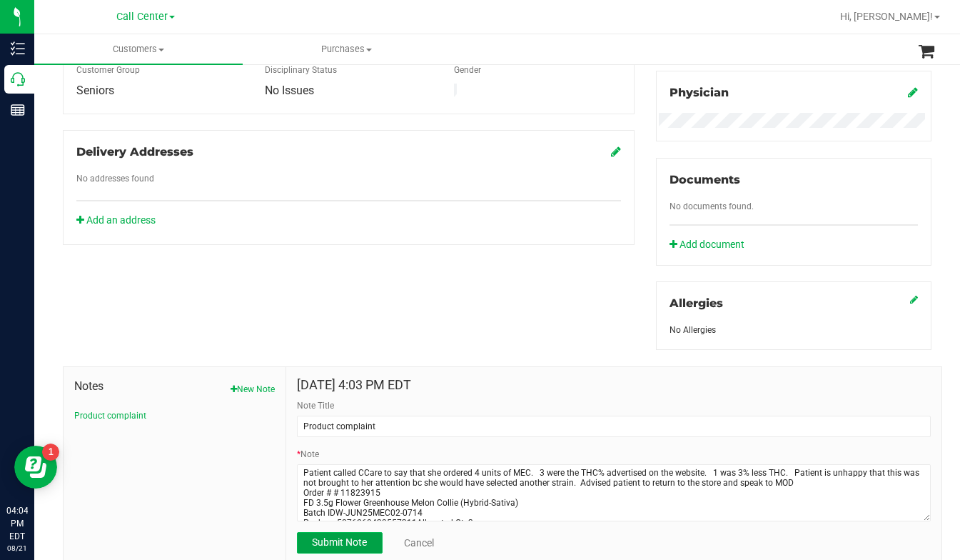
click at [338, 548] on button "Submit Note" at bounding box center [340, 542] width 86 height 21
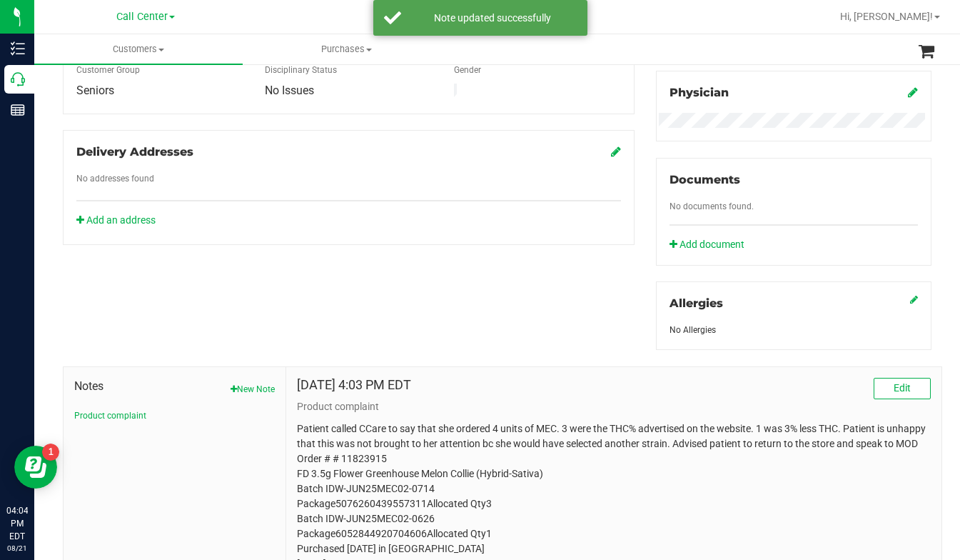
click at [335, 471] on p "Patient called CCare to say that she ordered 4 units of MEC. 3 were the THC% ad…" at bounding box center [614, 496] width 634 height 150
click at [894, 390] on span "Edit" at bounding box center [902, 387] width 17 height 11
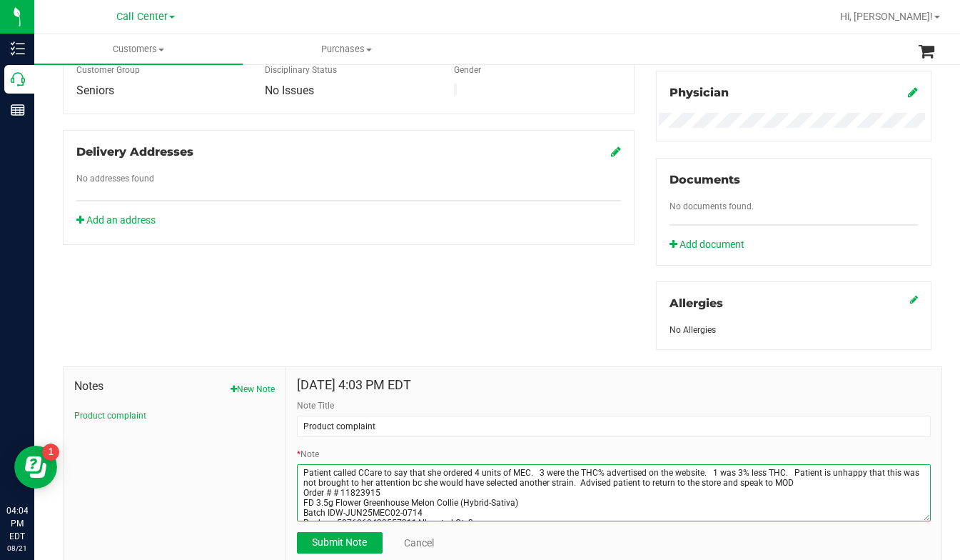
click at [336, 491] on textarea "* Note" at bounding box center [614, 492] width 634 height 57
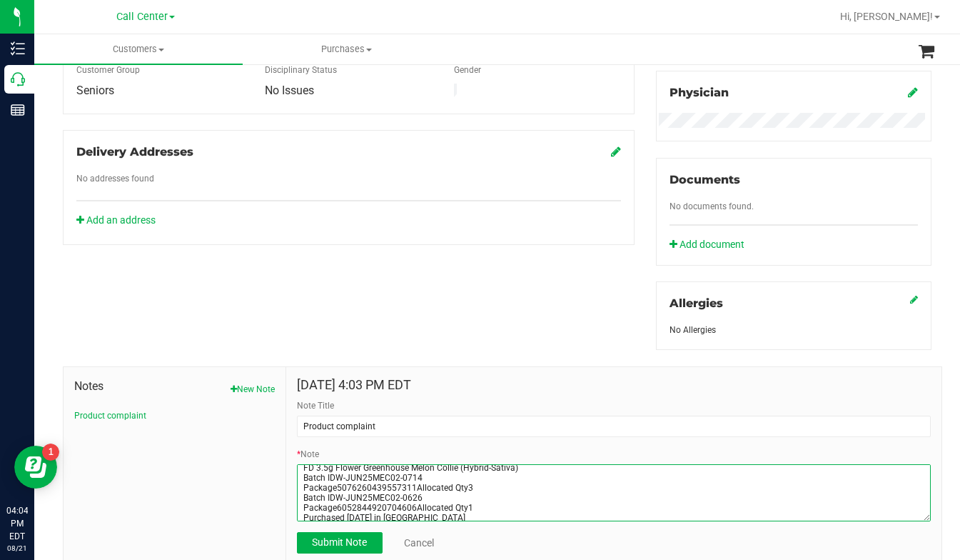
scroll to position [50, 0]
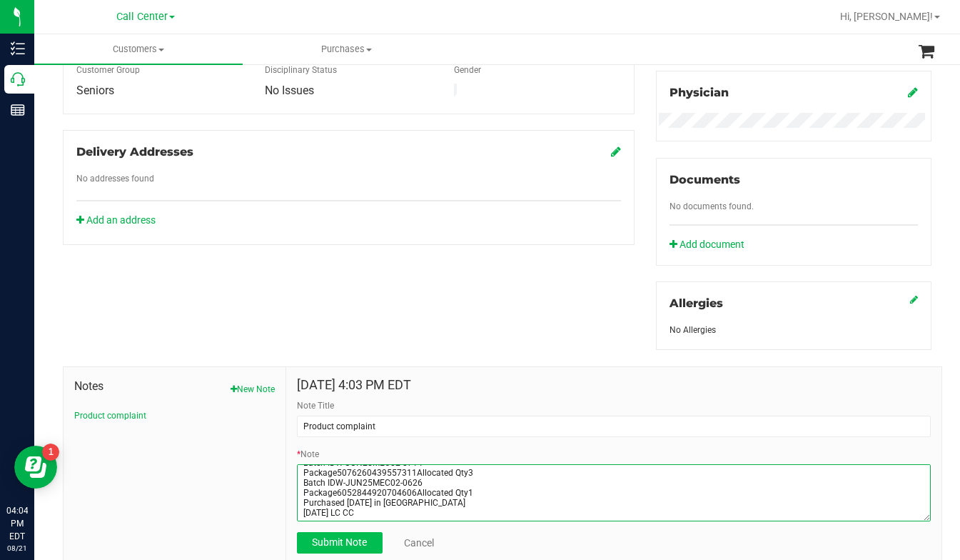
type textarea "Patient called CCare to say that she ordered 4 units of MEC. 3 were the THC% ad…"
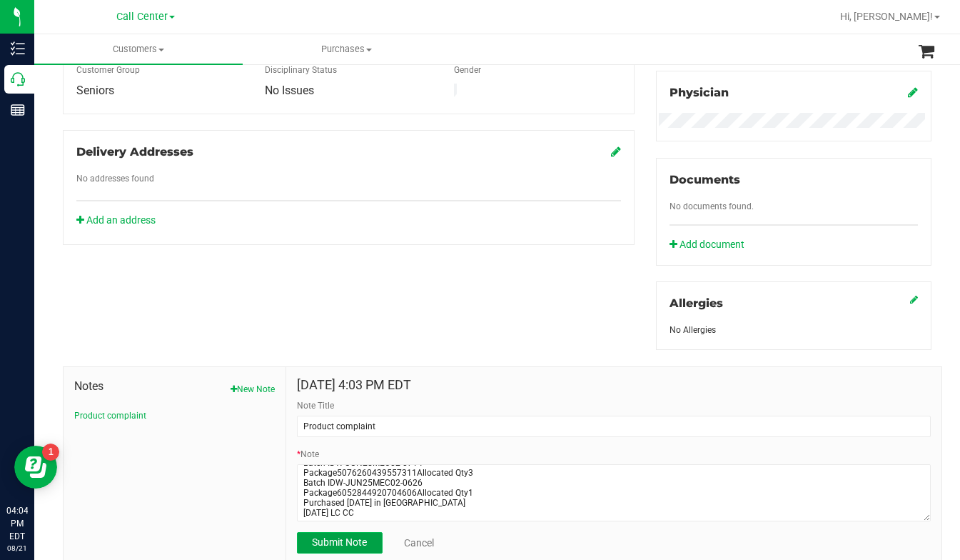
click at [330, 547] on span "Submit Note" at bounding box center [339, 541] width 55 height 11
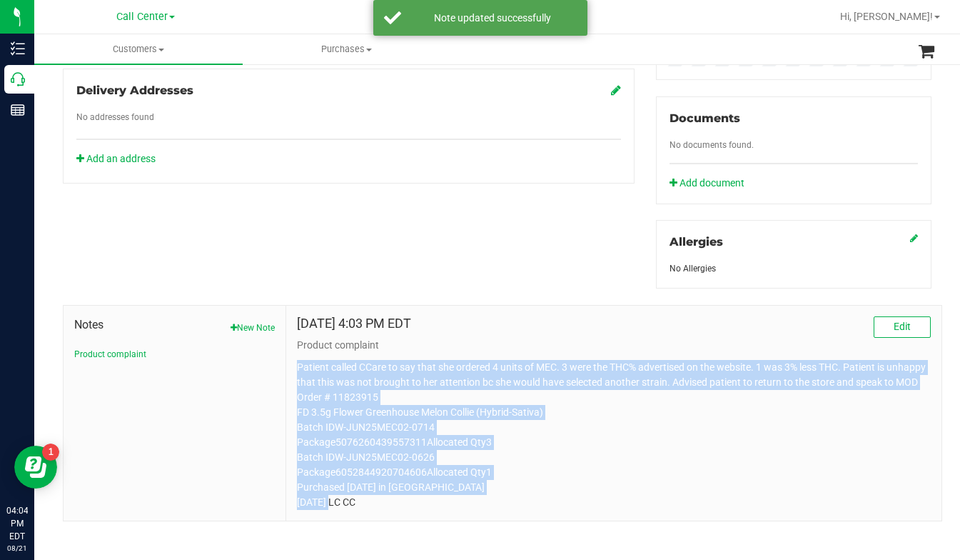
scroll to position [511, 0]
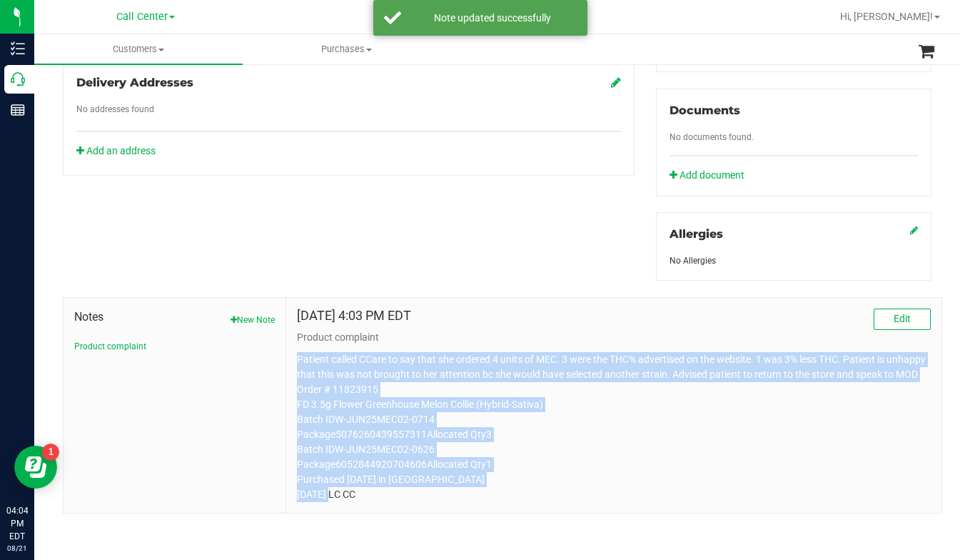
drag, startPoint x: 294, startPoint y: 426, endPoint x: 430, endPoint y: 550, distance: 183.5
click at [431, 553] on div "Back Profile Purchases Start New Purchase Customer ID: 1607974 Credit Available…" at bounding box center [497, 62] width 926 height 995
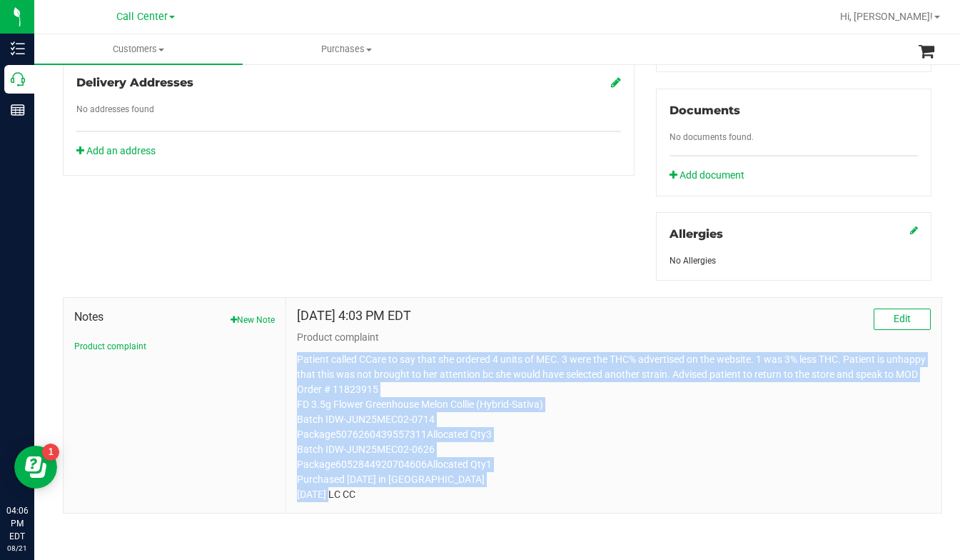
click at [791, 434] on p "Patient called CCare to say that she ordered 4 units of MEC. 3 were the THC% ad…" at bounding box center [614, 427] width 634 height 150
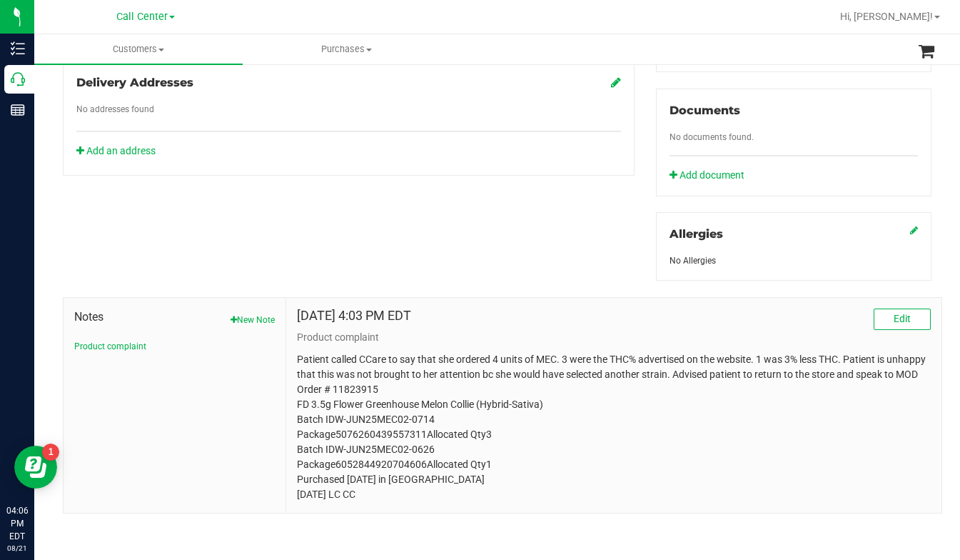
click at [761, 426] on p "Patient called CCare to say that she ordered 4 units of MEC. 3 were the THC% ad…" at bounding box center [614, 427] width 634 height 150
click at [896, 313] on span "Edit" at bounding box center [902, 318] width 17 height 11
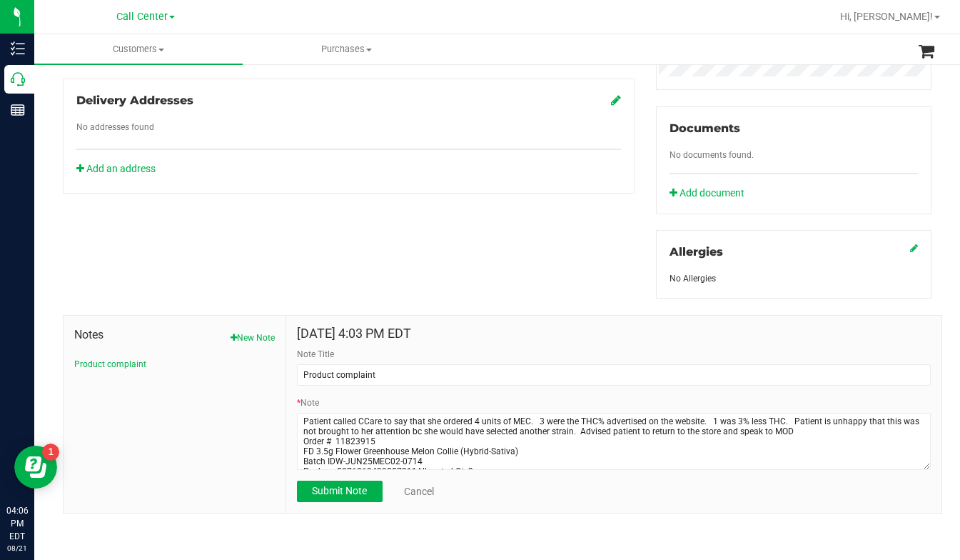
scroll to position [478, 0]
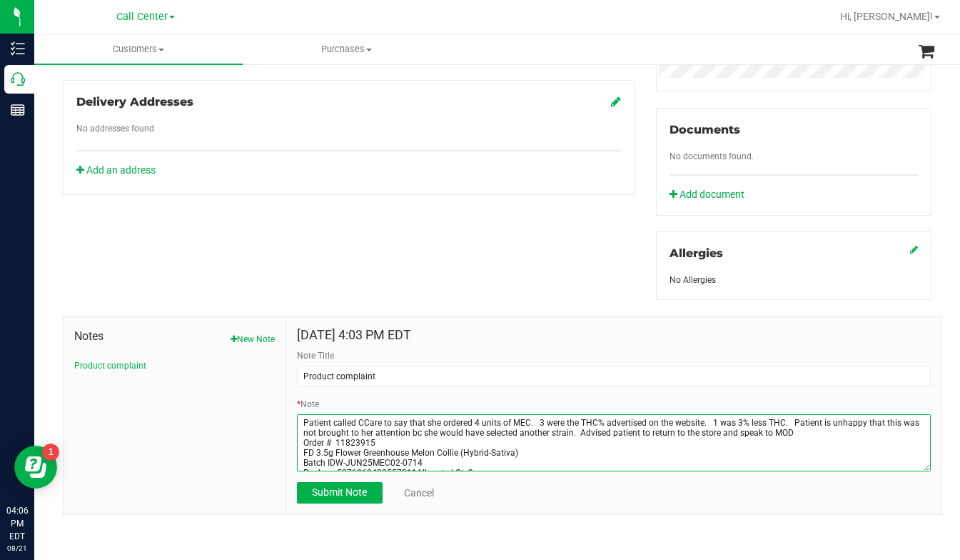
click at [731, 433] on textarea "* Note" at bounding box center [614, 442] width 634 height 57
type textarea "Patient called CCare to say that she ordered 4 units of MEC. 3 were the THC% ad…"
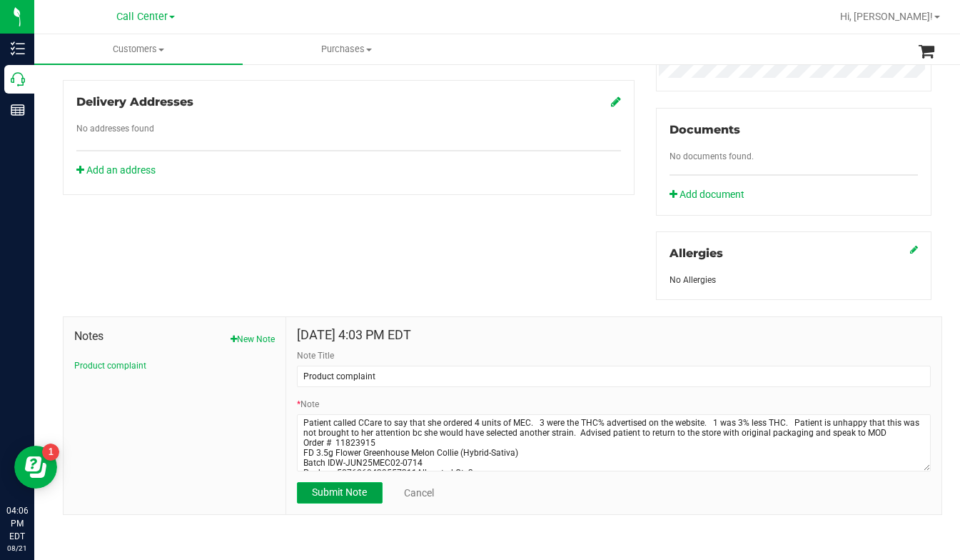
click at [307, 491] on button "Submit Note" at bounding box center [340, 492] width 86 height 21
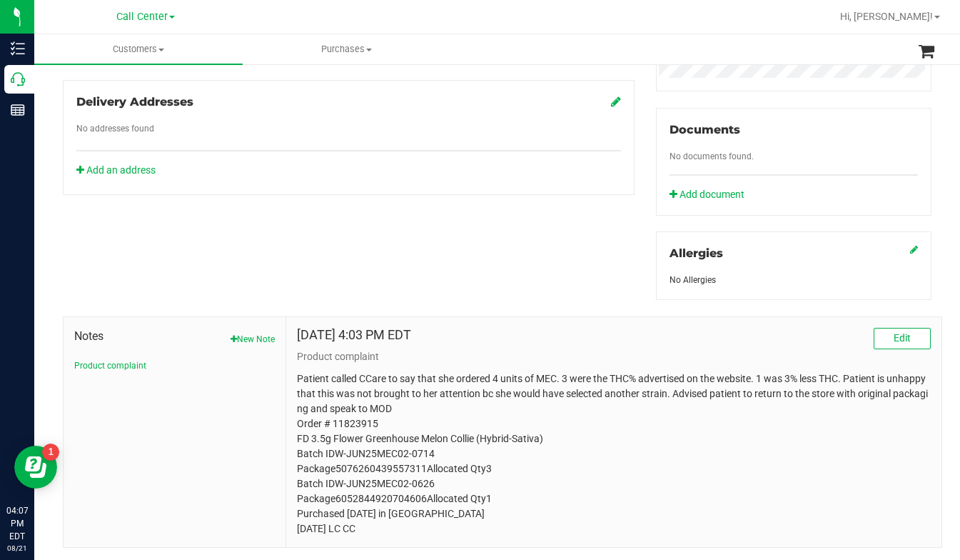
click at [789, 279] on div "No Allergies" at bounding box center [794, 280] width 249 height 13
click at [813, 301] on div "Notes New Note Product complaint Aug 21, 2025 4:03 PM EDT Edit Product complaint" at bounding box center [497, 424] width 891 height 248
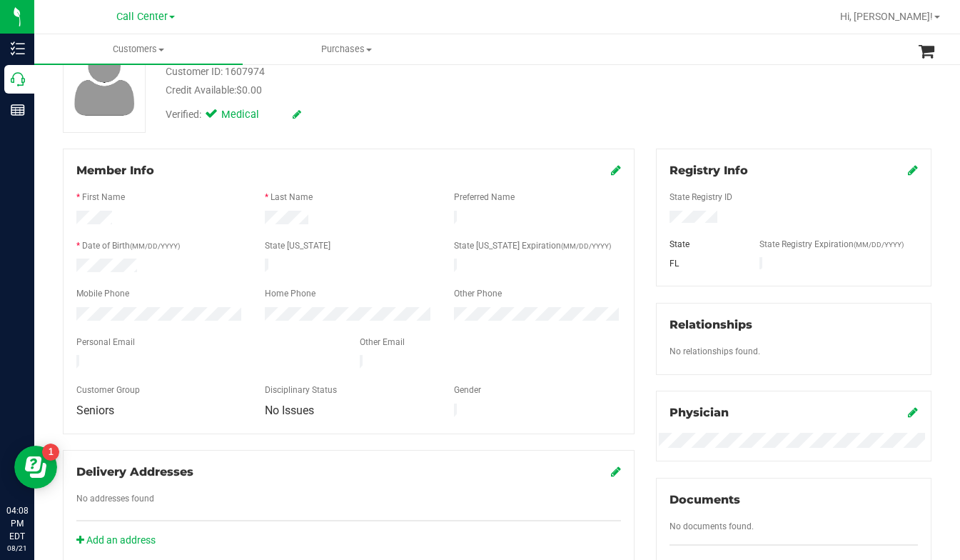
scroll to position [0, 0]
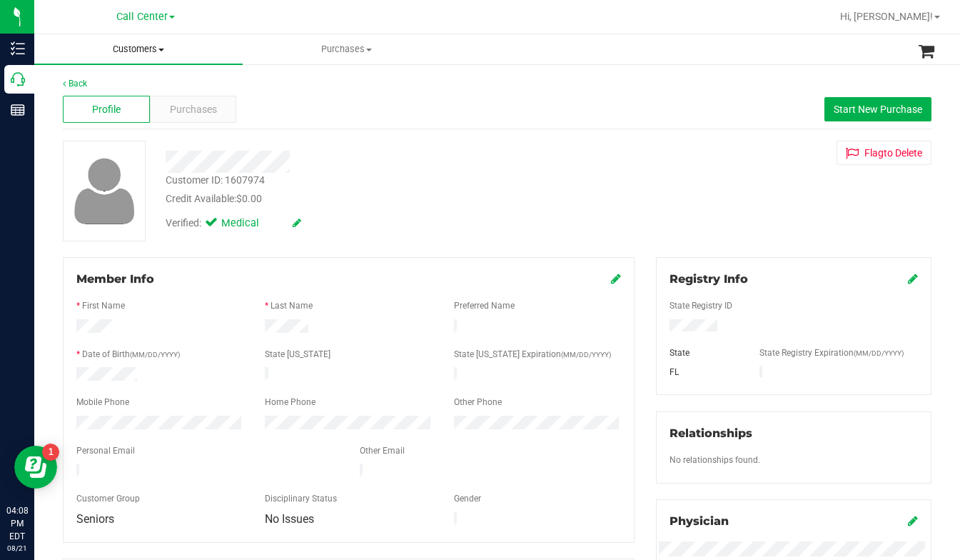
click at [161, 50] on span at bounding box center [162, 50] width 6 height 3
click at [86, 84] on span "All customers" at bounding box center [85, 86] width 103 height 12
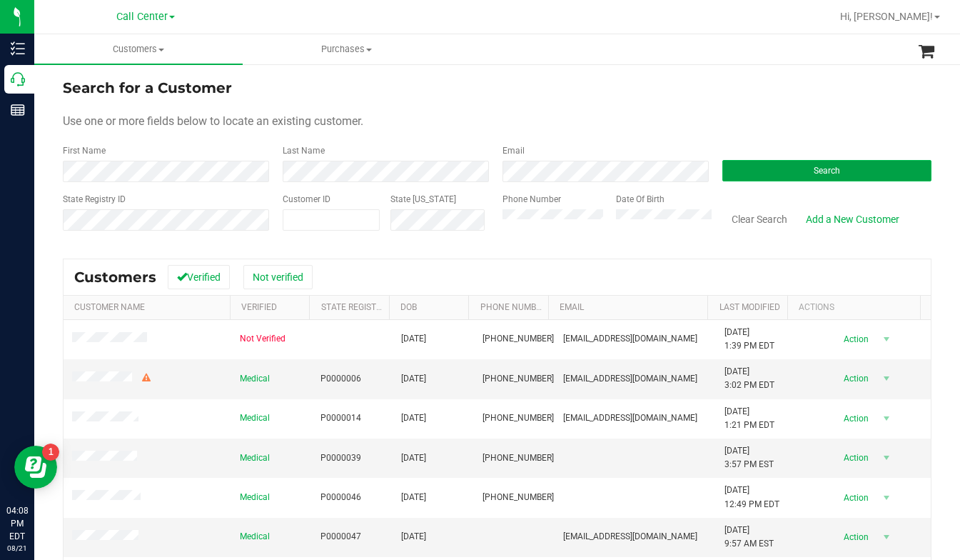
click at [759, 178] on button "Search" at bounding box center [827, 170] width 209 height 21
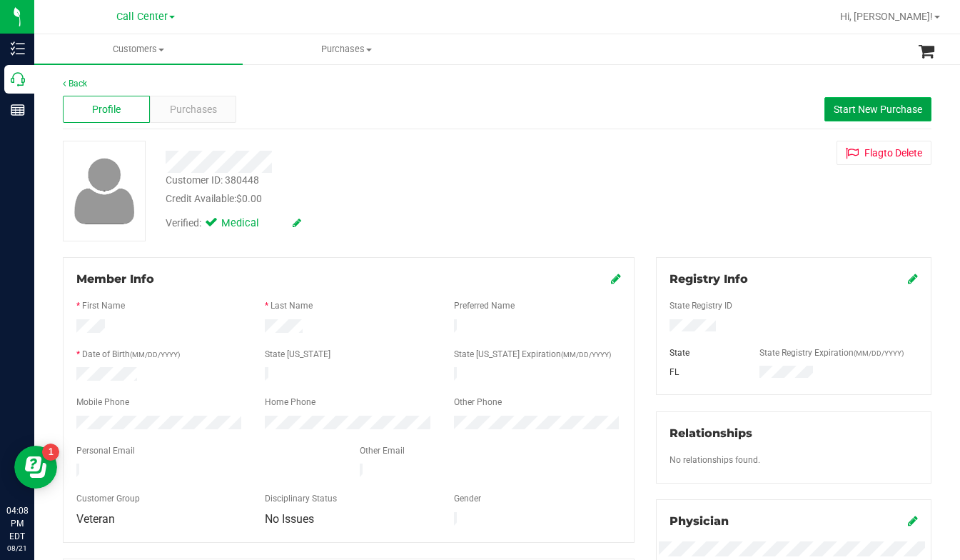
click at [863, 109] on span "Start New Purchase" at bounding box center [878, 109] width 89 height 11
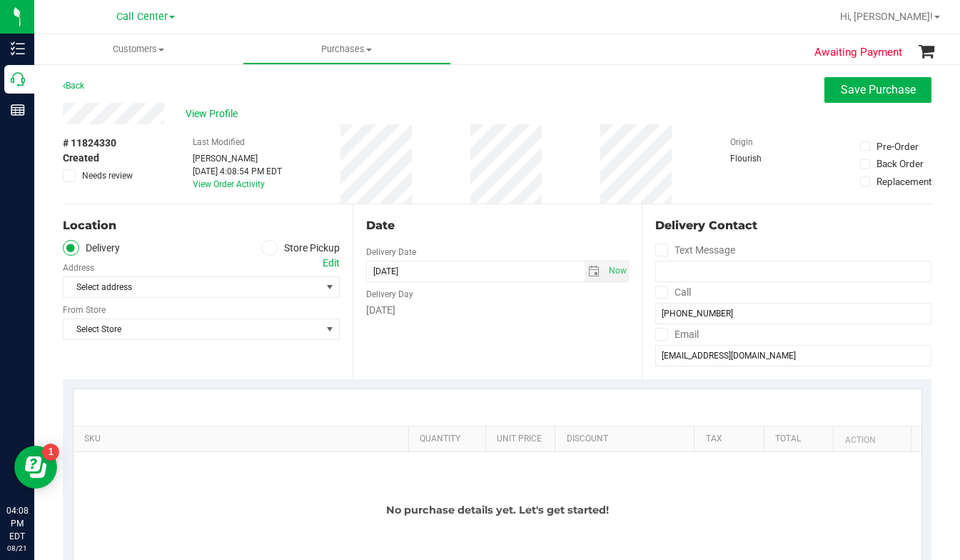
click at [265, 248] on icon at bounding box center [269, 248] width 9 height 0
click at [0, 0] on input "Store Pickup" at bounding box center [0, 0] width 0 height 0
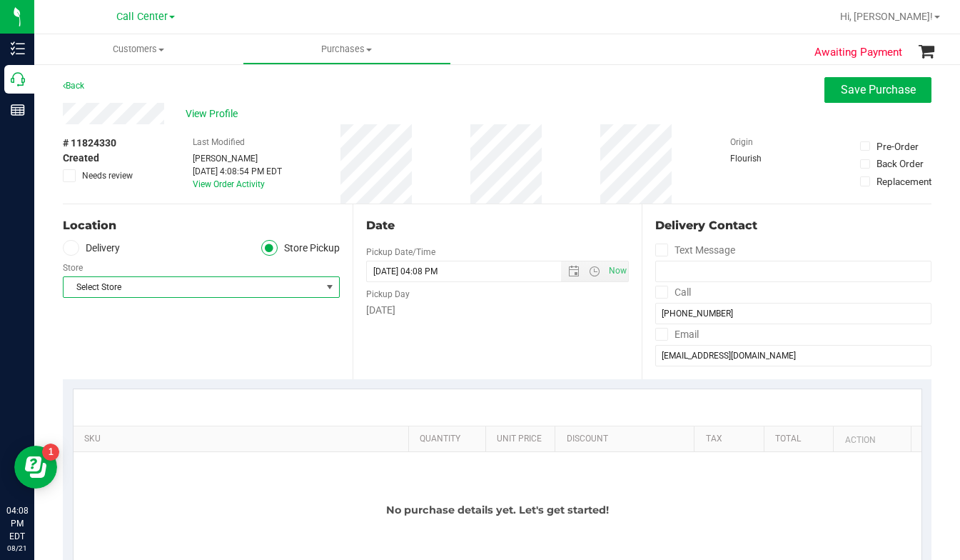
click at [128, 285] on span "Select Store" at bounding box center [193, 287] width 258 height 20
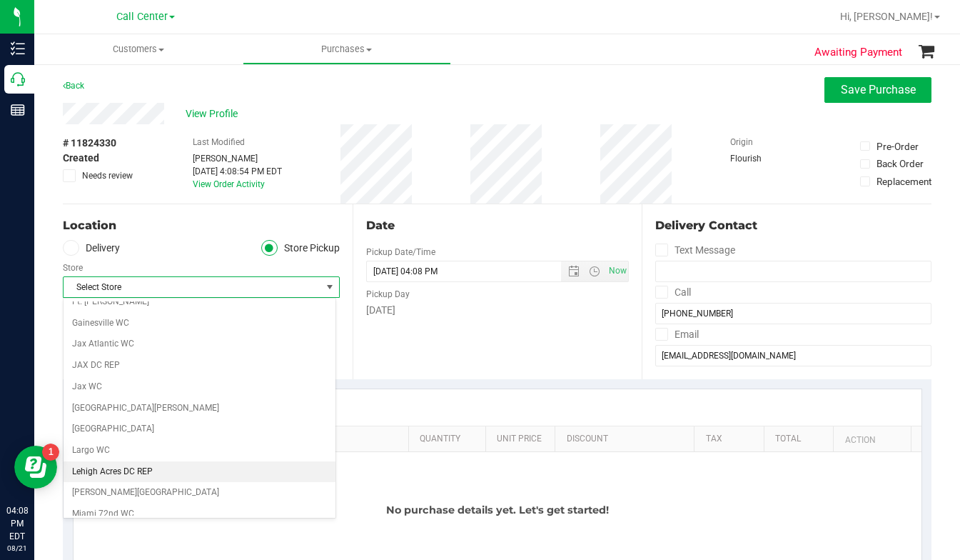
scroll to position [571, 0]
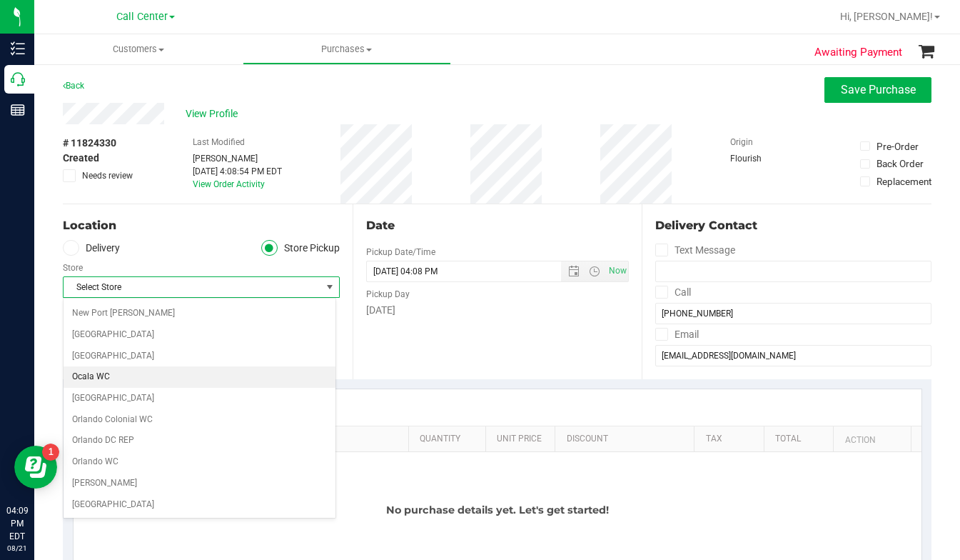
click at [91, 377] on li "Ocala WC" at bounding box center [200, 376] width 272 height 21
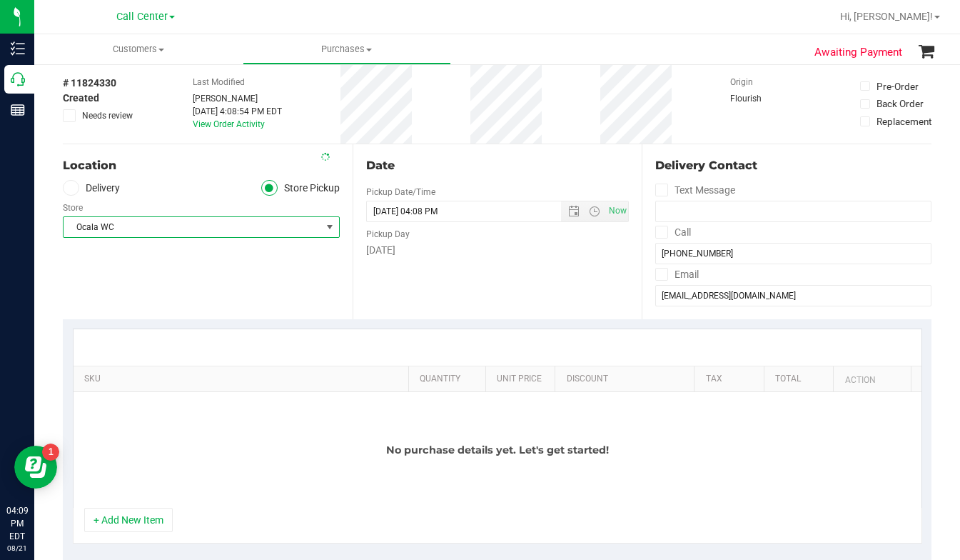
scroll to position [143, 0]
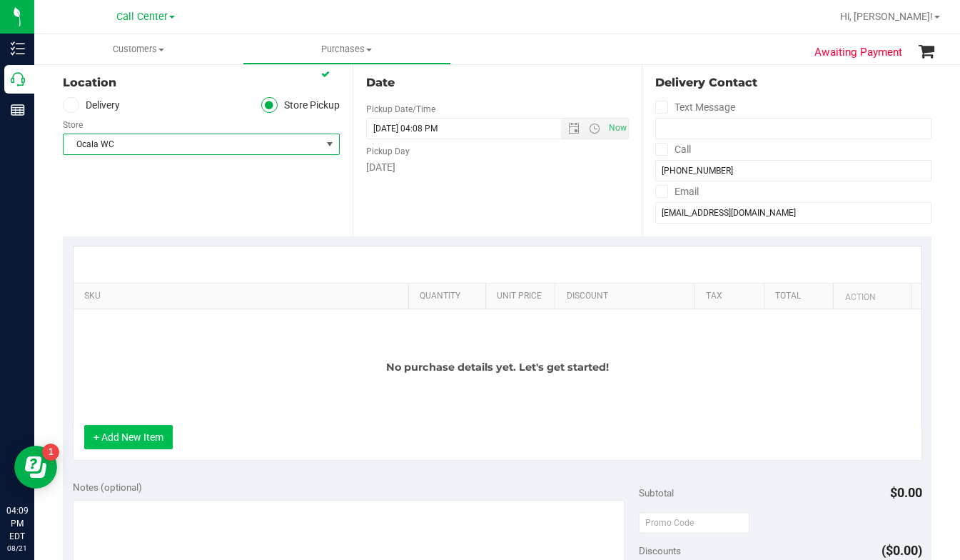
click at [141, 438] on button "+ Add New Item" at bounding box center [128, 437] width 89 height 24
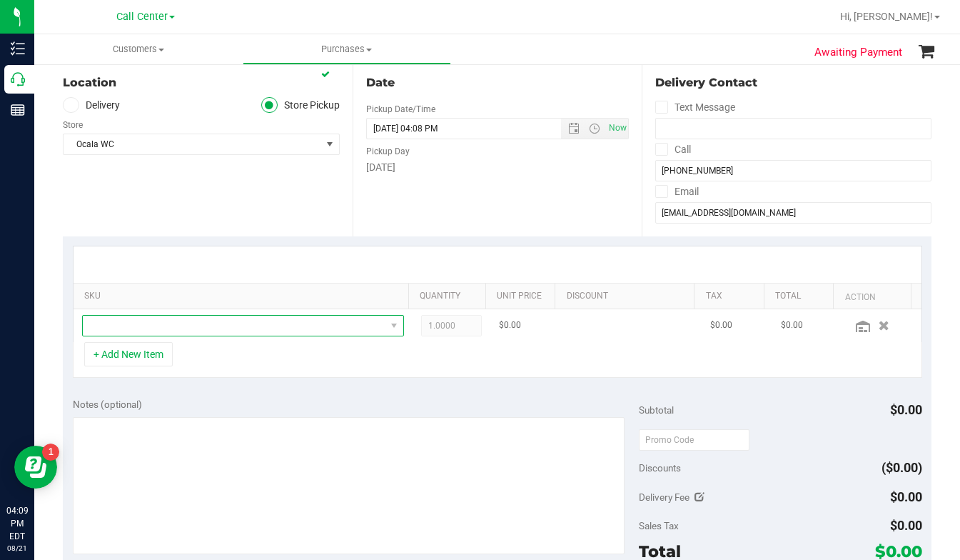
click at [128, 328] on span "NO DATA FOUND" at bounding box center [234, 326] width 303 height 20
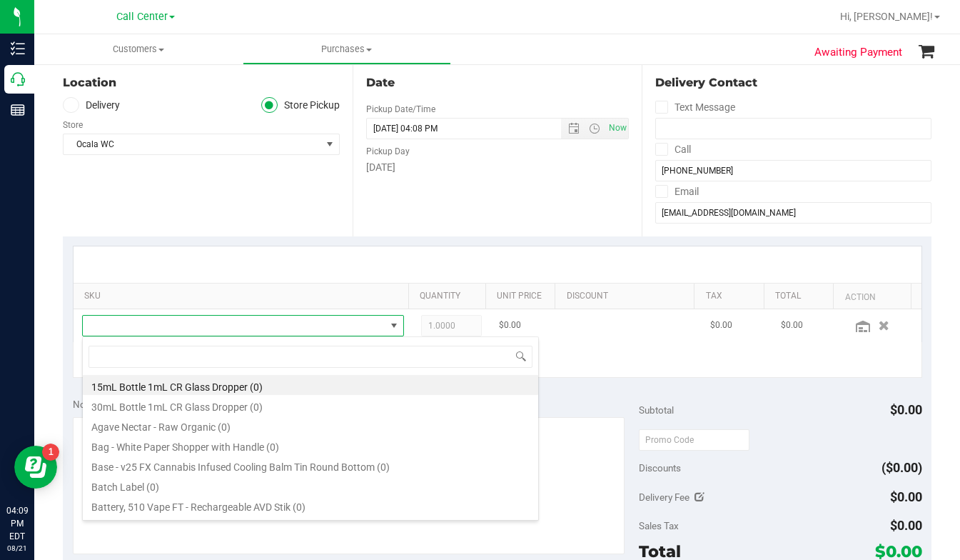
scroll to position [21, 309]
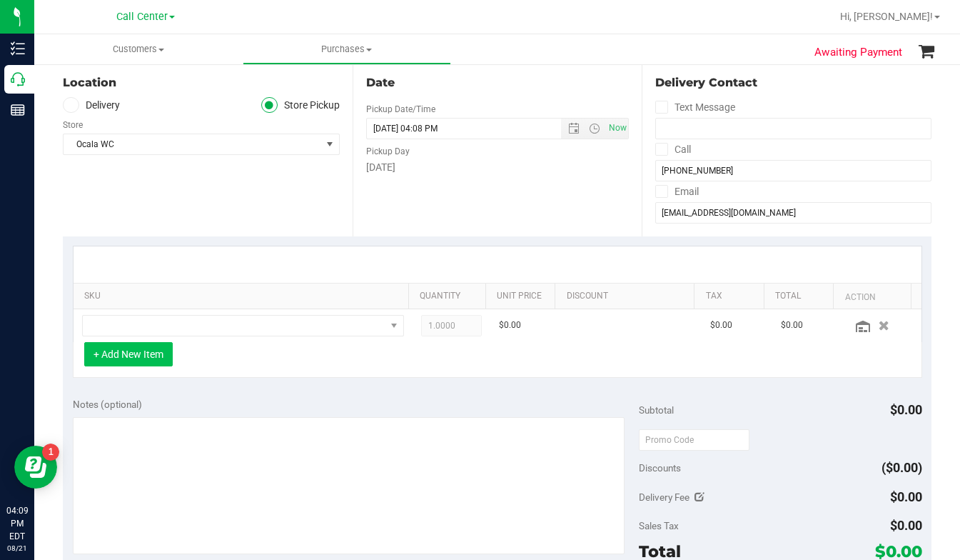
click at [139, 358] on button "+ Add New Item" at bounding box center [128, 354] width 89 height 24
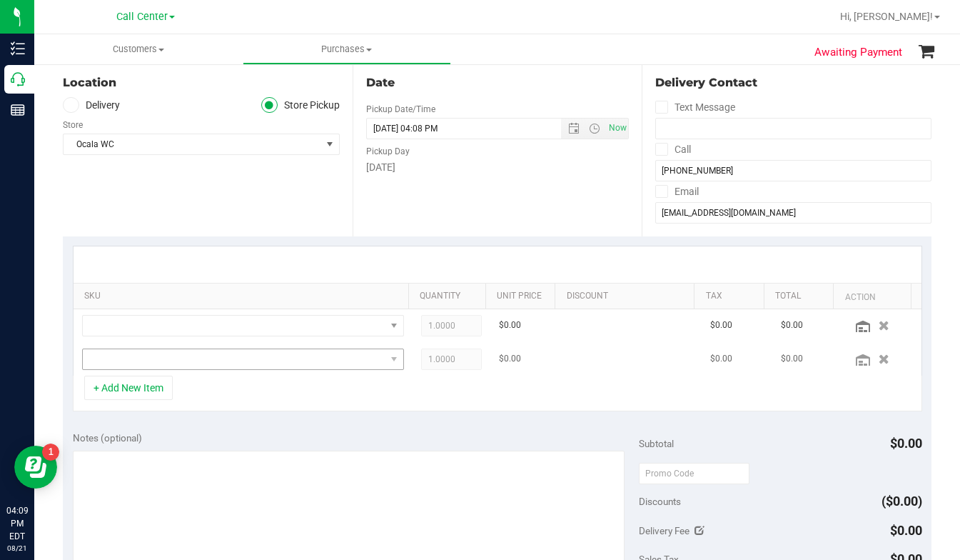
scroll to position [0, 0]
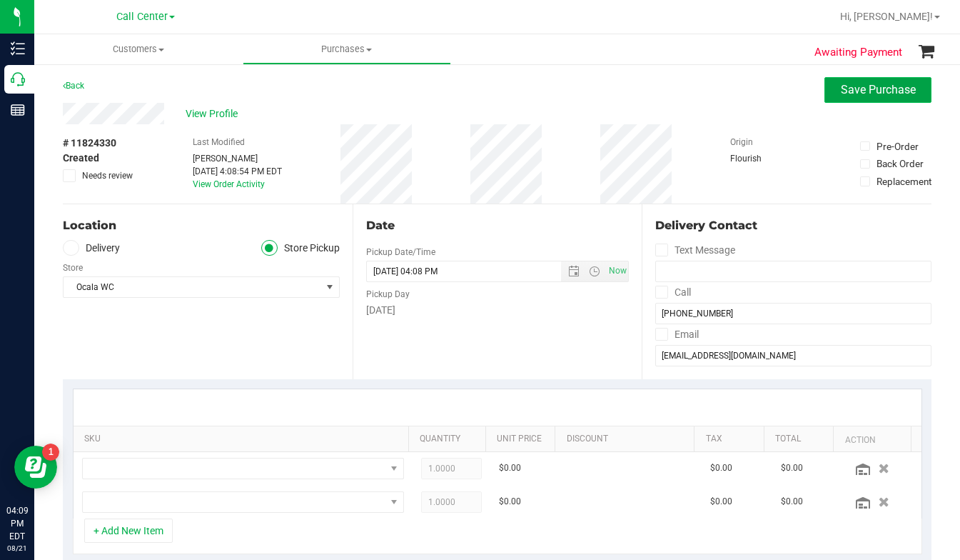
click at [885, 87] on span "Save Purchase" at bounding box center [878, 90] width 75 height 14
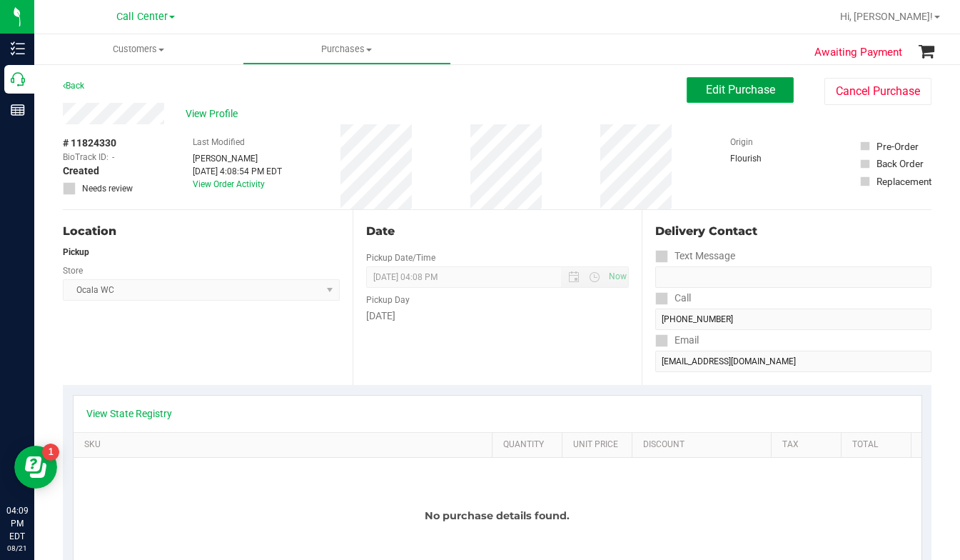
click at [716, 89] on span "Edit Purchase" at bounding box center [740, 90] width 69 height 14
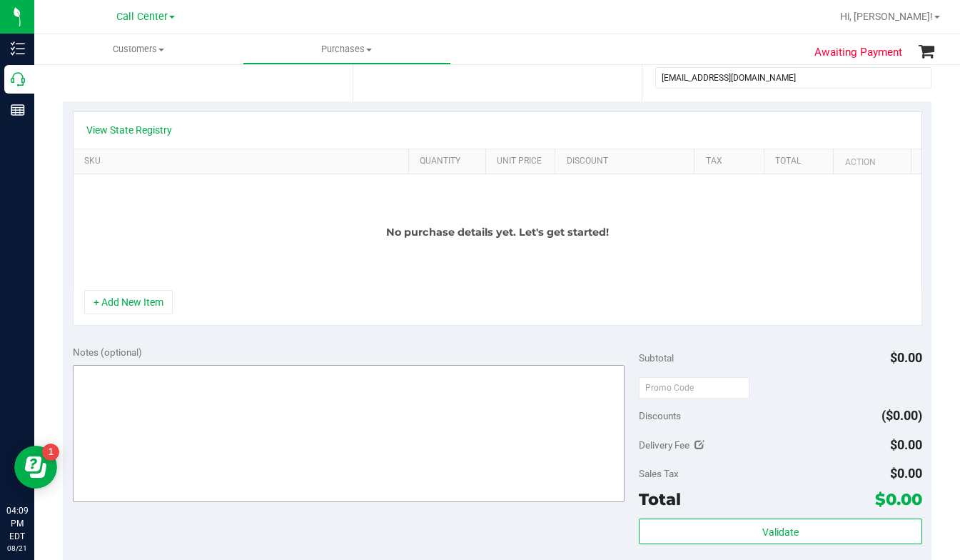
scroll to position [286, 0]
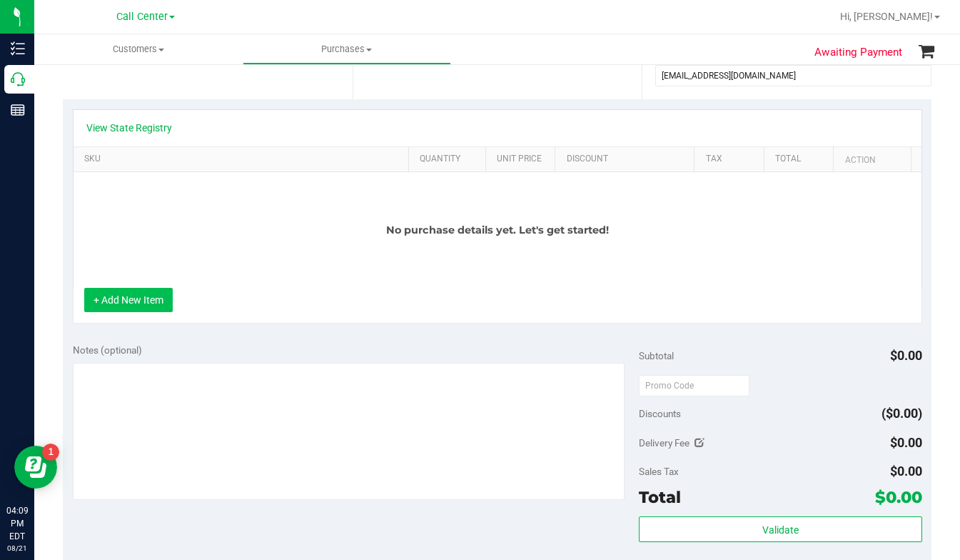
click at [146, 304] on button "+ Add New Item" at bounding box center [128, 300] width 89 height 24
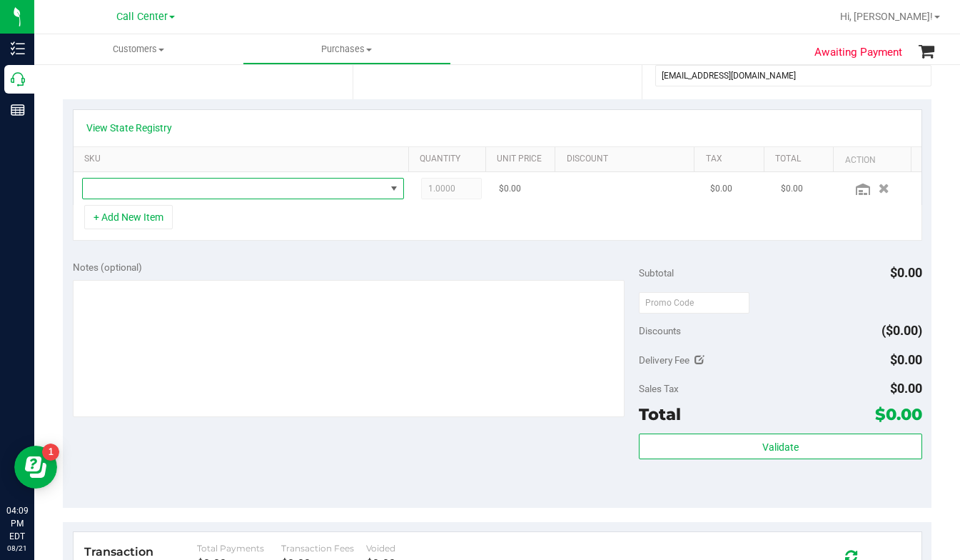
click at [111, 190] on span "NO DATA FOUND" at bounding box center [234, 189] width 303 height 20
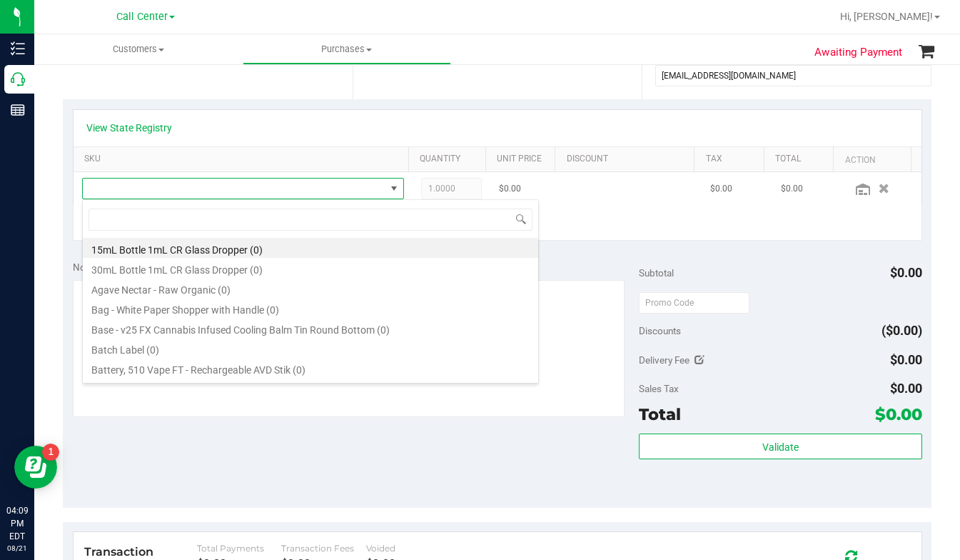
scroll to position [21, 313]
type input "punch"
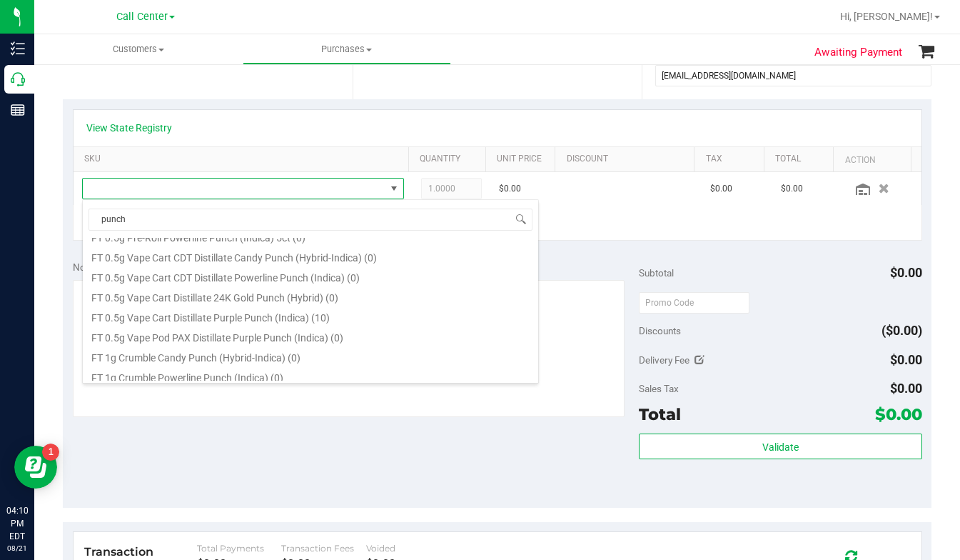
scroll to position [143, 0]
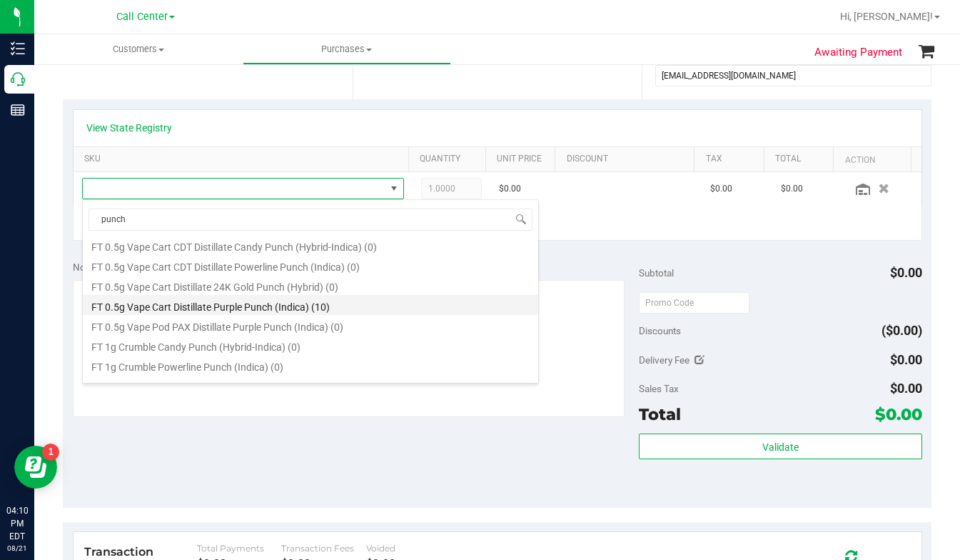
click at [186, 306] on li "FT 0.5g Vape Cart Distillate Purple Punch (Indica) (10)" at bounding box center [311, 305] width 456 height 20
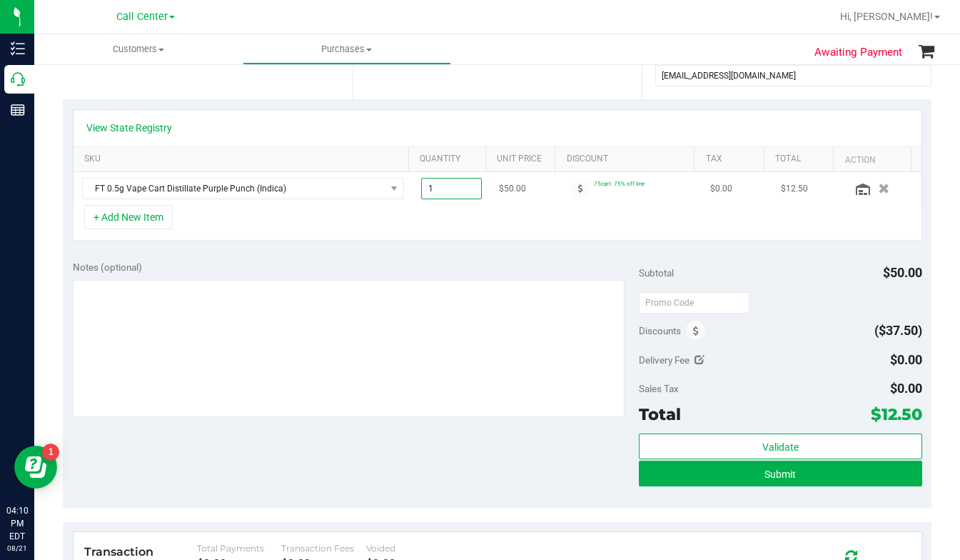
click at [426, 189] on span "1.00 1" at bounding box center [451, 188] width 61 height 21
type input "6"
type input "6.00"
click at [338, 229] on div "+ Add New Item" at bounding box center [498, 223] width 850 height 36
click at [131, 220] on button "+ Add New Item" at bounding box center [128, 217] width 89 height 24
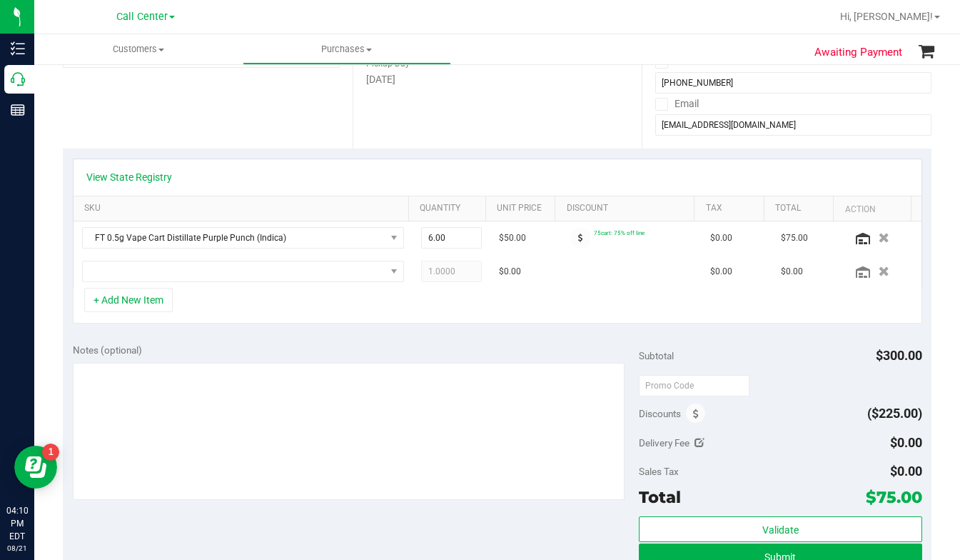
scroll to position [214, 0]
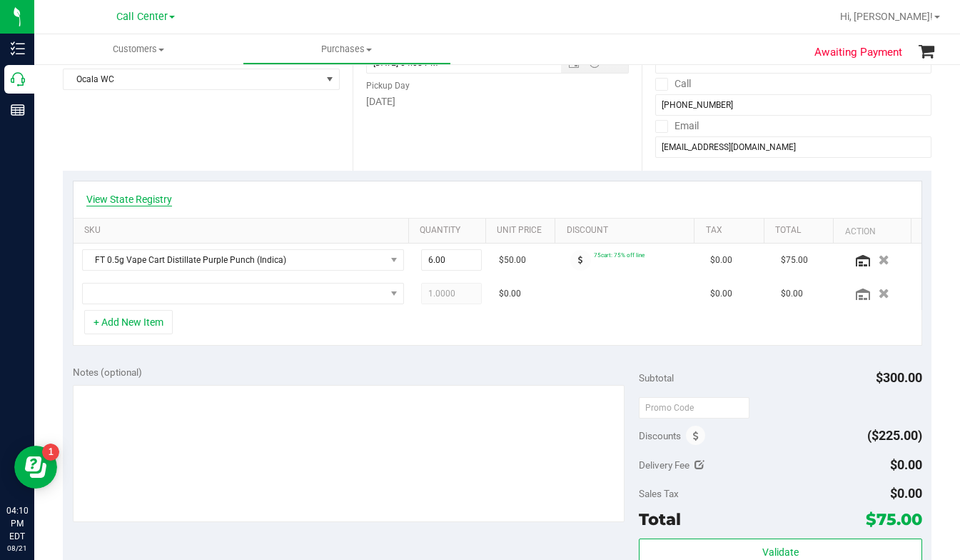
click at [125, 198] on link "View State Registry" at bounding box center [129, 199] width 86 height 14
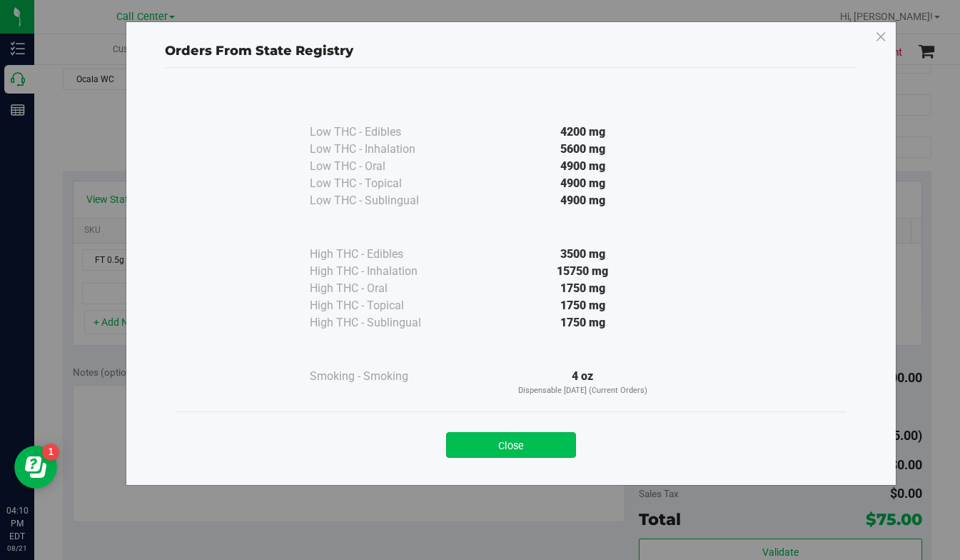
click at [493, 445] on button "Close" at bounding box center [511, 445] width 130 height 26
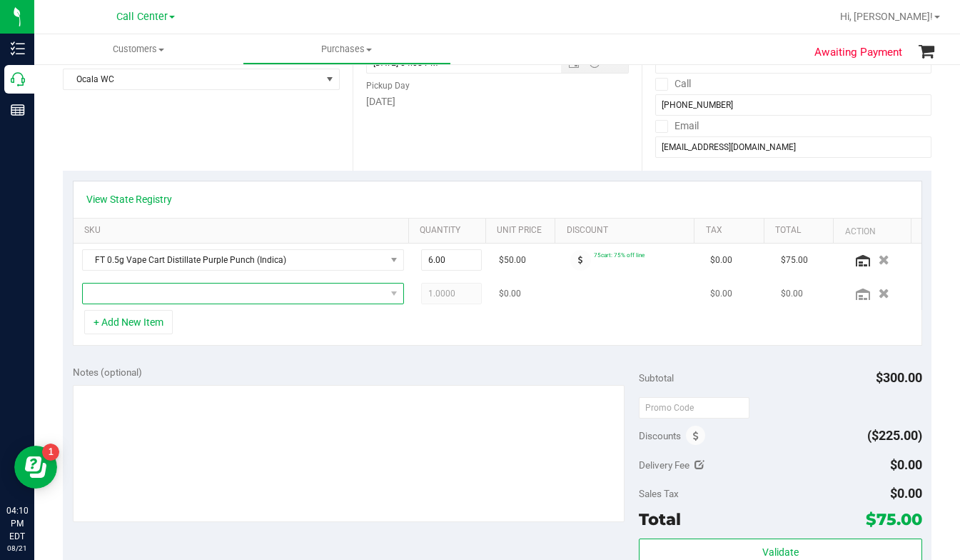
click at [124, 294] on span "NO DATA FOUND" at bounding box center [234, 294] width 303 height 20
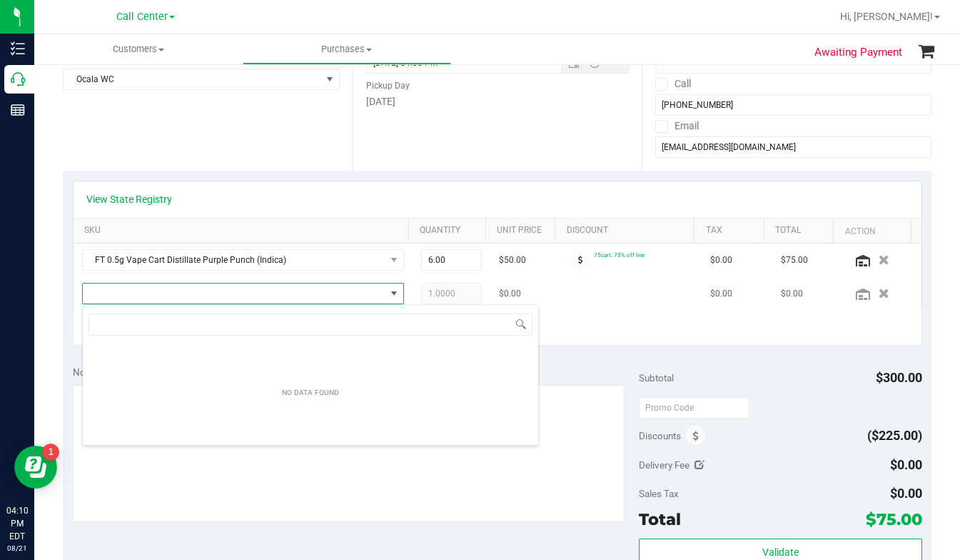
scroll to position [21, 309]
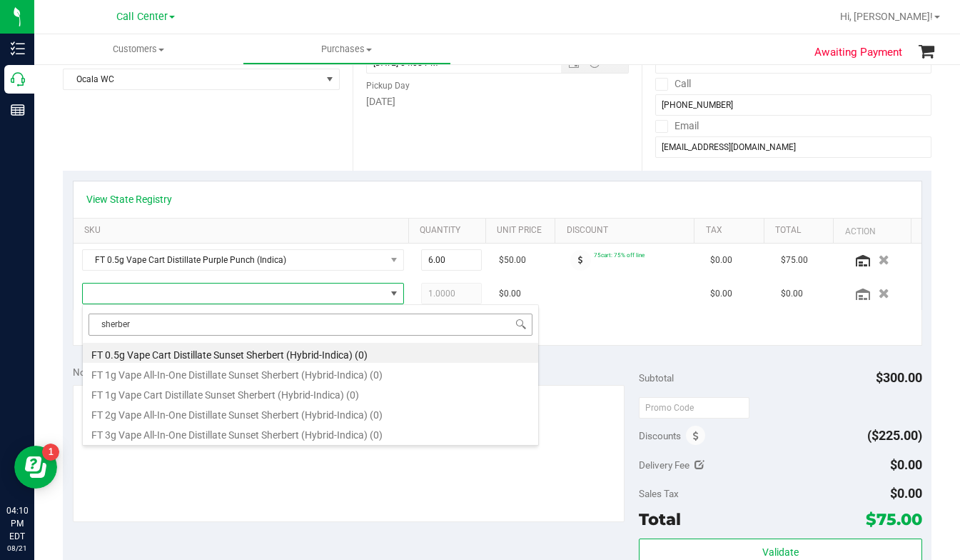
drag, startPoint x: 144, startPoint y: 323, endPoint x: 89, endPoint y: 325, distance: 55.0
click at [89, 325] on input "sherber" at bounding box center [311, 324] width 444 height 22
type input "lime"
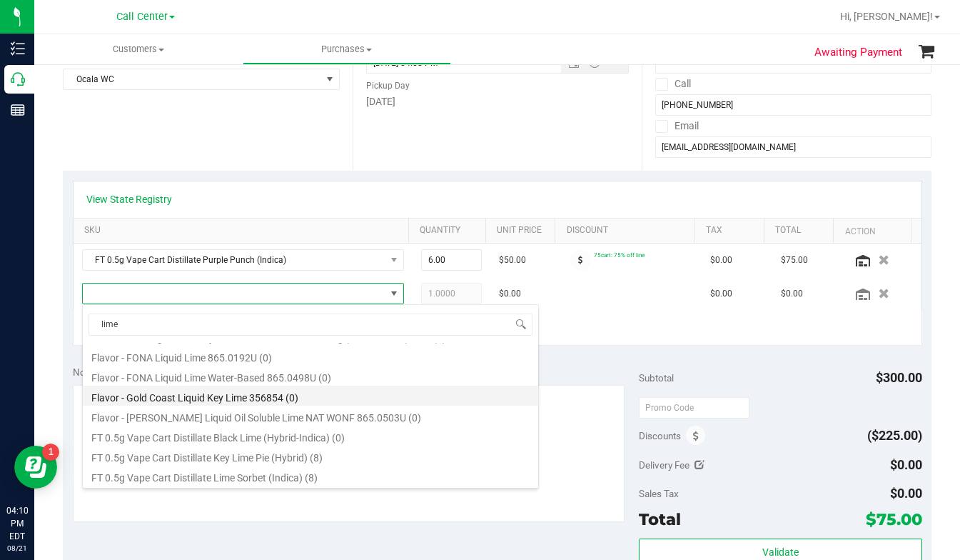
scroll to position [71, 0]
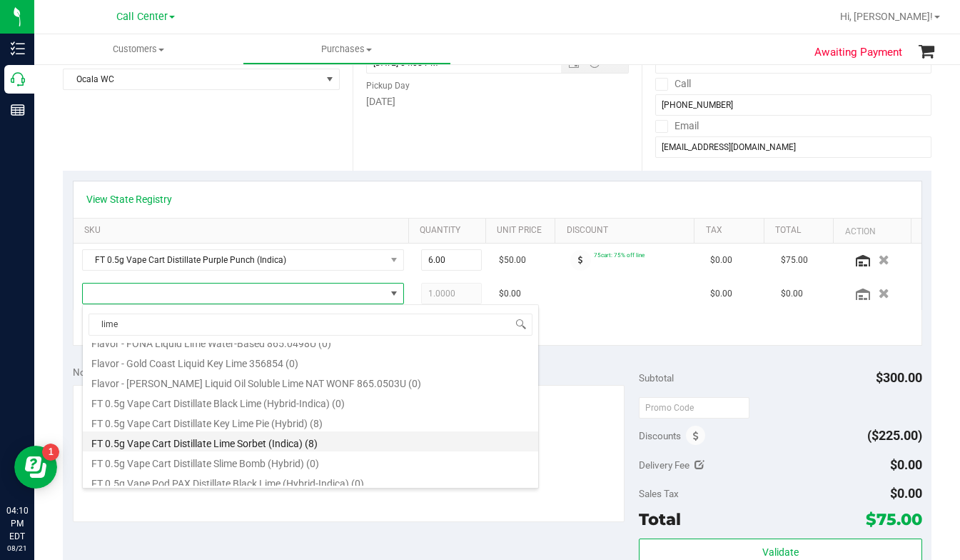
click at [164, 440] on li "FT 0.5g Vape Cart Distillate Lime Sorbet (Indica) (8)" at bounding box center [311, 441] width 456 height 20
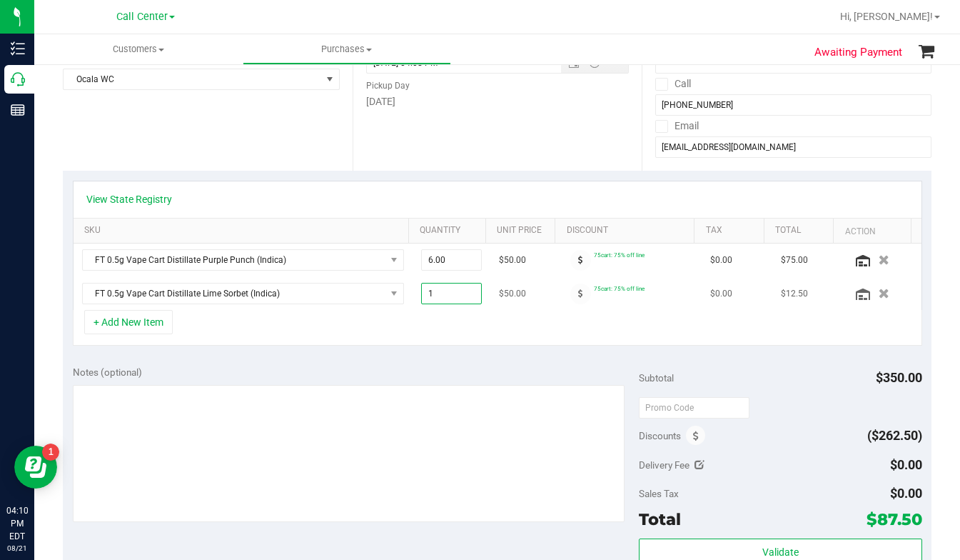
drag, startPoint x: 425, startPoint y: 293, endPoint x: 415, endPoint y: 294, distance: 10.0
click at [421, 294] on span "1.00 1" at bounding box center [451, 293] width 61 height 21
type input "6"
type input "6.00"
click at [233, 326] on div "+ Add New Item" at bounding box center [498, 328] width 850 height 36
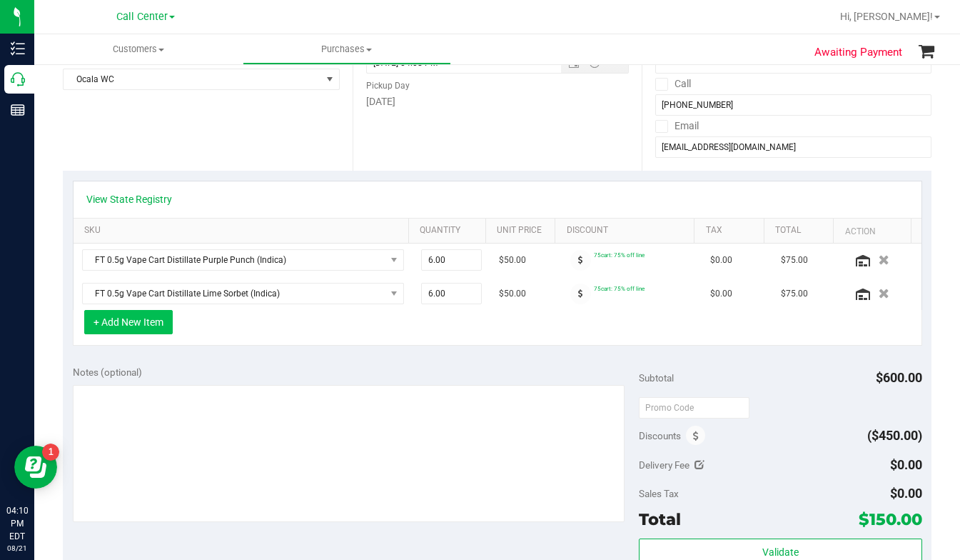
click at [129, 328] on button "+ Add New Item" at bounding box center [128, 322] width 89 height 24
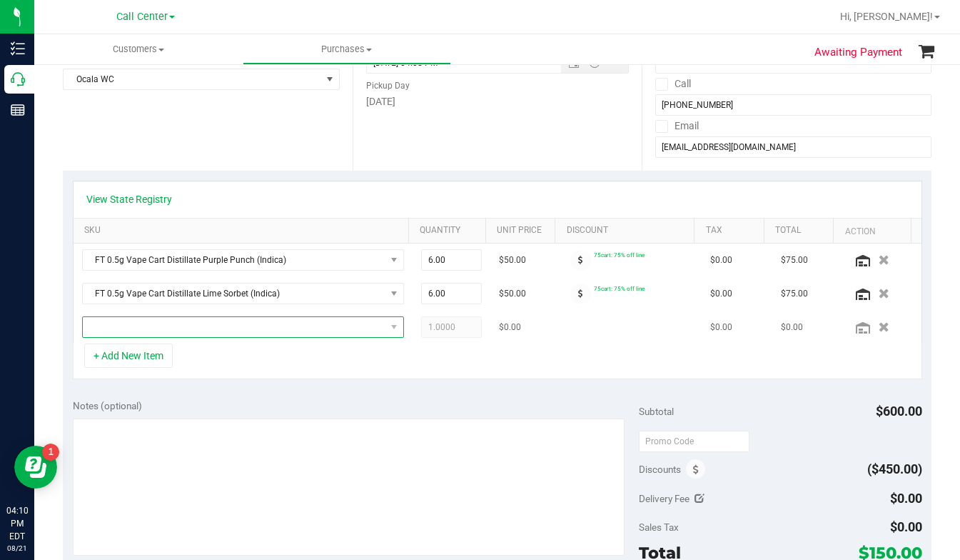
click at [164, 327] on span "NO DATA FOUND" at bounding box center [234, 327] width 303 height 20
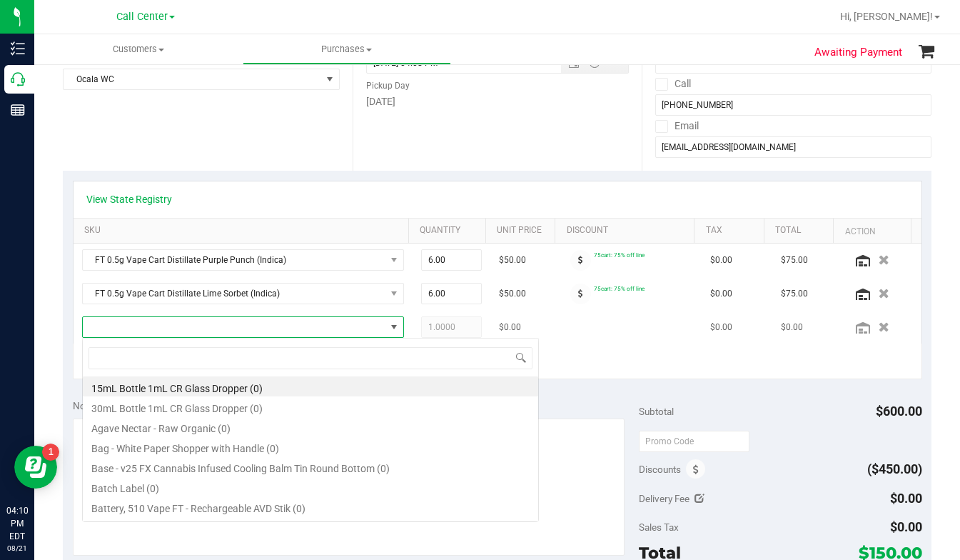
scroll to position [21, 309]
type input "crack"
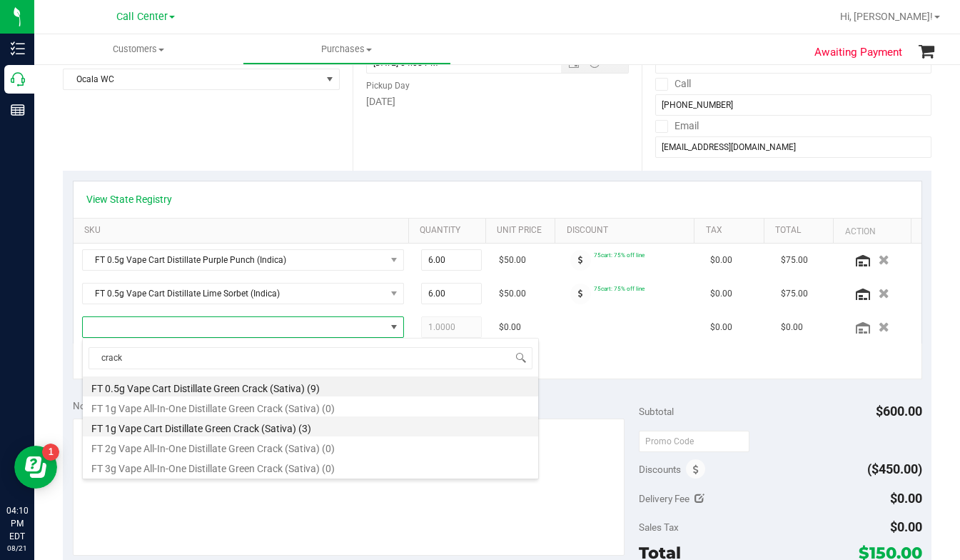
click at [163, 428] on li "FT 1g Vape Cart Distillate Green Crack (Sativa) (3)" at bounding box center [311, 426] width 456 height 20
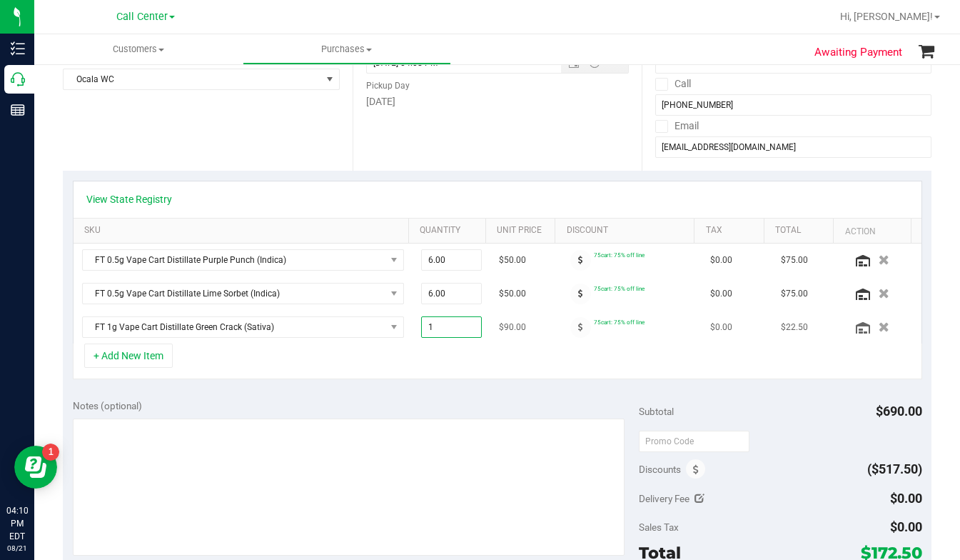
drag, startPoint x: 426, startPoint y: 328, endPoint x: 416, endPoint y: 332, distance: 11.3
click at [421, 331] on span "1.00 1" at bounding box center [451, 326] width 61 height 21
type input "2"
type input "2.00"
click at [367, 355] on div "+ Add New Item" at bounding box center [498, 361] width 850 height 36
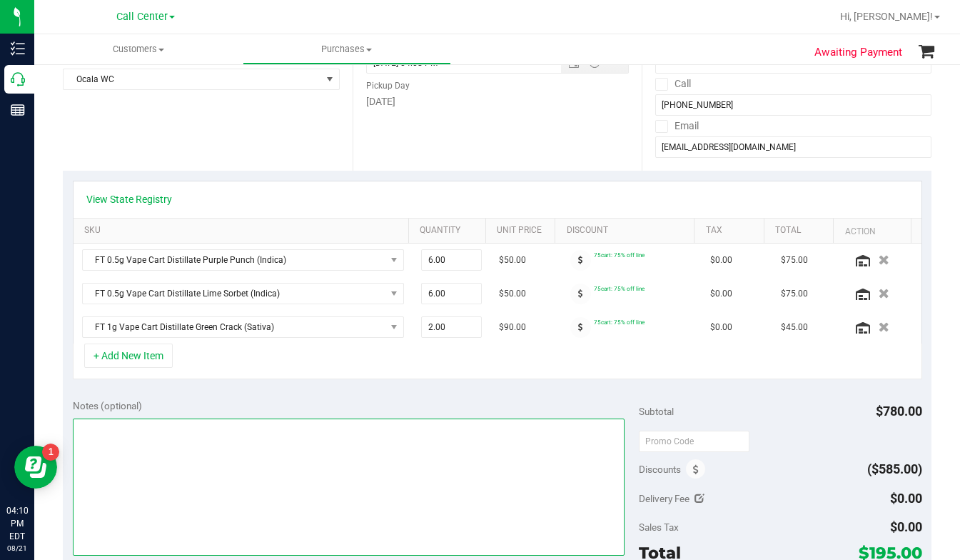
click at [333, 446] on textarea at bounding box center [349, 486] width 552 height 137
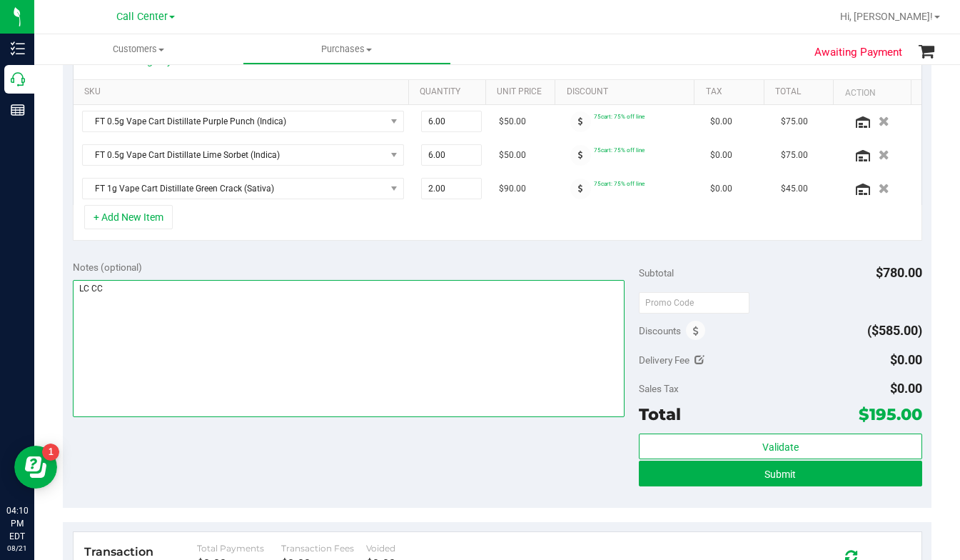
scroll to position [214, 0]
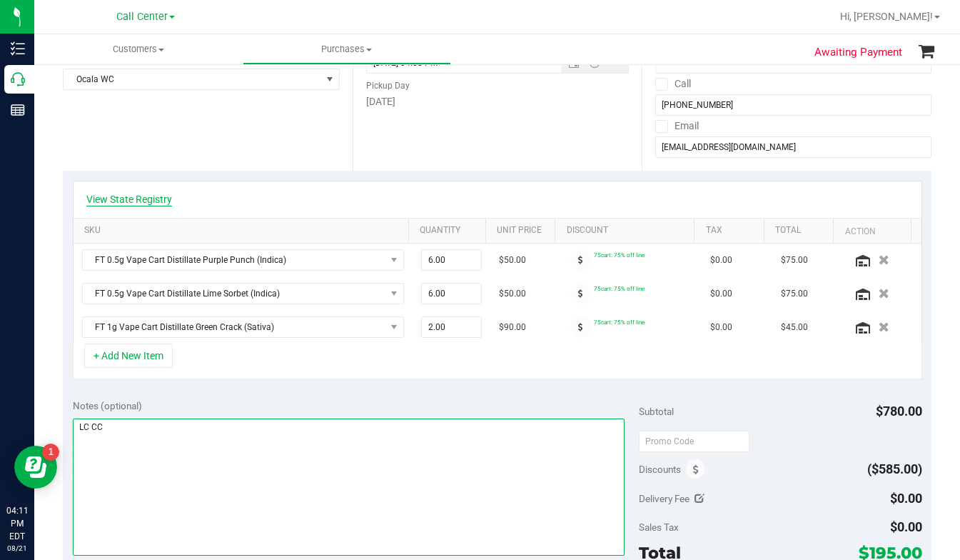
type textarea "LC CC"
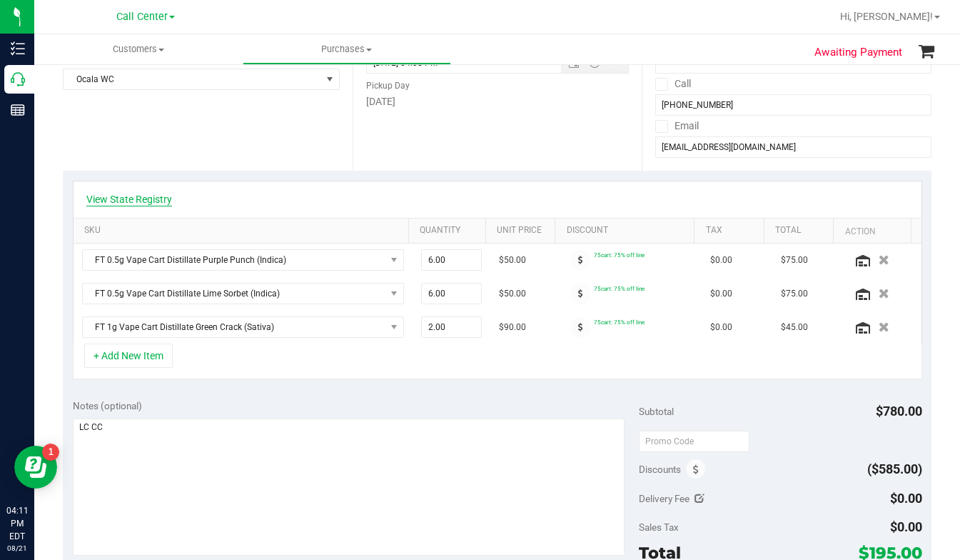
click at [130, 200] on link "View State Registry" at bounding box center [129, 199] width 86 height 14
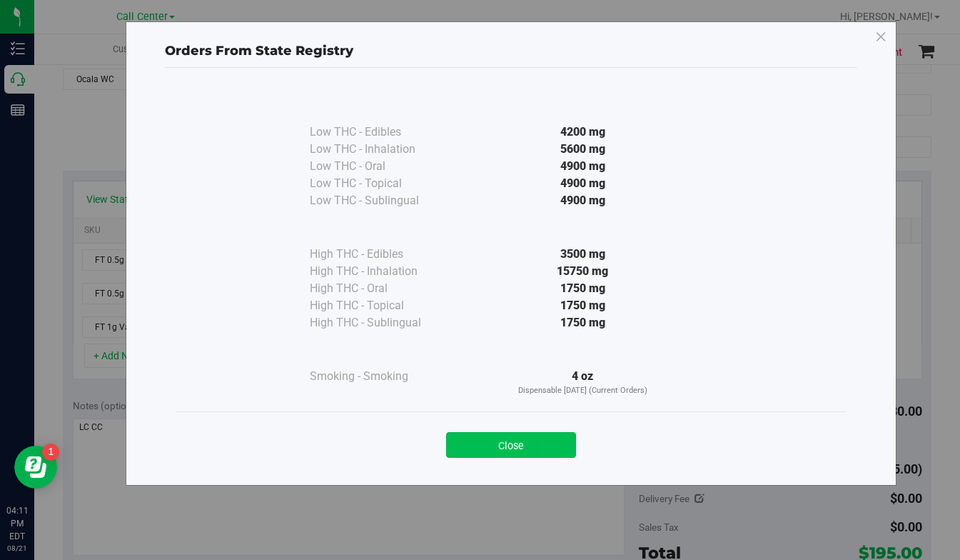
click at [491, 449] on button "Close" at bounding box center [511, 445] width 130 height 26
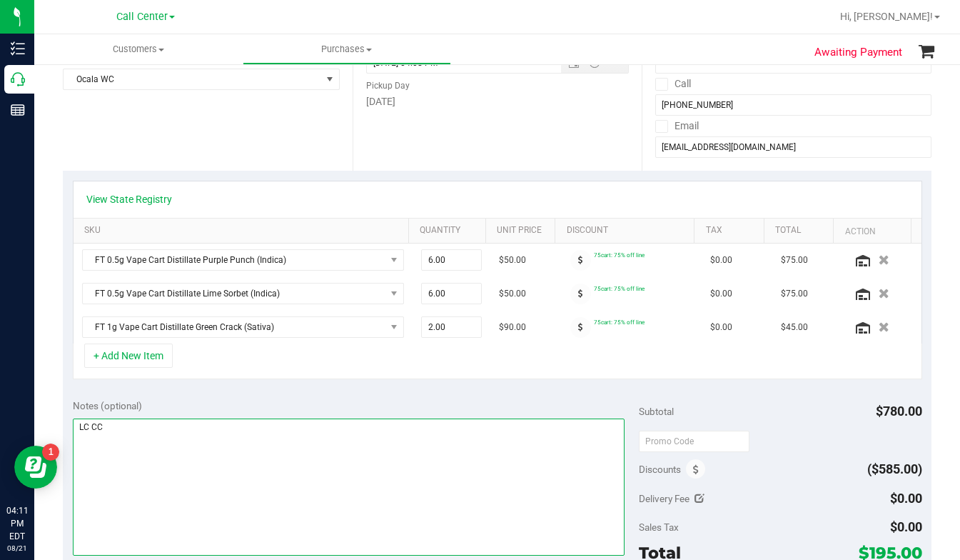
click at [333, 471] on textarea at bounding box center [349, 486] width 552 height 137
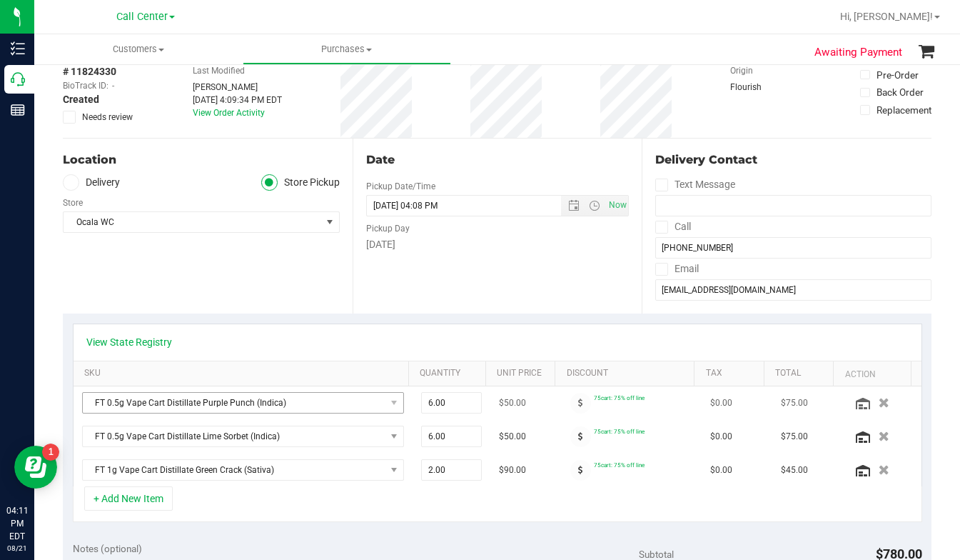
scroll to position [143, 0]
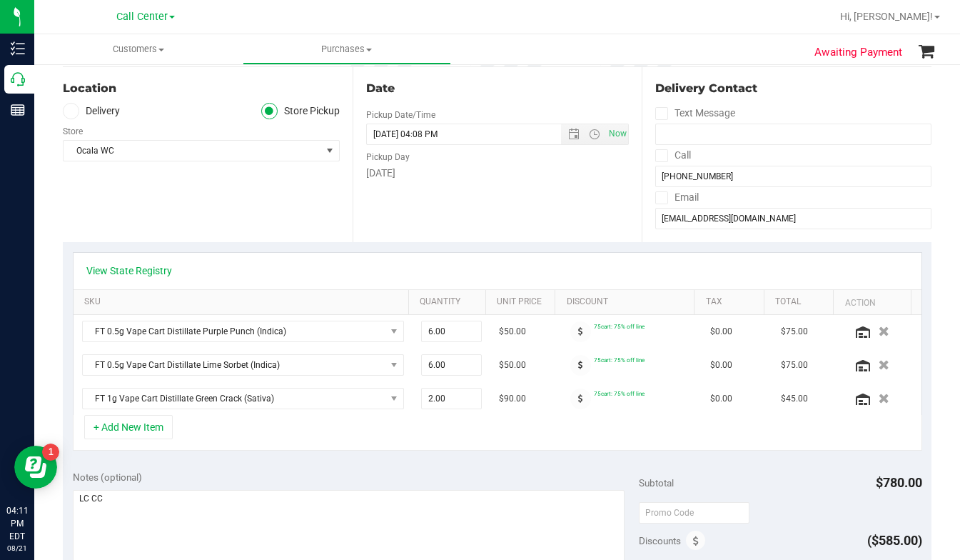
click at [181, 210] on div "Location Delivery Store Pickup Store Ocala WC Select Store Bonita Springs WC Bo…" at bounding box center [208, 154] width 290 height 175
click at [393, 429] on div "+ Add New Item" at bounding box center [498, 433] width 850 height 36
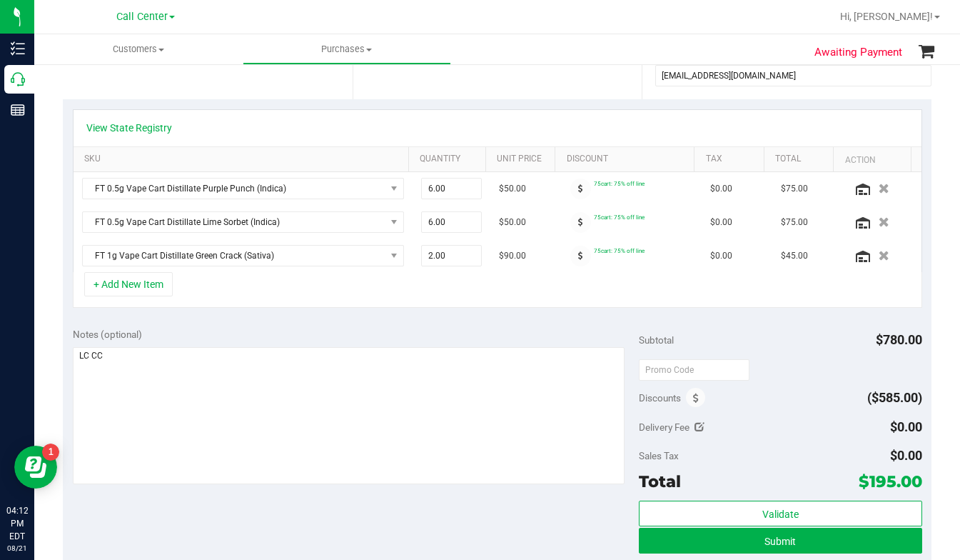
click at [383, 308] on div "+ Add New Item" at bounding box center [498, 290] width 850 height 36
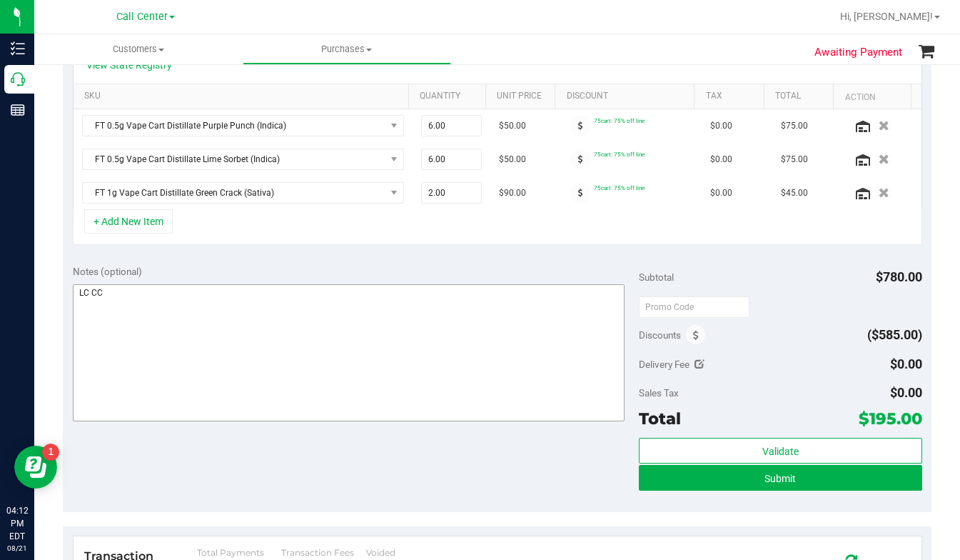
scroll to position [357, 0]
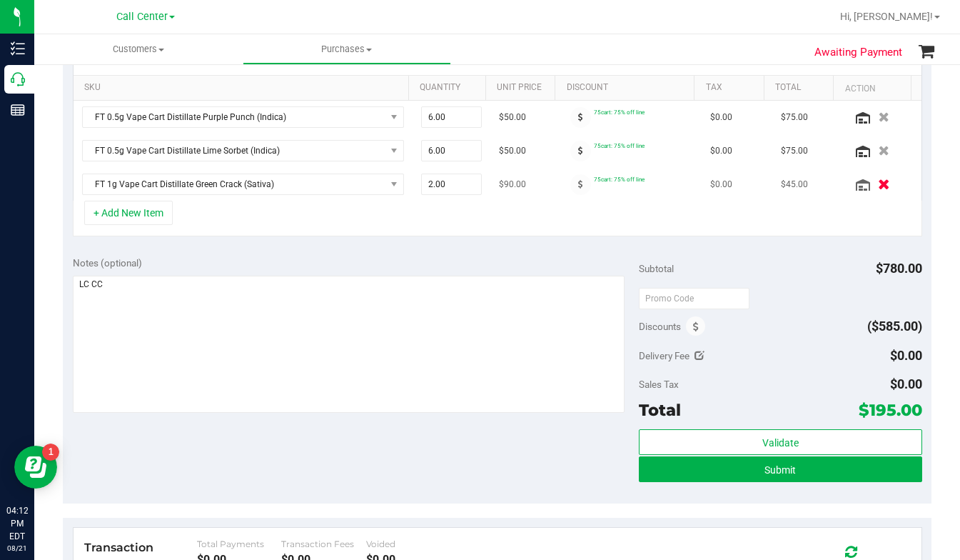
click at [878, 186] on icon "button" at bounding box center [884, 184] width 12 height 11
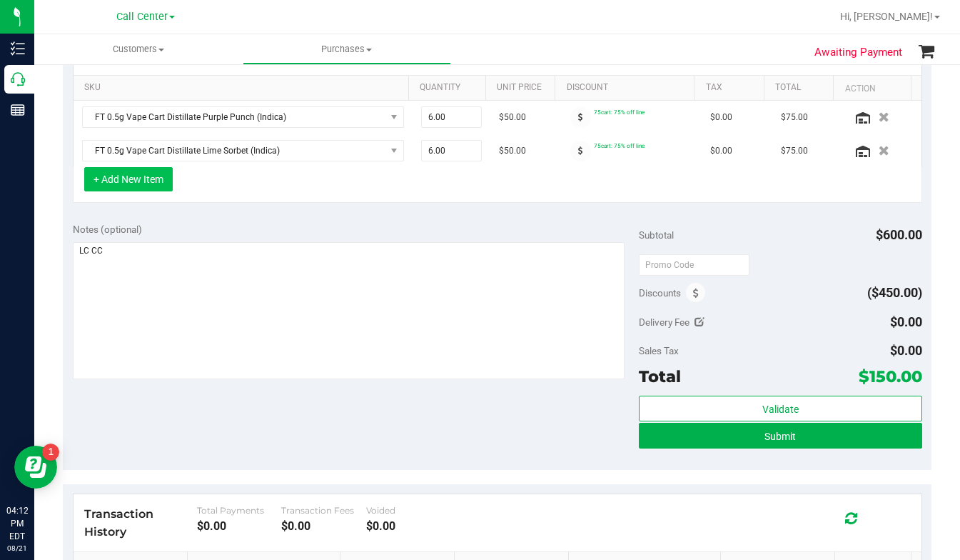
click at [149, 182] on button "+ Add New Item" at bounding box center [128, 179] width 89 height 24
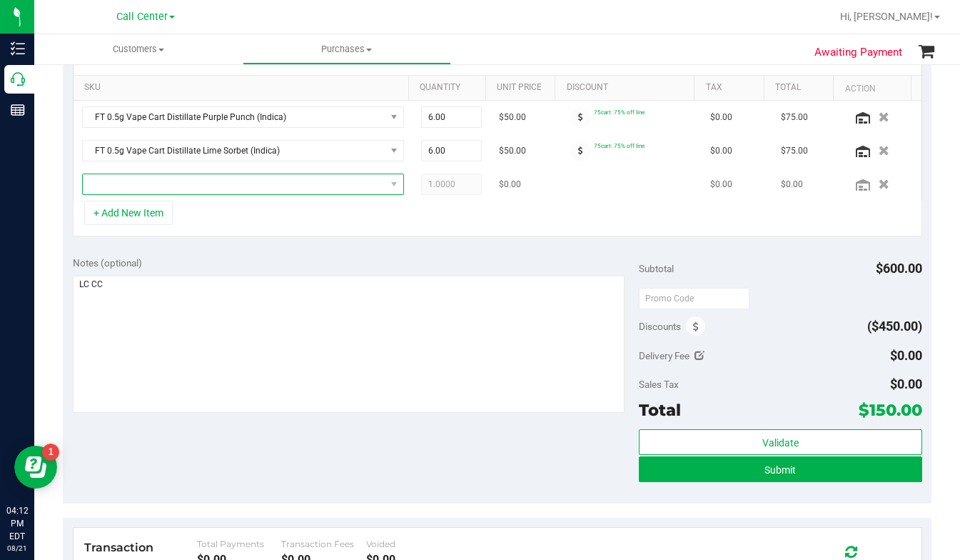
click at [136, 187] on span "NO DATA FOUND" at bounding box center [234, 184] width 303 height 20
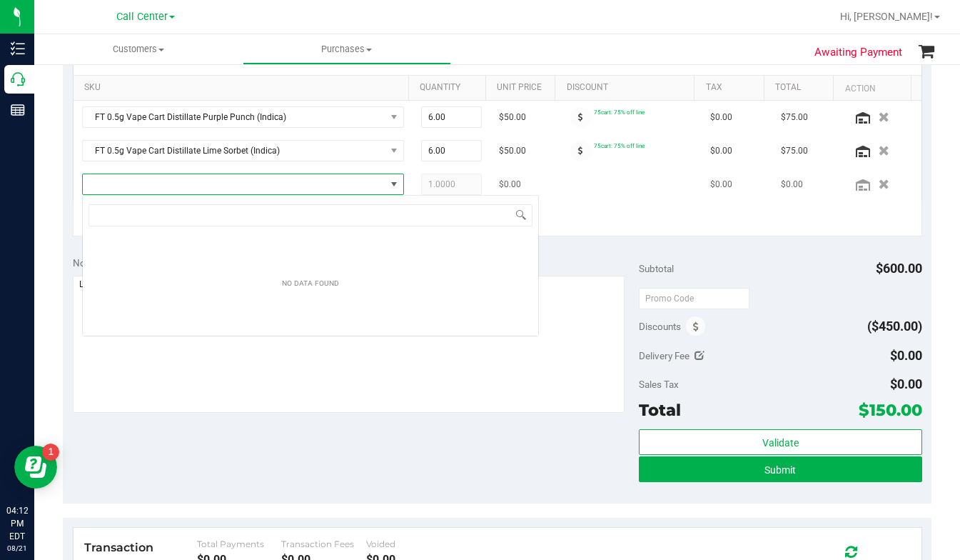
scroll to position [21, 313]
type input "crack"
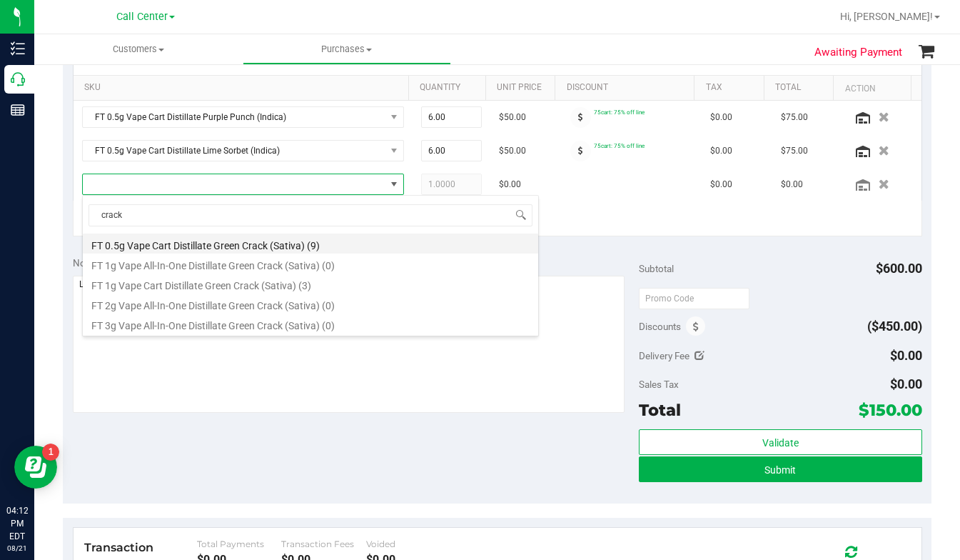
click at [140, 243] on li "FT 0.5g Vape Cart Distillate Green Crack (Sativa) (9)" at bounding box center [311, 244] width 456 height 20
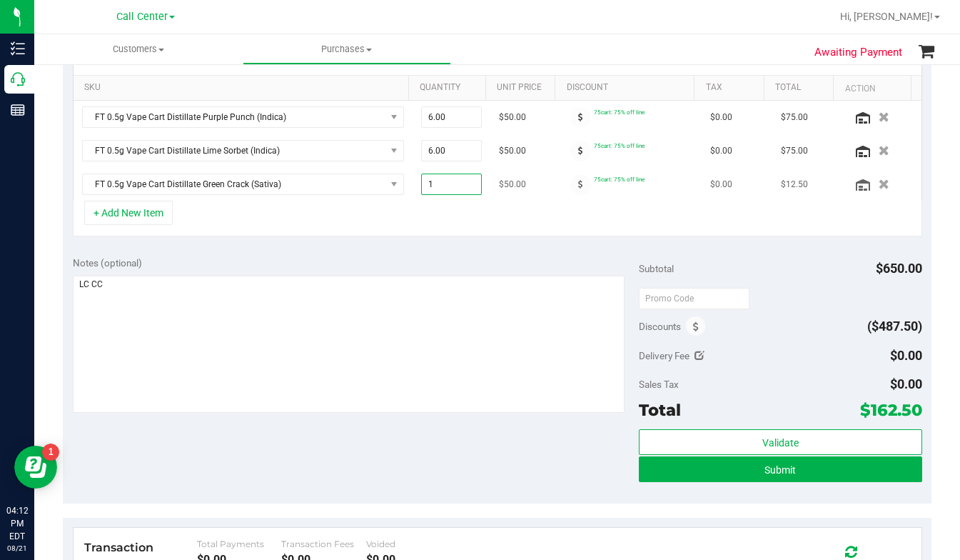
drag, startPoint x: 426, startPoint y: 182, endPoint x: 414, endPoint y: 185, distance: 12.5
click at [421, 185] on span "1.00 1" at bounding box center [451, 184] width 61 height 21
type input "2"
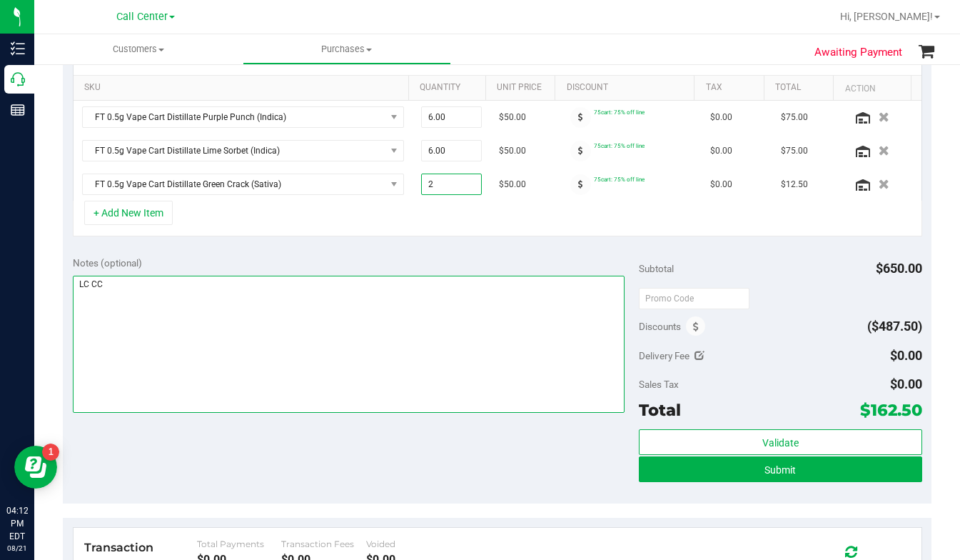
type input "2.00"
click at [381, 361] on textarea at bounding box center [349, 344] width 552 height 137
click at [310, 360] on textarea at bounding box center [349, 344] width 552 height 137
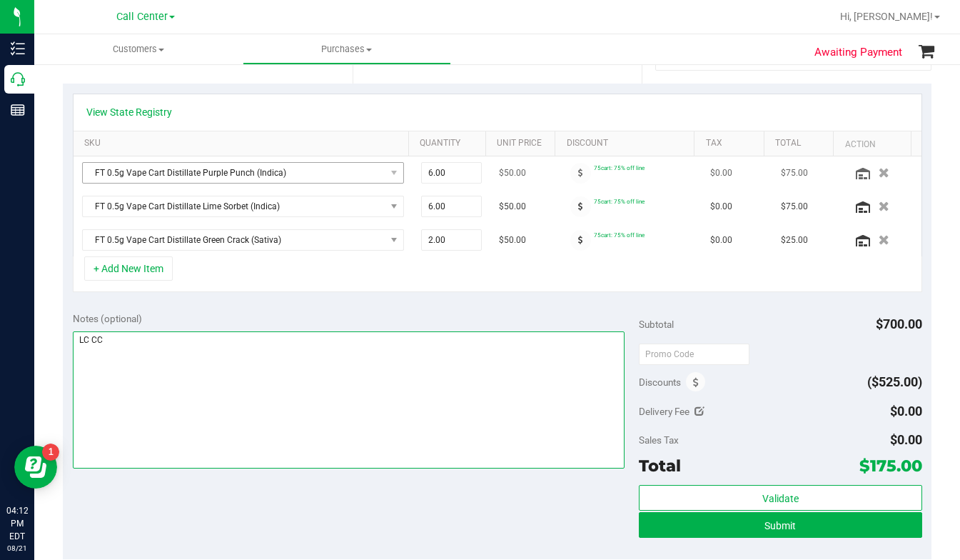
scroll to position [214, 0]
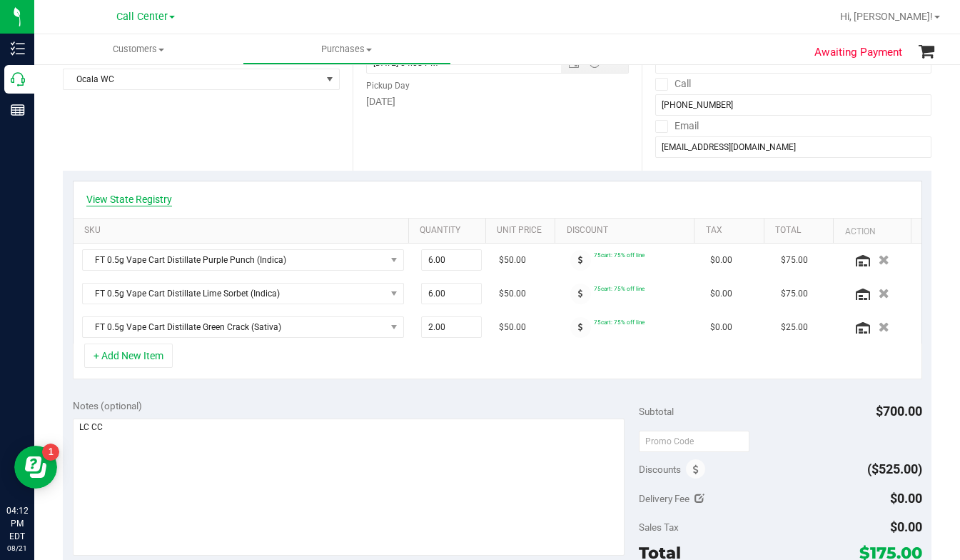
click at [132, 198] on link "View State Registry" at bounding box center [129, 199] width 86 height 14
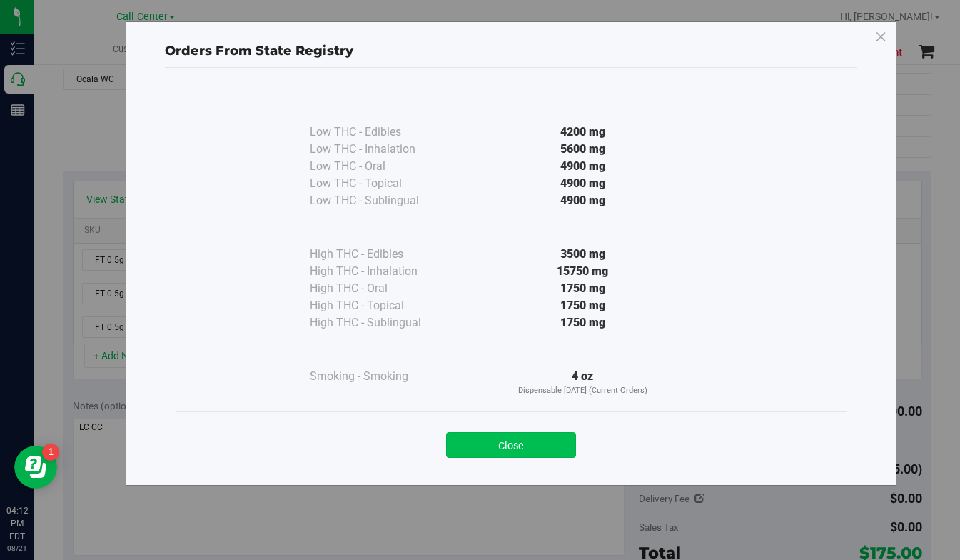
click at [481, 444] on button "Close" at bounding box center [511, 445] width 130 height 26
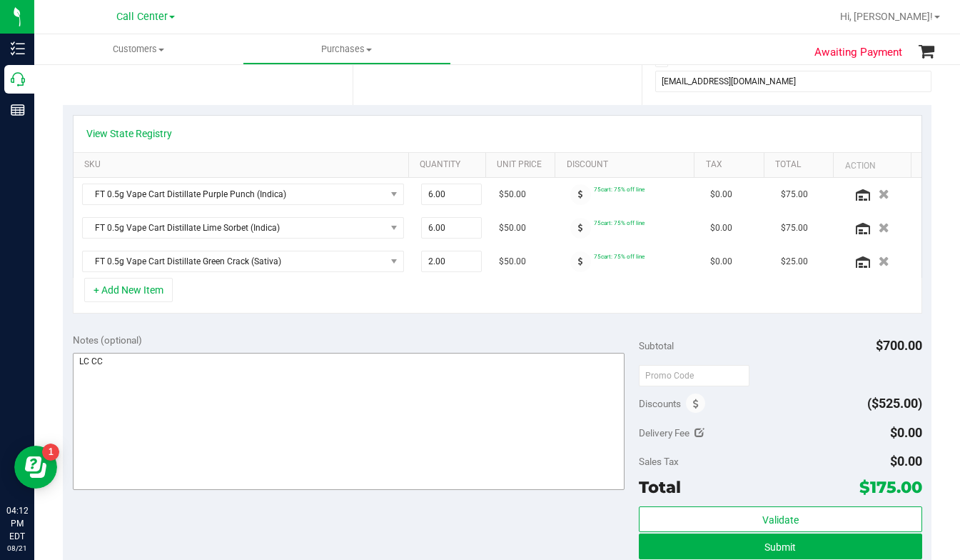
scroll to position [357, 0]
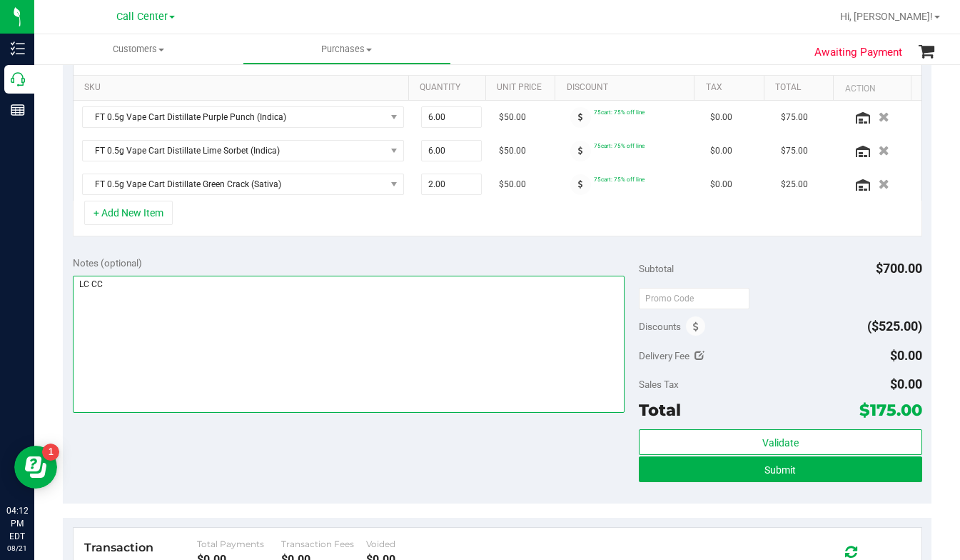
click at [400, 383] on textarea at bounding box center [349, 344] width 552 height 137
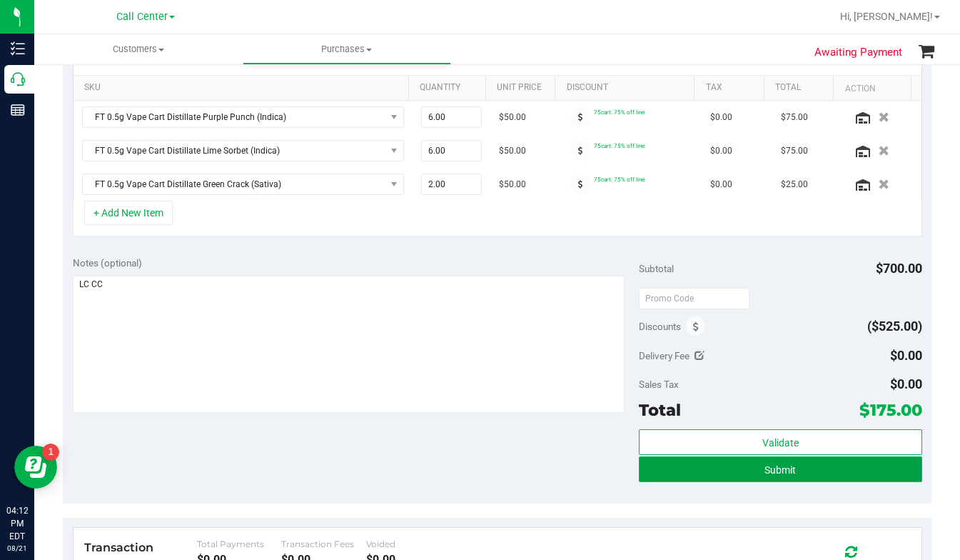
click at [706, 477] on button "Submit" at bounding box center [781, 469] width 284 height 26
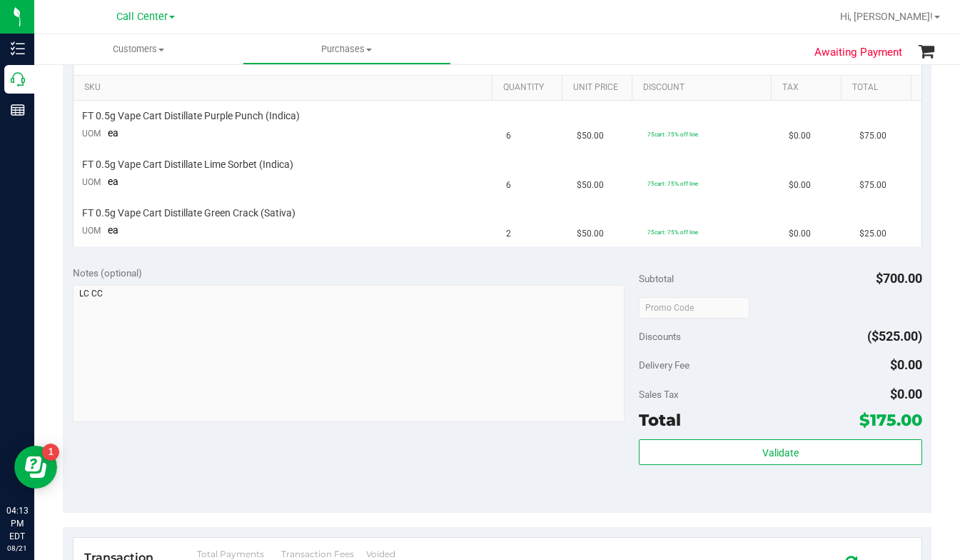
click at [807, 366] on div "Delivery Fee $0.00" at bounding box center [781, 365] width 284 height 26
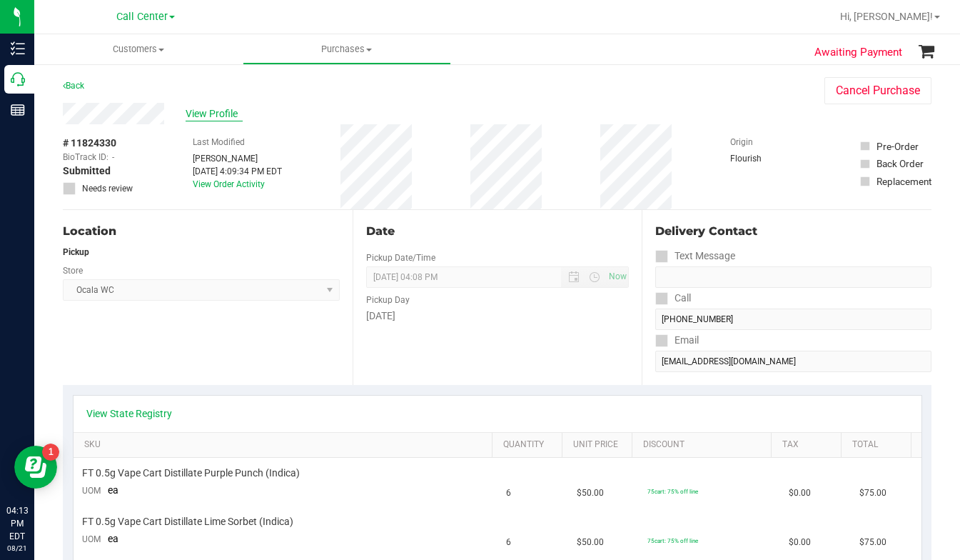
click at [214, 114] on span "View Profile" at bounding box center [214, 113] width 57 height 15
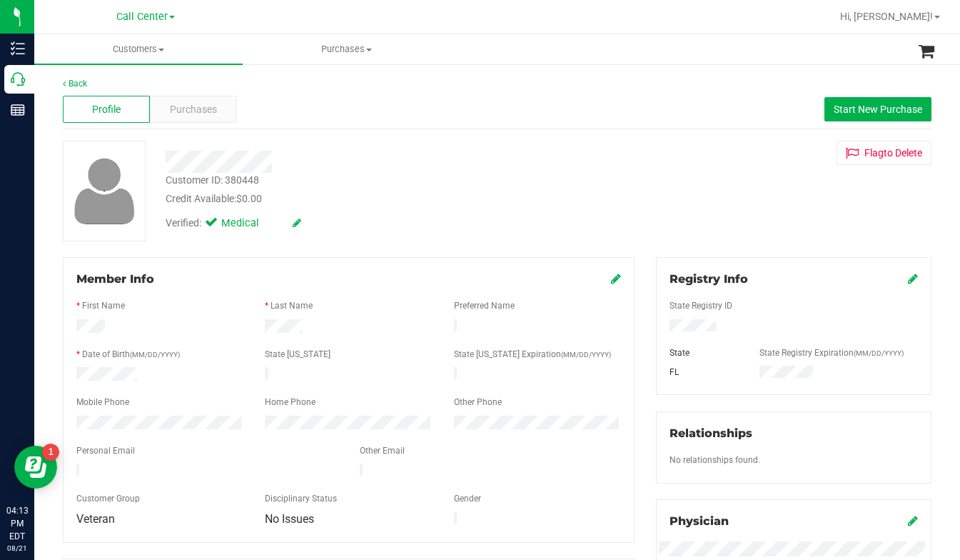
click at [758, 207] on div "Customer ID: 380448 Credit Available: $0.00 Verified: Medical Flag to Delete" at bounding box center [497, 191] width 891 height 101
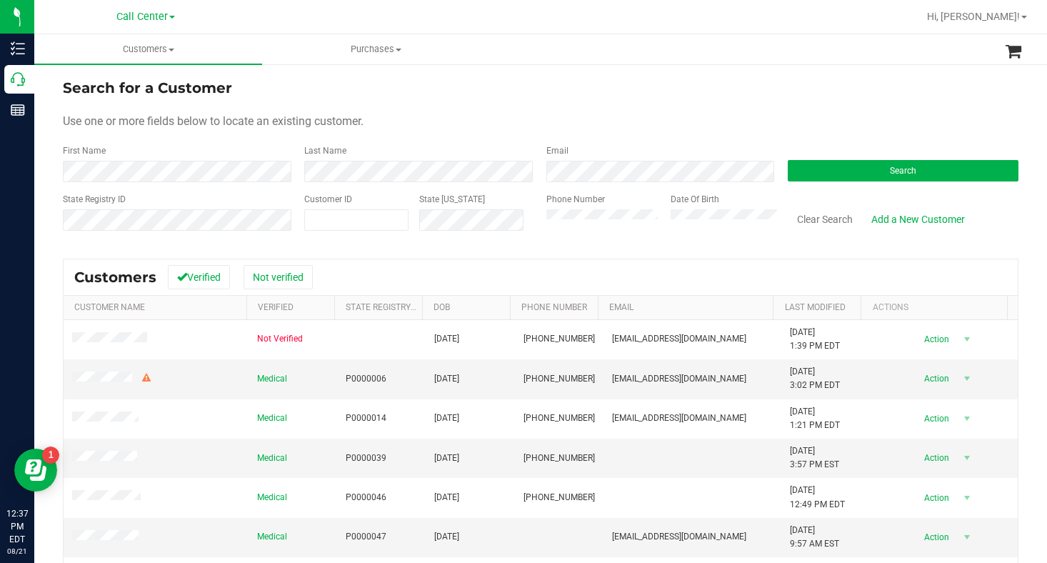
click at [169, 18] on span at bounding box center [172, 17] width 6 height 3
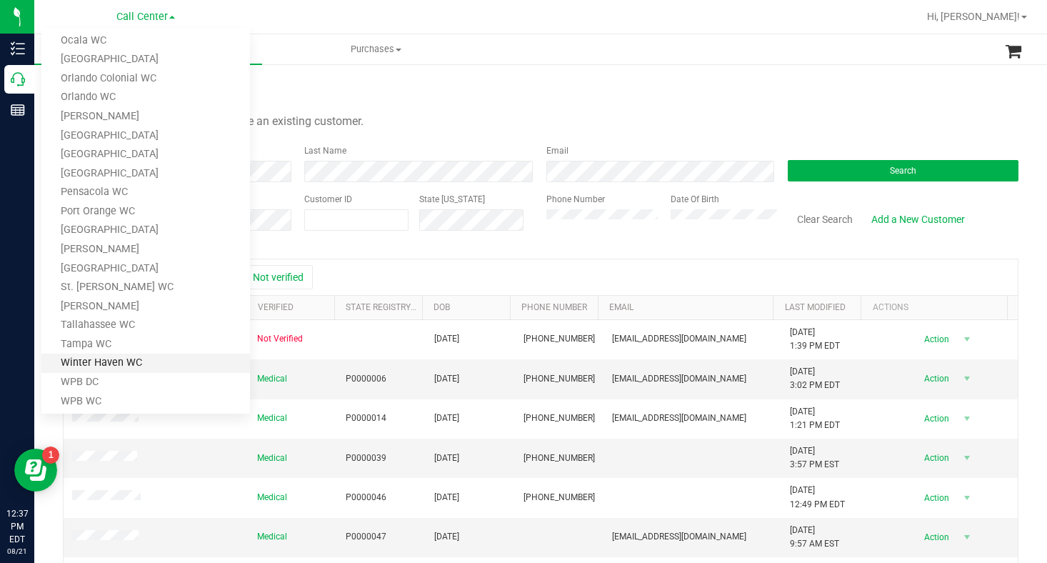
scroll to position [532, 0]
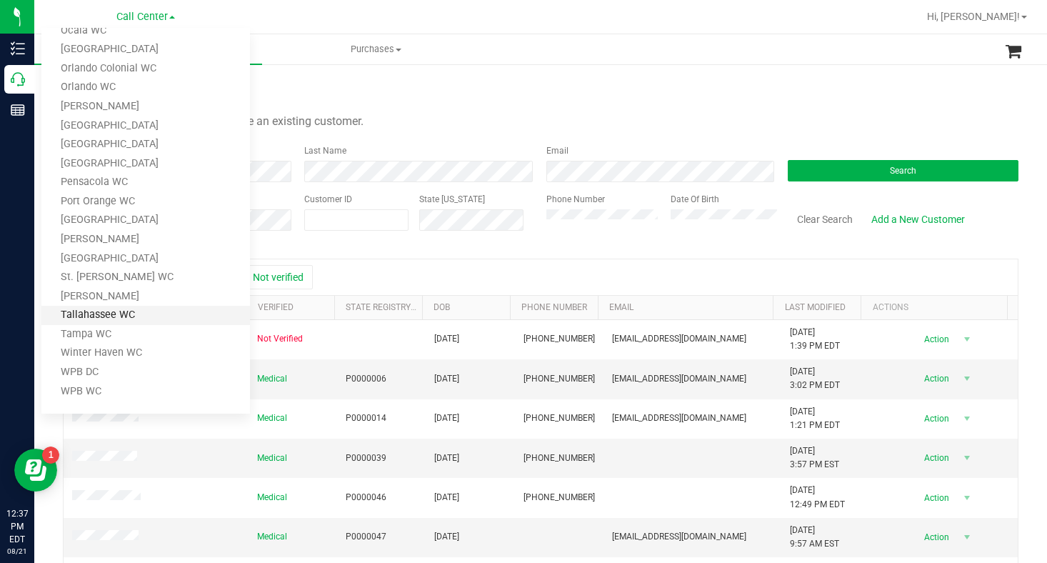
click at [74, 318] on link "Tallahassee WC" at bounding box center [145, 315] width 209 height 19
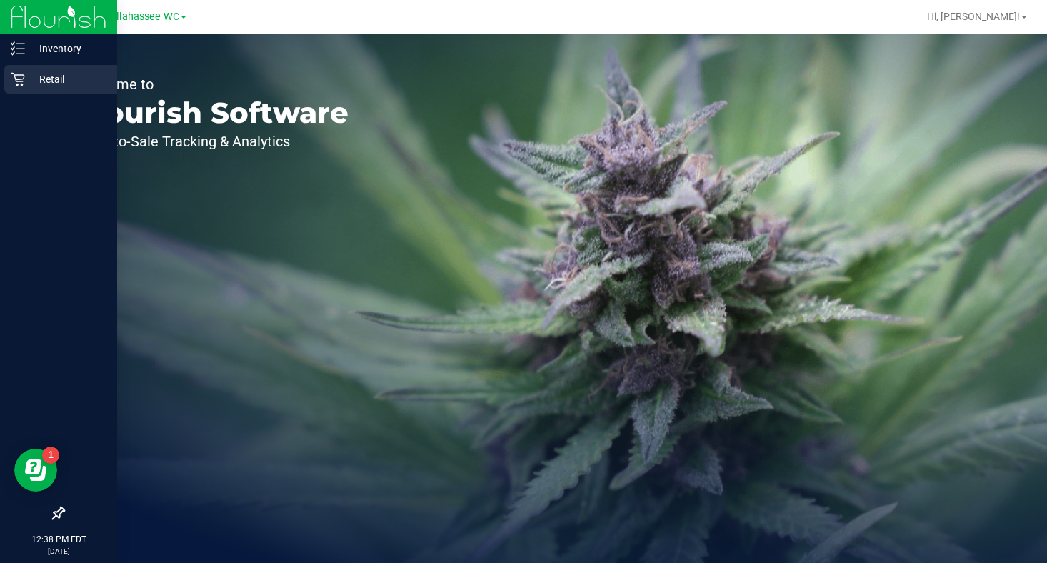
click at [50, 79] on p "Retail" at bounding box center [68, 79] width 86 height 17
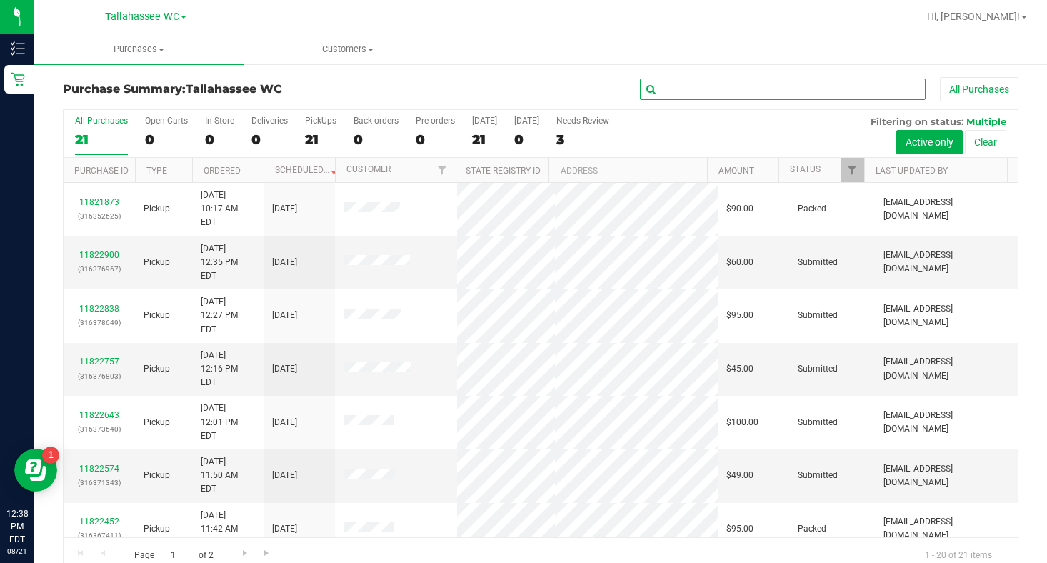
click at [659, 89] on input "text" at bounding box center [783, 89] width 286 height 21
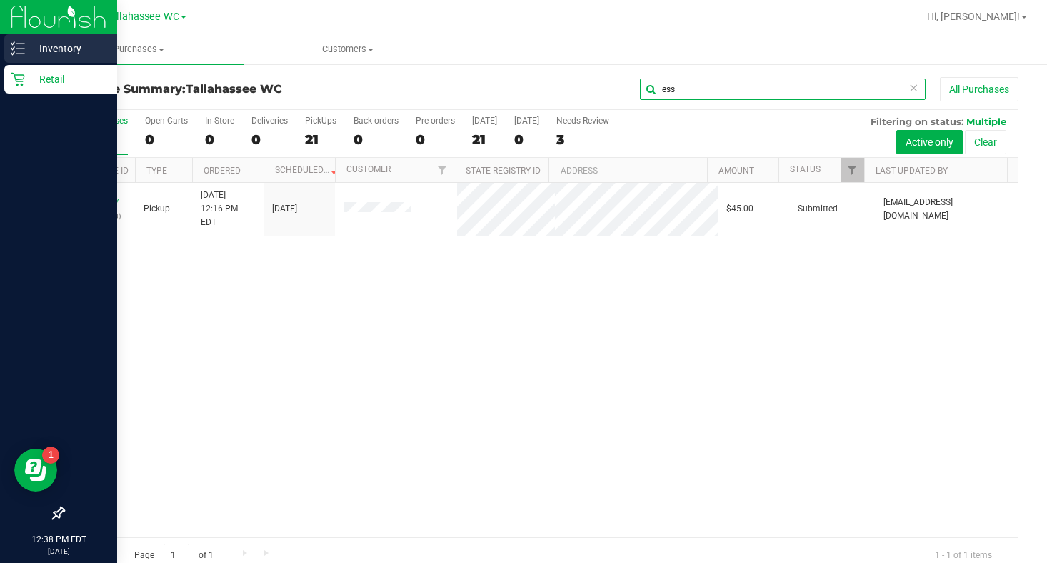
type input "ess"
click at [59, 54] on p "Inventory" at bounding box center [68, 48] width 86 height 17
click at [61, 52] on p "Inventory" at bounding box center [68, 48] width 86 height 17
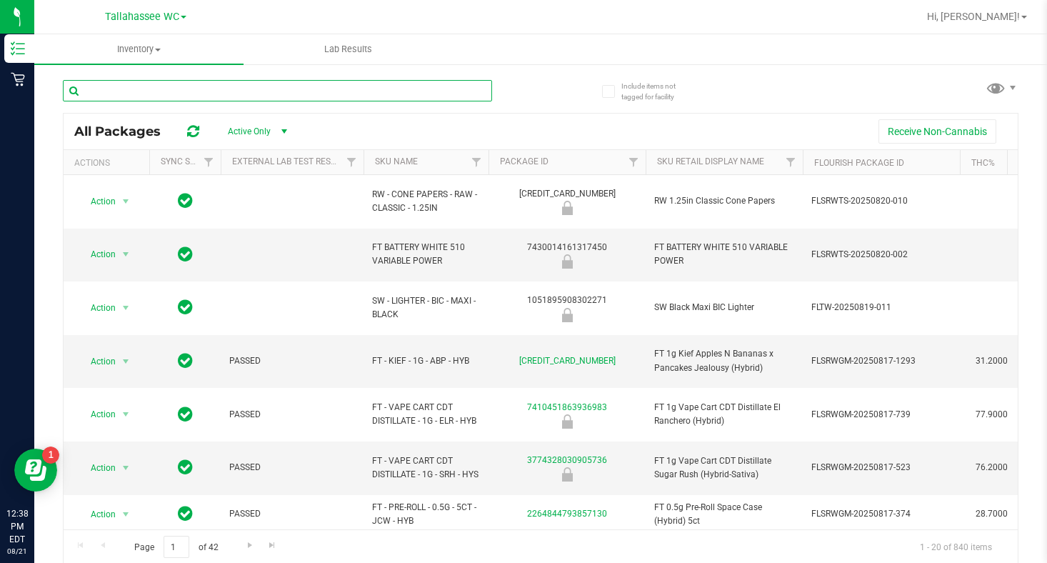
click at [150, 94] on input "text" at bounding box center [277, 90] width 429 height 21
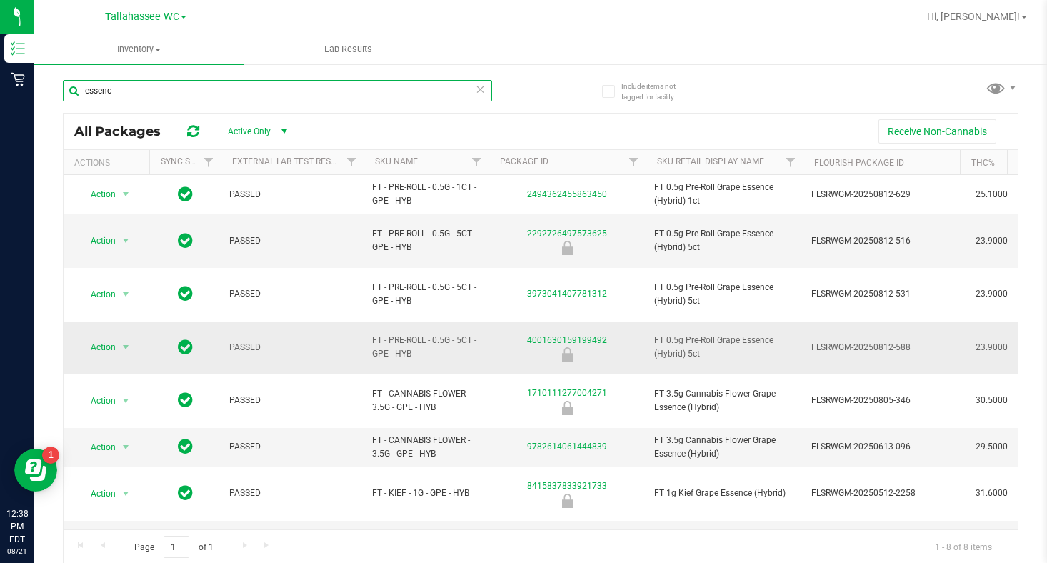
scroll to position [1, 0]
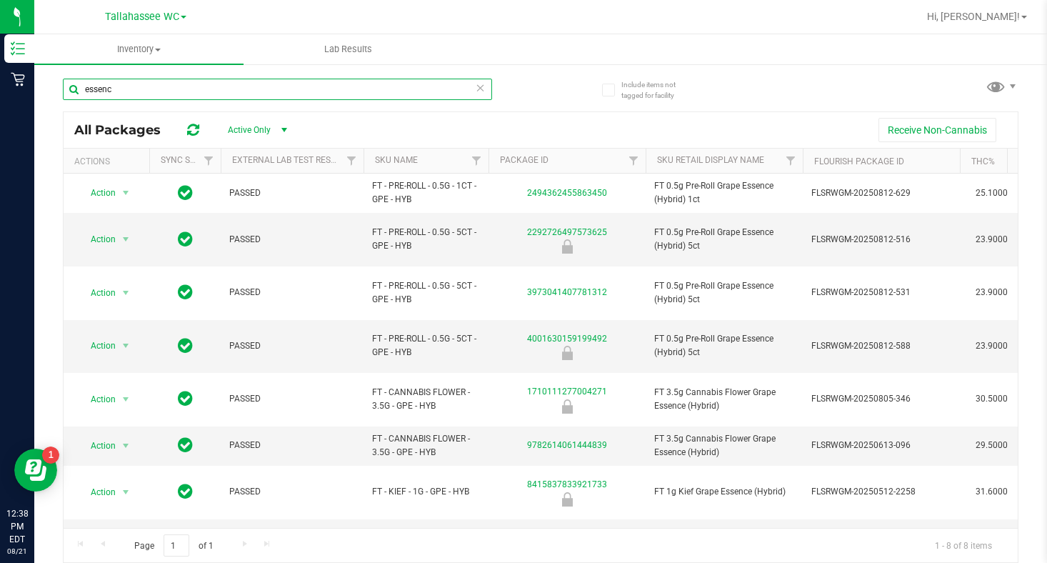
type input "essenc"
click at [185, 16] on span at bounding box center [184, 17] width 6 height 3
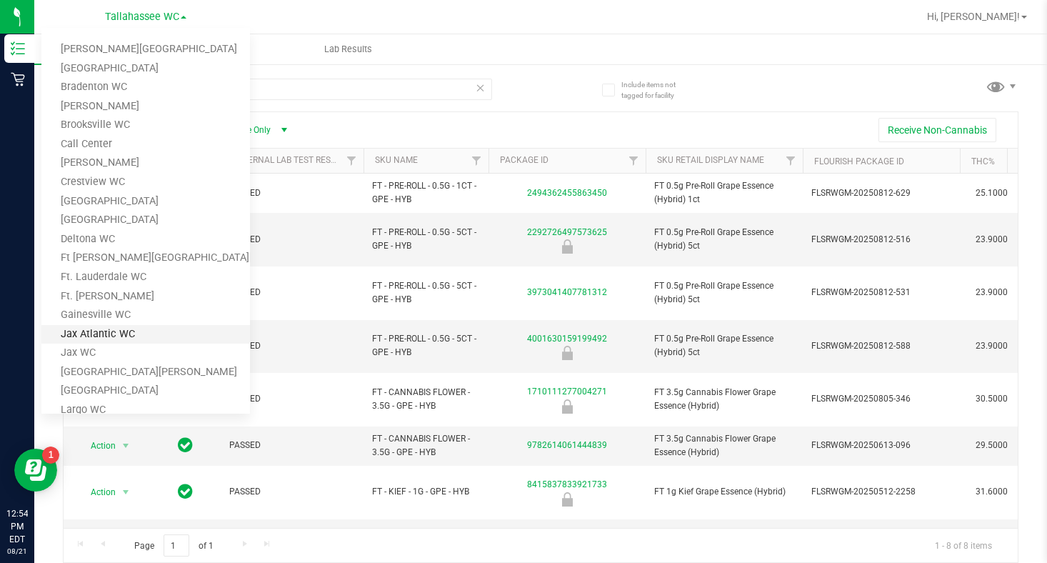
scroll to position [0, 0]
click at [94, 147] on link "Call Center" at bounding box center [145, 145] width 209 height 19
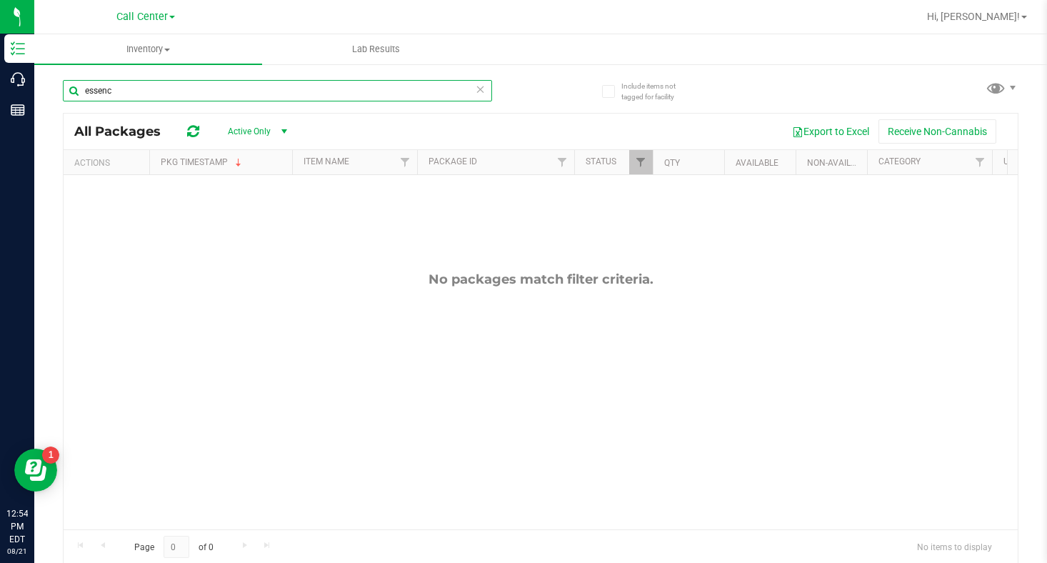
click at [147, 96] on input "essenc" at bounding box center [277, 90] width 429 height 21
type input "e"
click at [101, 92] on input "text" at bounding box center [277, 90] width 429 height 21
paste input "[EMAIL_ADDRESS][DOMAIN_NAME]"
type input "[EMAIL_ADDRESS][DOMAIN_NAME]"
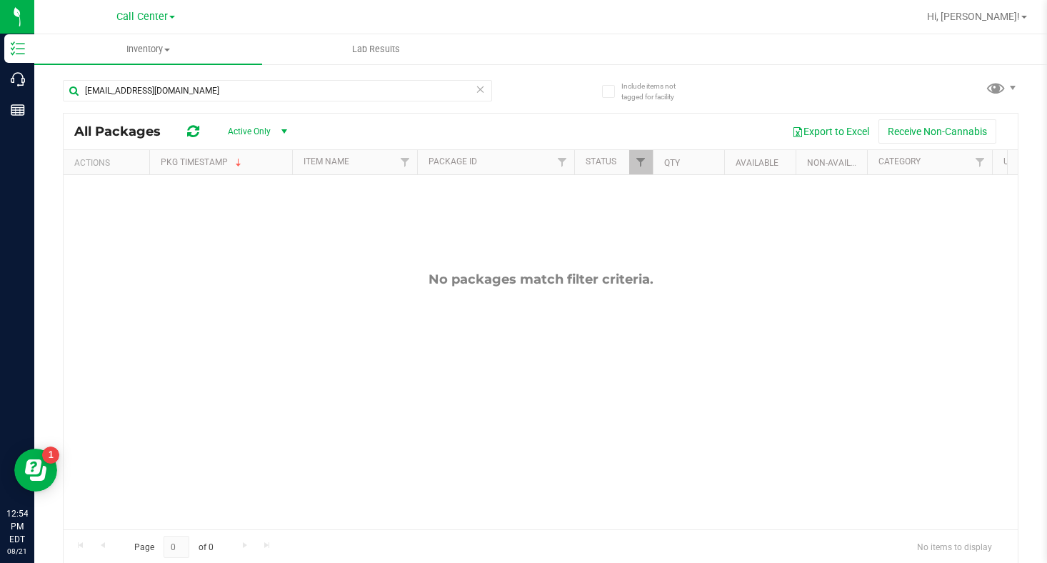
click at [171, 16] on span at bounding box center [172, 17] width 6 height 3
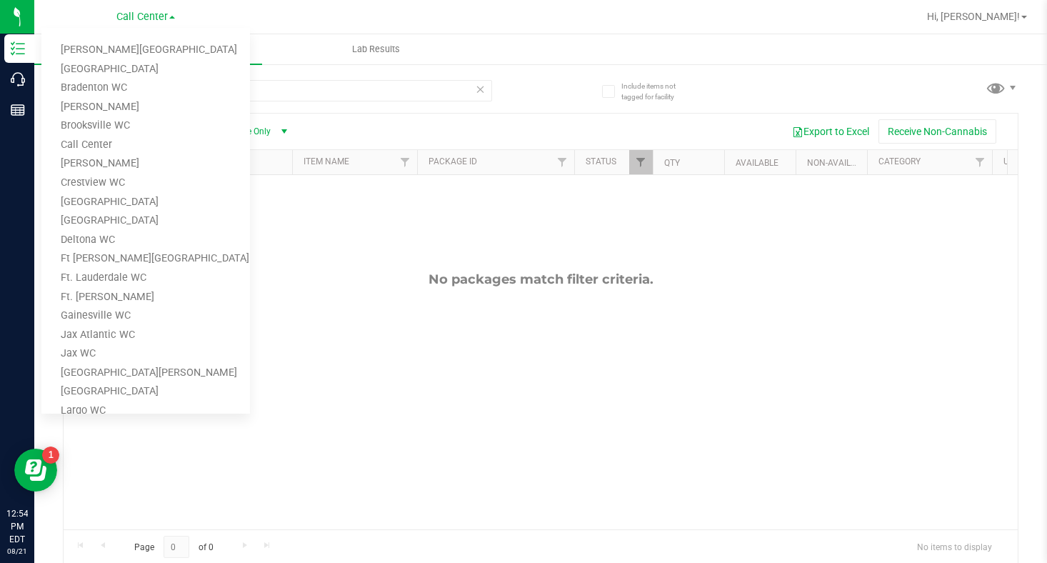
click at [346, 292] on div "No packages match filter criteria." at bounding box center [541, 400] width 954 height 451
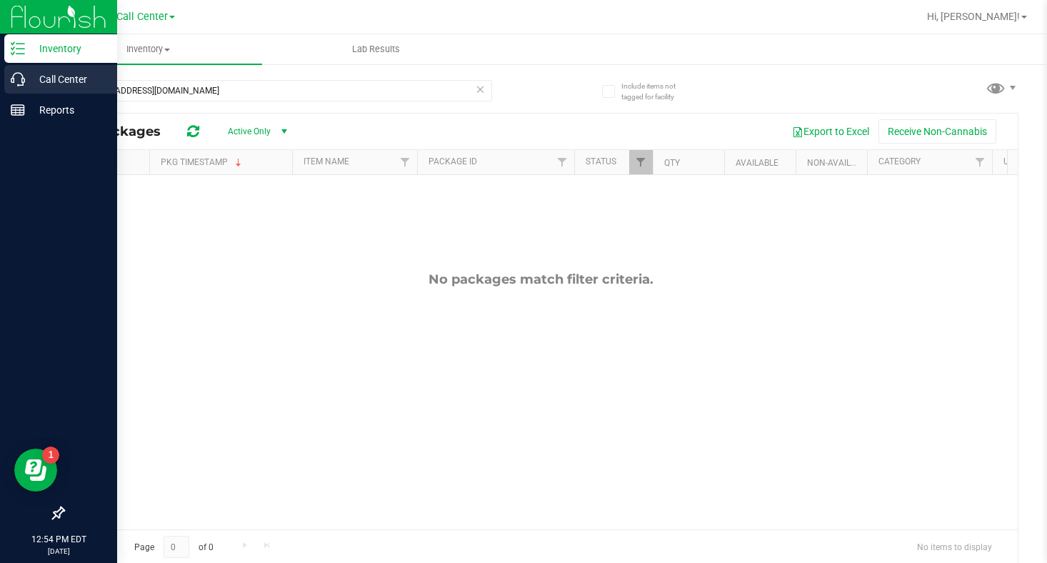
click at [59, 82] on p "Call Center" at bounding box center [68, 79] width 86 height 17
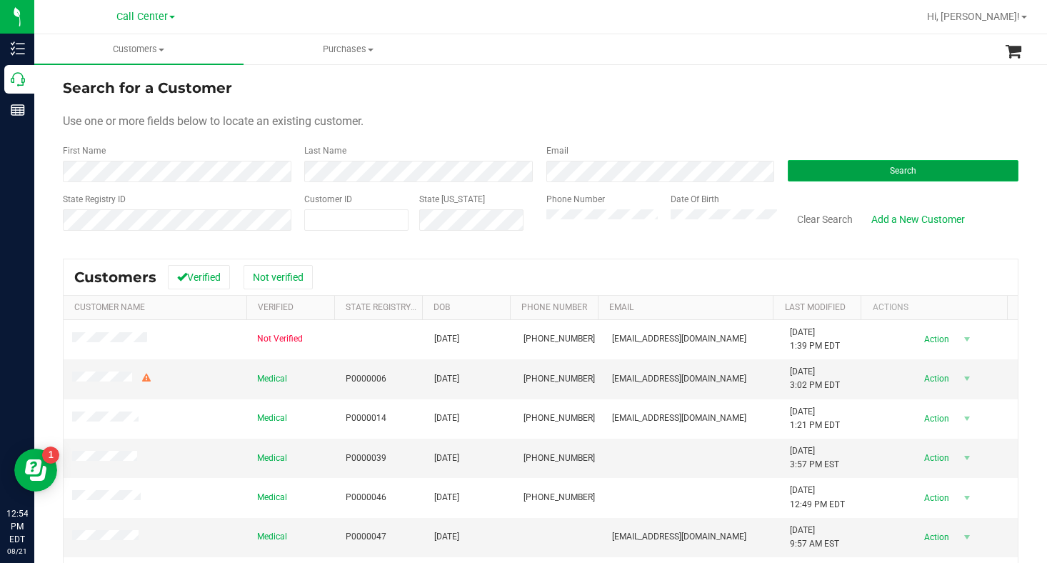
click at [836, 166] on button "Search" at bounding box center [903, 170] width 231 height 21
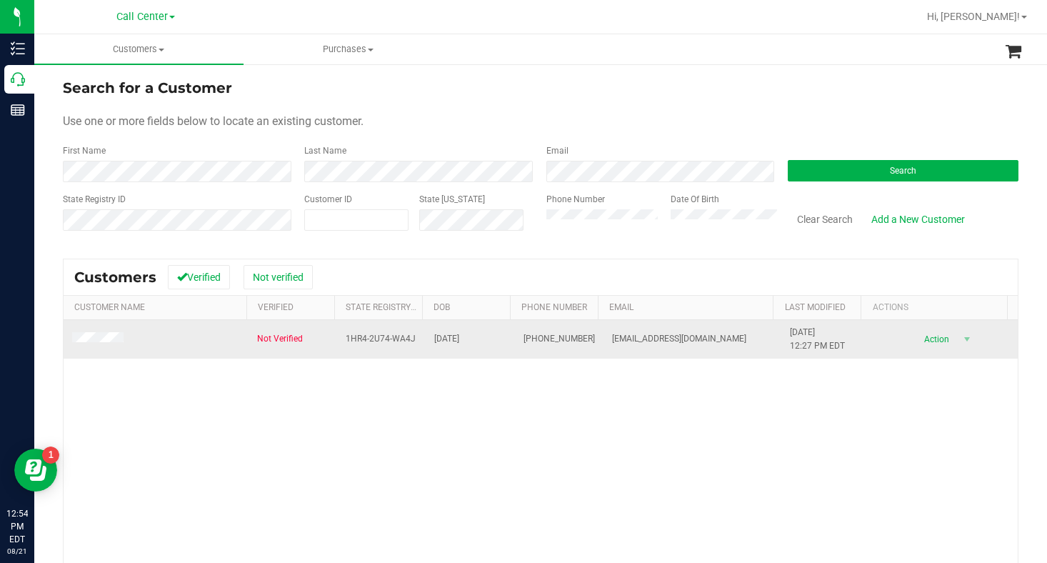
click at [528, 342] on span "[PHONE_NUMBER]" at bounding box center [558, 339] width 71 height 14
click at [528, 341] on span "[PHONE_NUMBER]" at bounding box center [558, 339] width 71 height 14
click at [528, 342] on span "[PHONE_NUMBER]" at bounding box center [558, 339] width 71 height 14
click at [528, 341] on span "[PHONE_NUMBER]" at bounding box center [558, 339] width 71 height 14
copy span "[PHONE_NUMBER]"
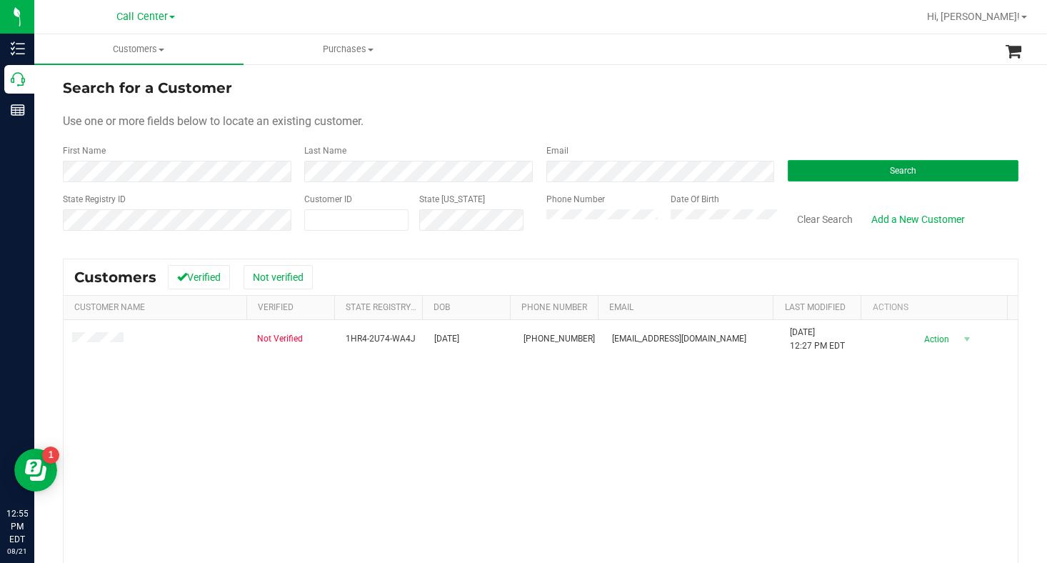
click at [848, 170] on button "Search" at bounding box center [903, 170] width 231 height 21
click at [172, 16] on span at bounding box center [172, 17] width 6 height 3
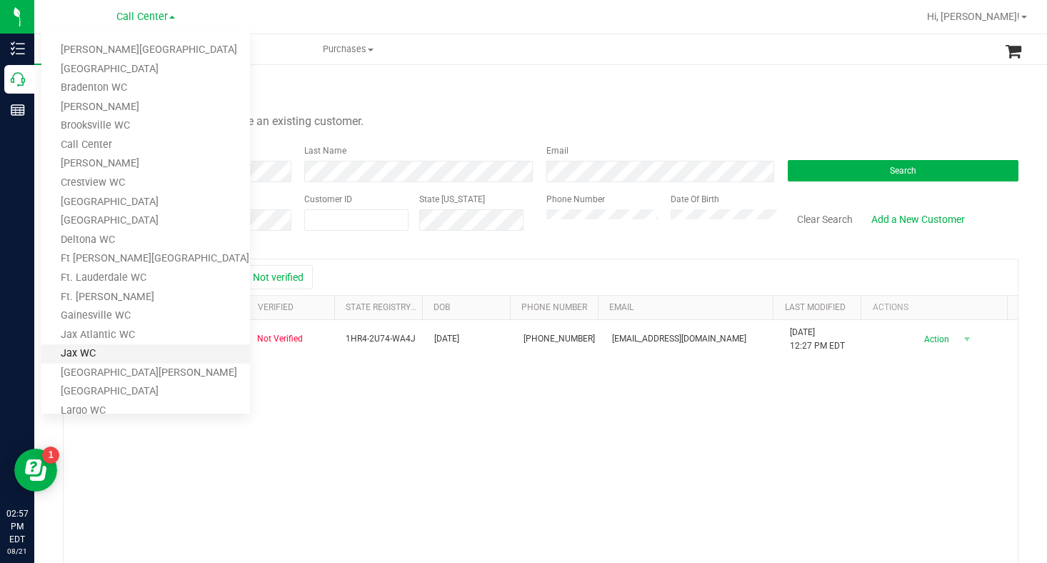
scroll to position [286, 0]
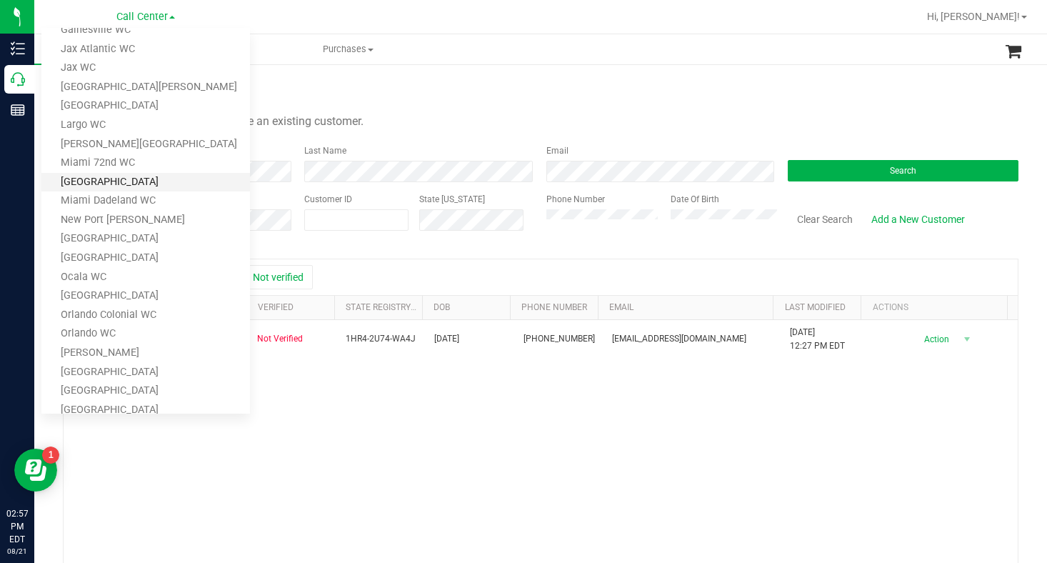
click at [103, 184] on link "[GEOGRAPHIC_DATA]" at bounding box center [145, 182] width 209 height 19
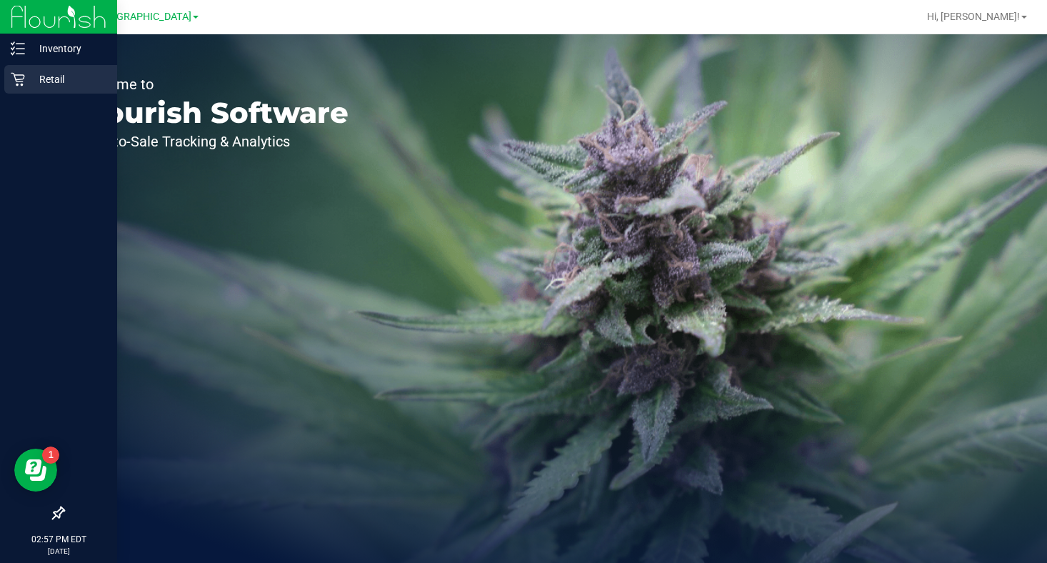
click at [56, 81] on p "Retail" at bounding box center [68, 79] width 86 height 17
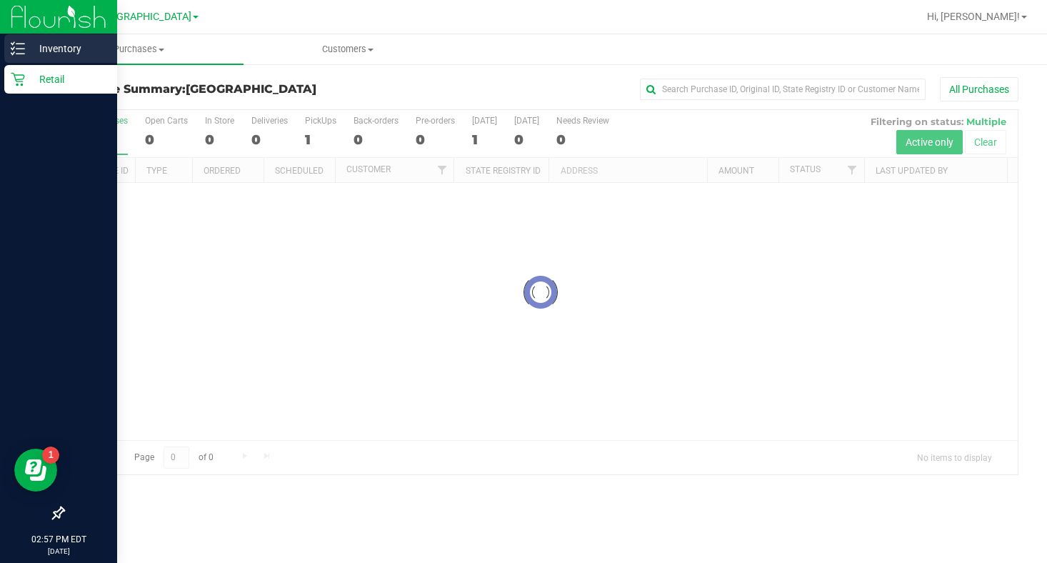
click at [57, 51] on p "Inventory" at bounding box center [68, 48] width 86 height 17
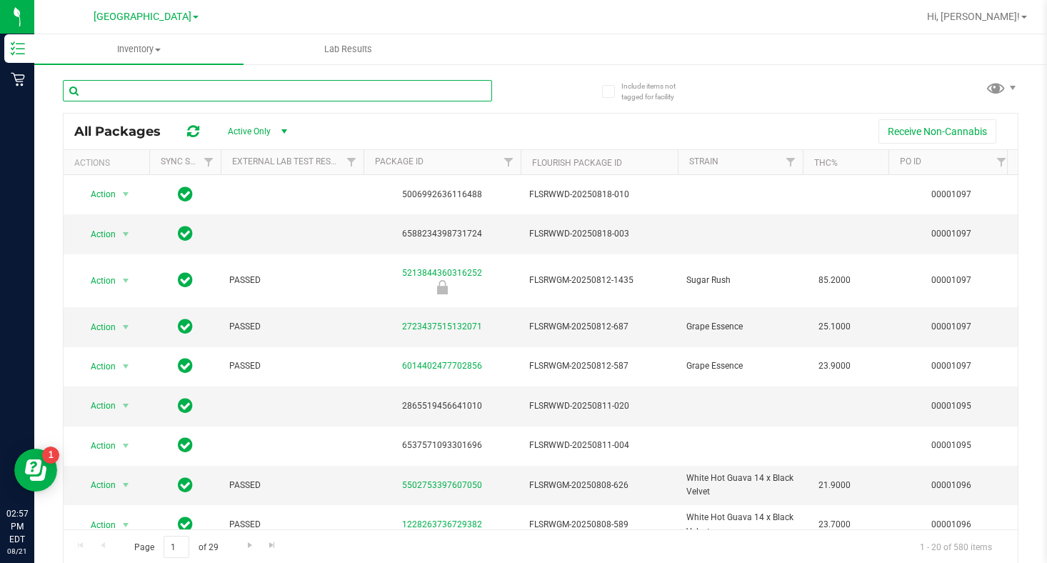
click at [159, 89] on input "text" at bounding box center [277, 90] width 429 height 21
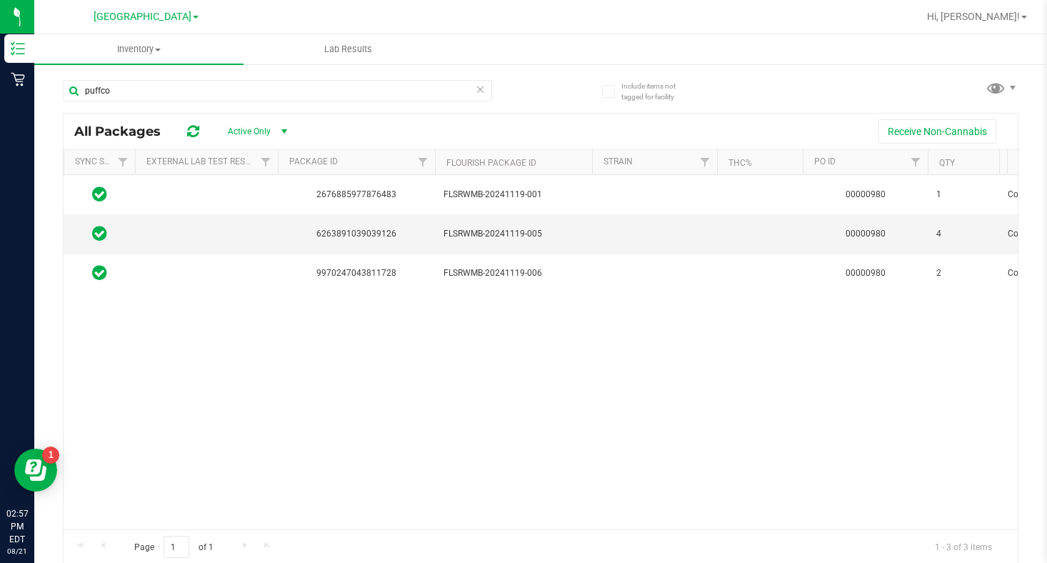
click at [986, 530] on div "Page 1 of 1 1 - 3 of 3 items" at bounding box center [541, 546] width 954 height 34
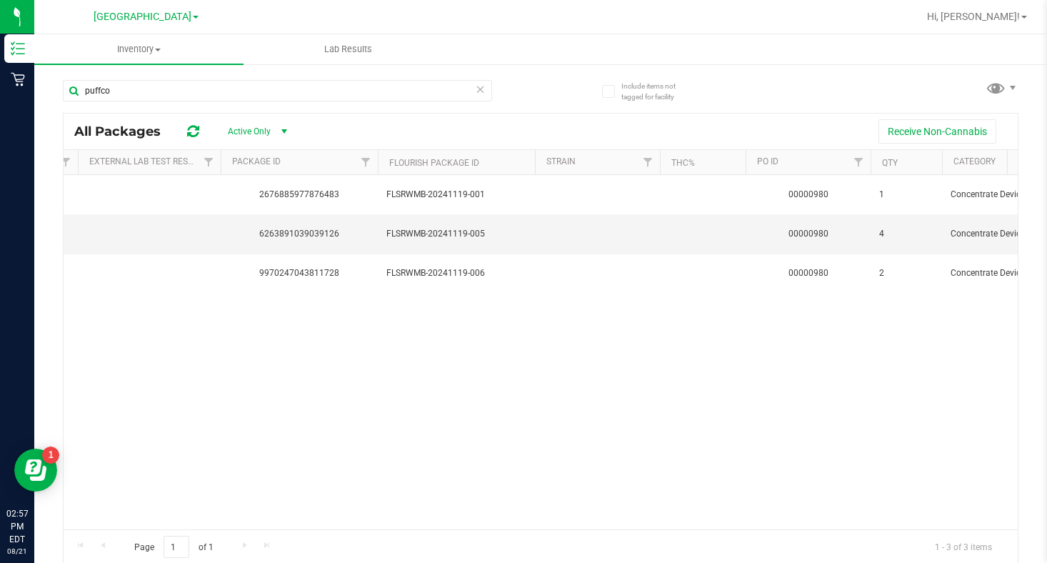
scroll to position [0, 209]
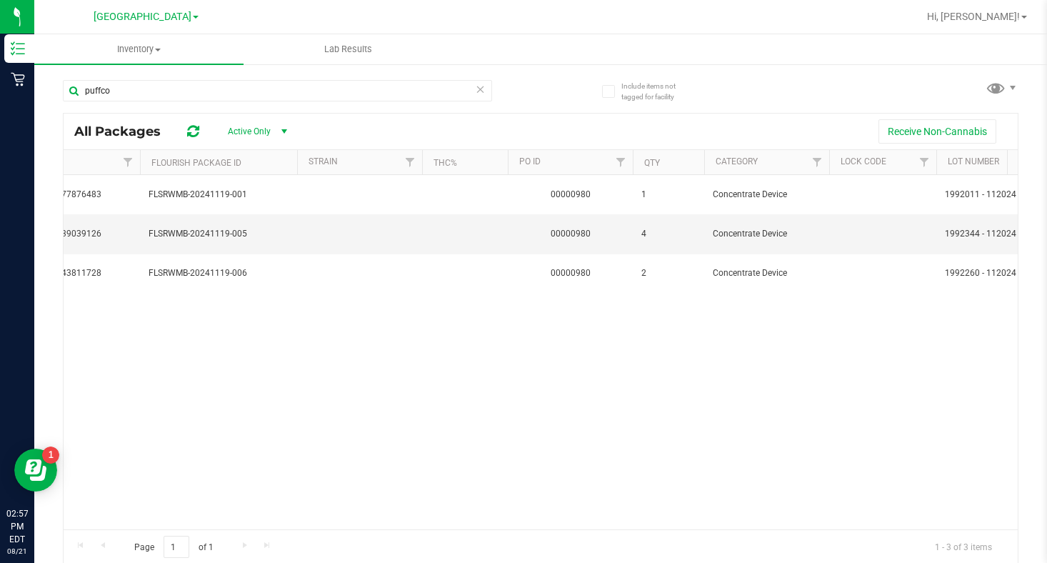
click at [988, 530] on div "Page 1 of 1 1 - 3 of 3 items" at bounding box center [541, 546] width 954 height 34
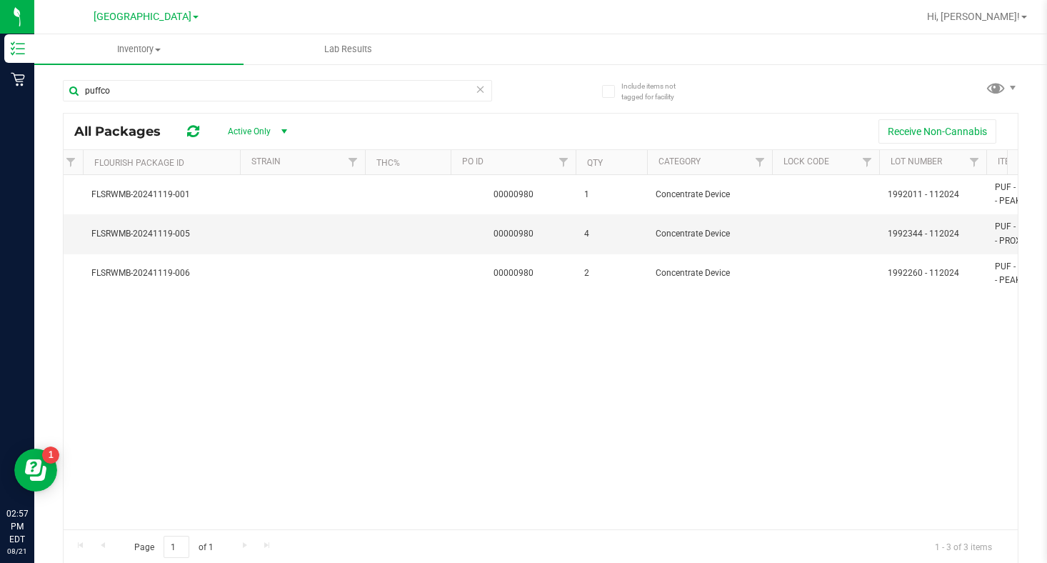
click at [989, 529] on div "Page 1 of 1 1 - 3 of 3 items" at bounding box center [541, 546] width 954 height 34
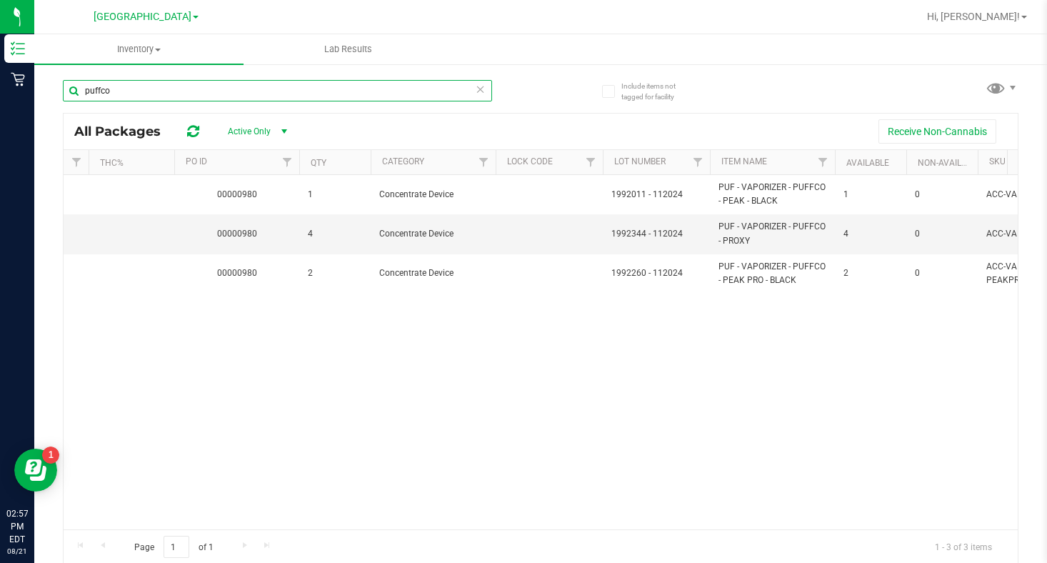
click at [126, 91] on input "puffco" at bounding box center [277, 90] width 429 height 21
type input "p"
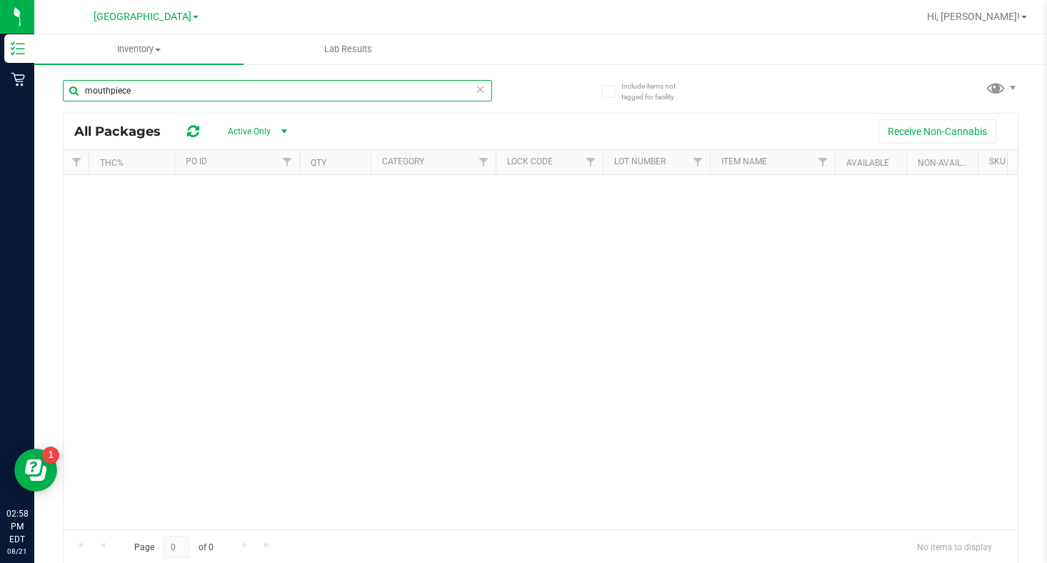
click at [110, 85] on input "mouthpiece" at bounding box center [277, 90] width 429 height 21
click at [146, 93] on input "mouth piece" at bounding box center [277, 90] width 429 height 21
type input "m"
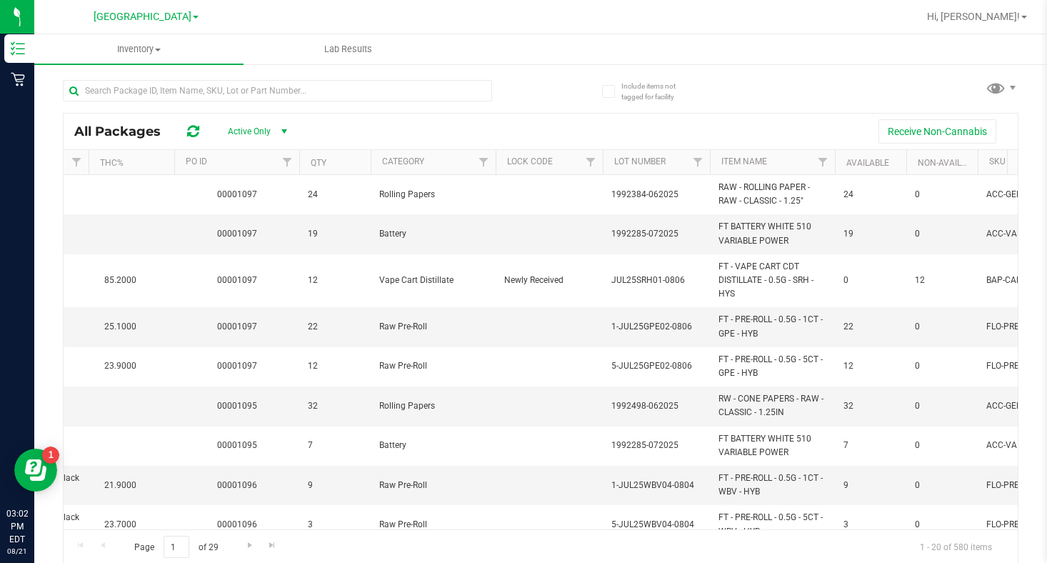
click at [182, 14] on link "[GEOGRAPHIC_DATA]" at bounding box center [146, 16] width 105 height 14
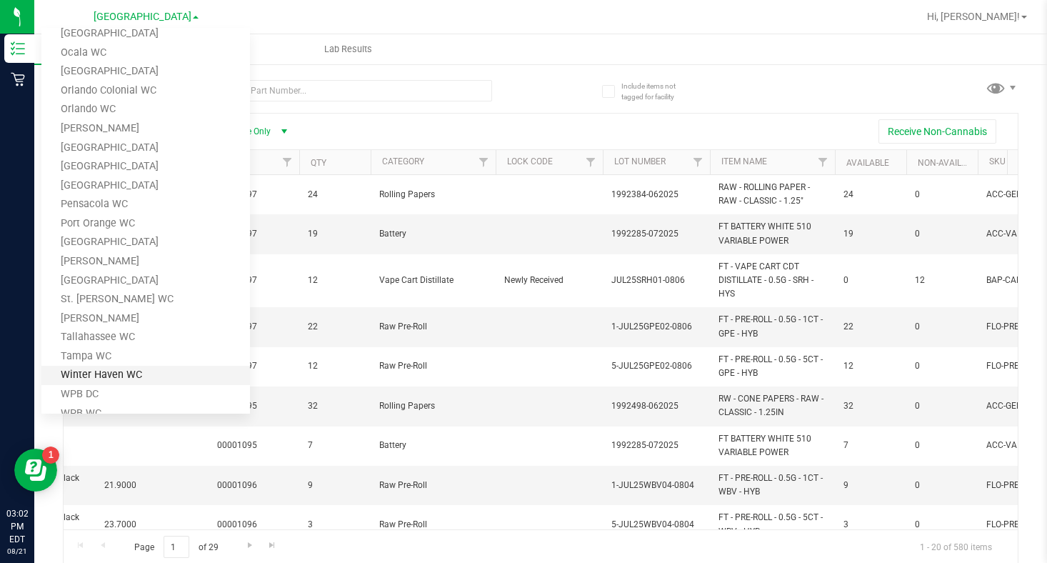
scroll to position [532, 0]
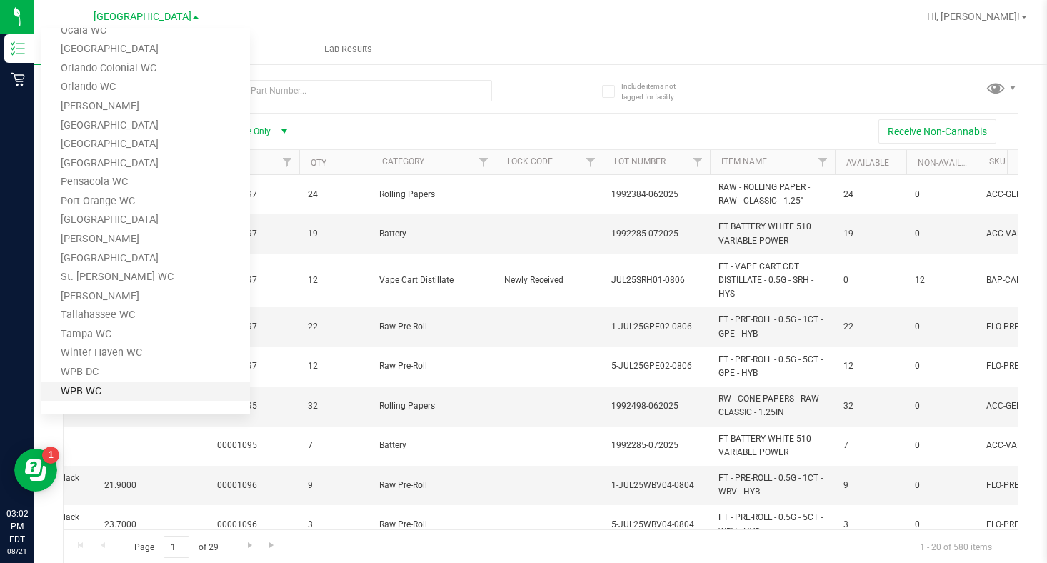
click at [79, 396] on link "WPB WC" at bounding box center [145, 391] width 209 height 19
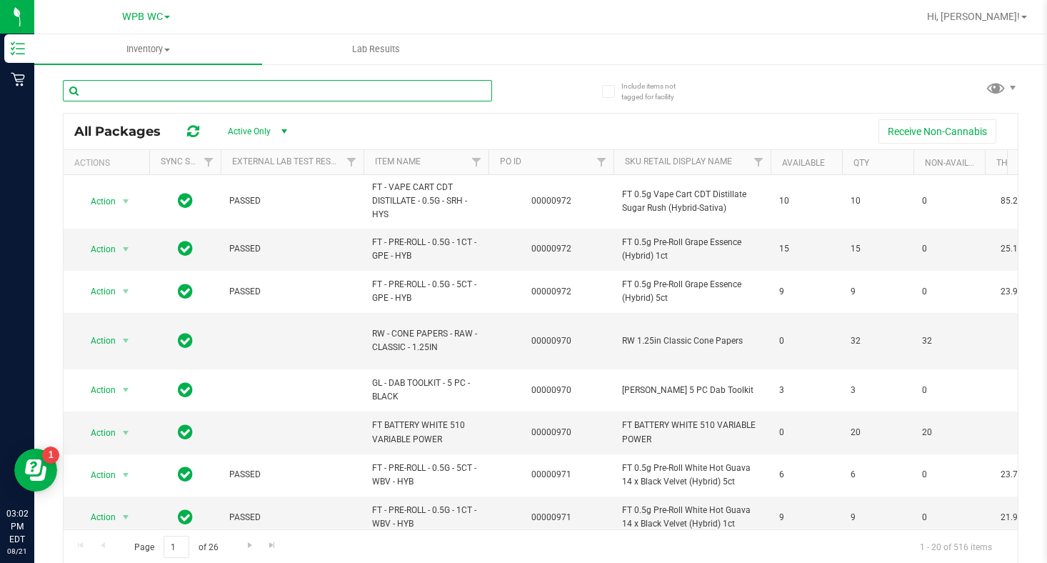
click at [126, 93] on input "text" at bounding box center [277, 90] width 429 height 21
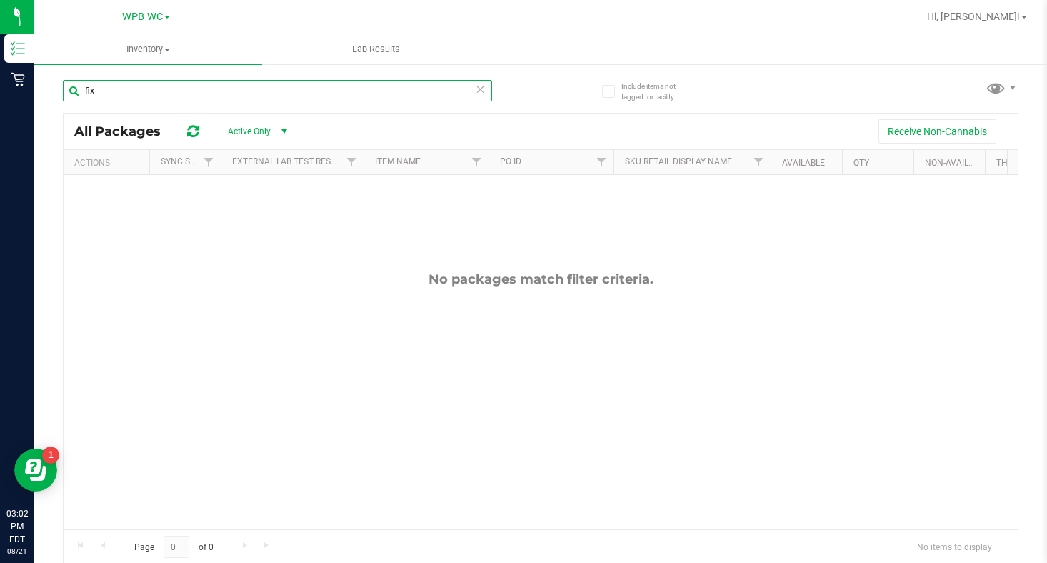
click at [107, 87] on input "fix" at bounding box center [277, 90] width 429 height 21
type input "f"
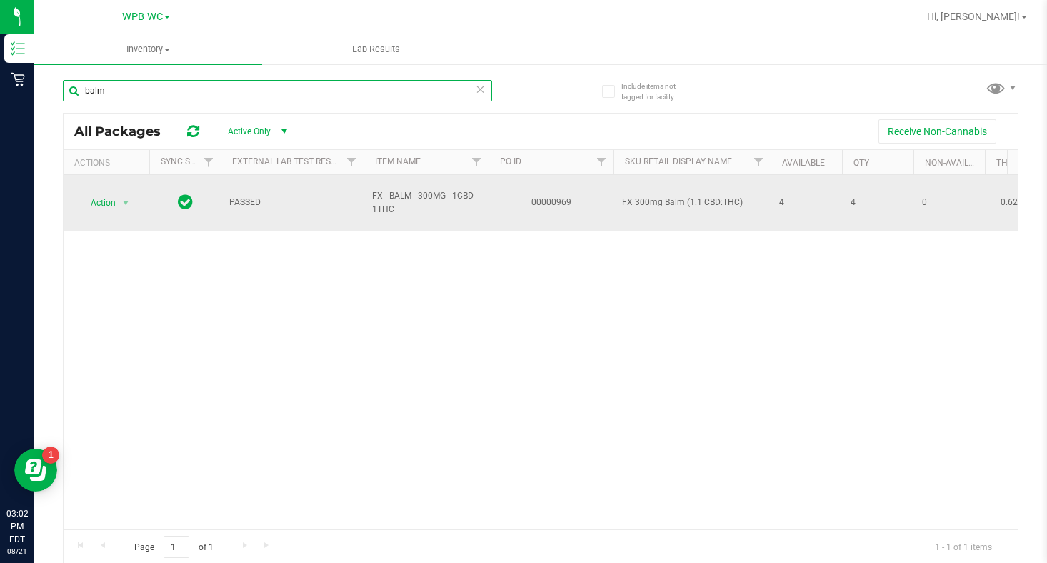
type input "balm"
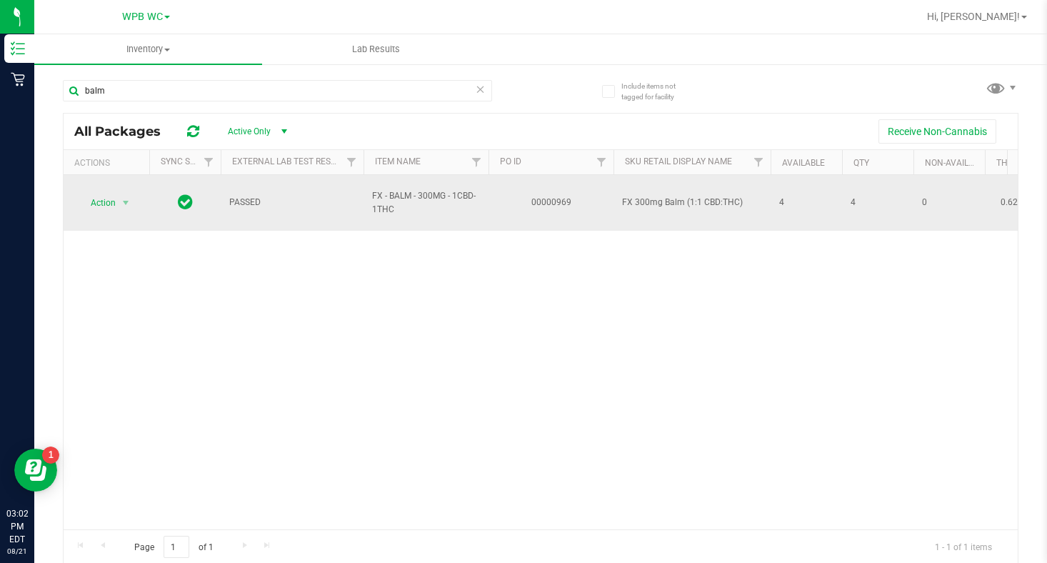
click at [433, 197] on span "FX - BALM - 300MG - 1CBD-1THC" at bounding box center [426, 202] width 108 height 27
click at [266, 198] on span "PASSED" at bounding box center [292, 203] width 126 height 14
click at [717, 198] on span "FX 300mg Balm (1:1 CBD:THC)" at bounding box center [692, 203] width 140 height 14
